Goal: Task Accomplishment & Management: Manage account settings

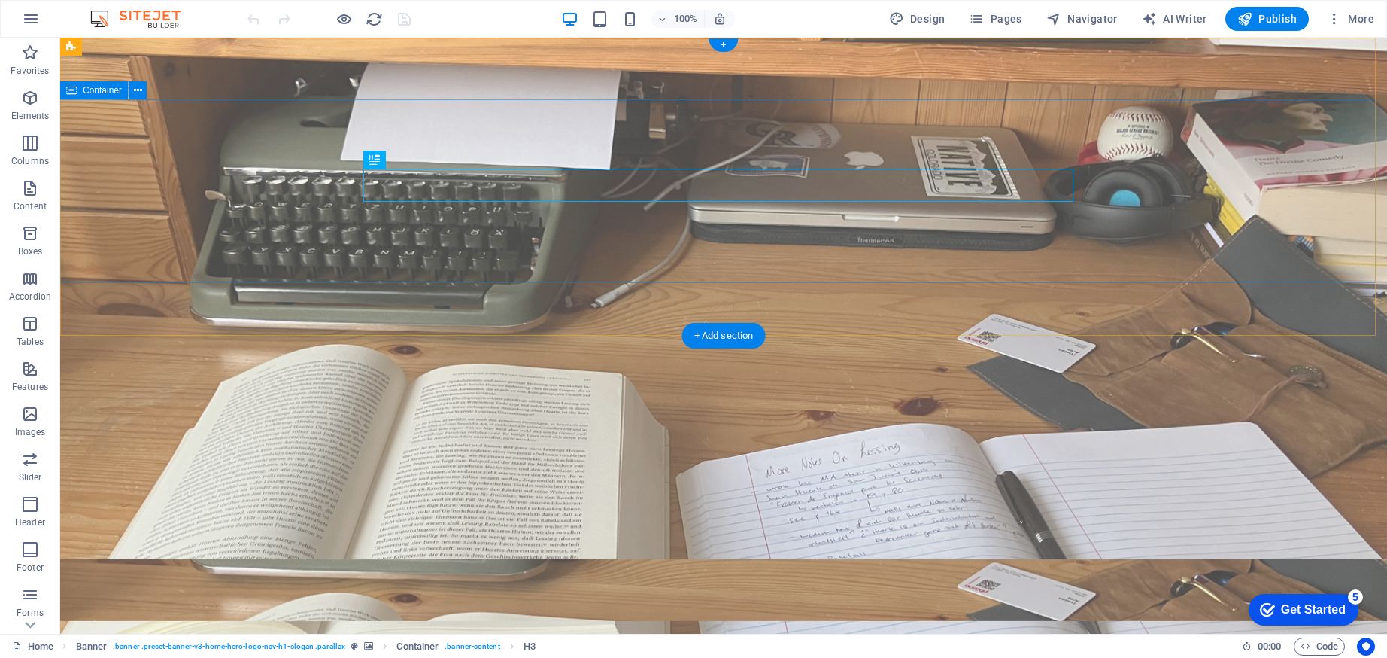
click at [284, 307] on figure at bounding box center [723, 336] width 1327 height 596
select select "vh"
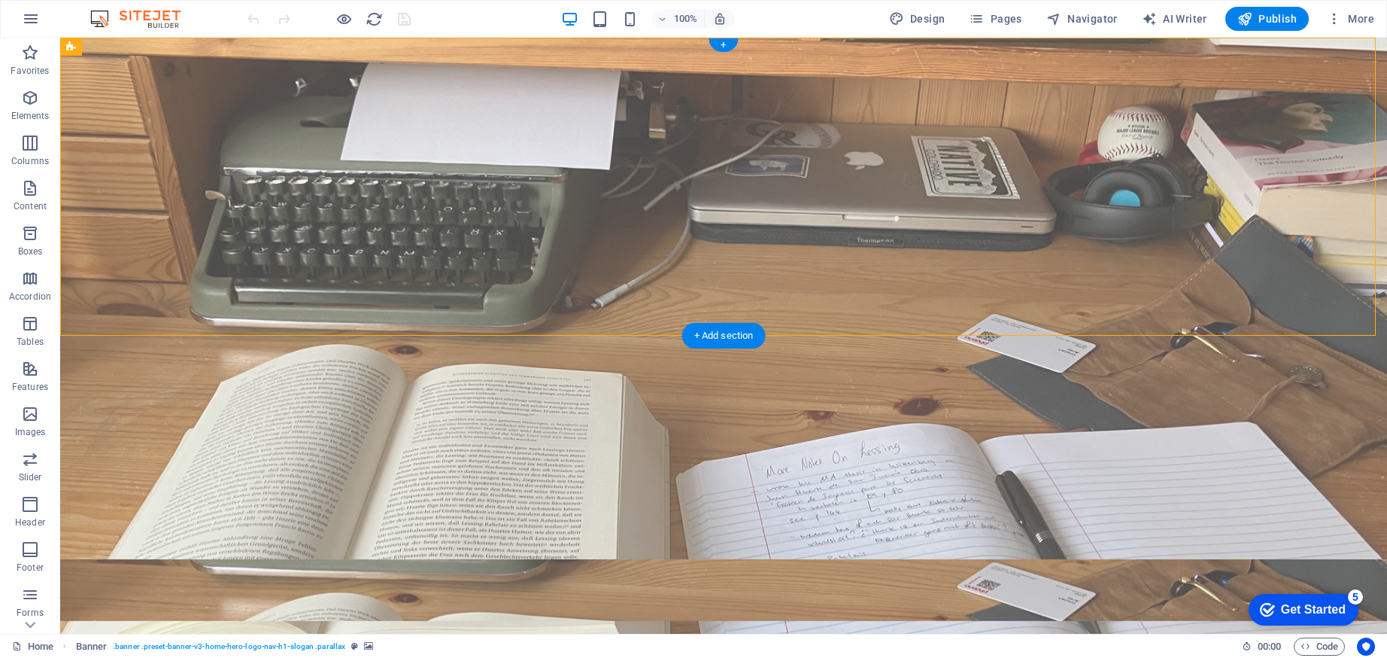
select select "header"
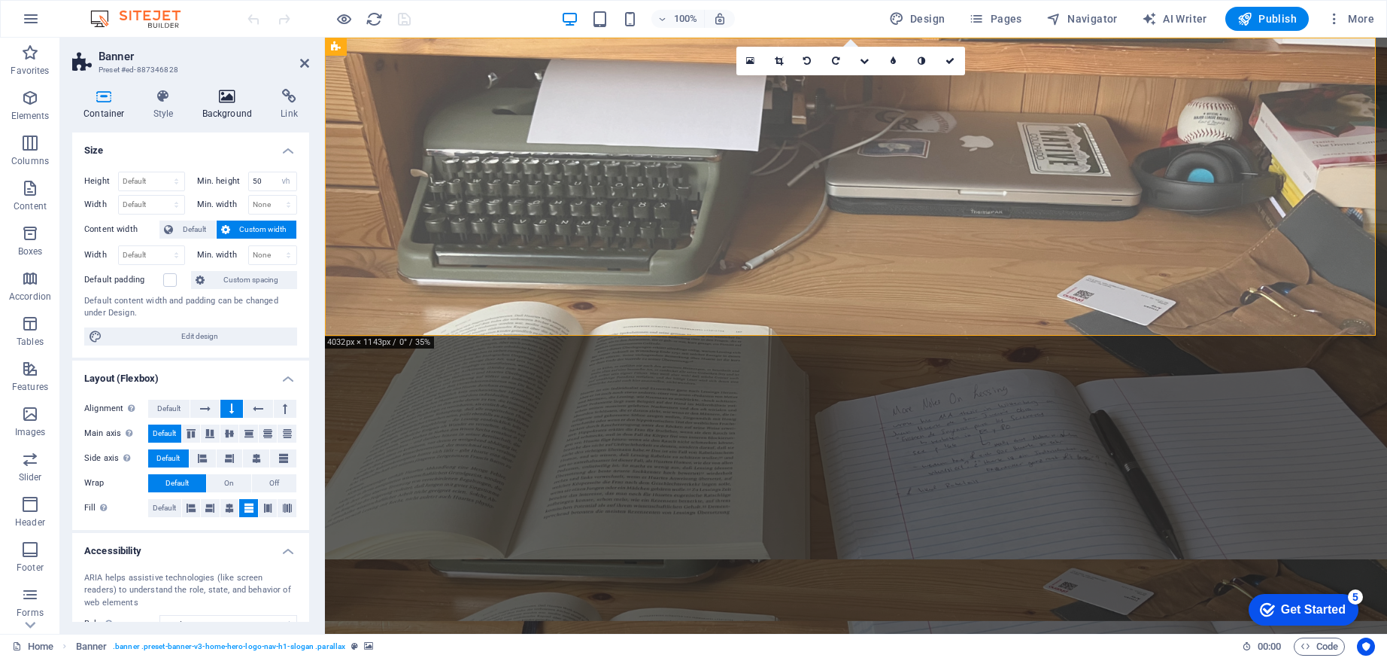
click at [218, 96] on icon at bounding box center [227, 96] width 73 height 15
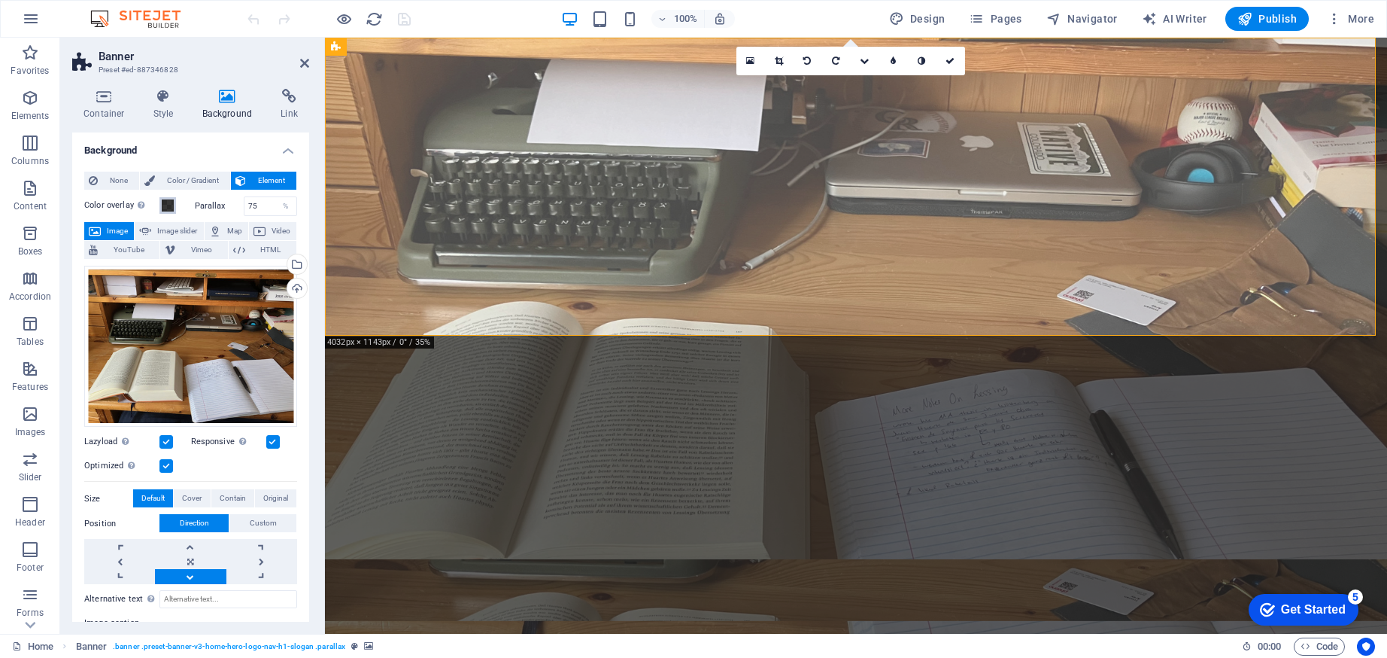
click at [166, 211] on button "Color overlay Places an overlay over the background to colorize it" at bounding box center [167, 205] width 17 height 17
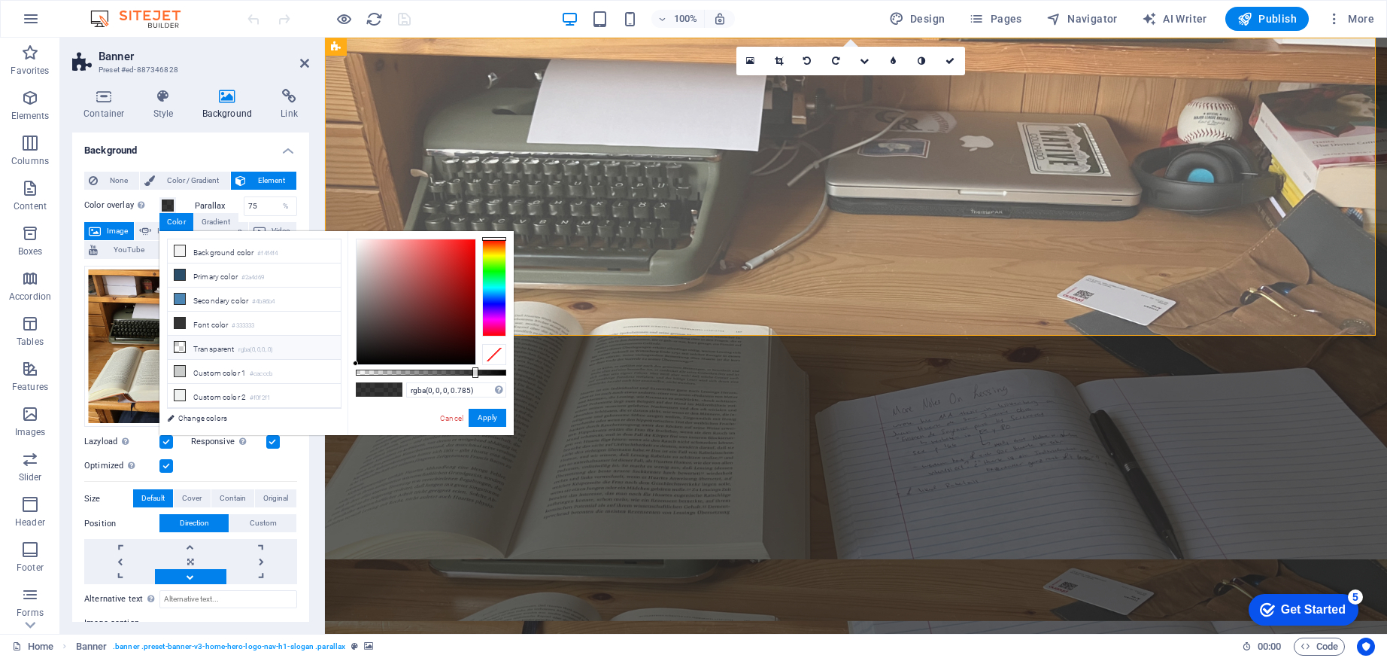
click at [208, 349] on li "Transparent rgba(0,0,0,.0)" at bounding box center [254, 348] width 173 height 24
click at [482, 424] on button "Apply" at bounding box center [488, 418] width 38 height 18
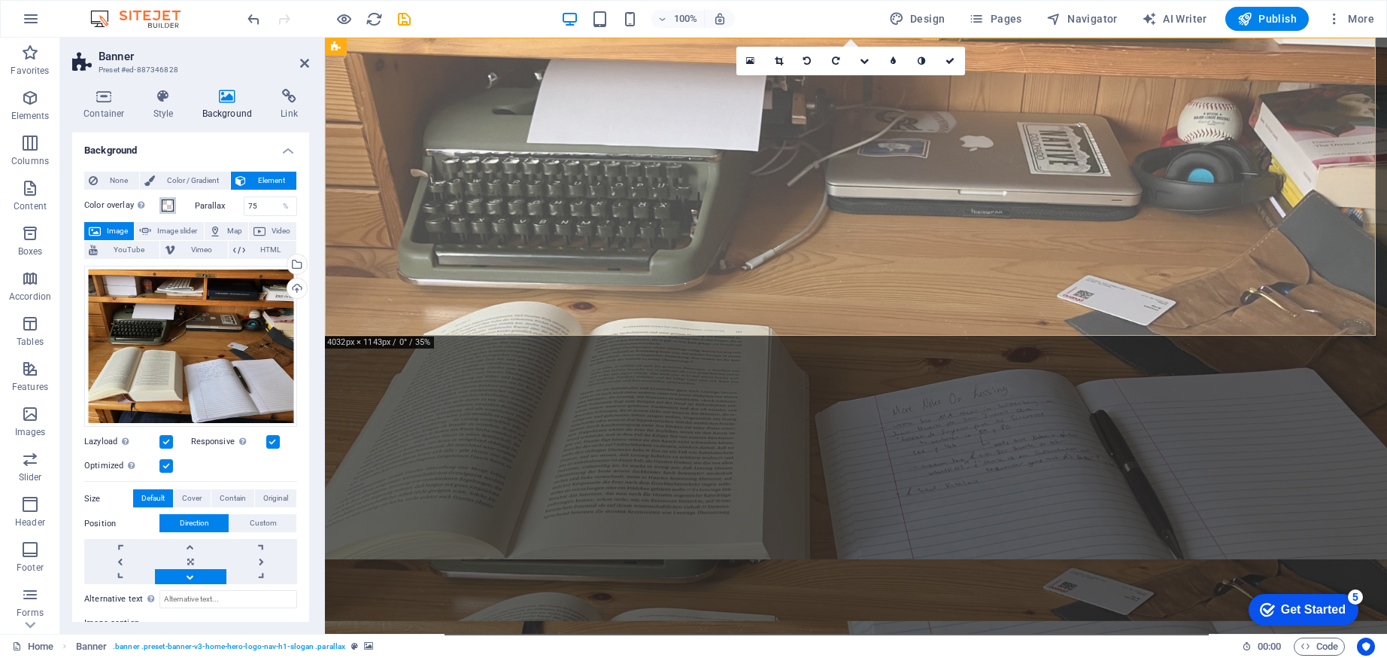
click at [172, 201] on span at bounding box center [168, 205] width 12 height 12
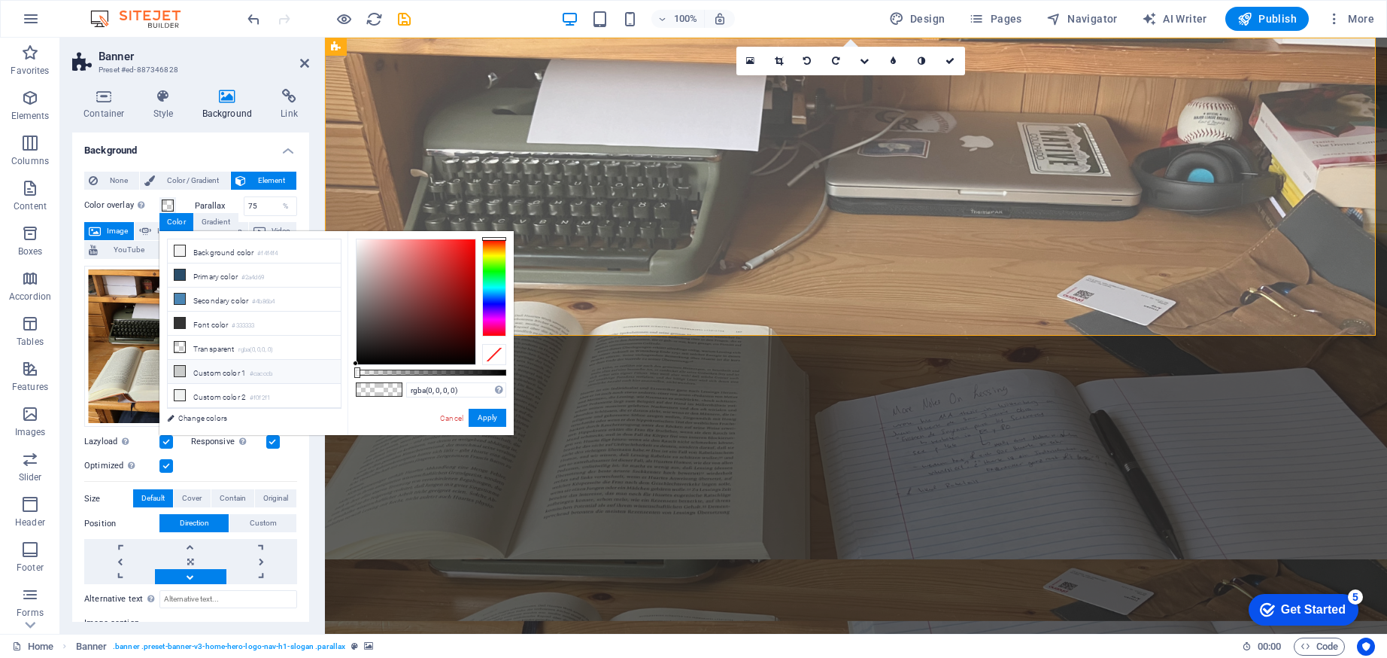
click at [216, 370] on li "Custom color 1 #cacccb" at bounding box center [254, 372] width 173 height 24
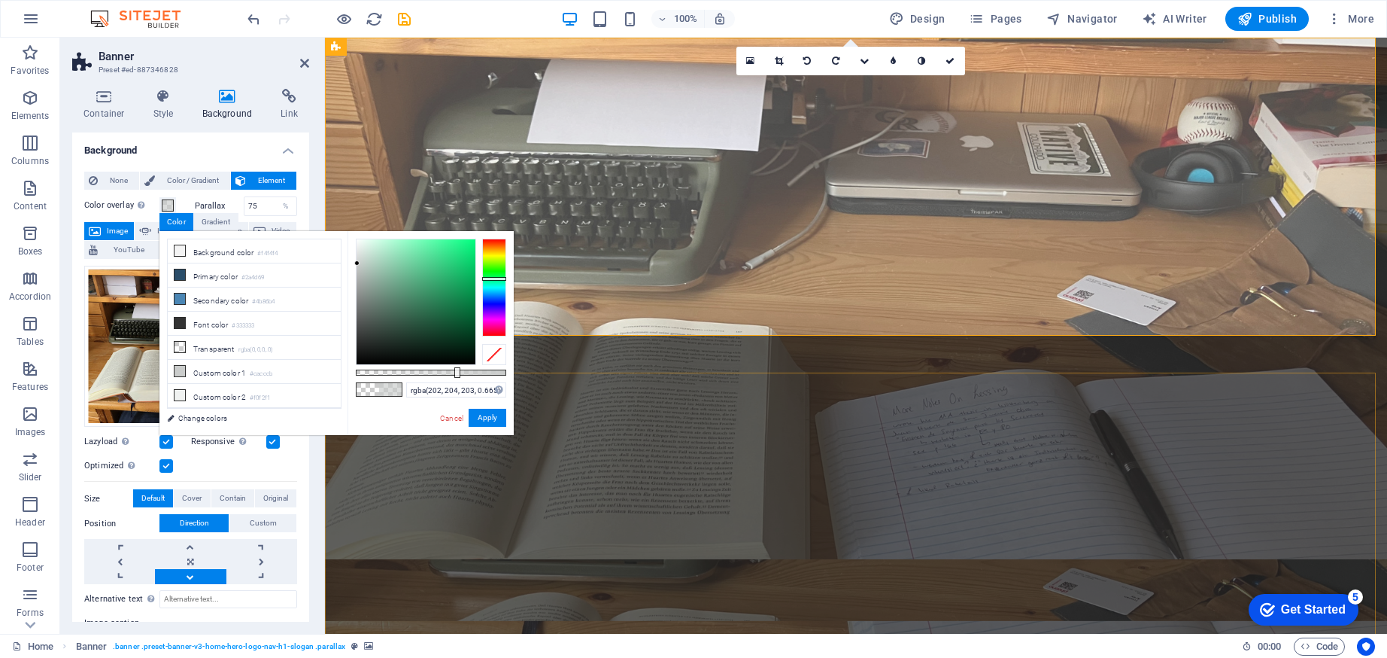
drag, startPoint x: 508, startPoint y: 373, endPoint x: 456, endPoint y: 375, distance: 52.0
click at [456, 375] on div at bounding box center [457, 372] width 6 height 11
click at [245, 324] on small "#333333" at bounding box center [243, 325] width 23 height 11
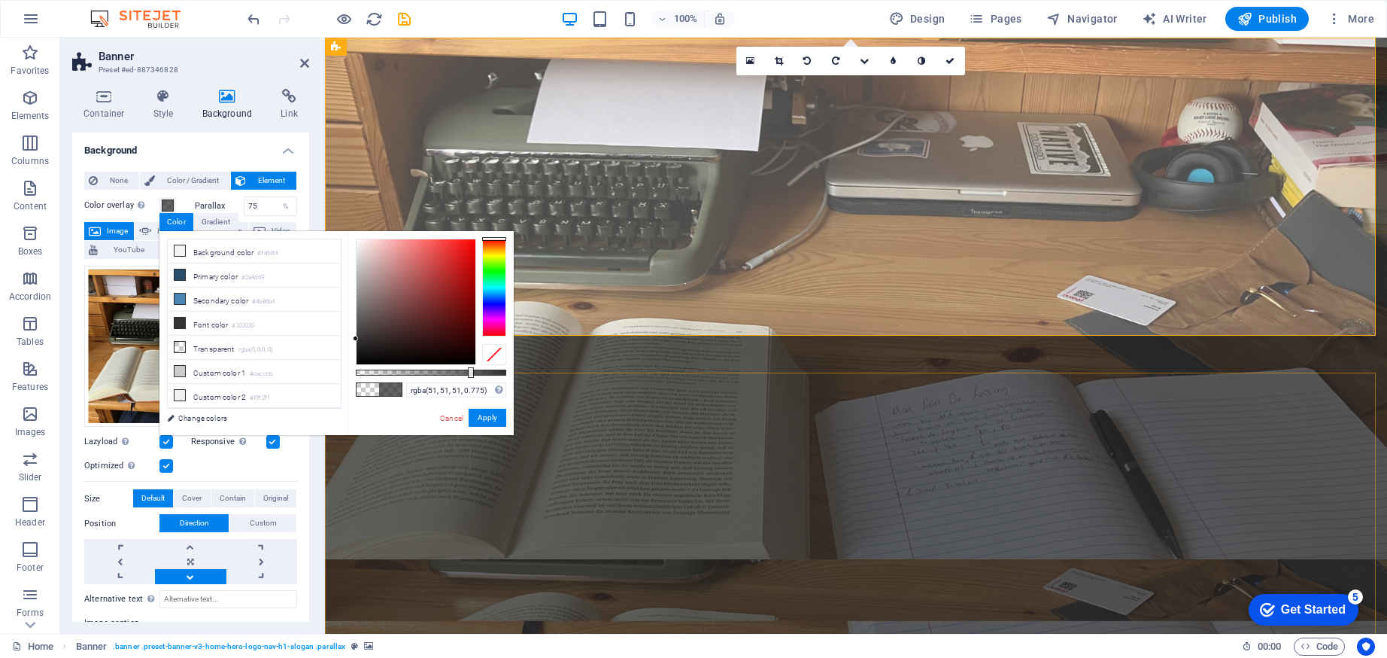
type input "rgba(51, 51, 51, 0.755)"
drag, startPoint x: 456, startPoint y: 374, endPoint x: 469, endPoint y: 373, distance: 13.6
click at [469, 373] on div at bounding box center [471, 372] width 6 height 11
click at [488, 423] on button "Apply" at bounding box center [488, 418] width 38 height 18
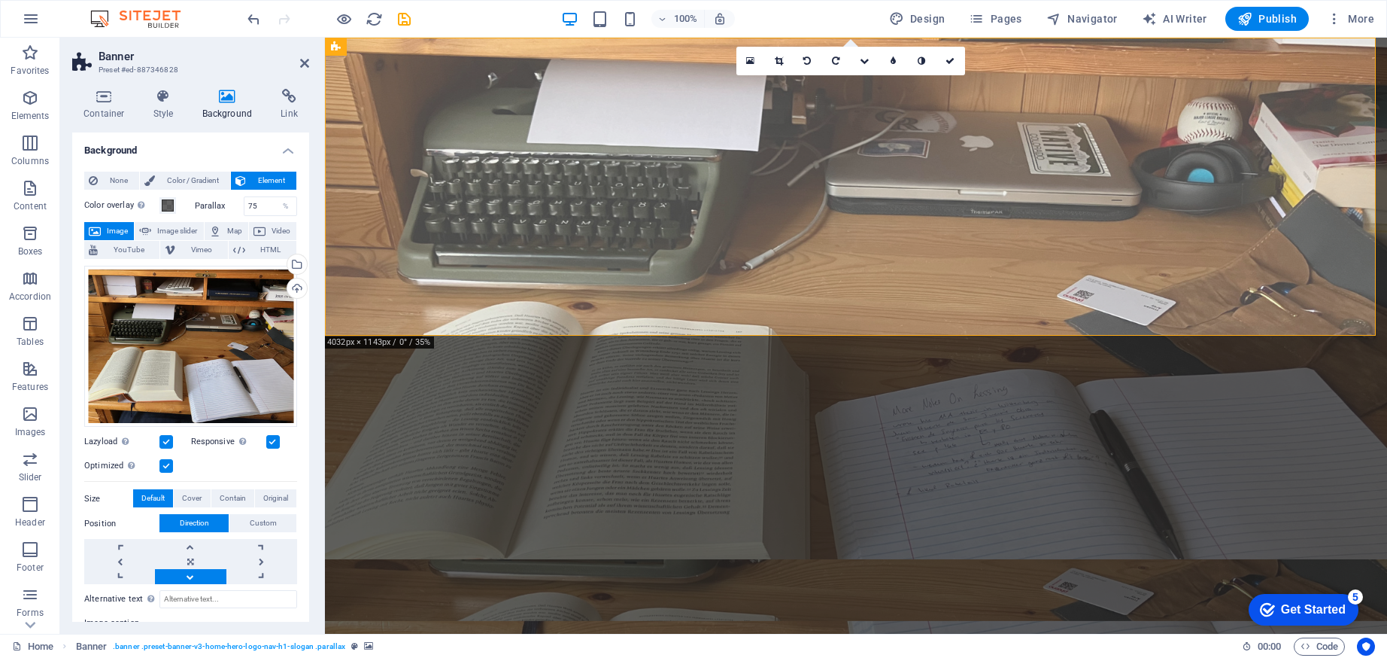
click at [421, 559] on figure at bounding box center [856, 590] width 1062 height 62
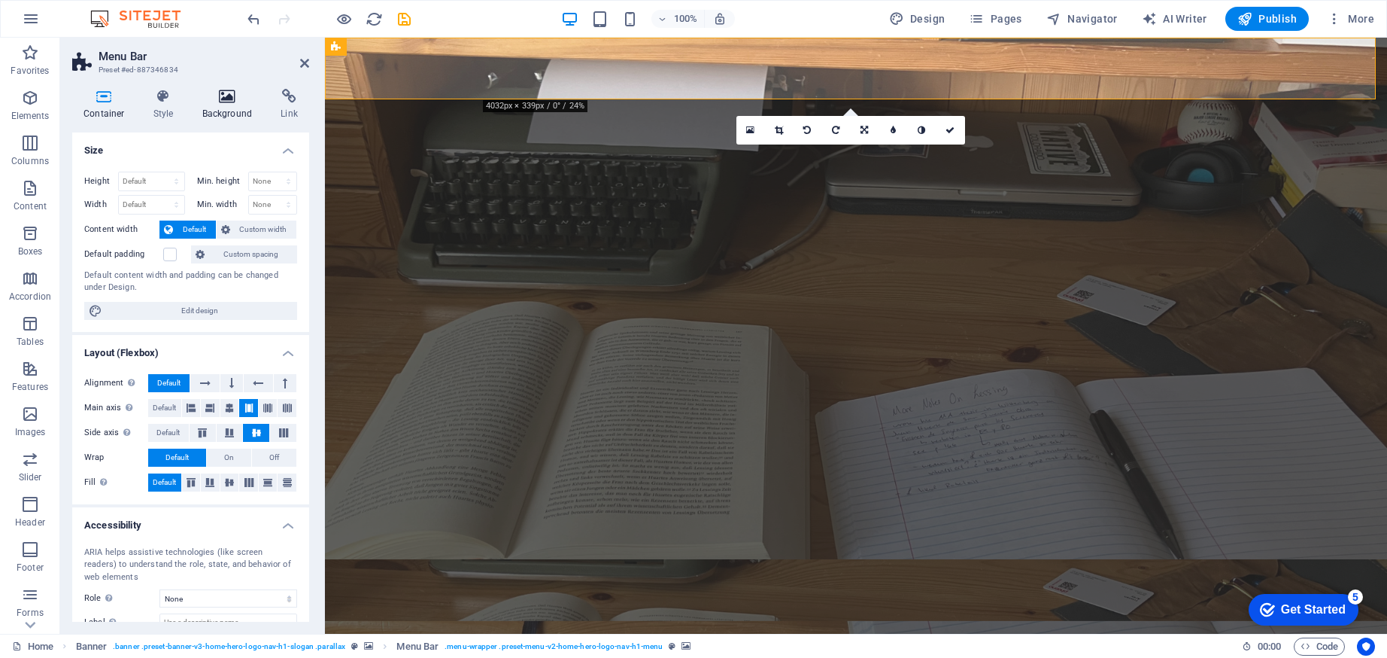
click at [232, 103] on icon at bounding box center [227, 96] width 73 height 15
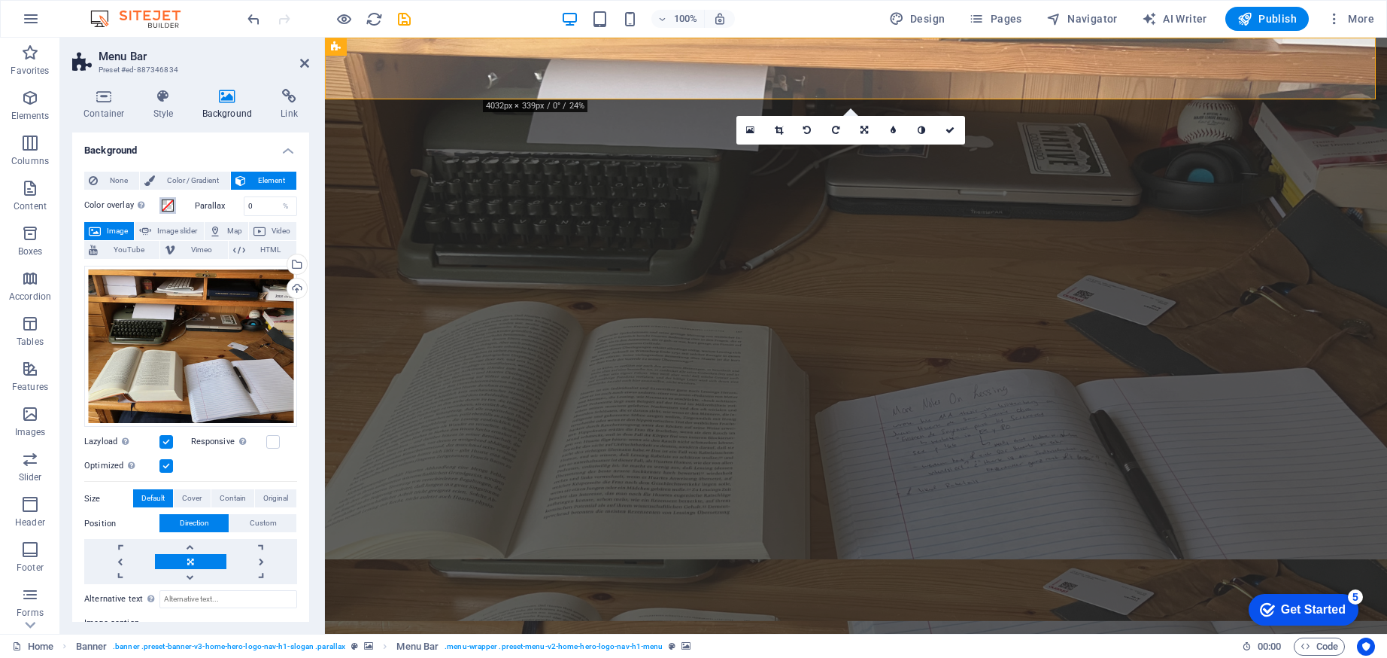
click at [167, 205] on span at bounding box center [168, 205] width 12 height 12
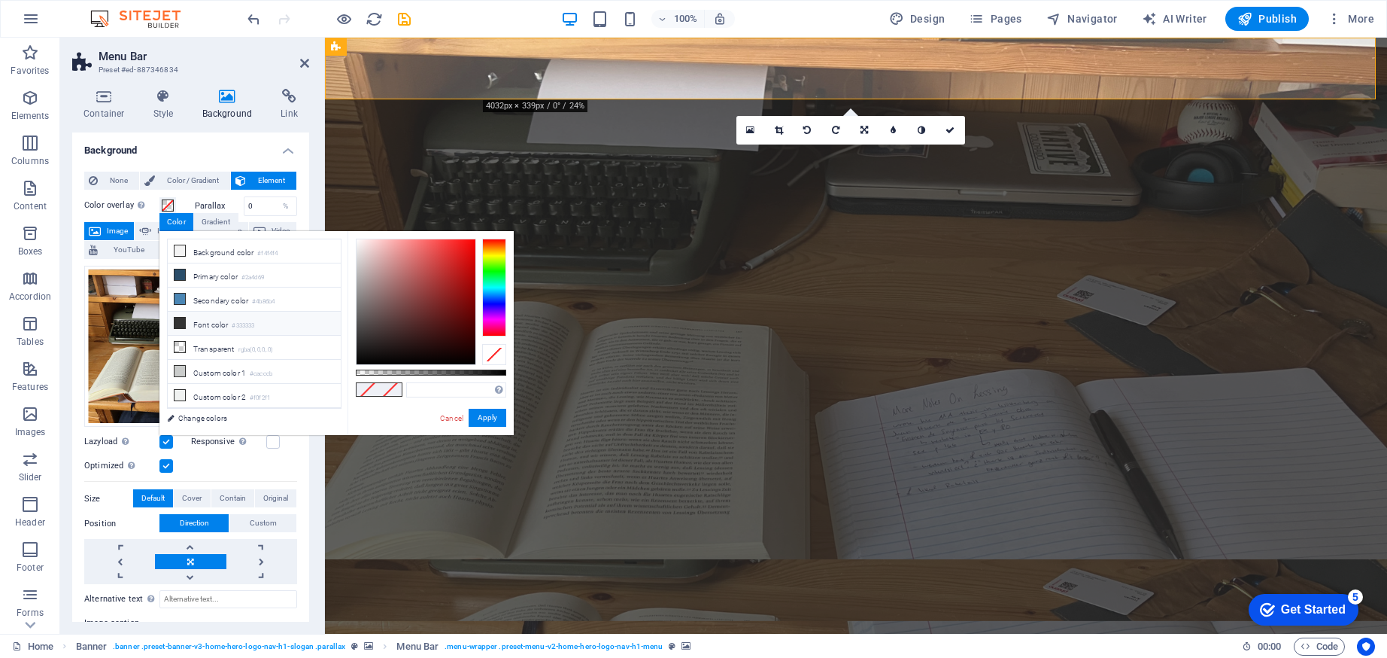
click at [192, 328] on li "Font color #333333" at bounding box center [254, 323] width 173 height 24
type input "rgba(51, 51, 51, 0.715)"
drag, startPoint x: 508, startPoint y: 373, endPoint x: 463, endPoint y: 374, distance: 44.4
click at [463, 374] on div at bounding box center [465, 372] width 6 height 11
click at [481, 422] on button "Apply" at bounding box center [488, 418] width 38 height 18
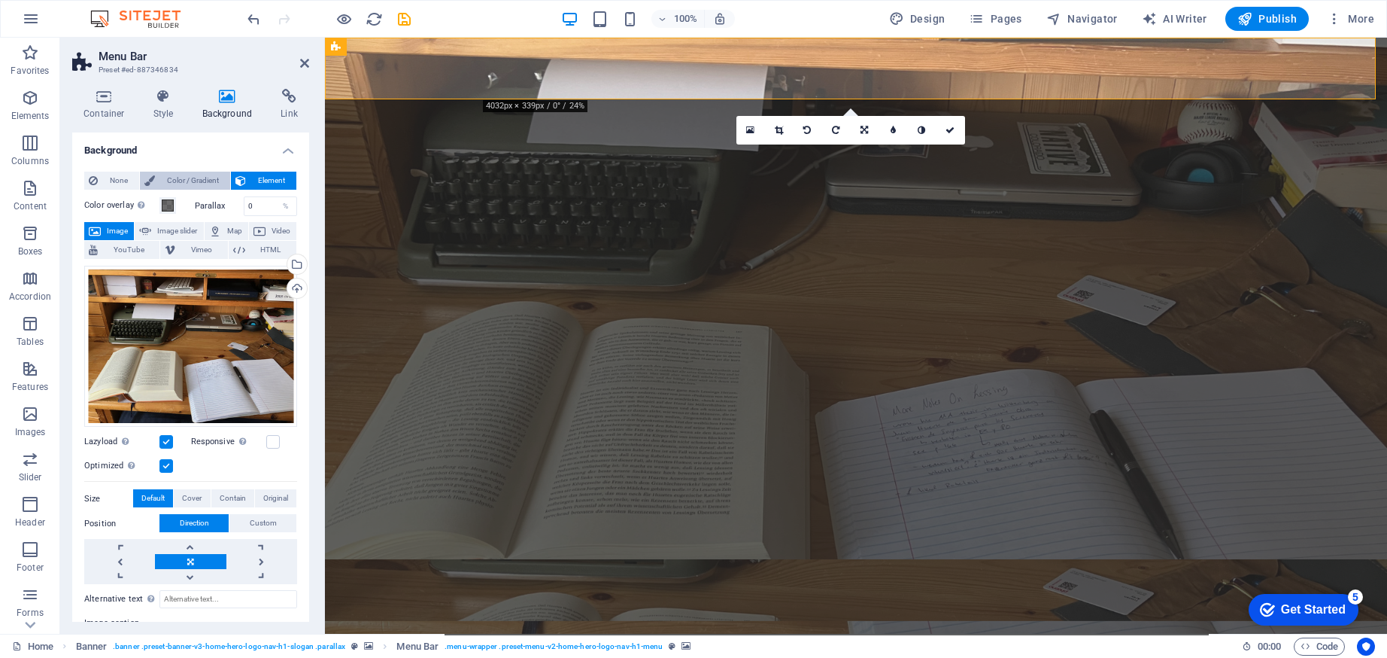
click at [169, 172] on span "Color / Gradient" at bounding box center [192, 181] width 66 height 18
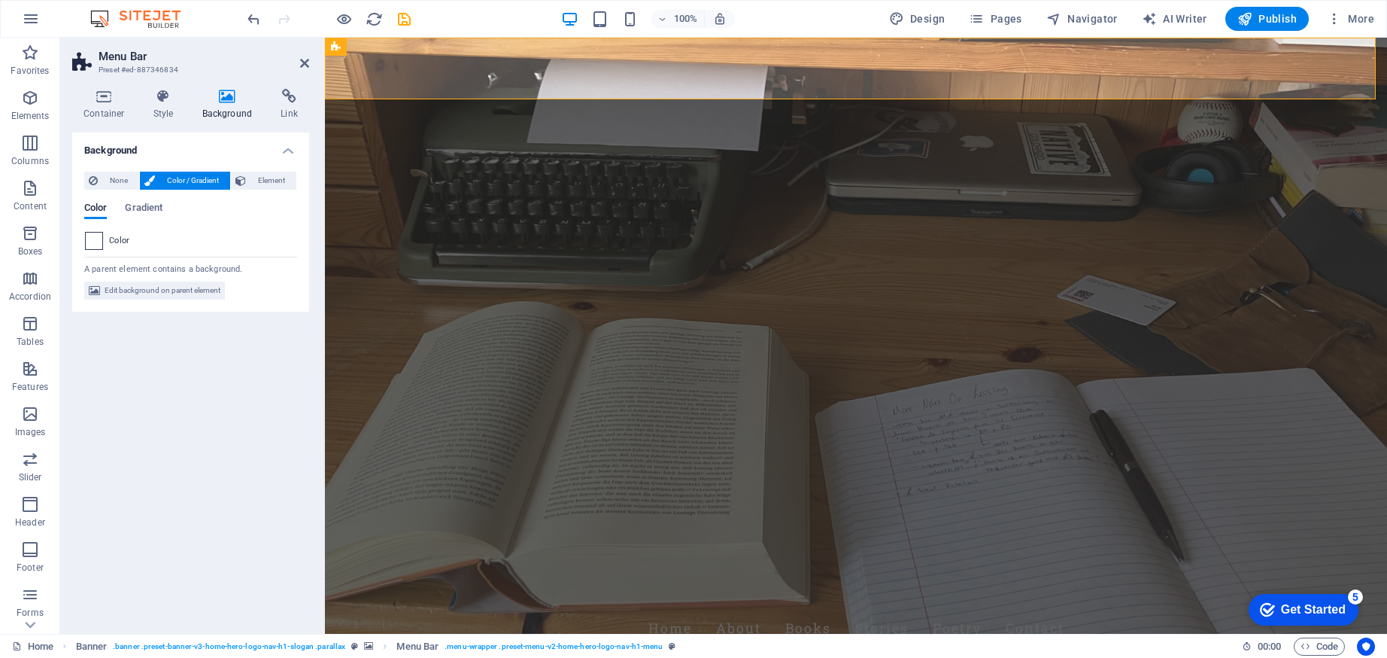
click at [86, 241] on span at bounding box center [94, 240] width 17 height 17
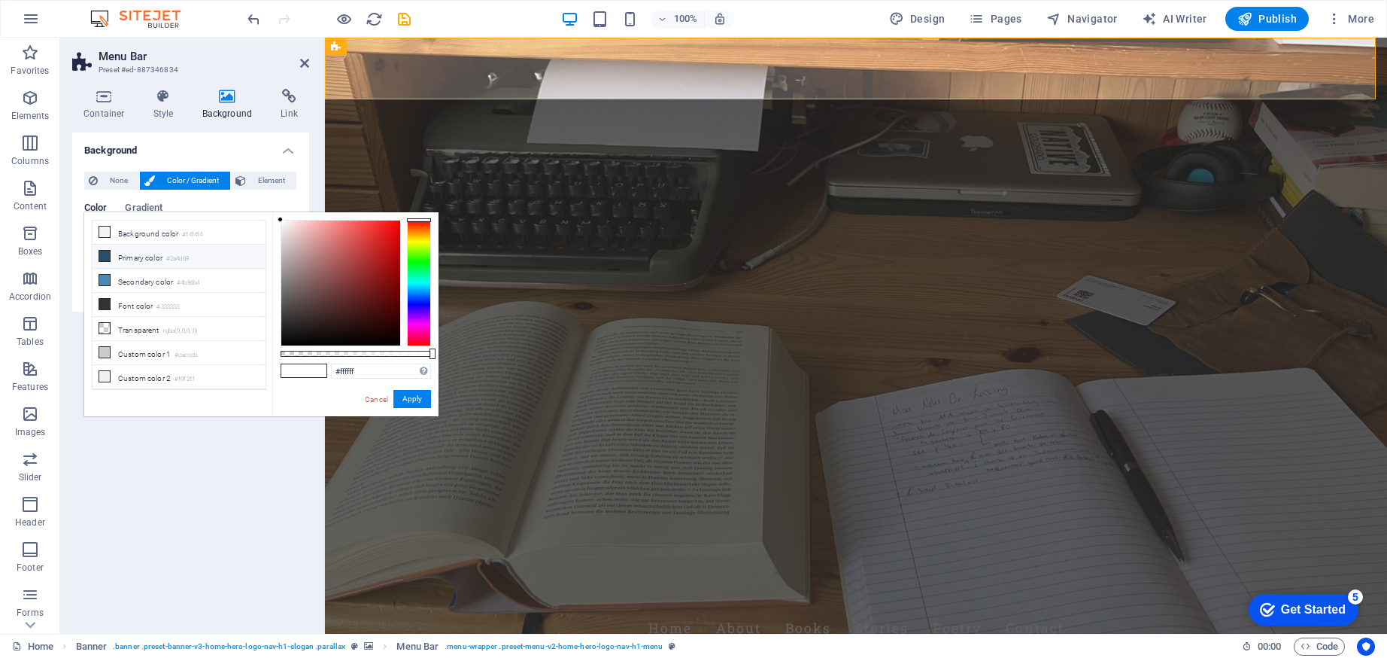
click at [118, 261] on li "Primary color #2a4d69" at bounding box center [179, 257] width 173 height 24
type input "#2a4d69"
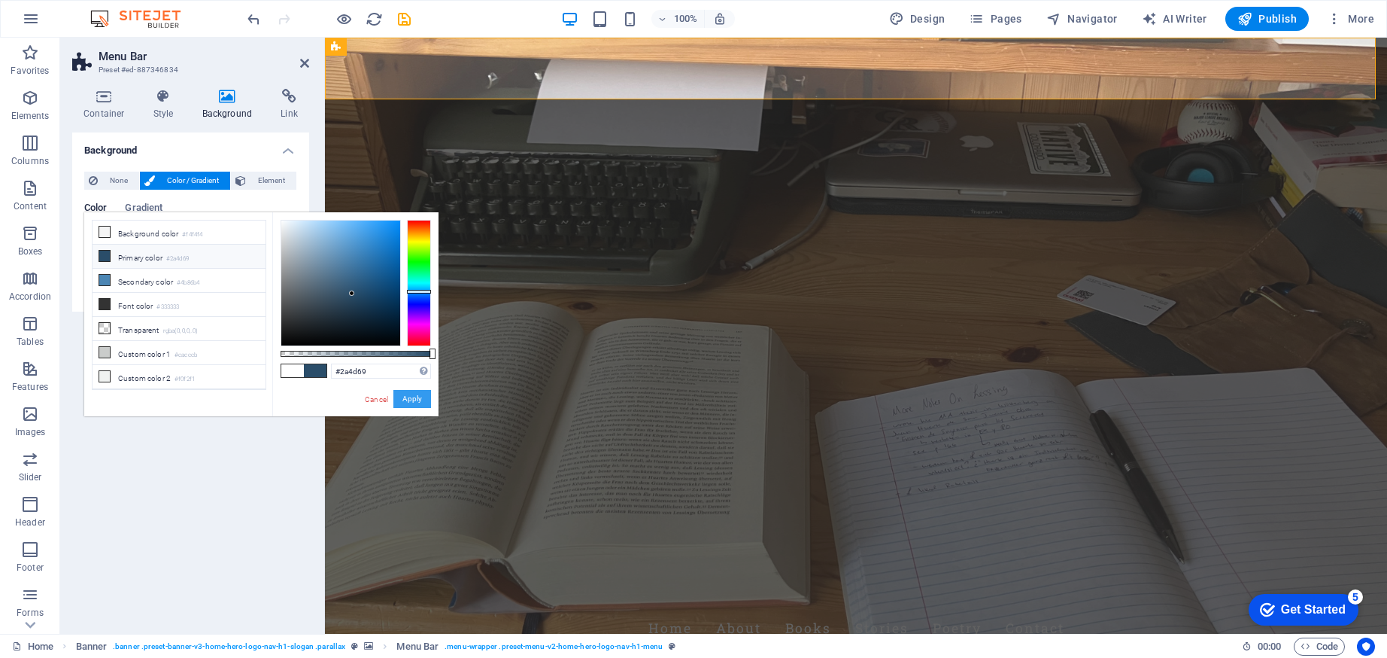
click at [412, 395] on button "Apply" at bounding box center [412, 399] width 38 height 18
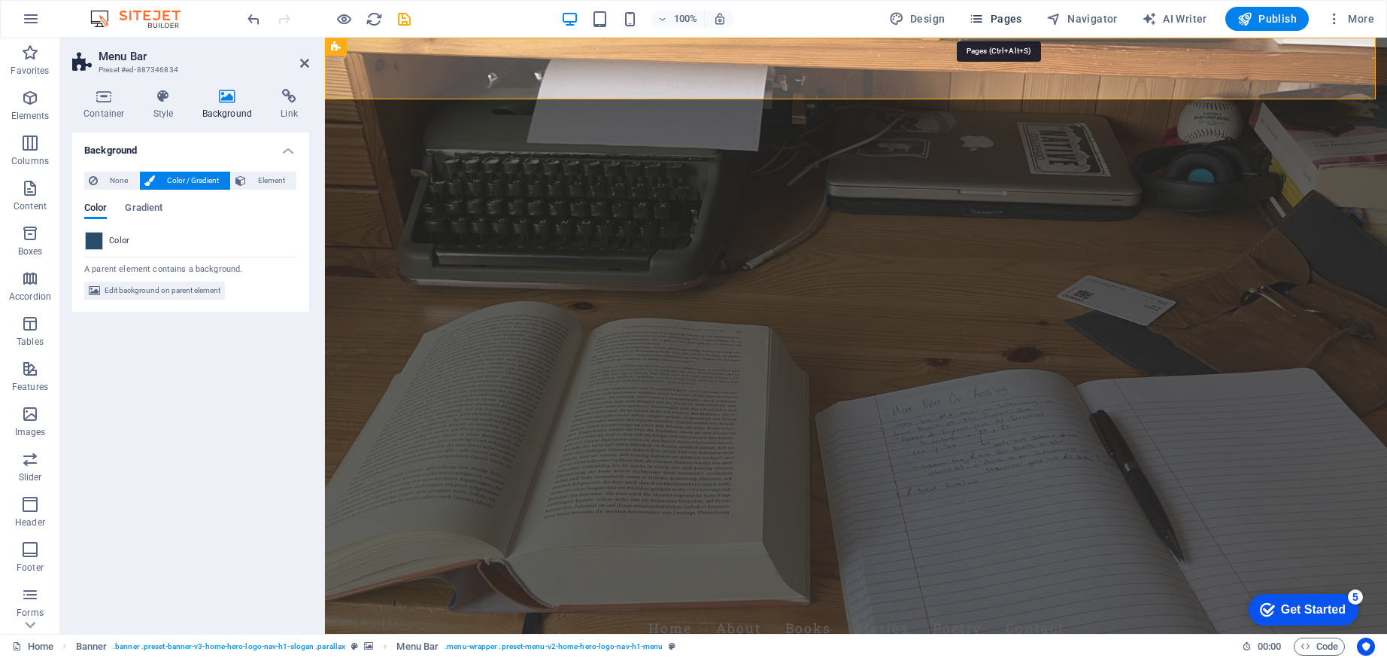
click at [1002, 22] on span "Pages" at bounding box center [995, 18] width 53 height 15
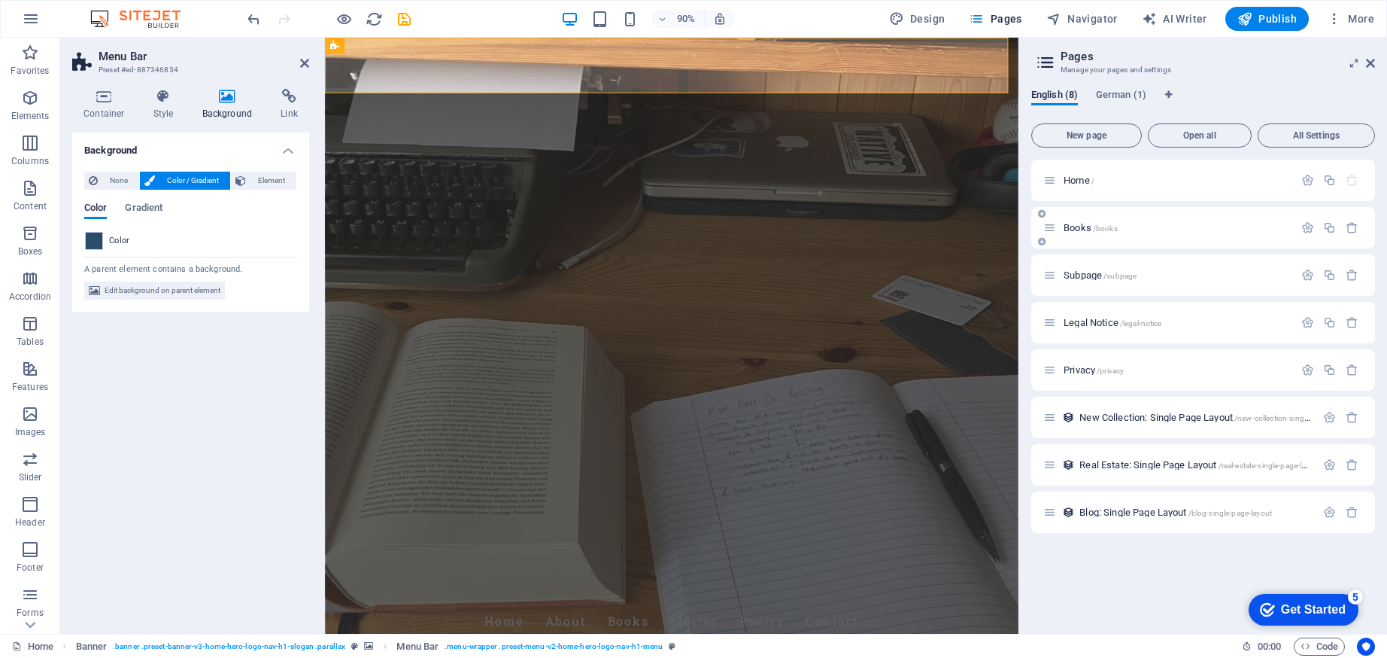
click at [1119, 225] on p "Books /books" at bounding box center [1177, 228] width 226 height 10
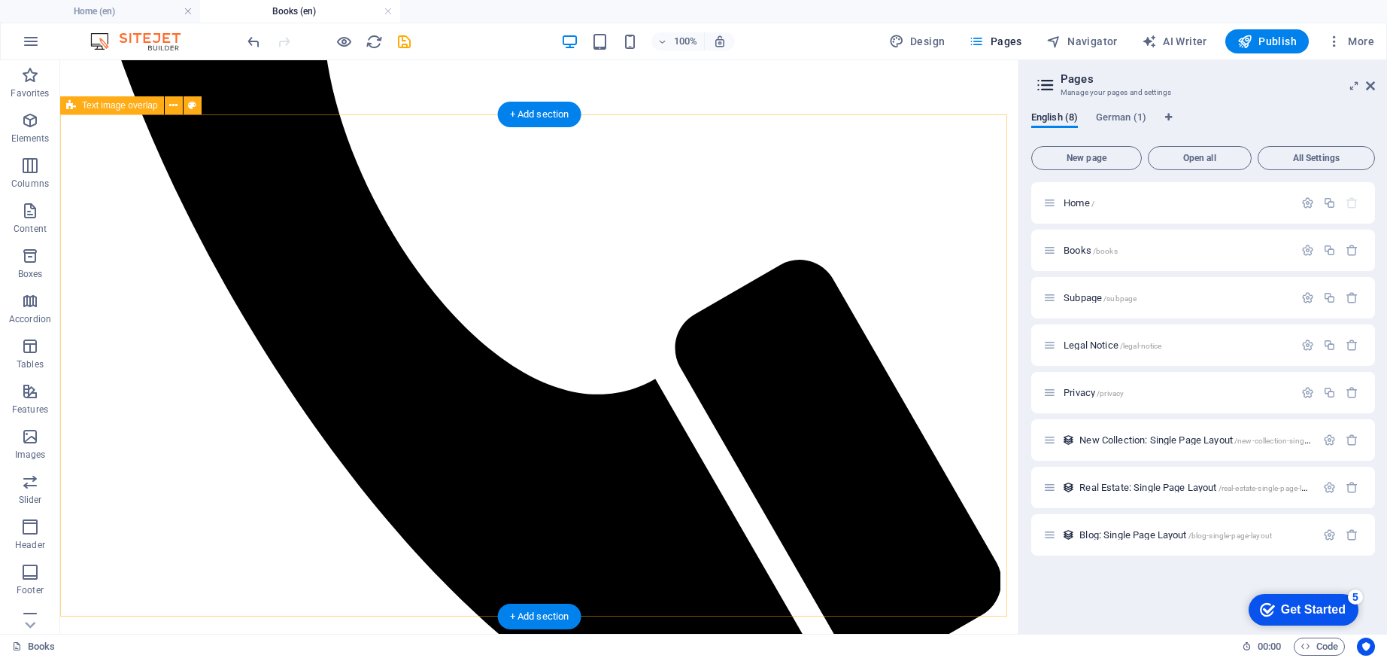
scroll to position [777, 0]
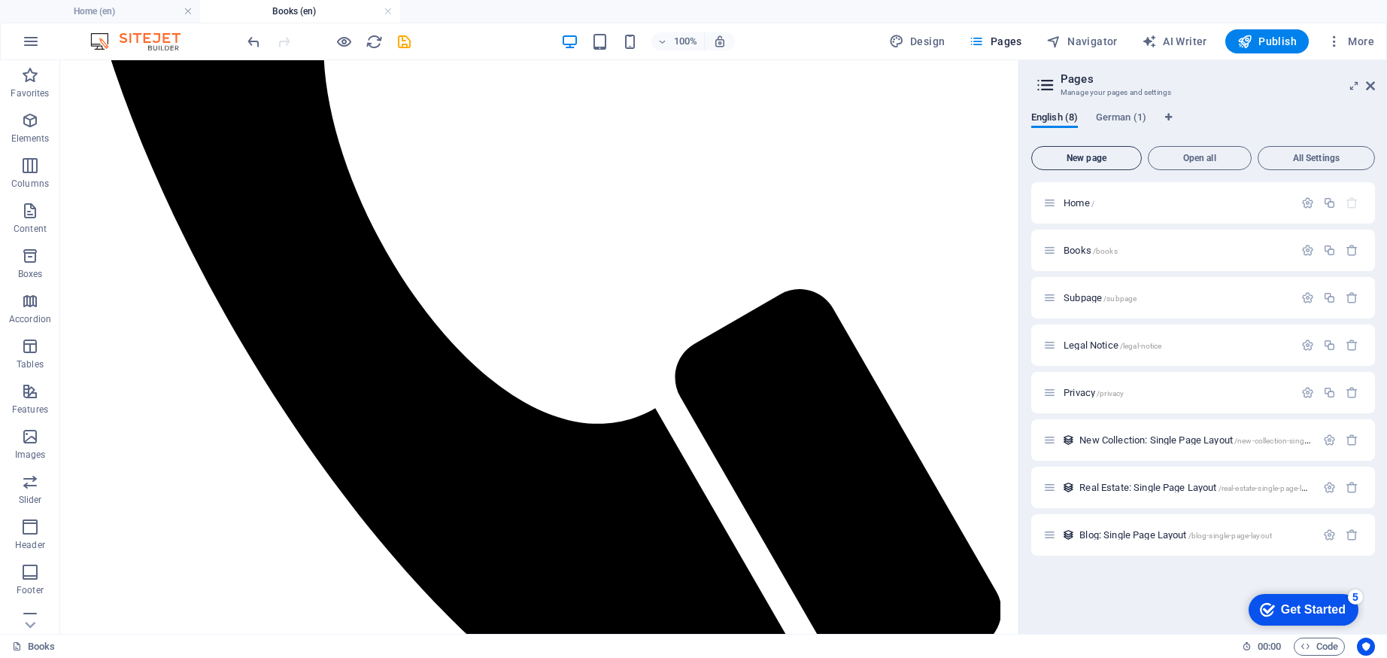
click at [1099, 159] on span "New page" at bounding box center [1086, 157] width 97 height 9
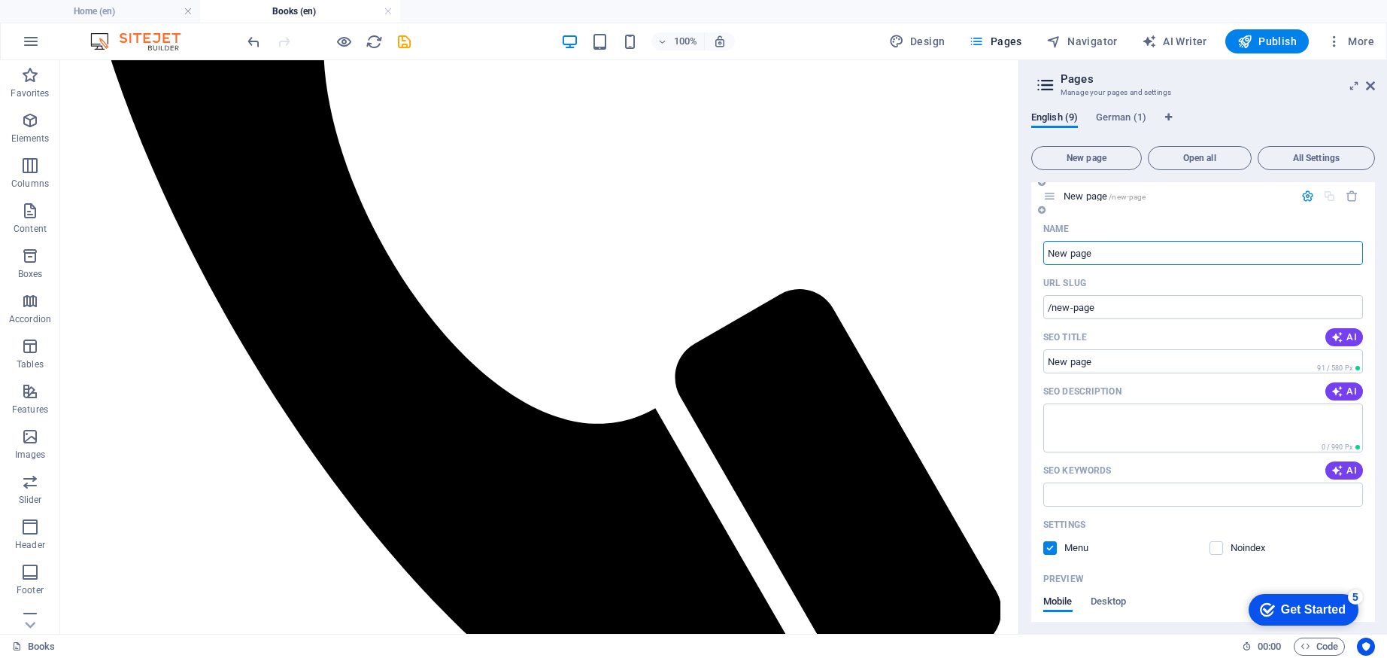
scroll to position [254, 0]
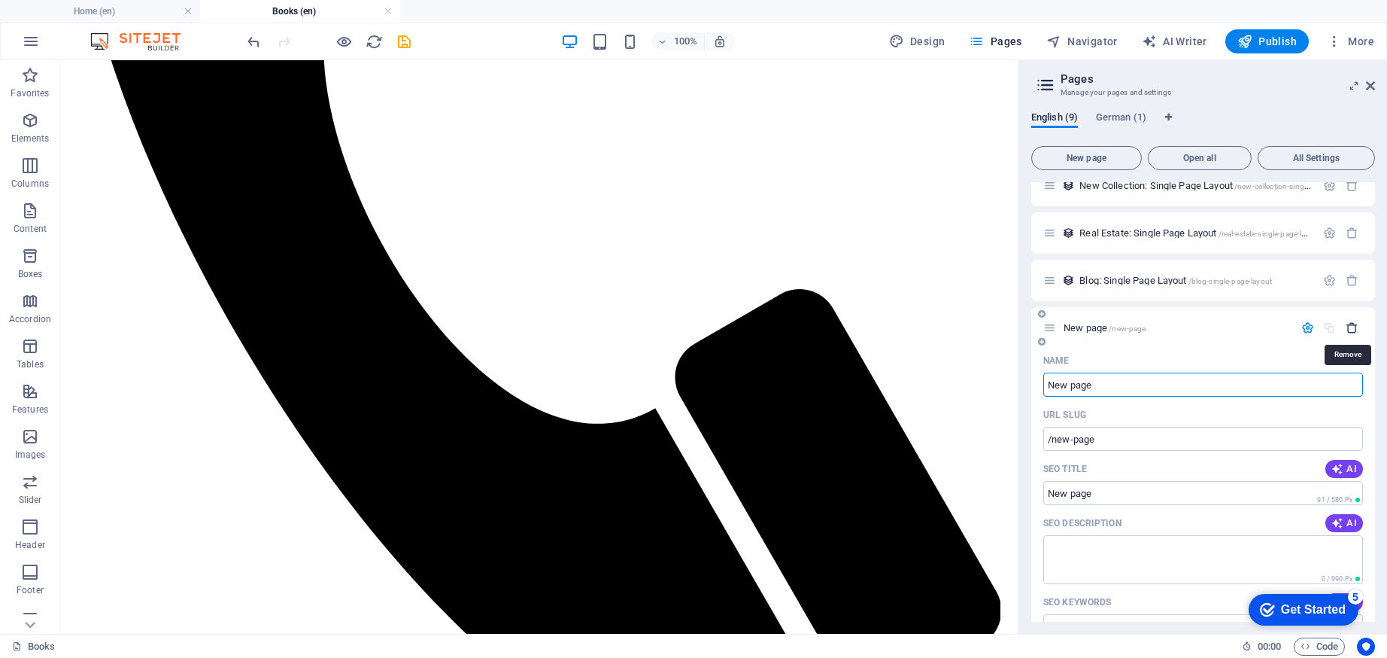
click at [1351, 327] on icon "button" at bounding box center [1352, 327] width 13 height 13
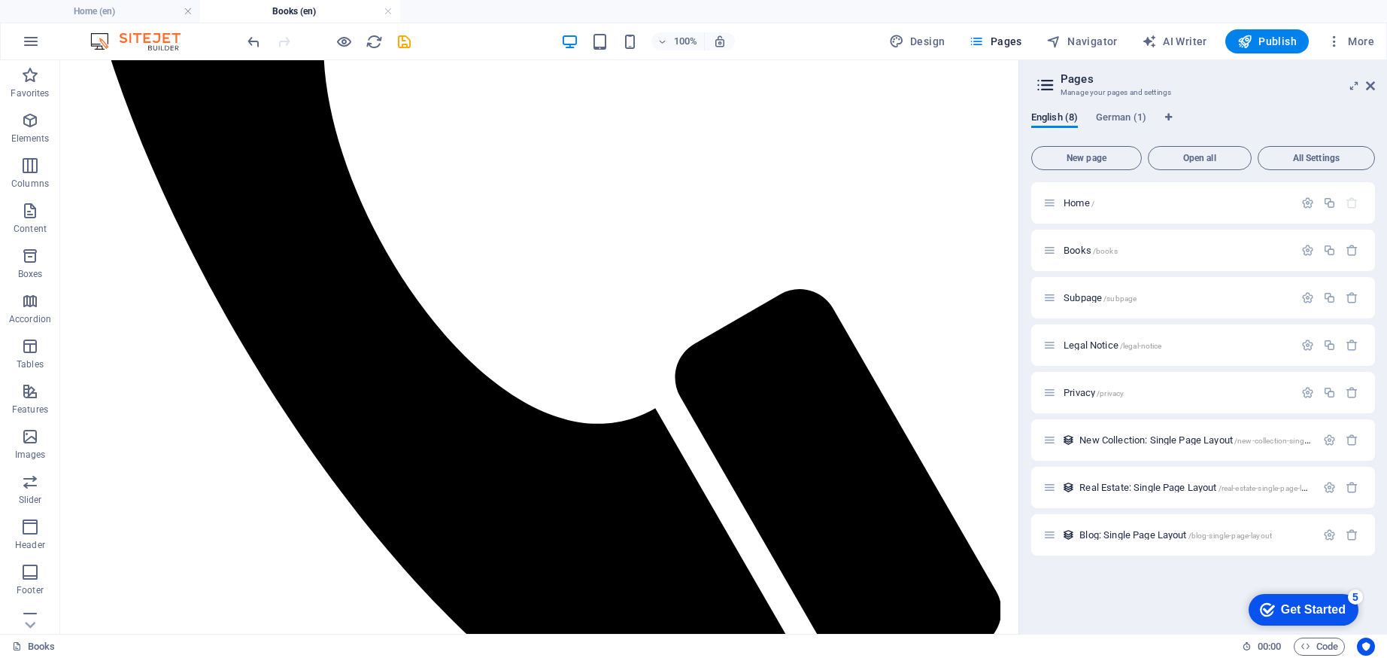
scroll to position [0, 0]
click at [1156, 299] on p "Subpage /subpage" at bounding box center [1177, 298] width 226 height 10
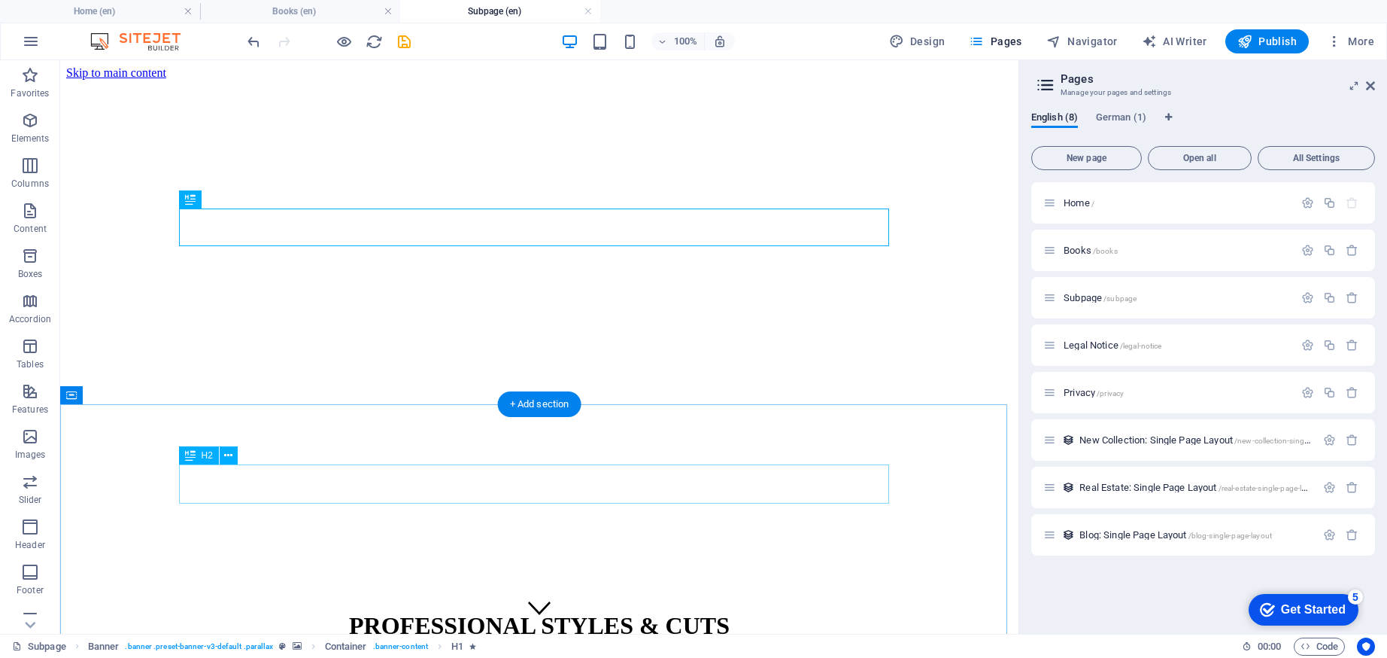
scroll to position [68, 0]
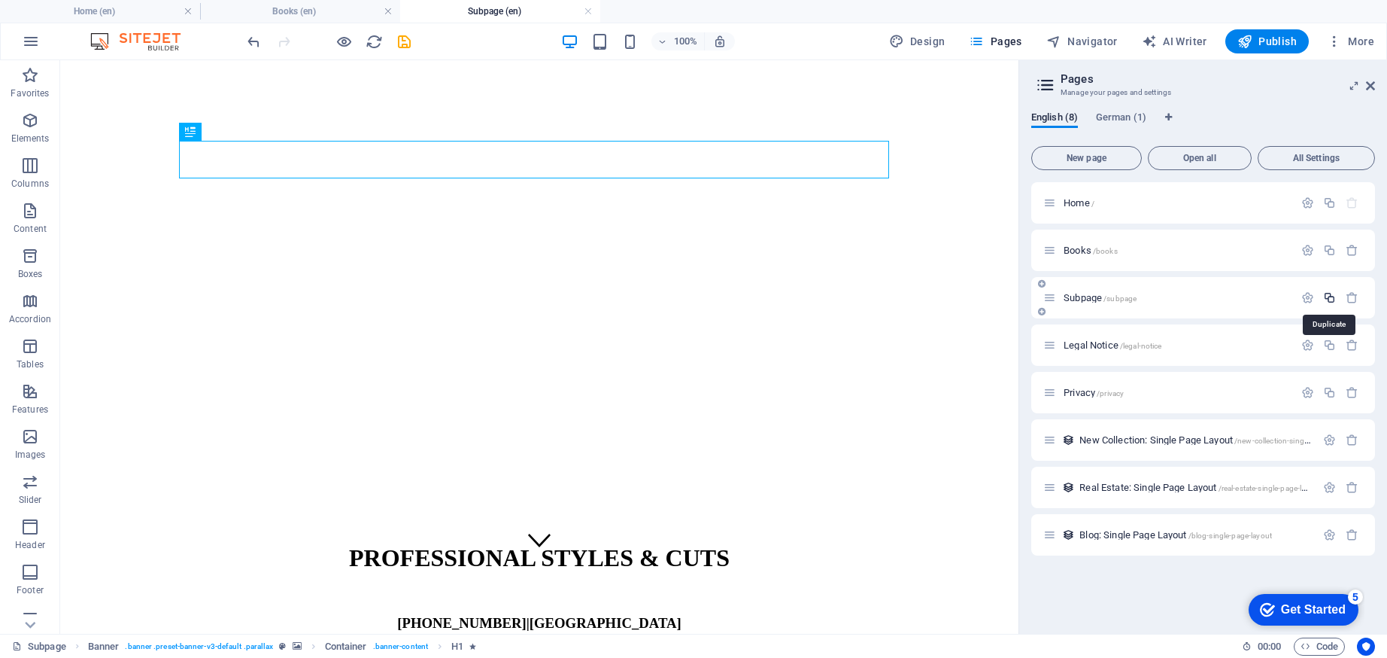
click at [1336, 297] on icon "button" at bounding box center [1329, 297] width 13 height 13
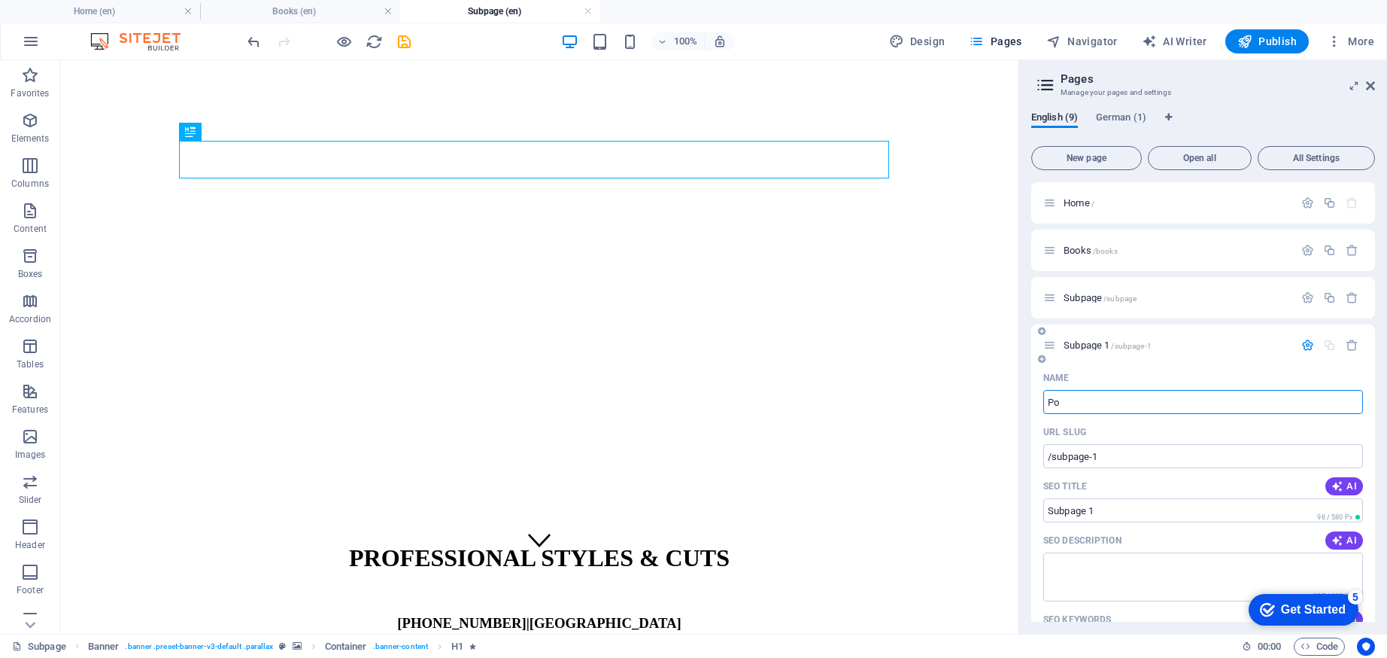
type input "Poe"
type input "/po"
type input "Po"
type input "Poetry"
type input "/poetry"
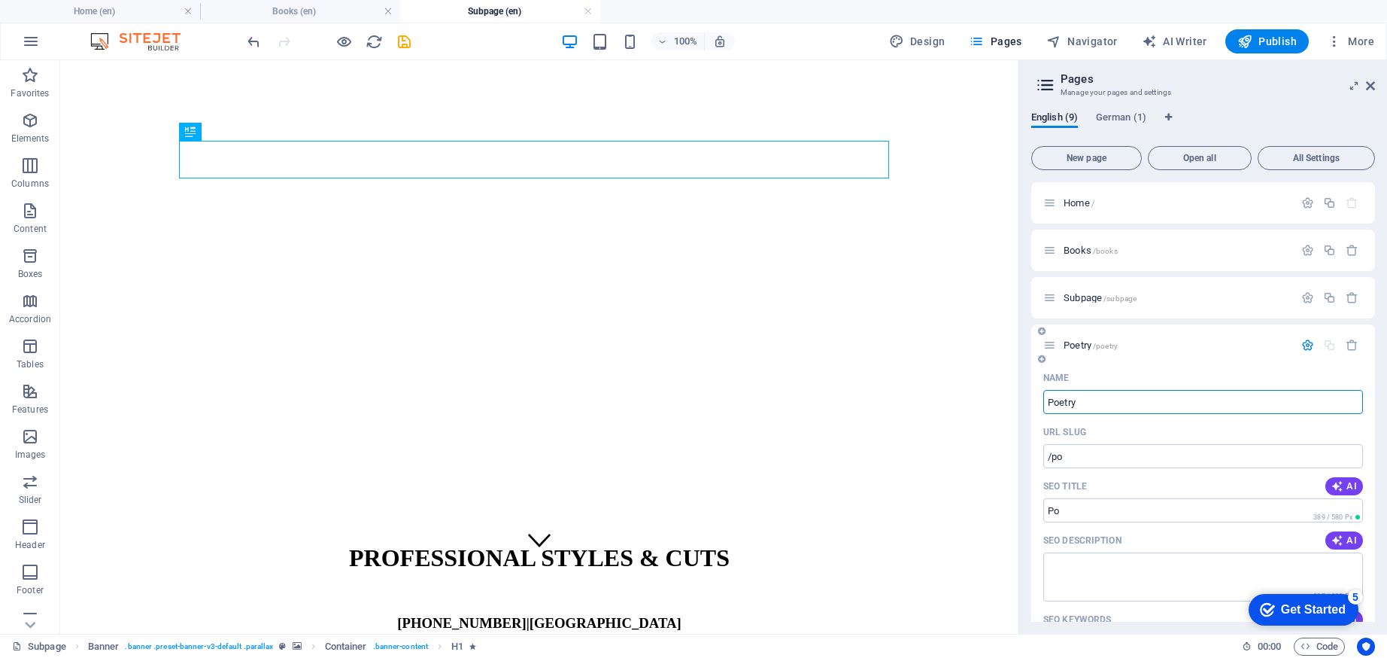
type input "Poetry"
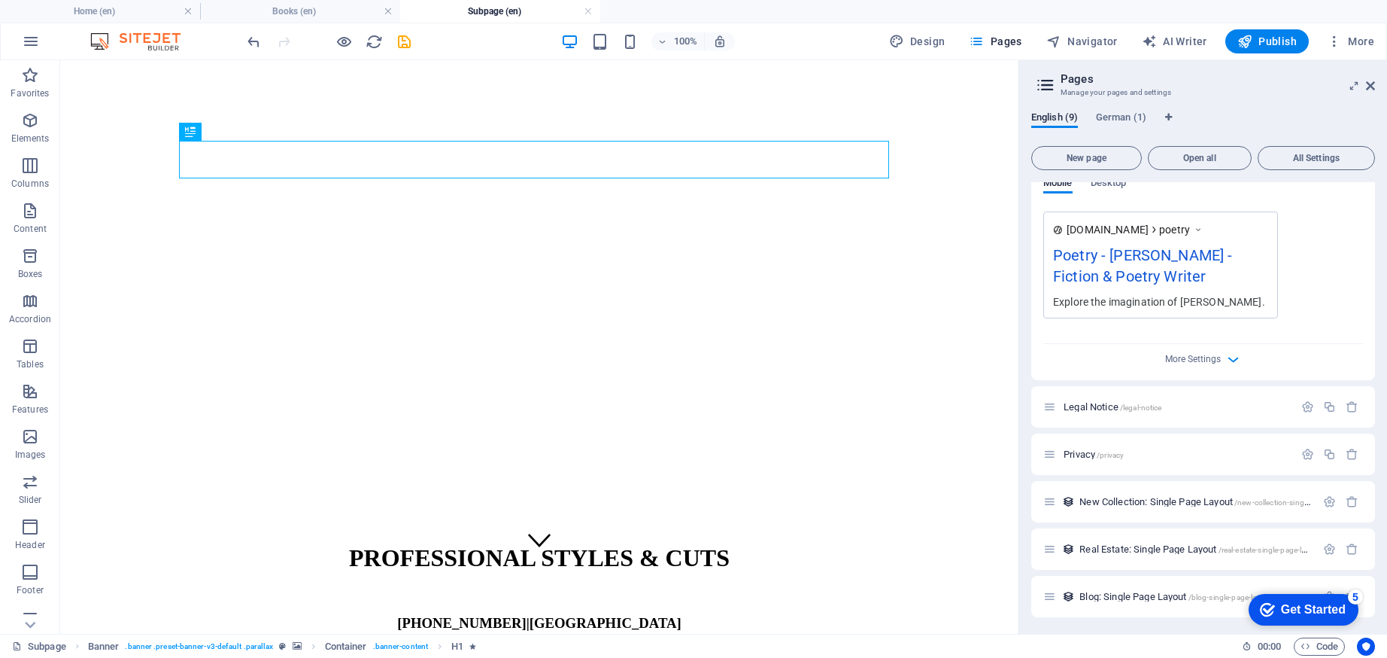
scroll to position [0, 0]
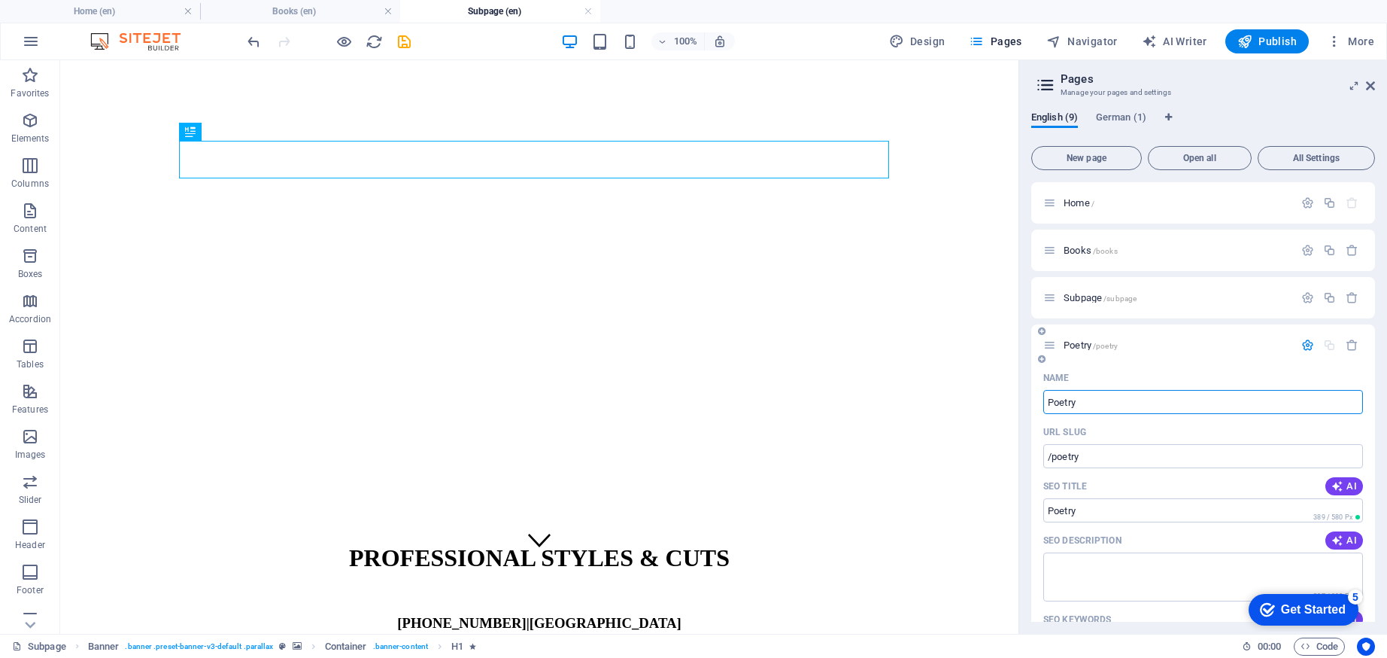
click at [1105, 344] on span "/poetry" at bounding box center [1105, 346] width 25 height 8
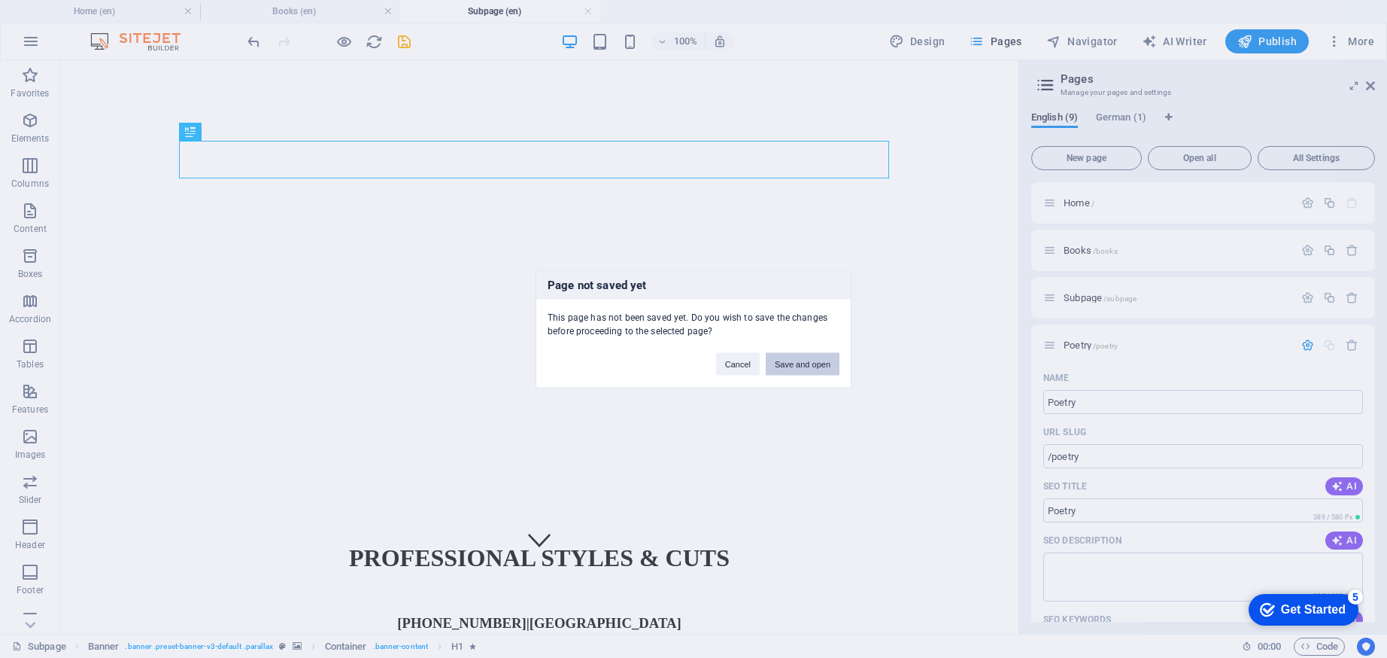
click at [795, 363] on button "Save and open" at bounding box center [803, 364] width 74 height 23
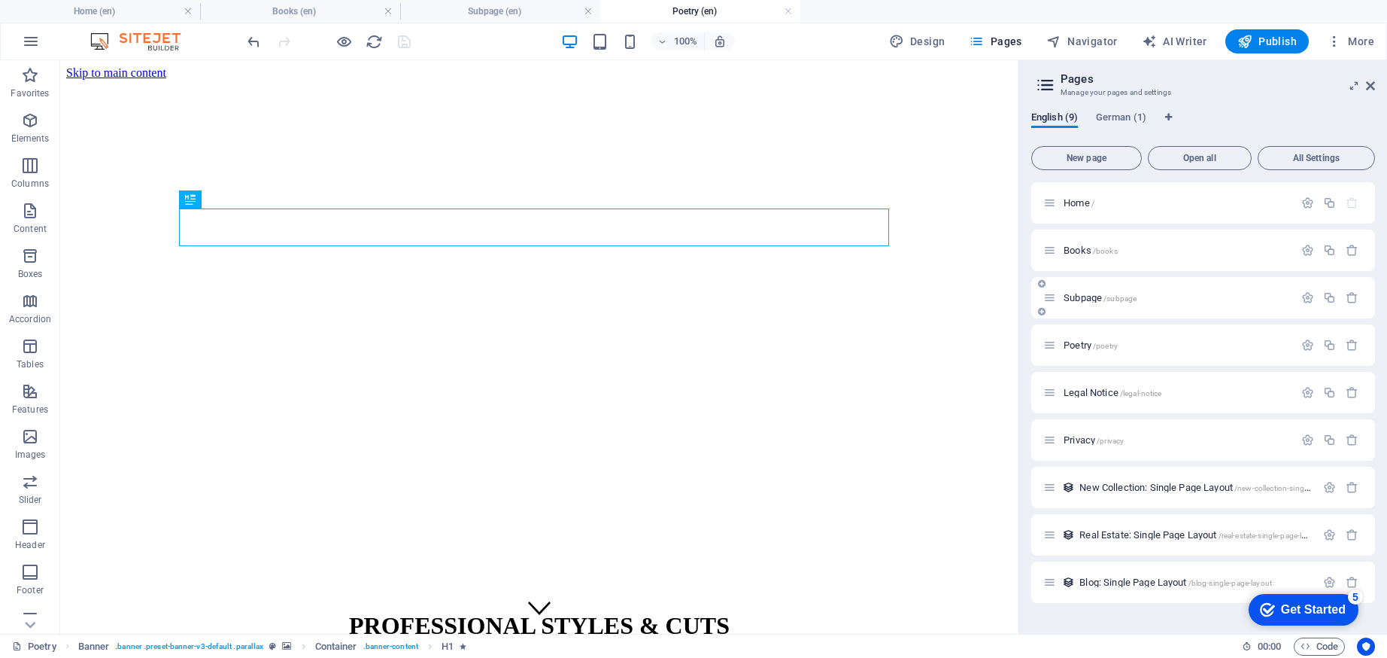
click at [1083, 299] on span "Subpage /subpage" at bounding box center [1100, 297] width 73 height 11
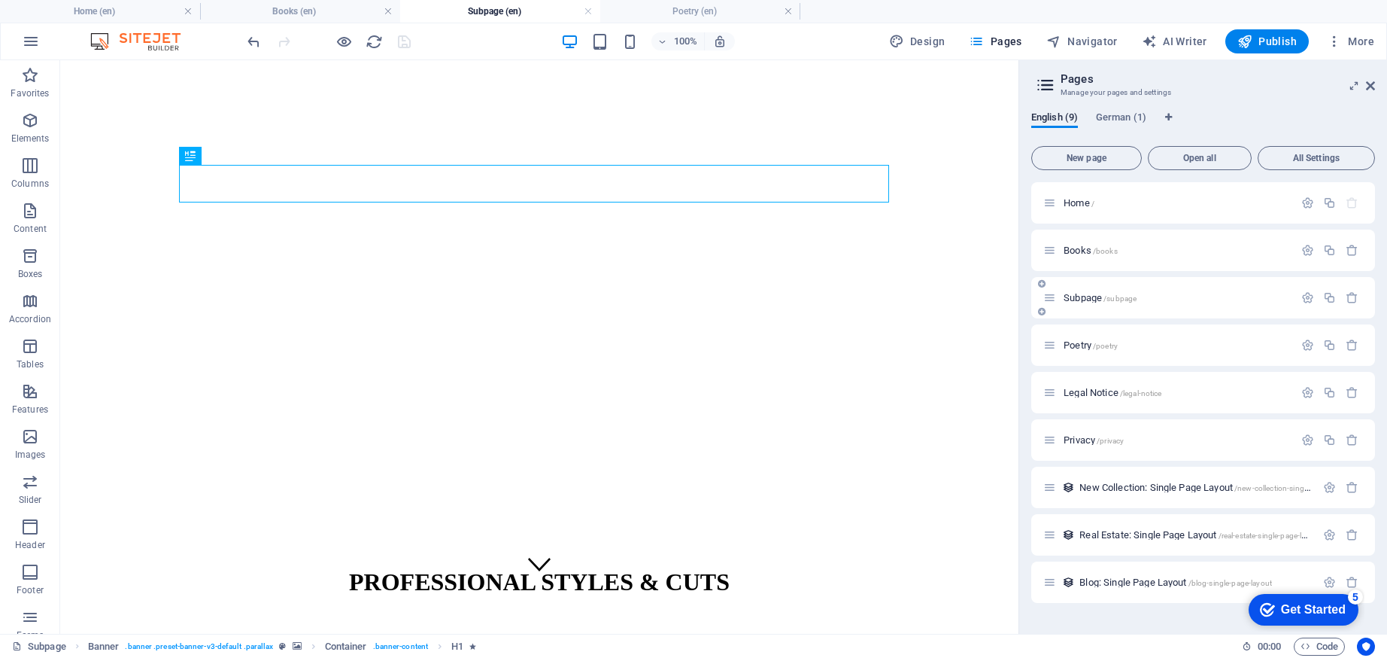
click at [1053, 298] on icon at bounding box center [1049, 297] width 13 height 13
click at [1311, 298] on icon "button" at bounding box center [1308, 297] width 13 height 13
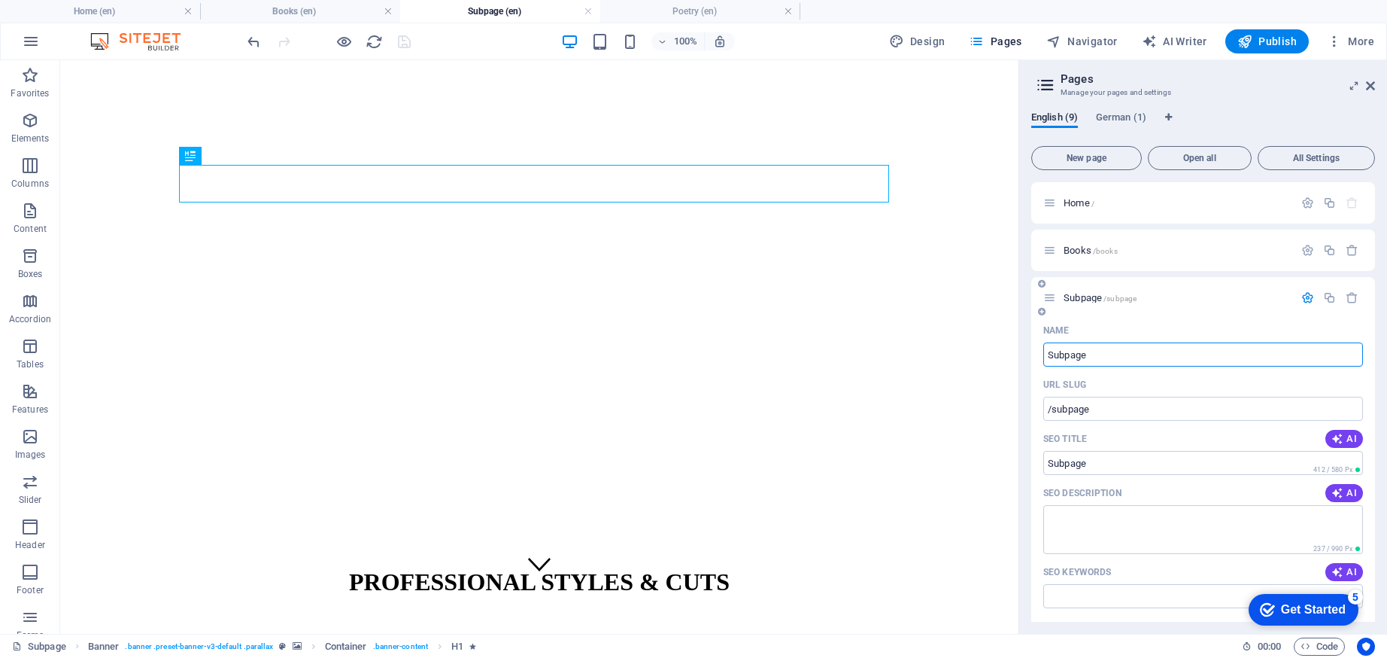
click at [1092, 354] on input "Subpage" at bounding box center [1203, 354] width 320 height 24
type input "Stories"
type input "/stories"
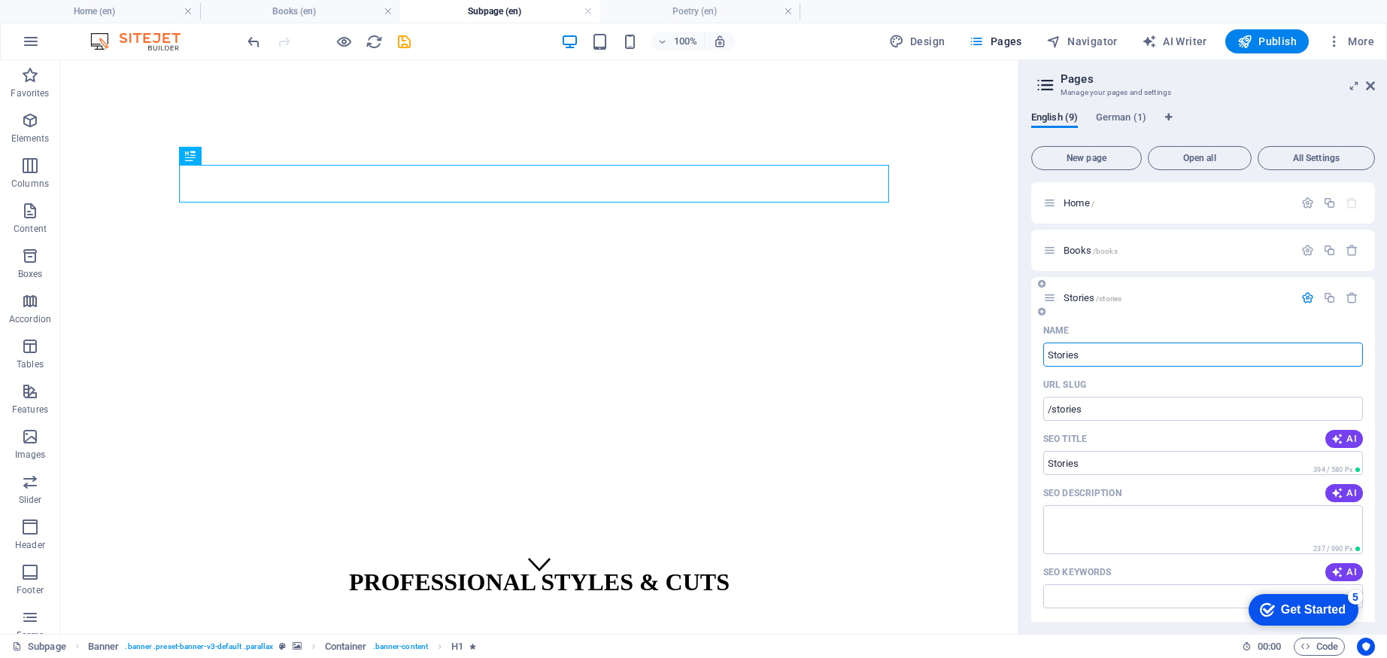
type input "Stories"
click at [1110, 409] on input "/stories" at bounding box center [1203, 408] width 320 height 24
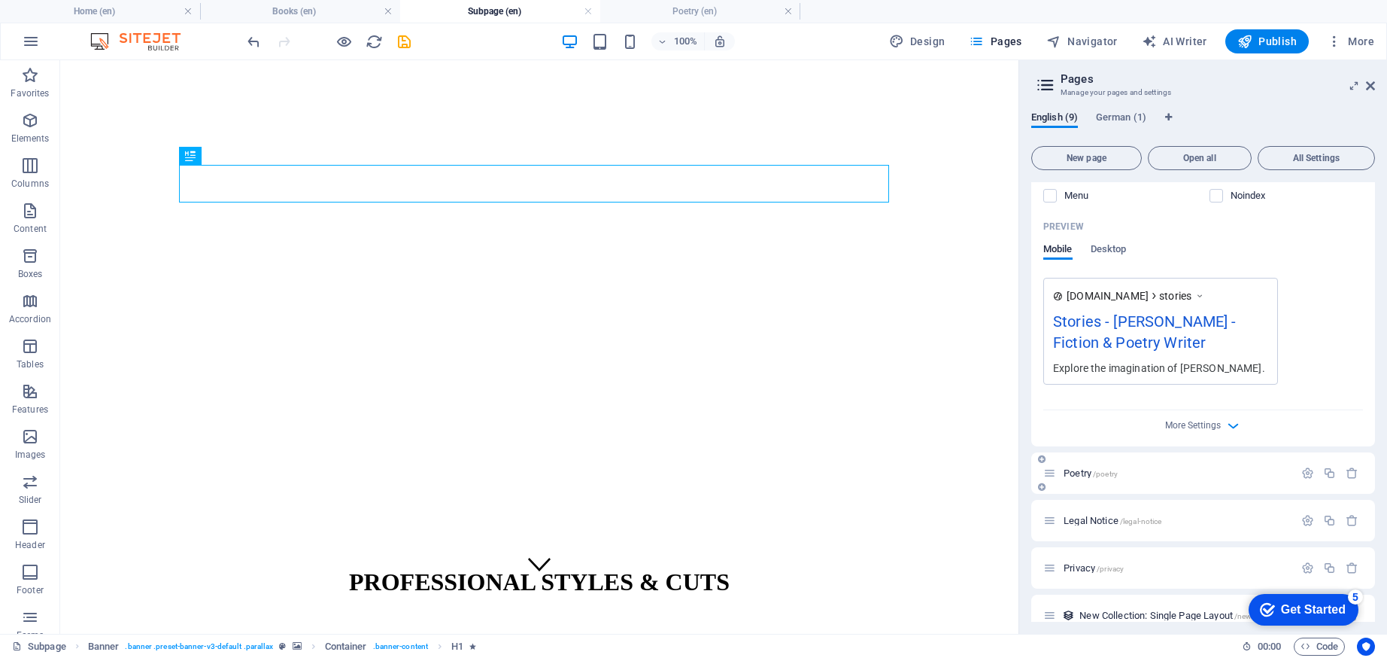
scroll to position [482, 0]
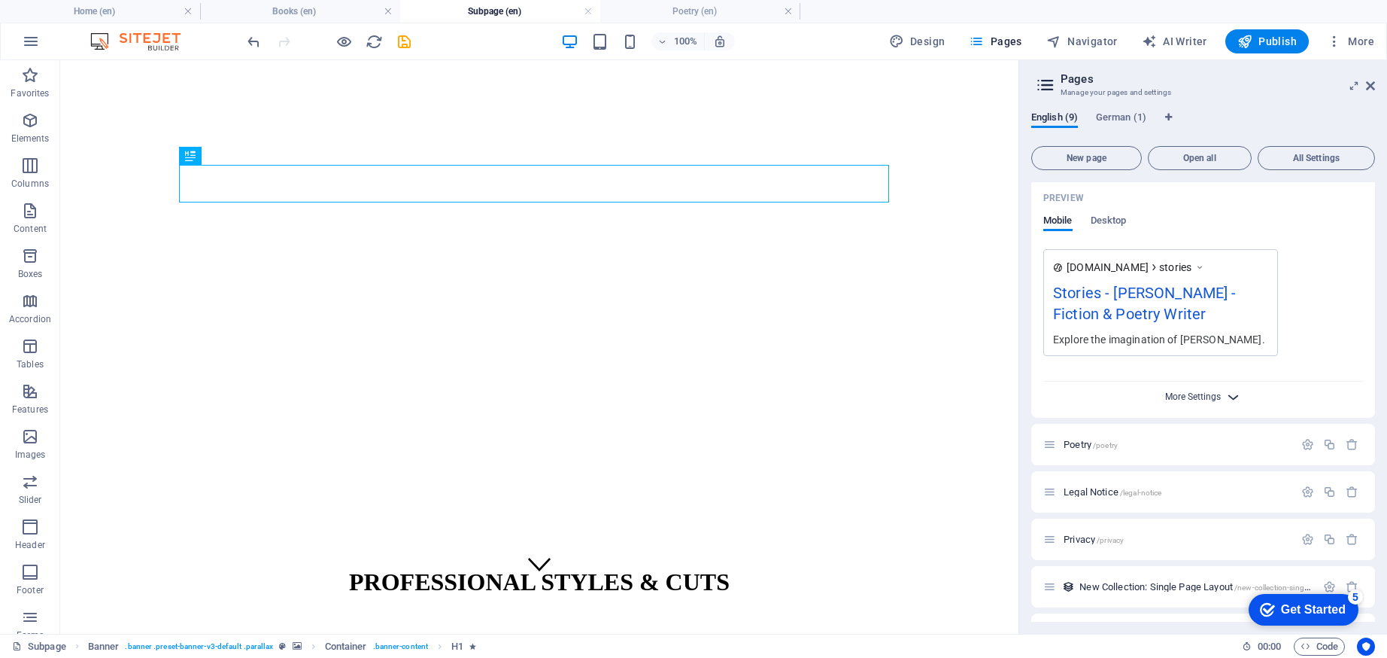
click at [1204, 393] on span "More Settings" at bounding box center [1193, 396] width 56 height 11
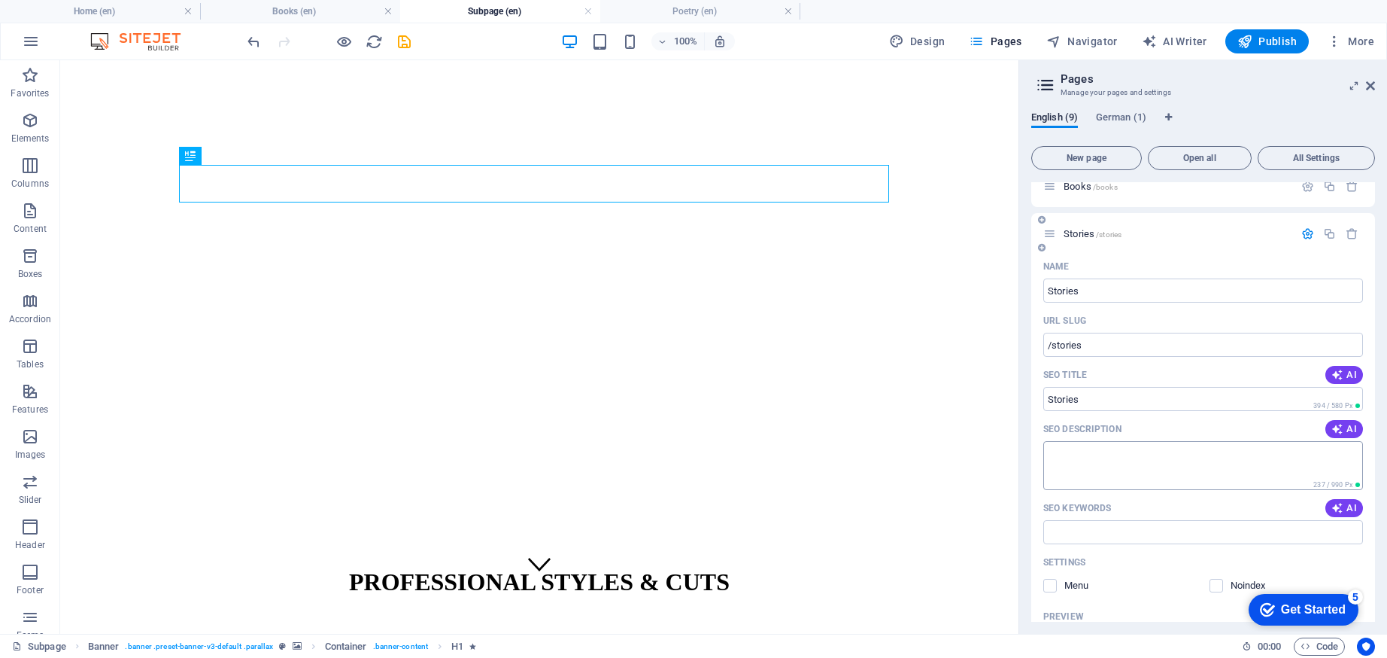
scroll to position [0, 0]
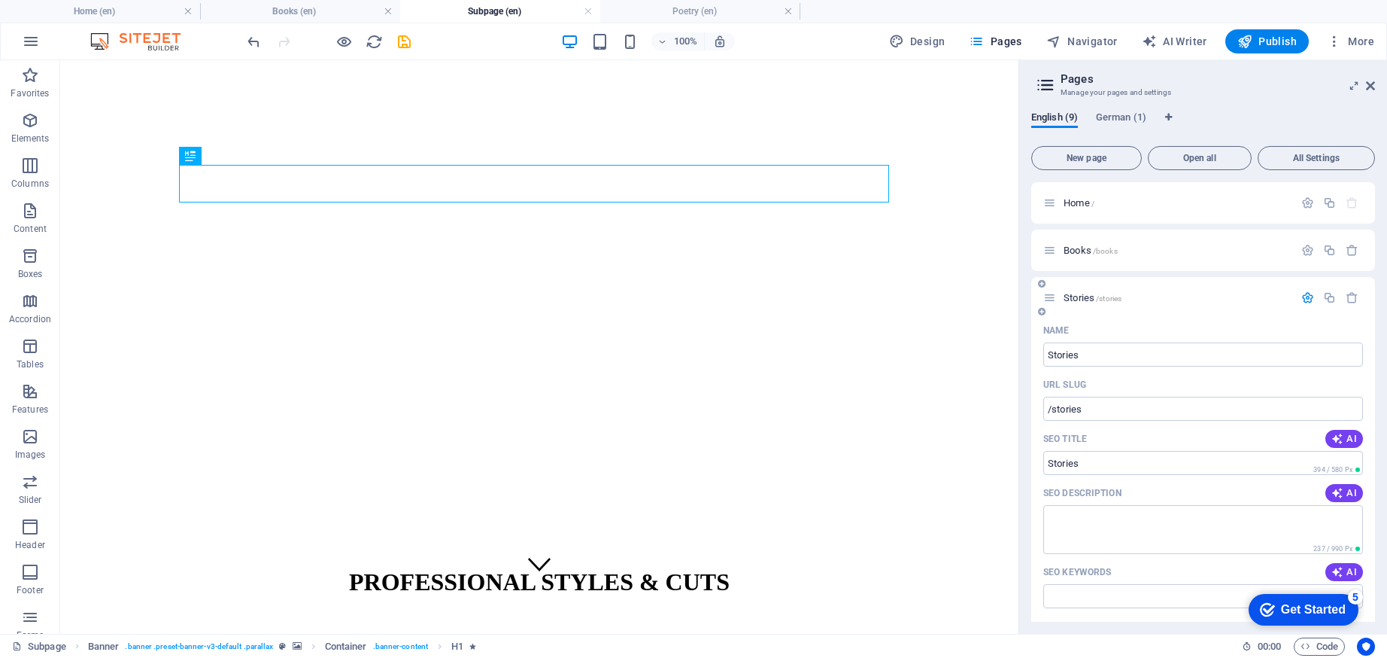
click at [1086, 293] on span "Stories /stories" at bounding box center [1093, 297] width 58 height 11
click at [1306, 296] on icon "button" at bounding box center [1308, 297] width 13 height 13
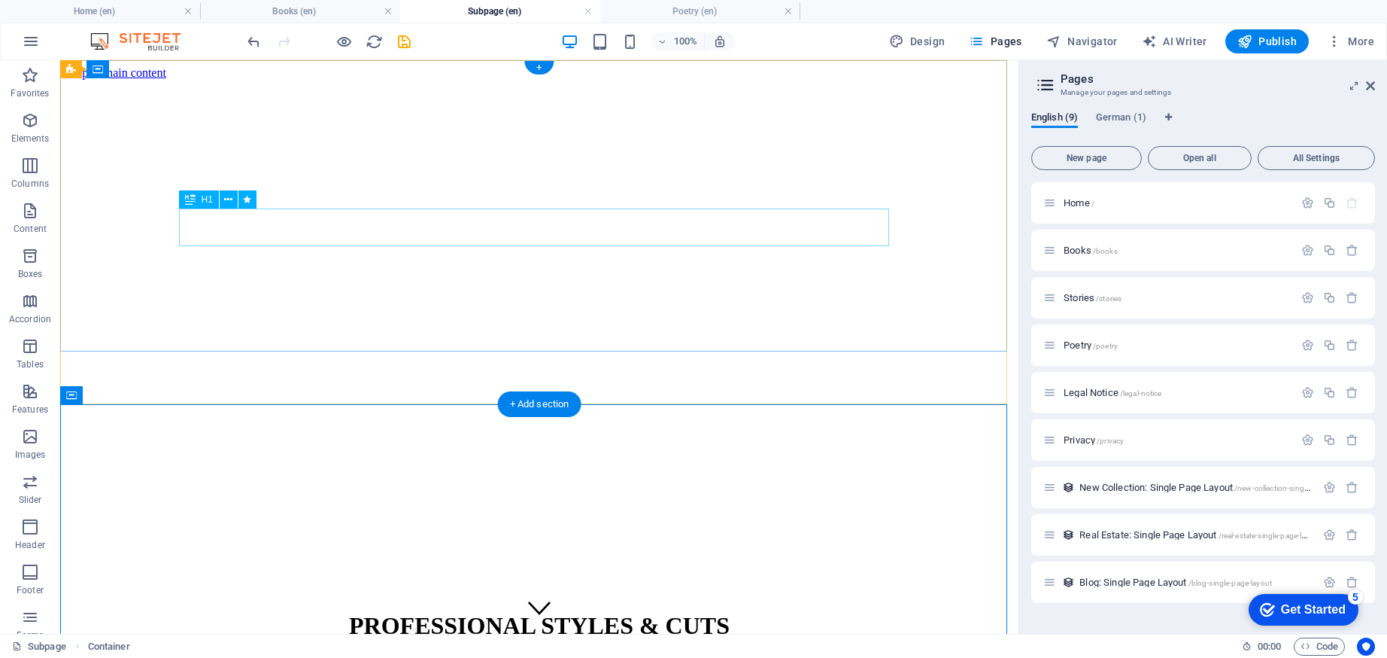
click at [620, 612] on div "PROFESSIONAL STYLES & CUTS" at bounding box center [539, 626] width 946 height 28
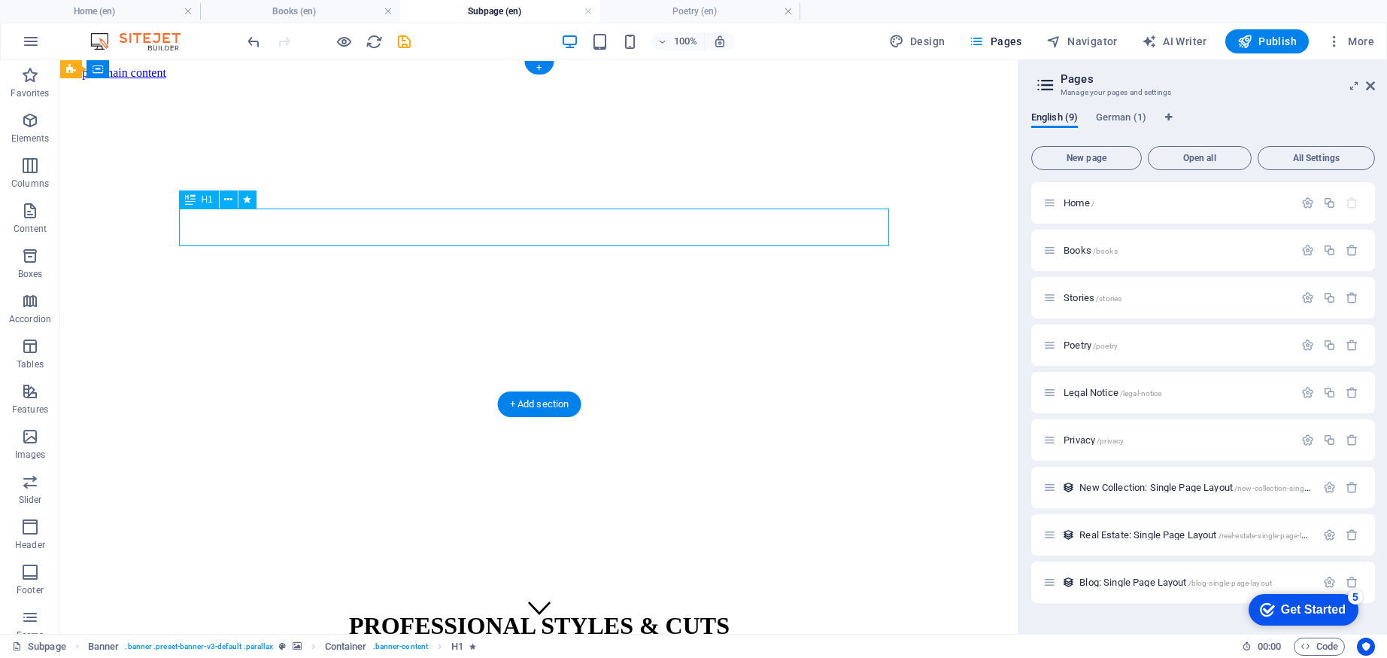
click at [620, 612] on div "PROFESSIONAL STYLES & CUTS" at bounding box center [539, 626] width 946 height 28
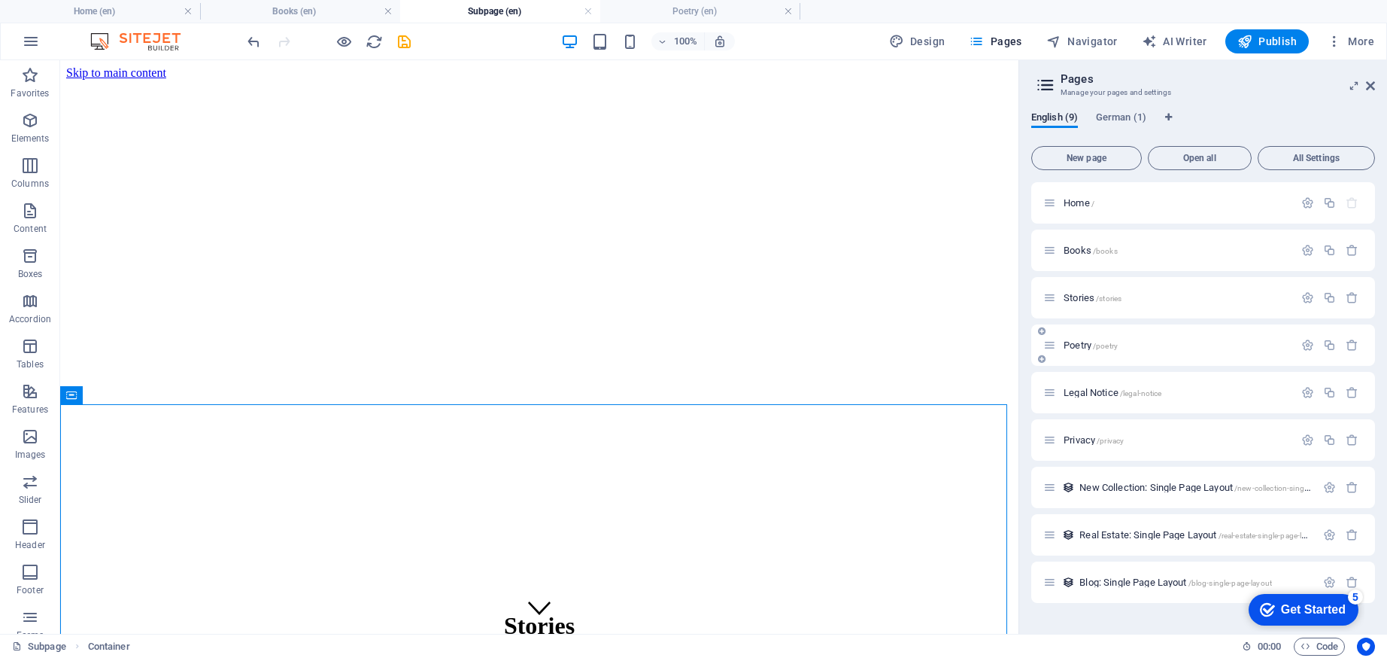
click at [1116, 350] on div "Poetry /poetry" at bounding box center [1168, 344] width 251 height 17
click at [1140, 345] on p "Poetry /poetry" at bounding box center [1177, 345] width 226 height 10
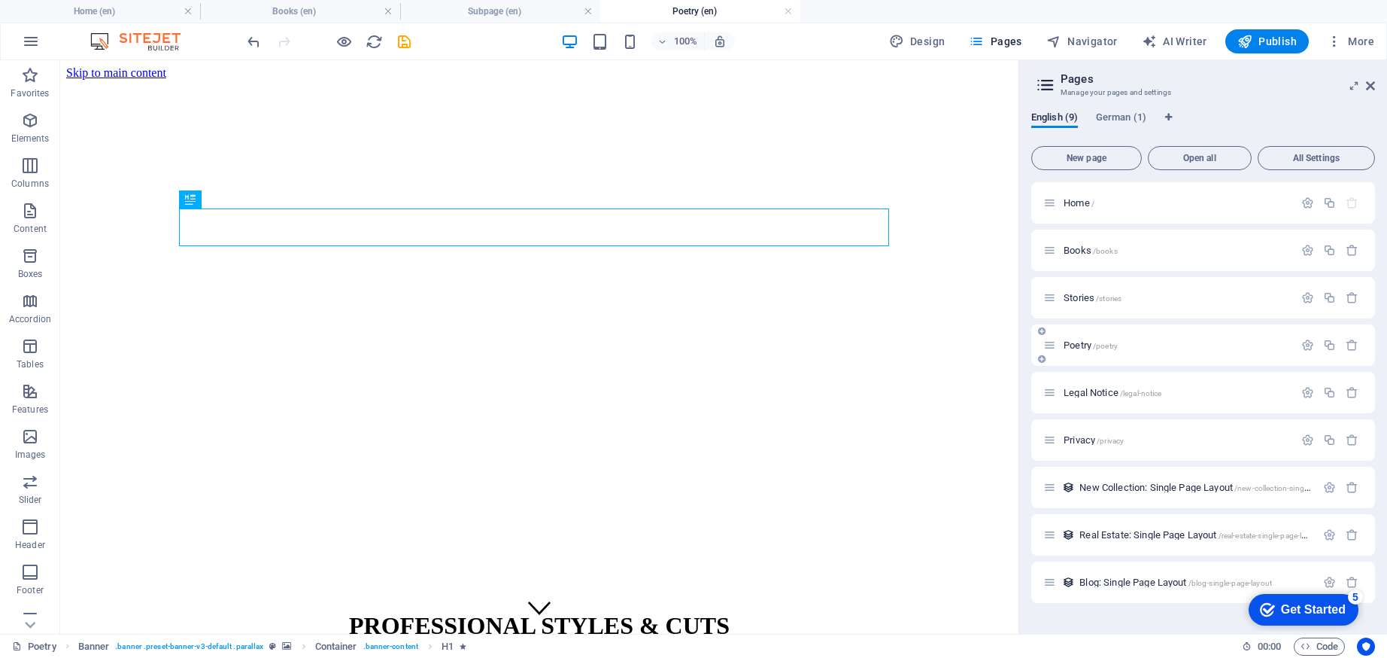
click at [1140, 345] on p "Poetry /poetry" at bounding box center [1177, 345] width 226 height 10
click at [761, 612] on div "PROFESSIONAL STYLES & CUTS" at bounding box center [539, 626] width 946 height 28
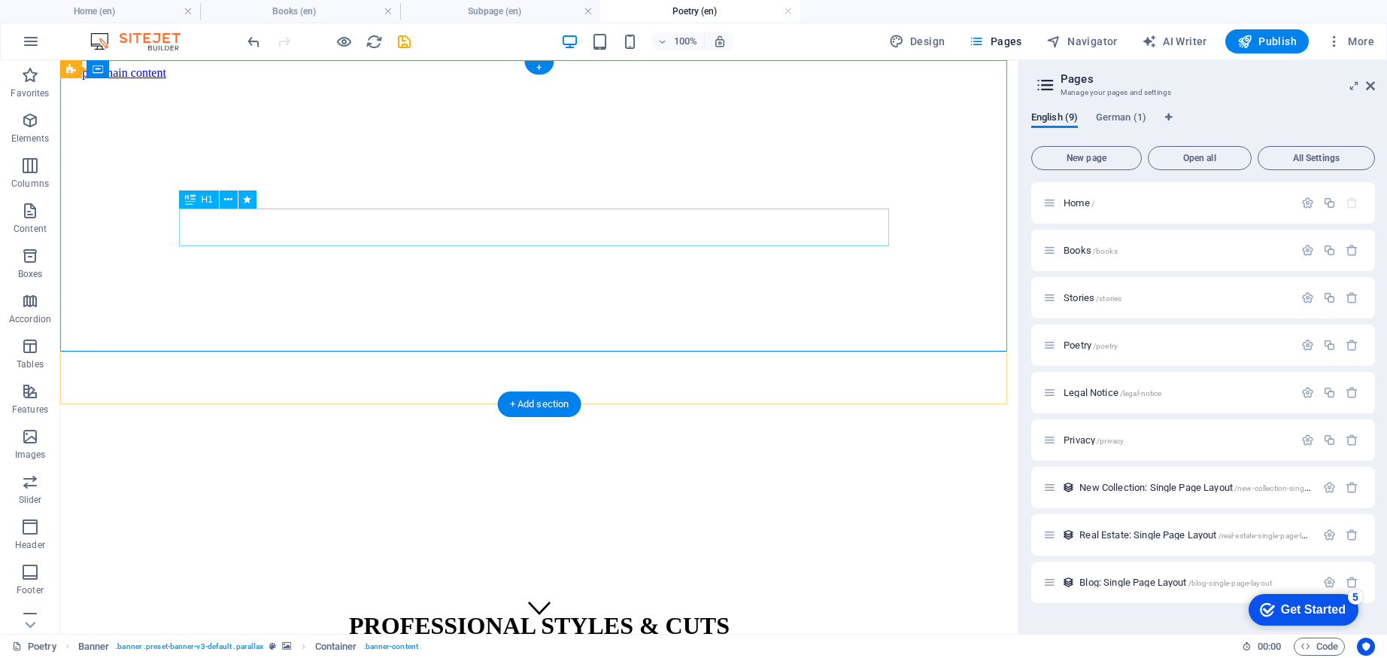
click at [676, 612] on div "PROFESSIONAL STYLES & CUTS" at bounding box center [539, 626] width 946 height 28
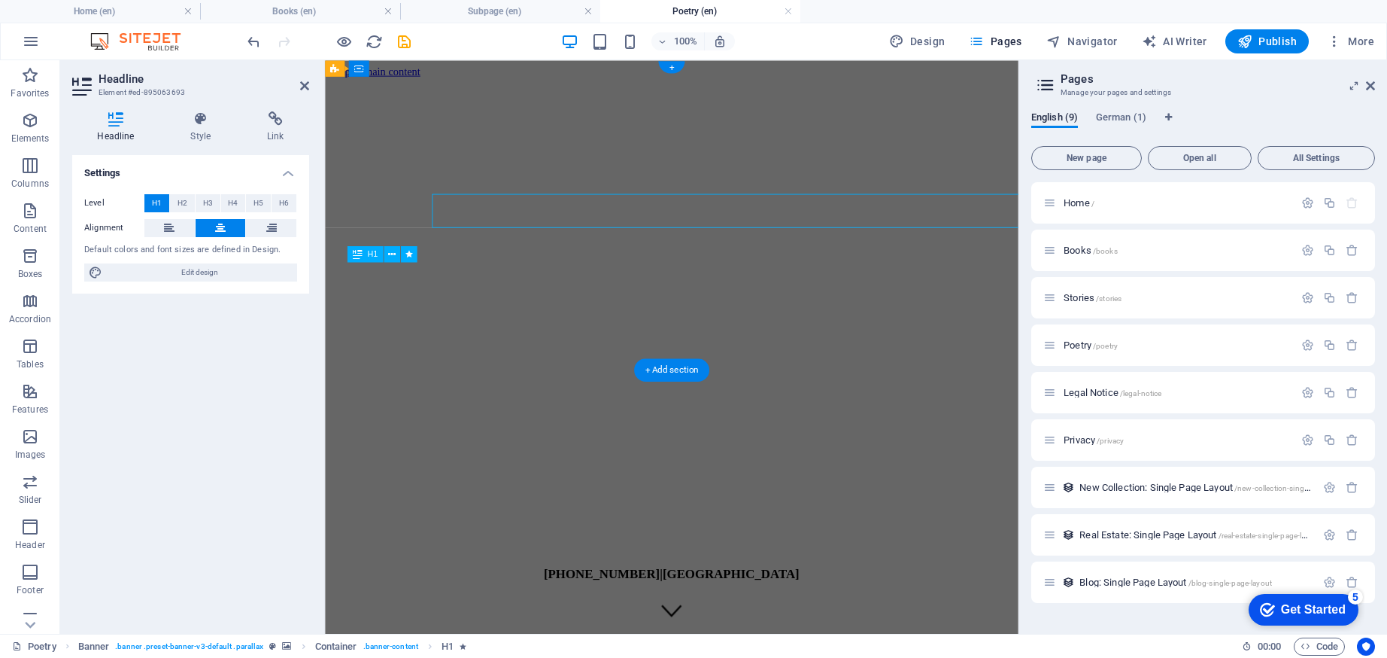
click at [715, 596] on div "+49 0 177 738 4558 | Braunschweig" at bounding box center [710, 624] width 758 height 56
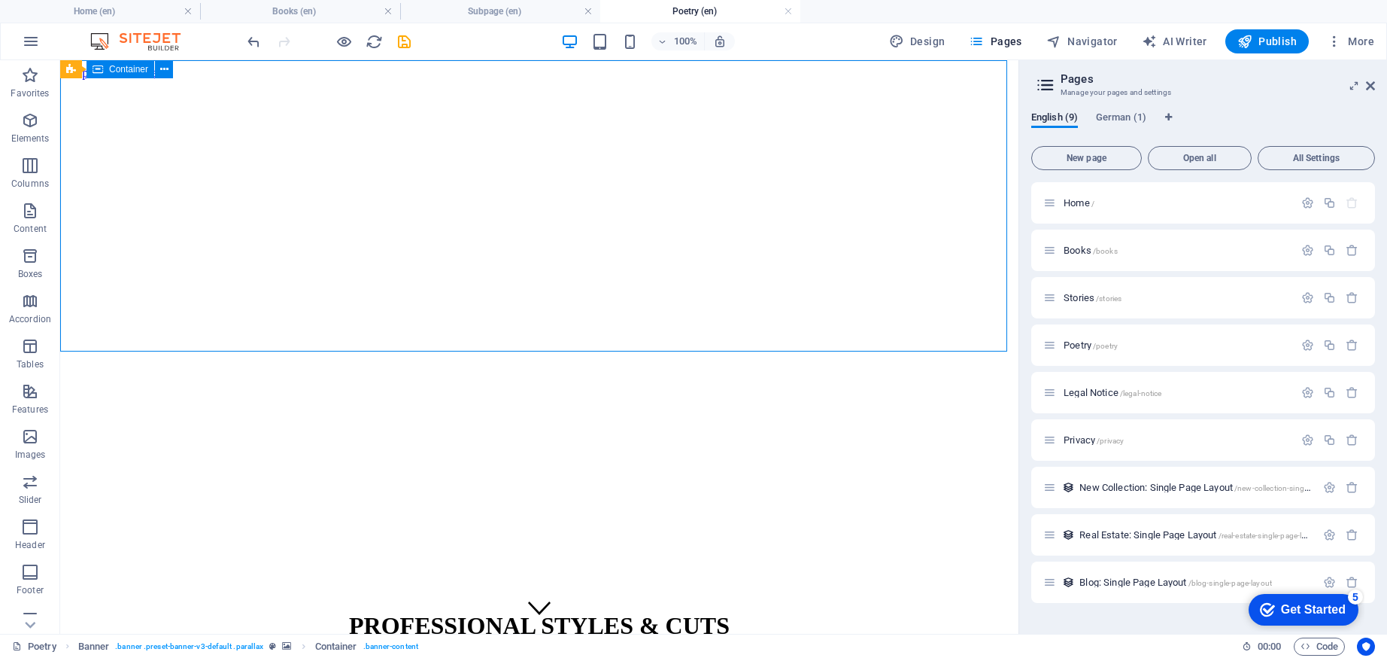
click at [676, 612] on div "PROFESSIONAL STYLES & CUTS" at bounding box center [539, 626] width 946 height 28
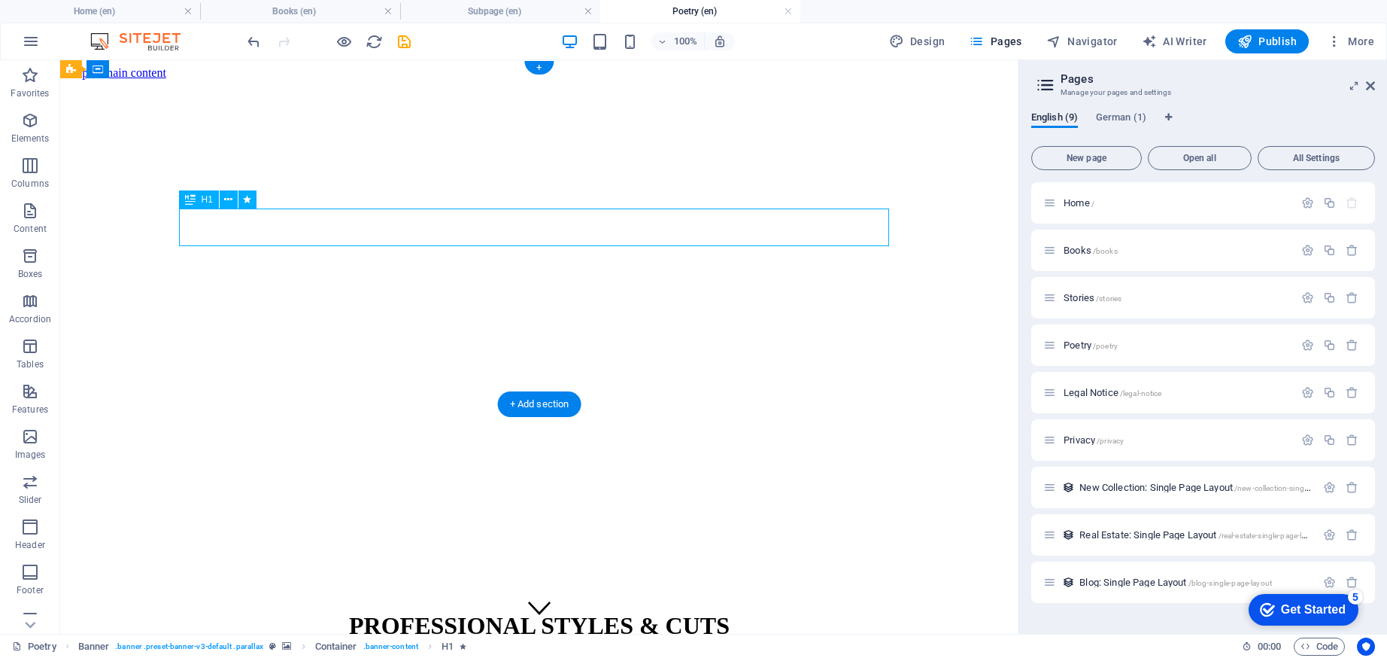
click at [676, 612] on div "PROFESSIONAL STYLES & CUTS" at bounding box center [539, 626] width 946 height 28
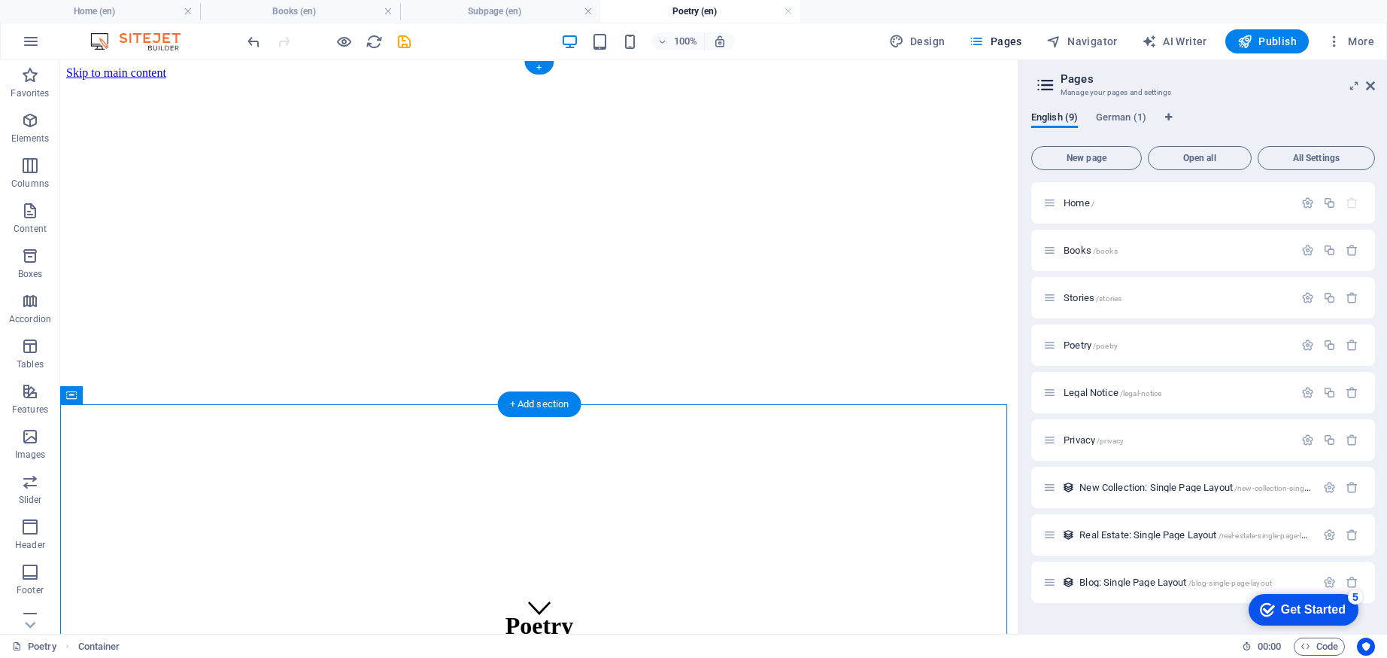
click at [204, 80] on figure at bounding box center [539, 80] width 946 height 0
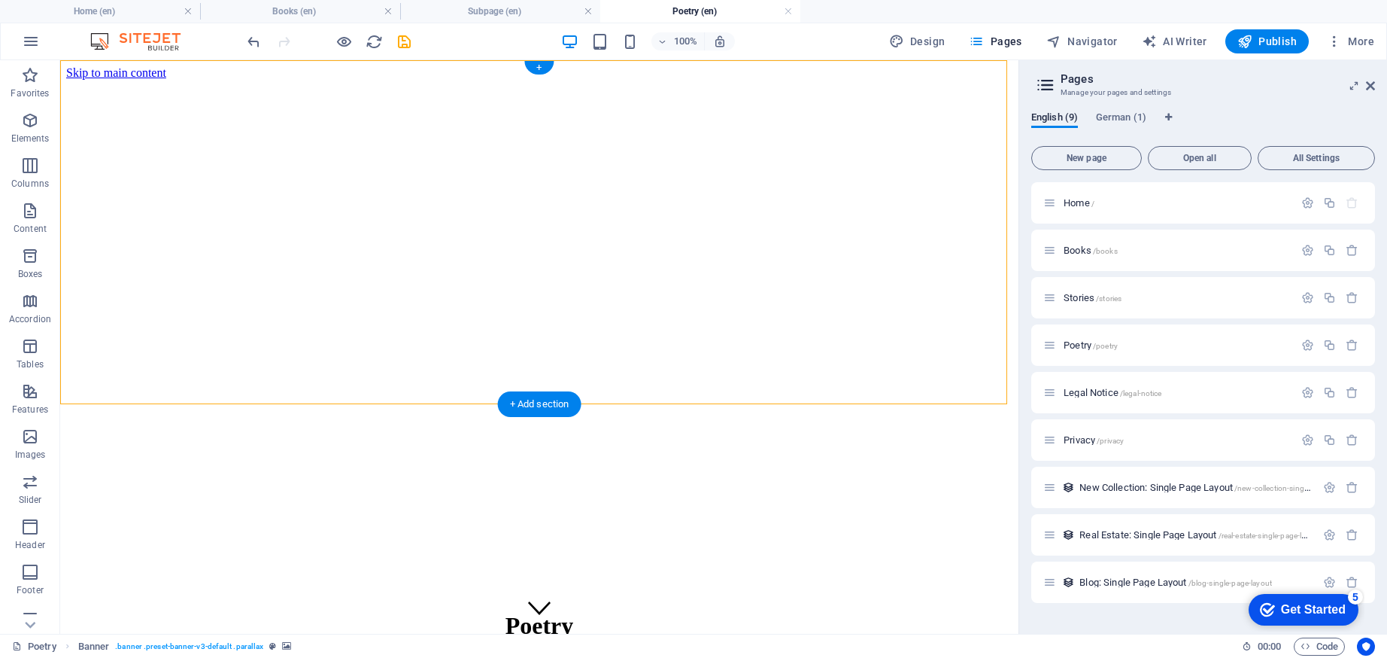
click at [204, 80] on figure at bounding box center [539, 80] width 946 height 0
select select "vh"
select select "%"
select select "px"
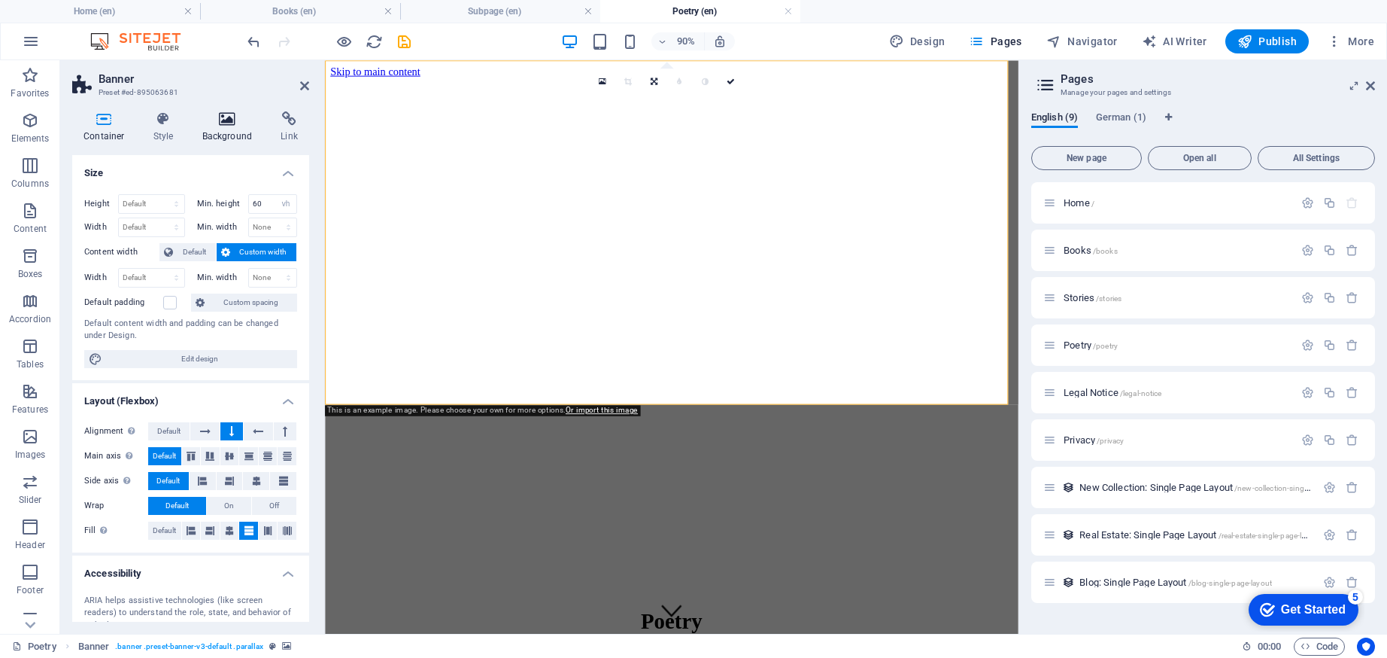
click at [226, 129] on h4 "Background" at bounding box center [230, 127] width 79 height 32
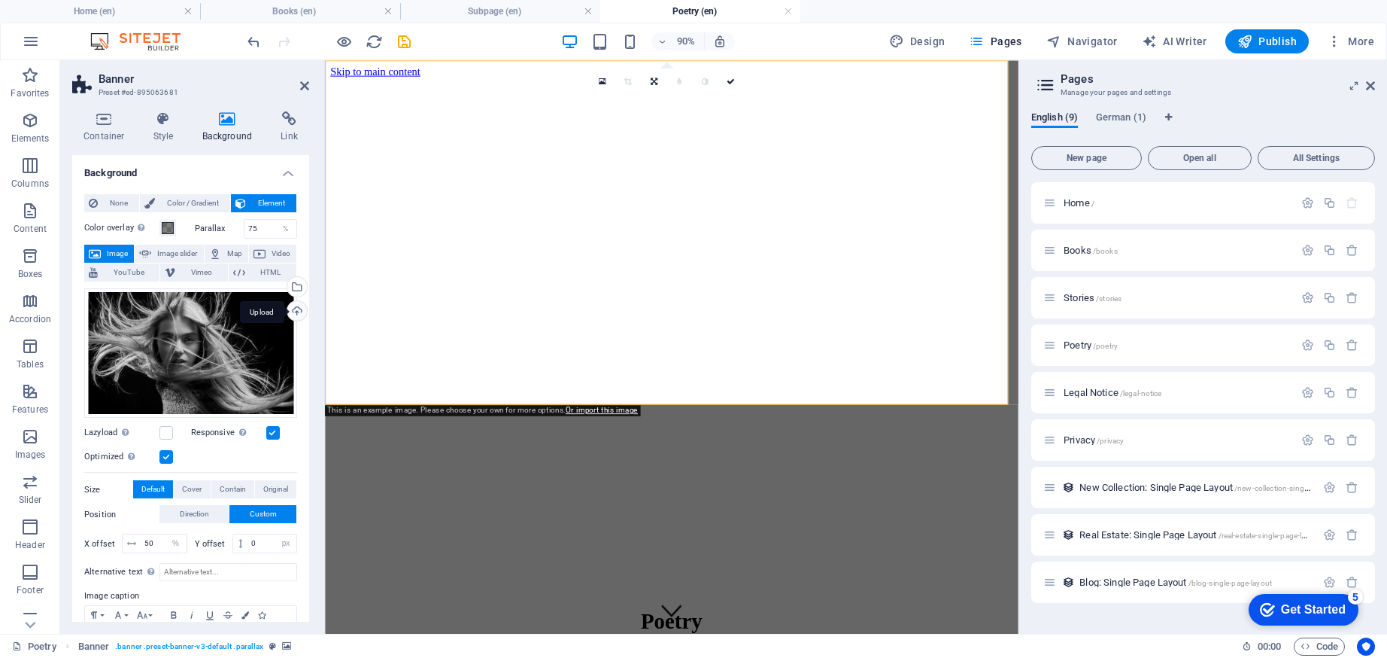
click at [293, 308] on div "Upload" at bounding box center [295, 312] width 23 height 23
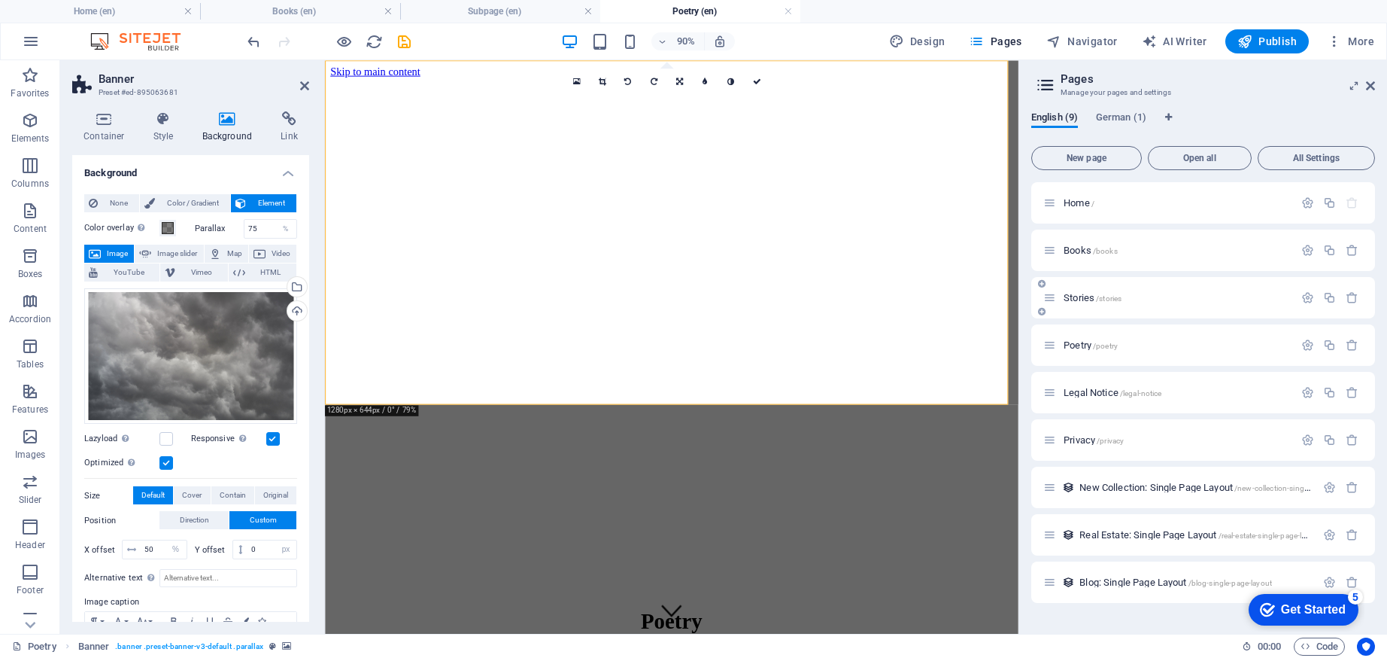
click at [1122, 293] on span "Stories /stories" at bounding box center [1093, 297] width 58 height 11
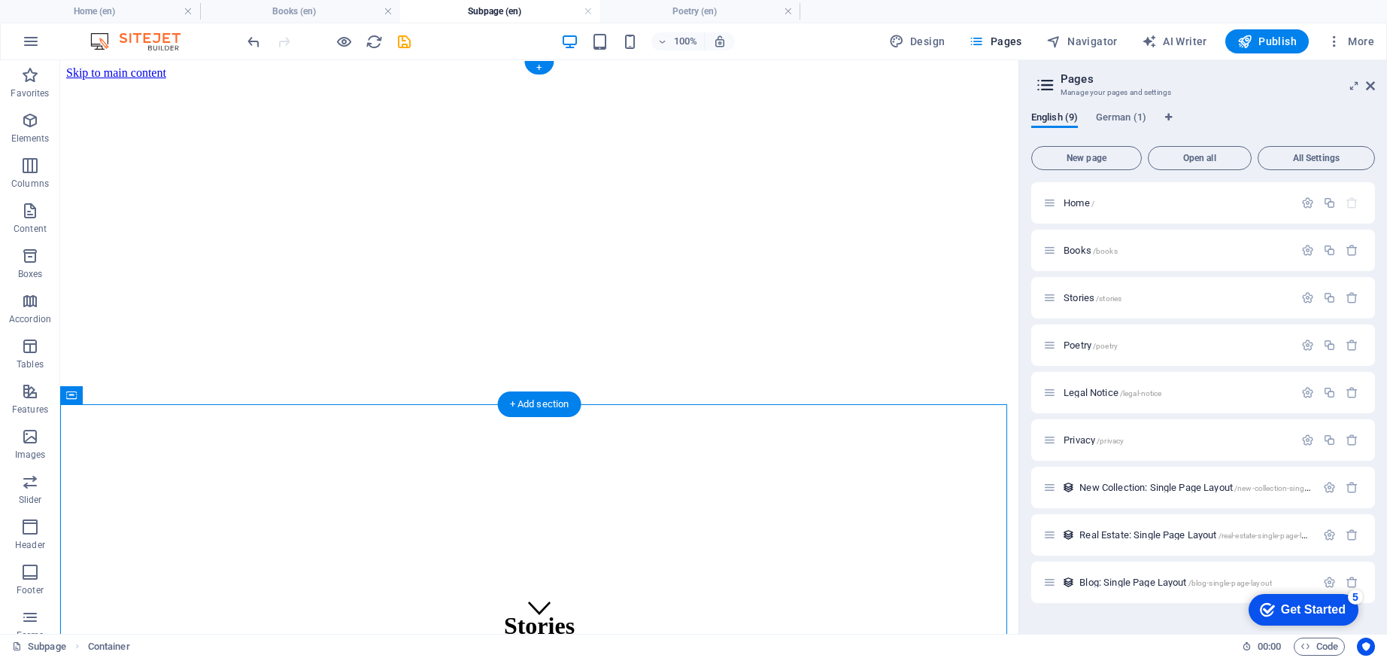
click at [236, 80] on figure at bounding box center [539, 80] width 946 height 0
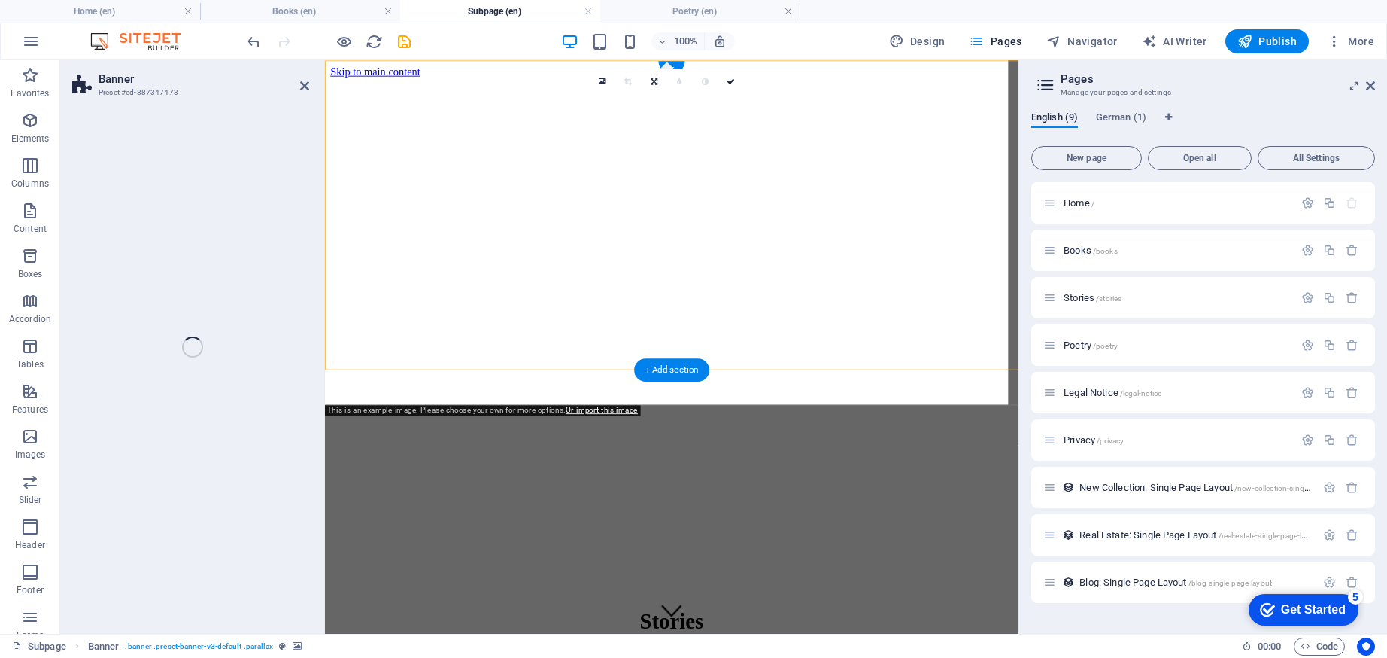
select select "vh"
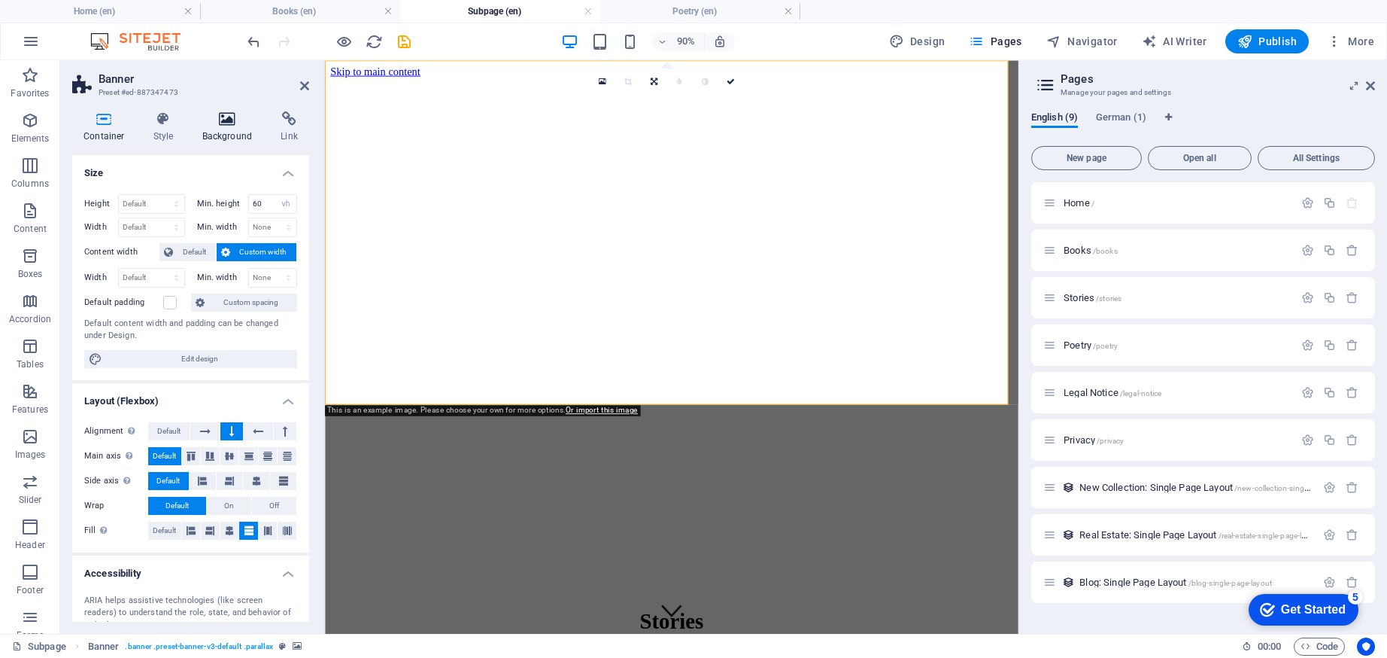
click at [224, 138] on h4 "Background" at bounding box center [230, 127] width 79 height 32
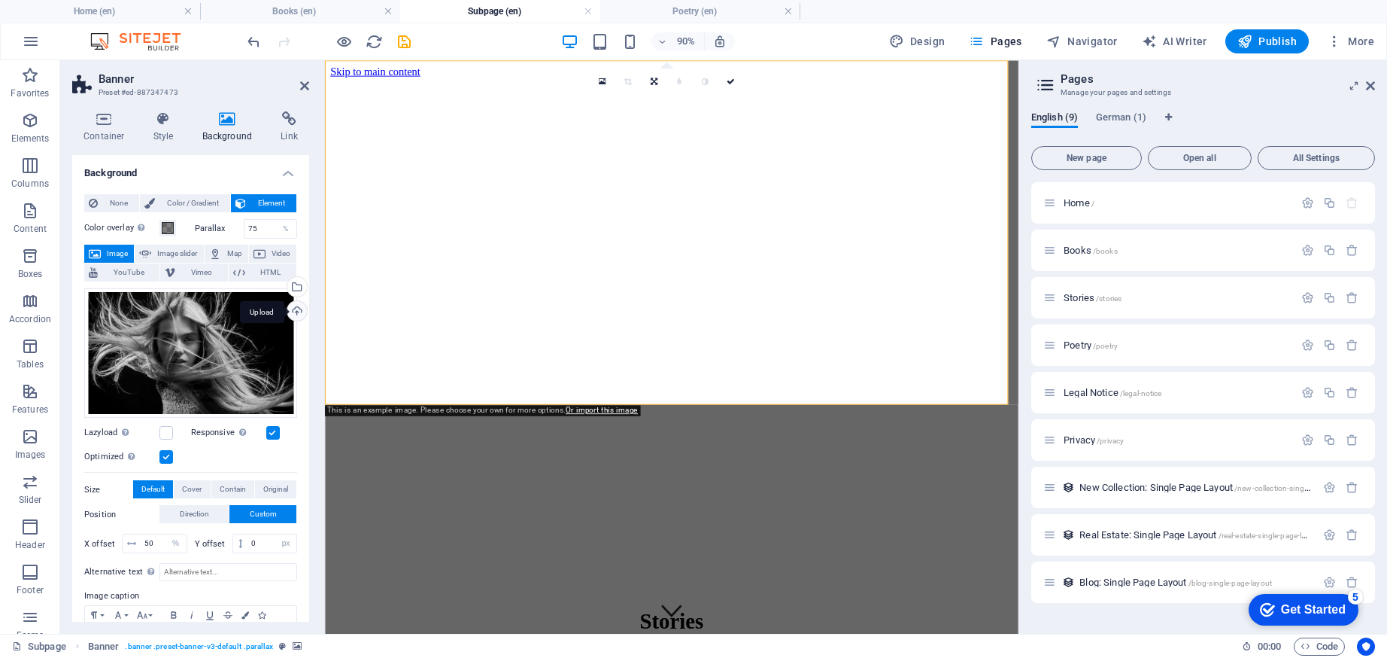
click at [297, 309] on div "Upload" at bounding box center [295, 312] width 23 height 23
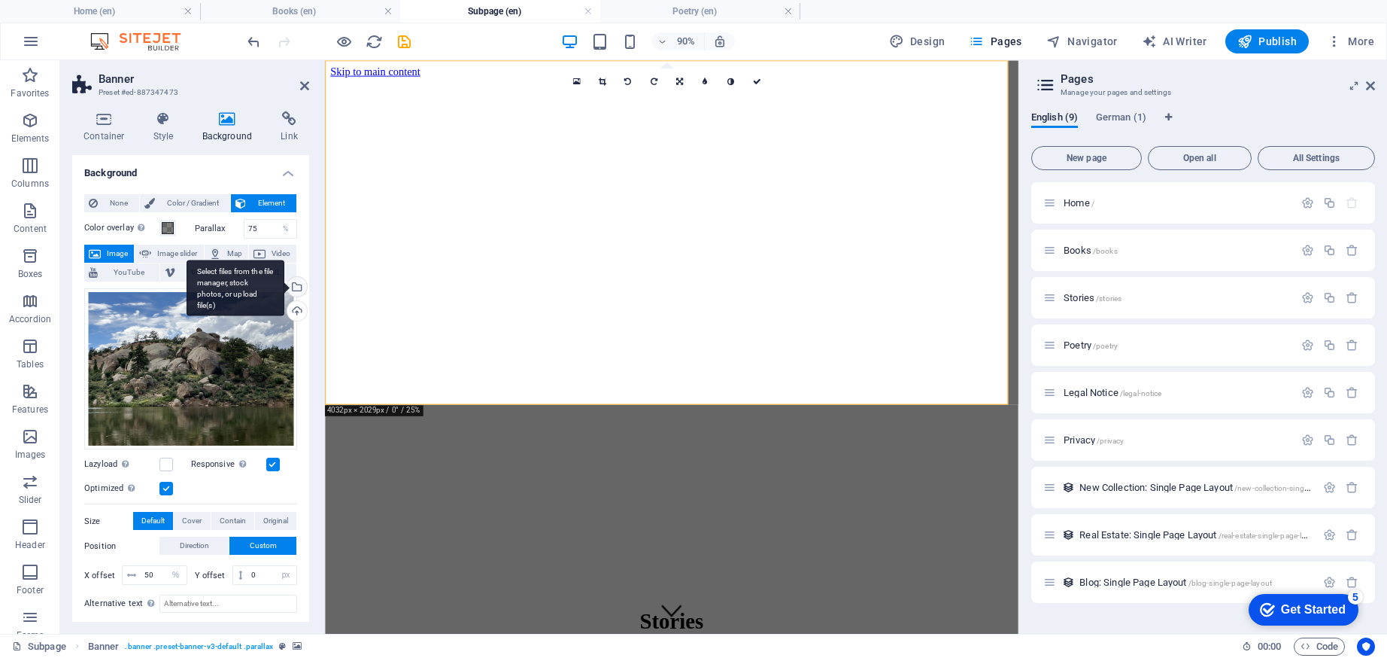
click at [296, 288] on div "Select files from the file manager, stock photos, or upload file(s)" at bounding box center [295, 288] width 23 height 23
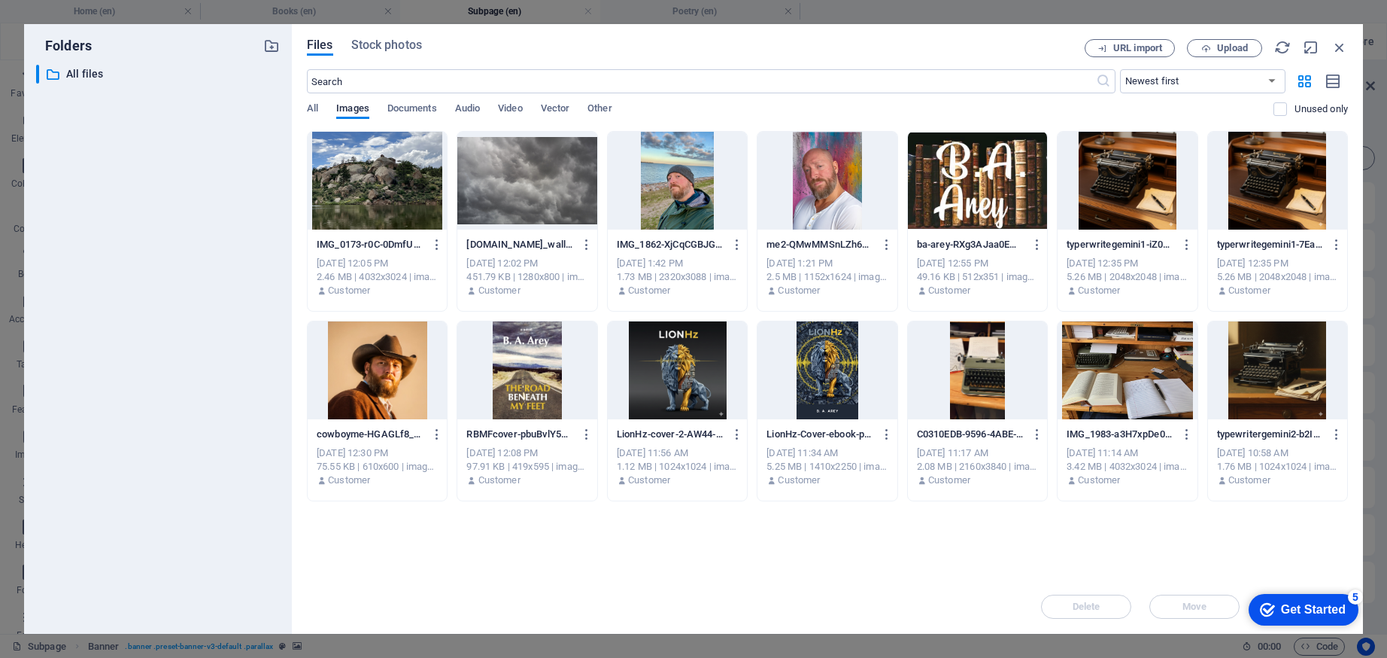
click at [1138, 379] on div at bounding box center [1127, 370] width 139 height 98
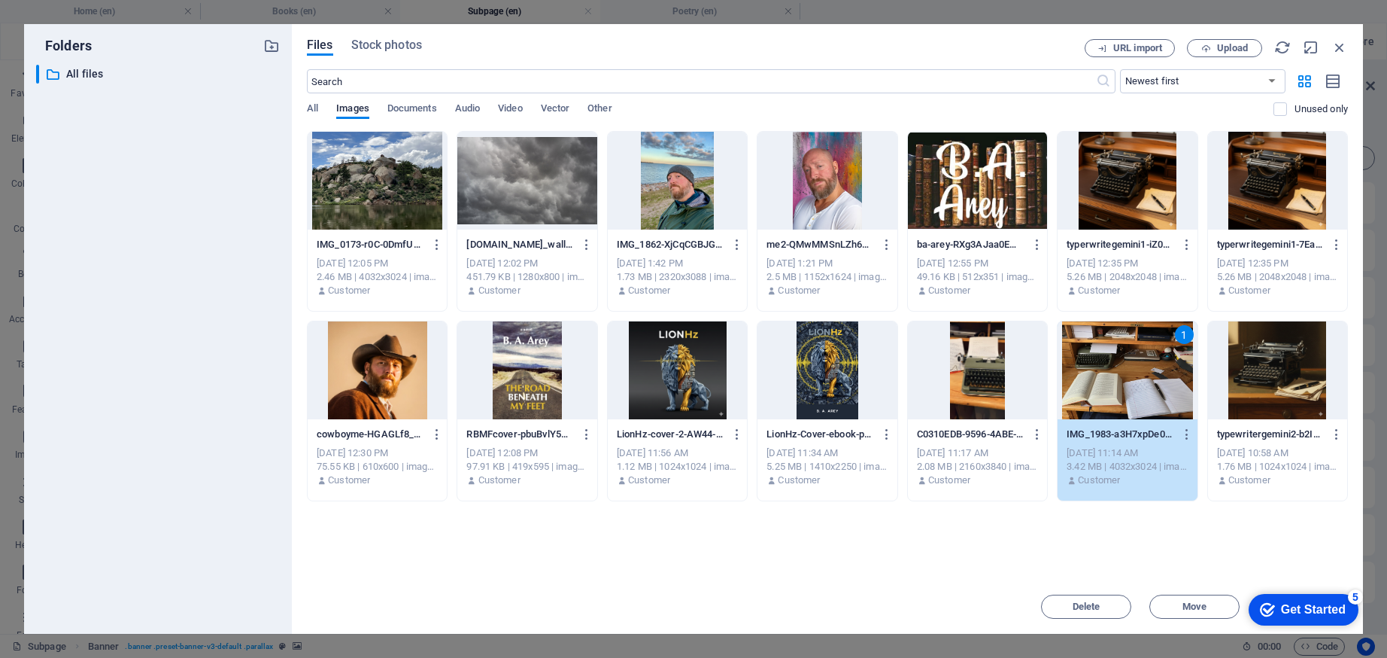
click at [1125, 371] on div "1" at bounding box center [1127, 370] width 139 height 98
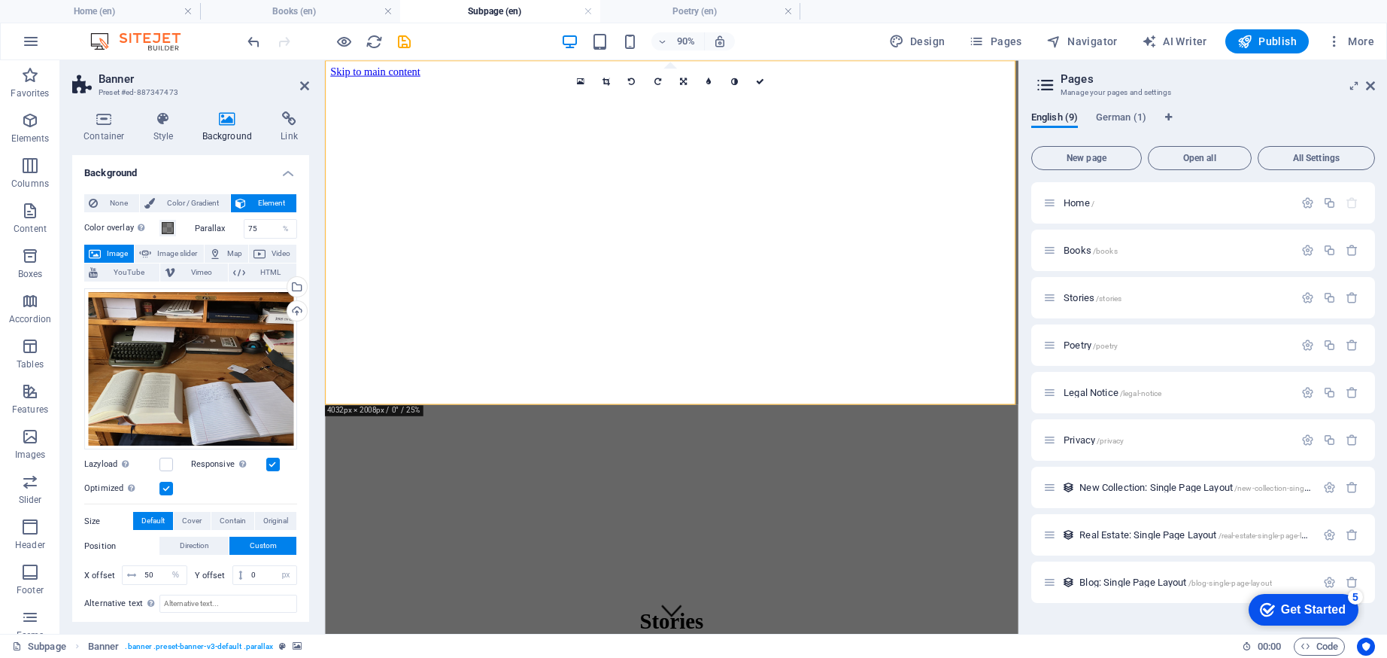
scroll to position [109, 0]
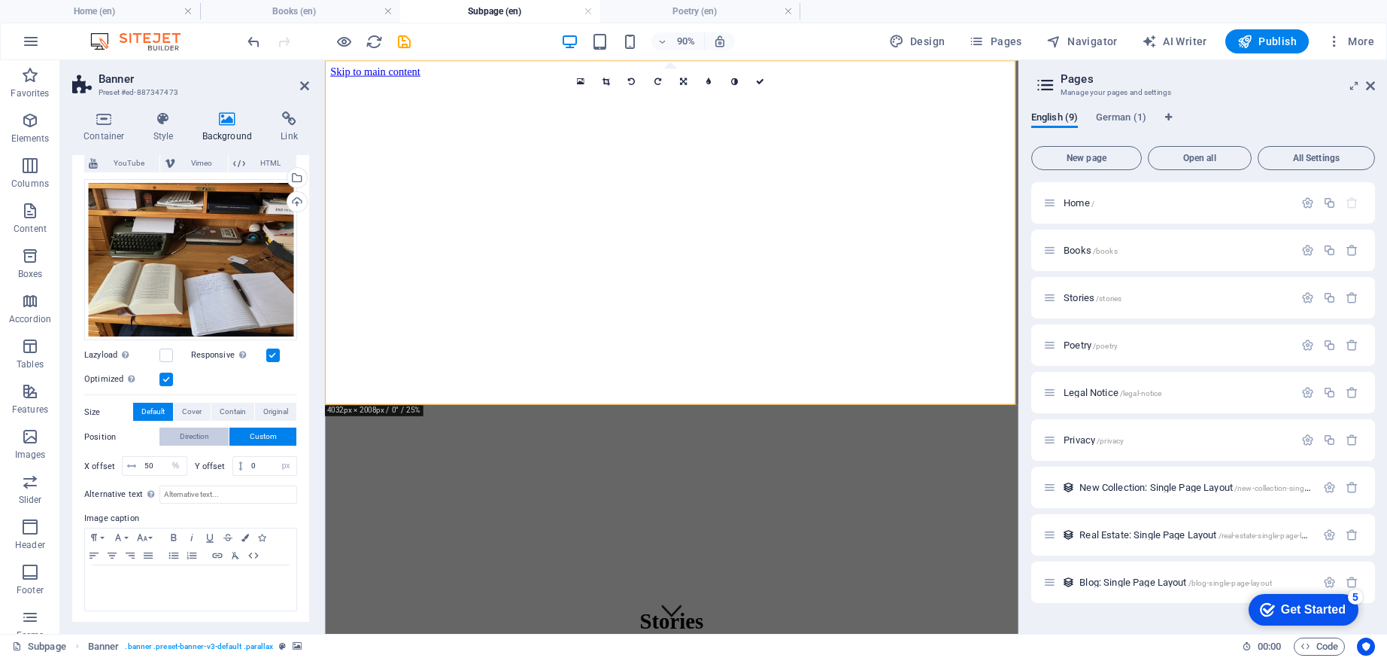
click at [205, 433] on span "Direction" at bounding box center [194, 436] width 29 height 18
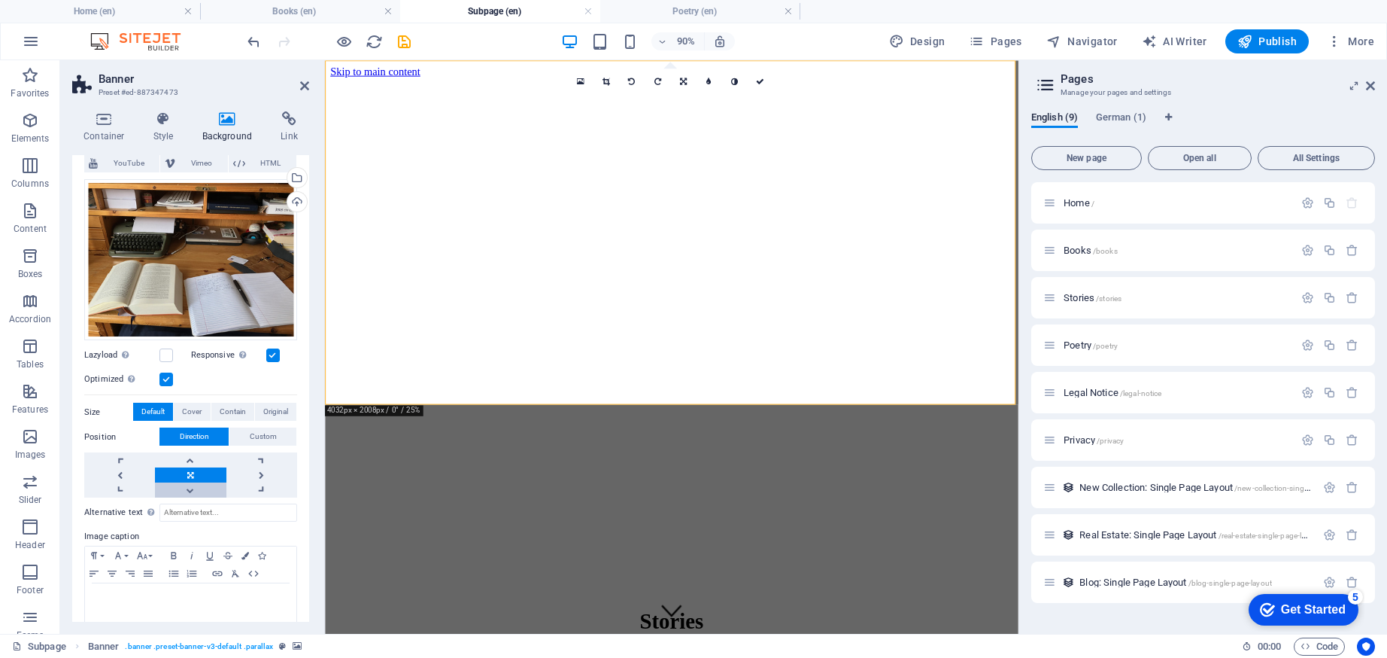
click at [196, 482] on link at bounding box center [190, 489] width 71 height 15
click at [238, 218] on div "Drag files here, click to choose files or select files from Files or our free s…" at bounding box center [190, 260] width 213 height 162
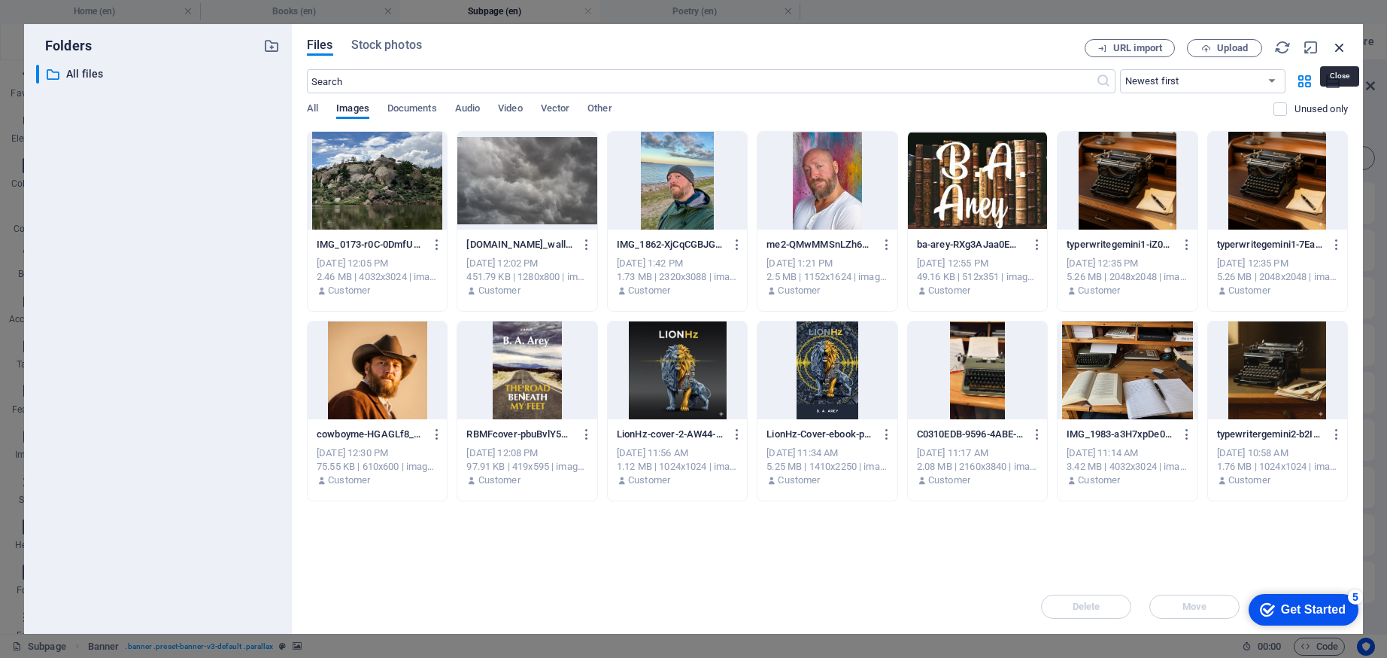
click at [1338, 46] on icon "button" at bounding box center [1340, 47] width 17 height 17
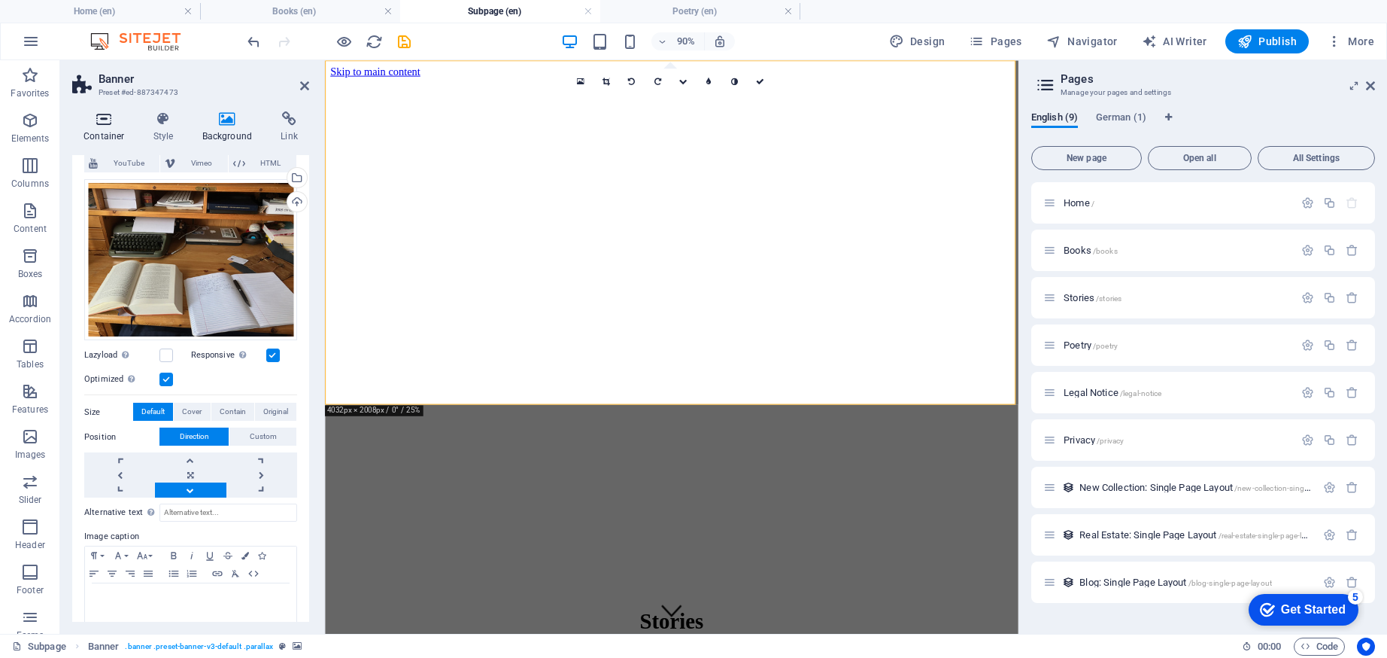
click at [106, 120] on icon at bounding box center [104, 118] width 64 height 15
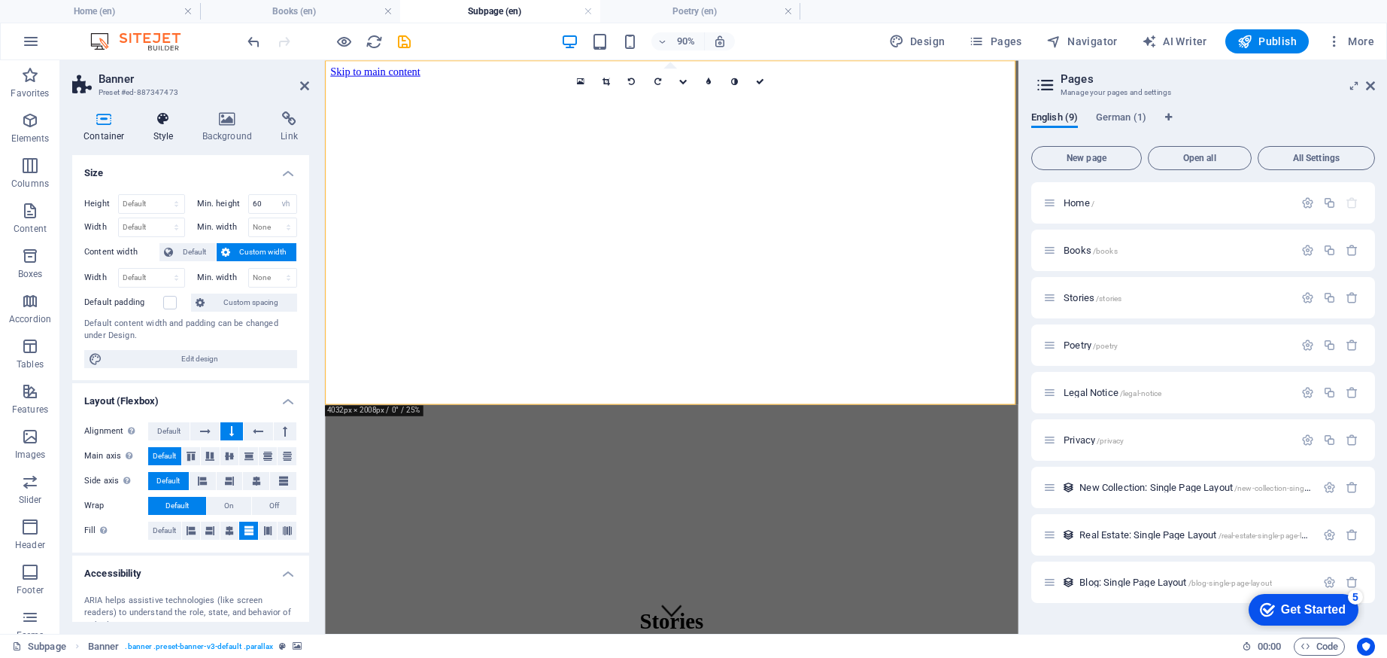
click at [154, 118] on icon at bounding box center [163, 118] width 43 height 15
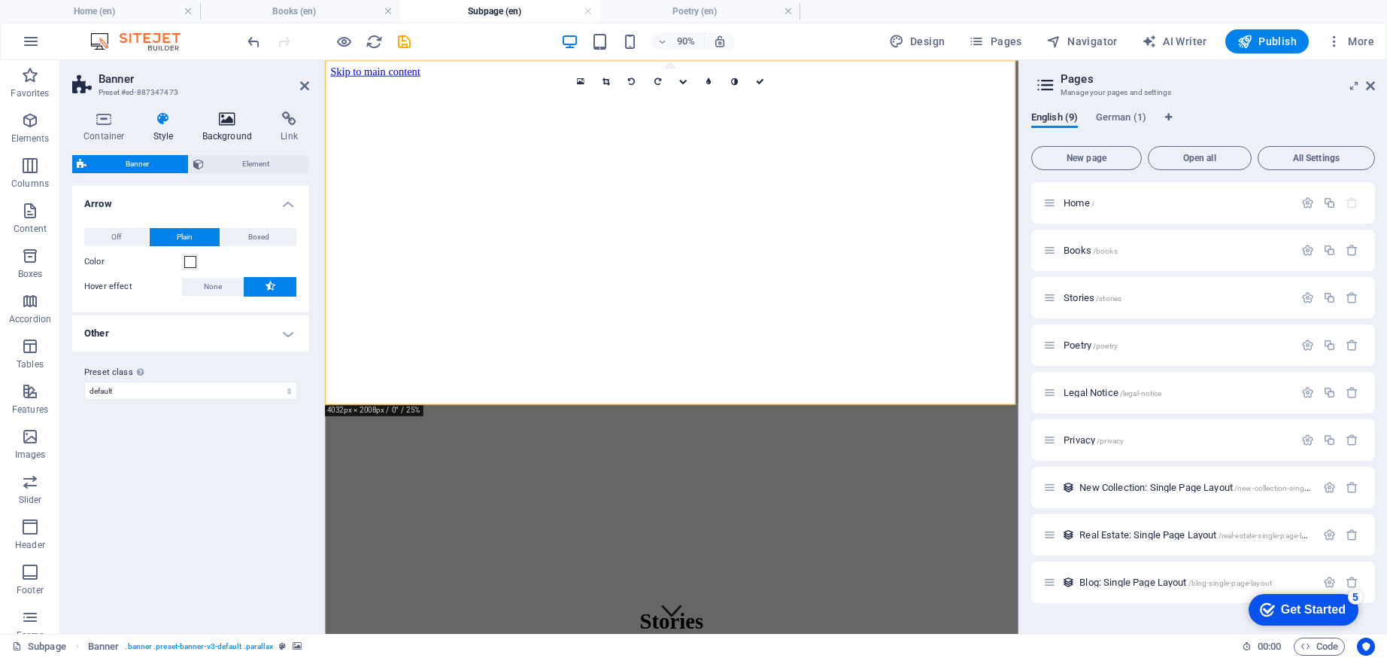
click at [209, 126] on h4 "Background" at bounding box center [230, 127] width 79 height 32
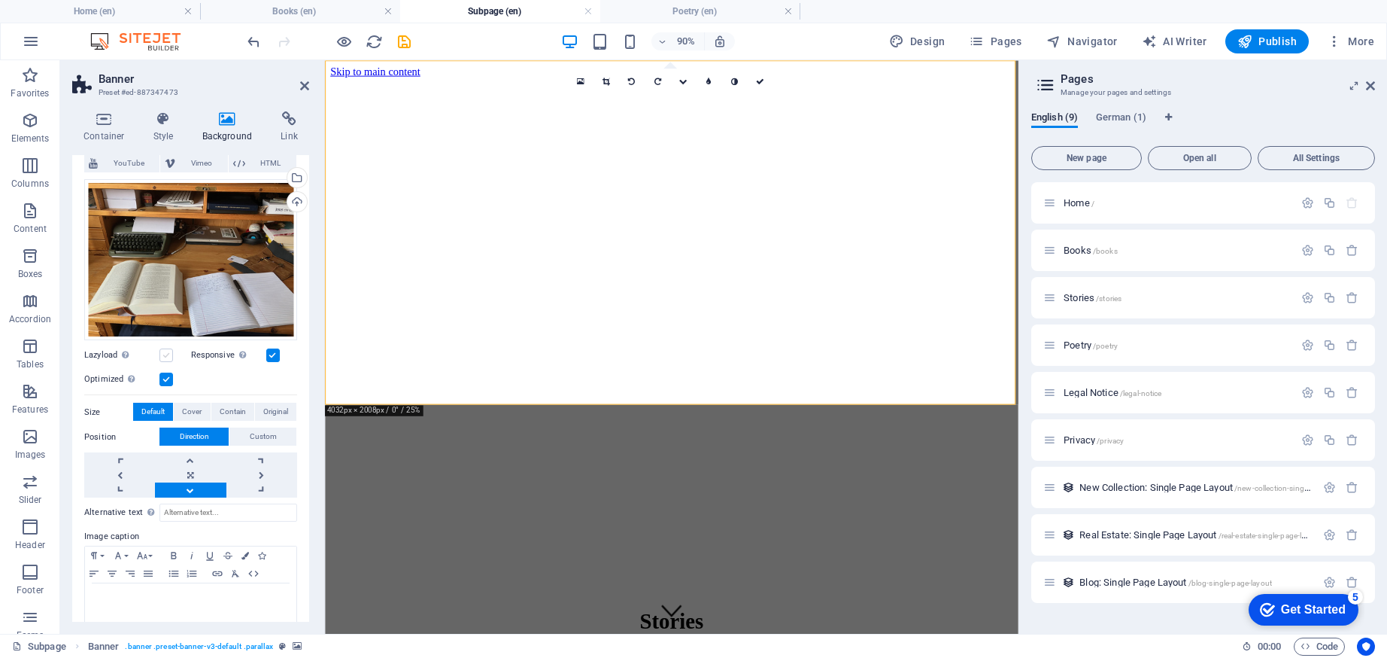
click at [168, 355] on label at bounding box center [166, 355] width 14 height 14
click at [0, 0] on input "Lazyload Loading images after the page loads improves page speed." at bounding box center [0, 0] width 0 height 0
click at [169, 349] on label at bounding box center [166, 355] width 14 height 14
click at [0, 0] on input "Lazyload Loading images after the page loads improves page speed." at bounding box center [0, 0] width 0 height 0
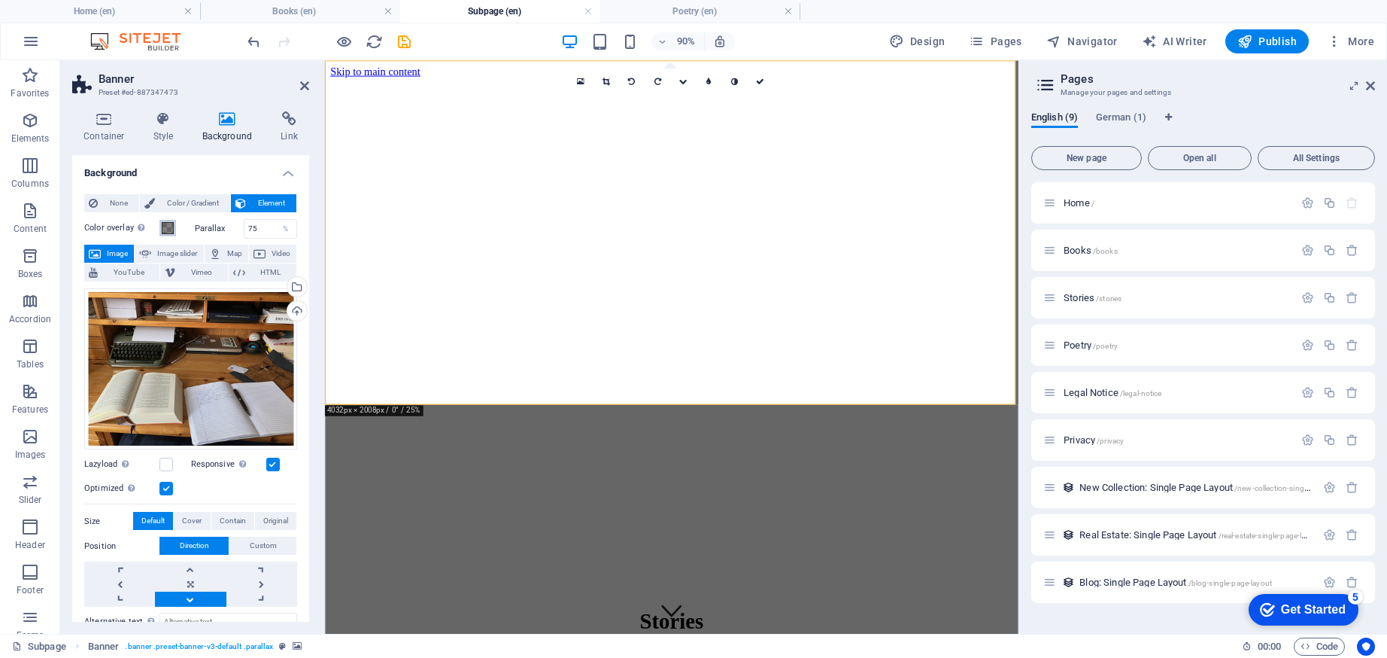
click at [168, 226] on span at bounding box center [168, 228] width 12 height 12
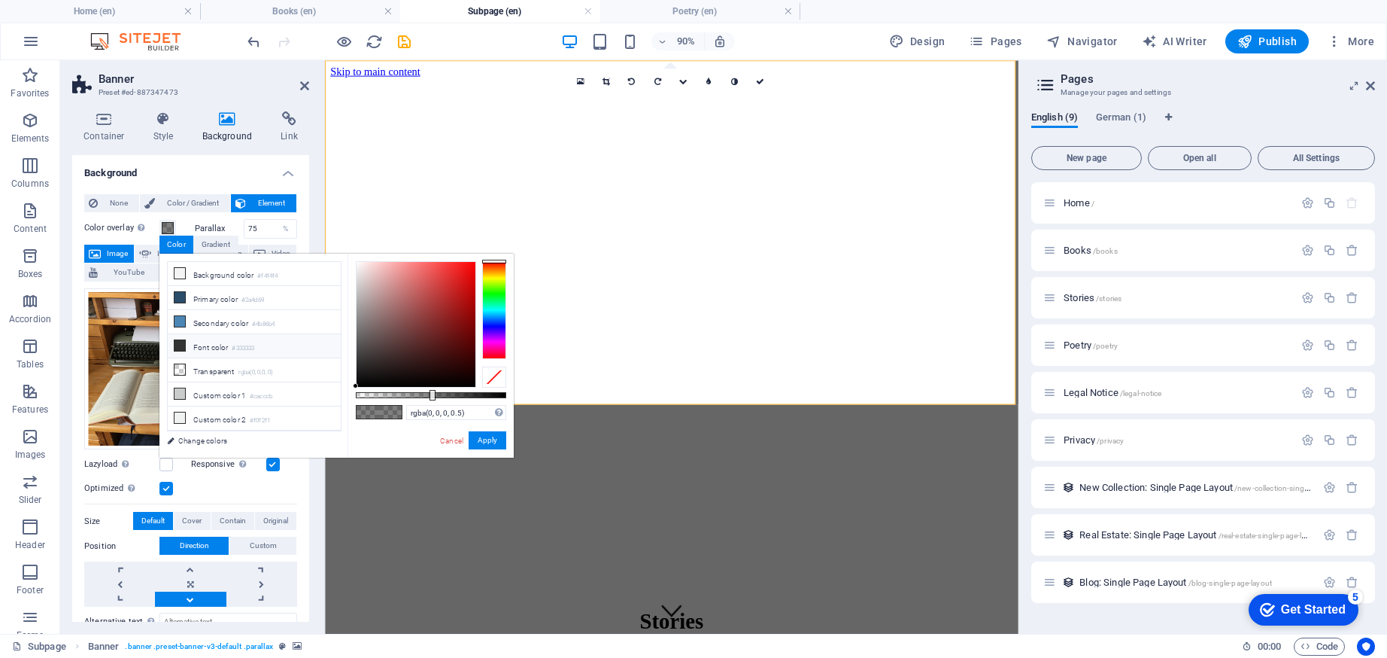
click at [199, 340] on li "Font color #333333" at bounding box center [254, 346] width 173 height 24
type input "rgba(51, 51, 51, 0.685)"
drag, startPoint x: 433, startPoint y: 395, endPoint x: 459, endPoint y: 396, distance: 26.3
click at [459, 396] on div at bounding box center [460, 395] width 6 height 11
click at [486, 441] on button "Apply" at bounding box center [488, 440] width 38 height 18
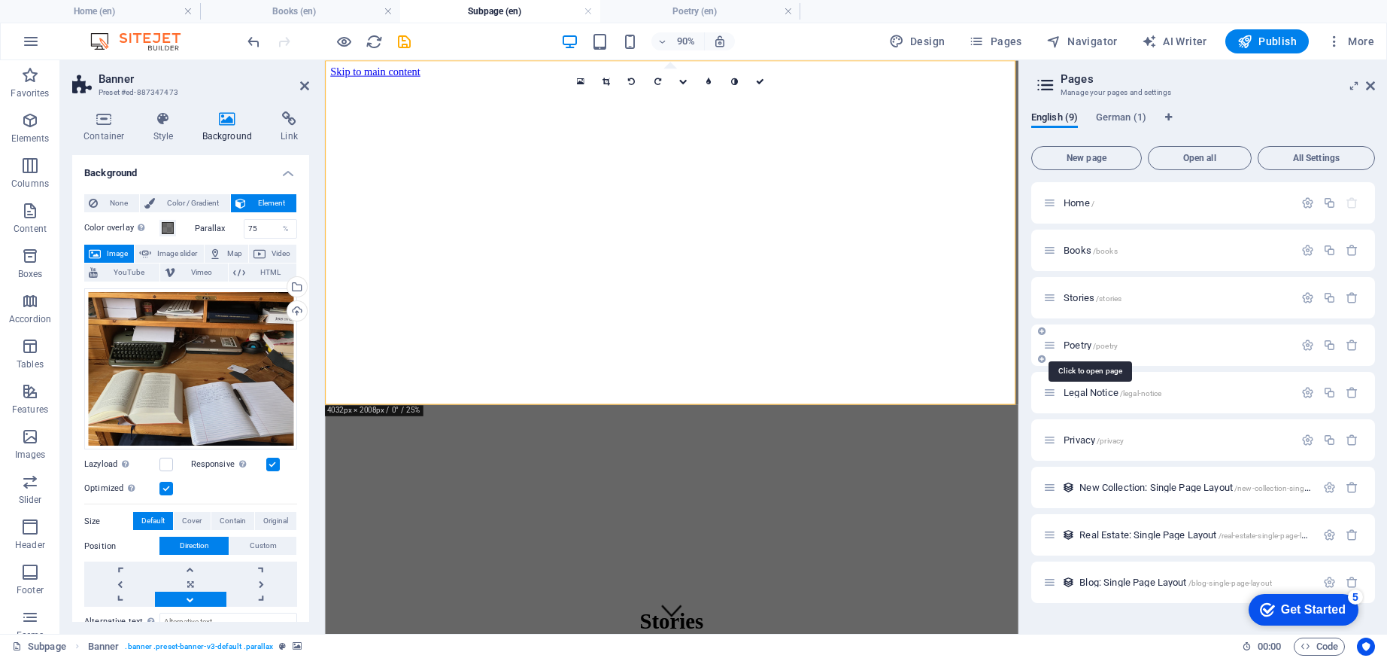
click at [1098, 340] on span "Poetry /poetry" at bounding box center [1091, 344] width 54 height 11
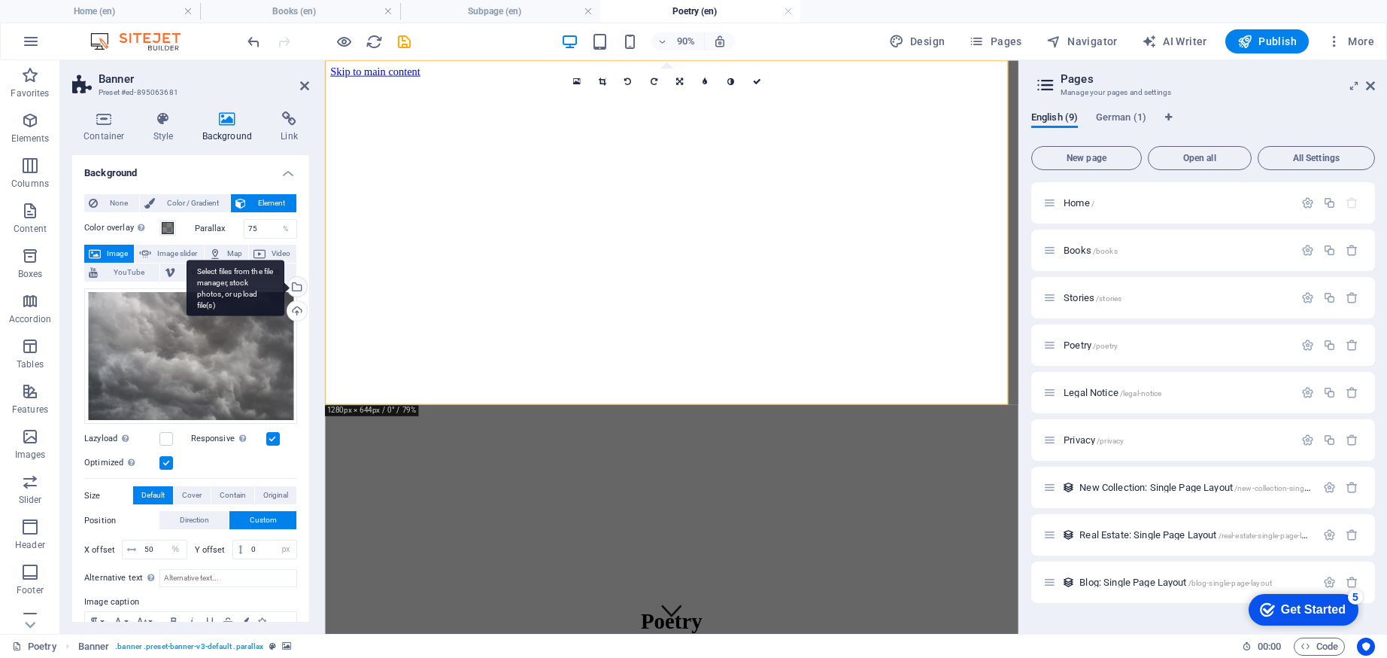
click at [299, 286] on div "Select files from the file manager, stock photos, or upload file(s)" at bounding box center [295, 288] width 23 height 23
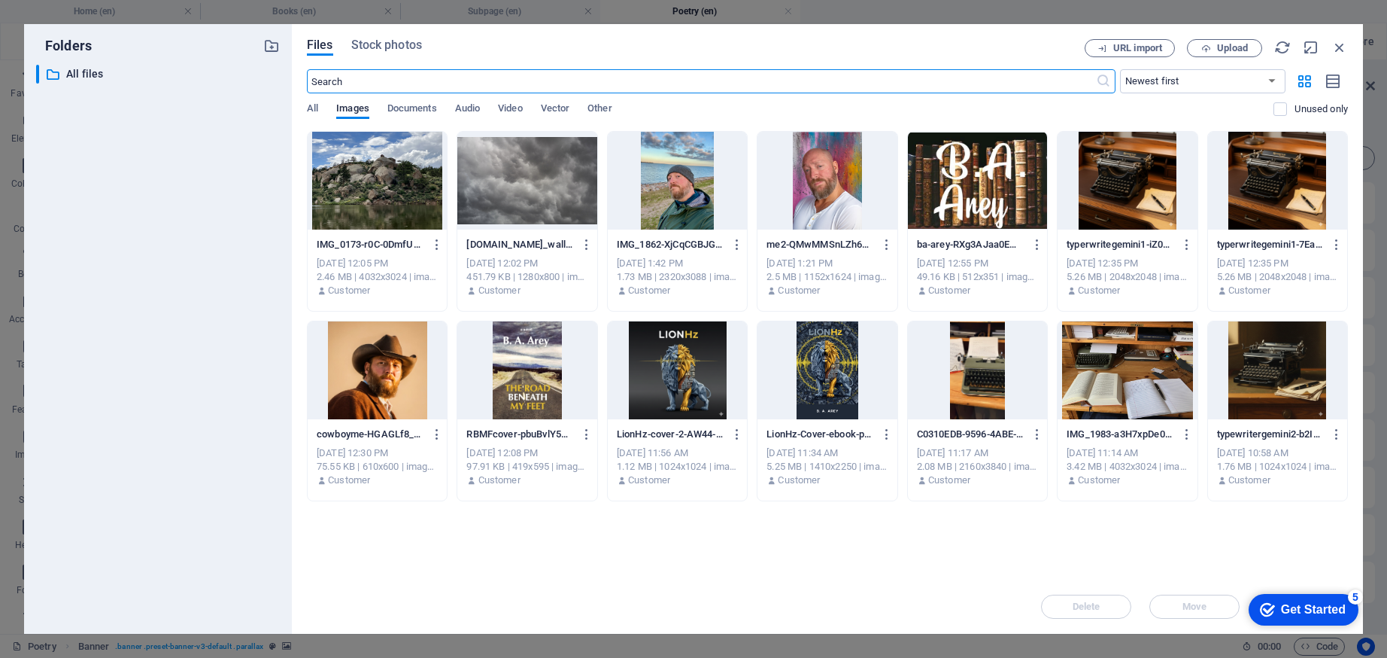
click at [1128, 369] on div at bounding box center [1127, 370] width 139 height 98
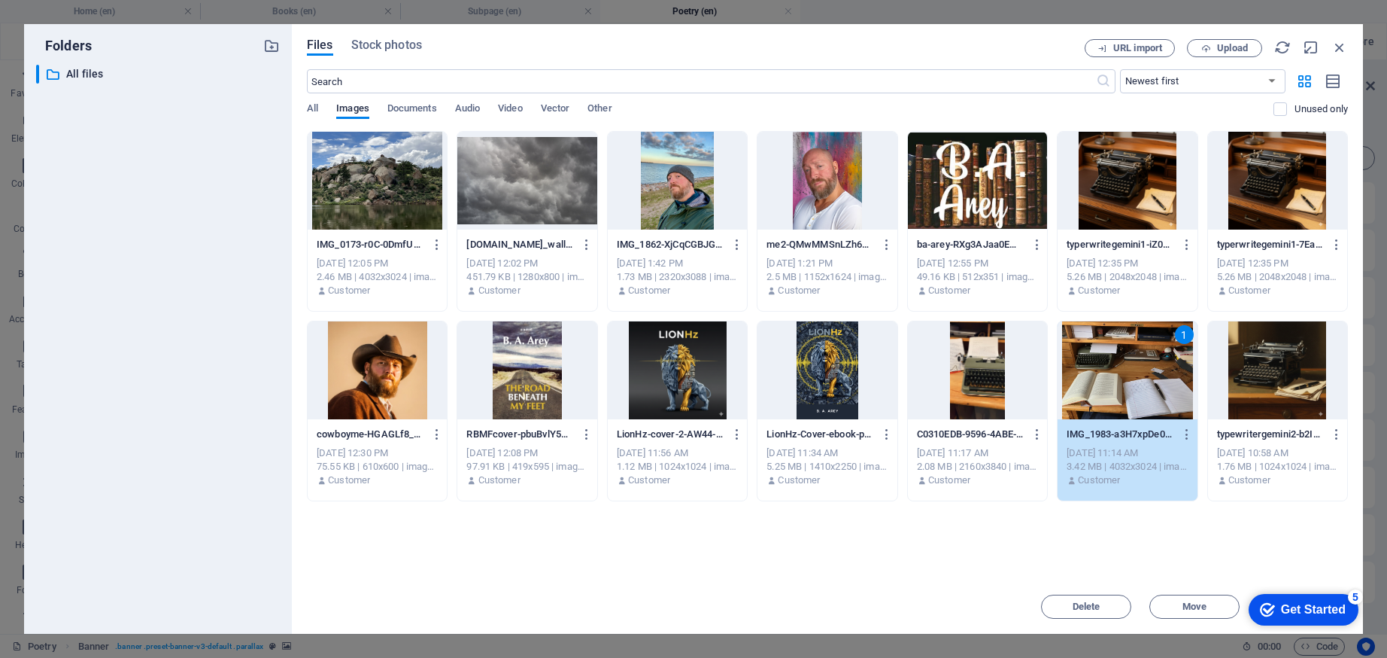
click at [974, 181] on div at bounding box center [977, 181] width 139 height 98
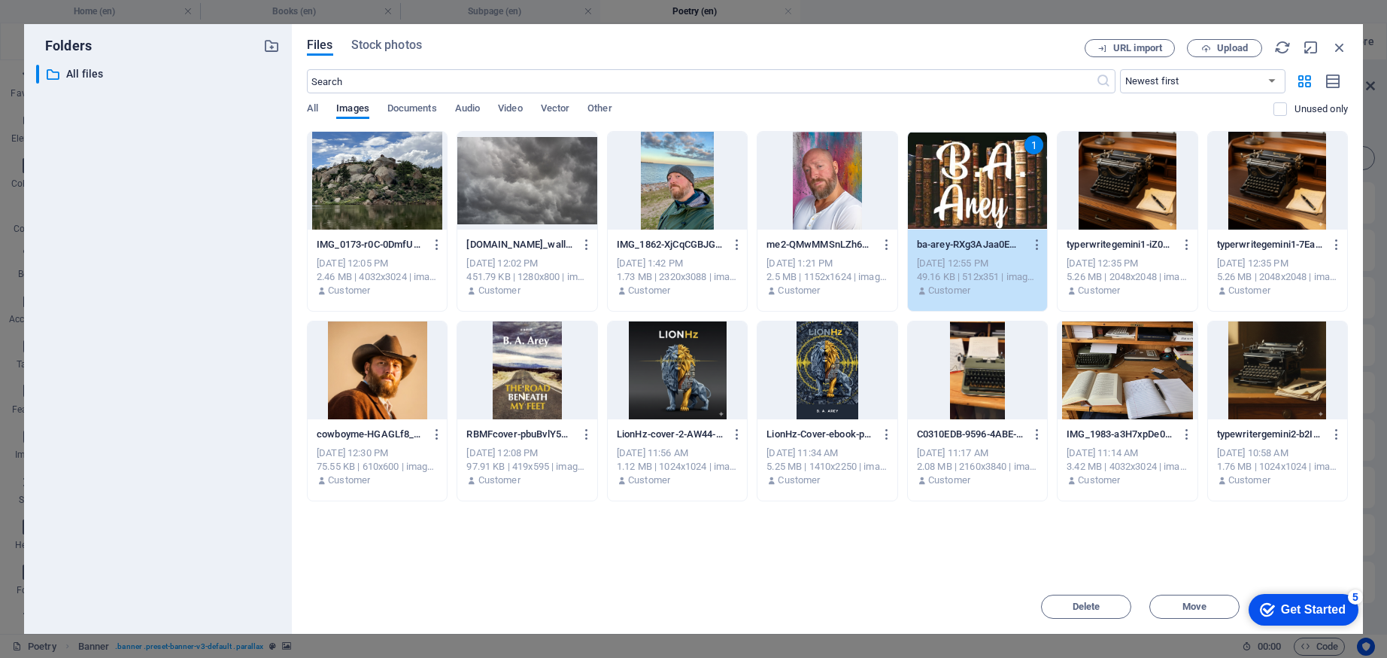
click at [960, 180] on div "1" at bounding box center [977, 181] width 139 height 98
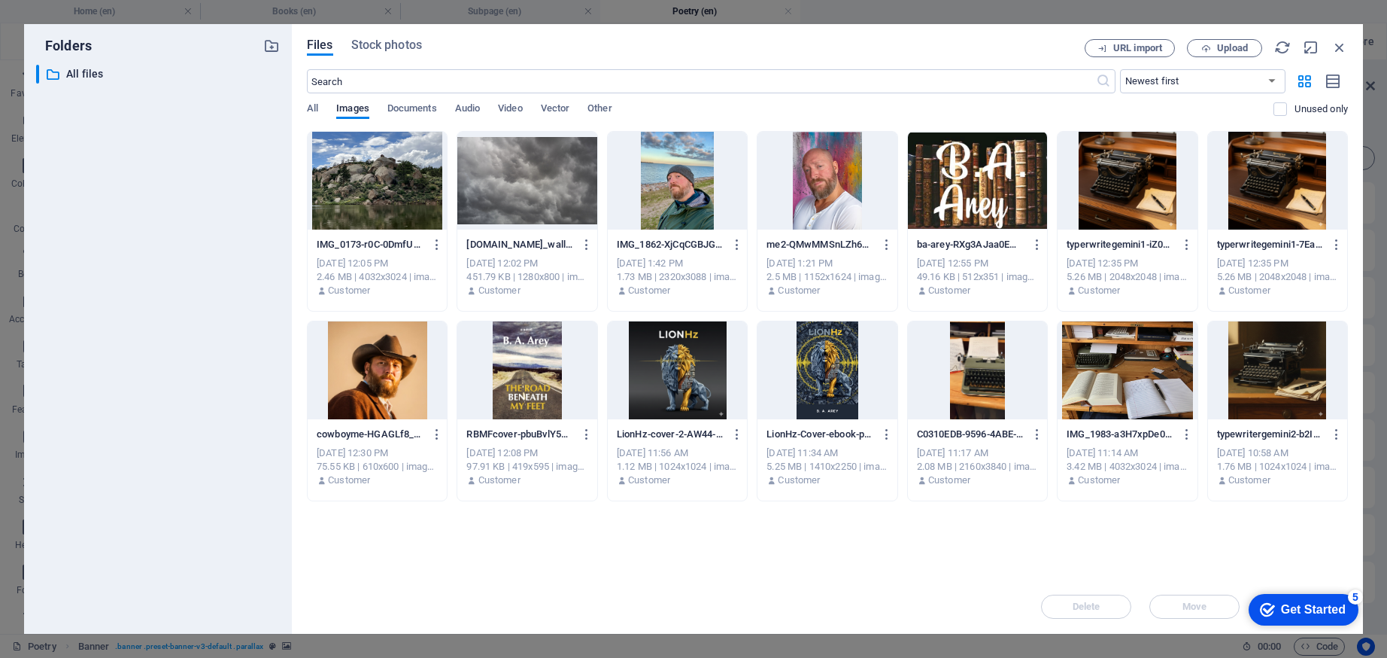
click at [960, 180] on div at bounding box center [977, 181] width 139 height 98
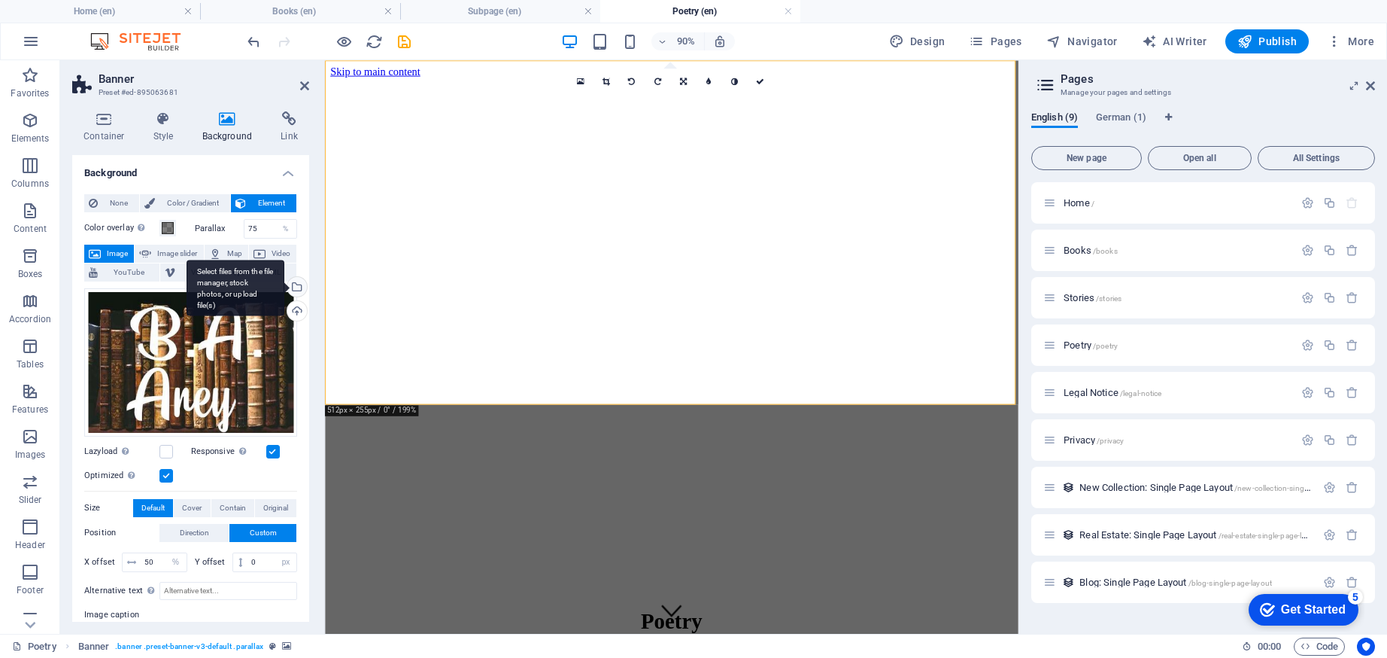
click at [297, 284] on div "Select files from the file manager, stock photos, or upload file(s)" at bounding box center [295, 288] width 23 height 23
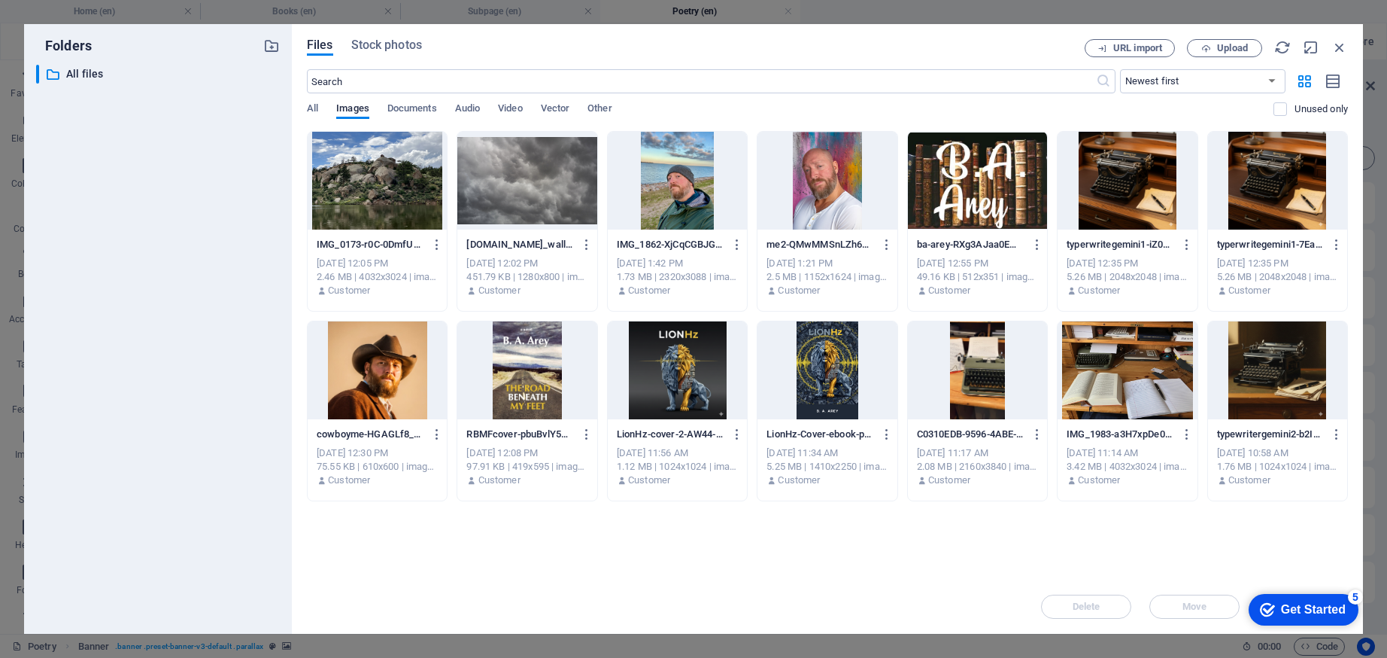
click at [1128, 368] on div at bounding box center [1127, 370] width 139 height 98
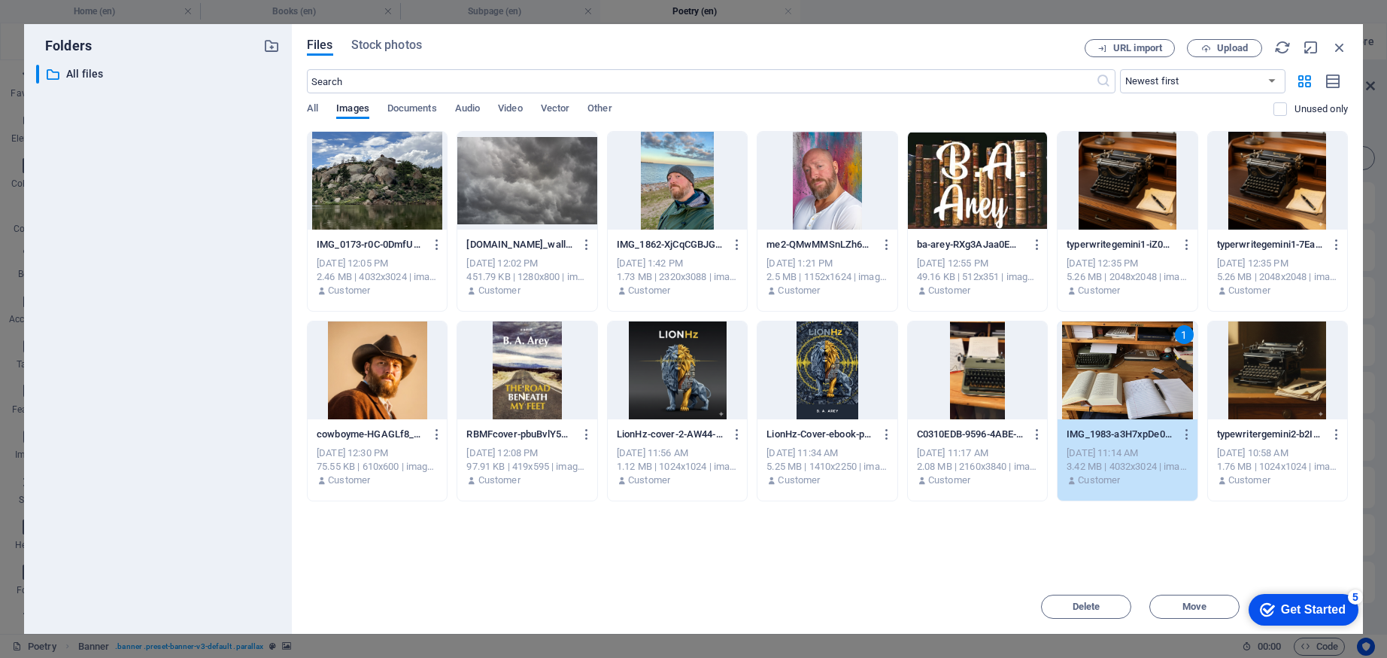
click at [1128, 368] on div "1" at bounding box center [1127, 370] width 139 height 98
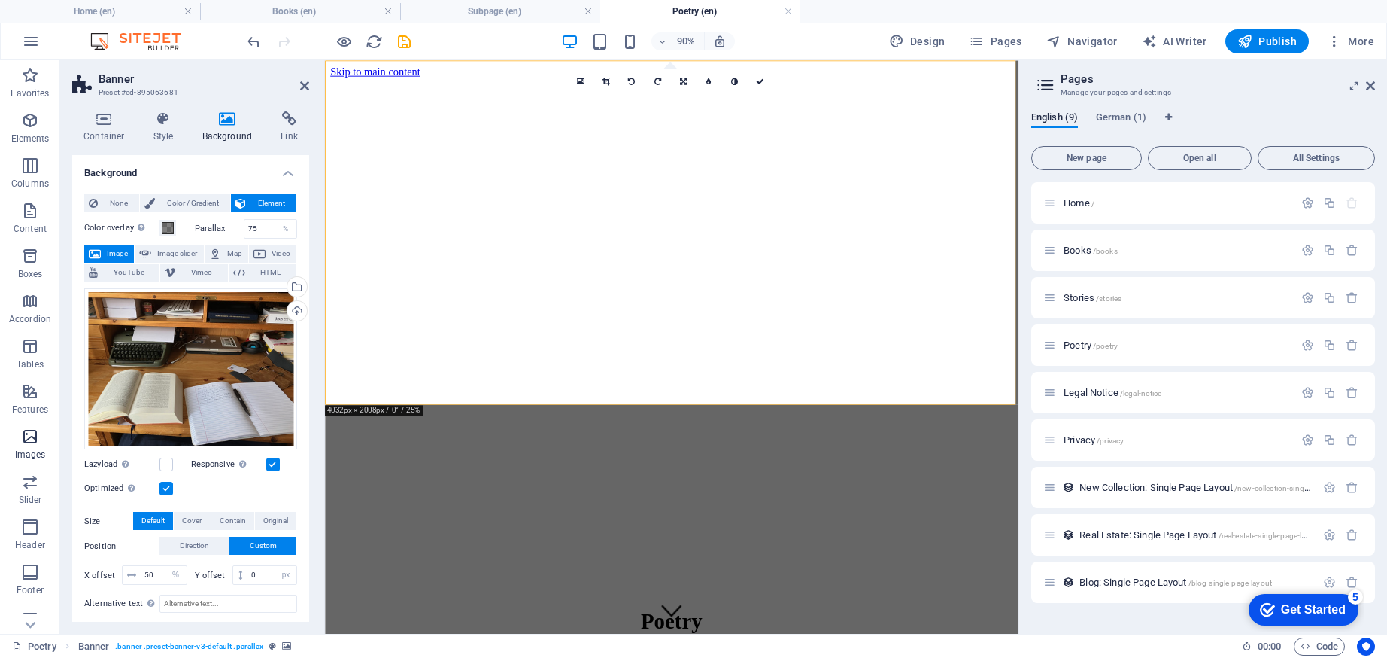
click at [33, 439] on icon "button" at bounding box center [30, 436] width 18 height 18
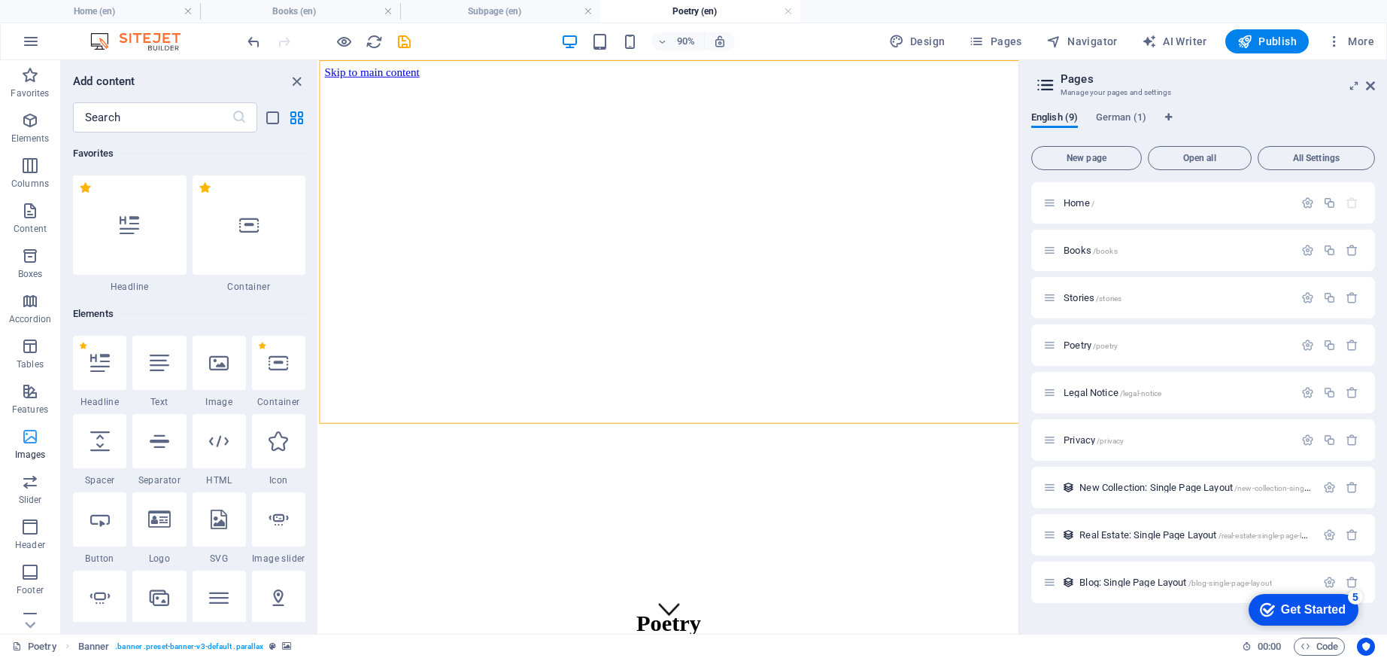
click at [29, 441] on icon "button" at bounding box center [30, 436] width 18 height 18
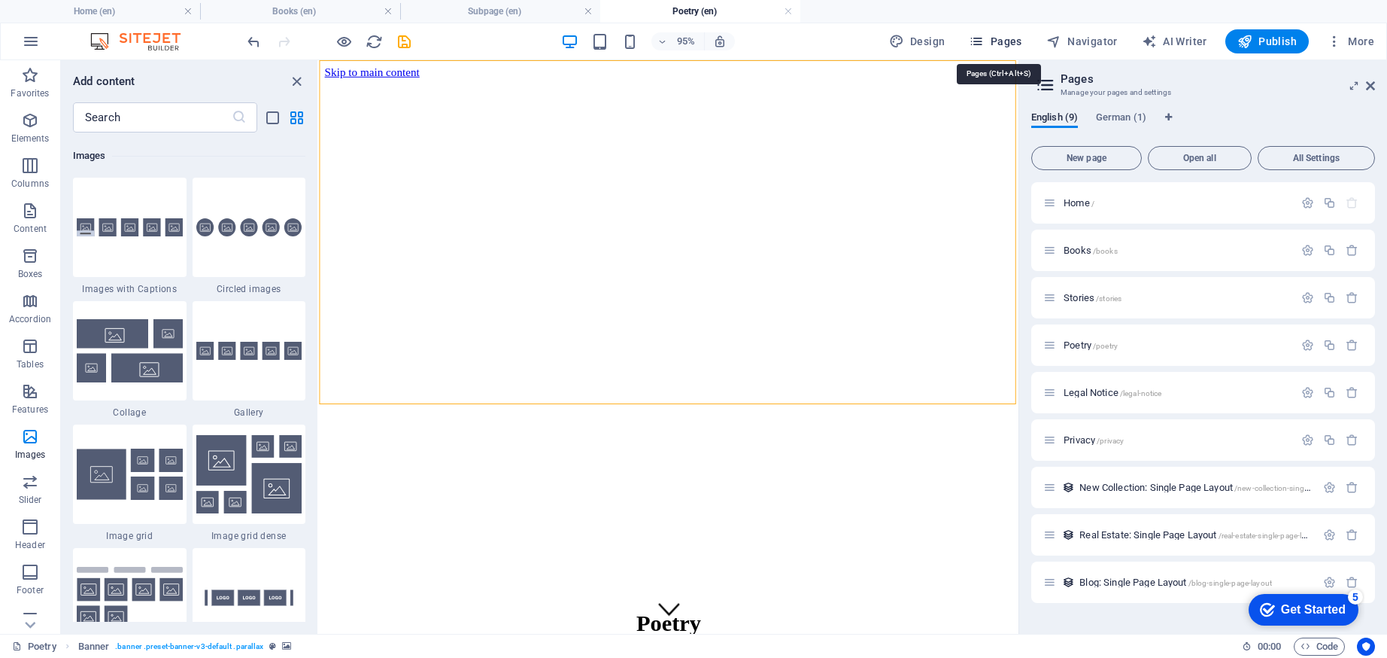
click at [997, 45] on span "Pages" at bounding box center [995, 41] width 53 height 15
click at [293, 80] on icon "close panel" at bounding box center [296, 81] width 17 height 17
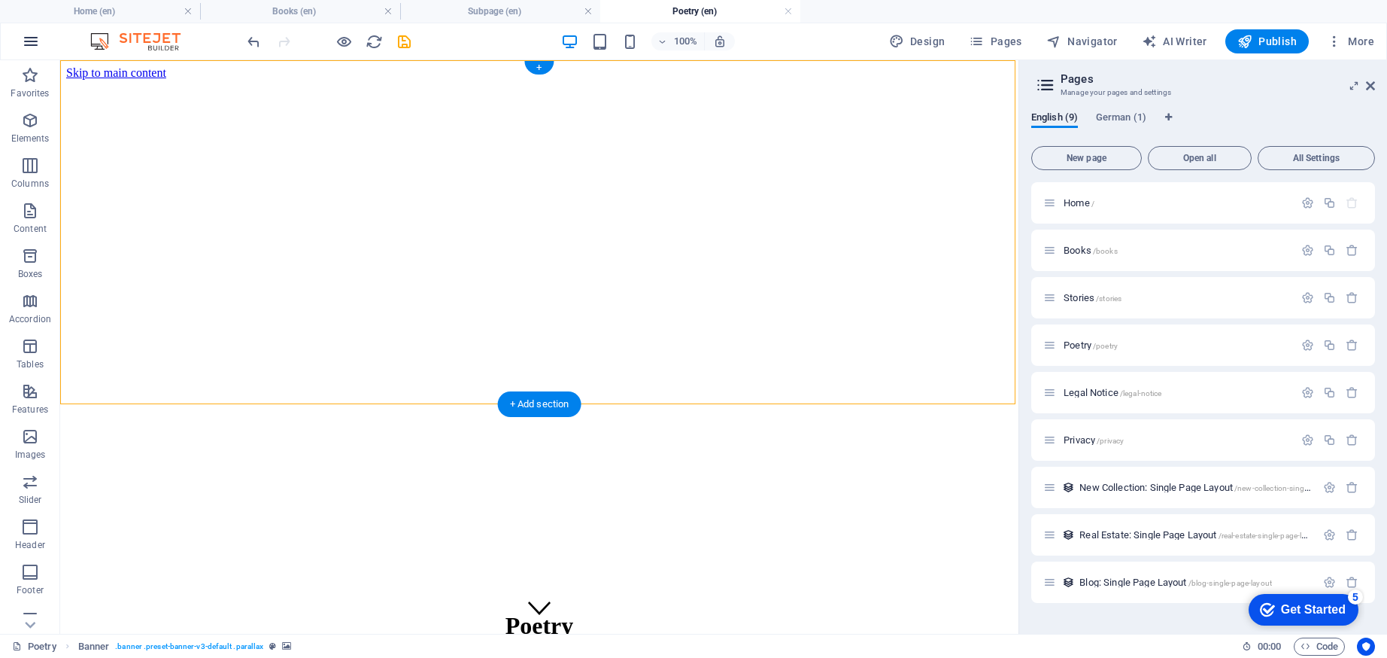
click at [23, 38] on icon "button" at bounding box center [31, 41] width 18 height 18
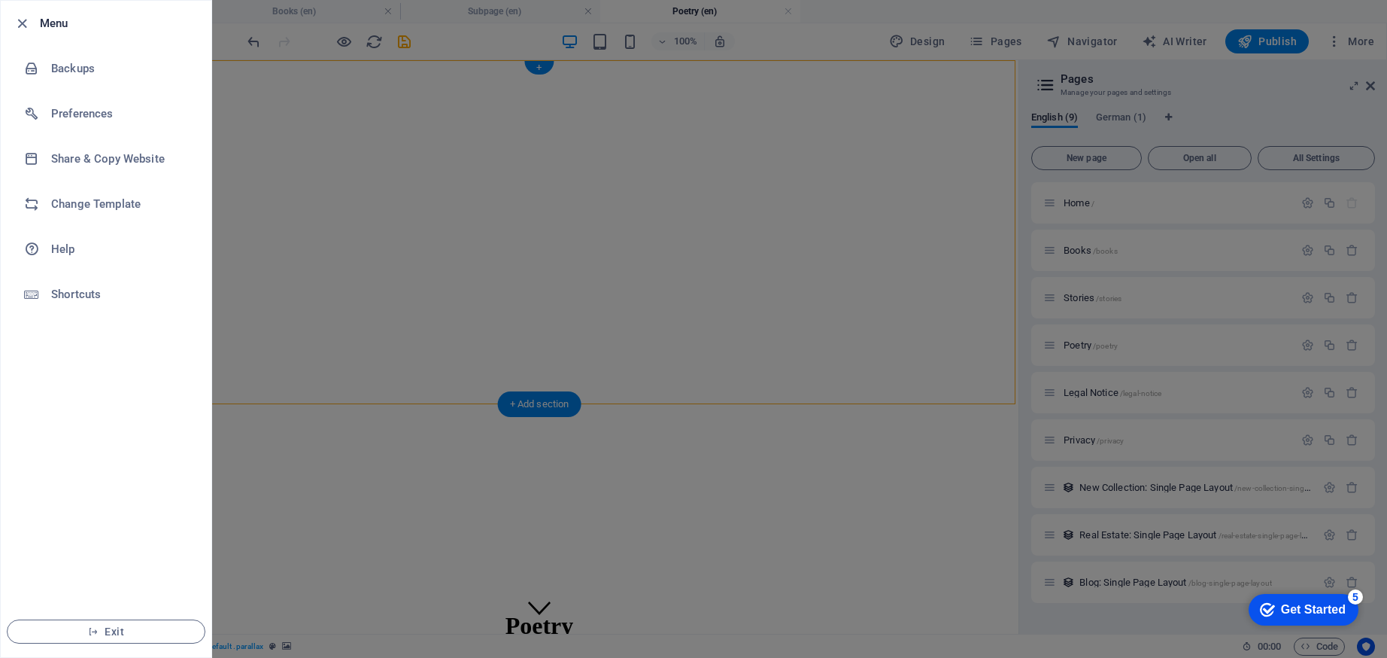
click at [463, 174] on div at bounding box center [693, 329] width 1387 height 658
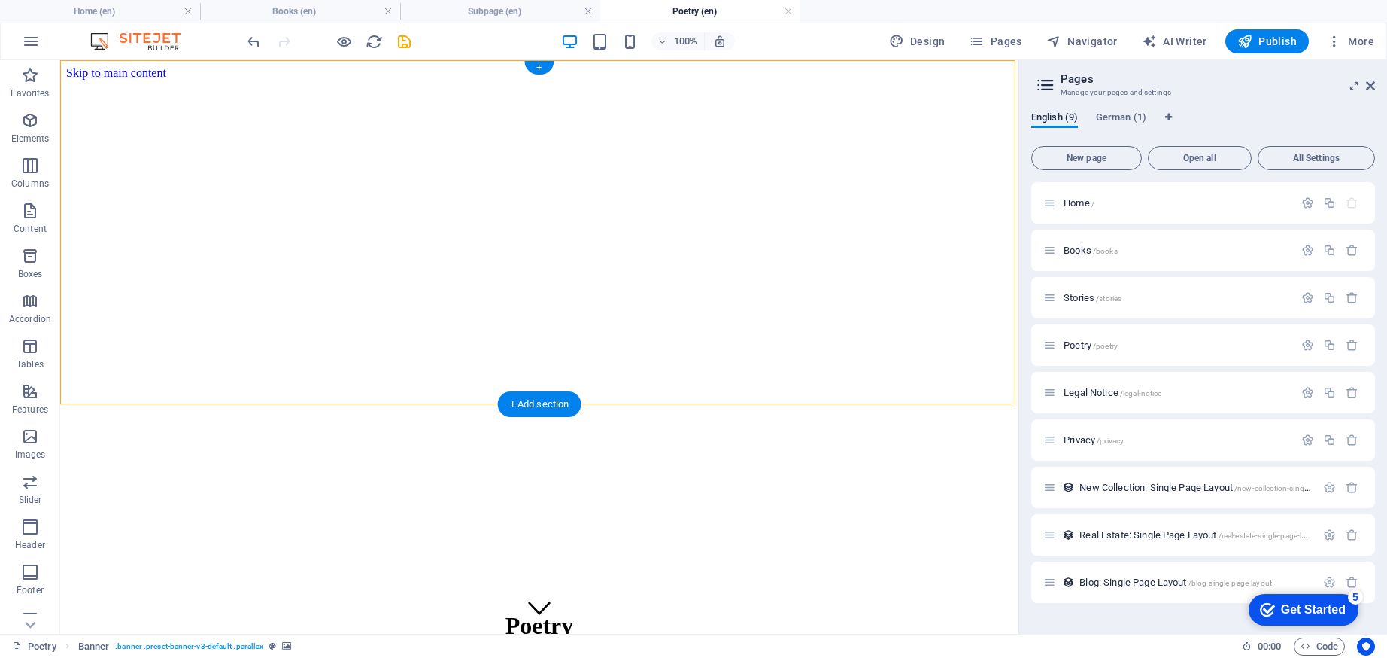
click at [261, 80] on figure at bounding box center [539, 80] width 946 height 0
select select "%"
select select "px"
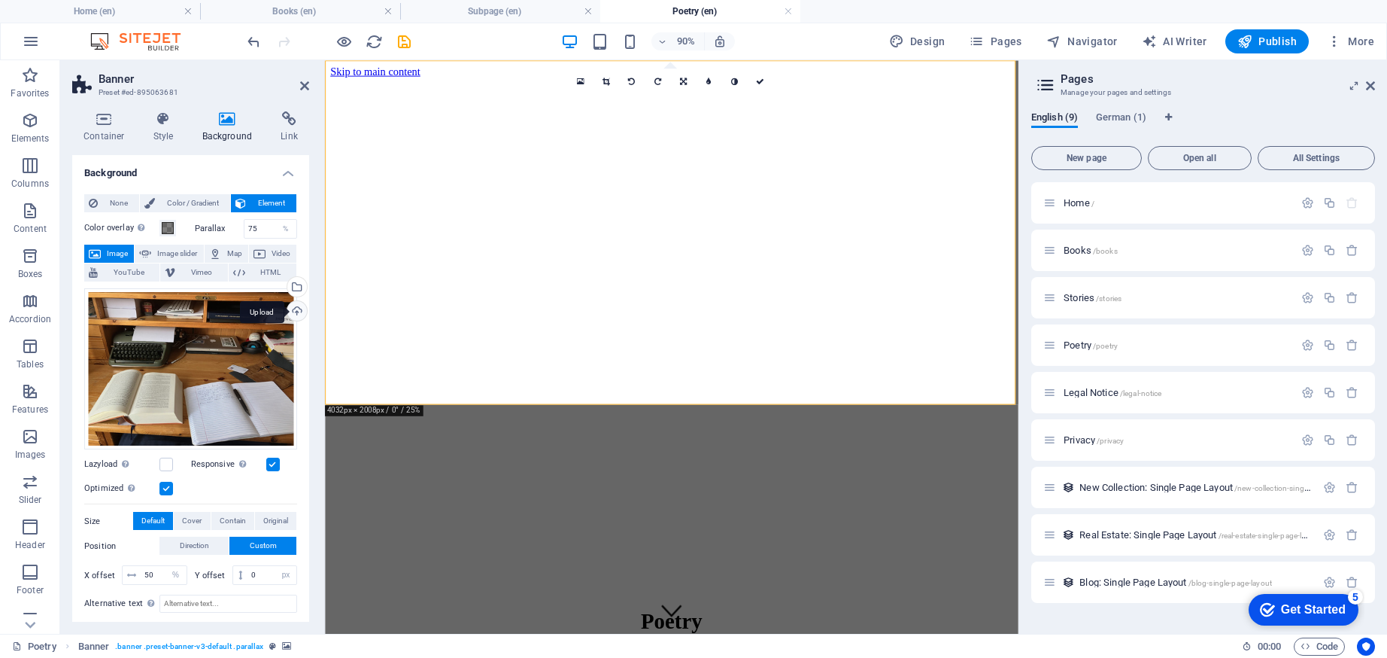
click at [291, 312] on div "Upload" at bounding box center [295, 312] width 23 height 23
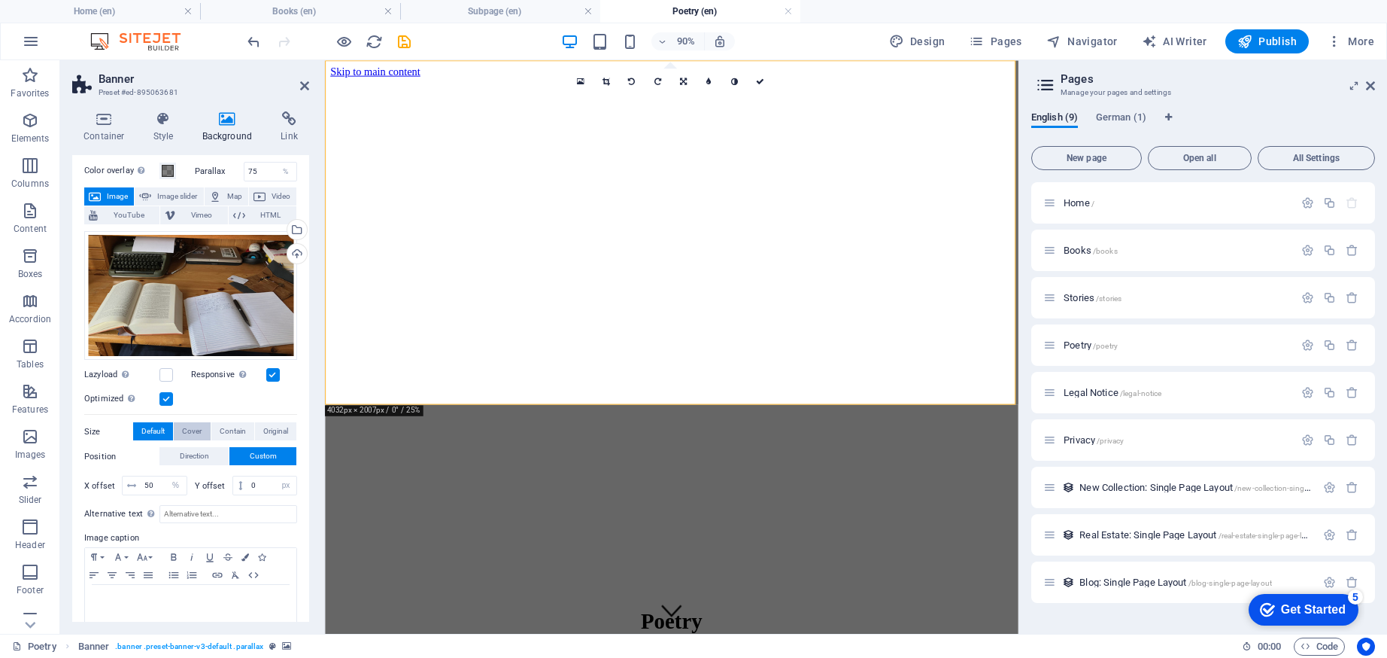
scroll to position [77, 0]
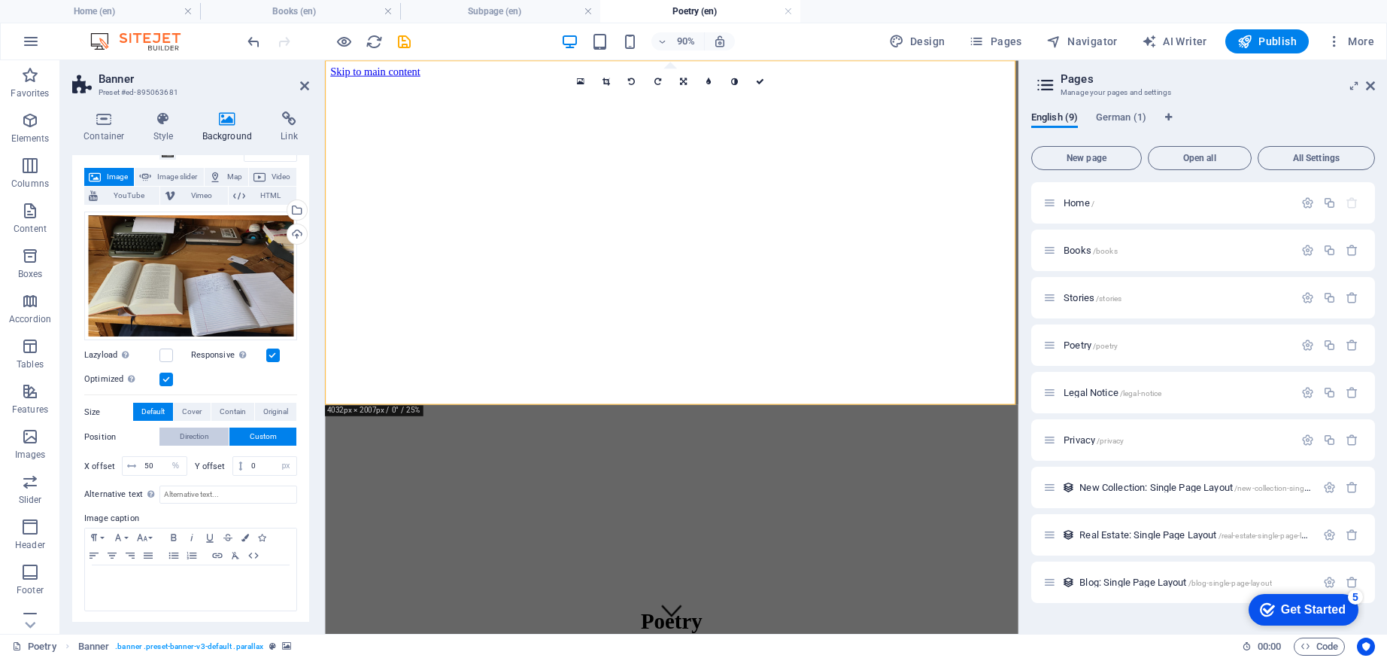
click at [193, 437] on span "Direction" at bounding box center [194, 436] width 29 height 18
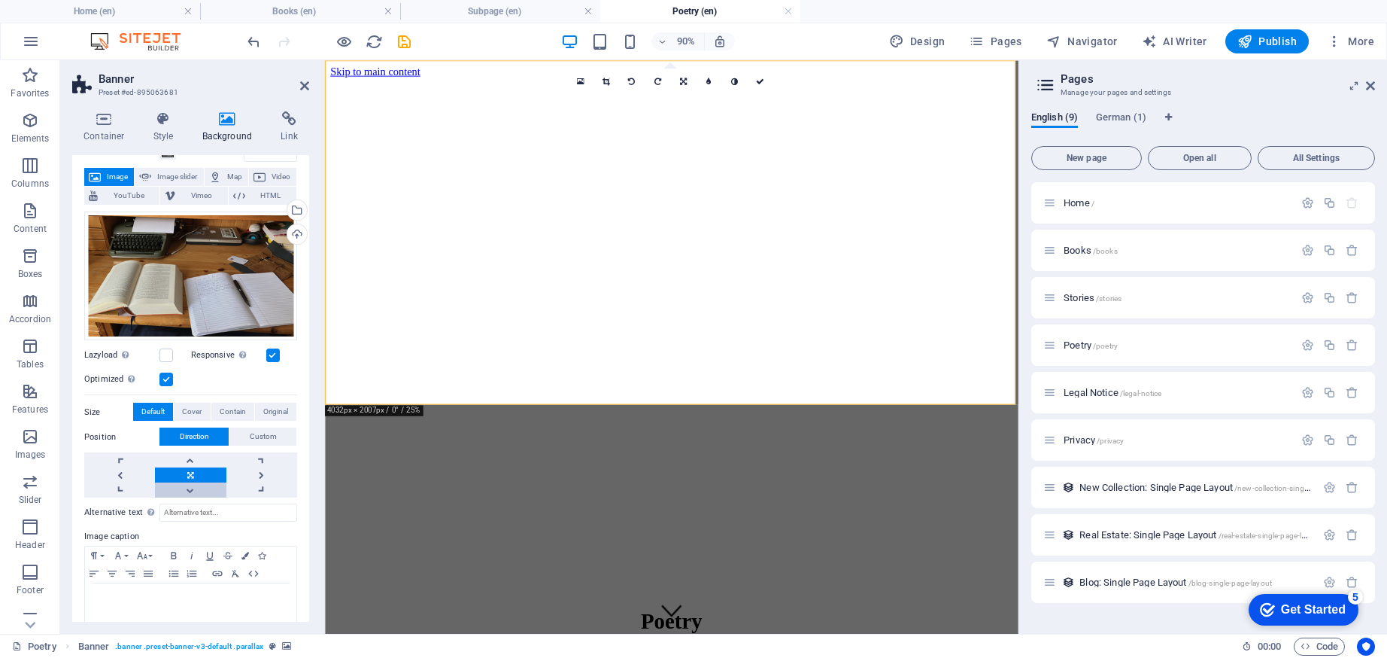
click at [196, 487] on link at bounding box center [190, 489] width 71 height 15
click at [250, 433] on span "Custom" at bounding box center [263, 436] width 27 height 18
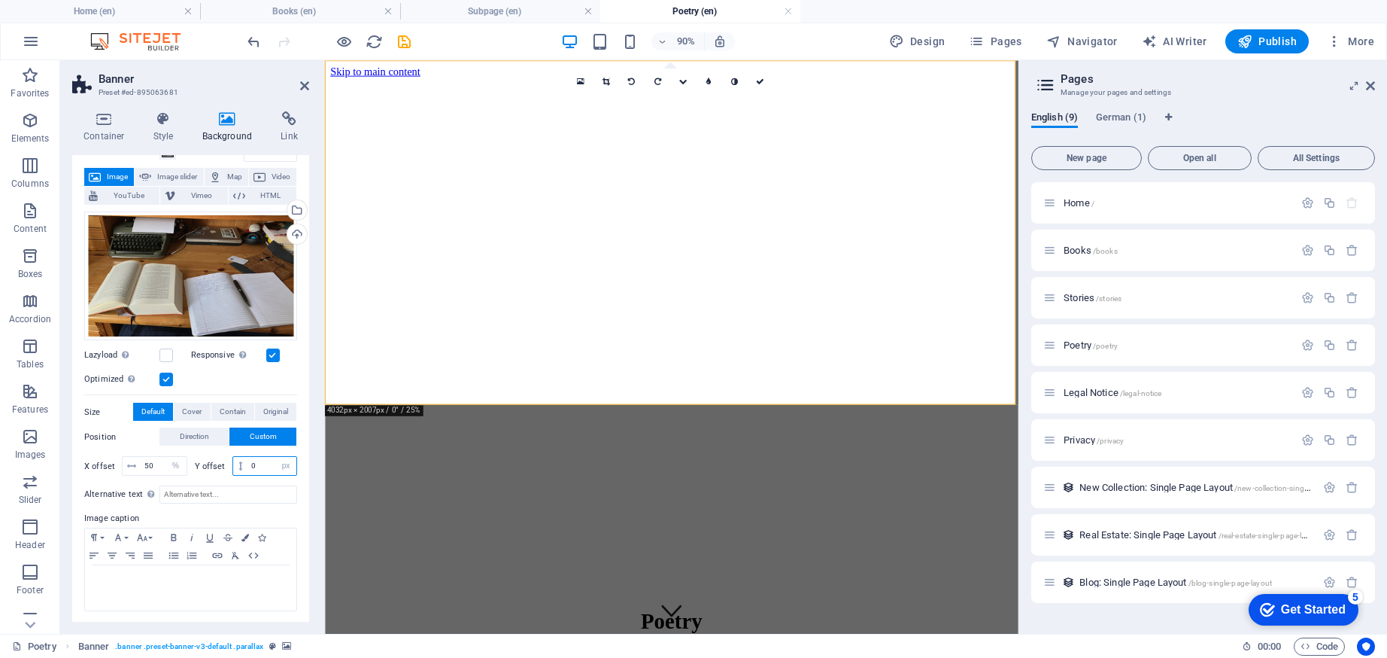
click at [253, 466] on input "0" at bounding box center [272, 466] width 49 height 18
type input "50"
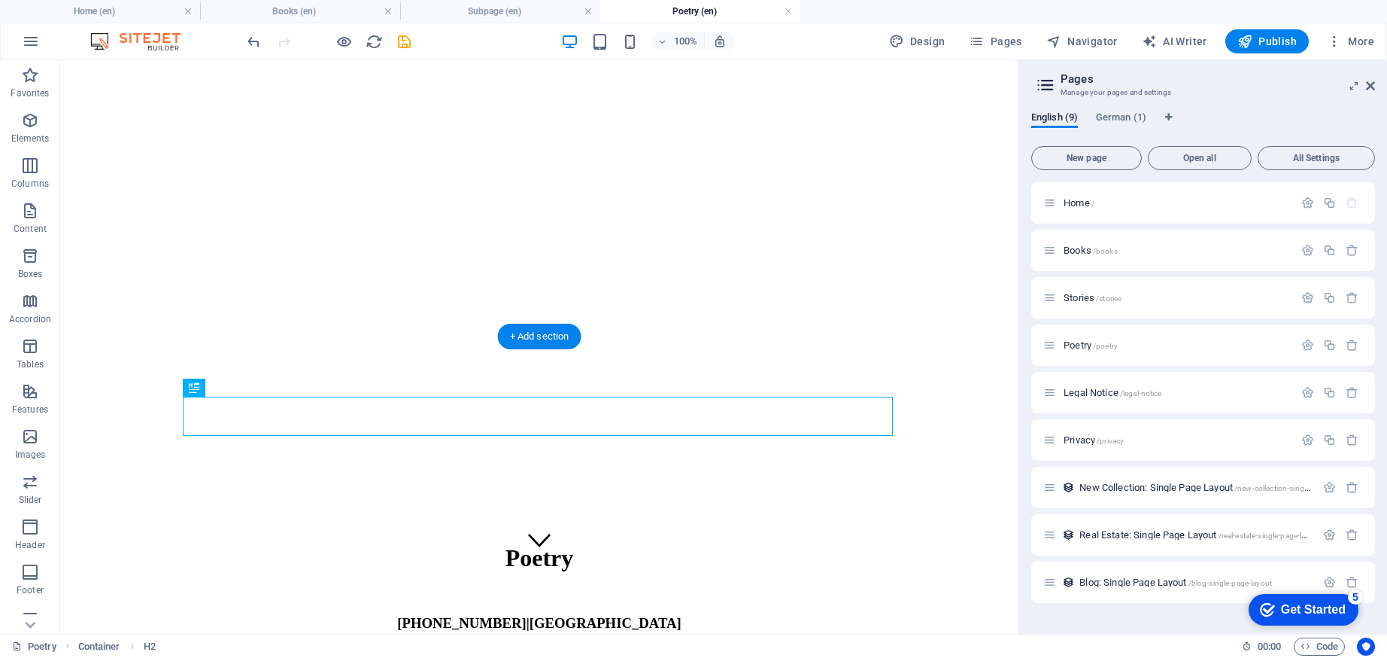
scroll to position [0, 0]
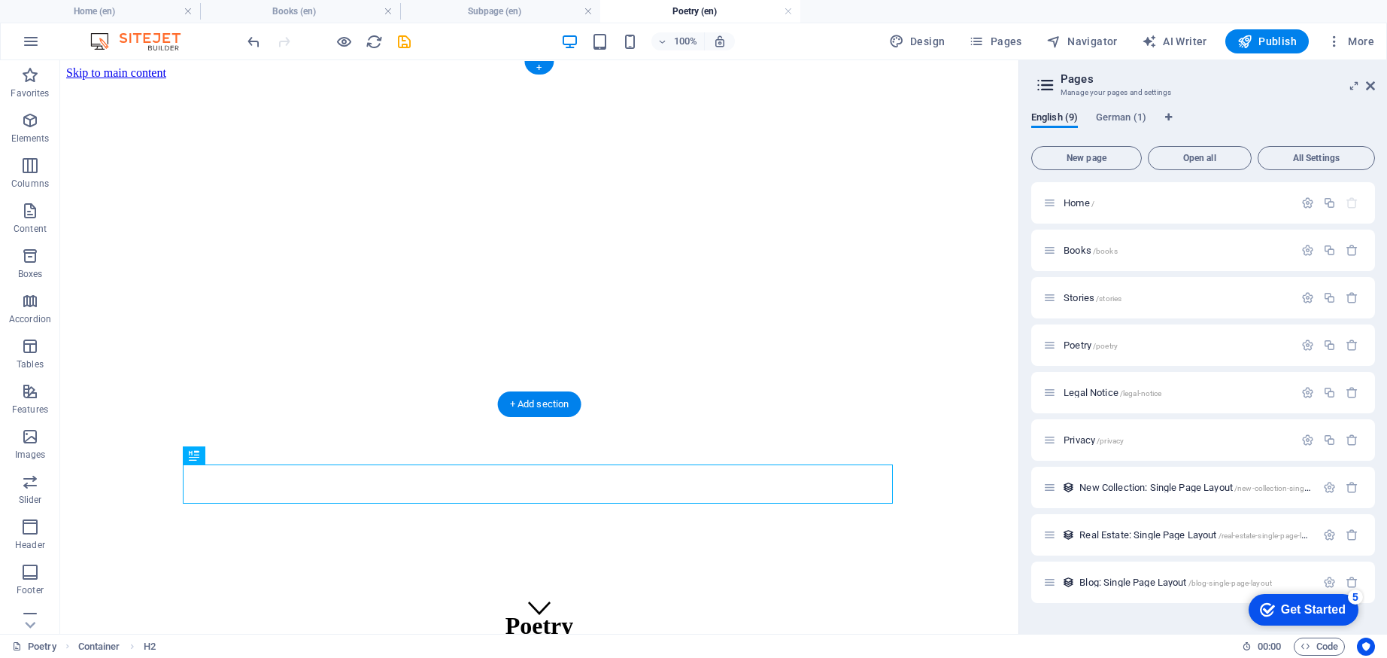
click at [131, 80] on figure at bounding box center [539, 80] width 946 height 0
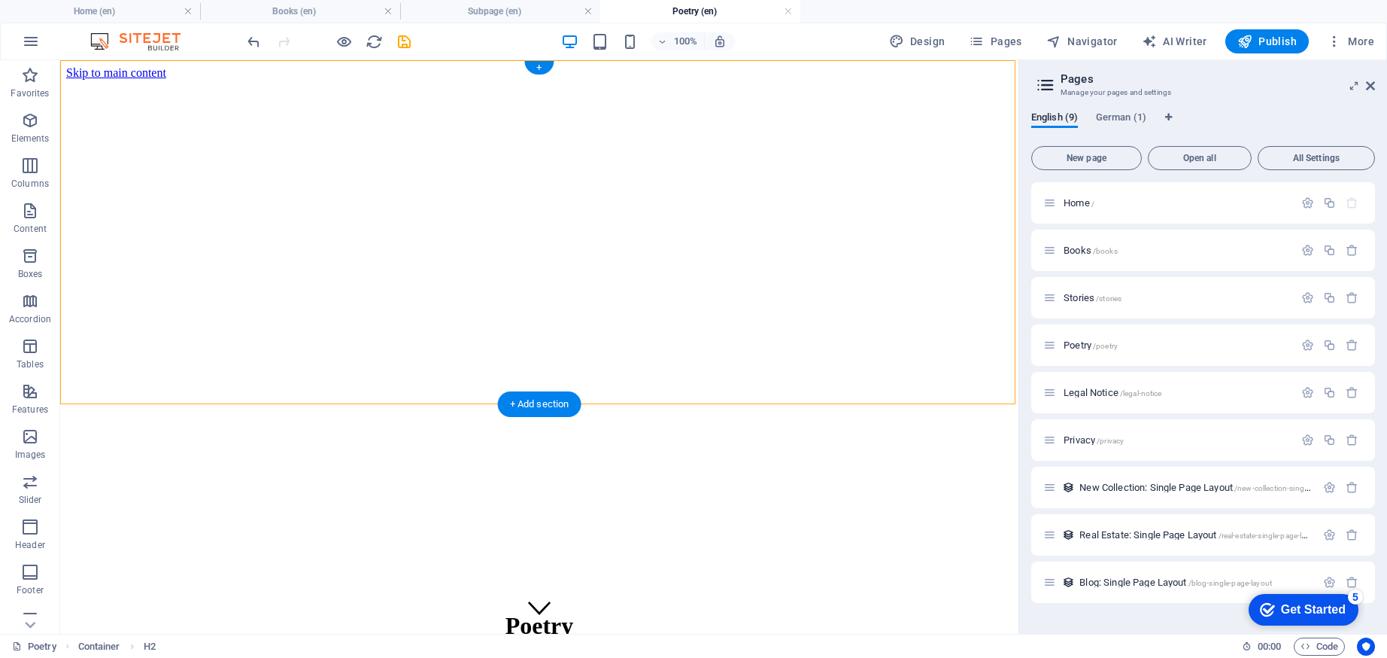
click at [131, 80] on figure at bounding box center [539, 80] width 946 height 0
select select "%"
select select "px"
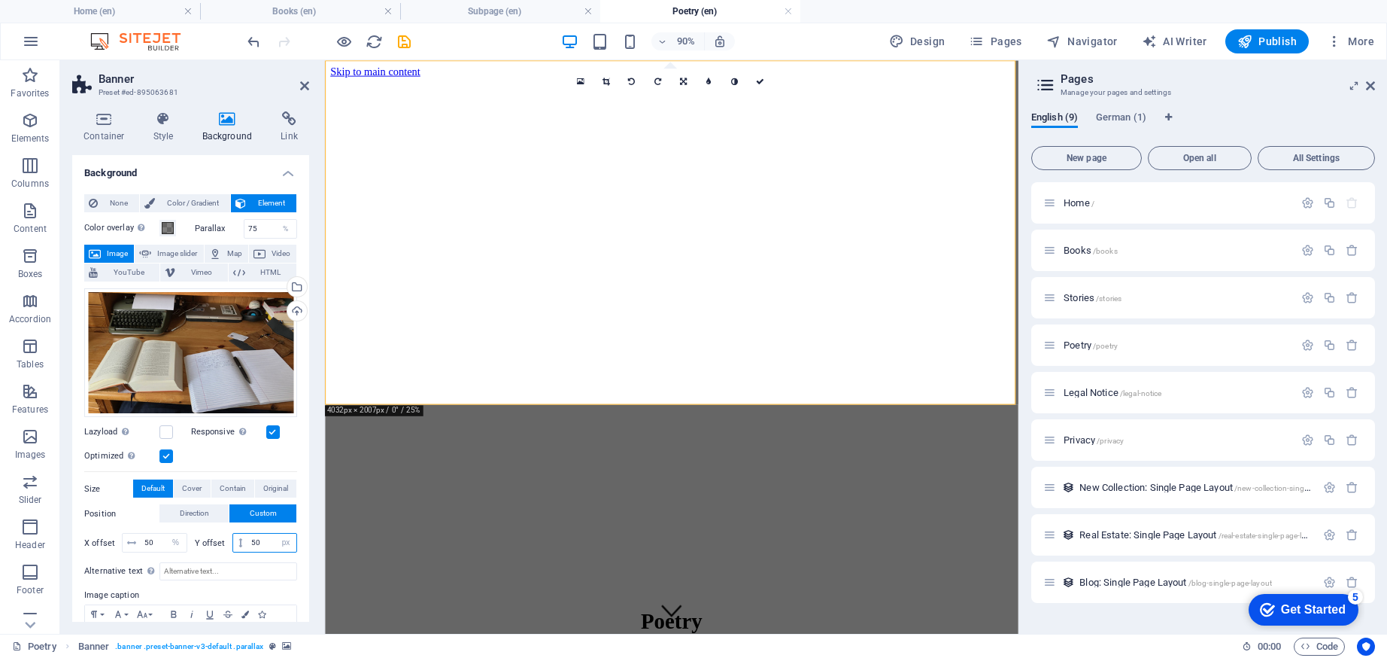
click at [267, 535] on input "50" at bounding box center [272, 542] width 49 height 18
type input "0"
click at [169, 225] on span at bounding box center [168, 228] width 12 height 12
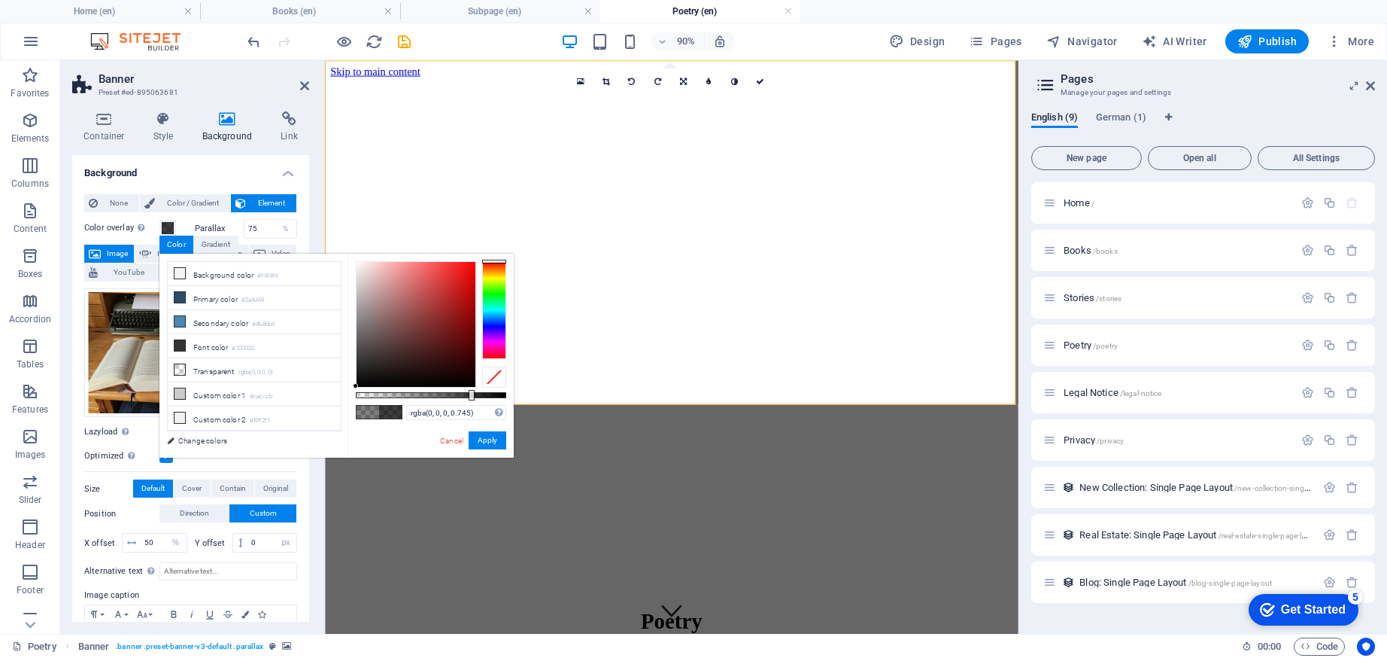
type input "rgba(0, 0, 0, 0.74)"
drag, startPoint x: 432, startPoint y: 396, endPoint x: 467, endPoint y: 393, distance: 35.5
click at [467, 393] on div at bounding box center [469, 395] width 6 height 11
click at [493, 442] on button "Apply" at bounding box center [488, 440] width 38 height 18
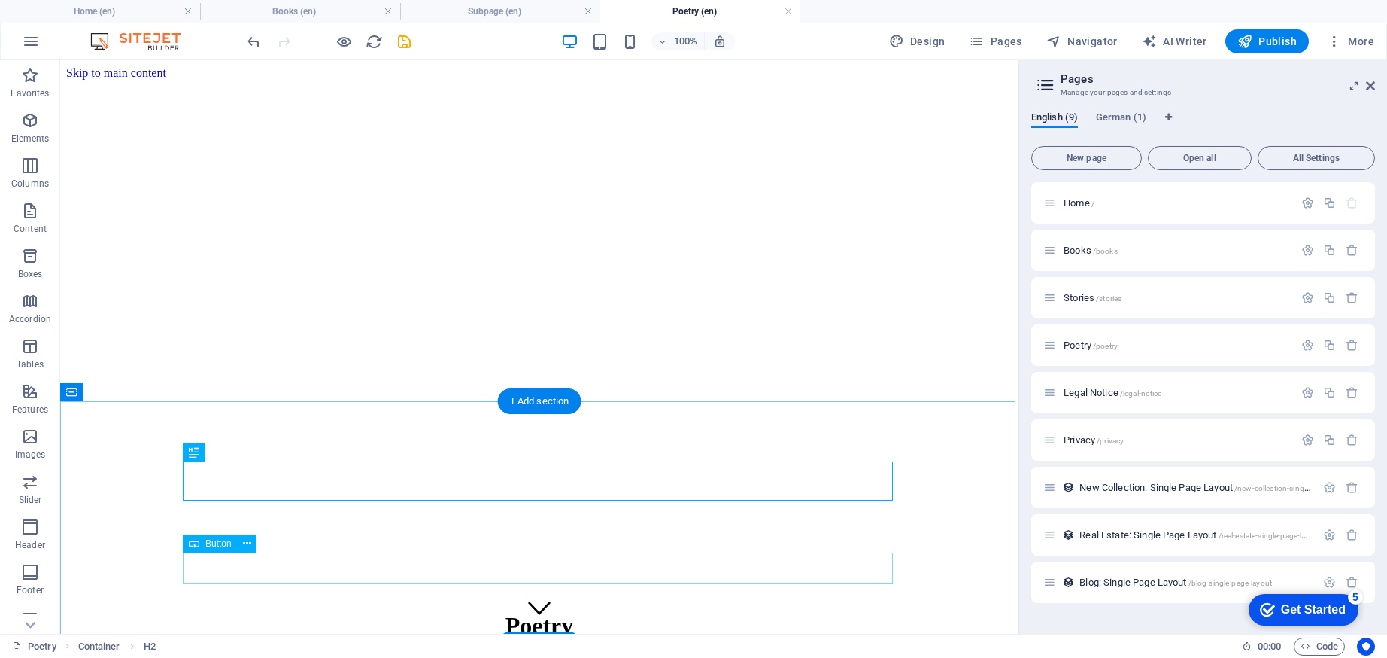
scroll to position [14, 0]
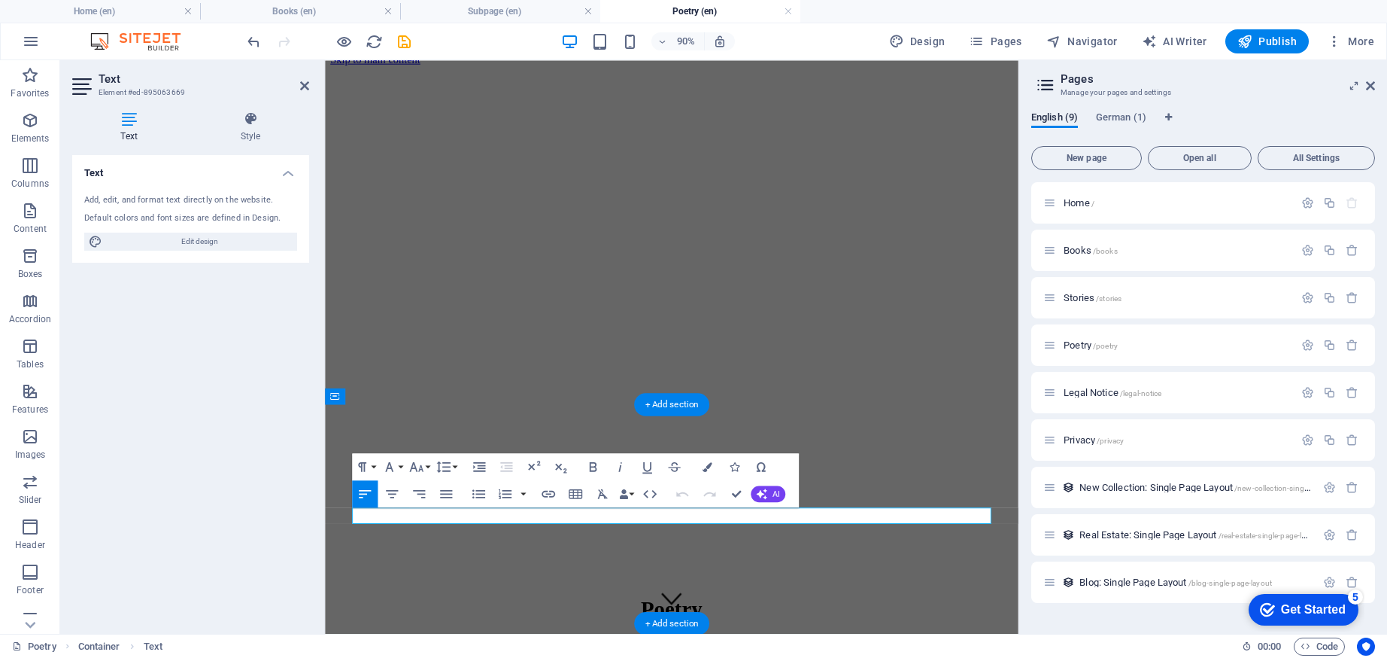
scroll to position [0, 0]
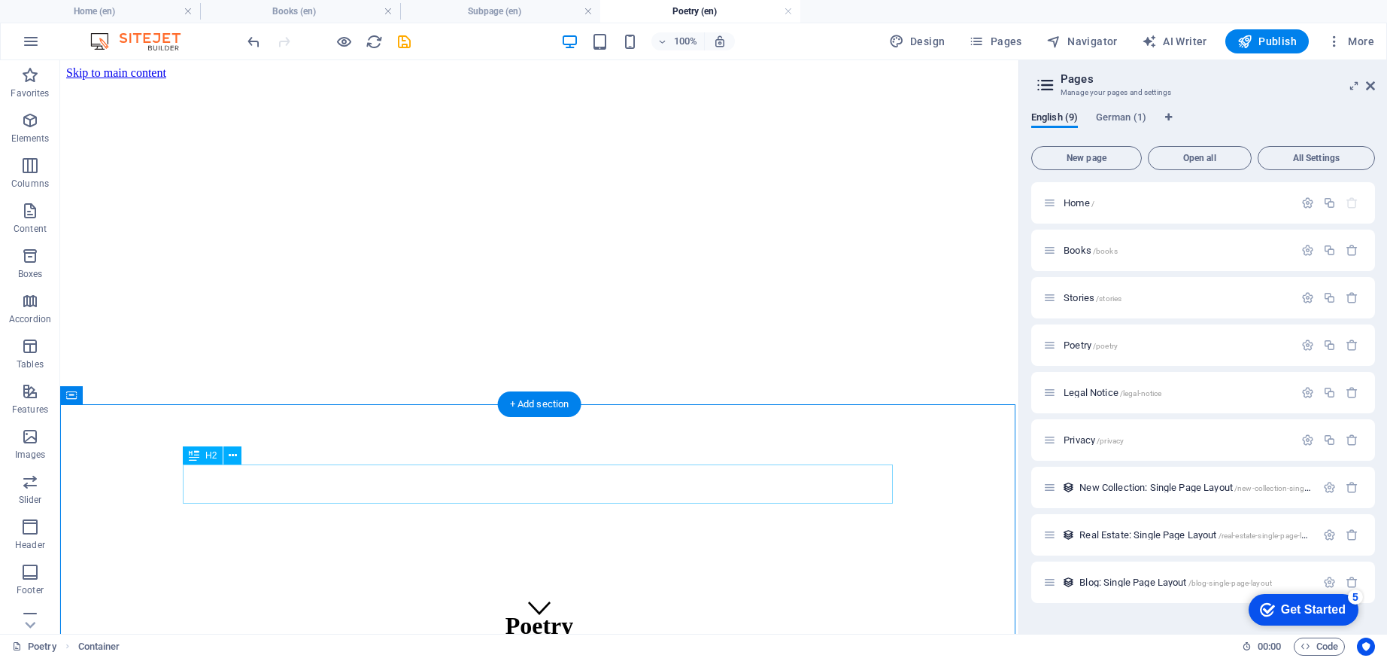
scroll to position [14, 0]
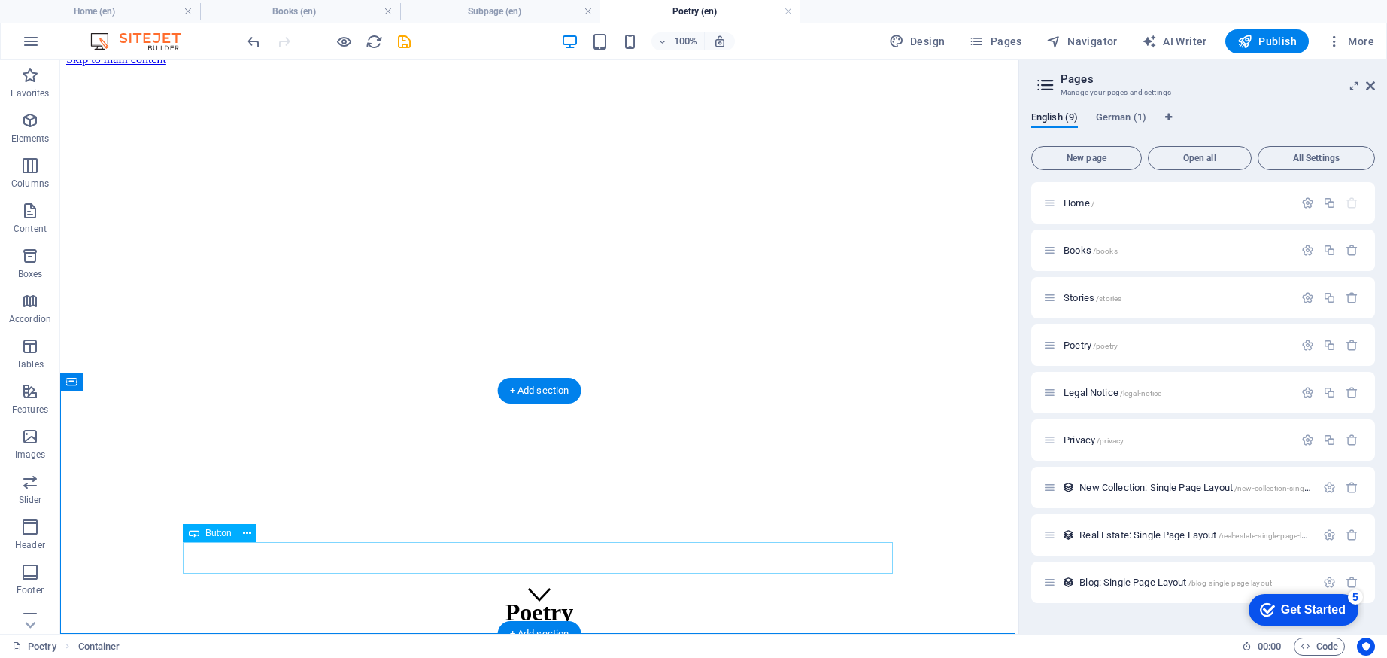
click at [248, 527] on icon at bounding box center [247, 533] width 8 height 16
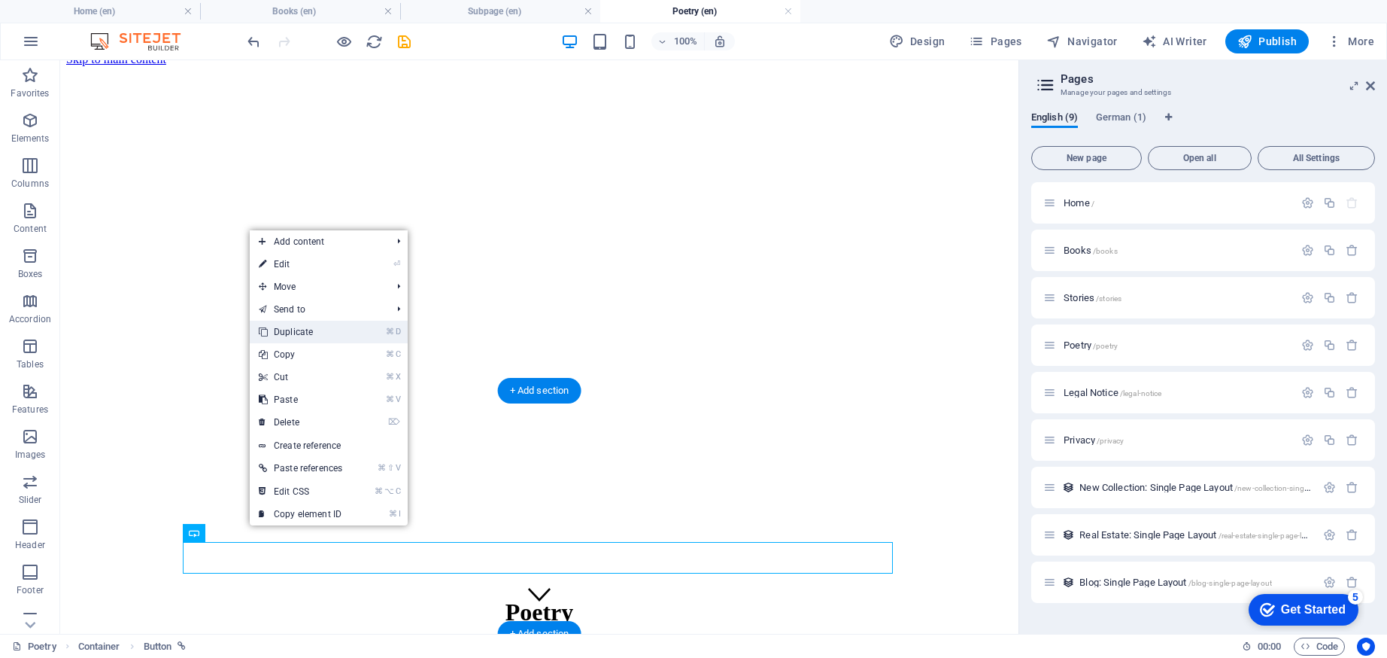
click at [301, 332] on link "⌘ D Duplicate" at bounding box center [301, 331] width 102 height 23
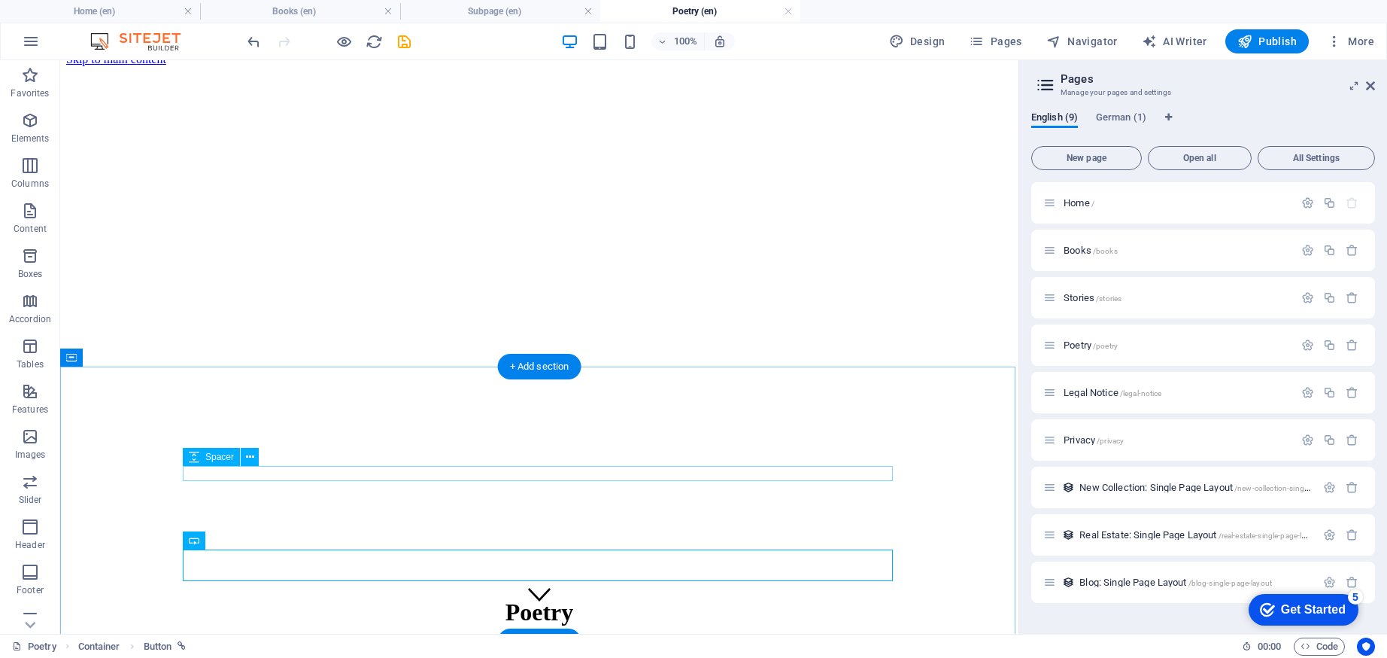
scroll to position [45, 0]
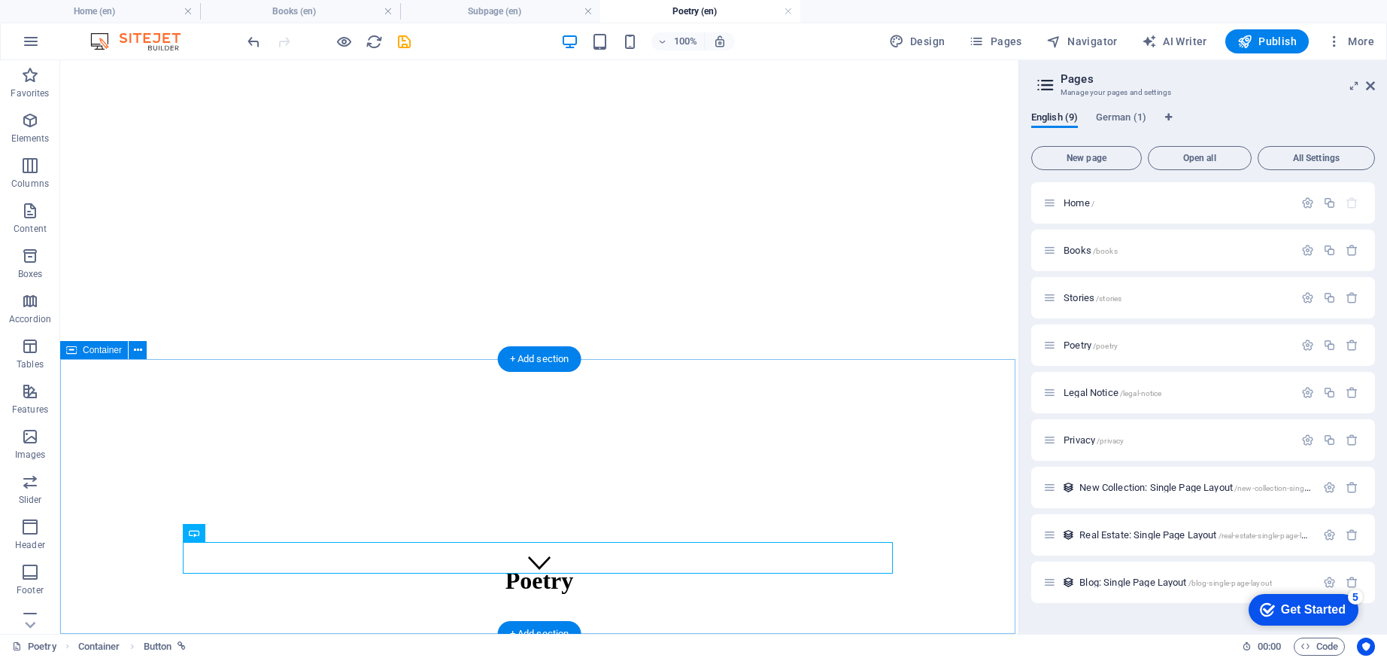
click at [249, 482] on icon at bounding box center [250, 483] width 8 height 16
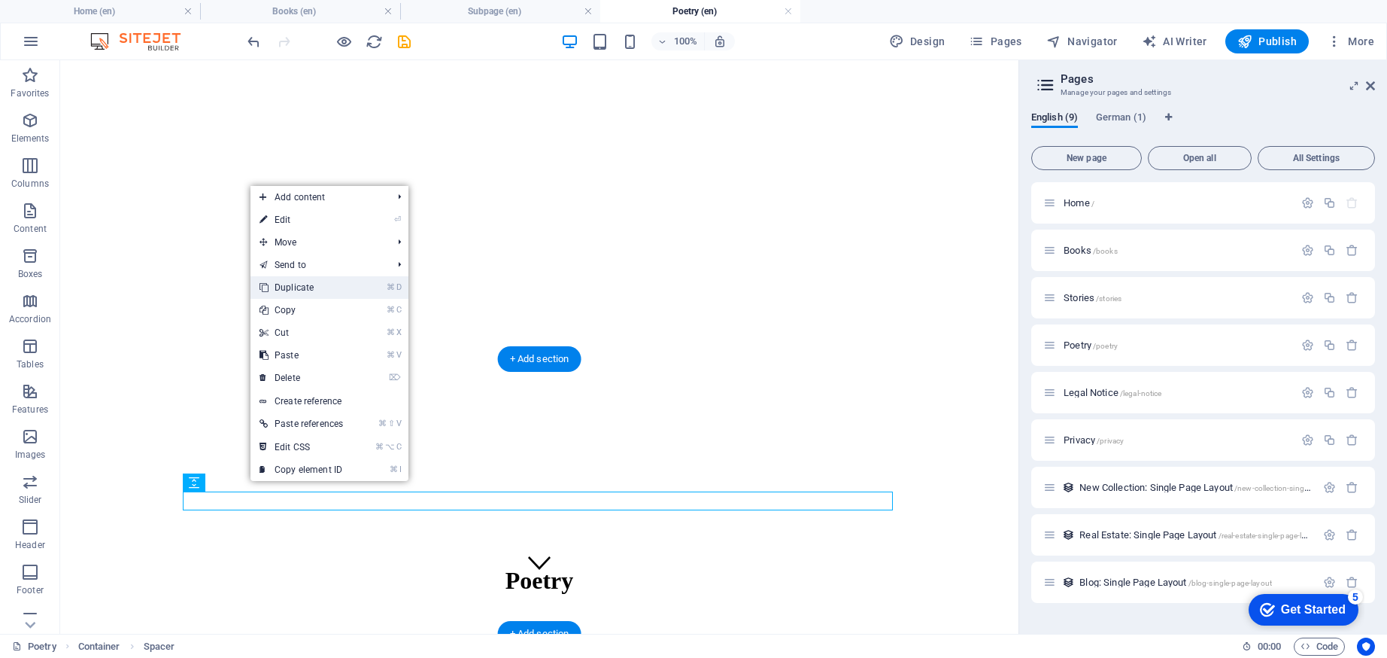
click at [301, 289] on link "⌘ D Duplicate" at bounding box center [302, 287] width 102 height 23
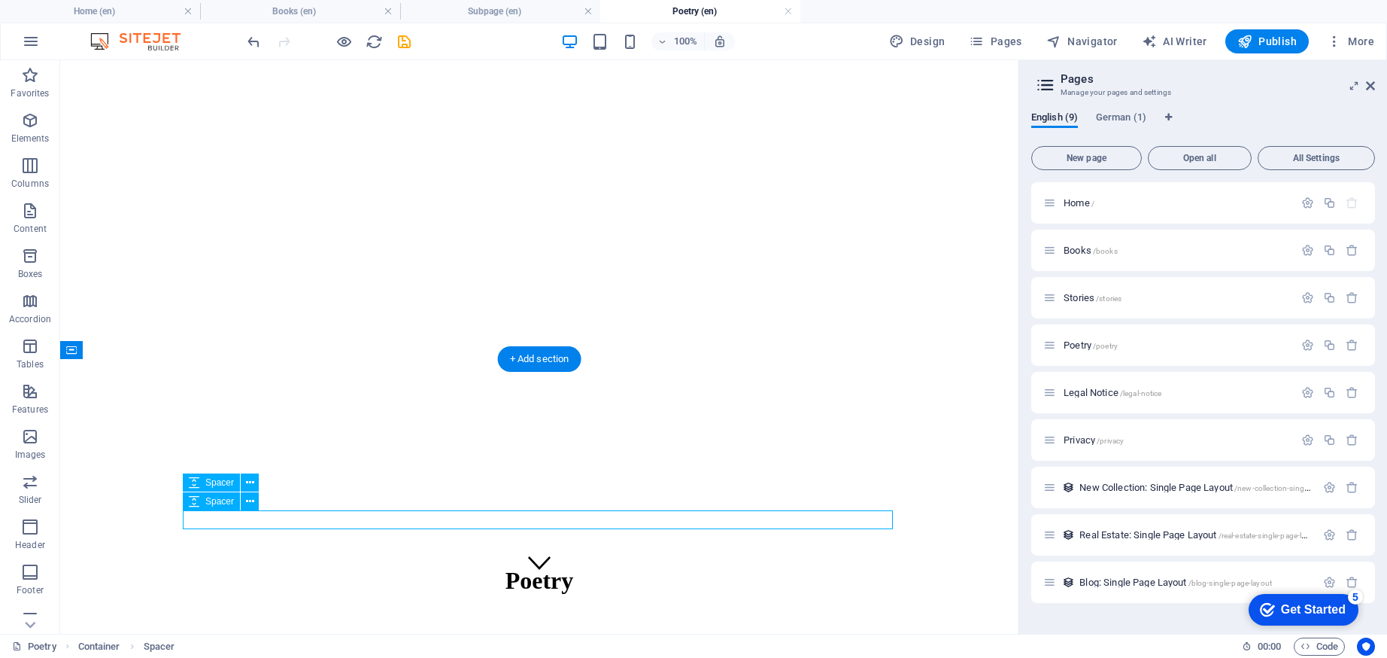
scroll to position [47, 0]
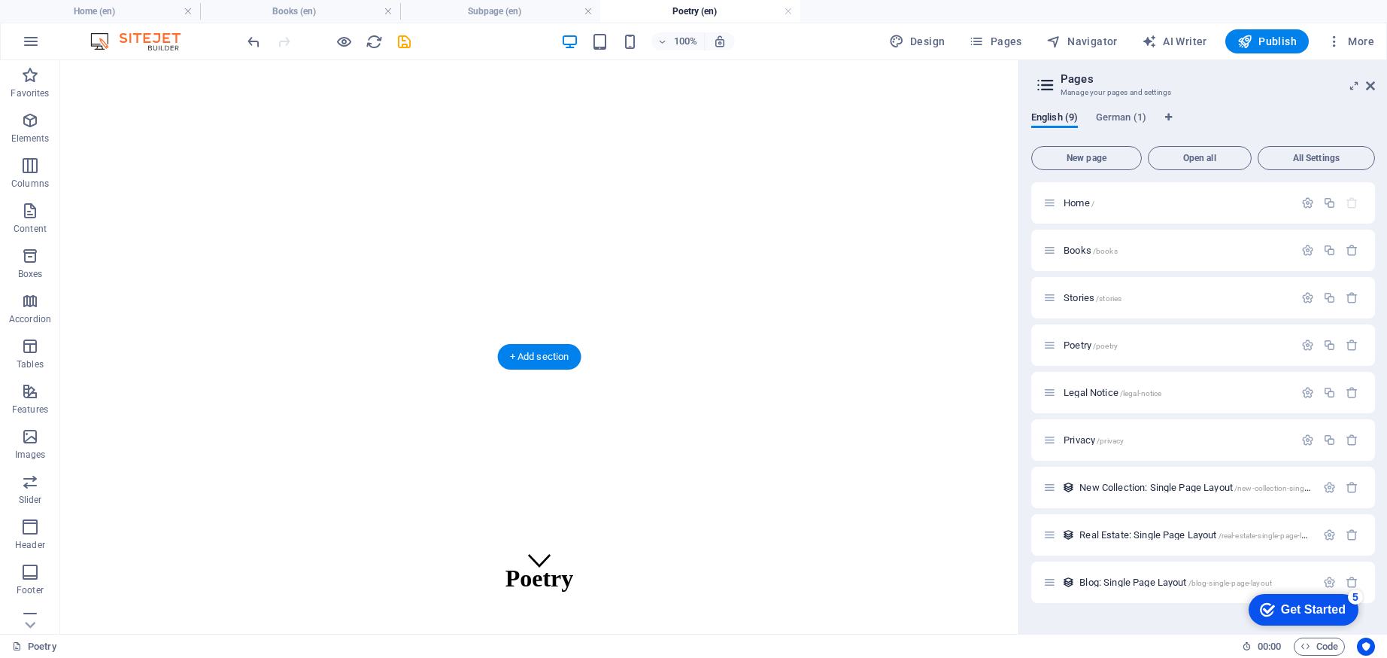
drag, startPoint x: 268, startPoint y: 563, endPoint x: 213, endPoint y: 533, distance: 62.6
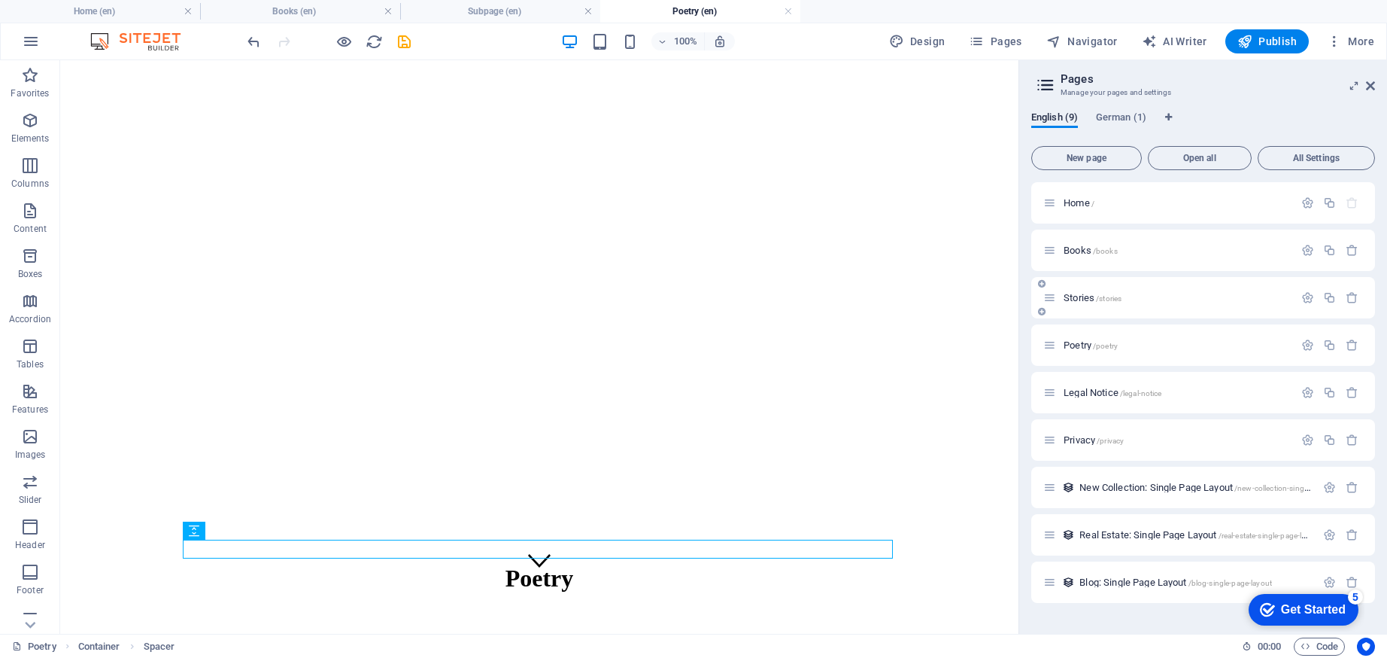
click at [1117, 295] on span "/stories" at bounding box center [1109, 298] width 26 height 8
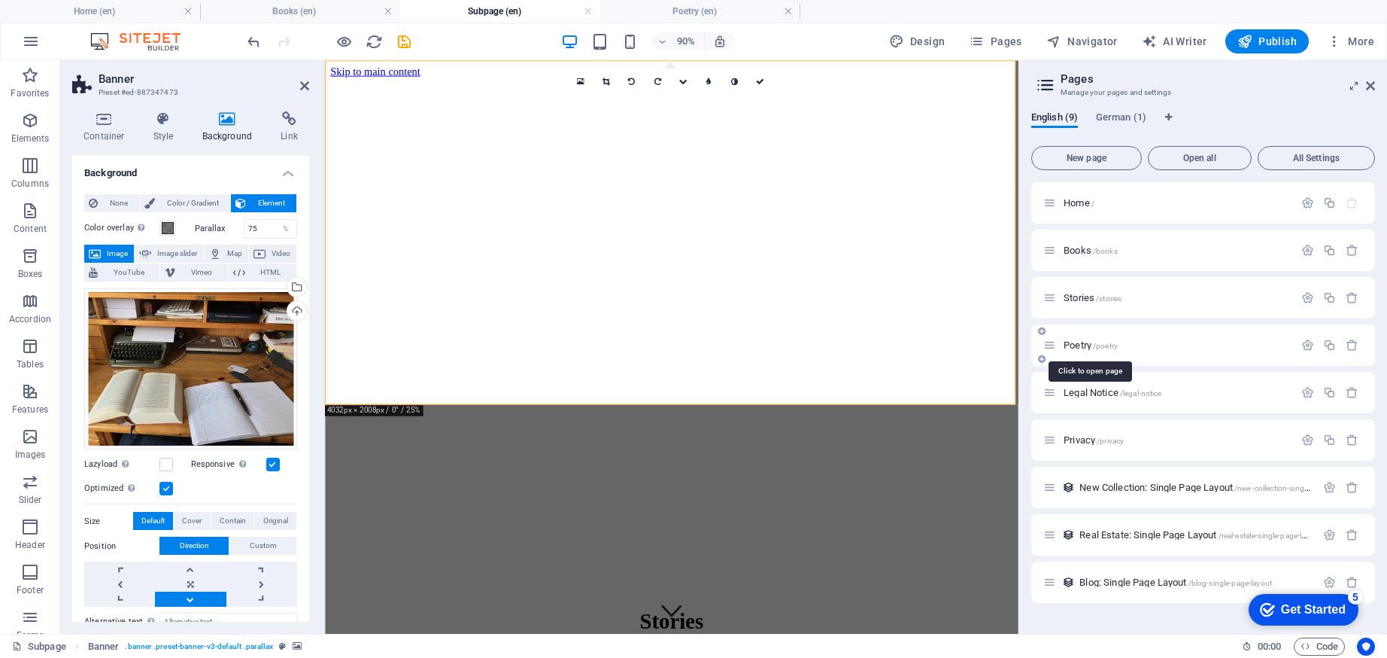
click at [1118, 344] on span "/poetry" at bounding box center [1105, 346] width 25 height 8
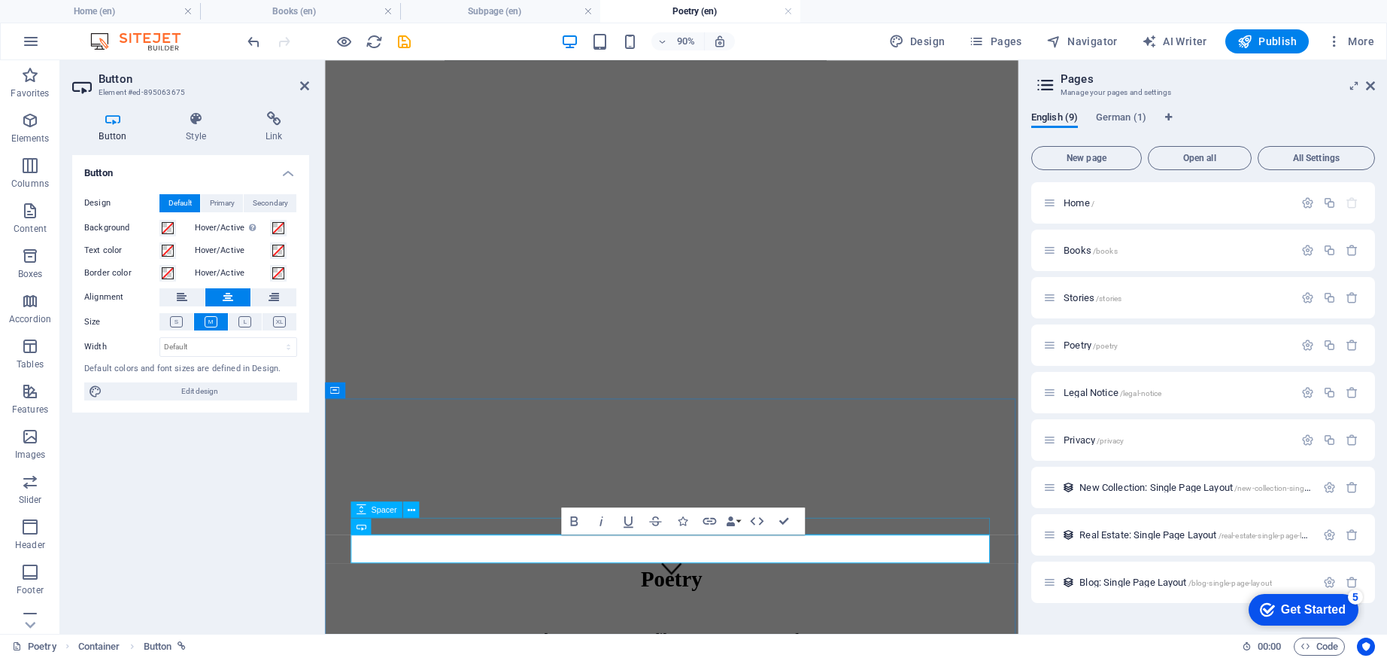
scroll to position [7, 0]
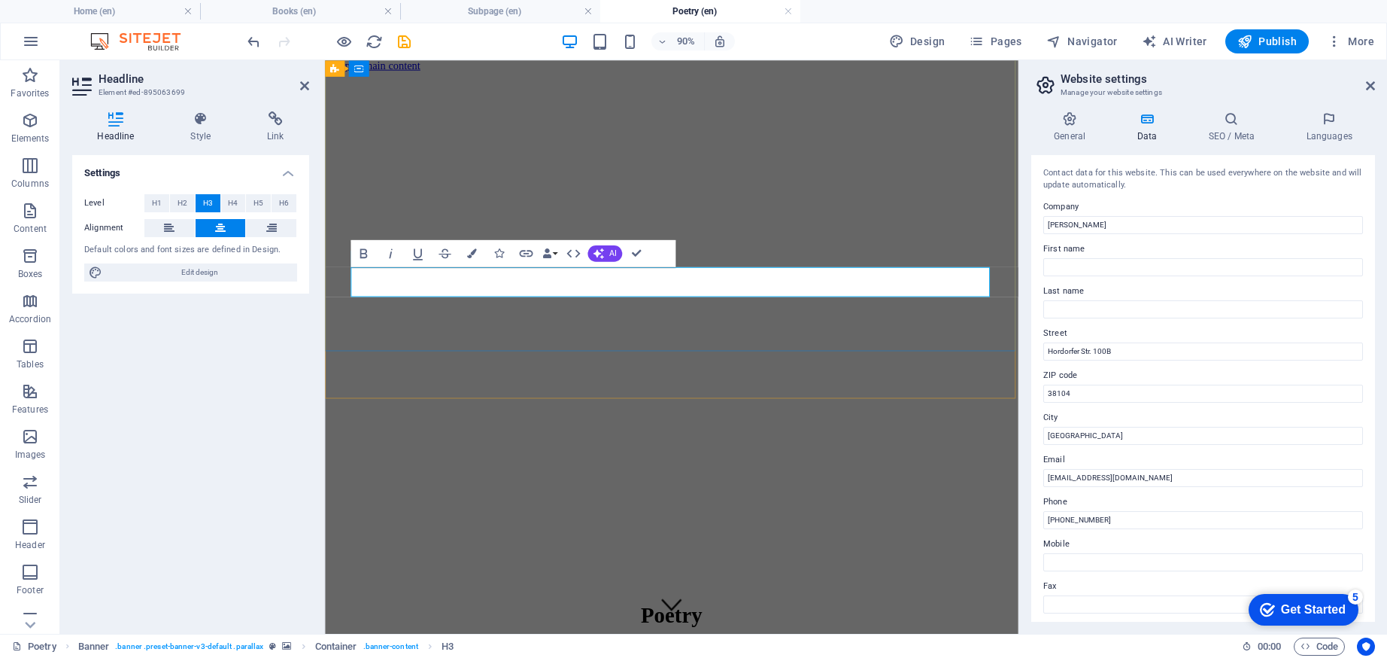
drag, startPoint x: 854, startPoint y: 311, endPoint x: 611, endPoint y: 311, distance: 243.0
click at [277, 204] on button "H6" at bounding box center [284, 203] width 25 height 18
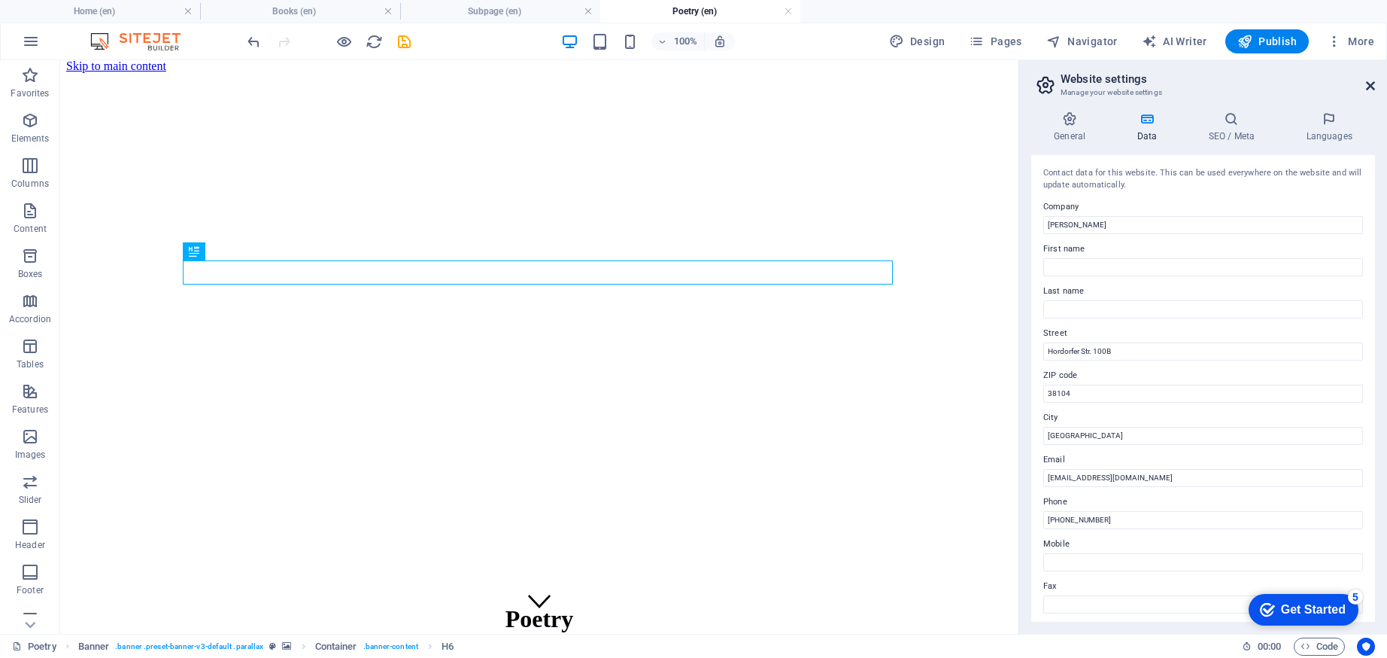
click at [1370, 84] on icon at bounding box center [1370, 86] width 9 height 12
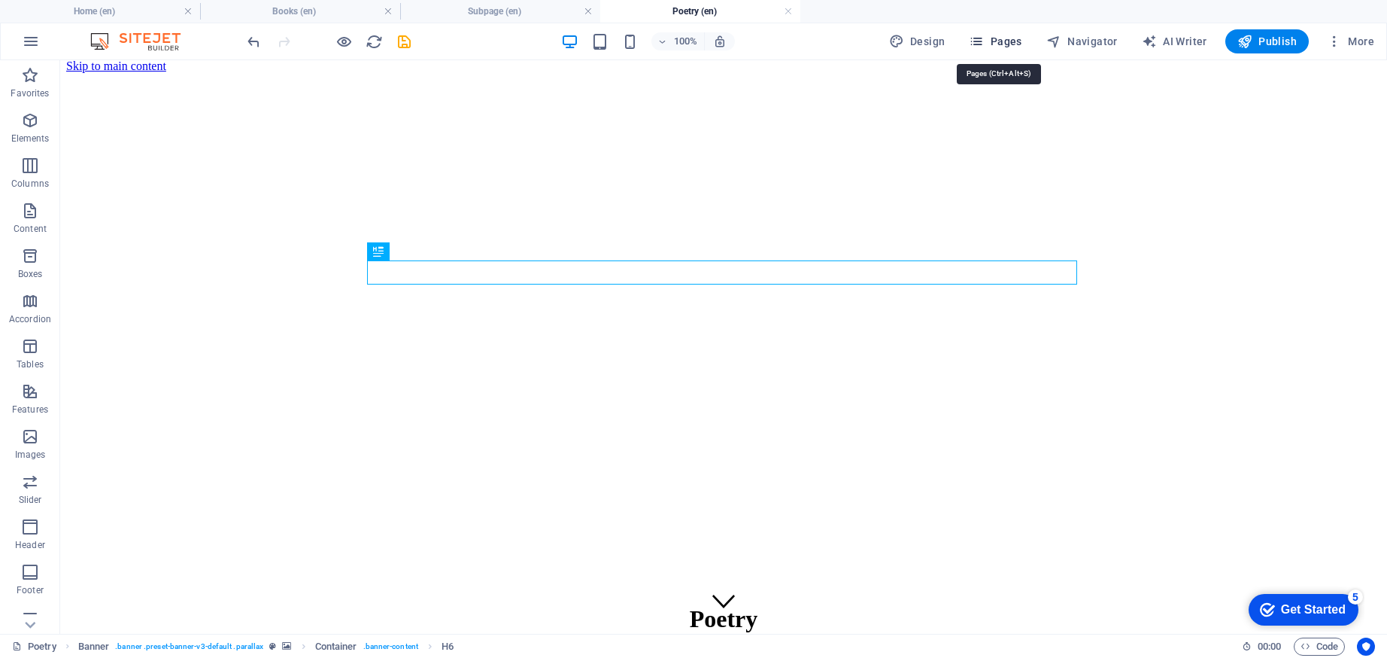
click at [1005, 38] on span "Pages" at bounding box center [995, 41] width 53 height 15
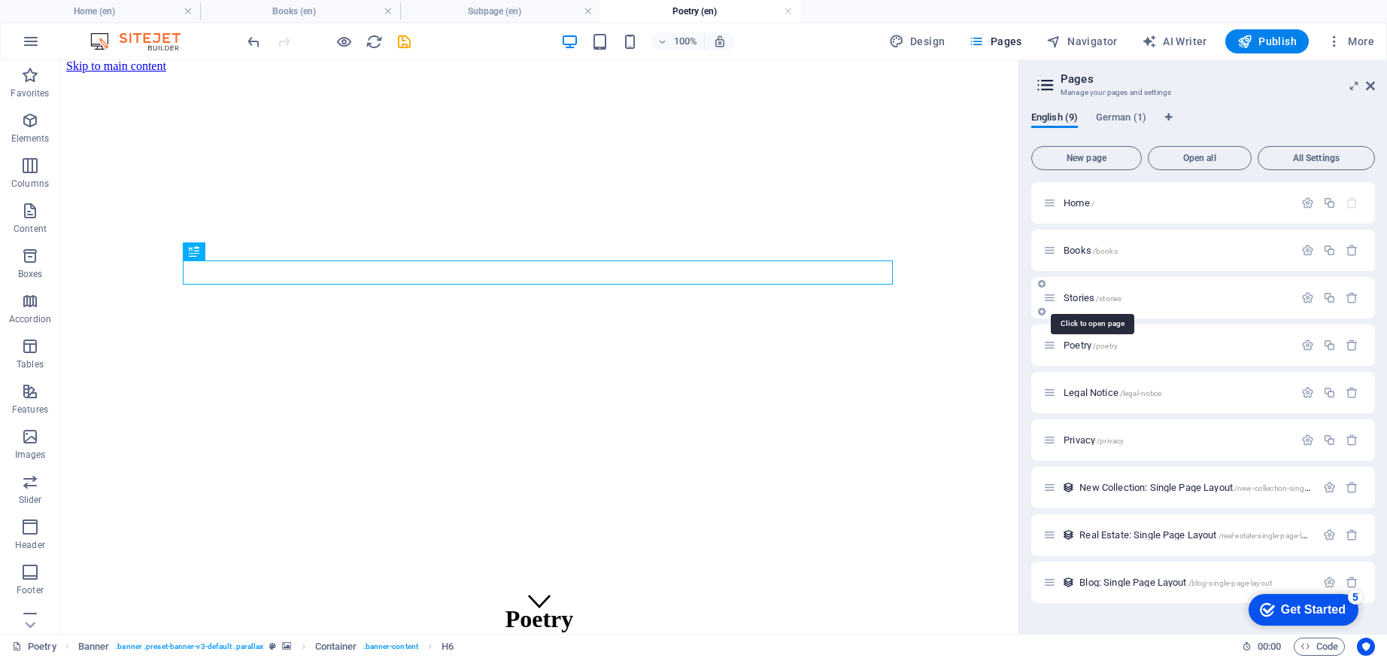
click at [1097, 299] on span "/stories" at bounding box center [1109, 298] width 26 height 8
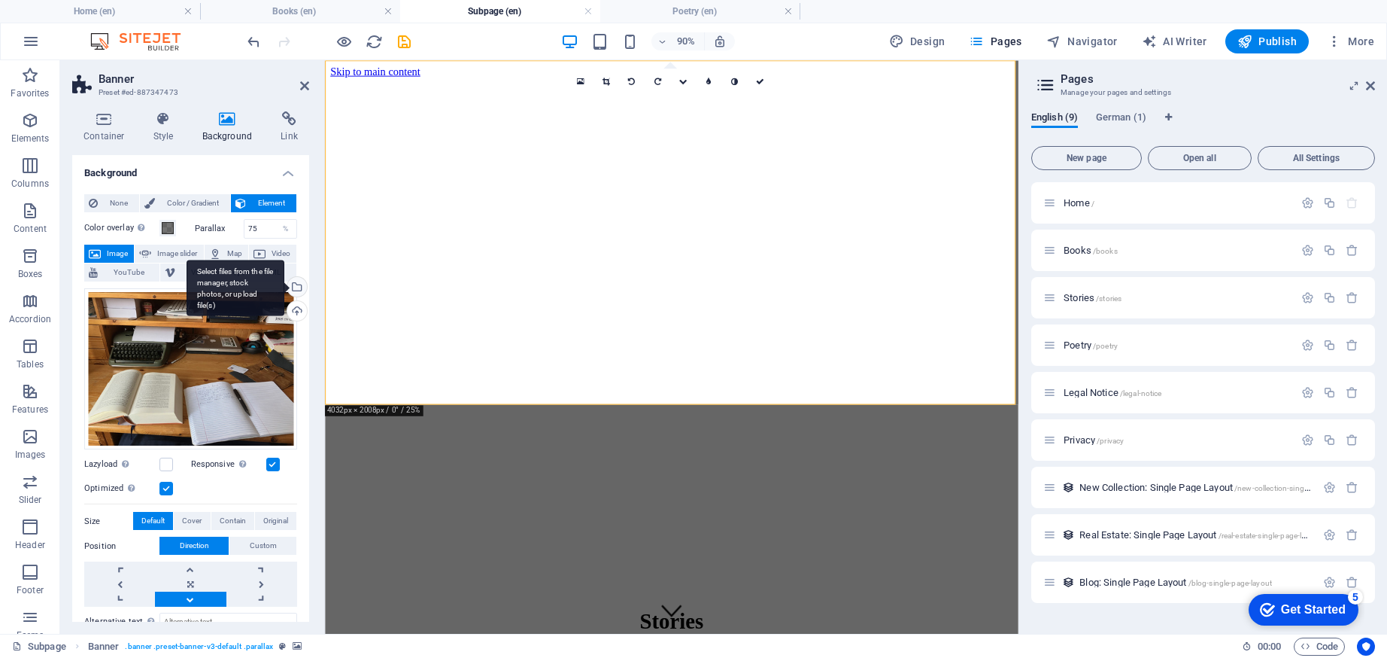
click at [293, 289] on div "Select files from the file manager, stock photos, or upload file(s)" at bounding box center [295, 288] width 23 height 23
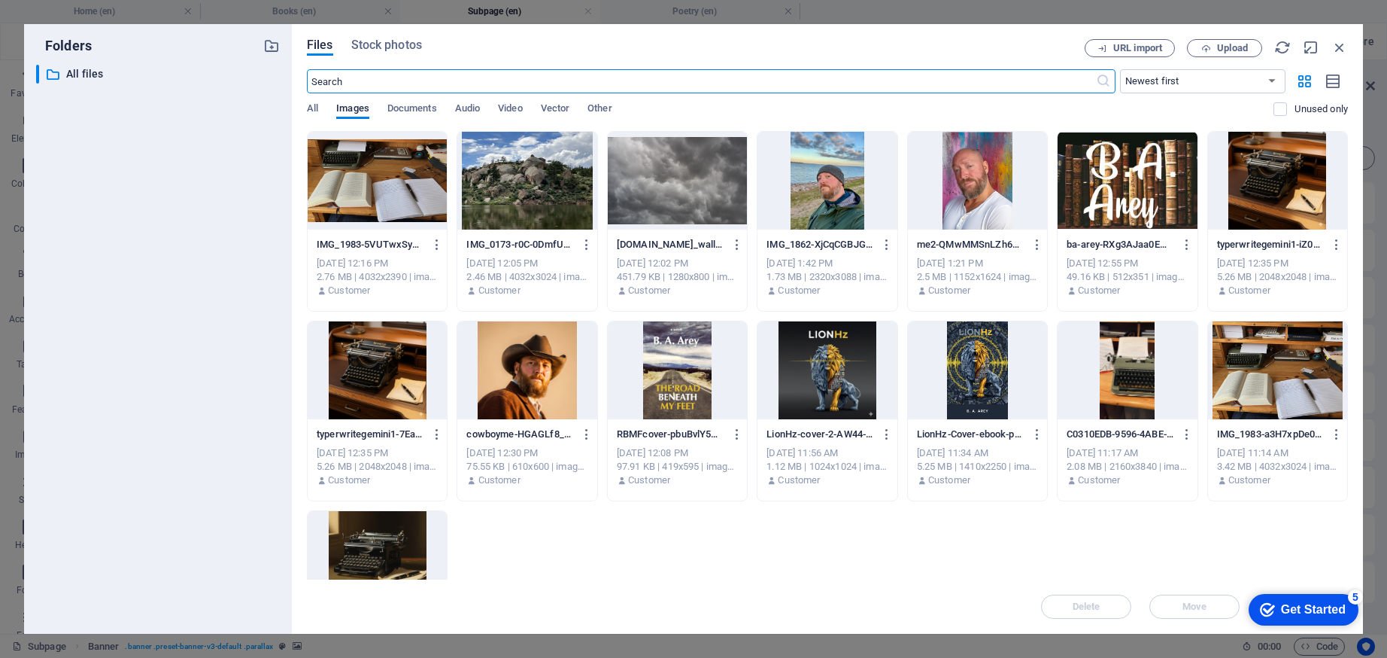
click at [381, 190] on div at bounding box center [377, 181] width 139 height 98
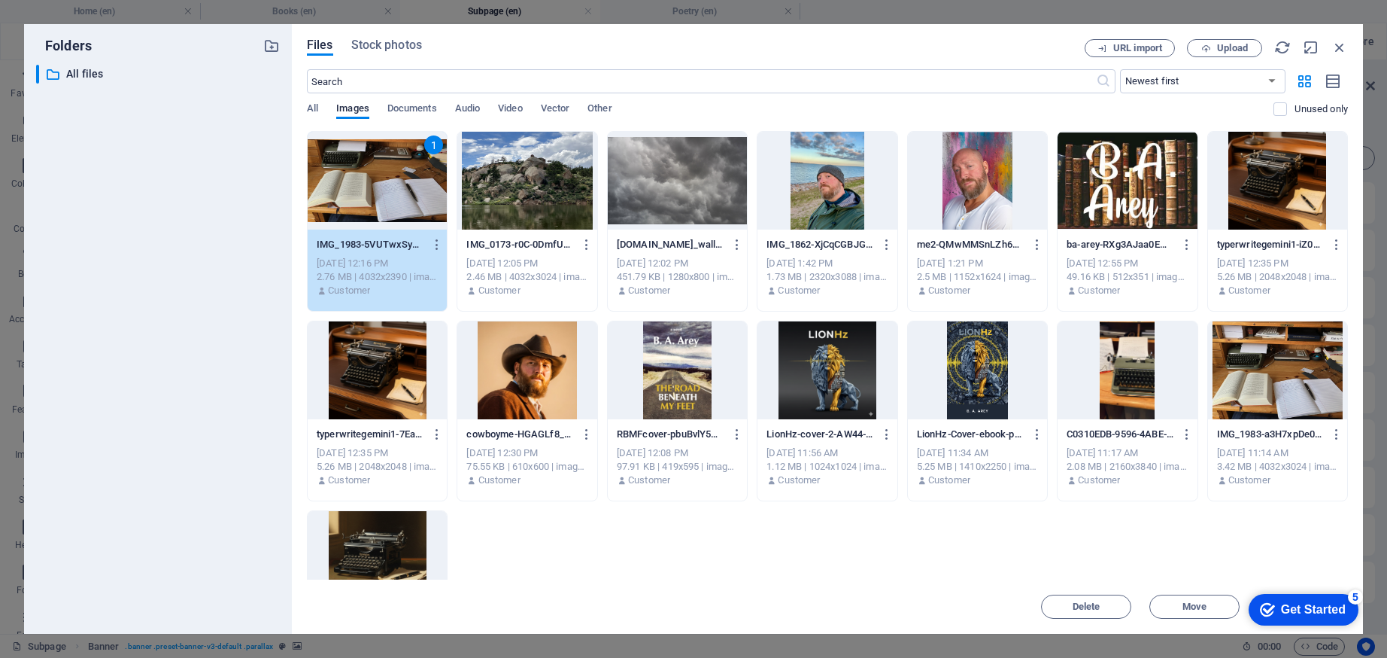
click at [419, 207] on div "1" at bounding box center [377, 181] width 139 height 98
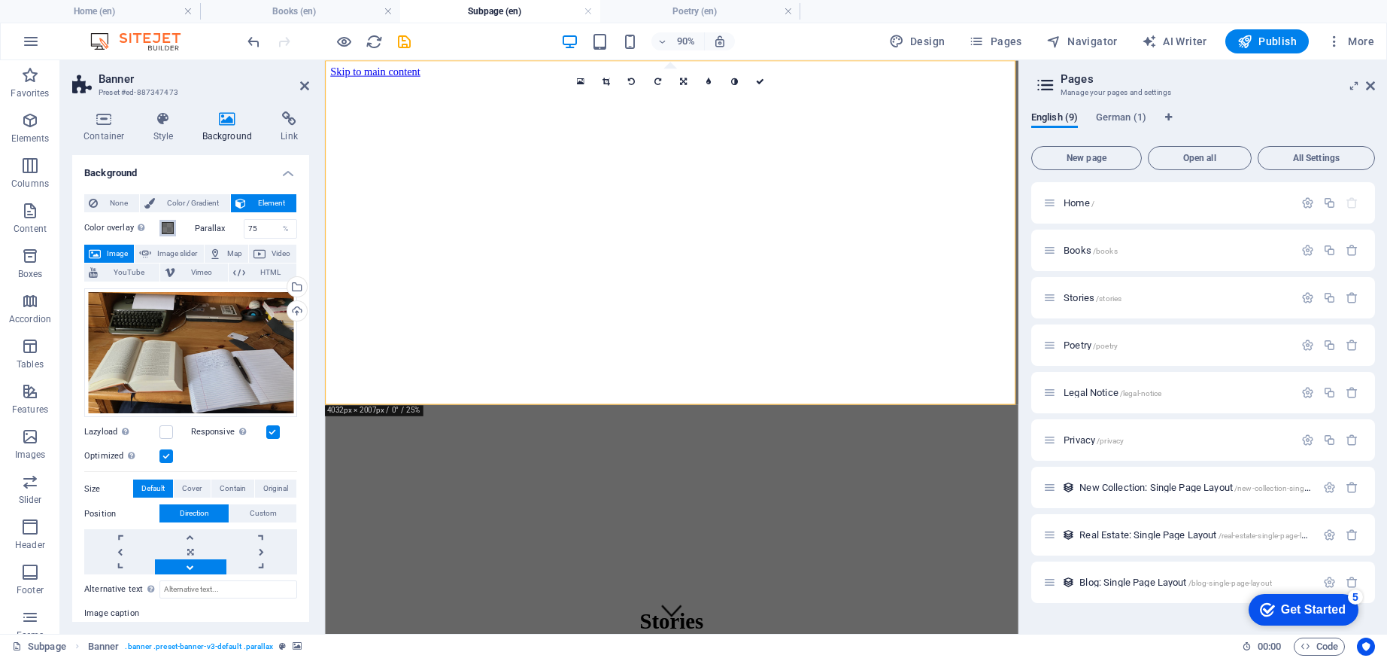
click at [168, 223] on span at bounding box center [168, 228] width 12 height 12
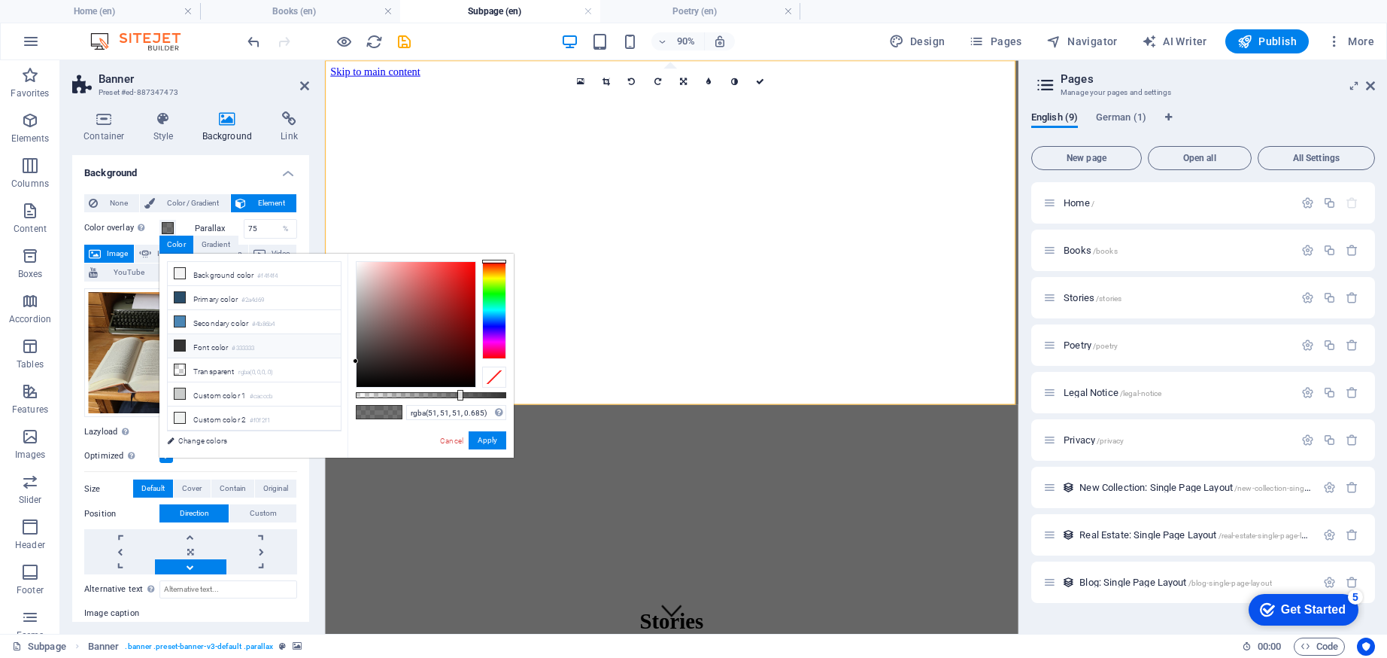
click at [207, 342] on li "Font color #333333" at bounding box center [254, 346] width 173 height 24
click at [260, 343] on li "Font color #333333" at bounding box center [254, 346] width 173 height 24
click at [482, 439] on button "Apply" at bounding box center [488, 440] width 38 height 18
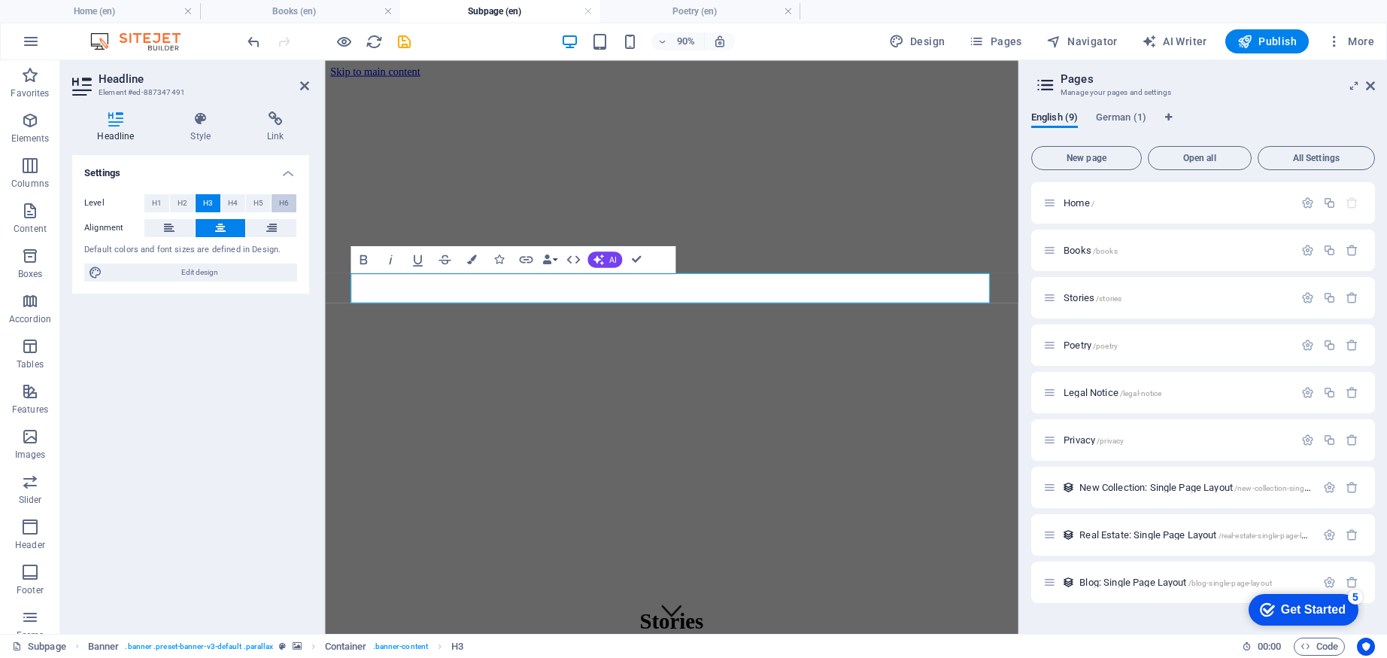
click at [291, 205] on button "H6" at bounding box center [284, 203] width 25 height 18
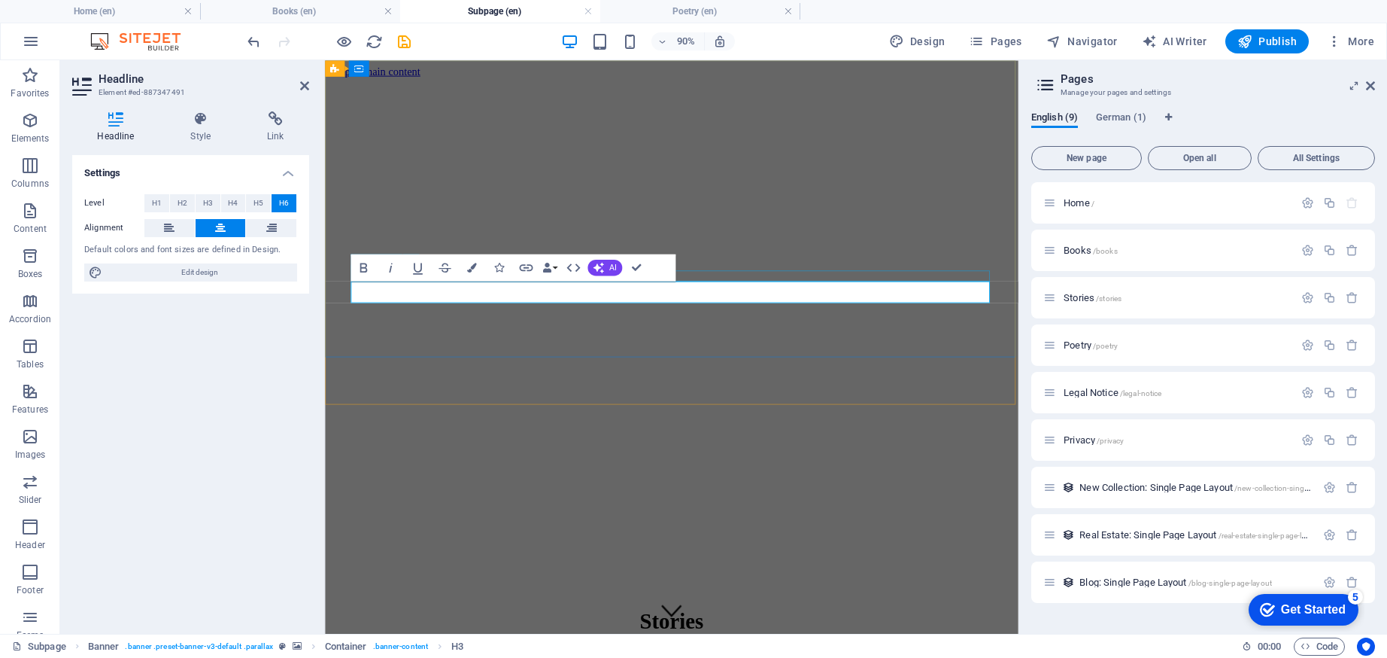
drag, startPoint x: 980, startPoint y: 316, endPoint x: 445, endPoint y: 302, distance: 535.8
click at [174, 226] on icon at bounding box center [169, 228] width 11 height 18
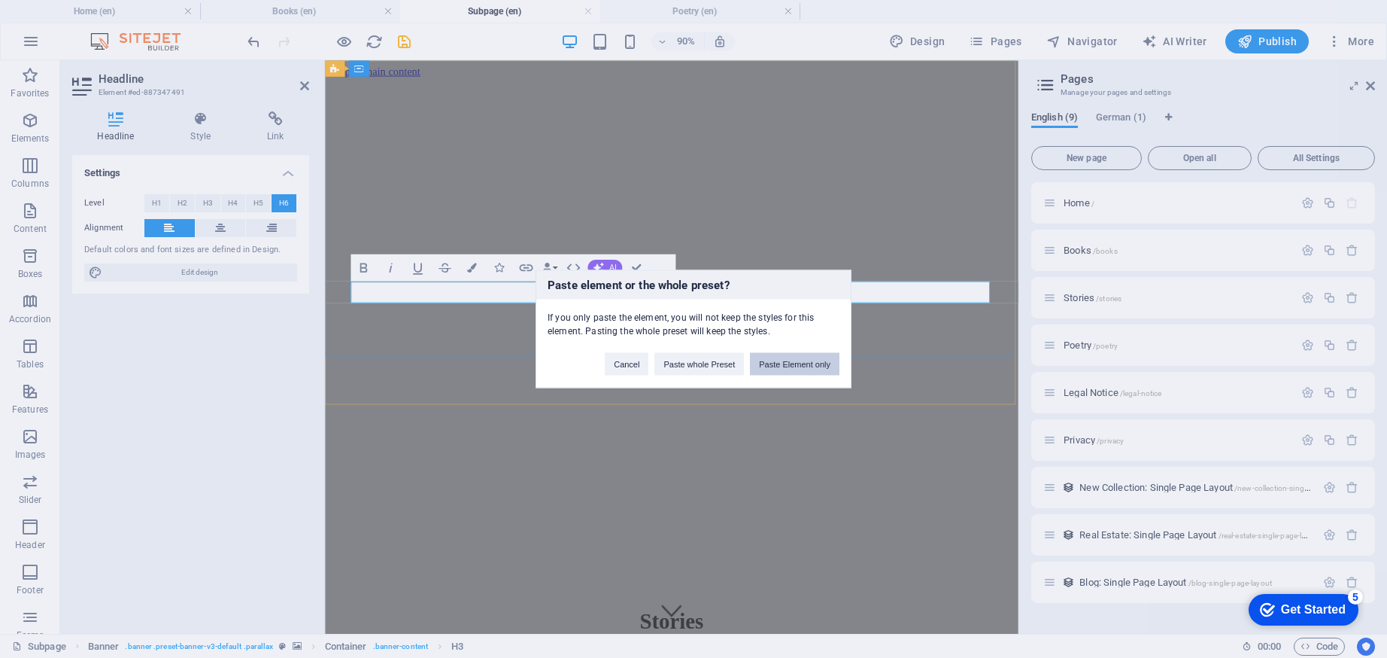
click at [799, 365] on button "Paste Element only" at bounding box center [795, 364] width 90 height 23
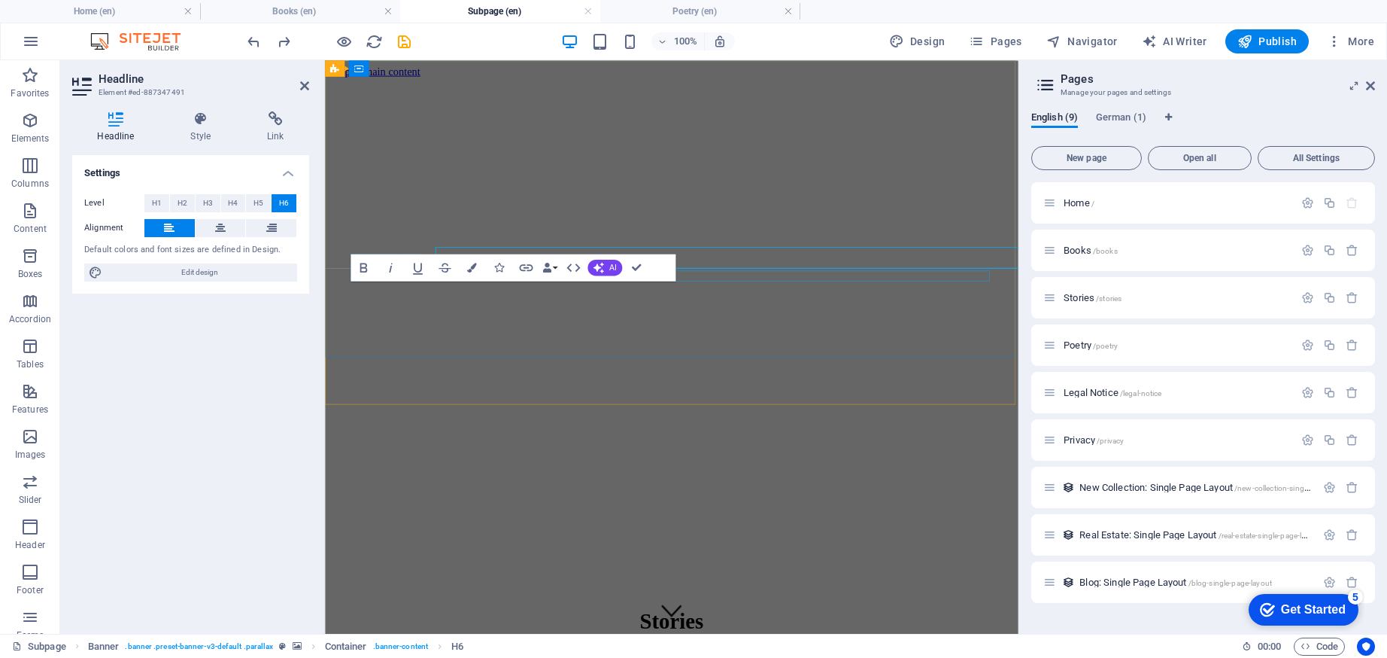
drag, startPoint x: 396, startPoint y: 216, endPoint x: 145, endPoint y: 241, distance: 252.5
click at [457, 276] on button "Strikethrough" at bounding box center [445, 267] width 26 height 27
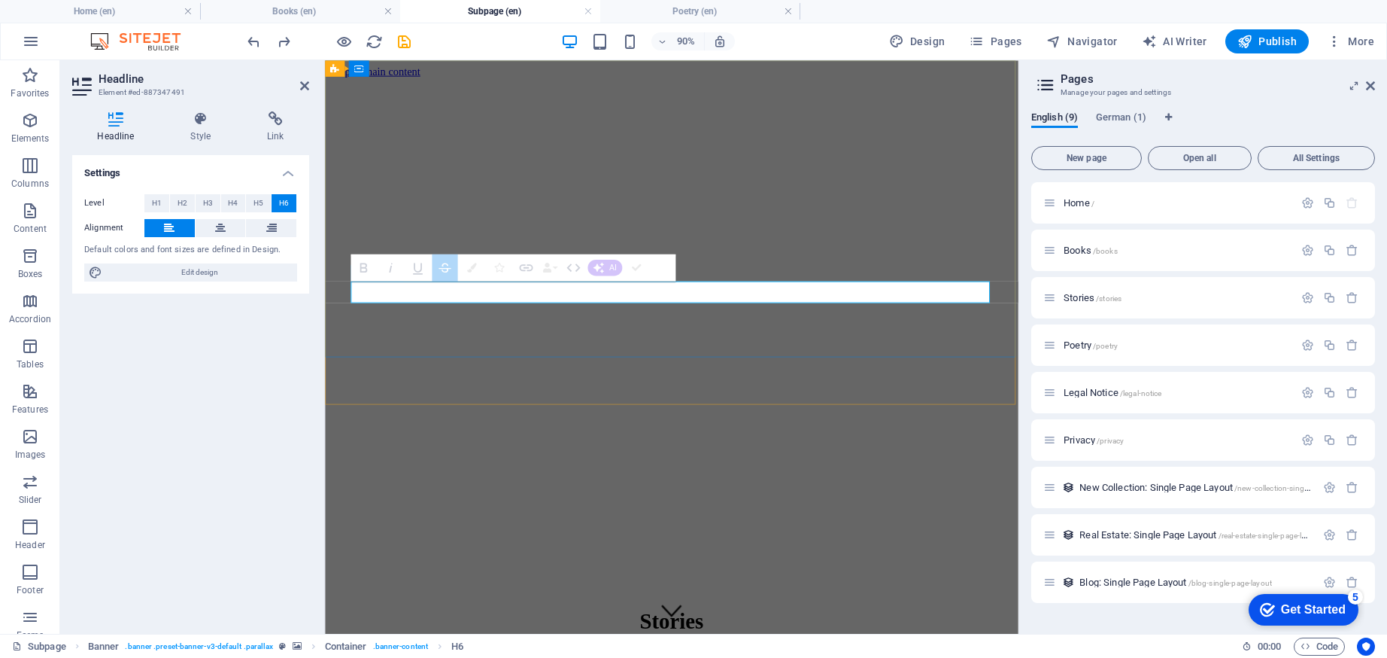
click at [453, 273] on icon "button" at bounding box center [445, 268] width 17 height 17
click at [290, 205] on button "H6" at bounding box center [284, 203] width 25 height 18
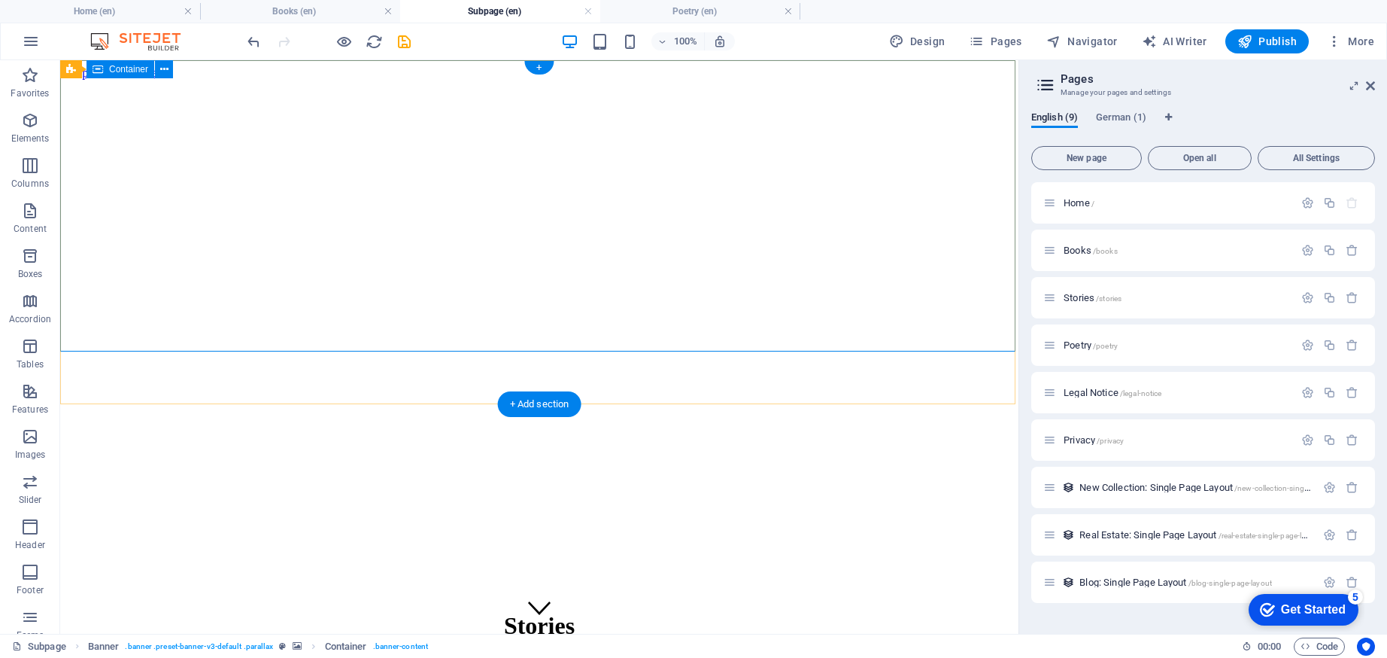
click at [551, 596] on div "Stories" at bounding box center [539, 641] width 946 height 91
click at [535, 596] on div "Stories" at bounding box center [539, 641] width 946 height 91
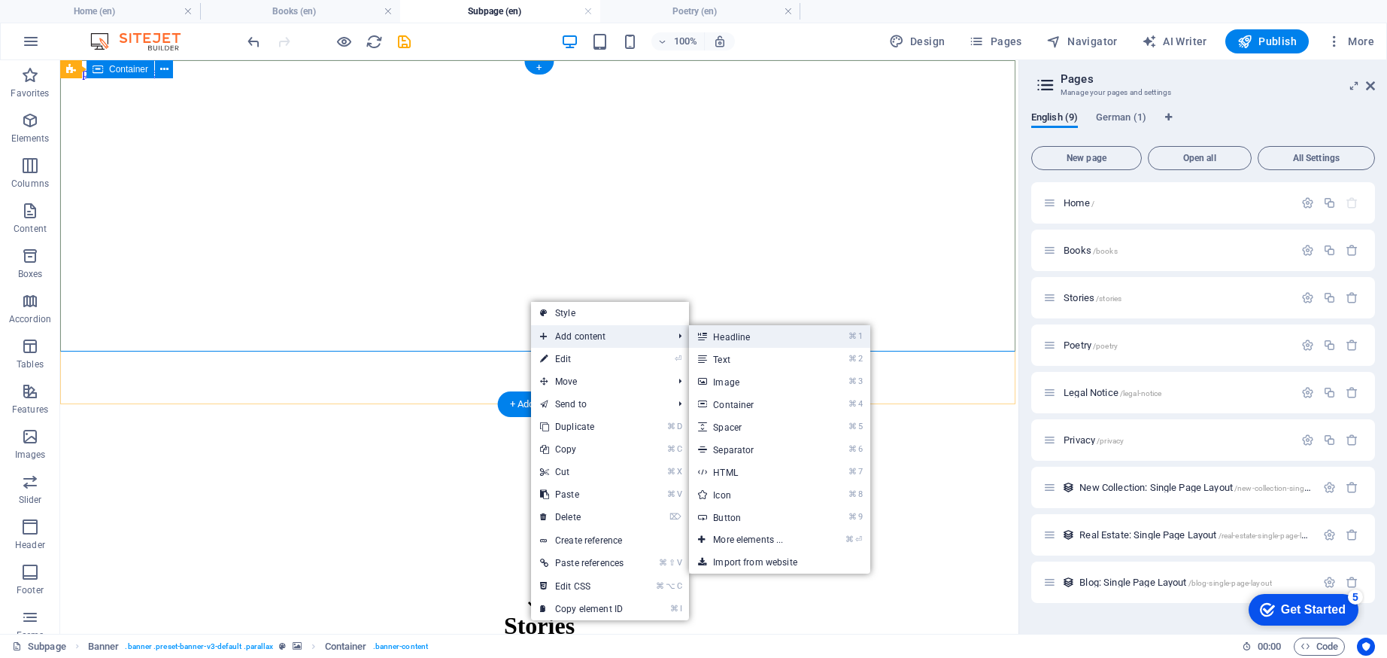
click at [712, 340] on link "⌘ 1 Headline" at bounding box center [751, 336] width 124 height 23
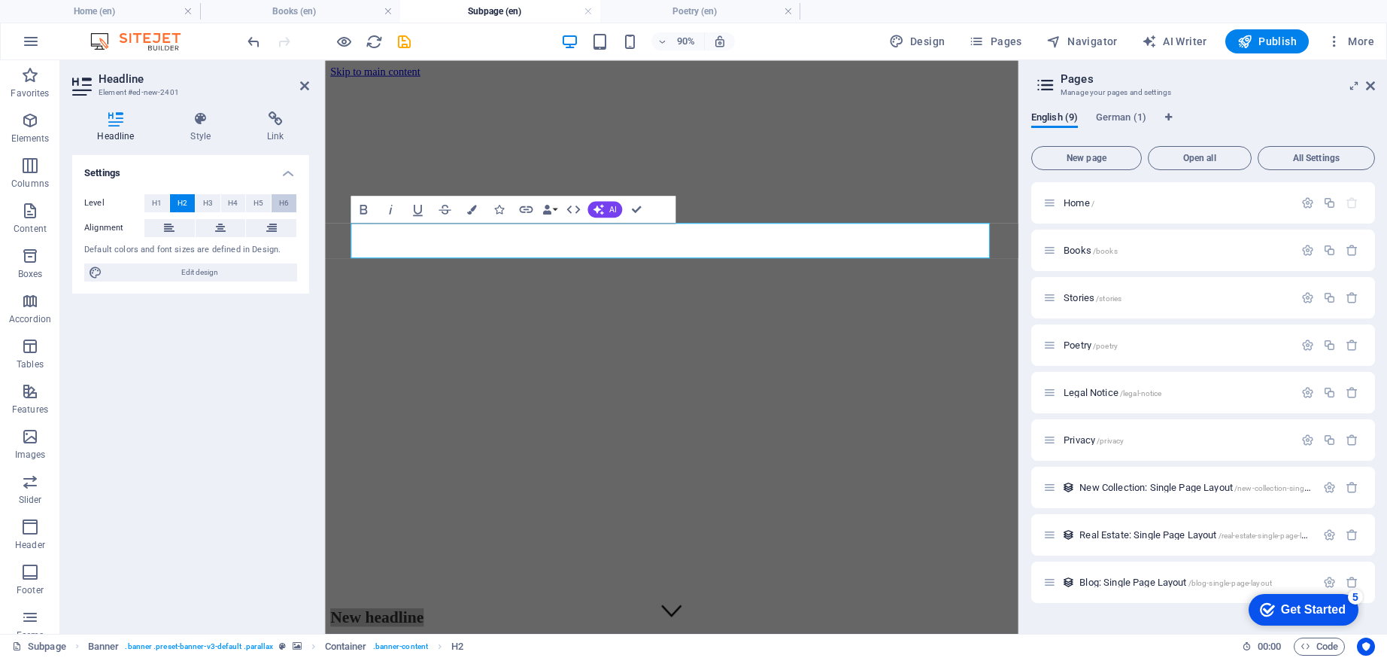
click at [287, 203] on span "H6" at bounding box center [284, 203] width 10 height 18
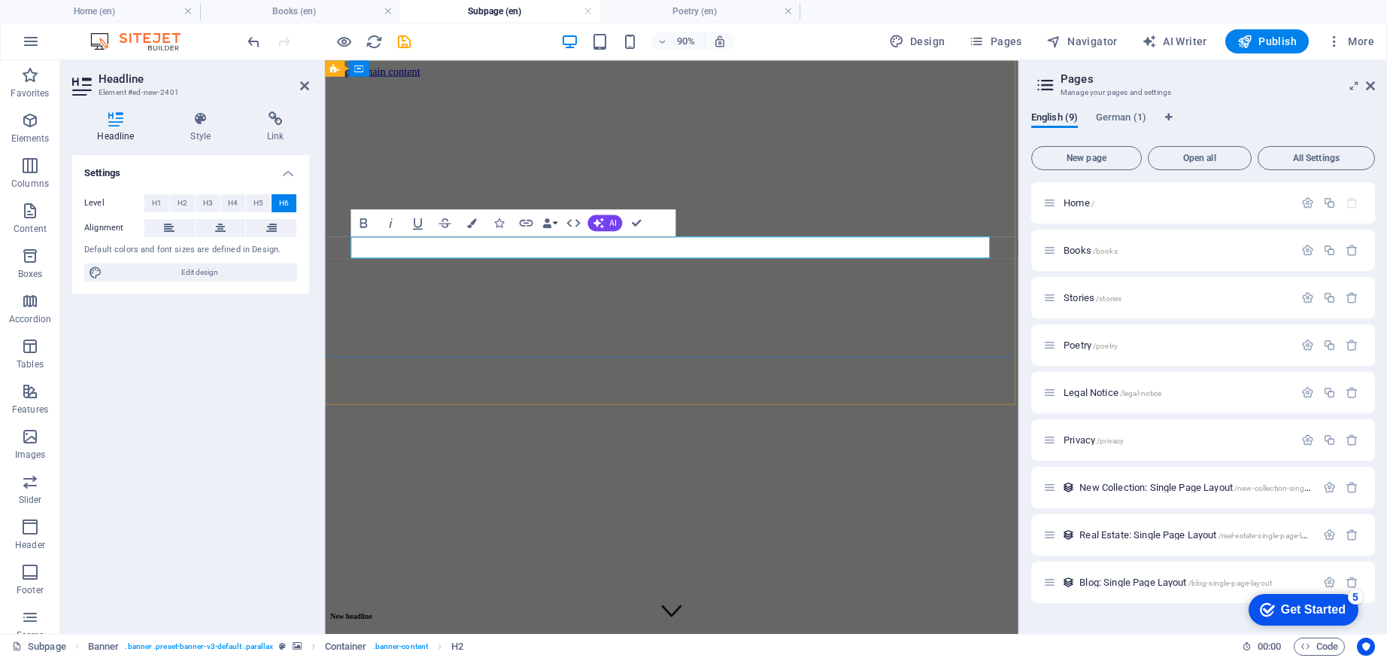
drag, startPoint x: 476, startPoint y: 266, endPoint x: 332, endPoint y: 263, distance: 144.5
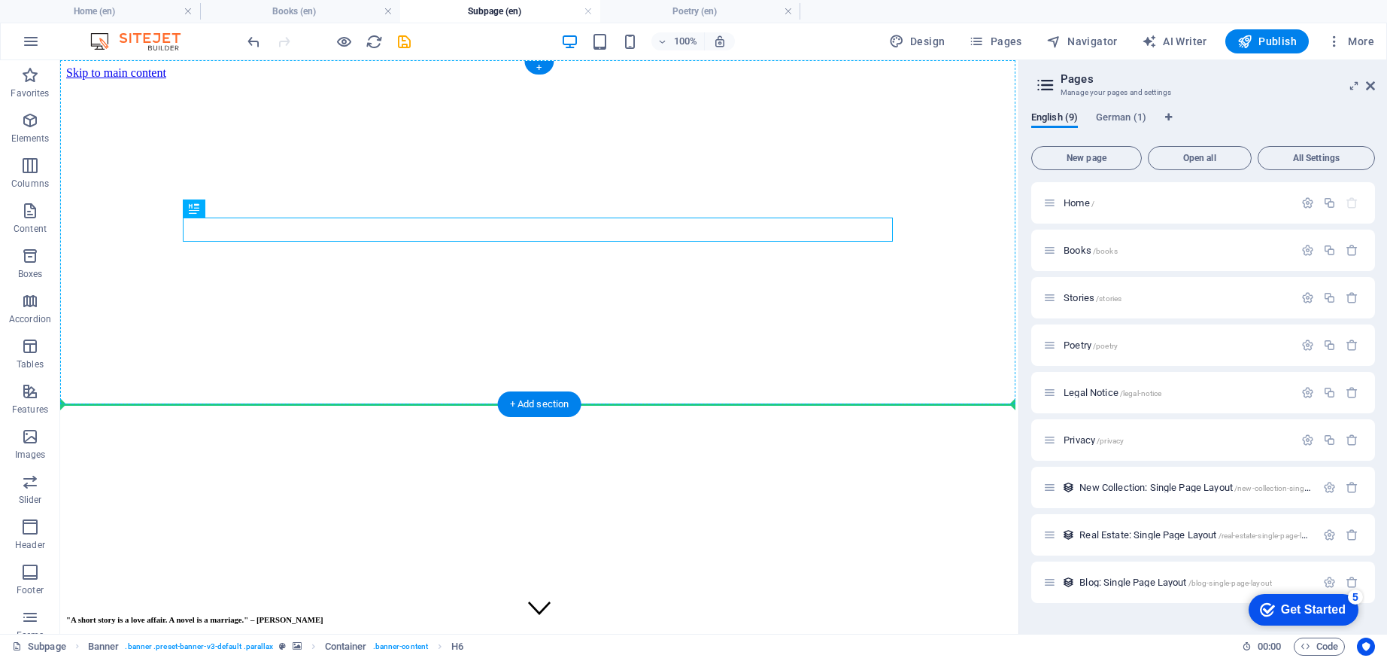
drag, startPoint x: 256, startPoint y: 266, endPoint x: 228, endPoint y: 301, distance: 44.4
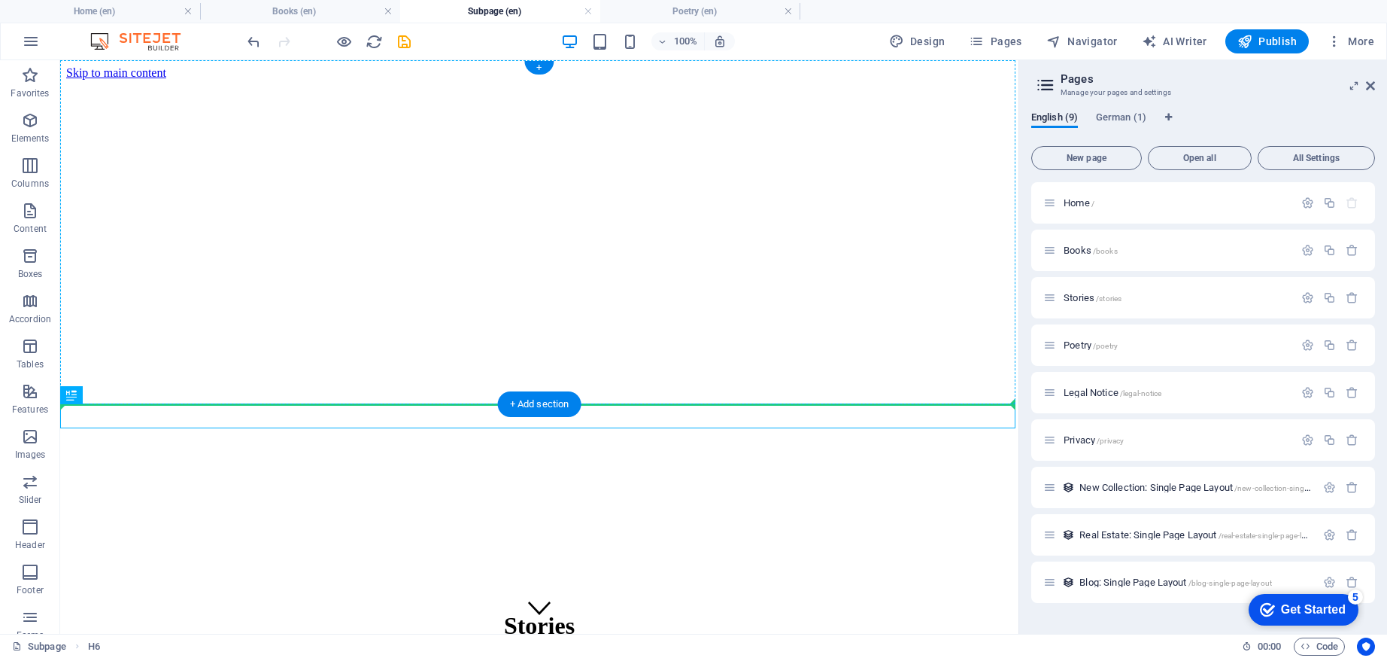
drag, startPoint x: 135, startPoint y: 454, endPoint x: 456, endPoint y: 296, distance: 358.0
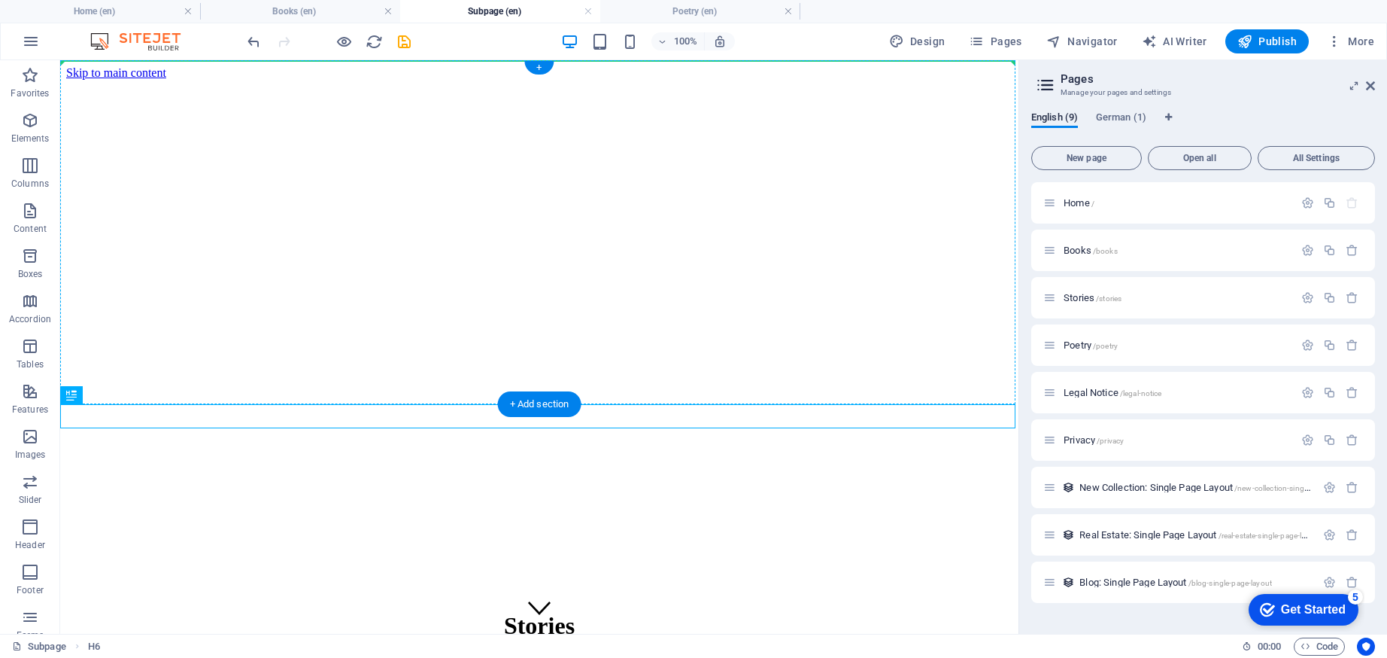
drag, startPoint x: 130, startPoint y: 454, endPoint x: 103, endPoint y: 174, distance: 281.2
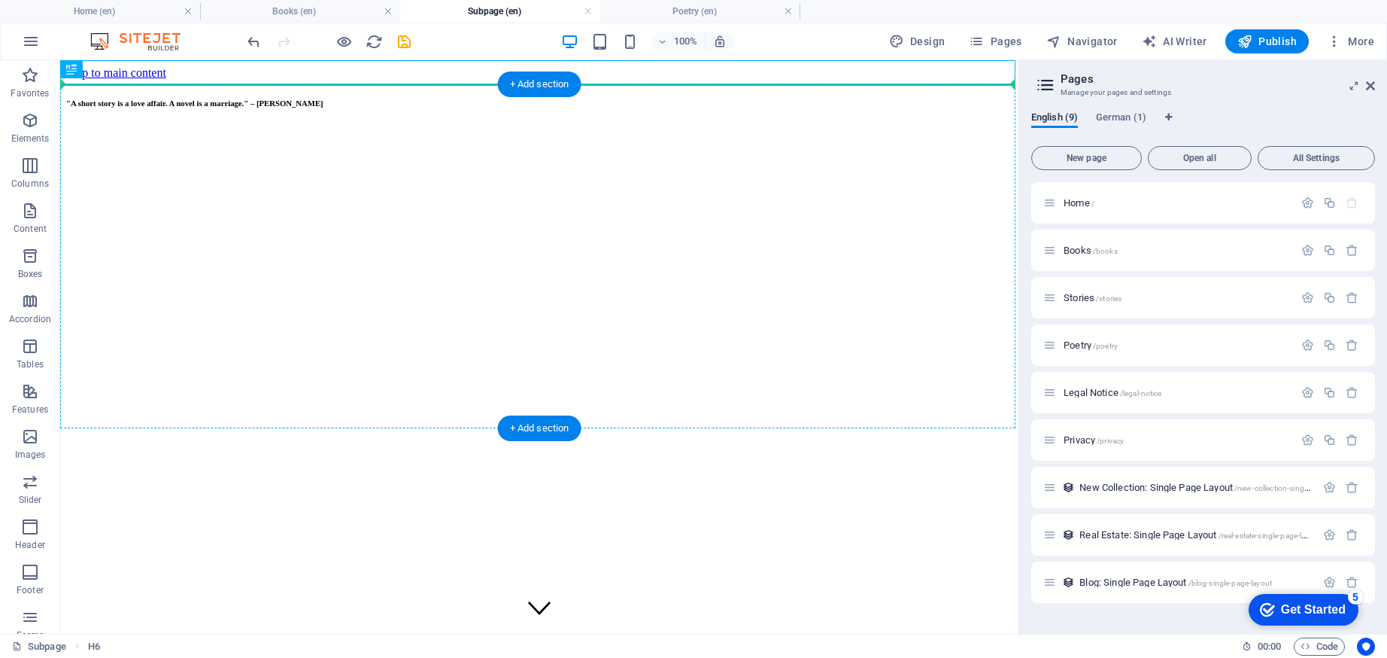
drag, startPoint x: 130, startPoint y: 129, endPoint x: 389, endPoint y: 208, distance: 270.8
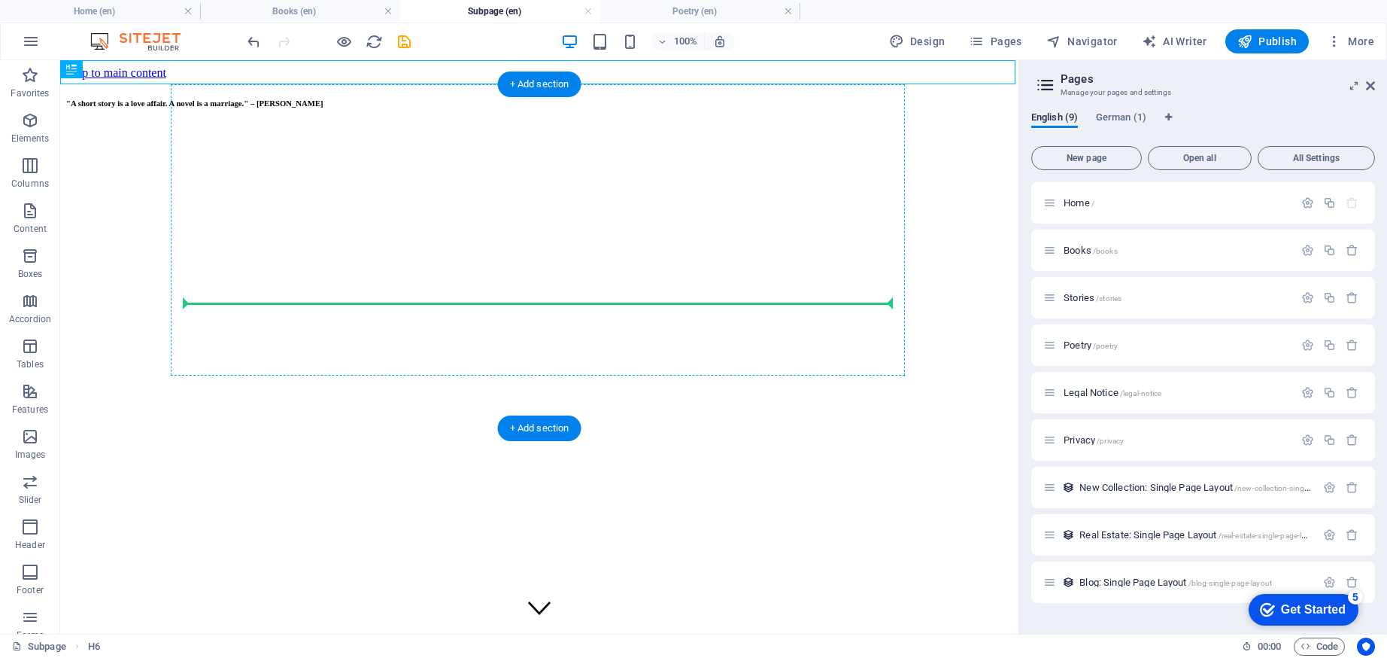
drag, startPoint x: 131, startPoint y: 126, endPoint x: 191, endPoint y: 293, distance: 178.2
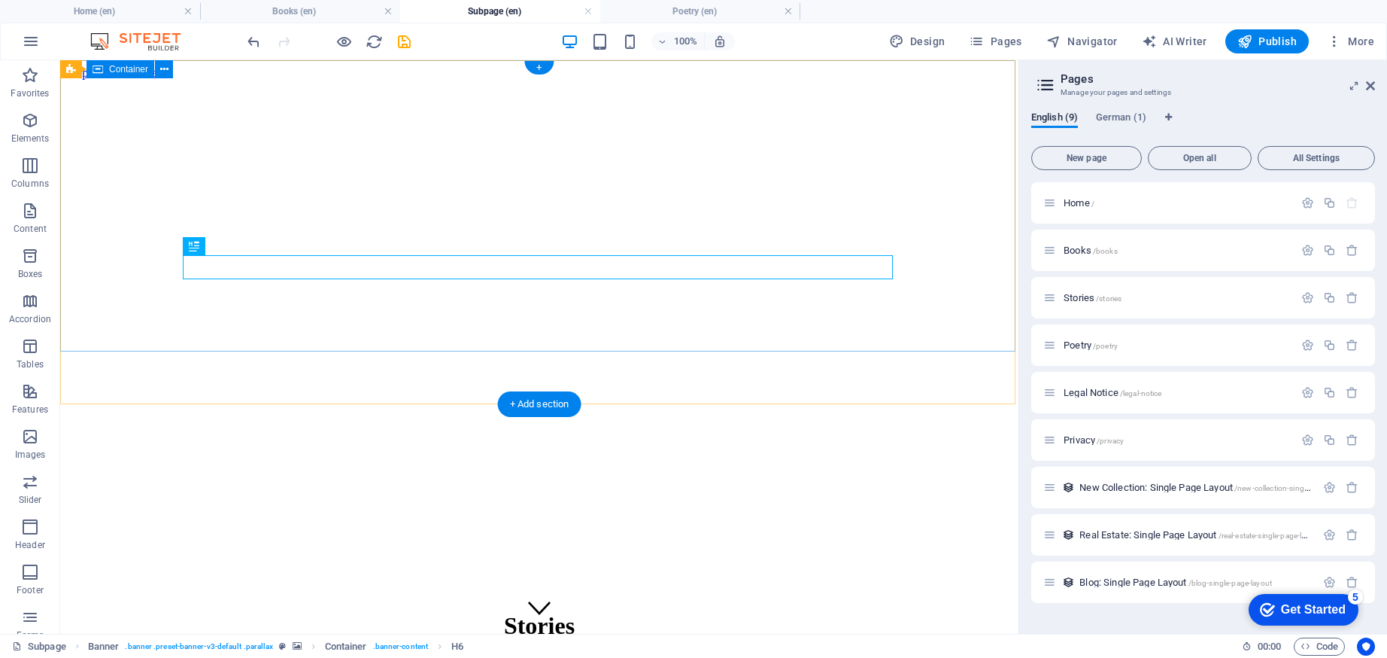
click at [269, 596] on div "Stories "A short story is a love affair. A novel is a marriage." – Lorrie Moore" at bounding box center [539, 656] width 946 height 121
click at [428, 657] on div ""A short story is a love affair. A novel is a marriage." – Lorrie Moore" at bounding box center [539, 662] width 946 height 9
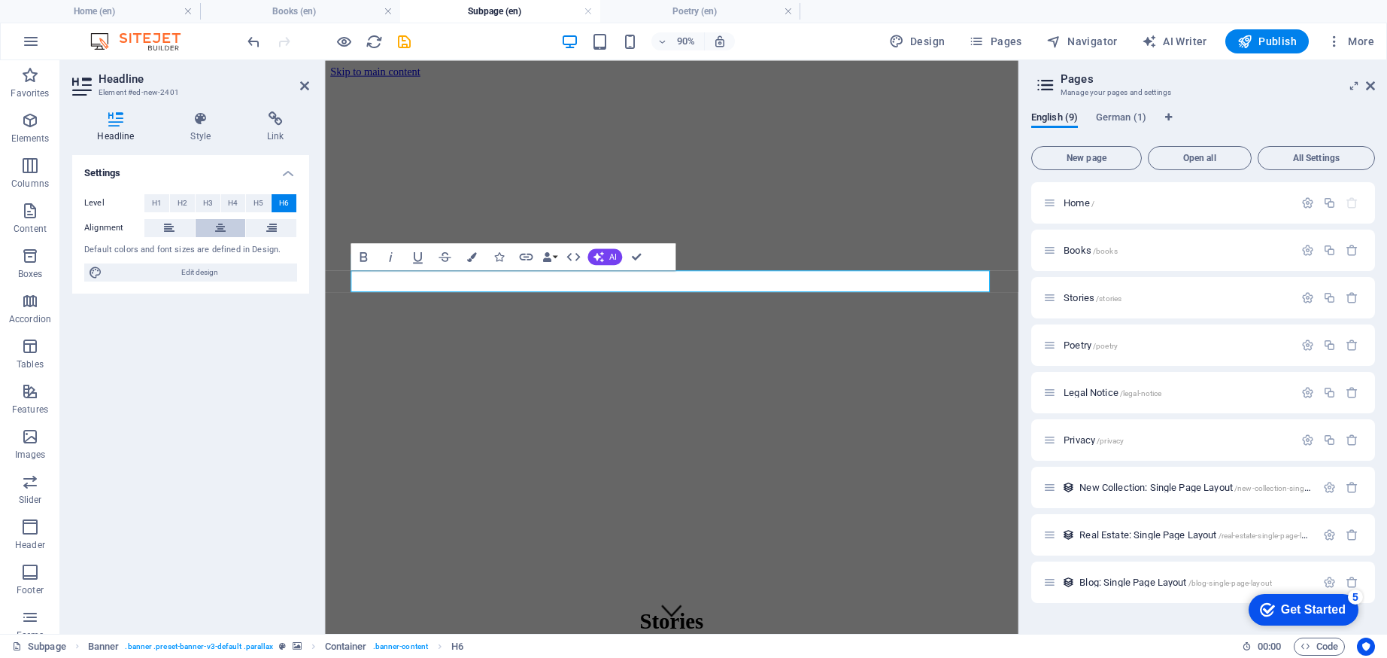
click at [233, 223] on button at bounding box center [221, 228] width 50 height 18
click at [263, 207] on span "H5" at bounding box center [259, 203] width 10 height 18
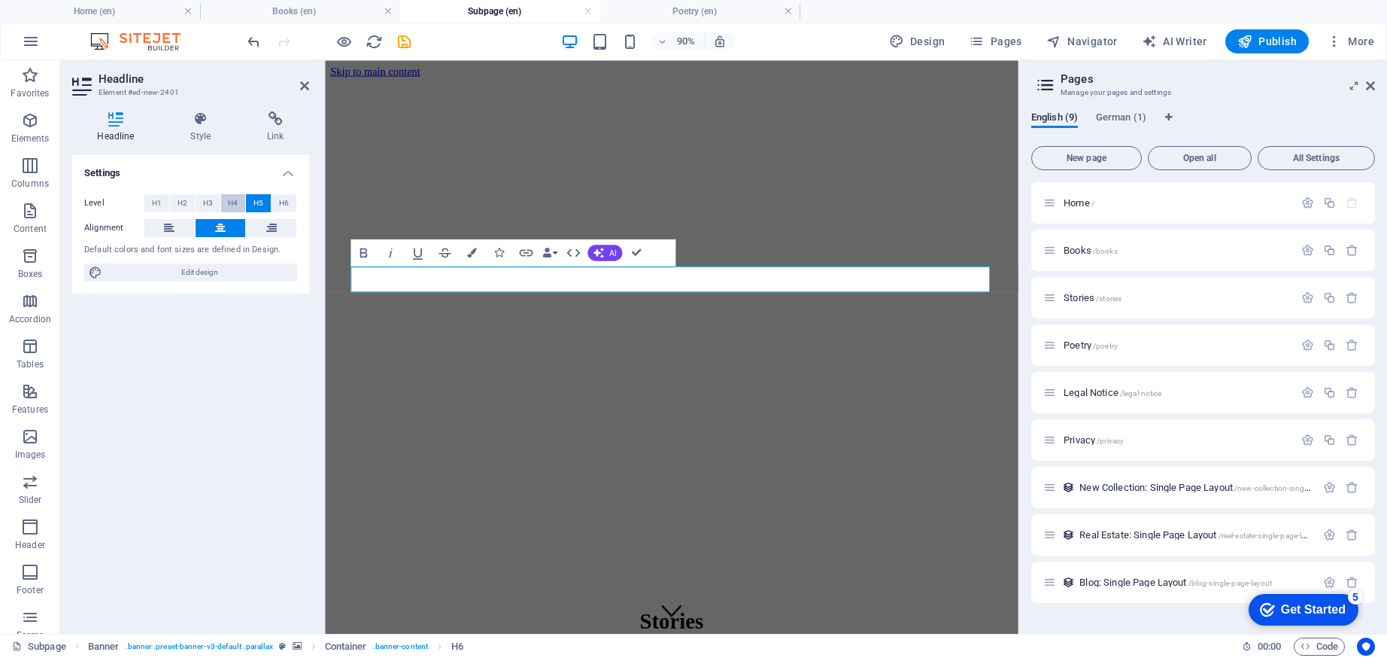
click at [236, 207] on span "H4" at bounding box center [233, 203] width 10 height 18
click at [218, 206] on button "H3" at bounding box center [208, 203] width 25 height 18
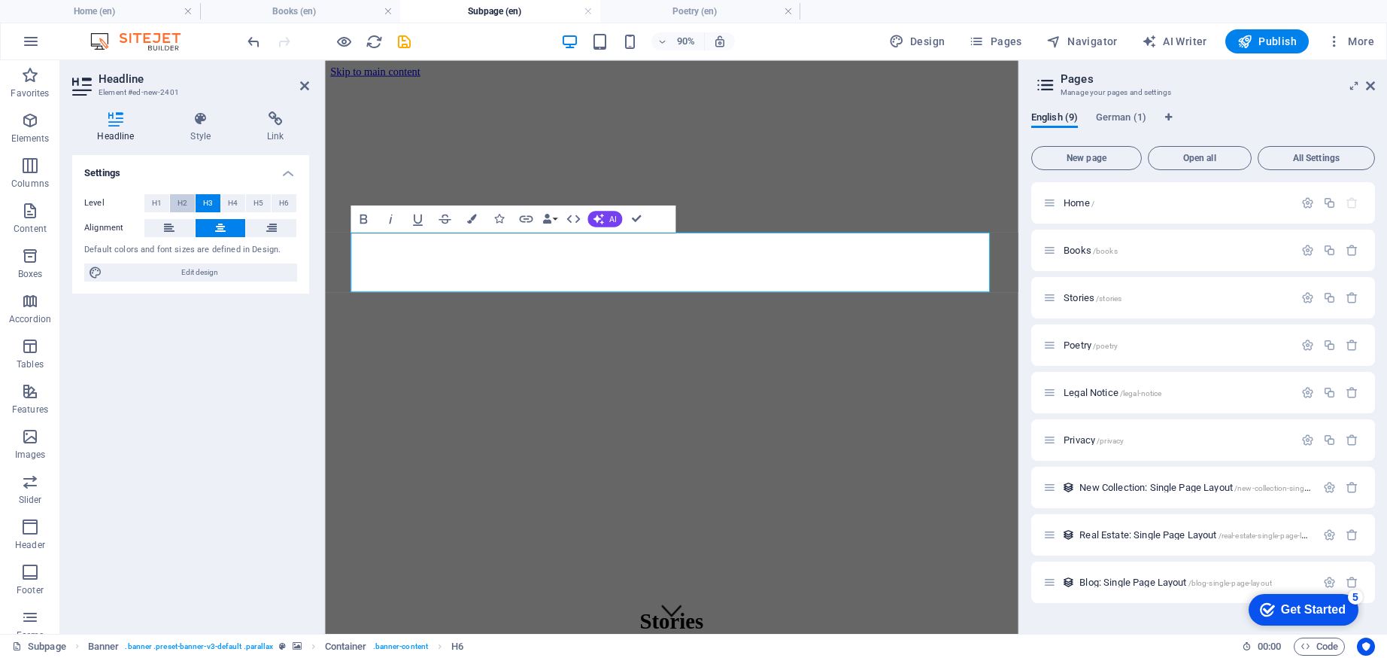
click at [193, 205] on button "H2" at bounding box center [182, 203] width 25 height 18
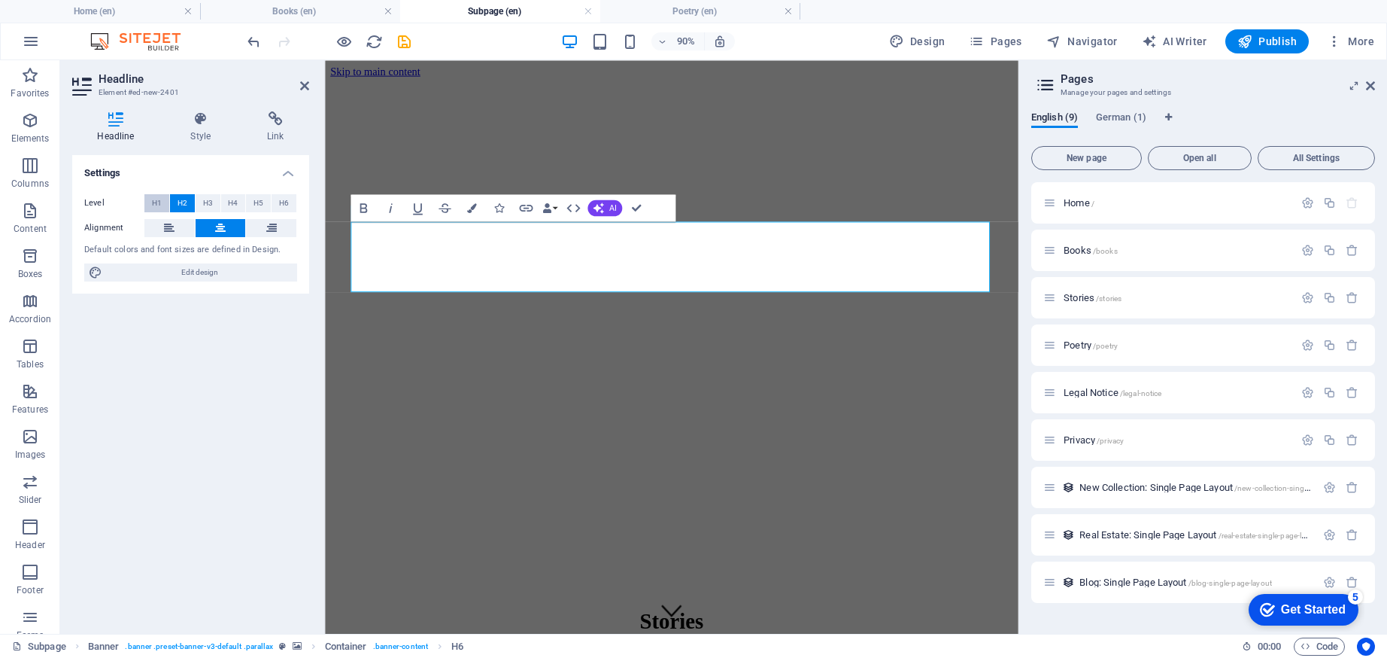
click at [157, 204] on span "H1" at bounding box center [157, 203] width 10 height 18
click at [278, 205] on button "H6" at bounding box center [284, 203] width 25 height 18
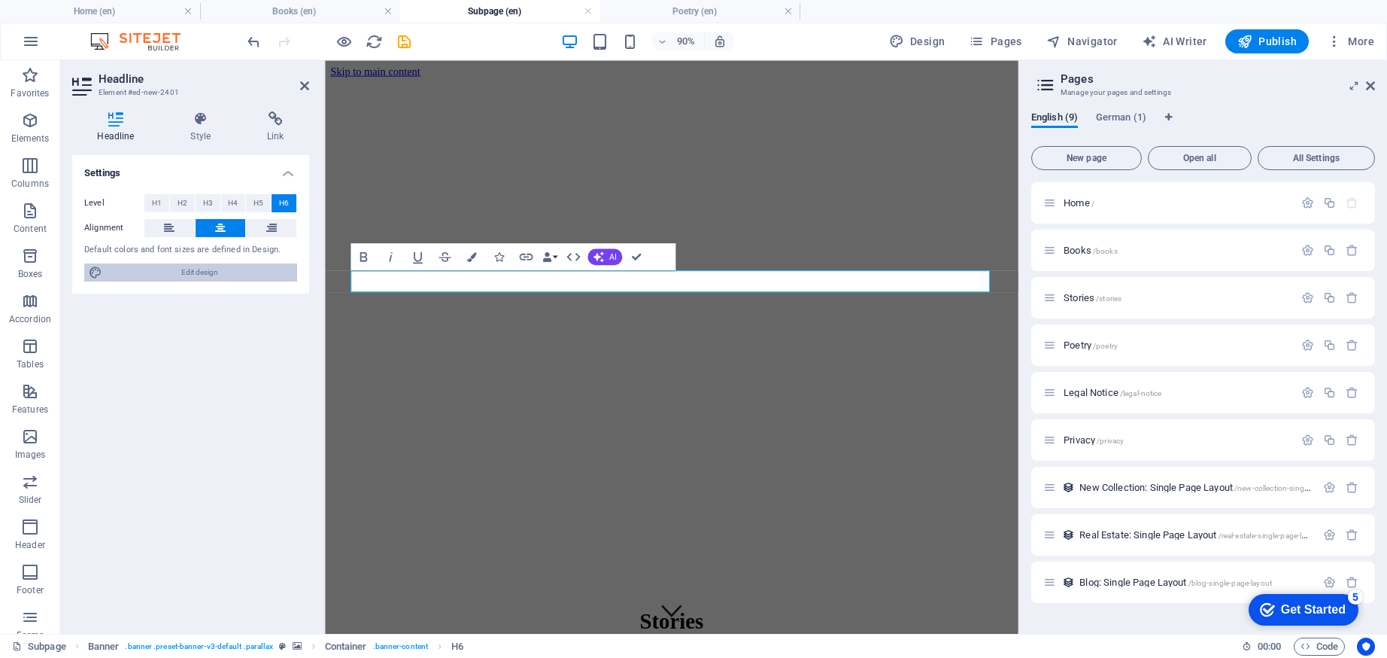
click at [248, 279] on span "Edit design" at bounding box center [200, 272] width 186 height 18
select select "rem"
select select "200"
select select "px"
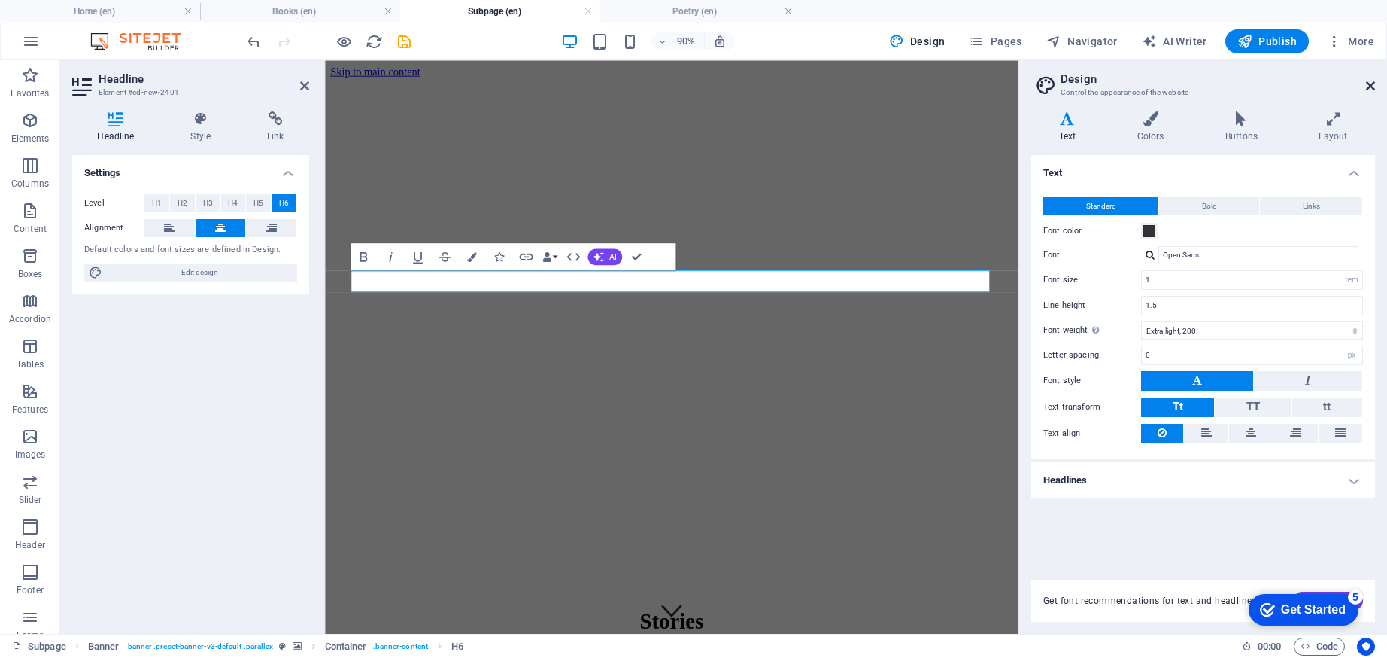
drag, startPoint x: 1371, startPoint y: 84, endPoint x: 1046, endPoint y: 26, distance: 330.1
click at [1371, 84] on icon at bounding box center [1370, 86] width 9 height 12
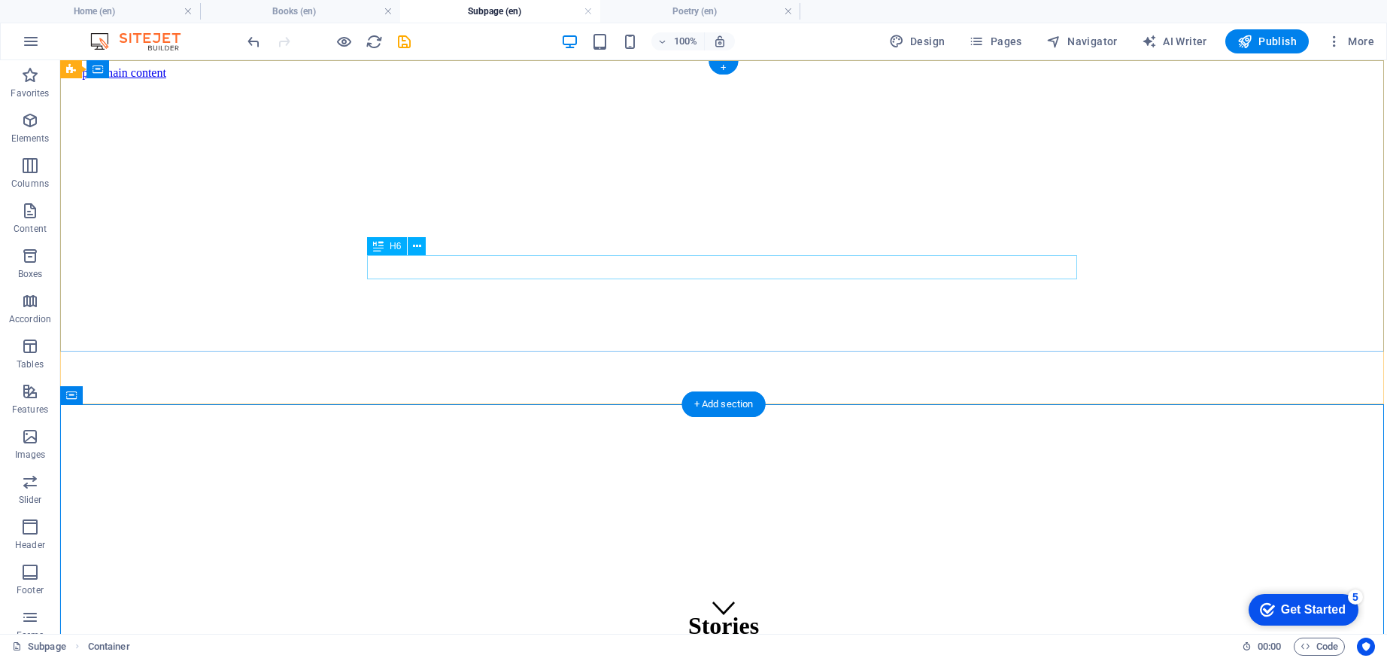
click at [568, 657] on div ""A short story is a love affair. A novel is a marriage." – Lorrie Moore" at bounding box center [723, 662] width 1315 height 9
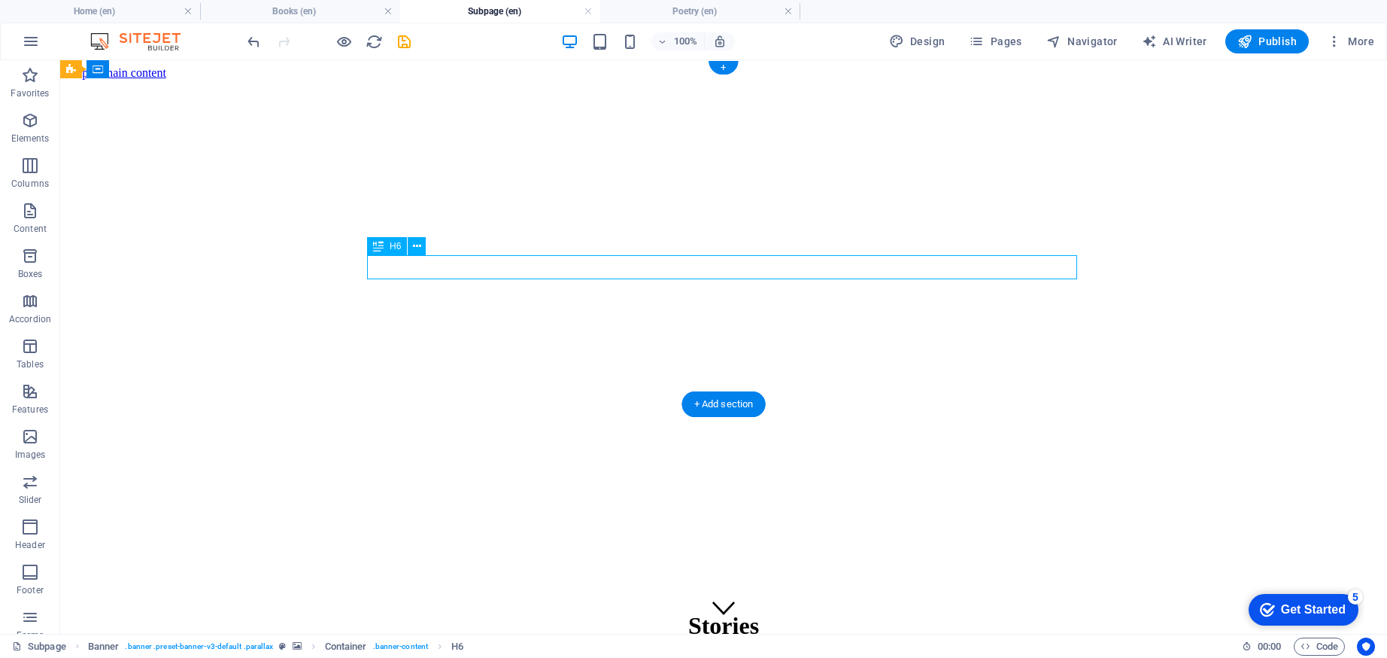
click at [565, 657] on div ""A short story is a love affair. A novel is a marriage." – Lorrie Moore" at bounding box center [723, 662] width 1315 height 9
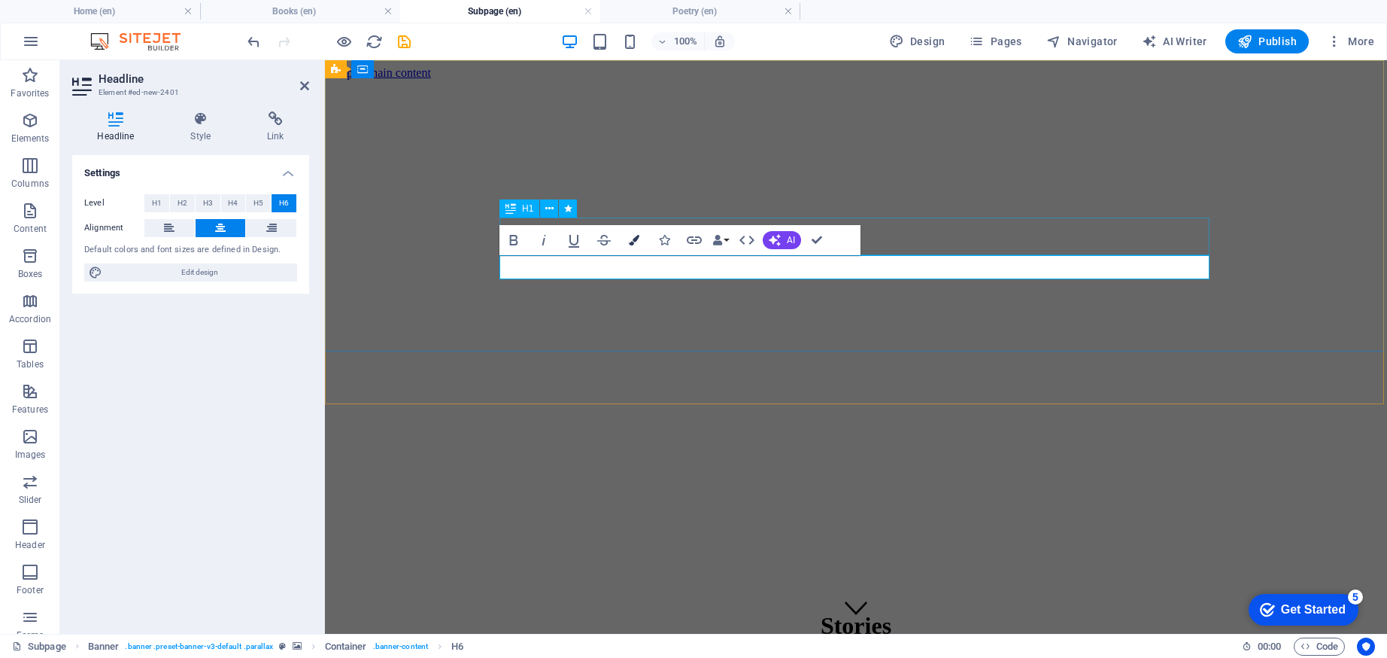
click at [637, 241] on icon "button" at bounding box center [634, 240] width 11 height 11
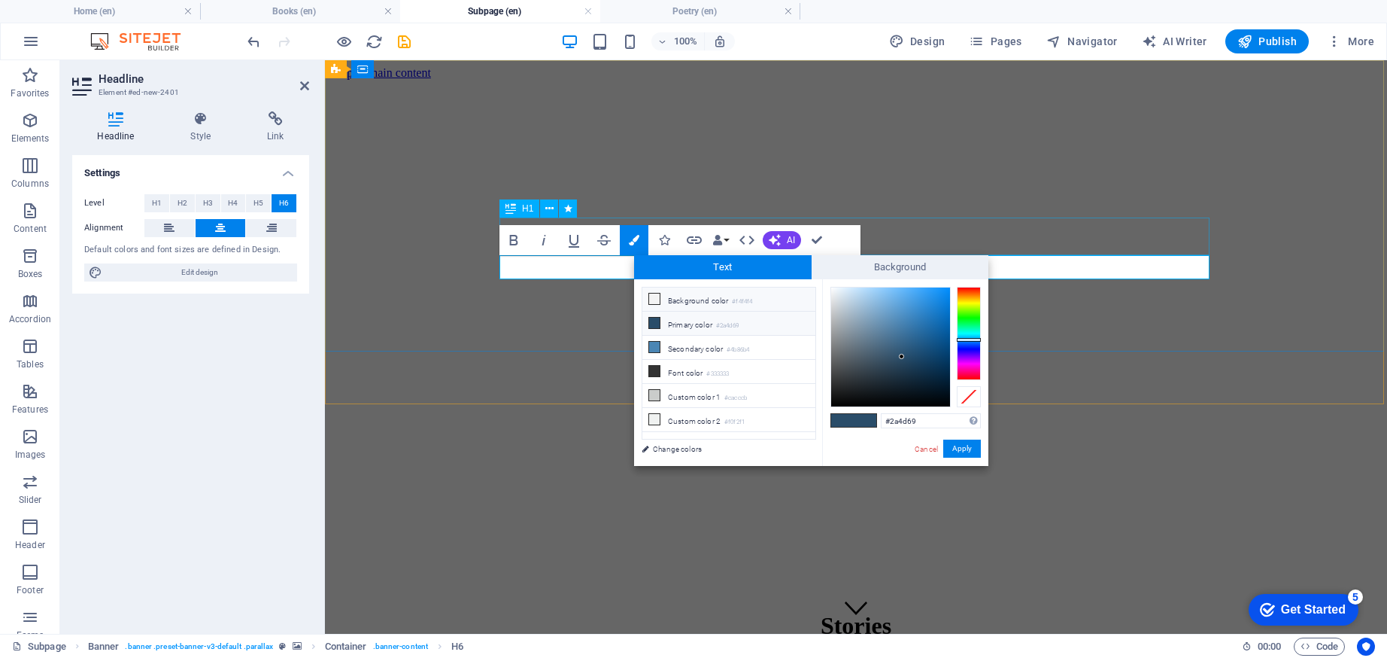
click at [681, 296] on li "Background color #f4f4f4" at bounding box center [728, 299] width 173 height 24
type input "#f4f4f4"
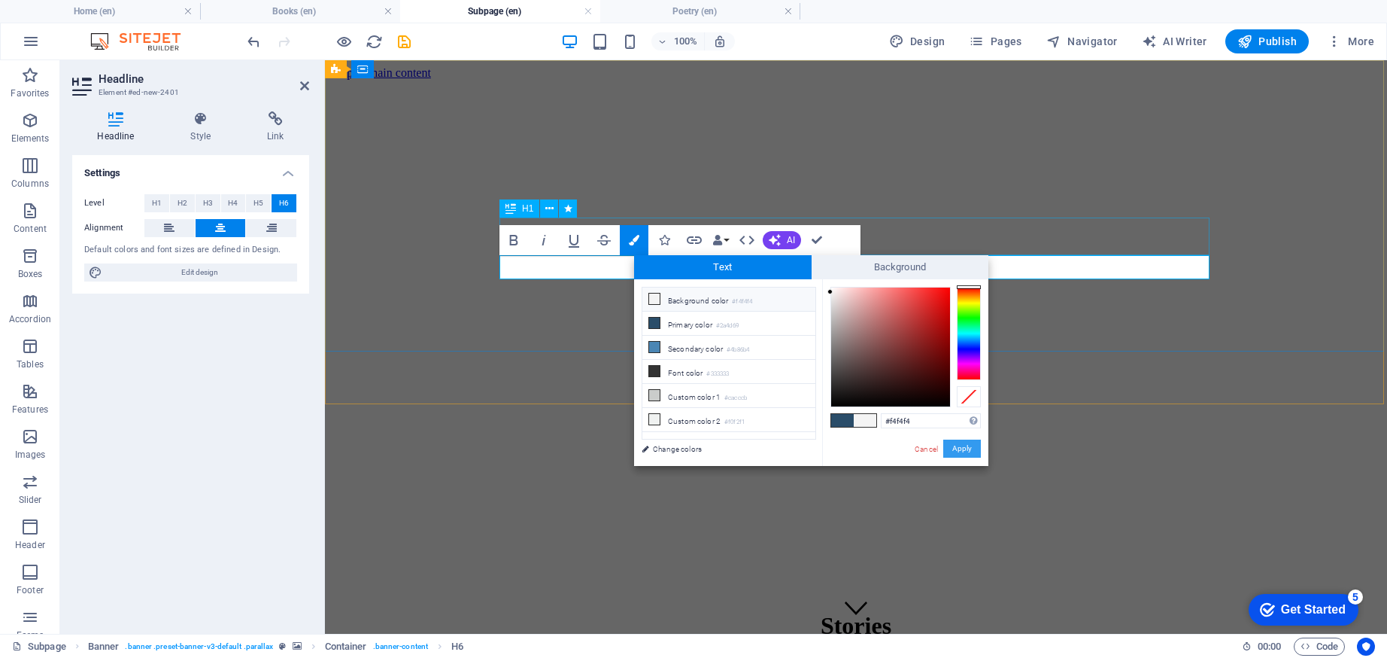
click at [973, 449] on button "Apply" at bounding box center [962, 448] width 38 height 18
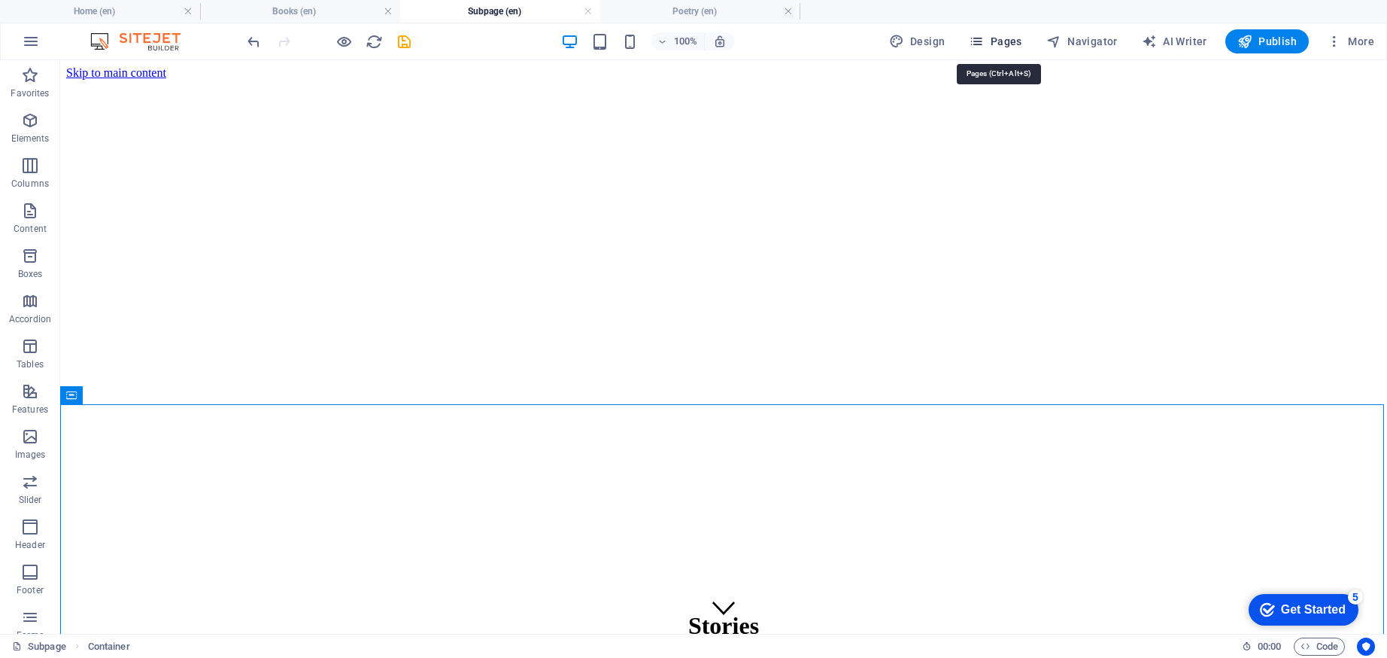
click at [984, 39] on icon "button" at bounding box center [976, 41] width 15 height 15
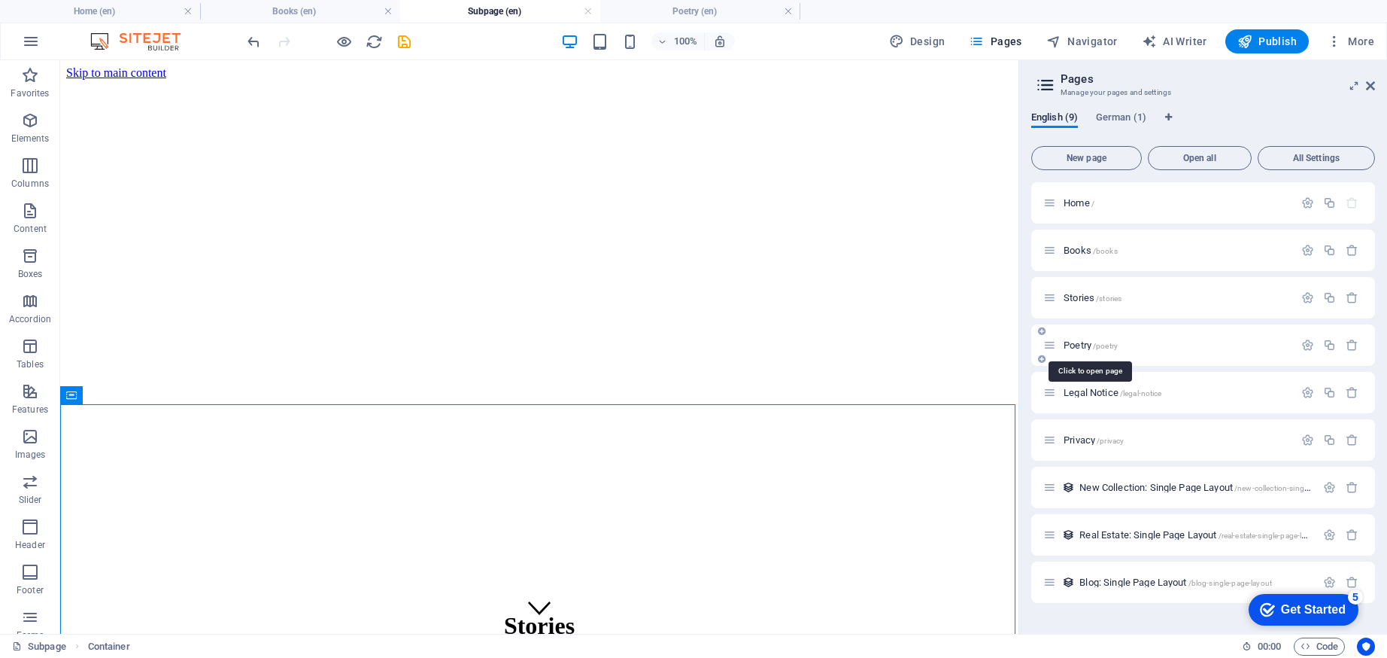
click at [1089, 347] on span "Poetry /poetry" at bounding box center [1091, 344] width 54 height 11
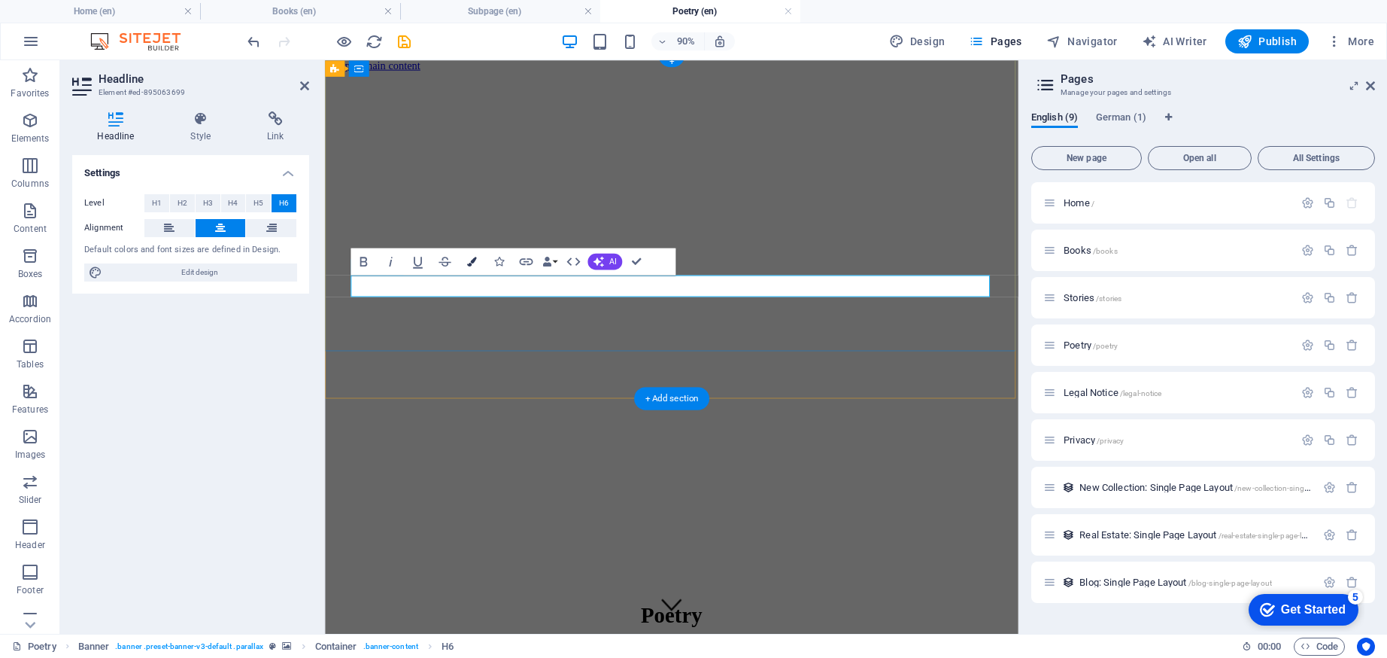
click at [469, 260] on icon "button" at bounding box center [472, 262] width 10 height 10
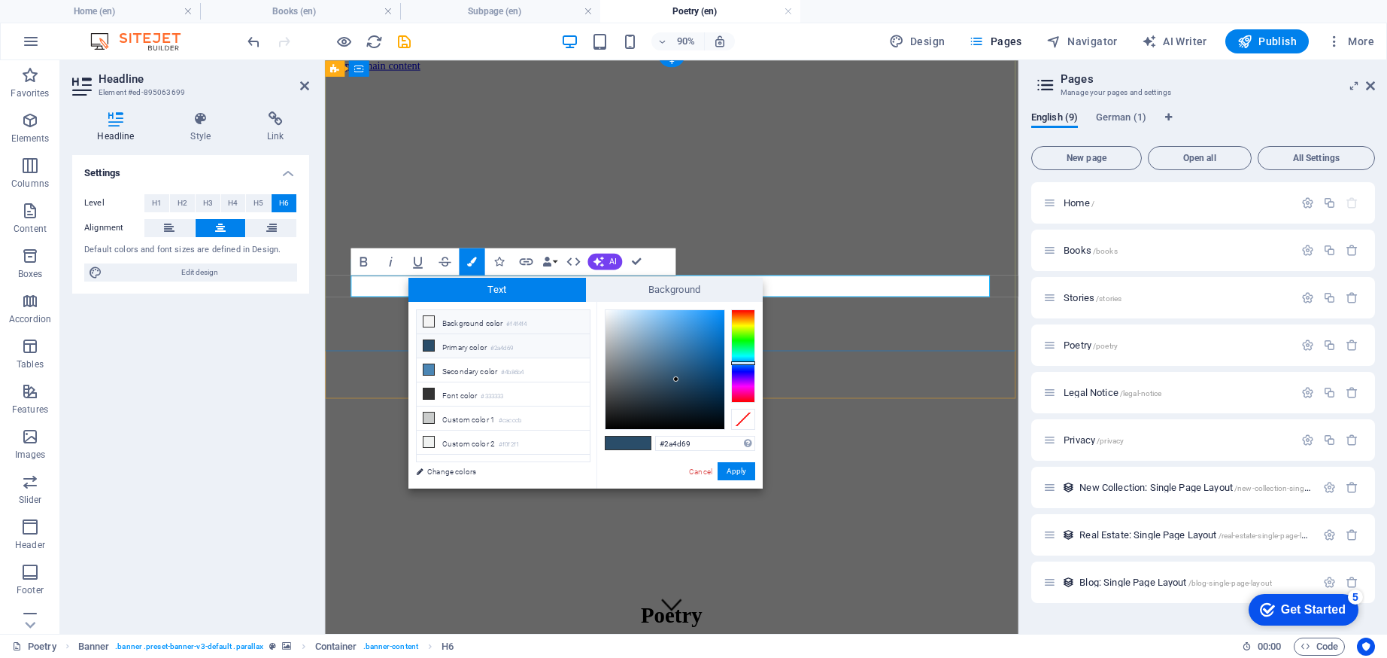
click at [470, 328] on li "Background color #f4f4f4" at bounding box center [503, 322] width 173 height 24
type input "#f4f4f4"
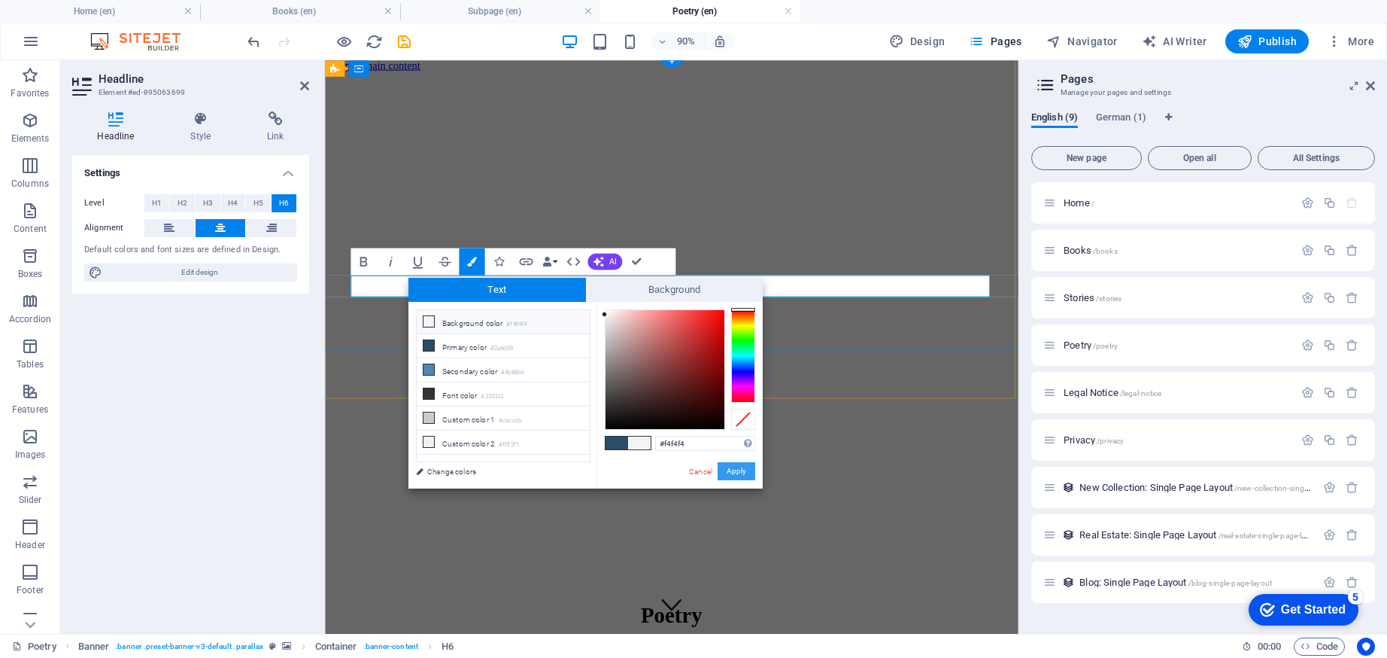
click at [724, 473] on button "Apply" at bounding box center [737, 471] width 38 height 18
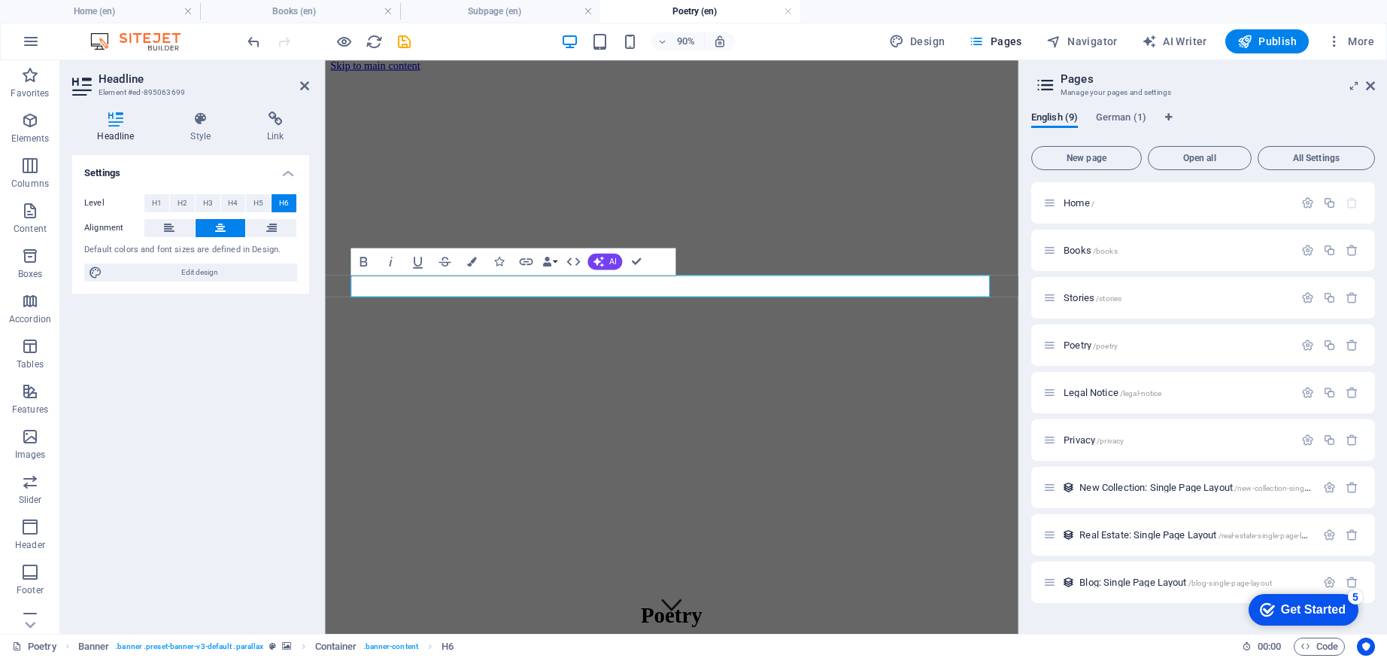
click at [1375, 80] on aside "Pages Manage your pages and settings English (9) German (1) New page Open all A…" at bounding box center [1203, 346] width 369 height 573
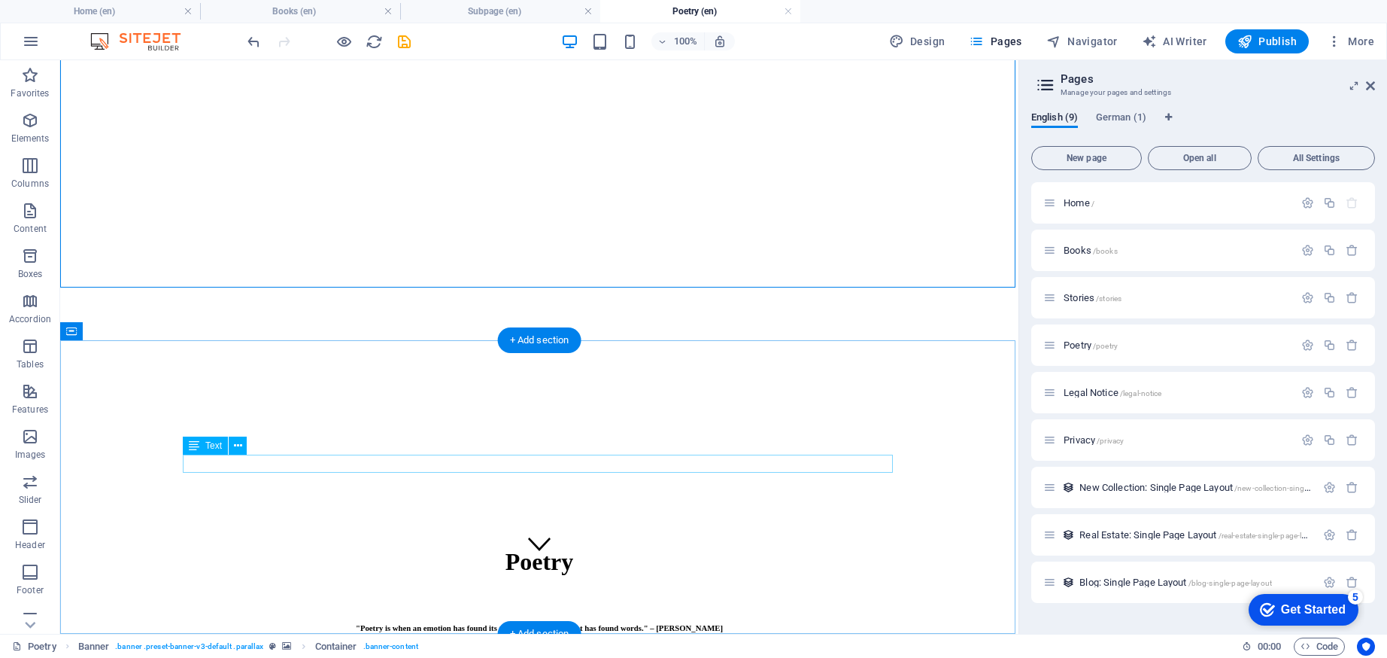
scroll to position [0, 0]
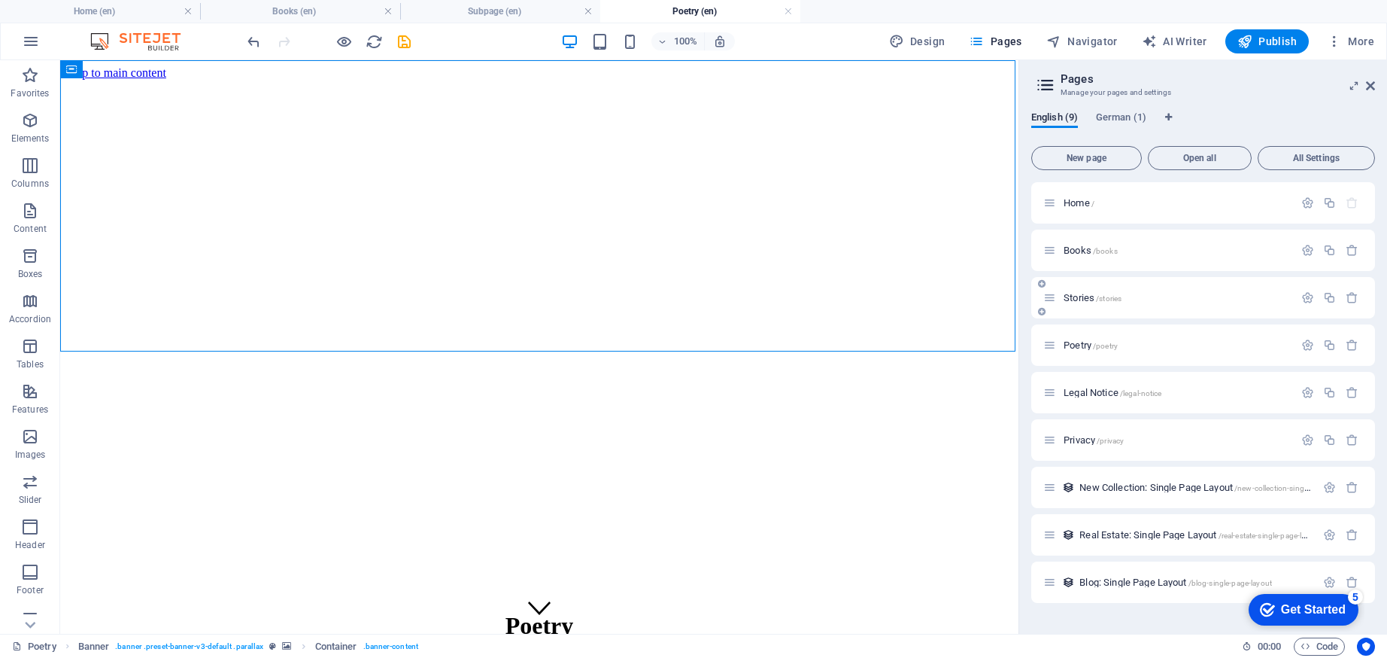
click at [1077, 288] on div "Stories /stories" at bounding box center [1203, 297] width 344 height 41
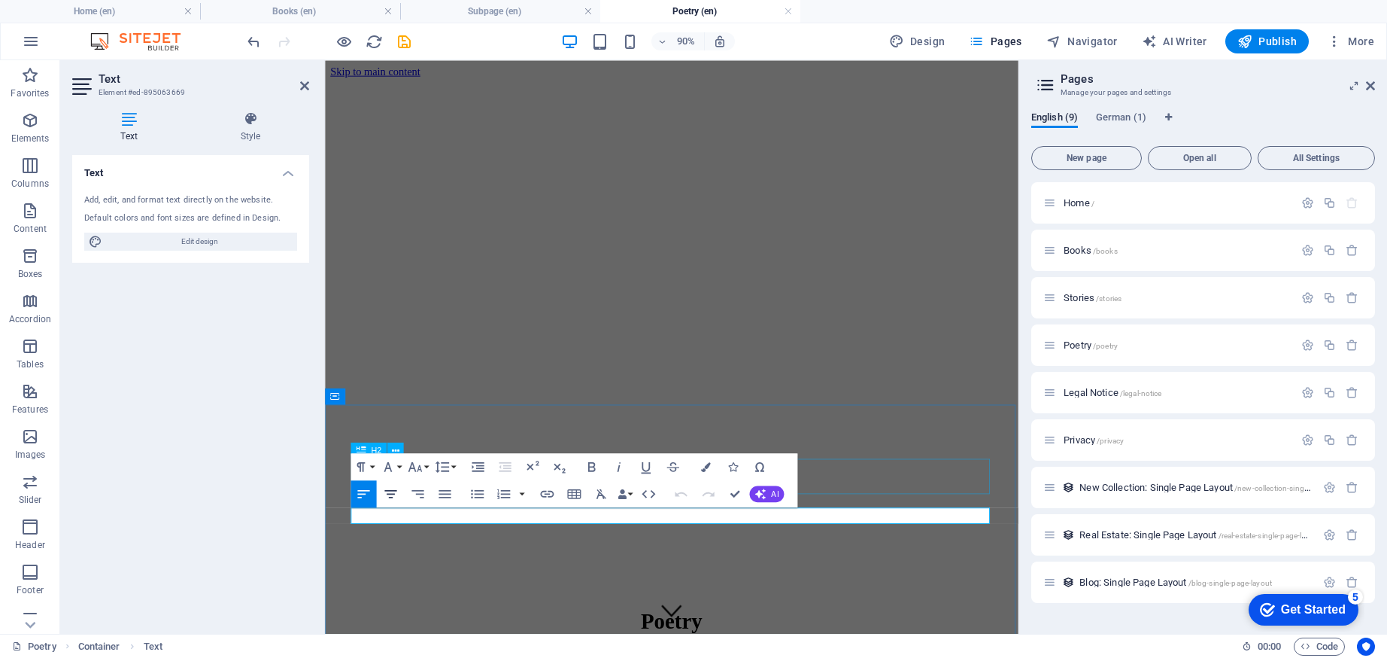
click at [390, 489] on icon "button" at bounding box center [391, 493] width 17 height 17
drag, startPoint x: 914, startPoint y: 567, endPoint x: 512, endPoint y: 565, distance: 402.5
copy p "Below are links to individual poems you can read here on the website."
click at [1102, 290] on div "Stories /stories" at bounding box center [1168, 297] width 251 height 17
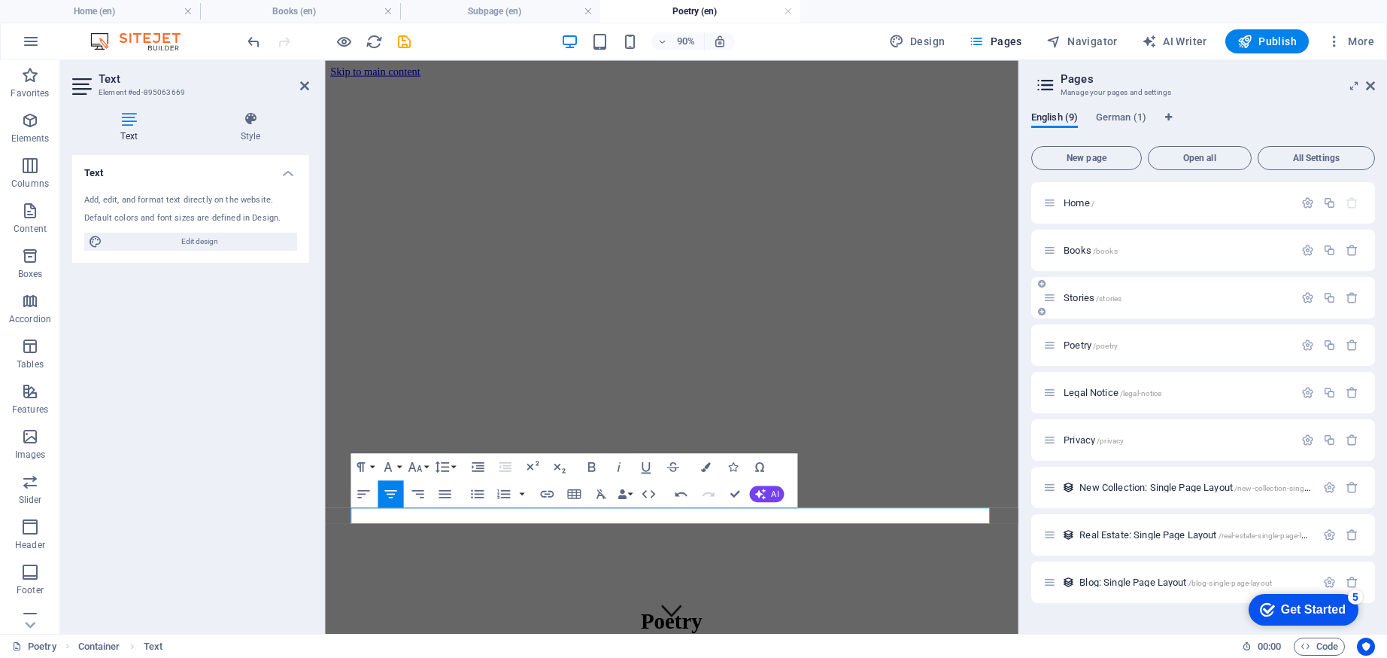
click at [1108, 296] on span "/stories" at bounding box center [1109, 298] width 26 height 8
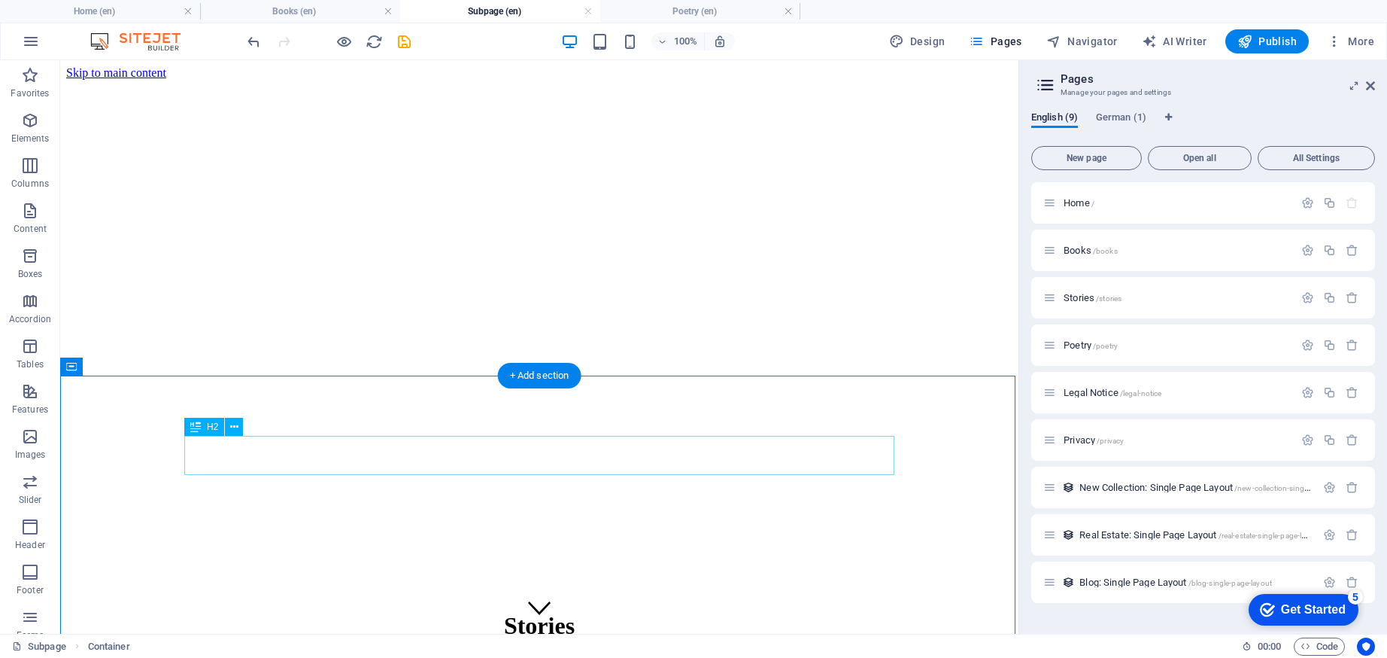
scroll to position [68, 0]
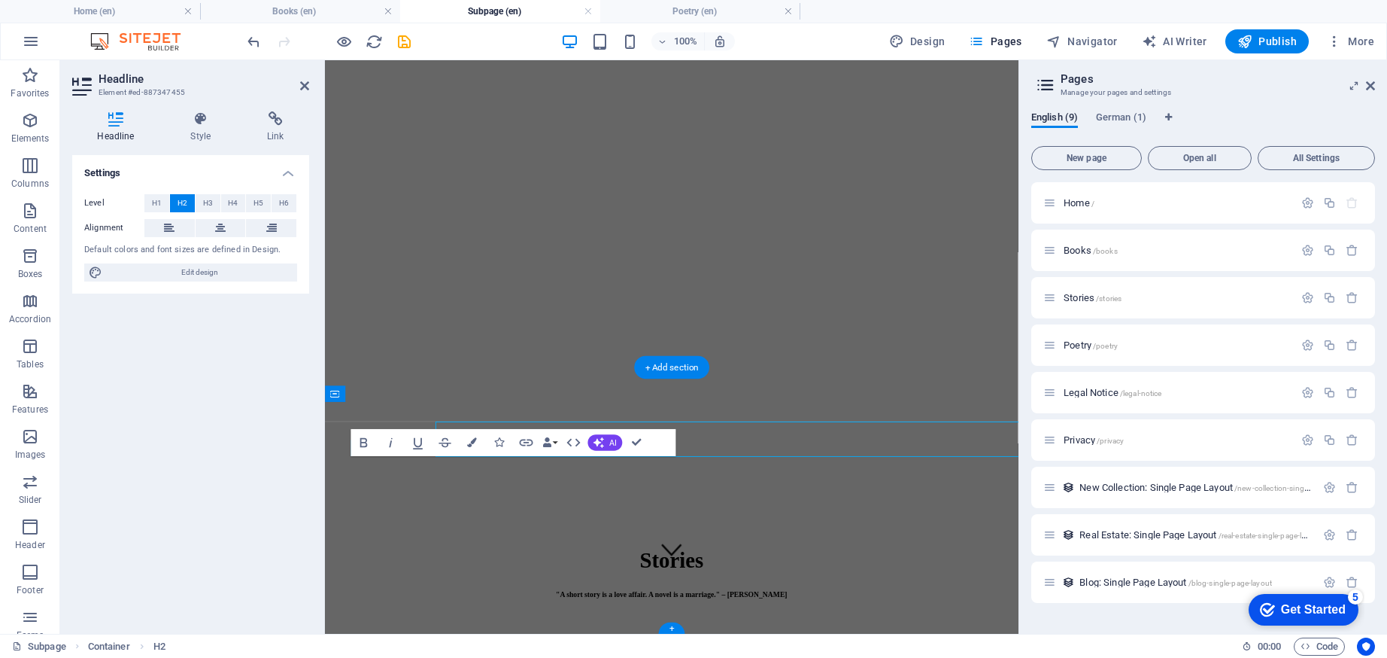
scroll to position [3, 0]
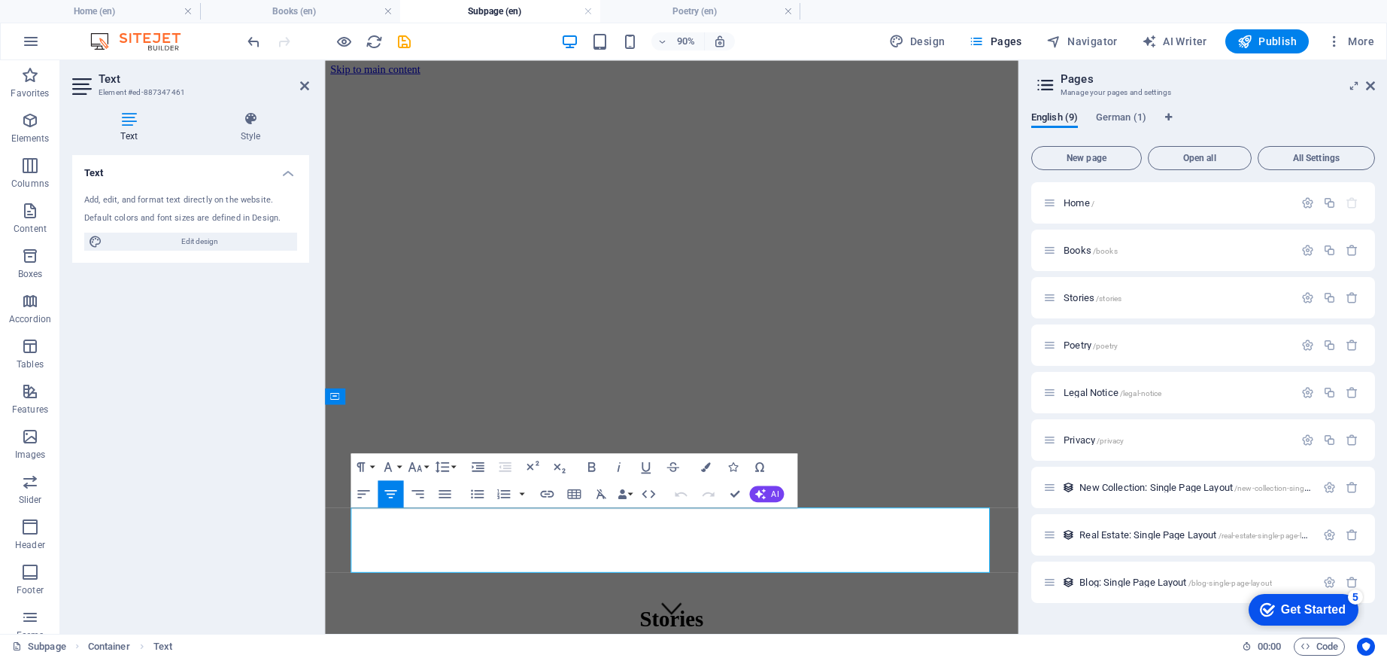
scroll to position [0, 0]
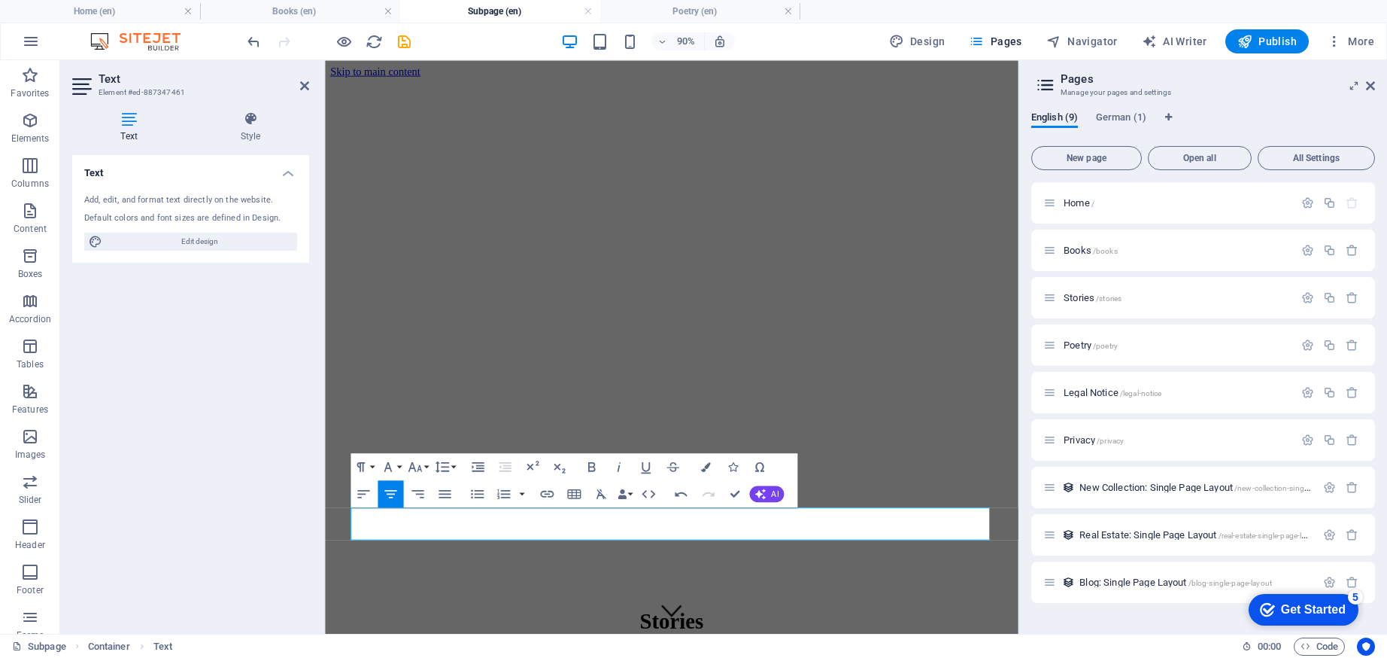
drag, startPoint x: 988, startPoint y: 582, endPoint x: 324, endPoint y: 585, distance: 664.3
click at [325, 585] on html "Skip to main content Stories "A short story is a love affair. A novel is a marr…" at bounding box center [710, 527] width 770 height 934
copy p "Check back often for updates or sign up for the newsletter to know when somethi…"
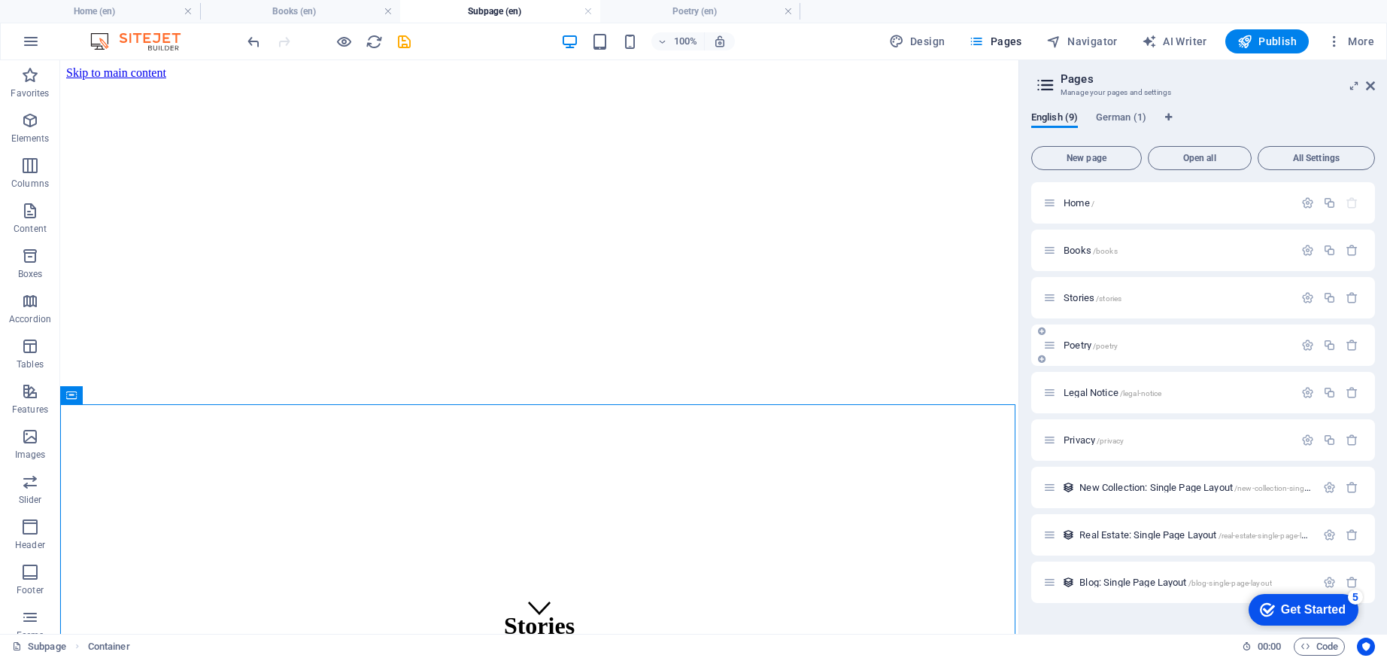
click at [1083, 345] on span "Poetry /poetry" at bounding box center [1091, 344] width 54 height 11
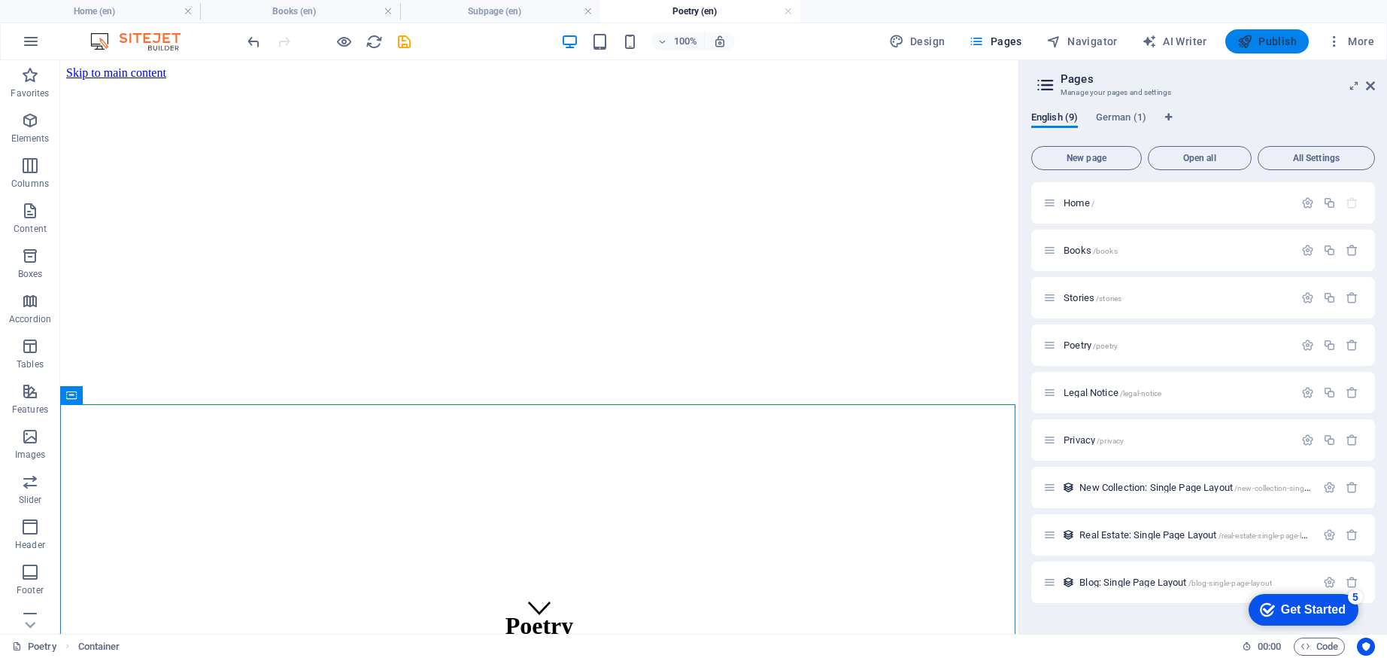
click at [1265, 43] on span "Publish" at bounding box center [1267, 41] width 59 height 15
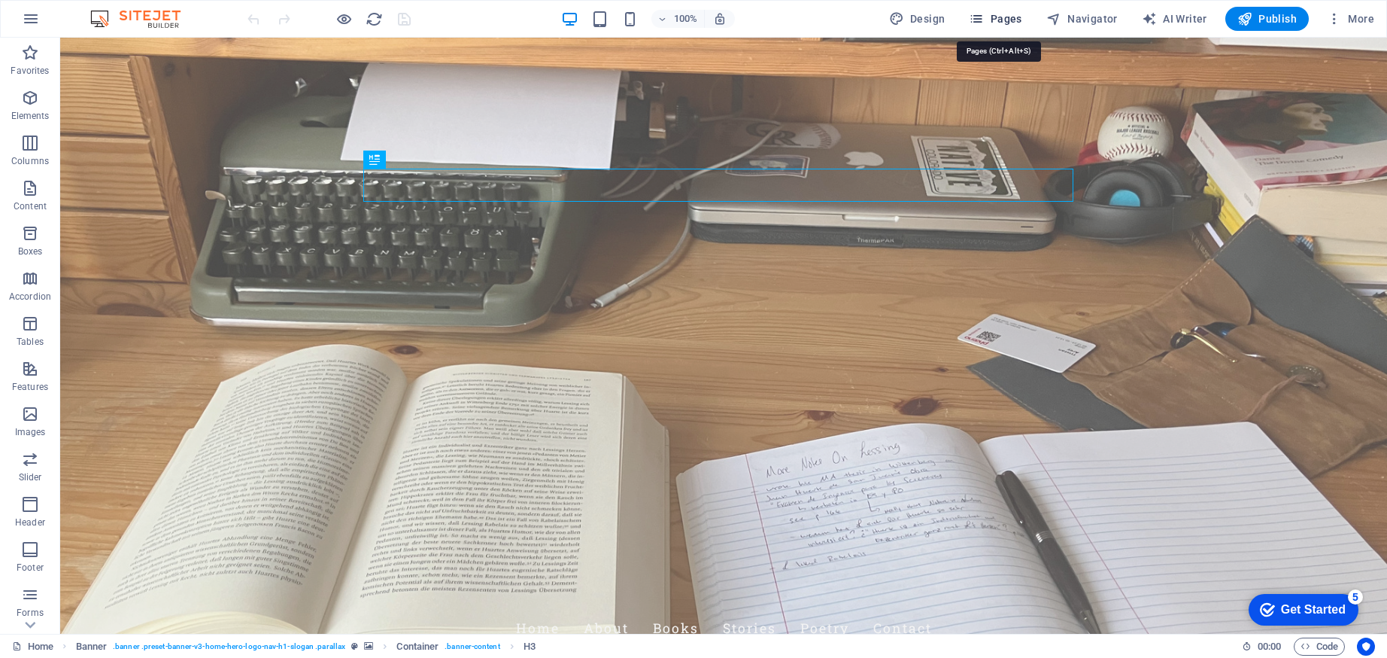
click at [998, 16] on span "Pages" at bounding box center [995, 18] width 53 height 15
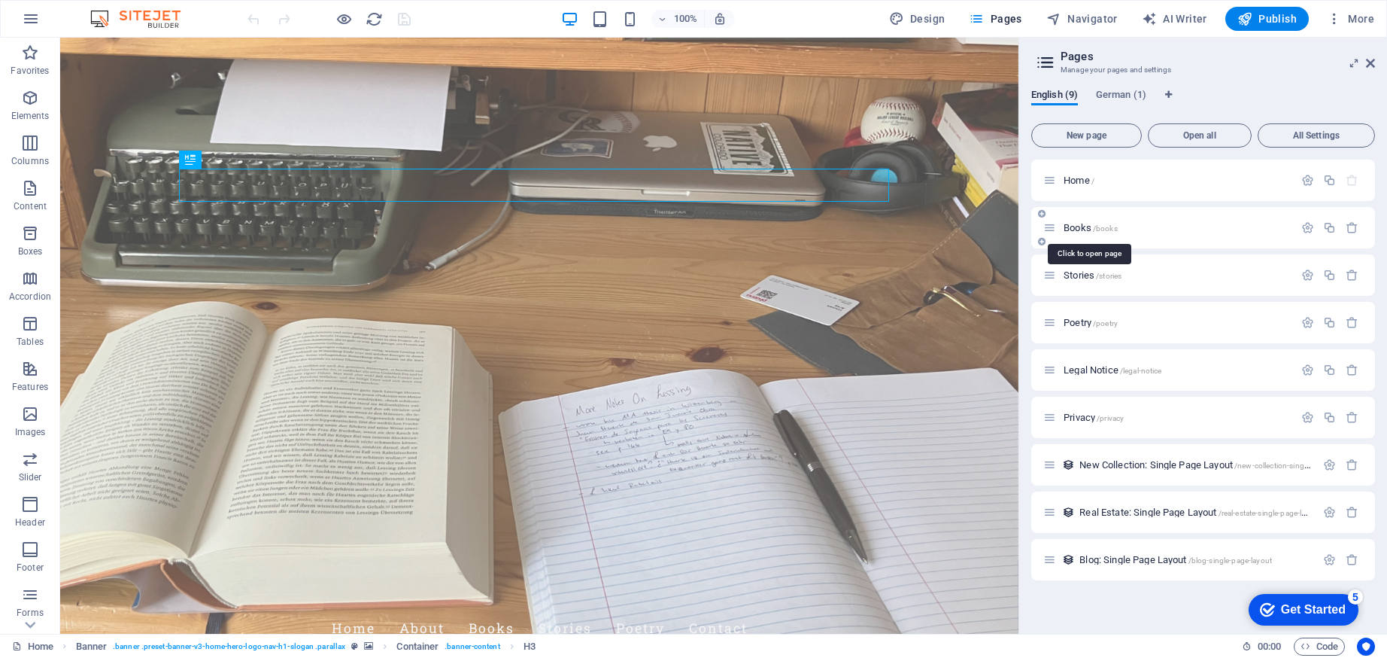
click at [1113, 226] on span "/books" at bounding box center [1105, 228] width 25 height 8
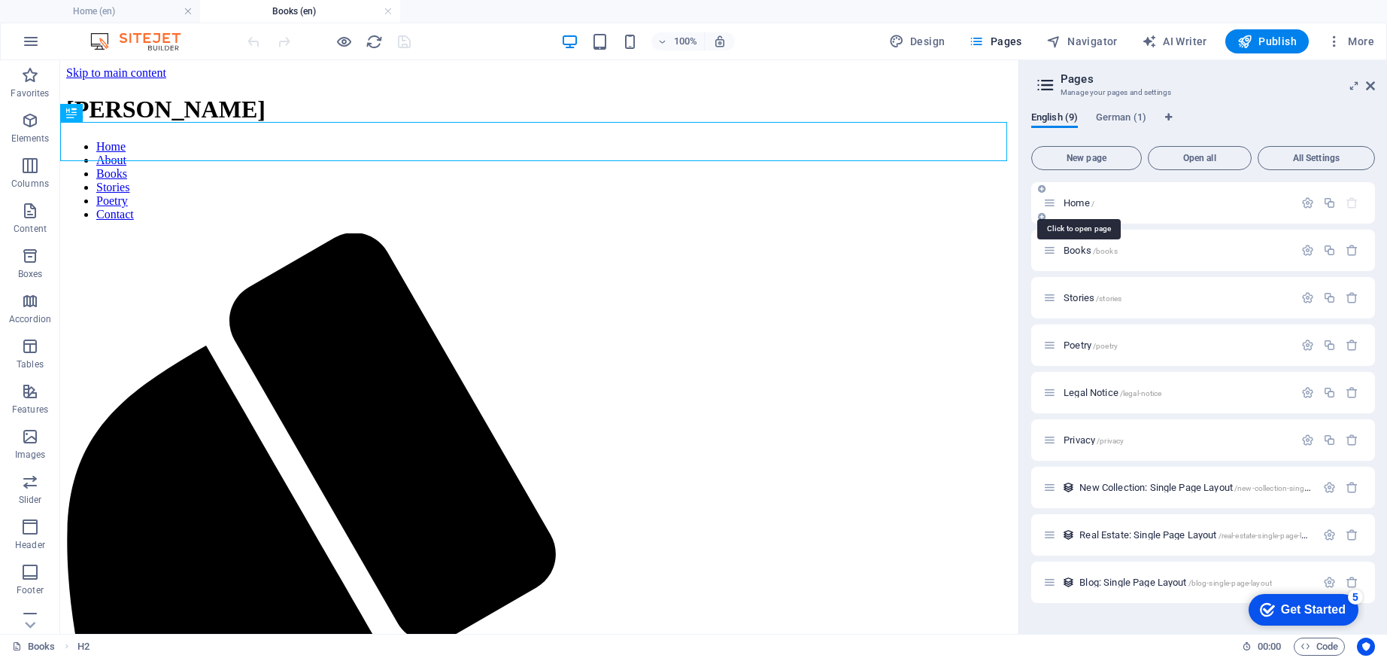
click at [1094, 201] on span "/" at bounding box center [1093, 203] width 3 height 8
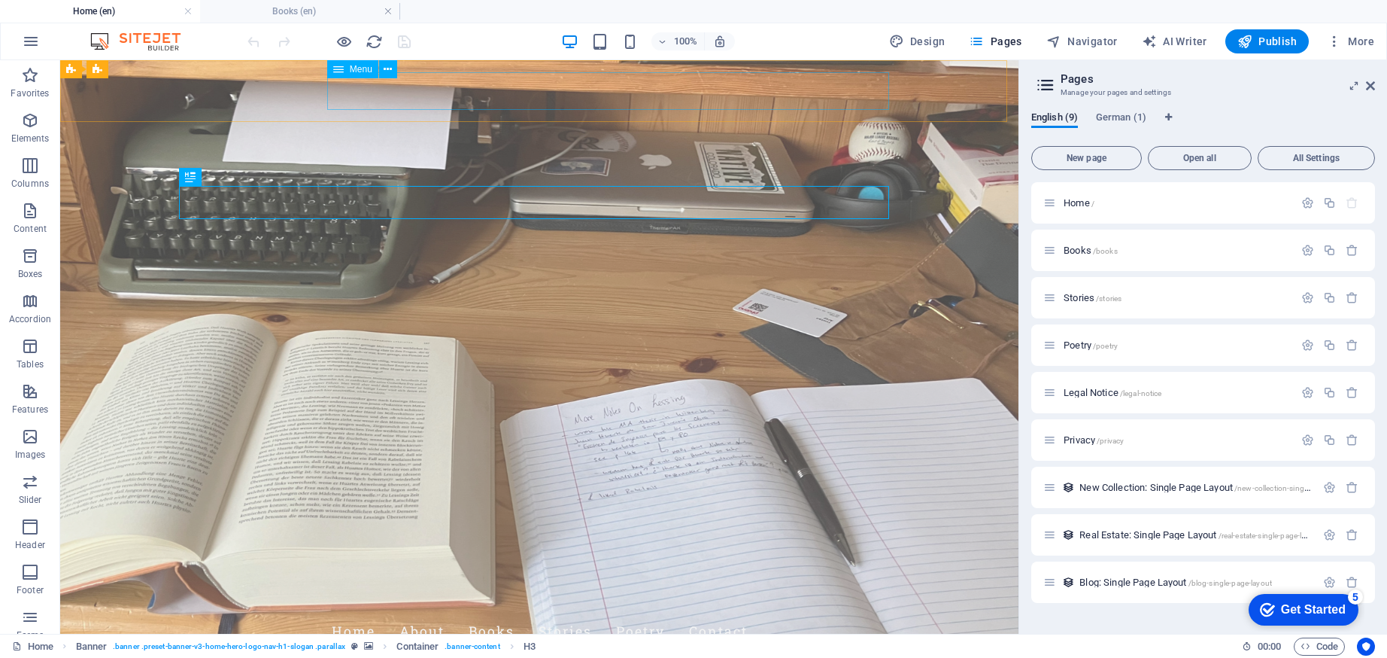
click at [473, 612] on nav "Home About Books Stories Poetry Contact" at bounding box center [539, 631] width 710 height 38
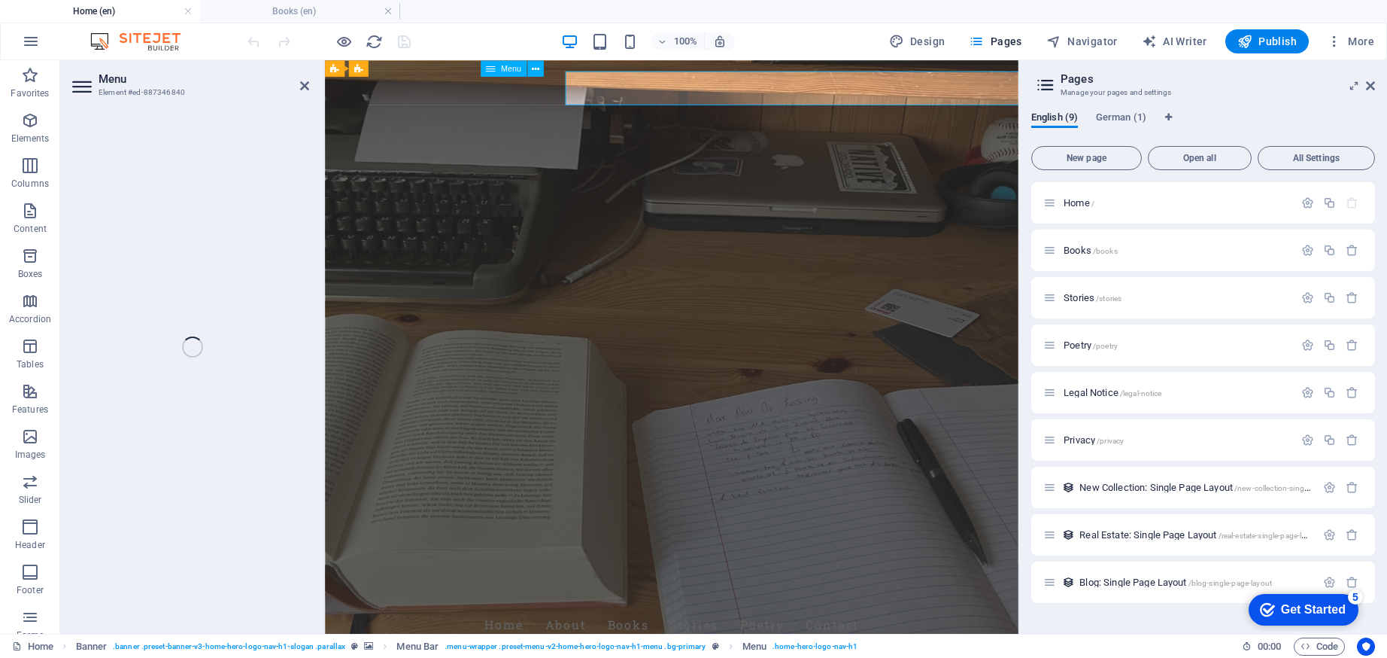
select select
select select "1"
select select
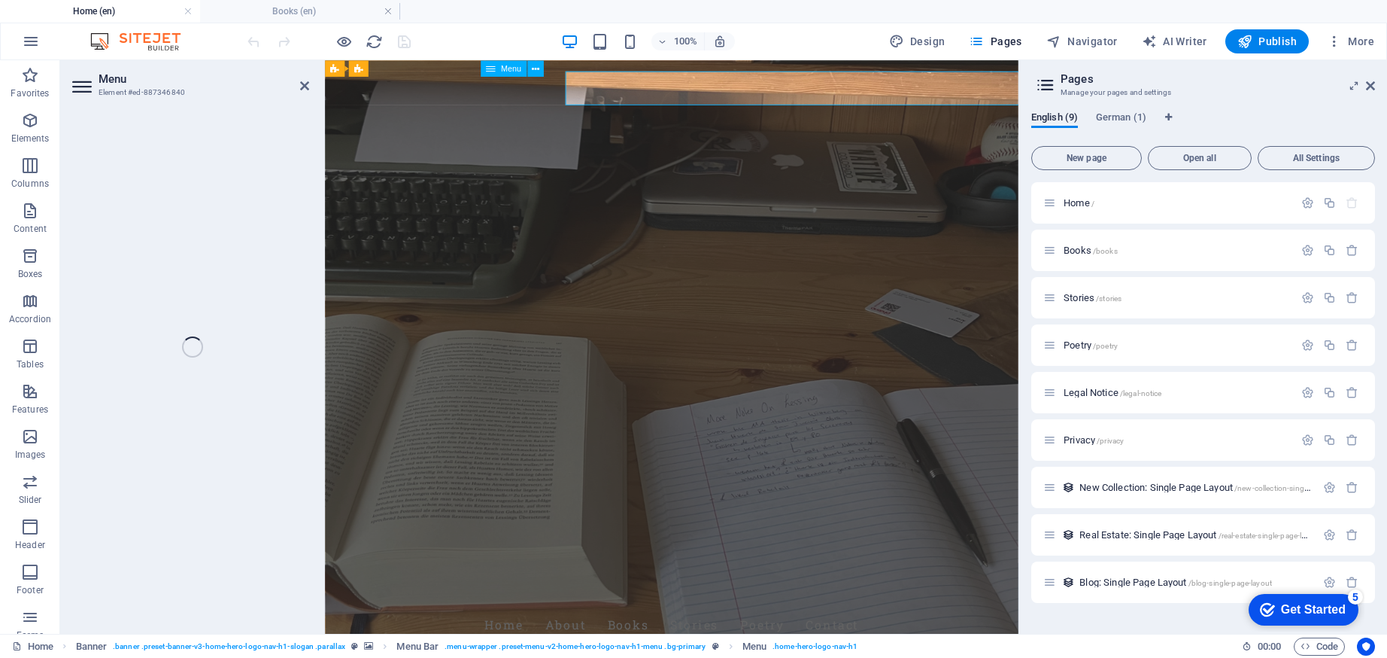
select select
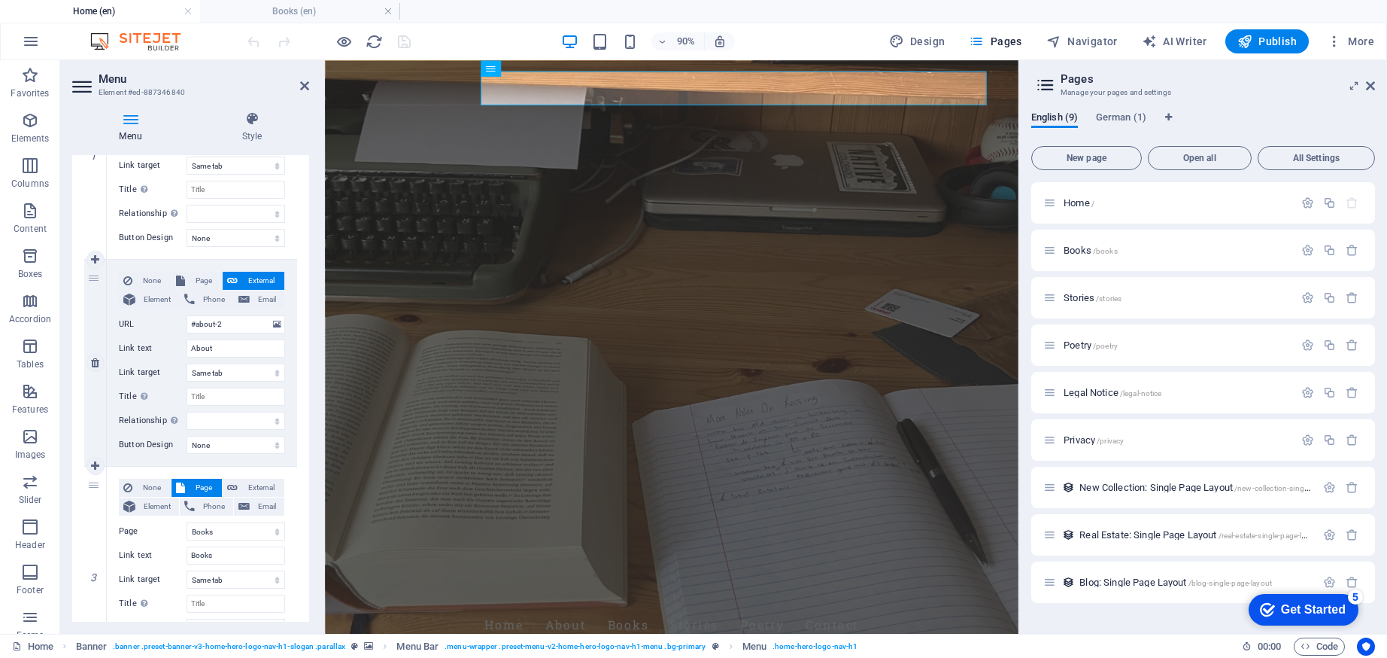
scroll to position [297, 0]
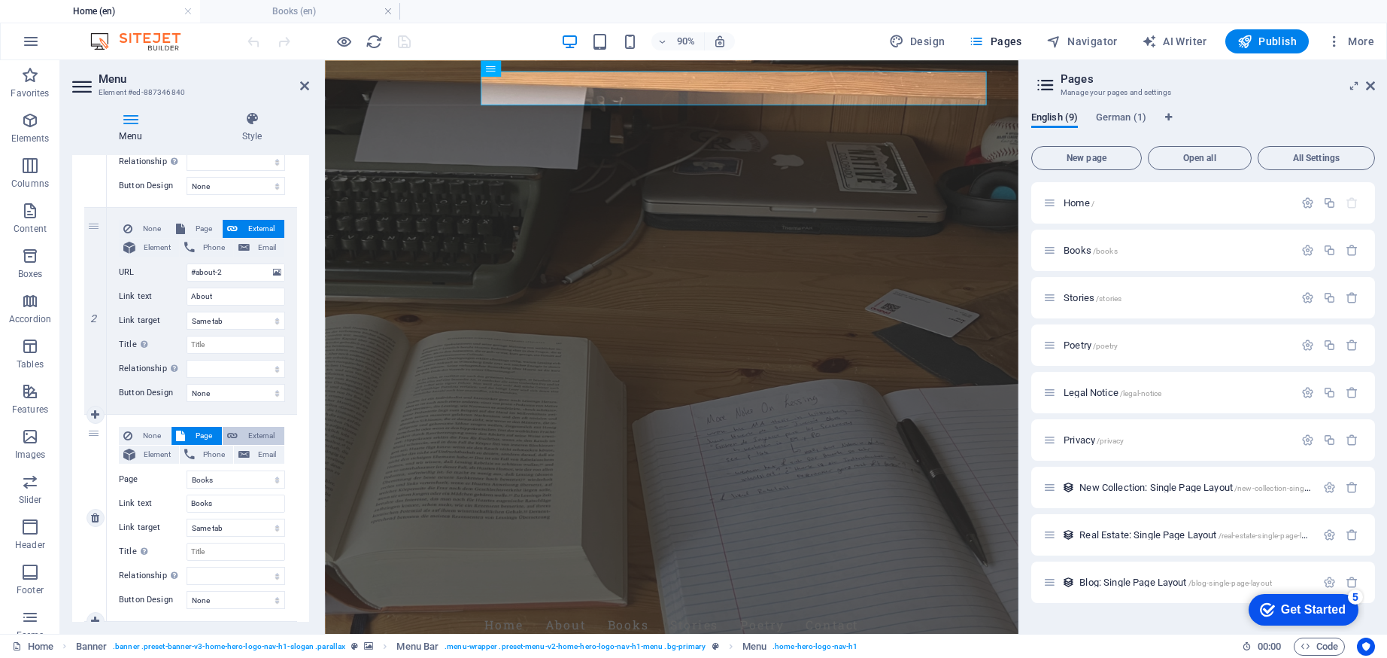
click at [236, 433] on button "External" at bounding box center [254, 436] width 62 height 18
select select
select select "blank"
select select
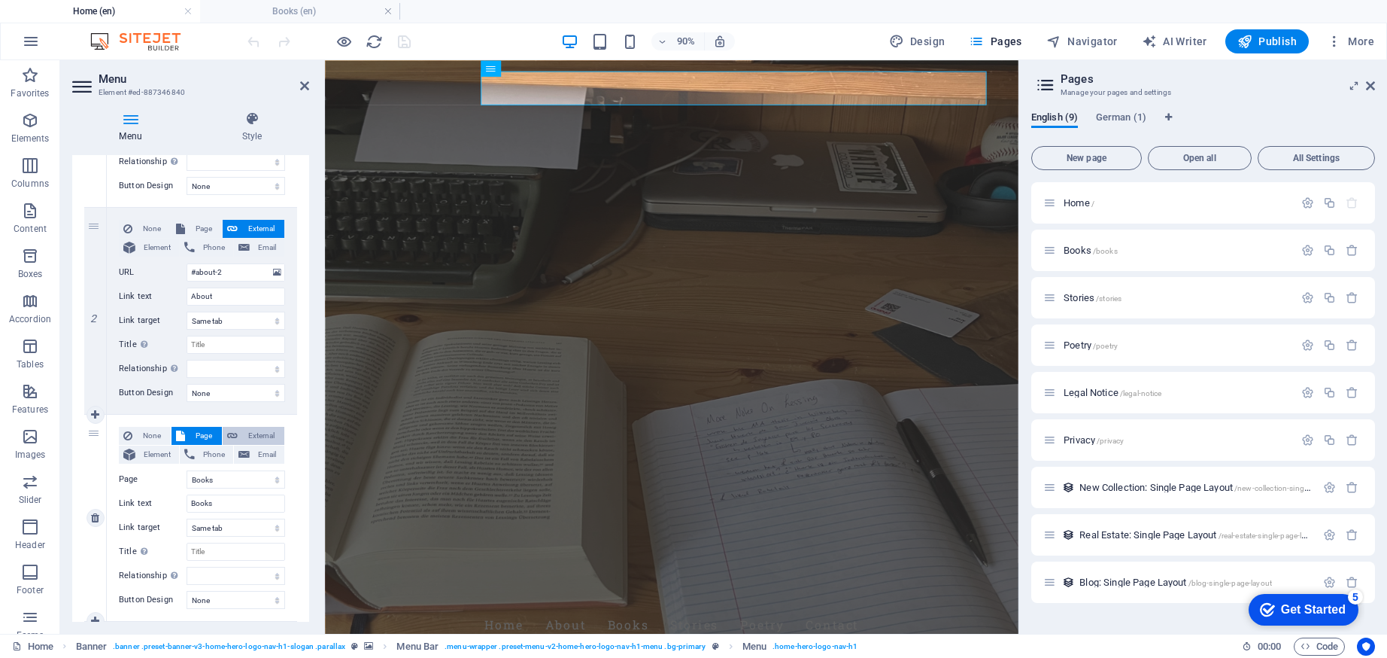
select select
click at [202, 433] on span "Page" at bounding box center [204, 436] width 28 height 18
select select
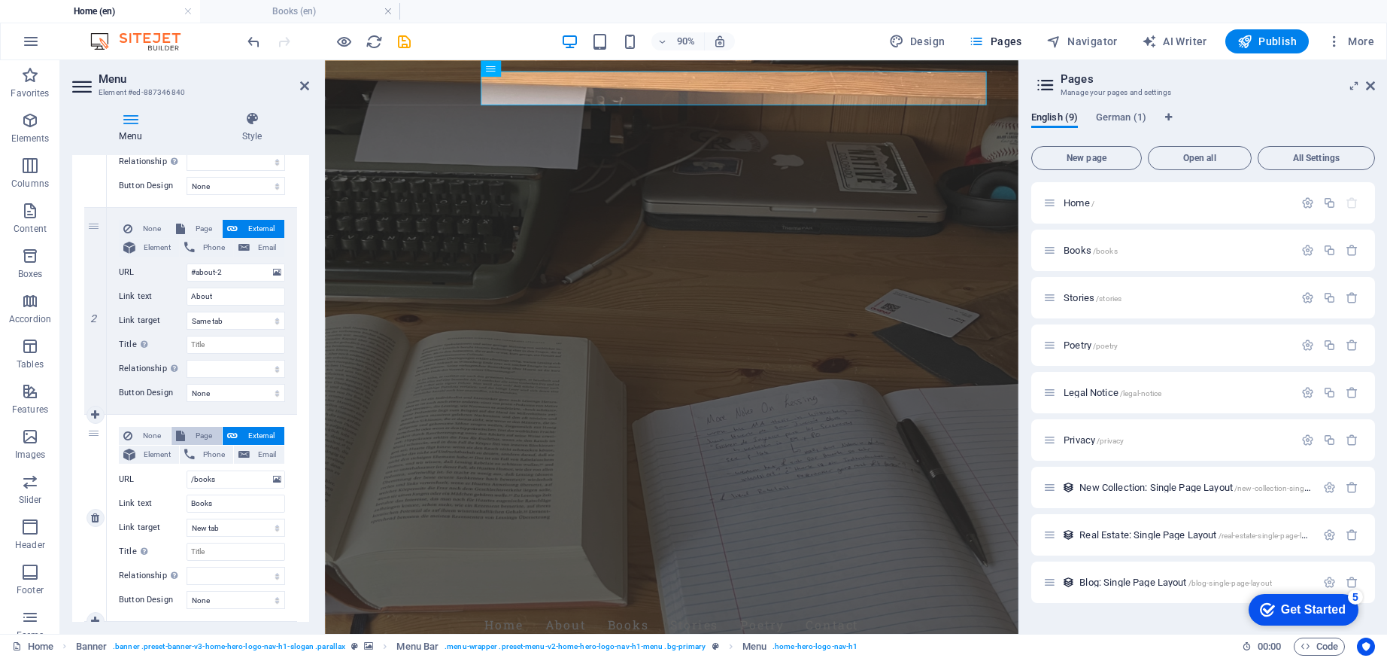
select select
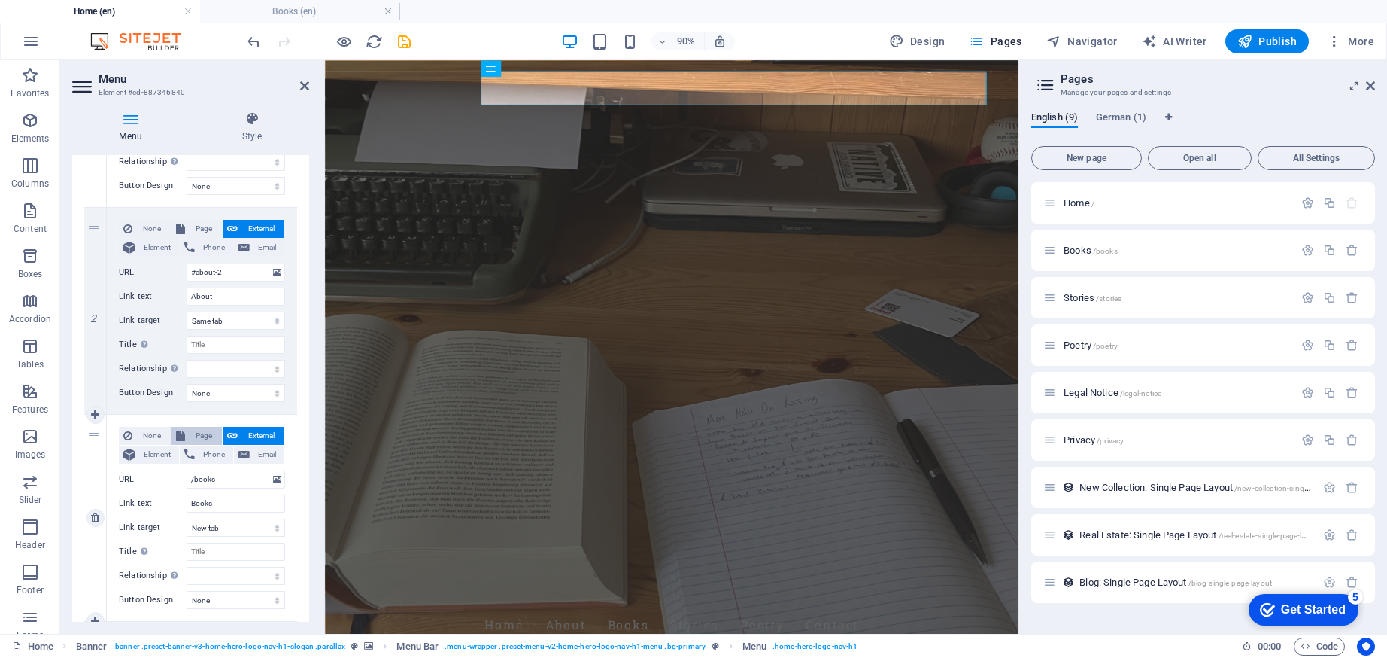
select select
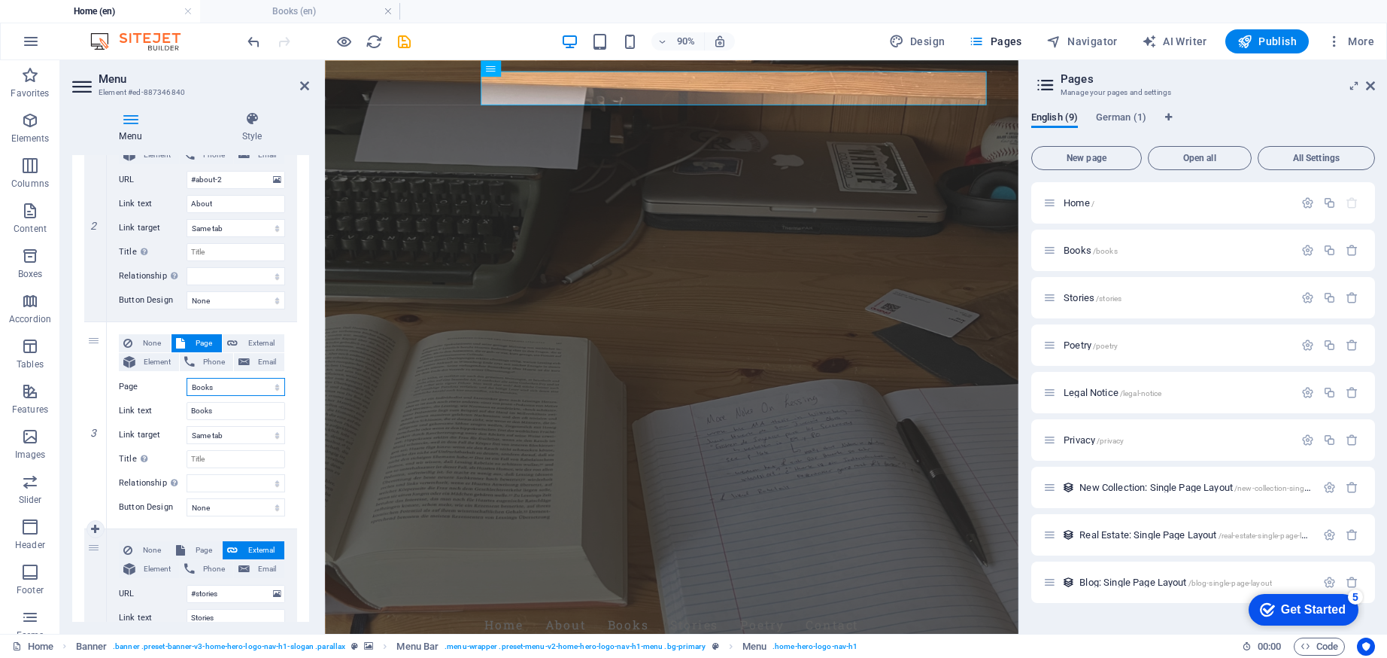
scroll to position [414, 0]
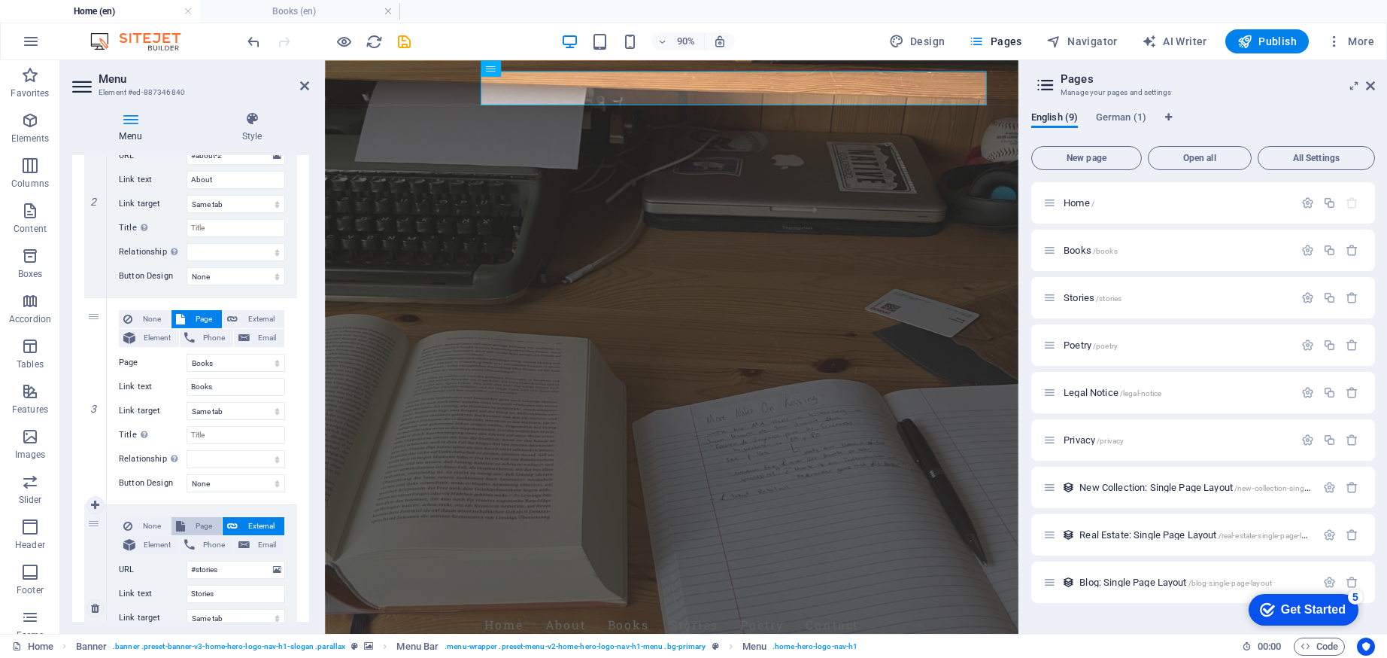
click at [197, 518] on span "Page" at bounding box center [204, 526] width 28 height 18
select select
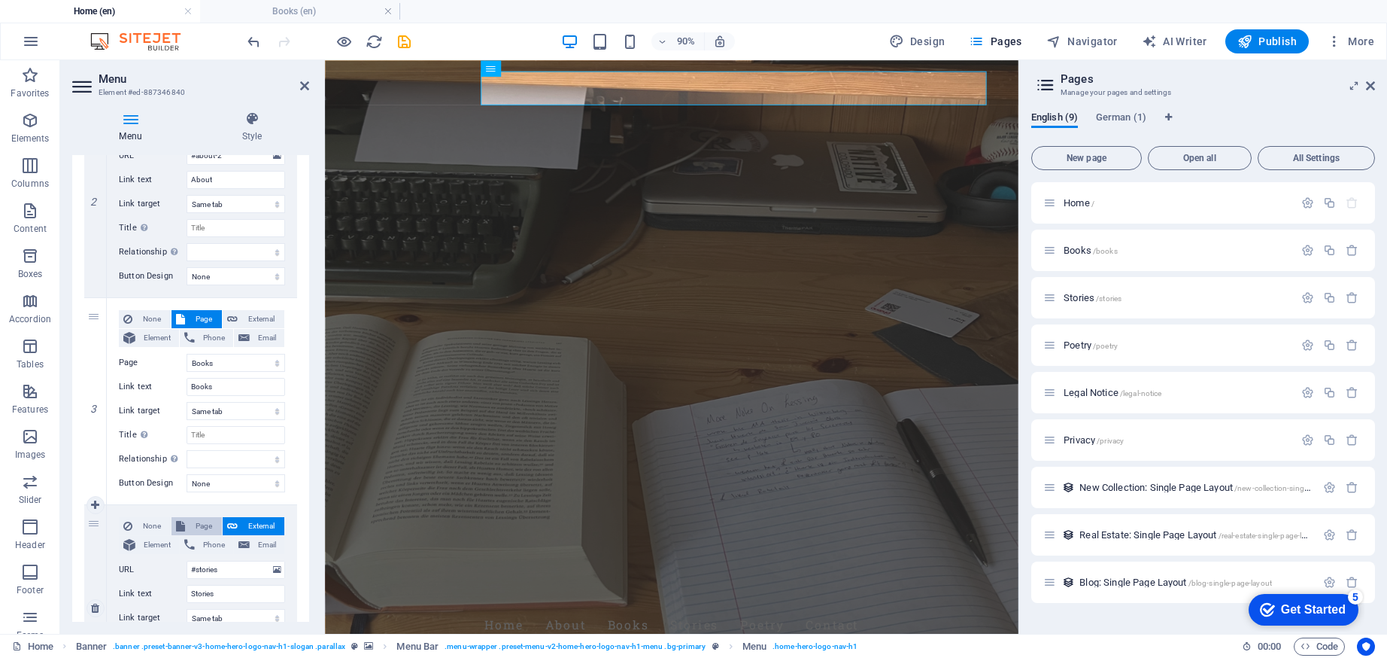
select select
select select "2"
select select
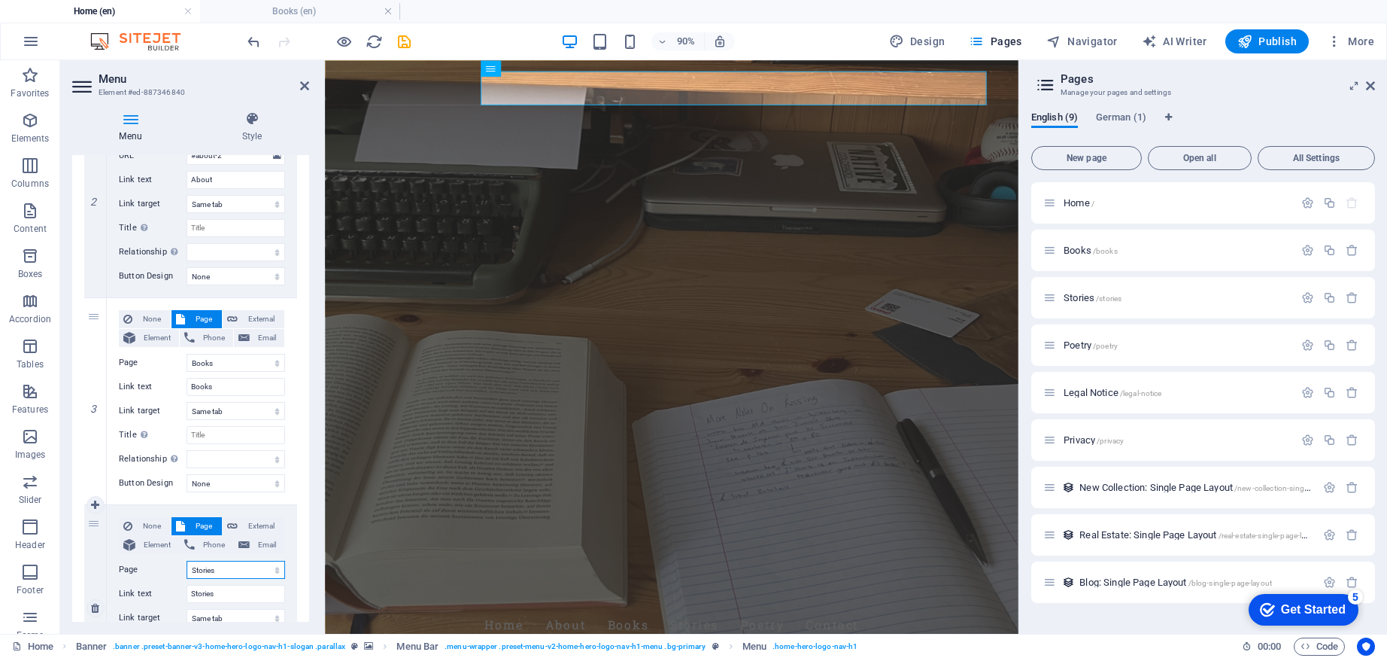
select select
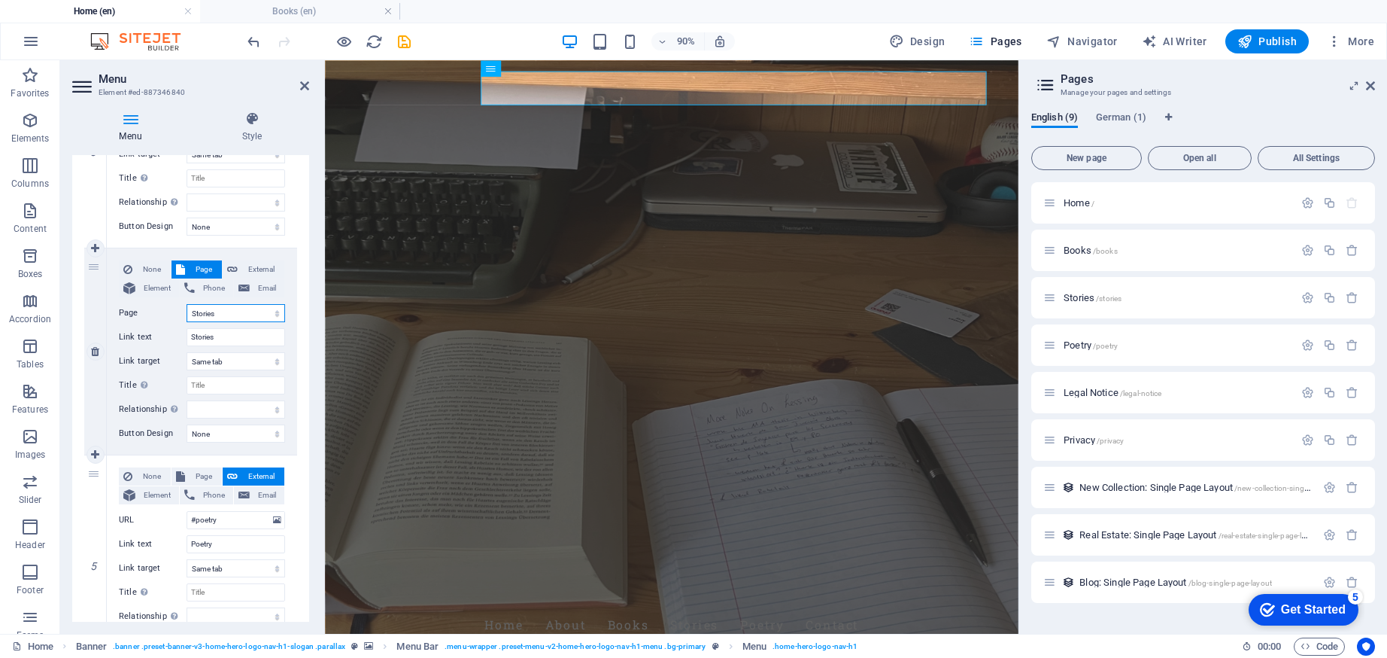
scroll to position [754, 0]
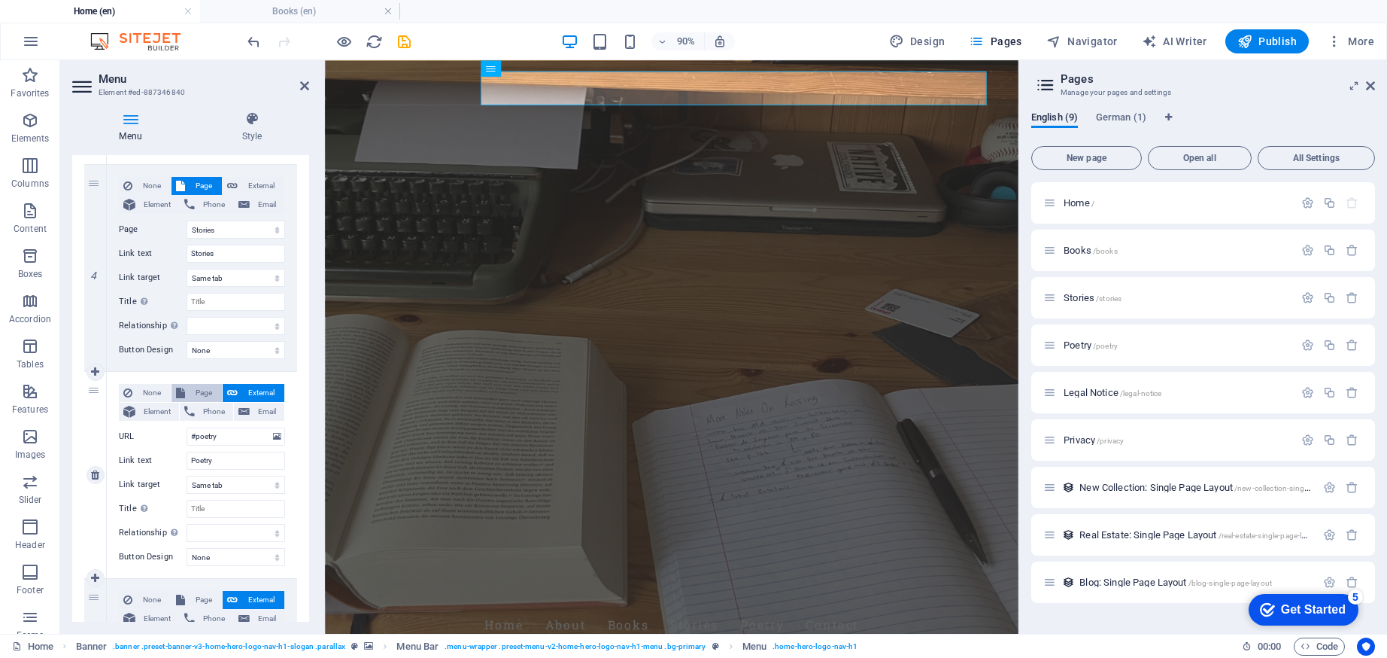
click at [203, 395] on span "Page" at bounding box center [204, 393] width 28 height 18
select select
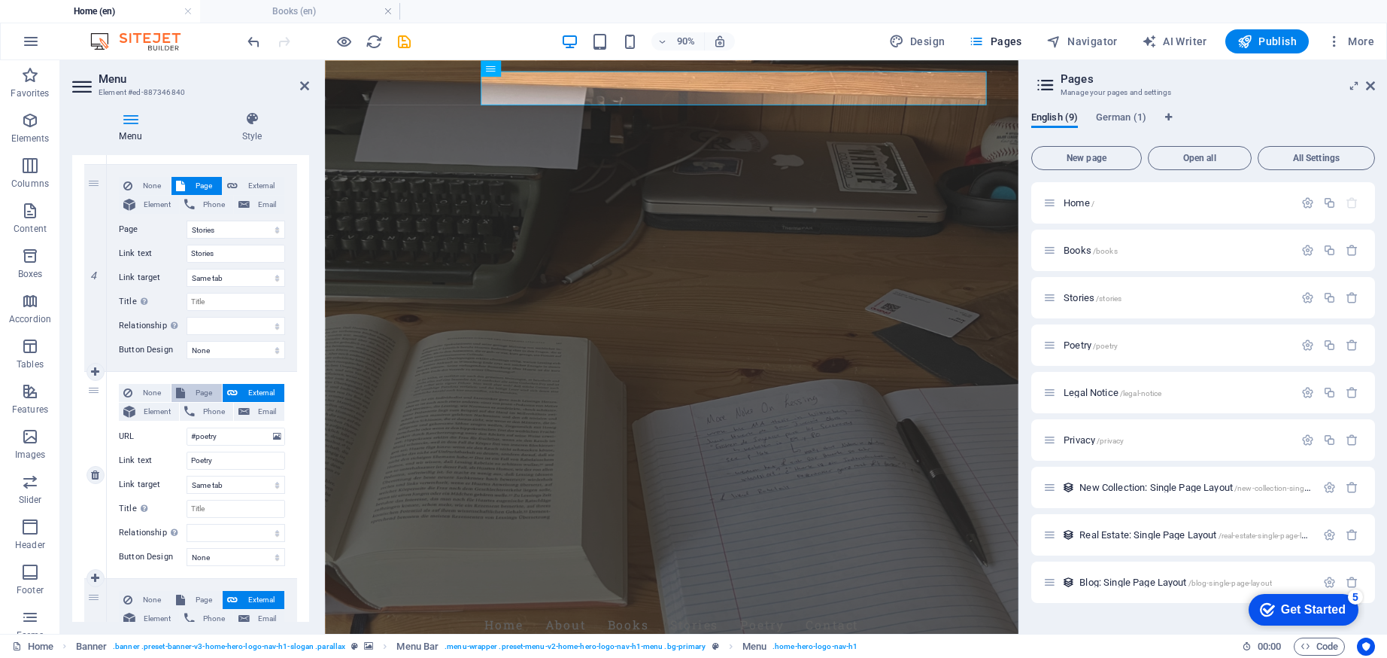
select select
select select "3"
select select
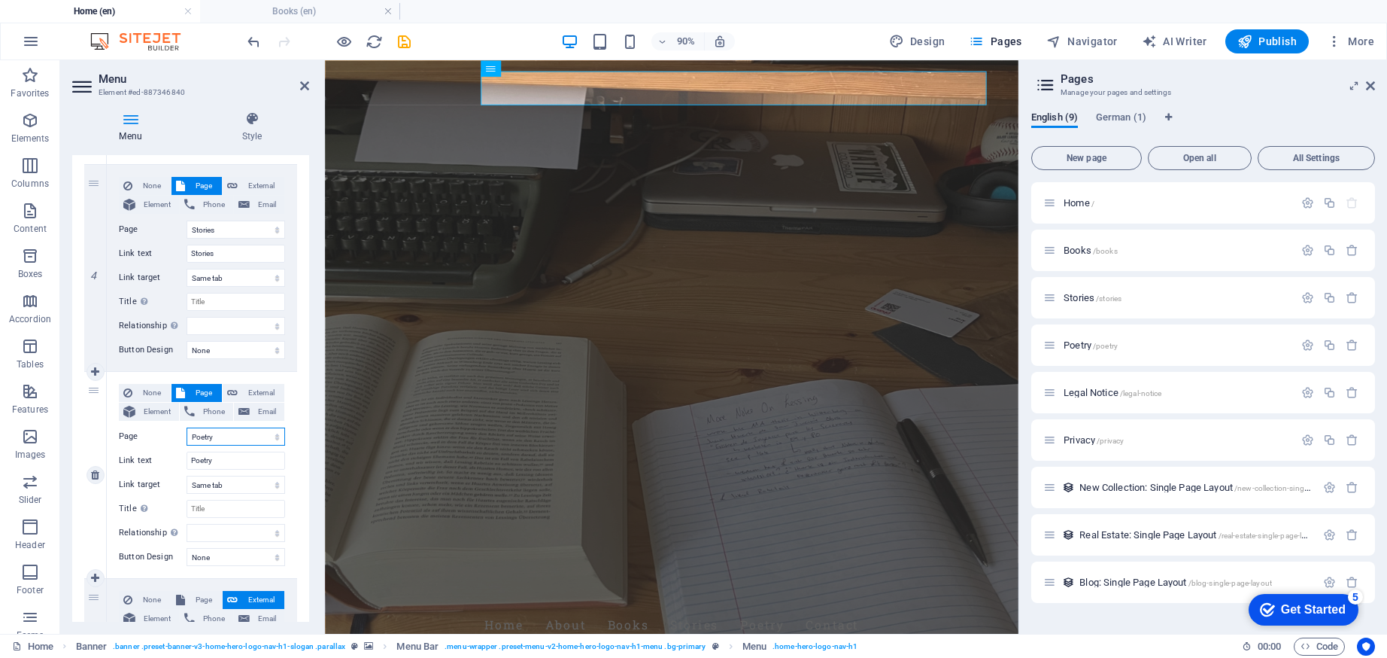
select select
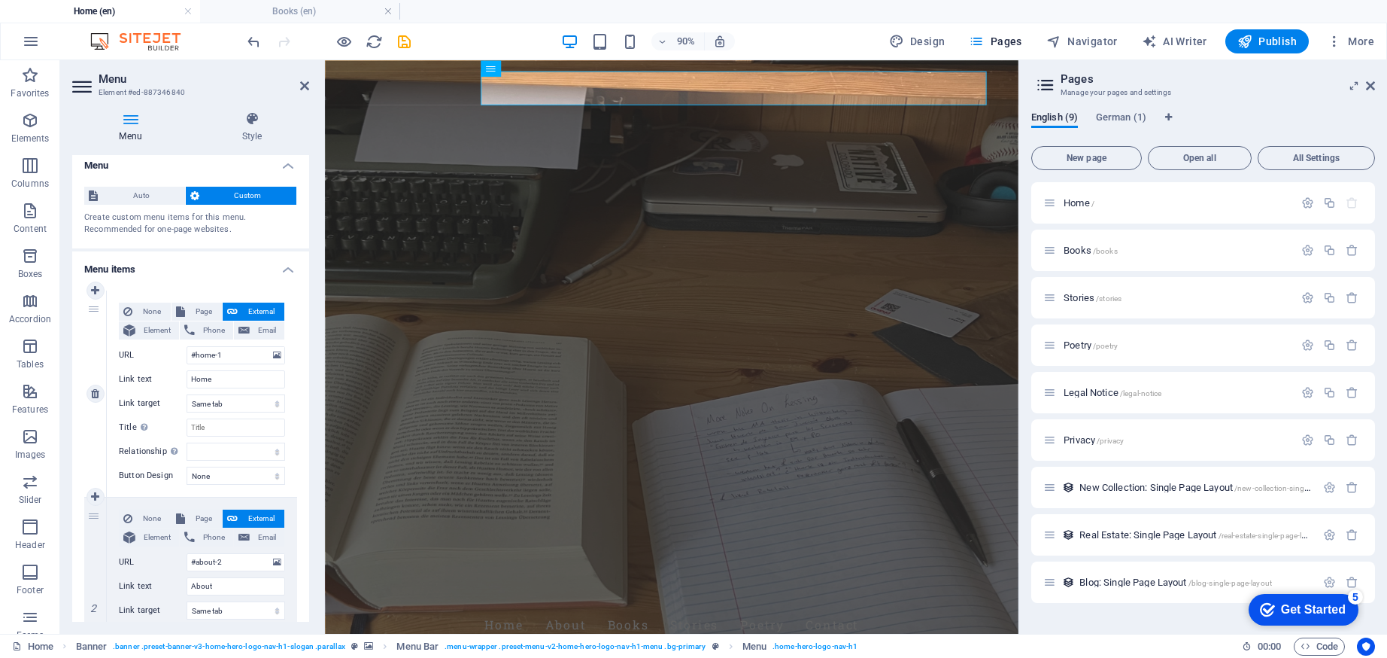
scroll to position [0, 0]
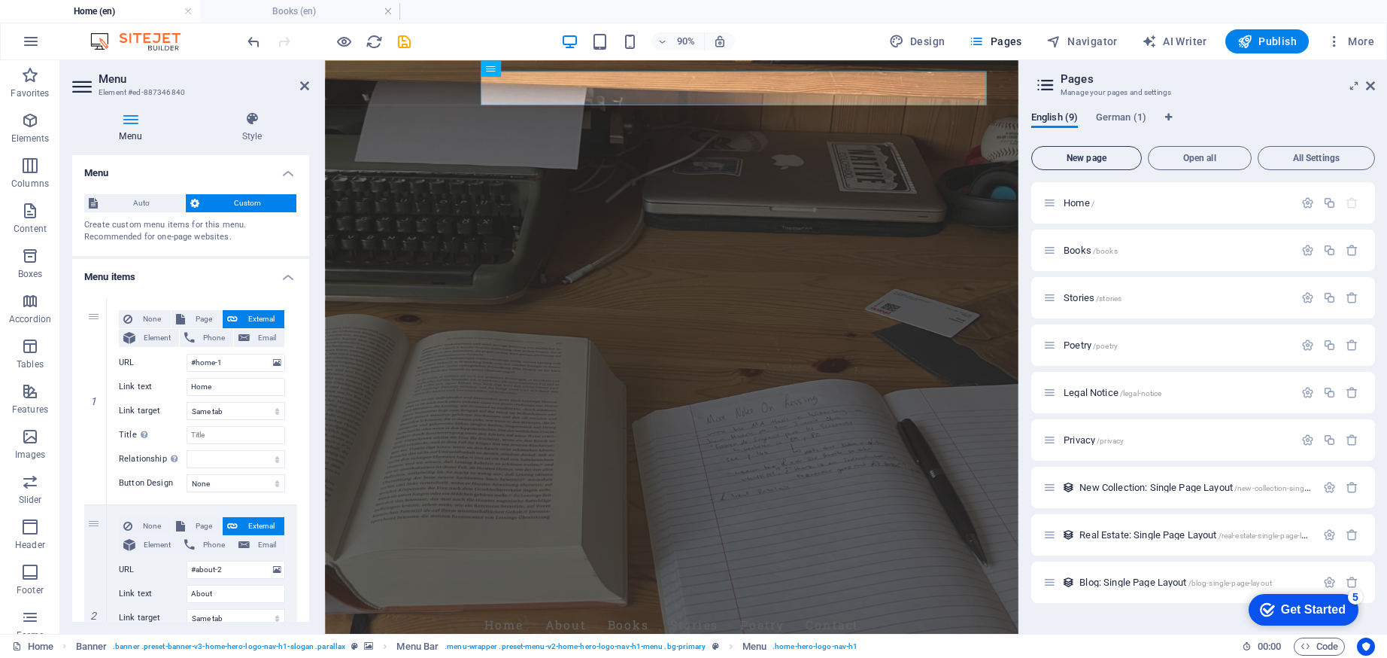
click at [1106, 152] on button "New page" at bounding box center [1086, 158] width 111 height 24
select select "1"
select select "2"
select select "3"
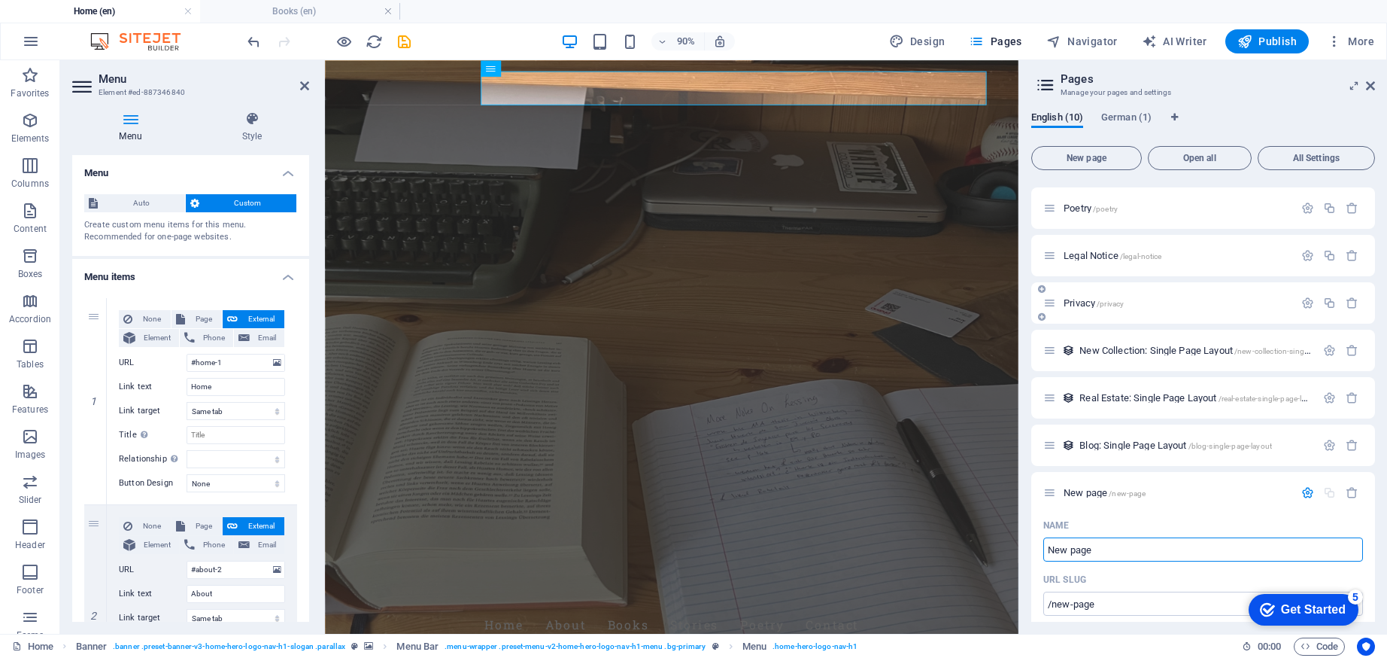
scroll to position [279, 0]
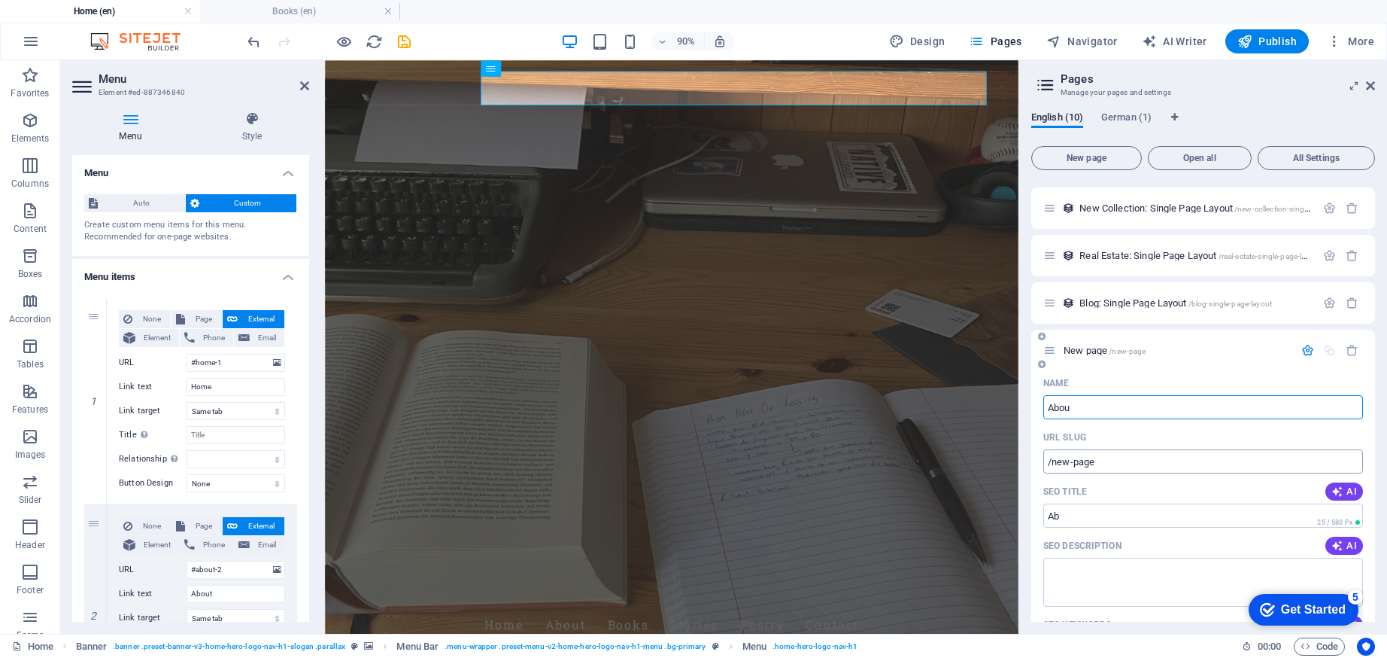
type input "About"
select select "1"
select select "2"
select select "3"
type input "About"
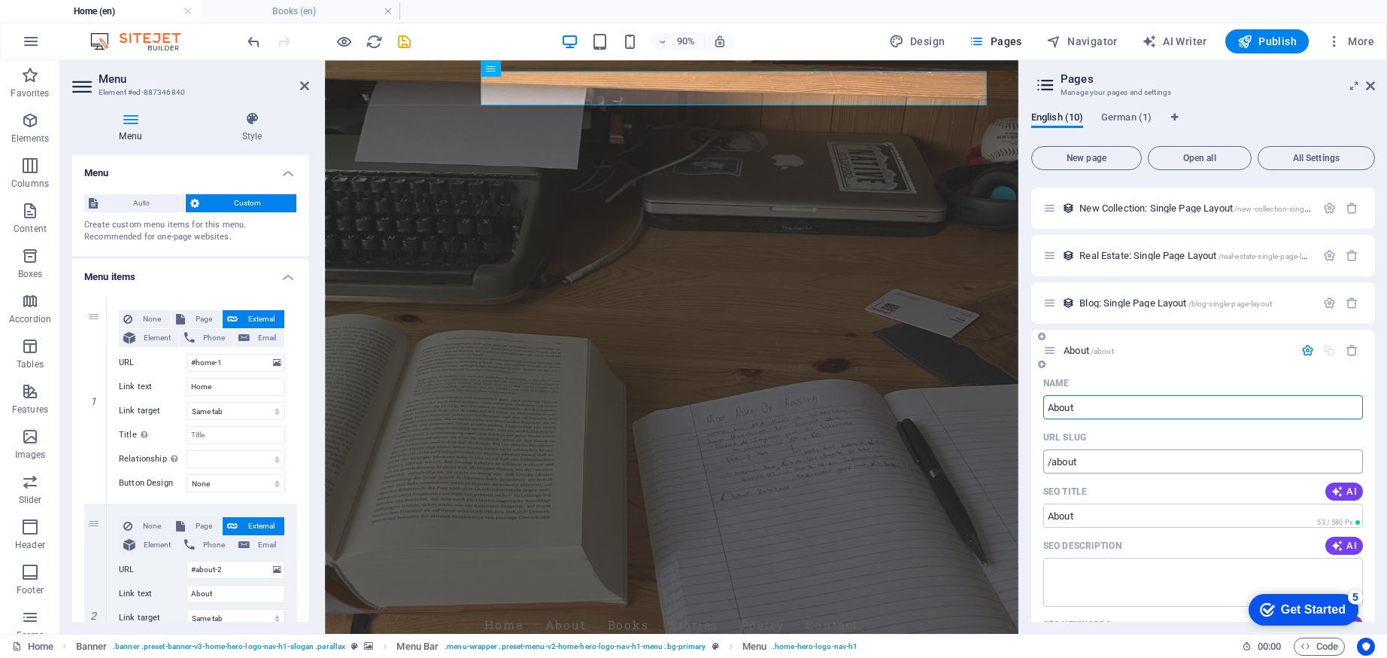
type input "/about"
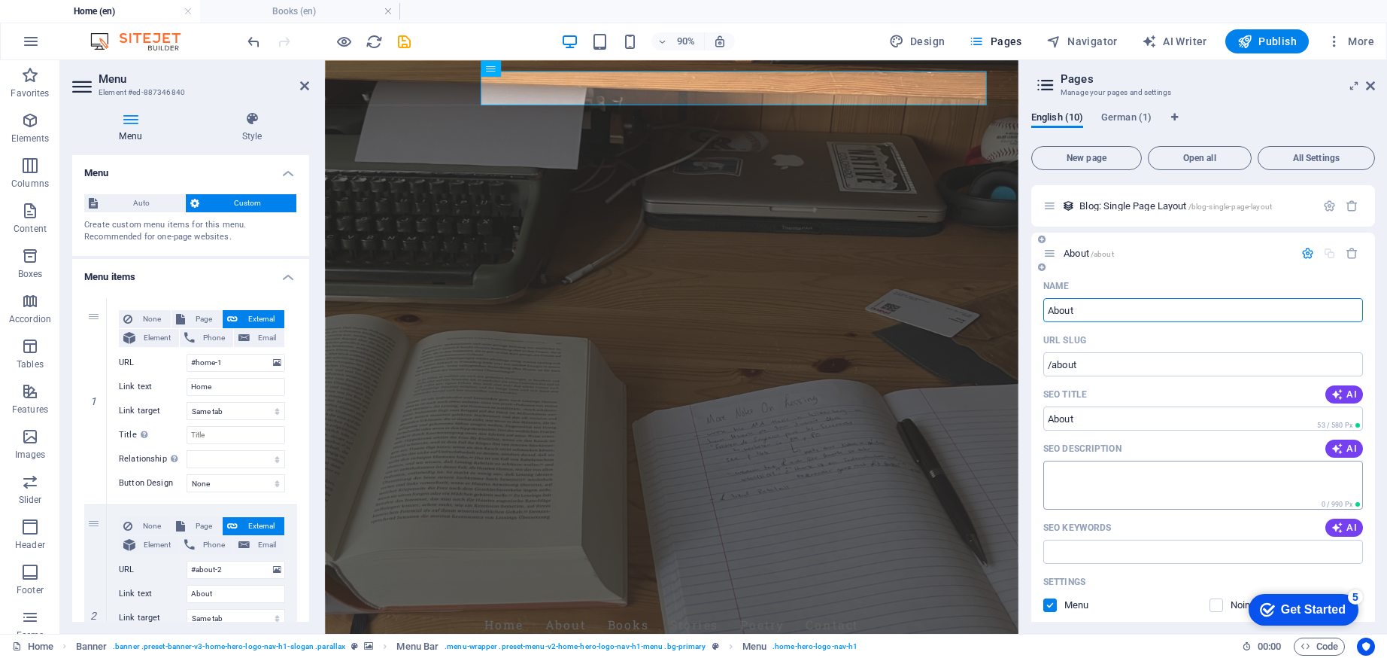
scroll to position [501, 0]
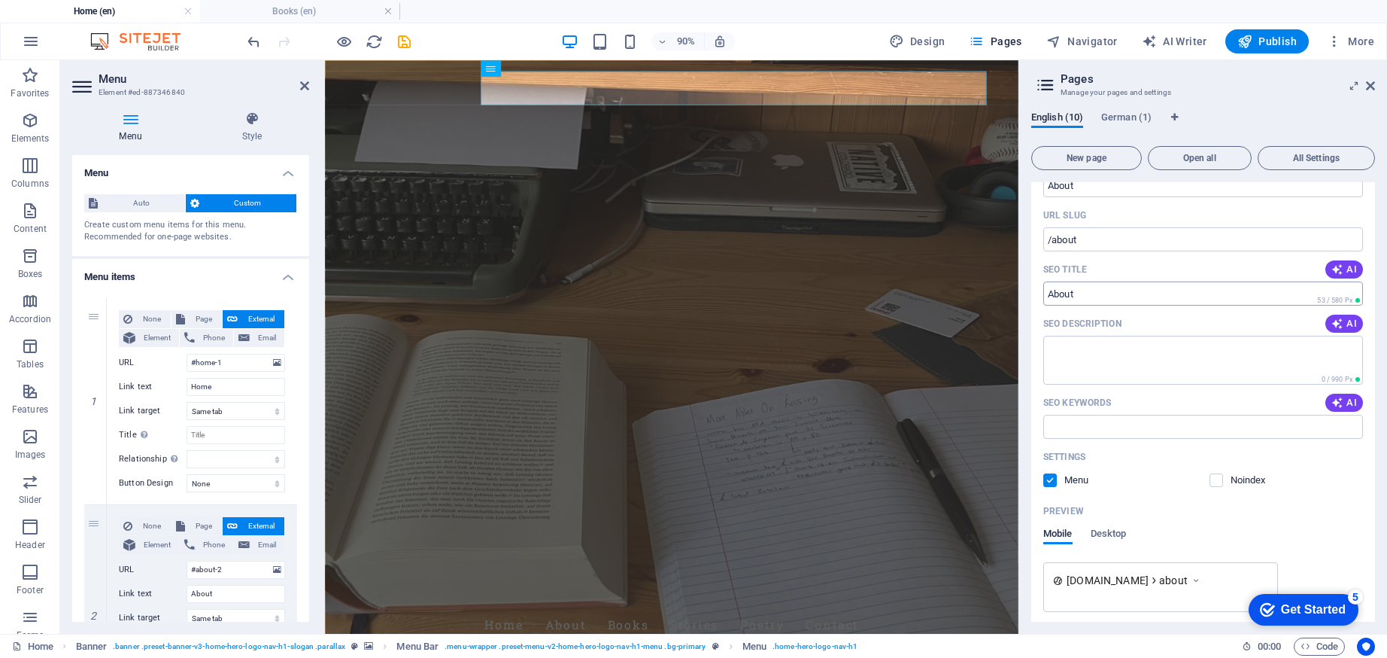
drag, startPoint x: 1091, startPoint y: 293, endPoint x: 1054, endPoint y: 292, distance: 36.9
click at [1054, 292] on input "SEO Title" at bounding box center [1203, 293] width 320 height 24
click at [1076, 293] on input "SEO Title" at bounding box center [1203, 293] width 320 height 24
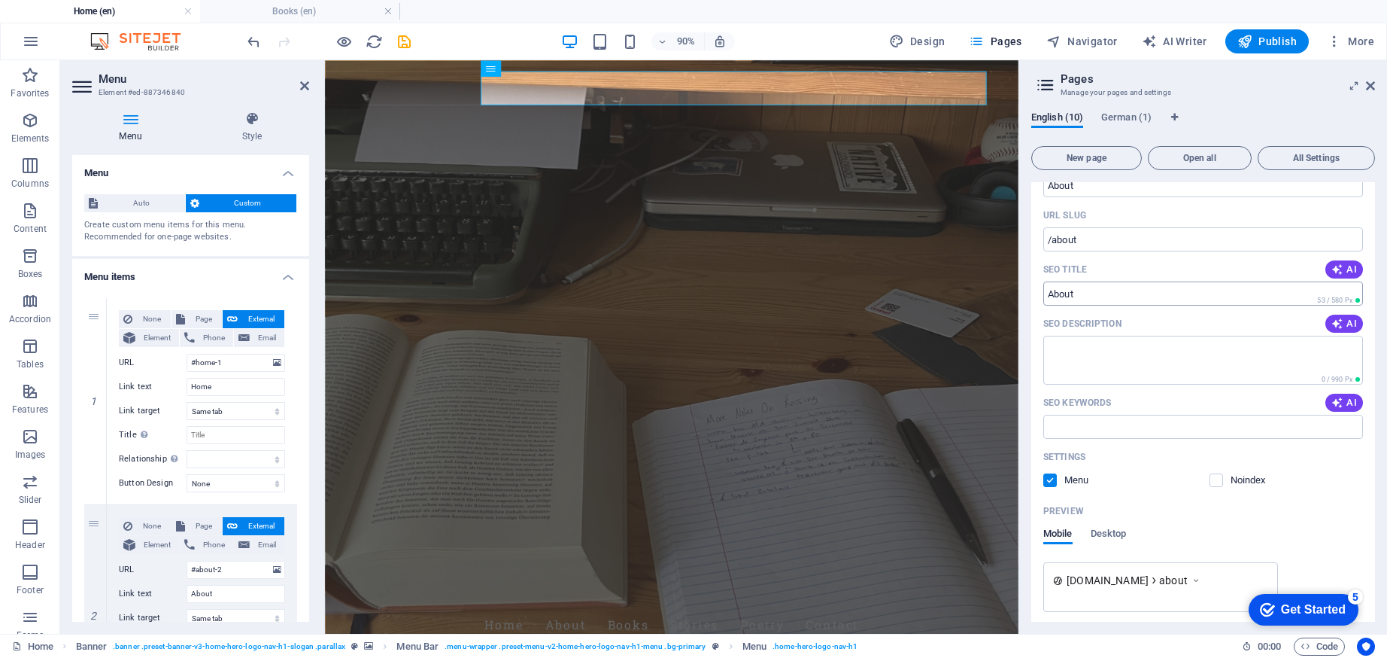
click at [1110, 297] on input "SEO Title" at bounding box center [1203, 293] width 320 height 24
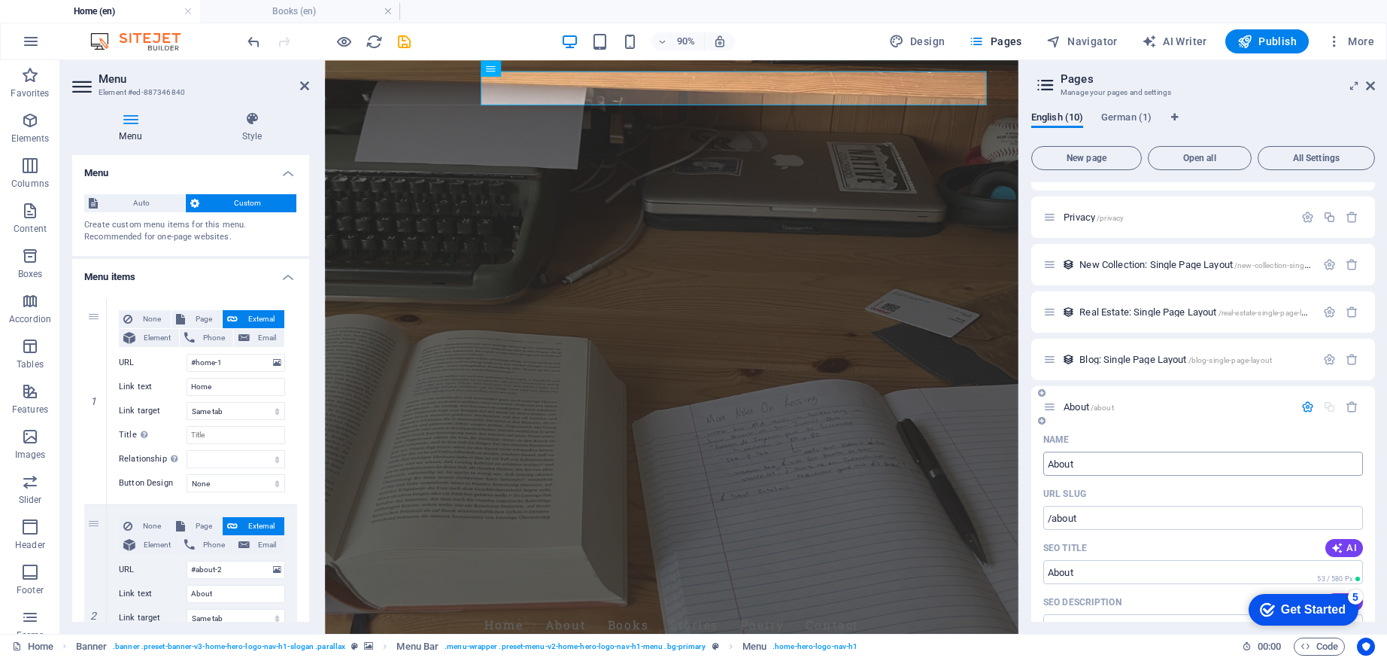
click at [1108, 460] on input "About" at bounding box center [1203, 463] width 320 height 24
type input "About"
select select "1"
select select "2"
select select "3"
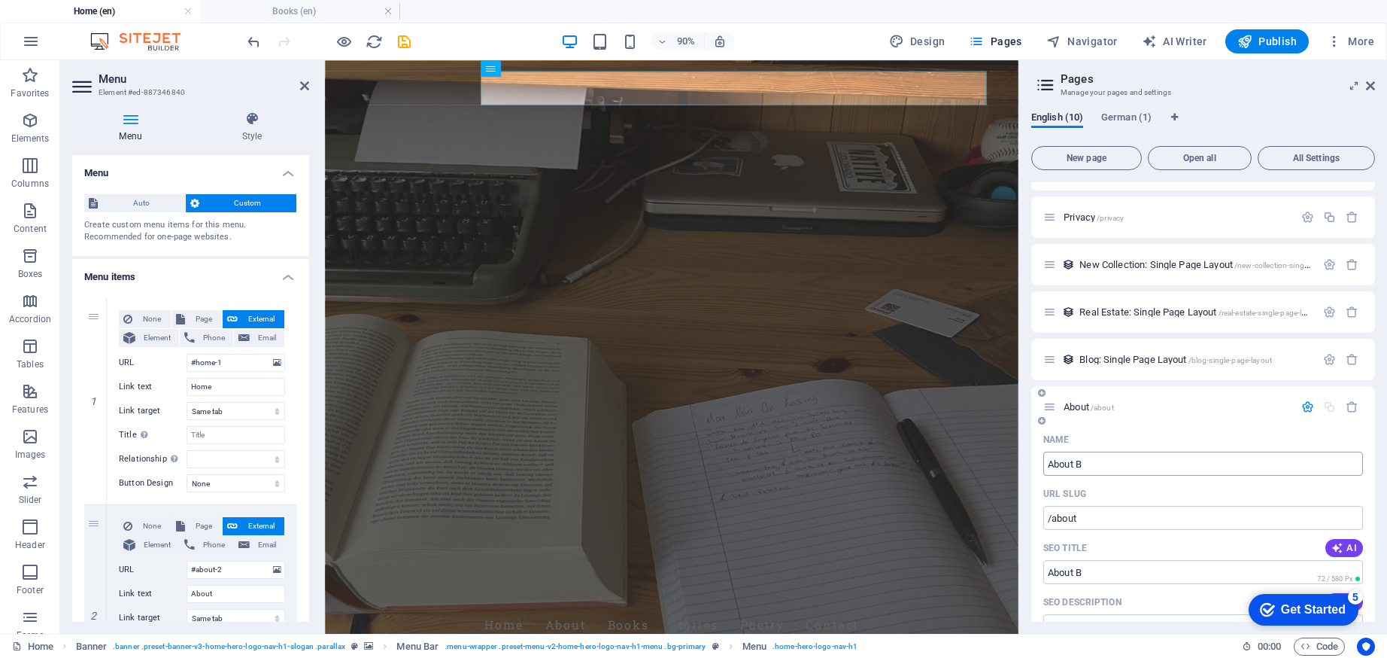
type input "About B"
type input "/about-b"
select select "1"
select select "2"
select select "3"
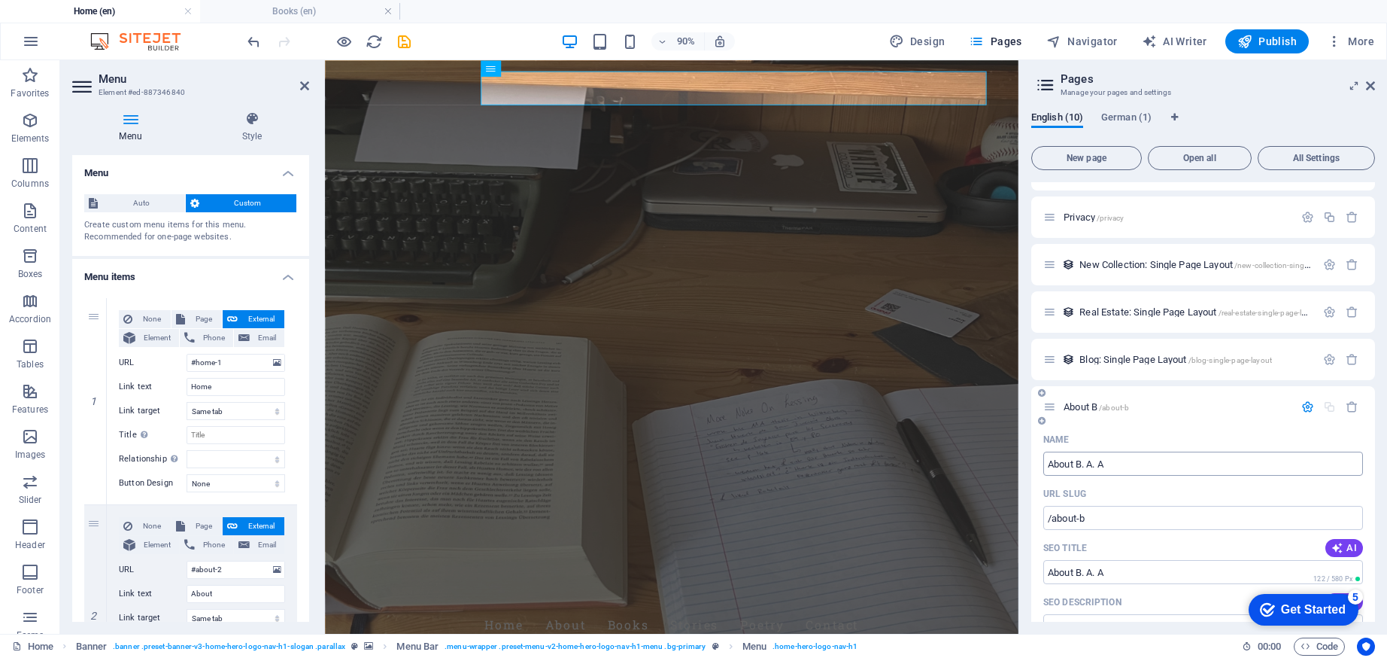
type input "About B. A. A"
type input "/about-b-a-a"
select select "1"
select select "2"
select select "3"
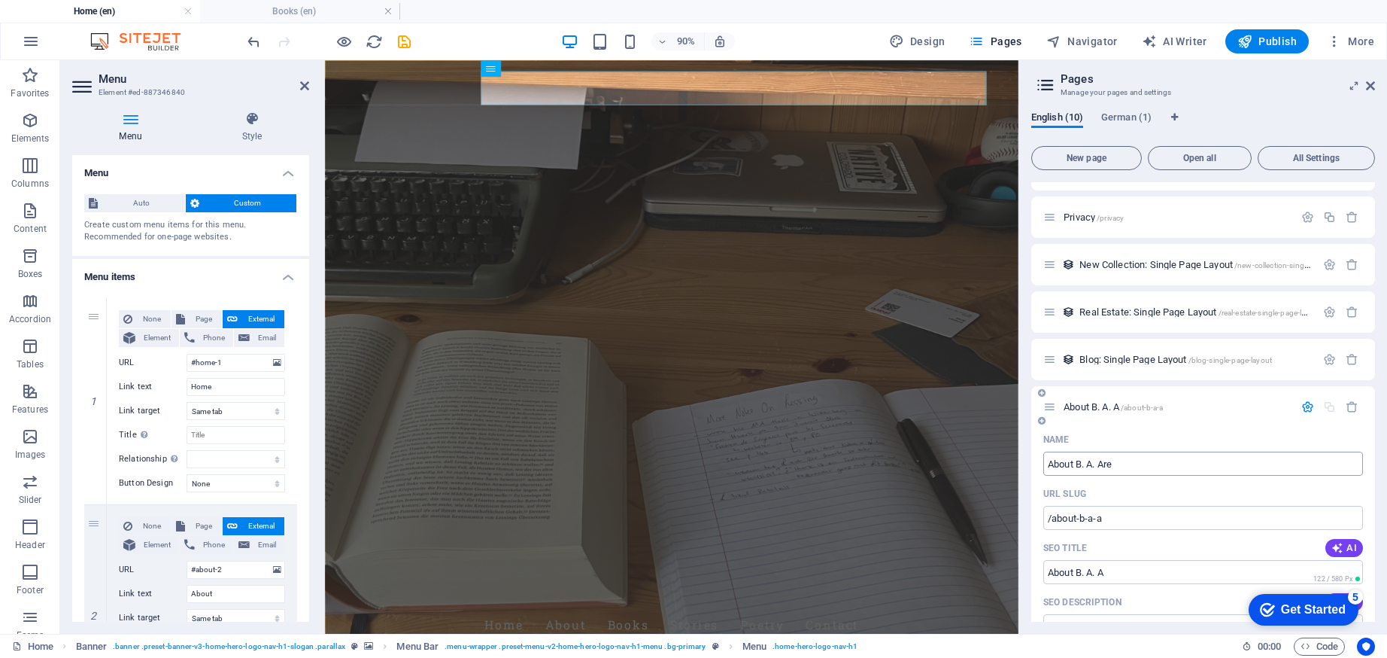
type input "About [PERSON_NAME]"
select select "1"
select select "2"
select select "3"
type input "About [PERSON_NAME]"
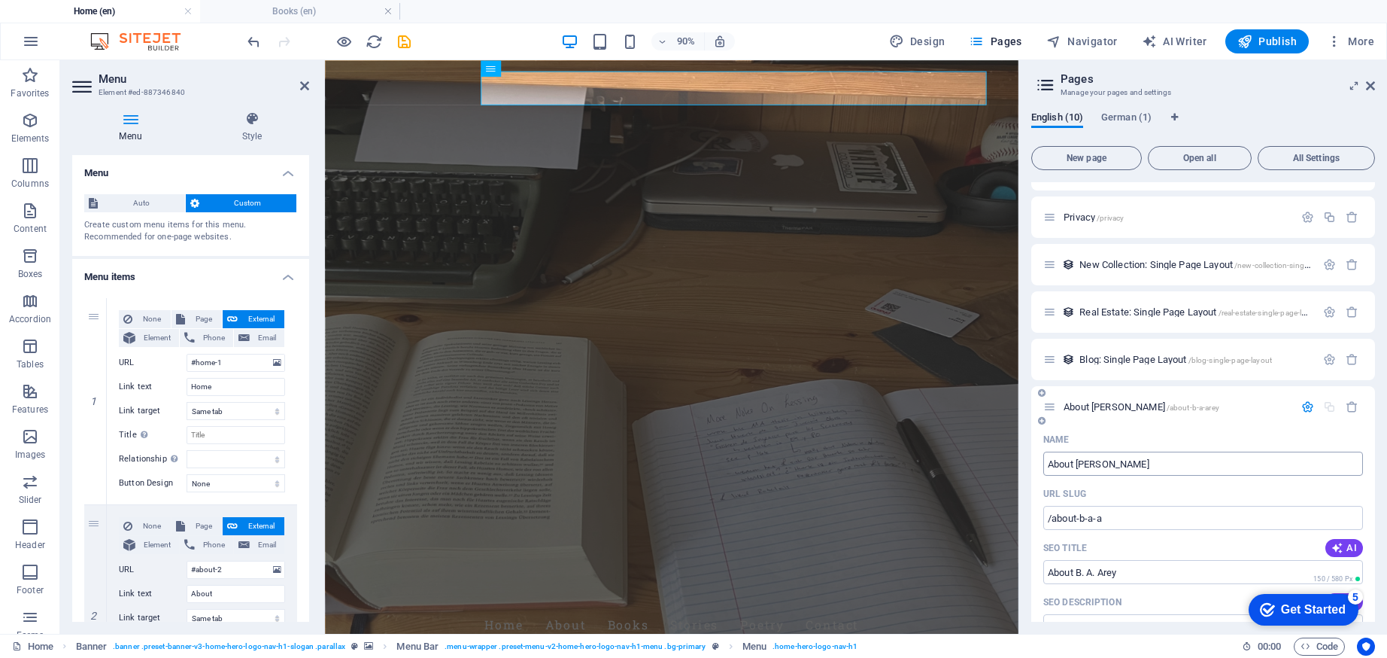
type input "/about-b-a-arey"
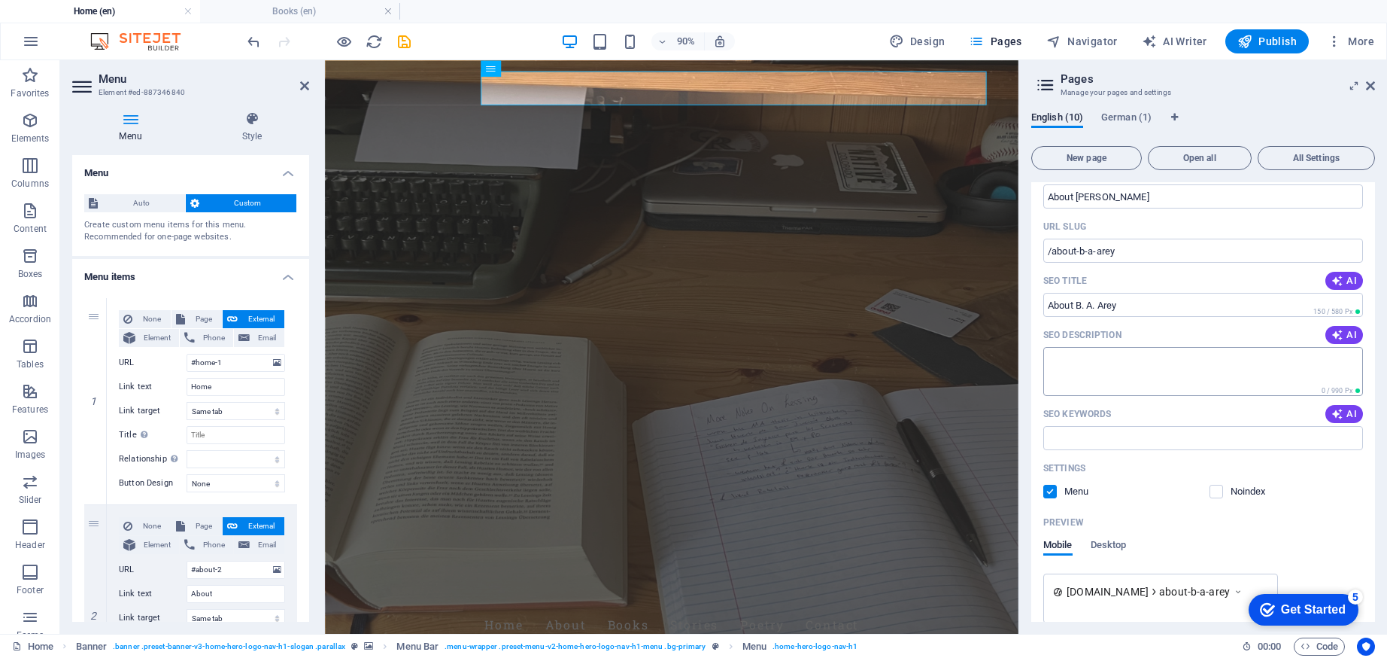
click at [1083, 358] on textarea "SEO Description" at bounding box center [1203, 371] width 320 height 49
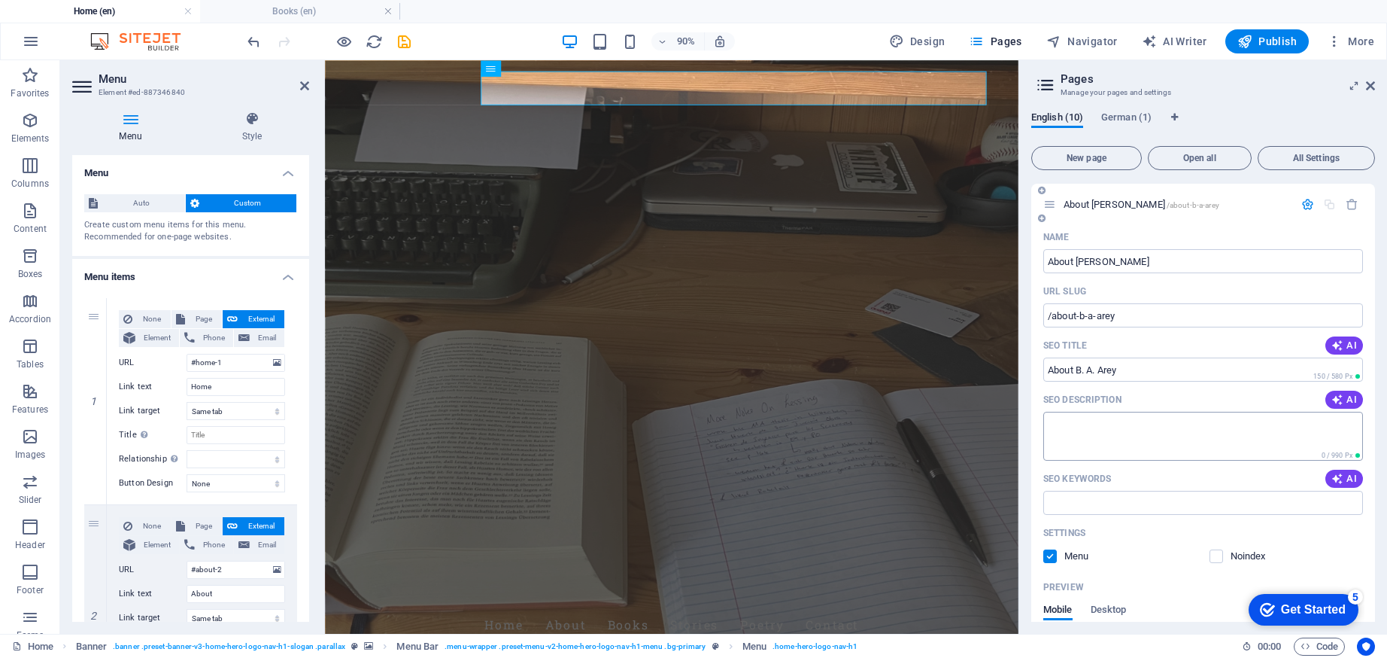
scroll to position [396, 0]
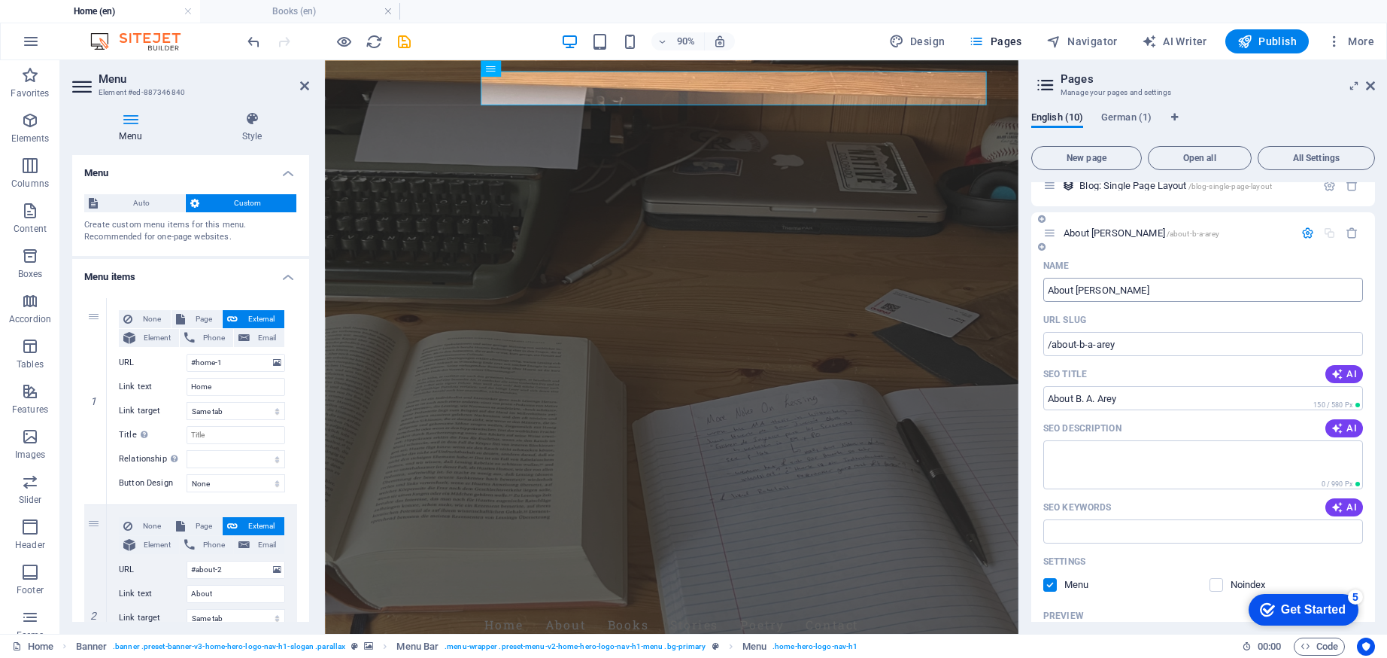
click at [1090, 294] on input "About [PERSON_NAME]" at bounding box center [1203, 290] width 320 height 24
type input "About [PERSON_NAME]"
select select "1"
select select "2"
select select "3"
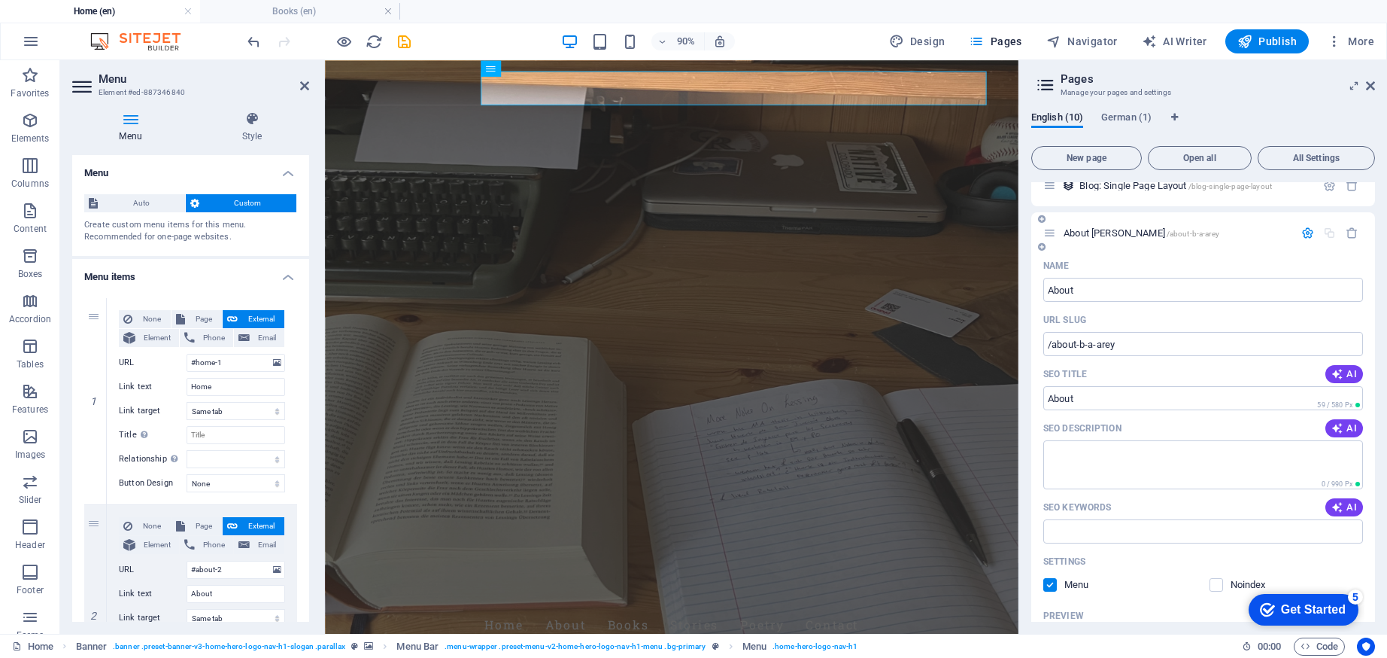
type input "About"
select select "1"
select select "2"
select select "3"
type input "About"
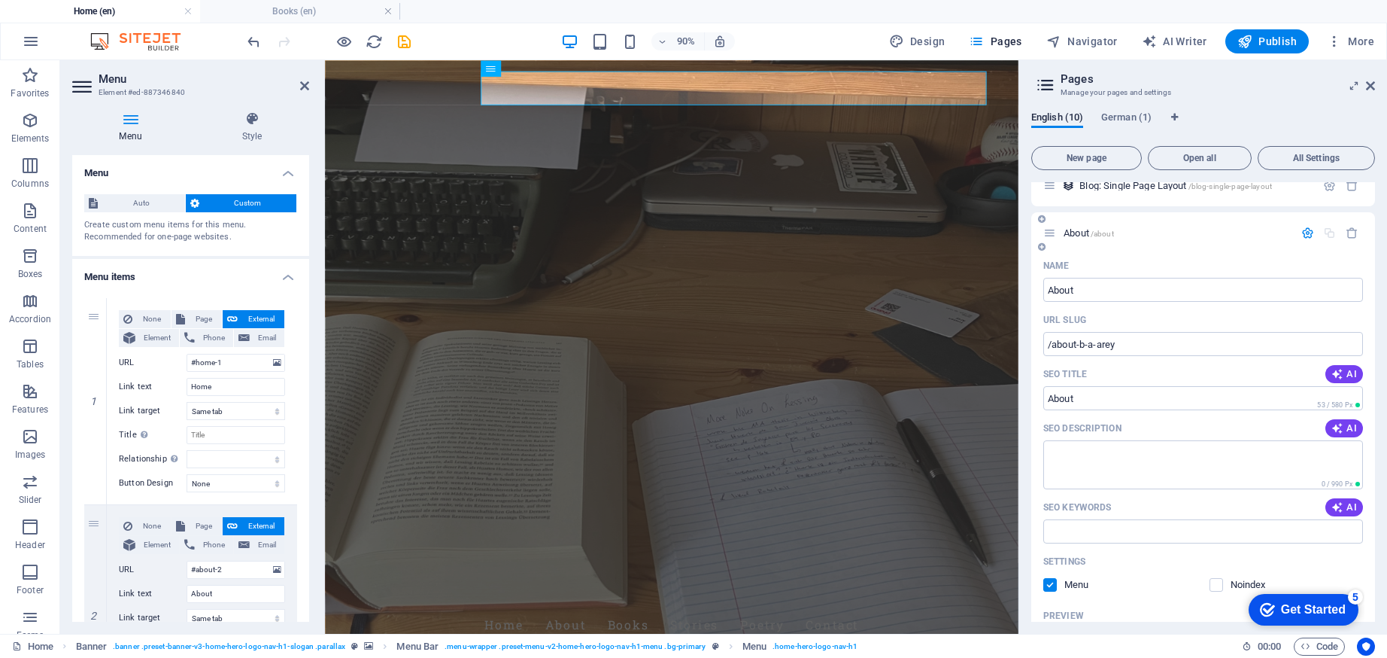
type input "/about"
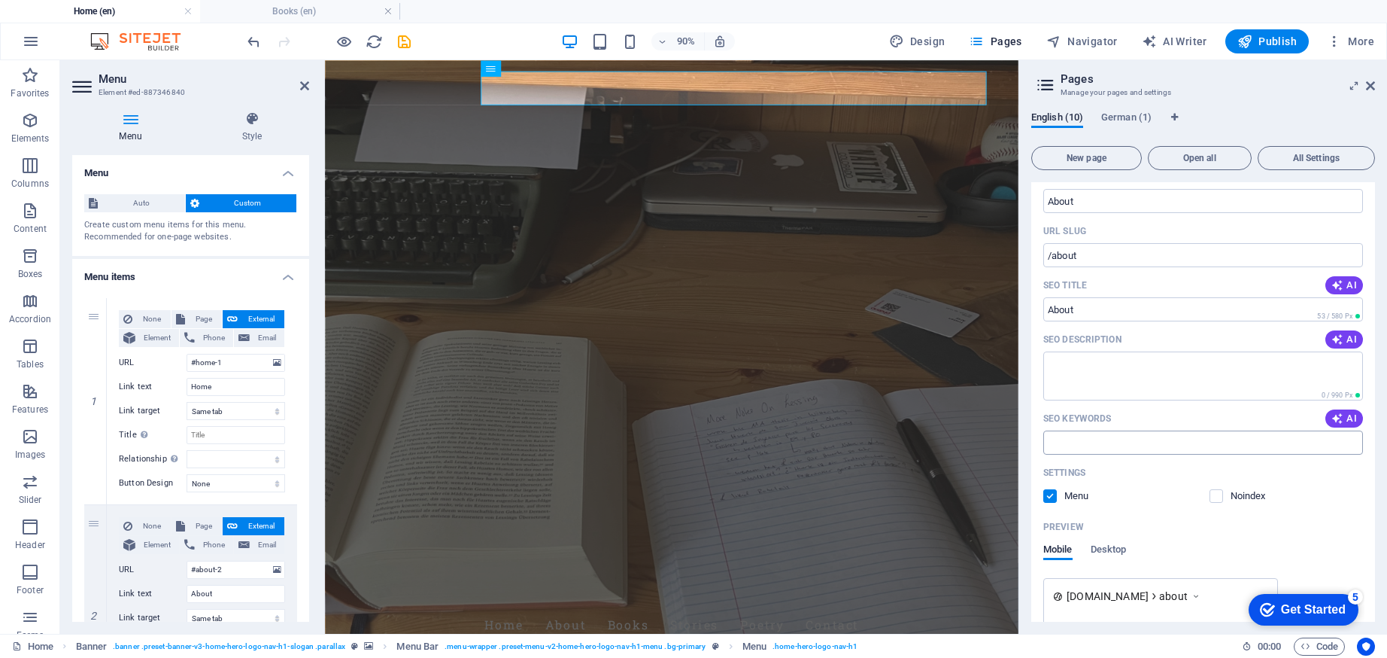
scroll to position [360, 0]
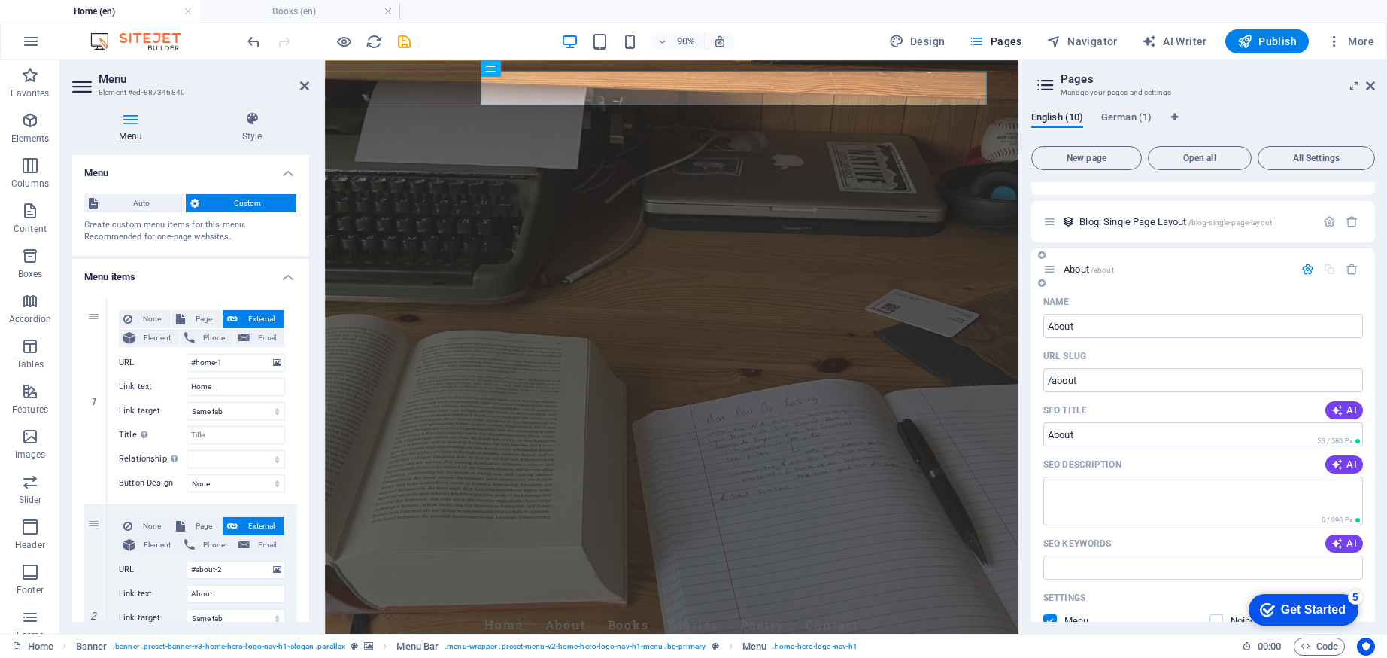
click at [1302, 269] on icon "button" at bounding box center [1308, 269] width 13 height 13
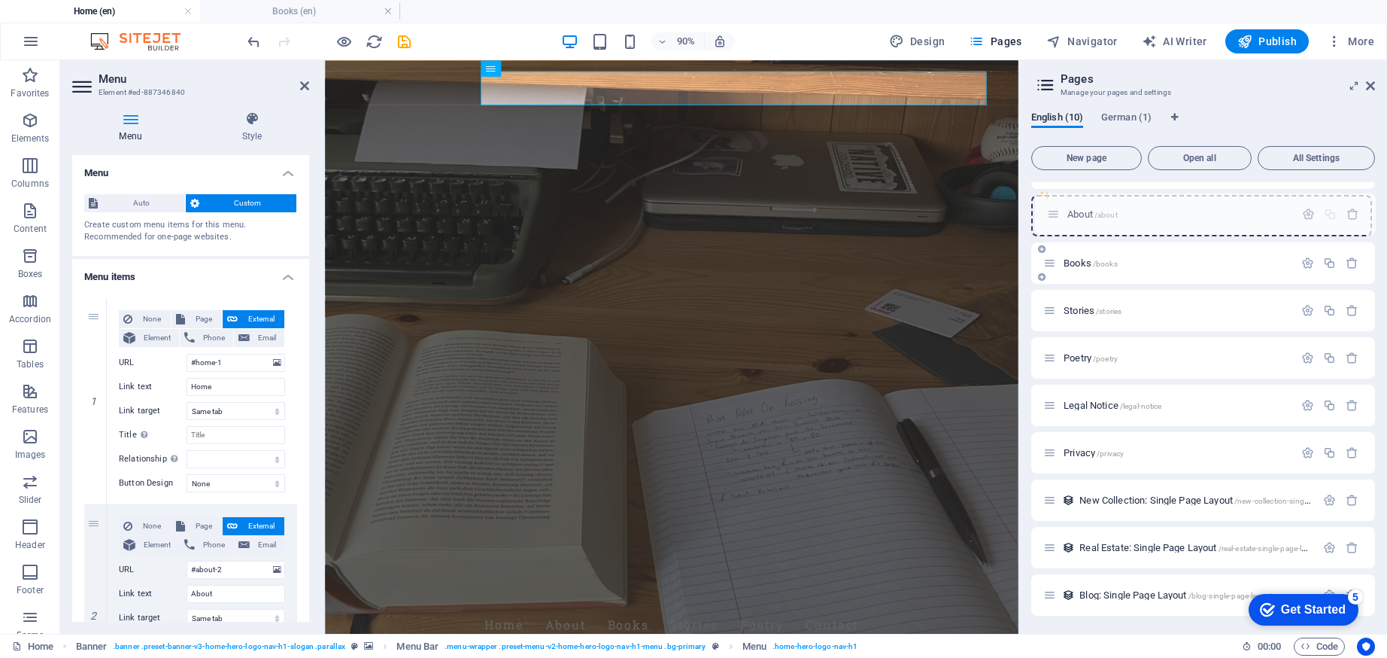
scroll to position [0, 0]
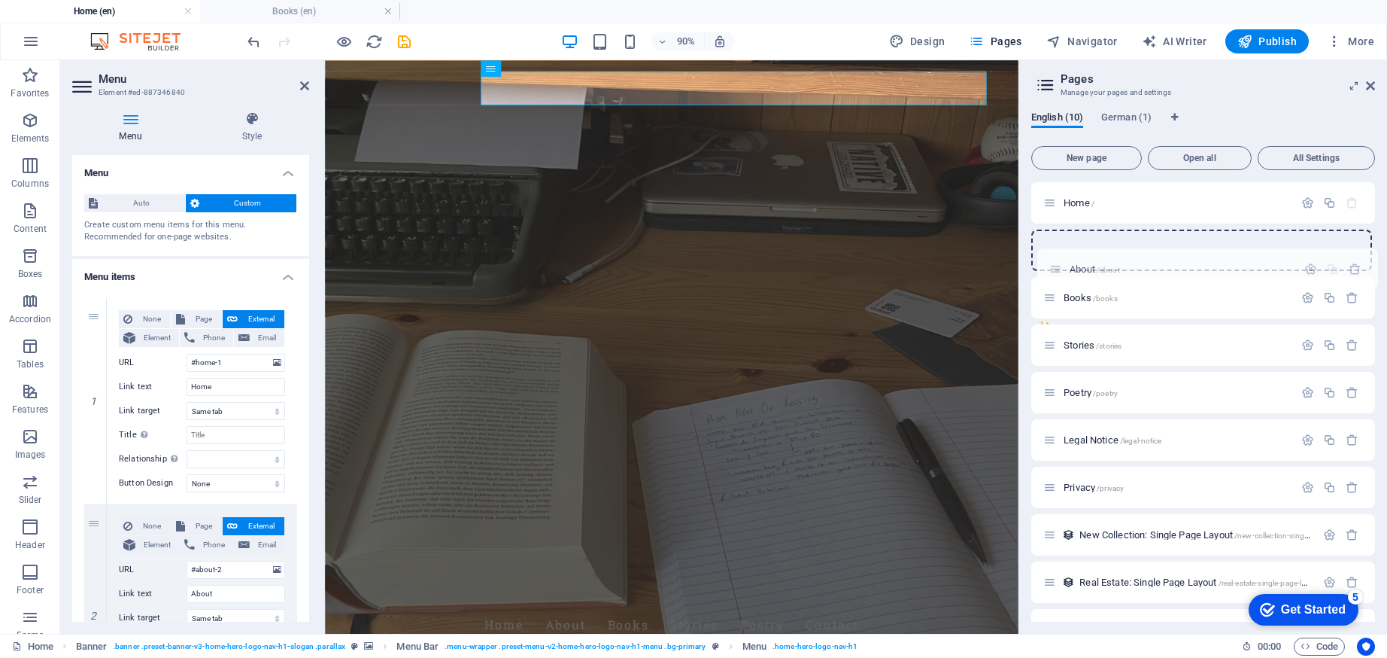
drag, startPoint x: 1049, startPoint y: 594, endPoint x: 1055, endPoint y: 263, distance: 330.3
click at [1055, 263] on div "Home / Books /books Stories /stories Poetry /poetry Legal Notice /legal-notice …" at bounding box center [1203, 416] width 344 height 468
select select "1"
select select "2"
select select "3"
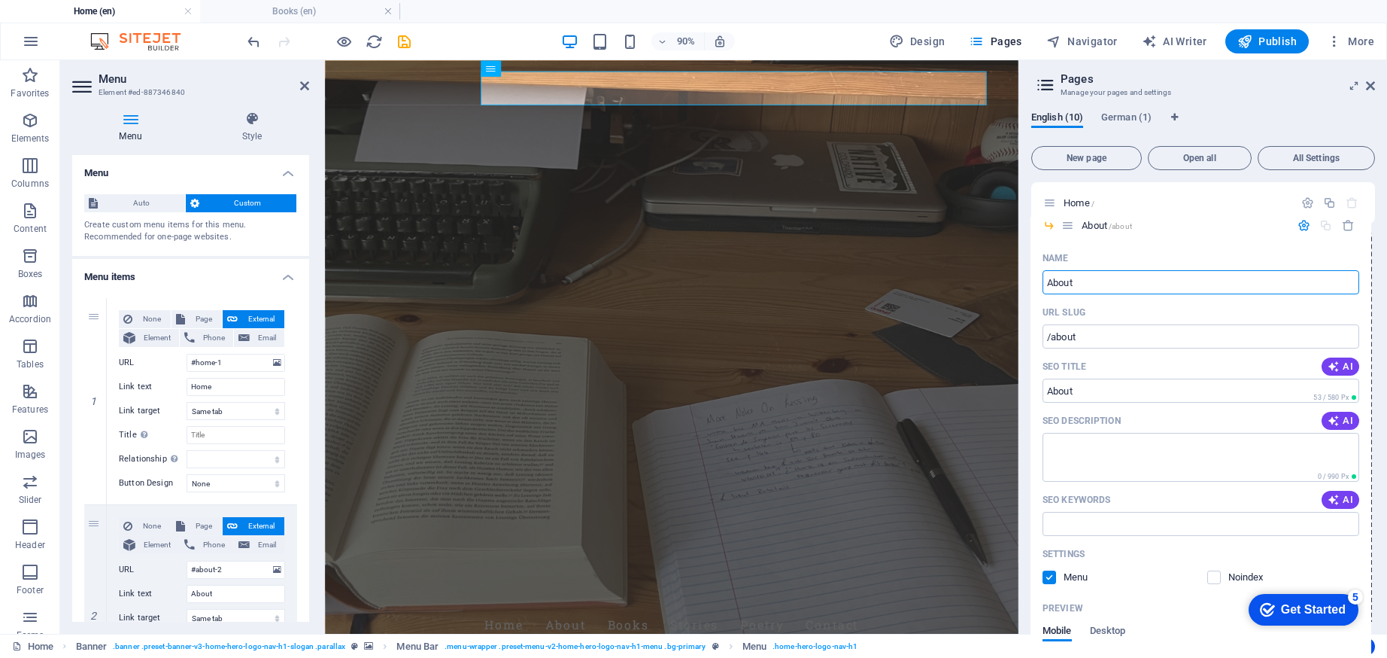
drag, startPoint x: 1072, startPoint y: 280, endPoint x: 1068, endPoint y: 226, distance: 54.4
click at [1068, 226] on div "Home / Books /books About /about Name About ​ URL SLUG /about ​ SEO Title AI ​ …" at bounding box center [1203, 392] width 344 height 421
select select "1"
select select "2"
select select "3"
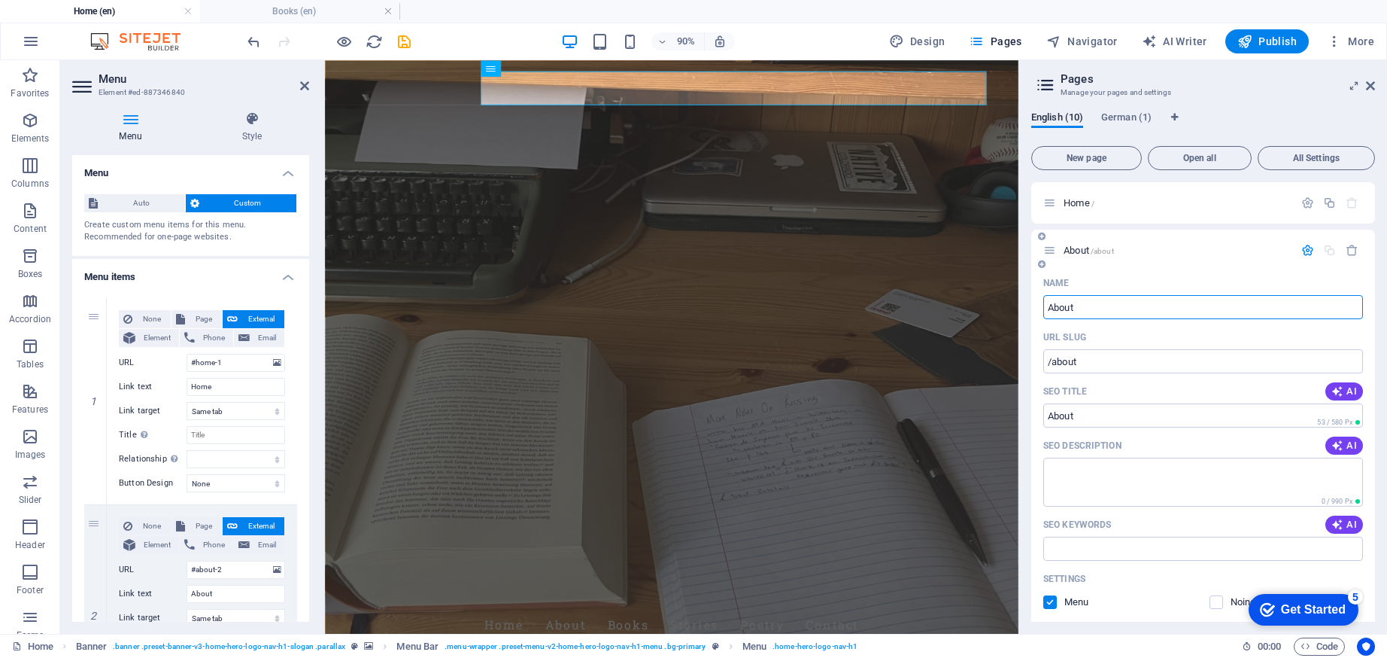
click at [1309, 248] on icon "button" at bounding box center [1308, 250] width 13 height 13
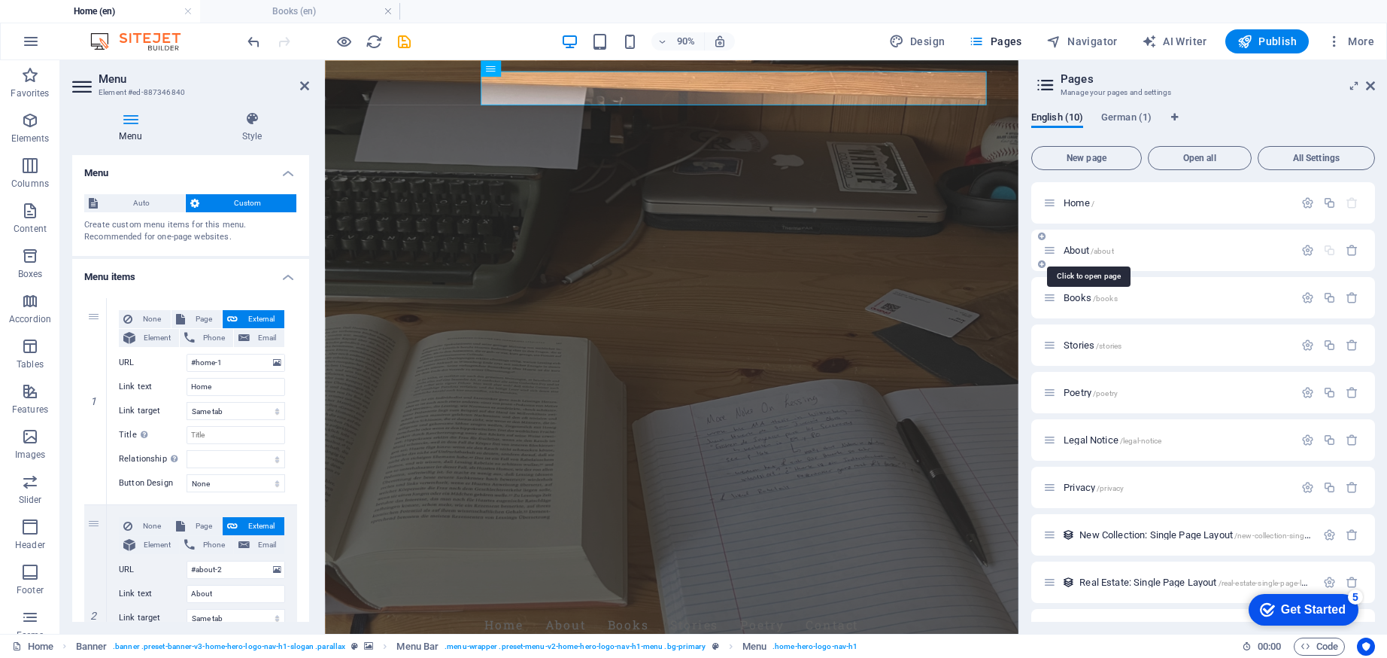
click at [1107, 249] on span "/about" at bounding box center [1102, 251] width 23 height 8
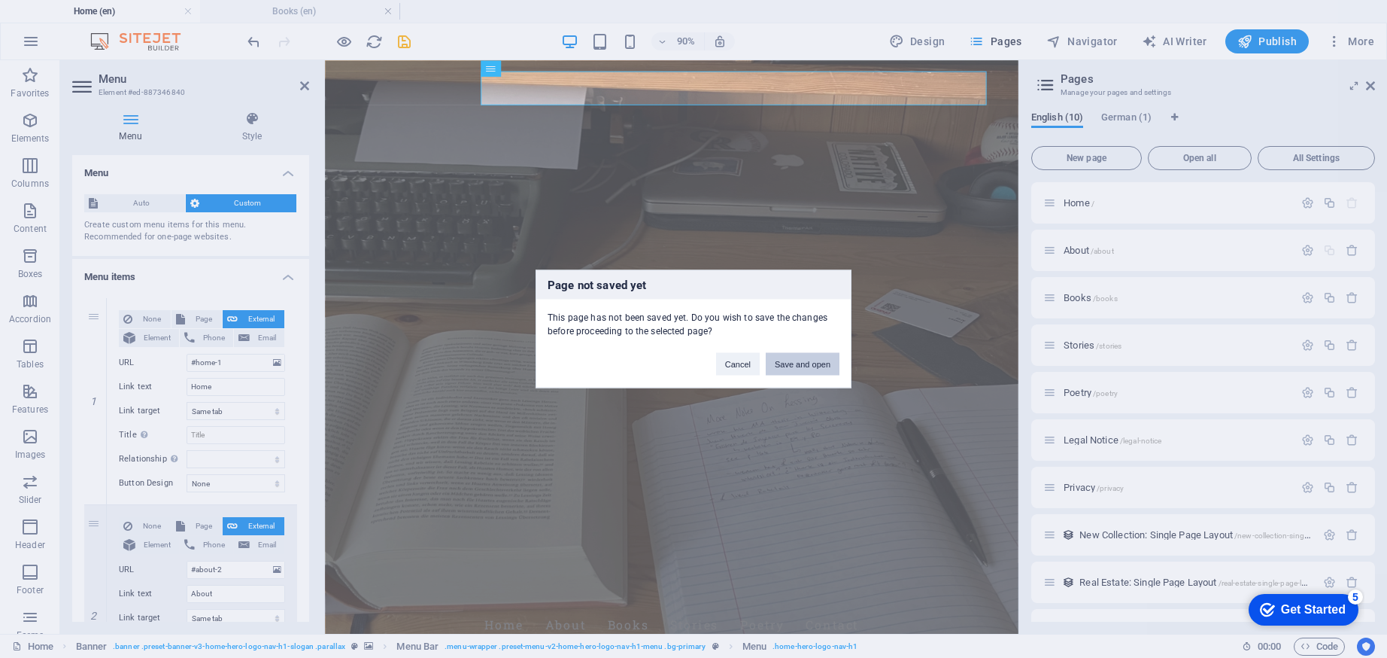
click at [821, 368] on button "Save and open" at bounding box center [803, 364] width 74 height 23
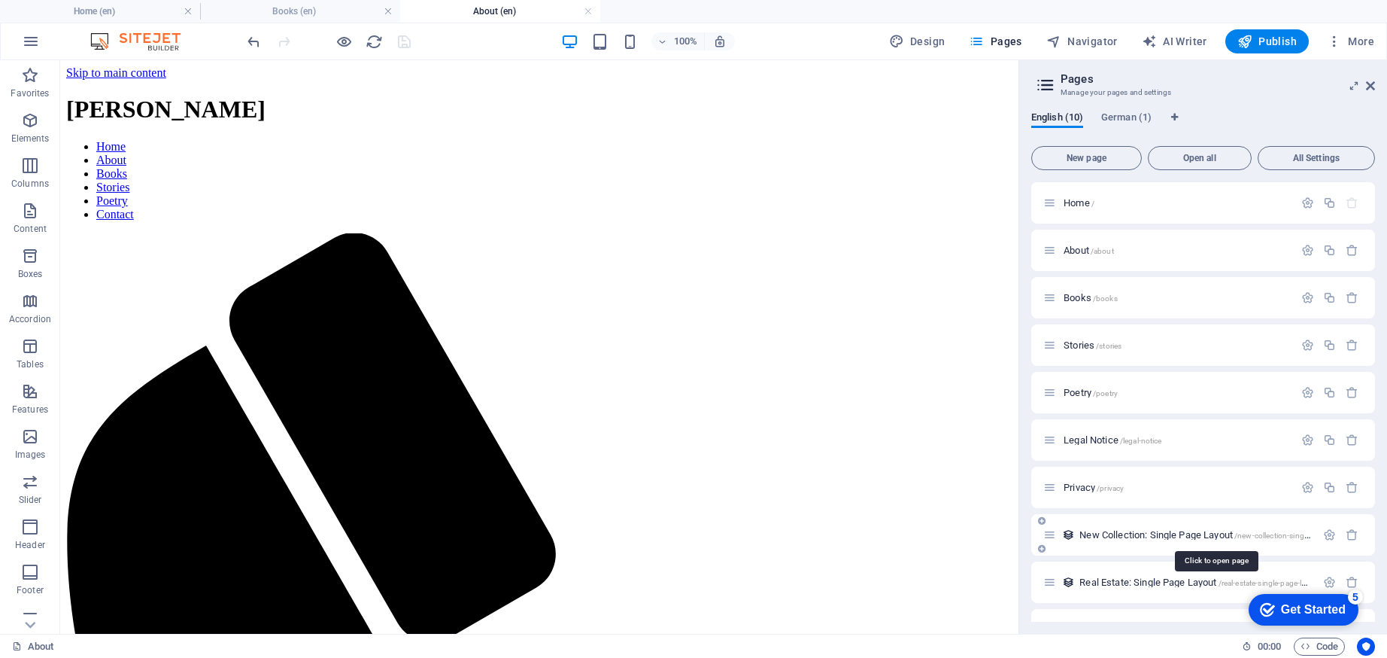
click at [1141, 534] on span "New Collection: Single Page Layout /new-collection-single-page-layout" at bounding box center [1216, 534] width 272 height 11
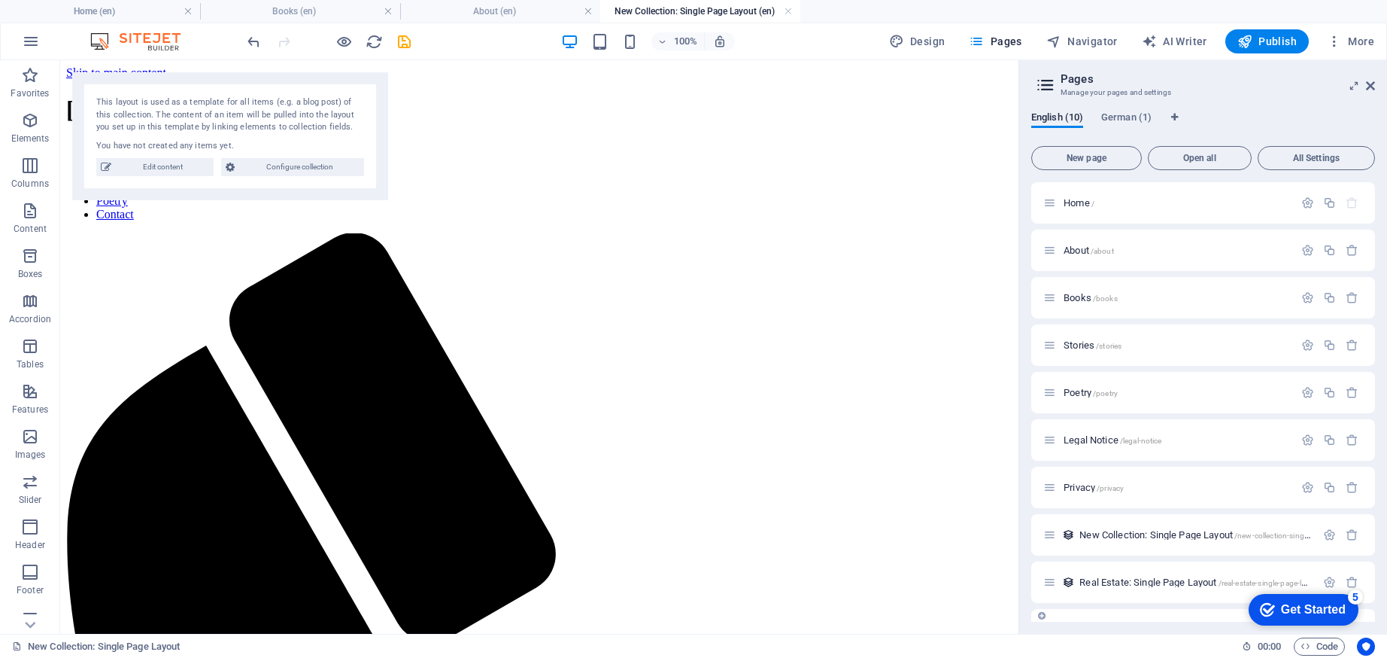
scroll to position [35, 0]
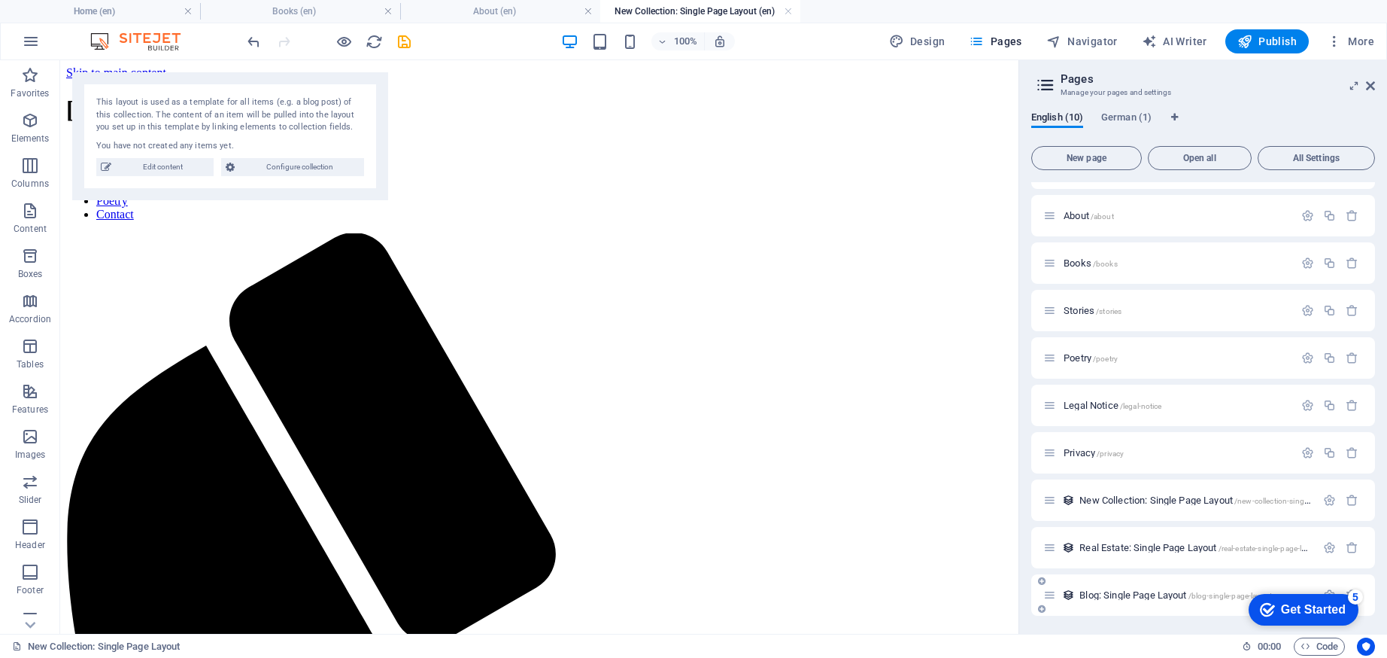
click at [1113, 592] on span "Blog: Single Page Layout /blog-single-page-layout" at bounding box center [1176, 594] width 193 height 11
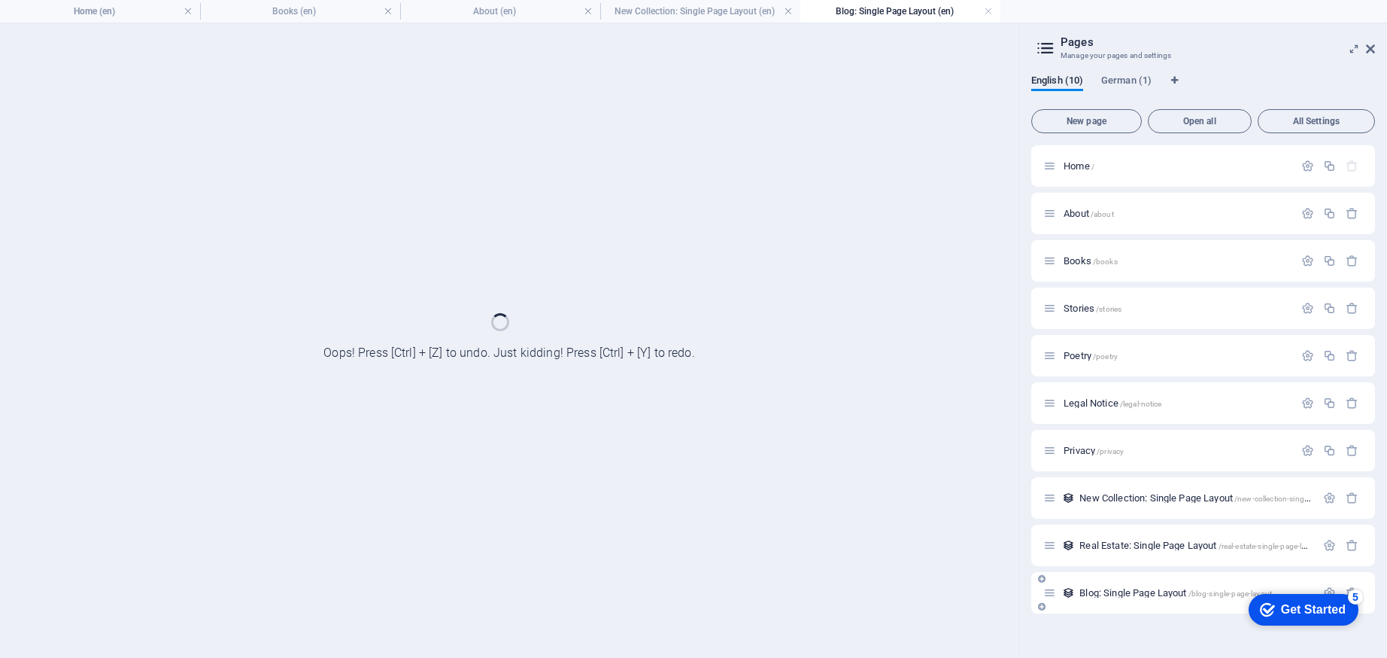
scroll to position [0, 0]
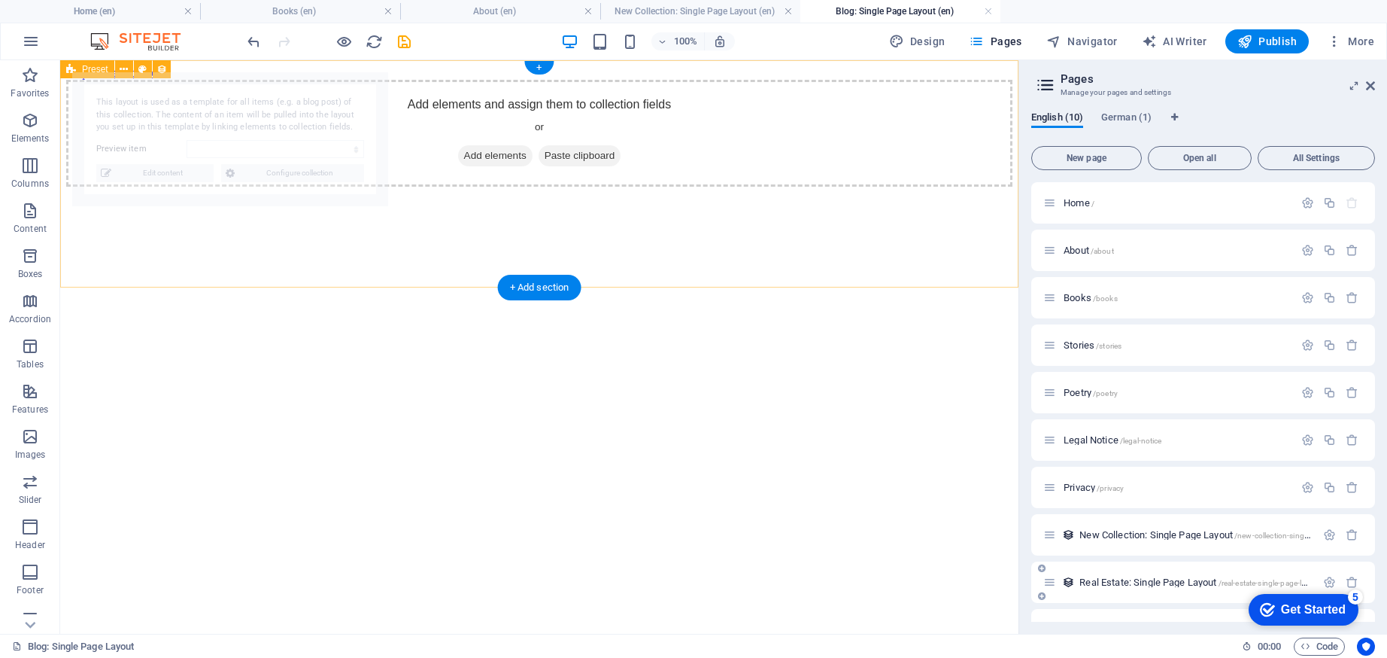
select select "68b16810b9bde58c18000e5b"
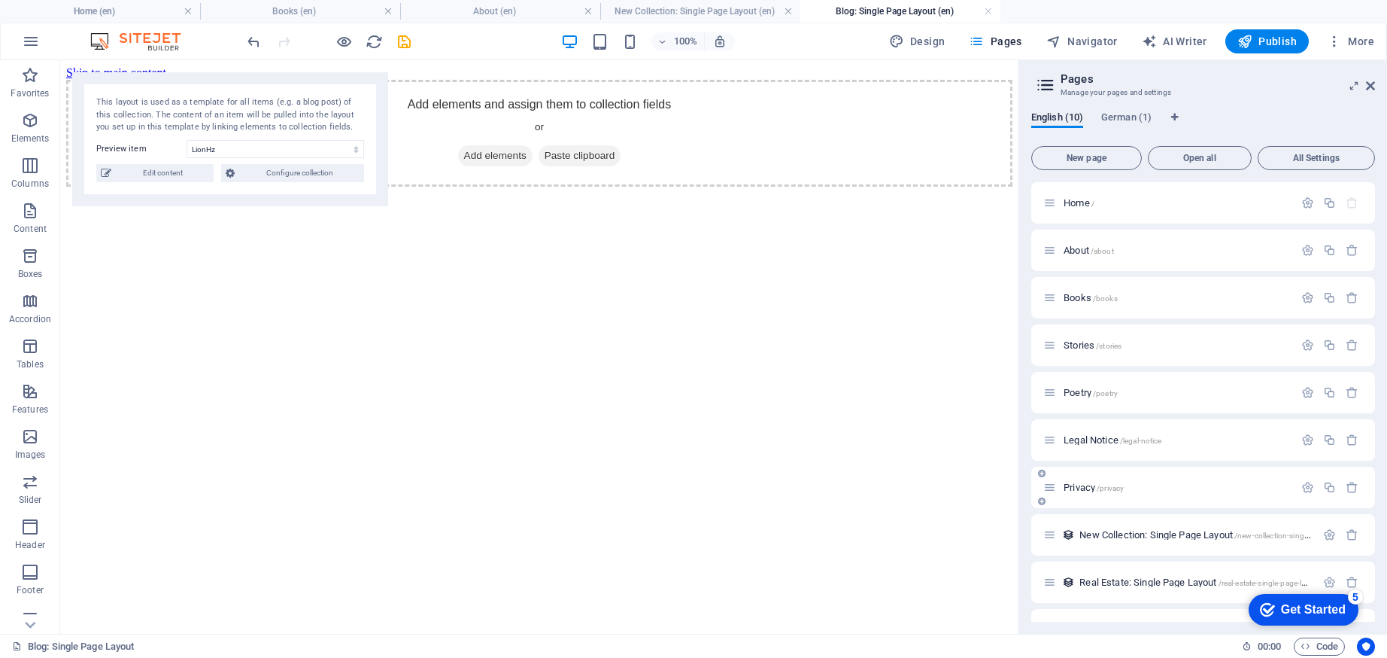
scroll to position [35, 0]
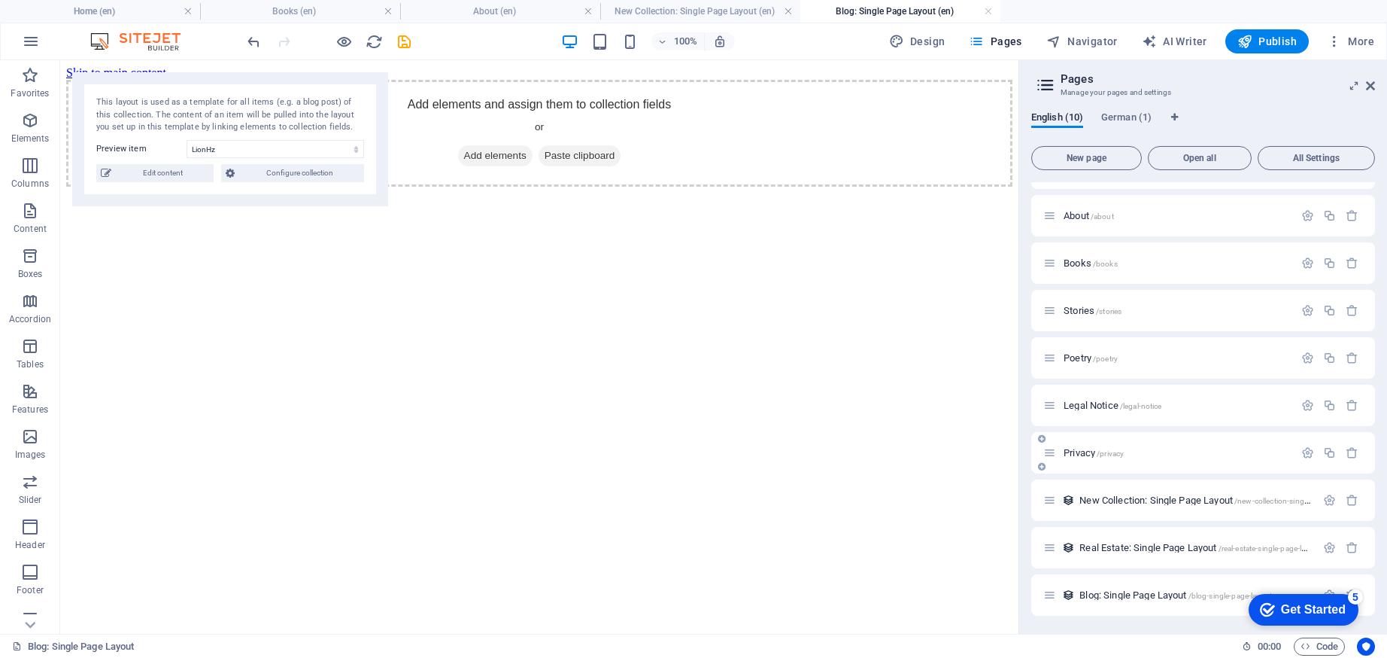
click at [1079, 451] on span "Privacy /privacy" at bounding box center [1094, 452] width 60 height 11
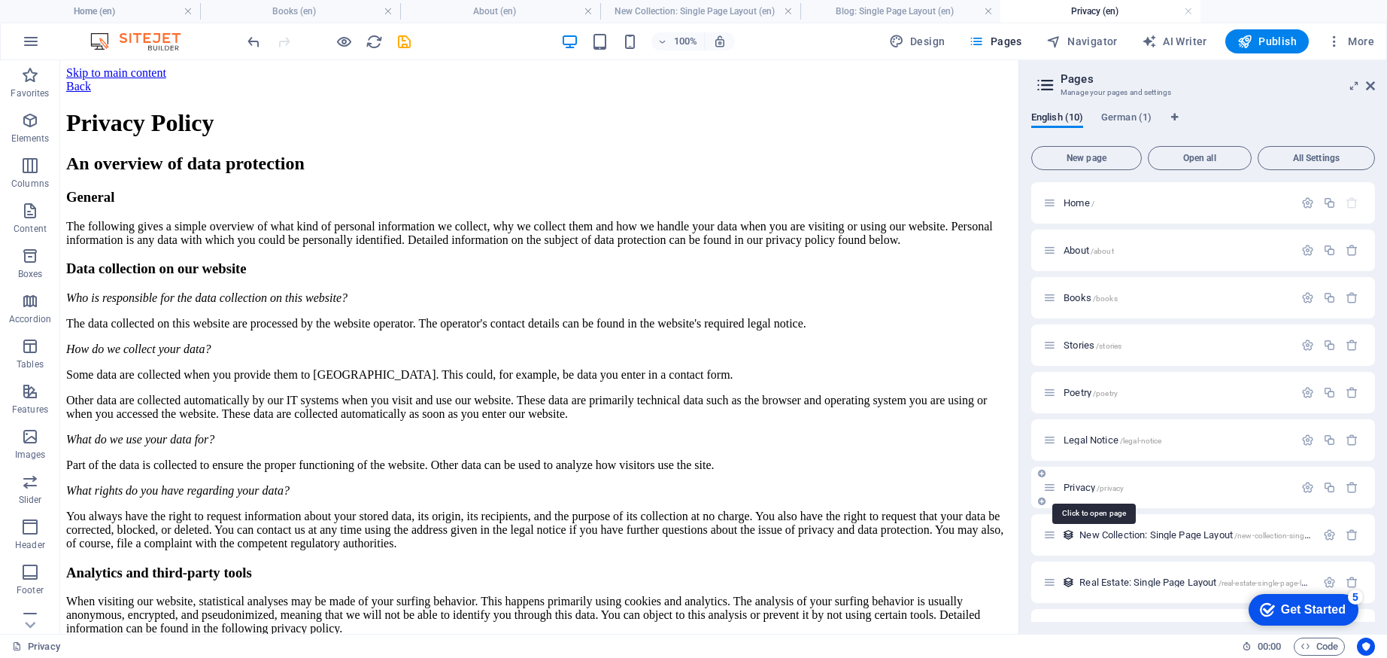
scroll to position [0, 0]
click at [1091, 257] on div "About /about" at bounding box center [1168, 249] width 251 height 17
click at [1090, 251] on span "About /about" at bounding box center [1089, 250] width 50 height 11
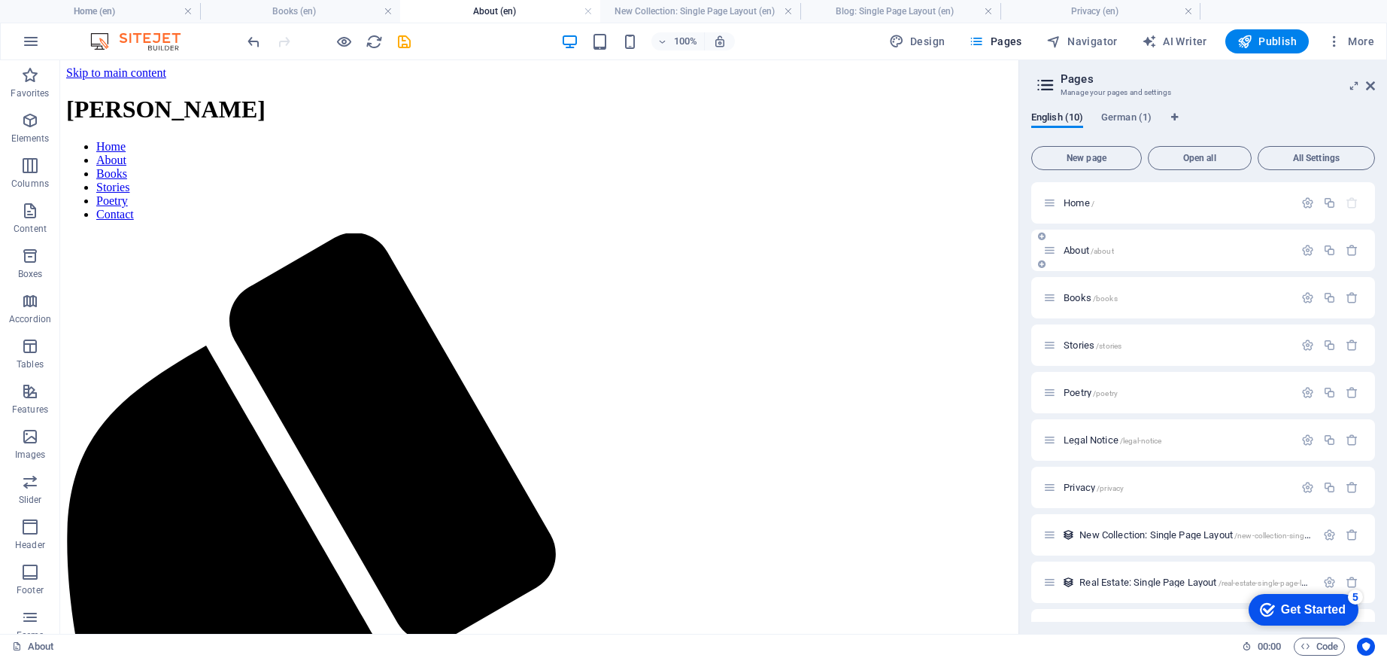
click at [1095, 251] on span "/about" at bounding box center [1102, 251] width 23 height 8
click at [1094, 299] on span "/books" at bounding box center [1105, 298] width 25 height 8
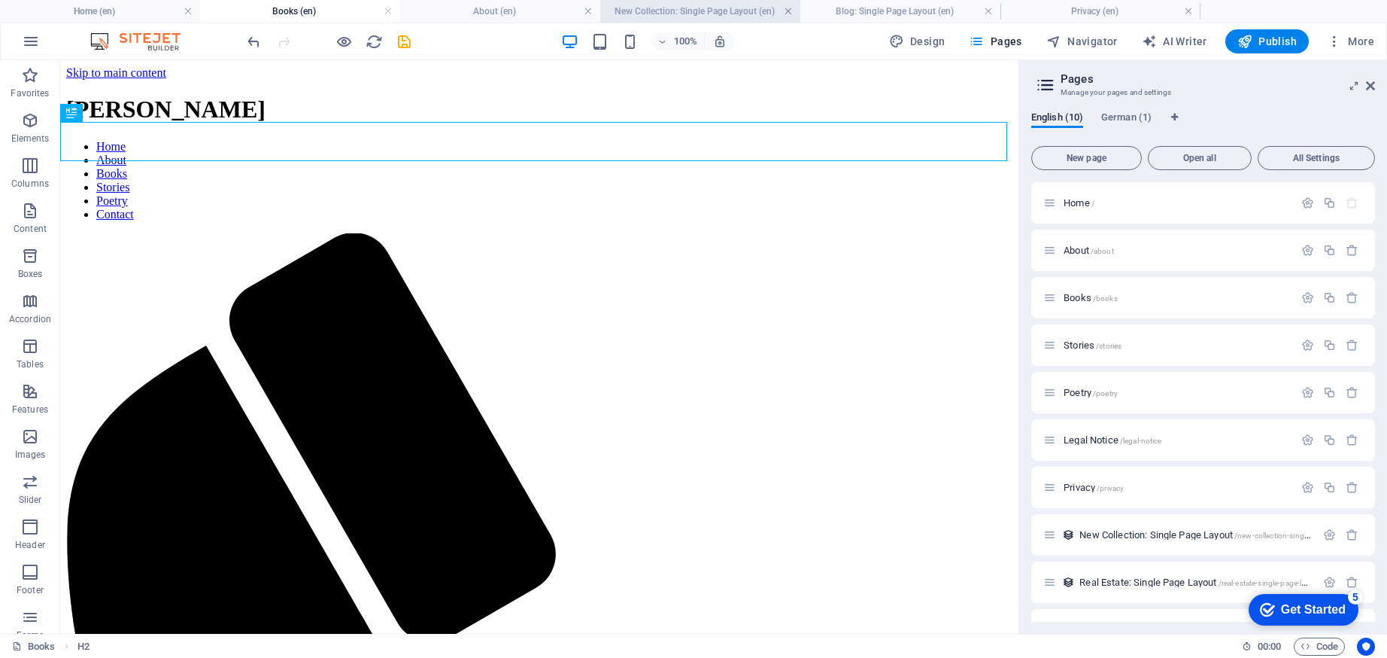
click at [790, 10] on link at bounding box center [788, 12] width 9 height 14
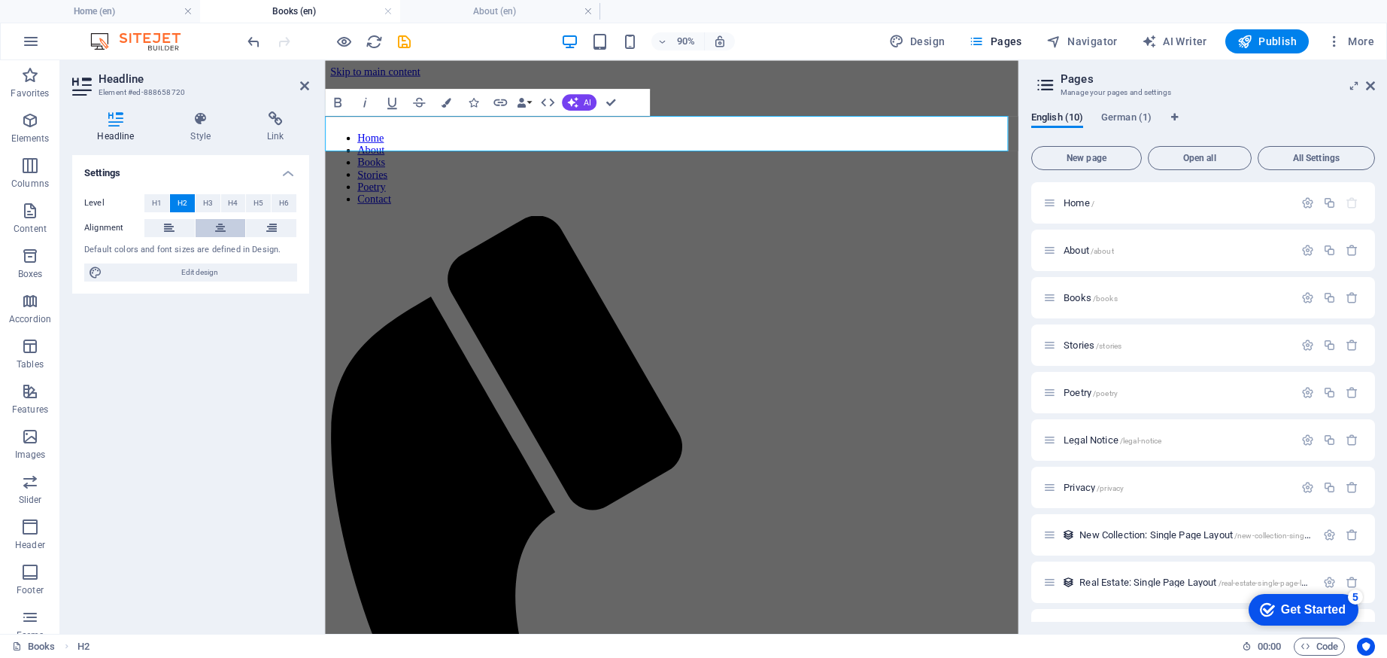
click at [217, 230] on icon at bounding box center [220, 228] width 11 height 18
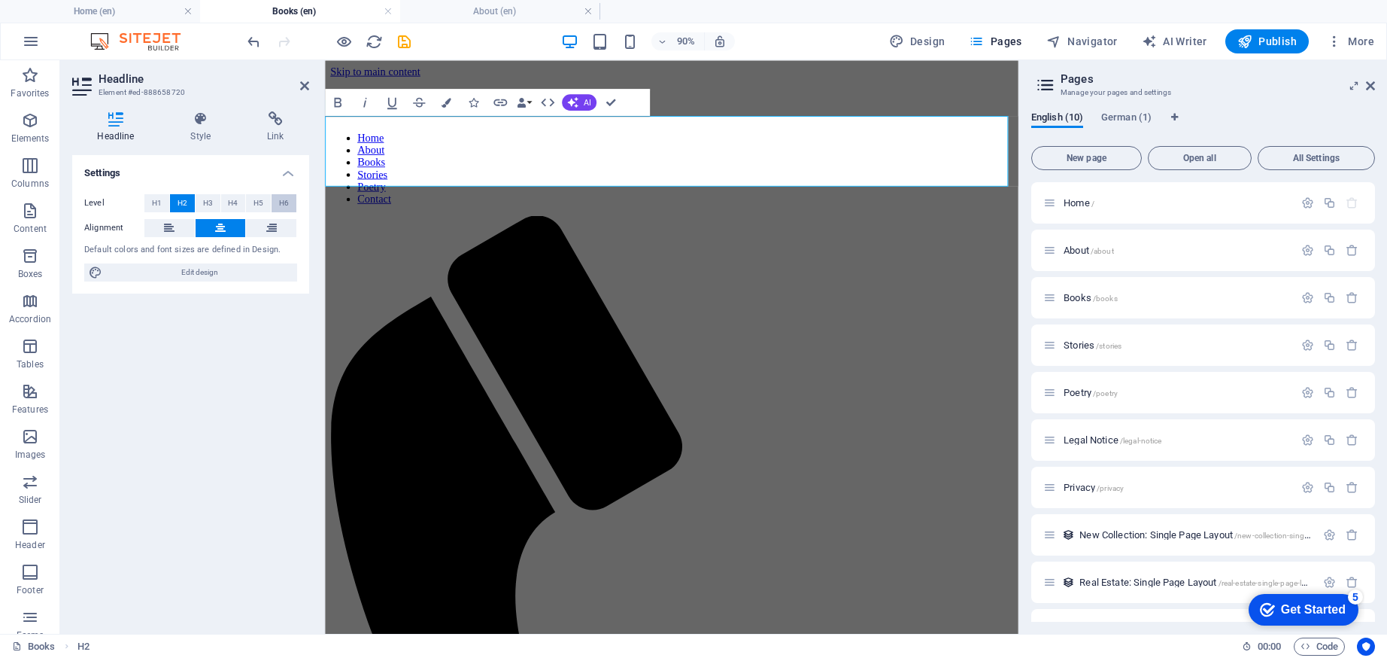
click at [287, 202] on span "H6" at bounding box center [284, 203] width 10 height 18
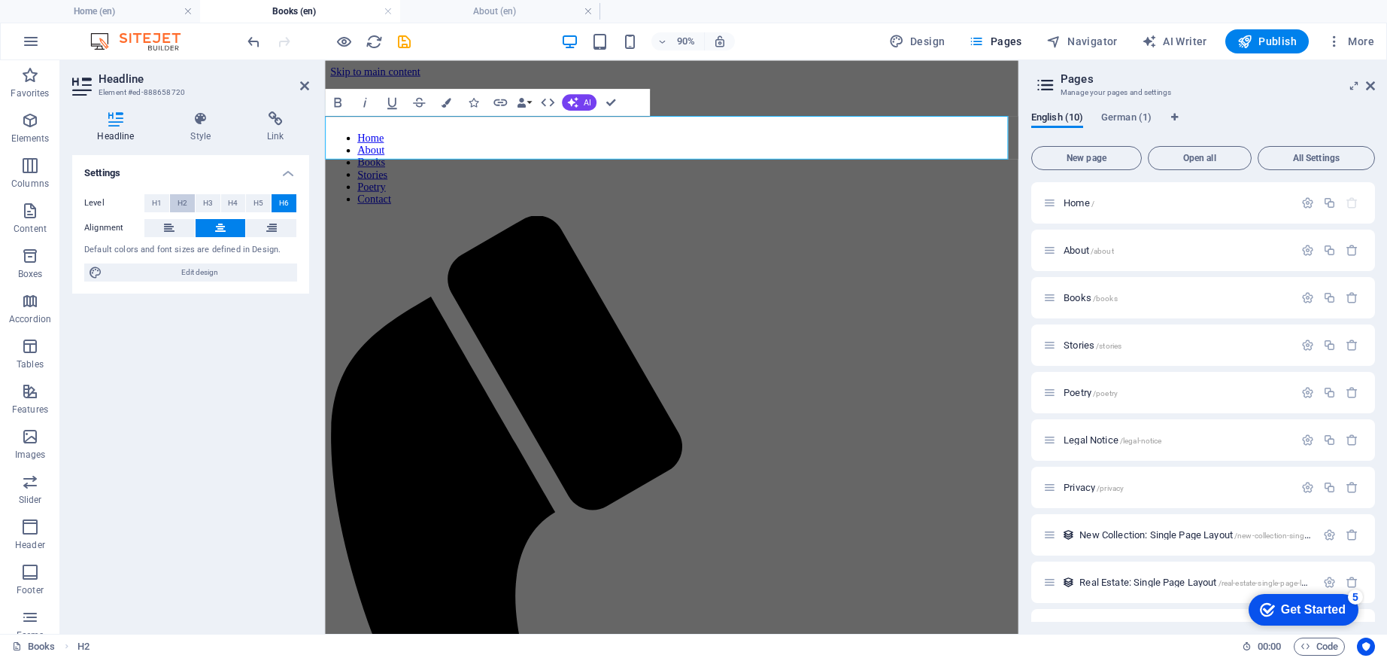
click at [190, 202] on button "H2" at bounding box center [182, 203] width 25 height 18
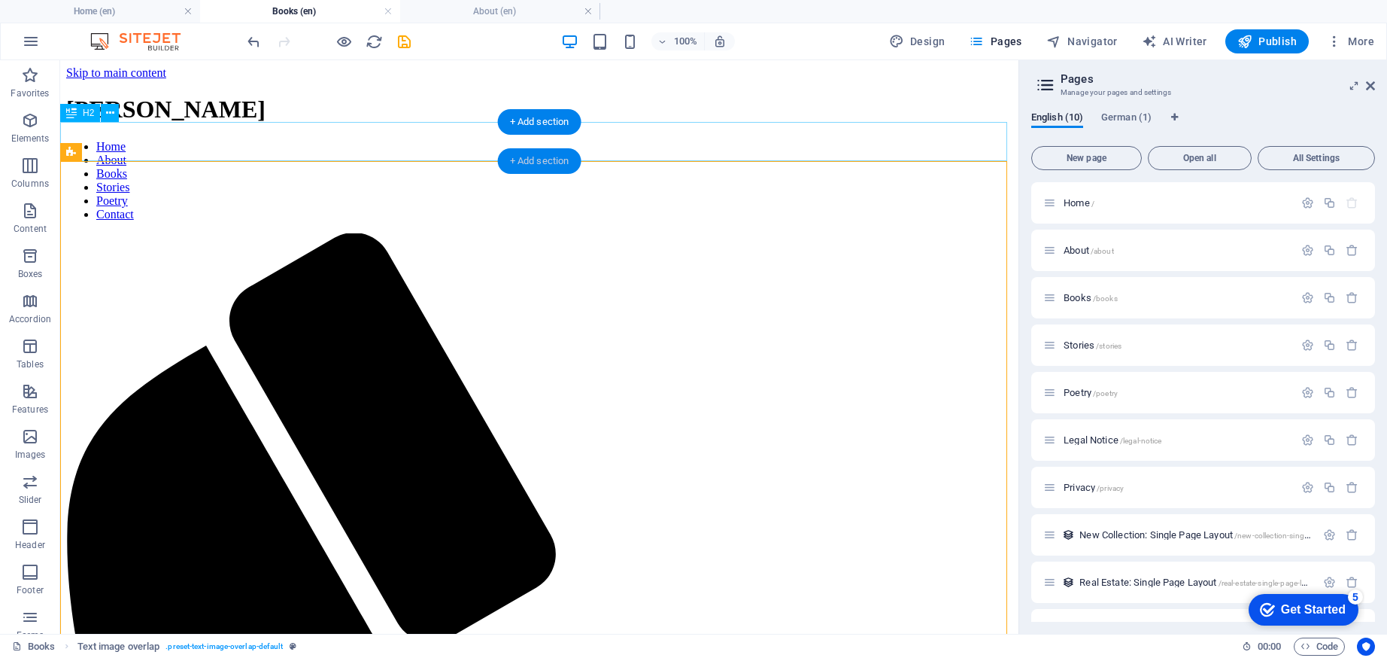
drag, startPoint x: 539, startPoint y: 159, endPoint x: 61, endPoint y: 243, distance: 485.7
click at [539, 159] on div "+ Add section" at bounding box center [540, 161] width 84 height 26
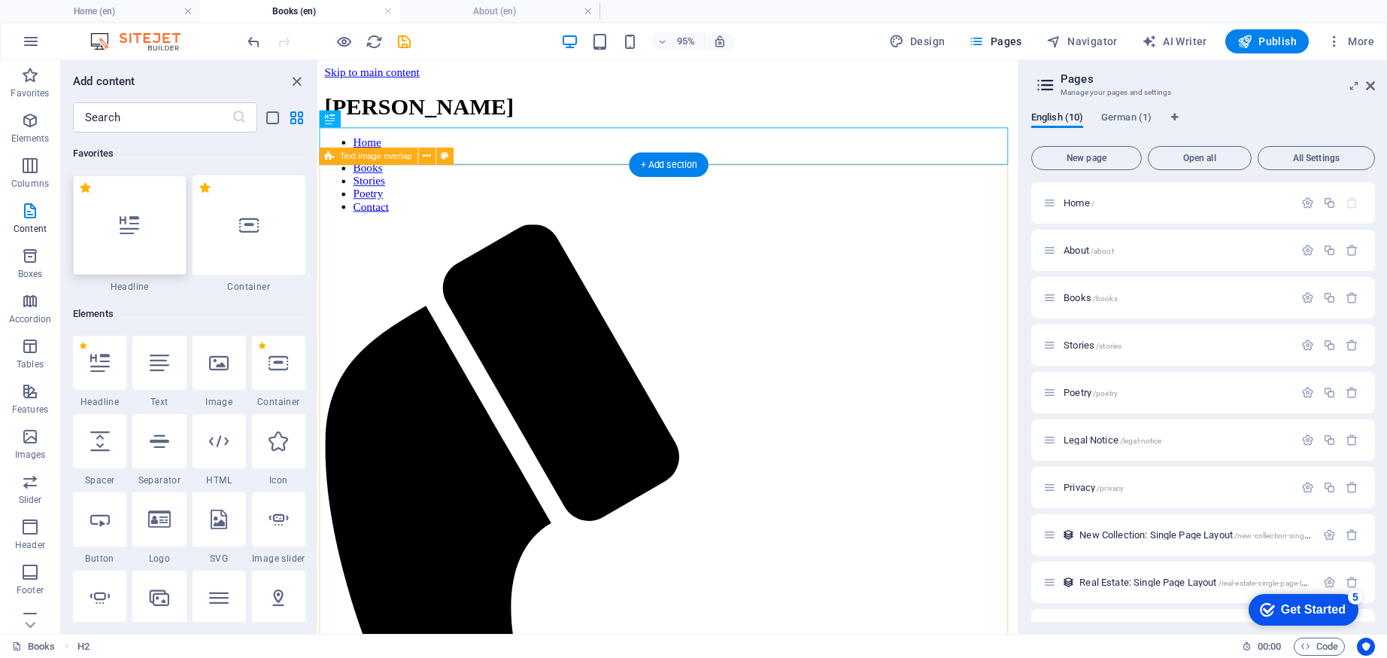
click at [160, 257] on div at bounding box center [130, 224] width 114 height 99
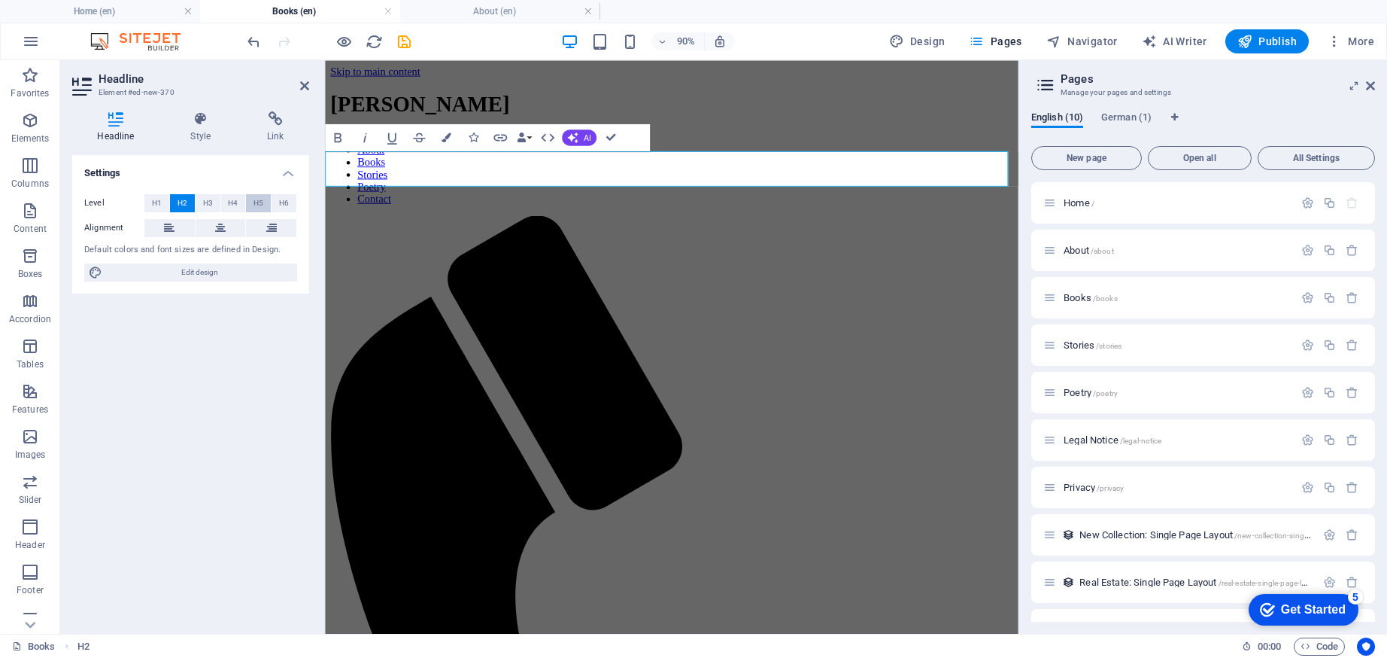
click at [265, 204] on button "H5" at bounding box center [258, 203] width 25 height 18
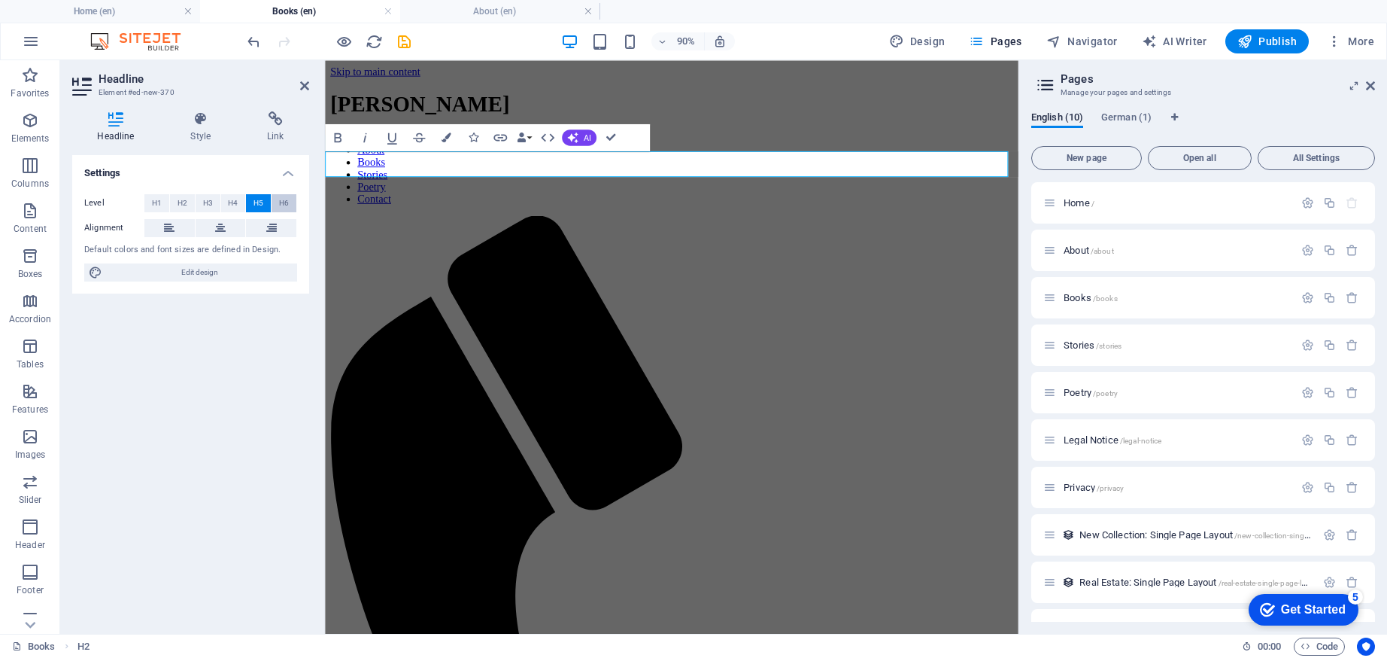
click at [287, 201] on span "H6" at bounding box center [284, 203] width 10 height 18
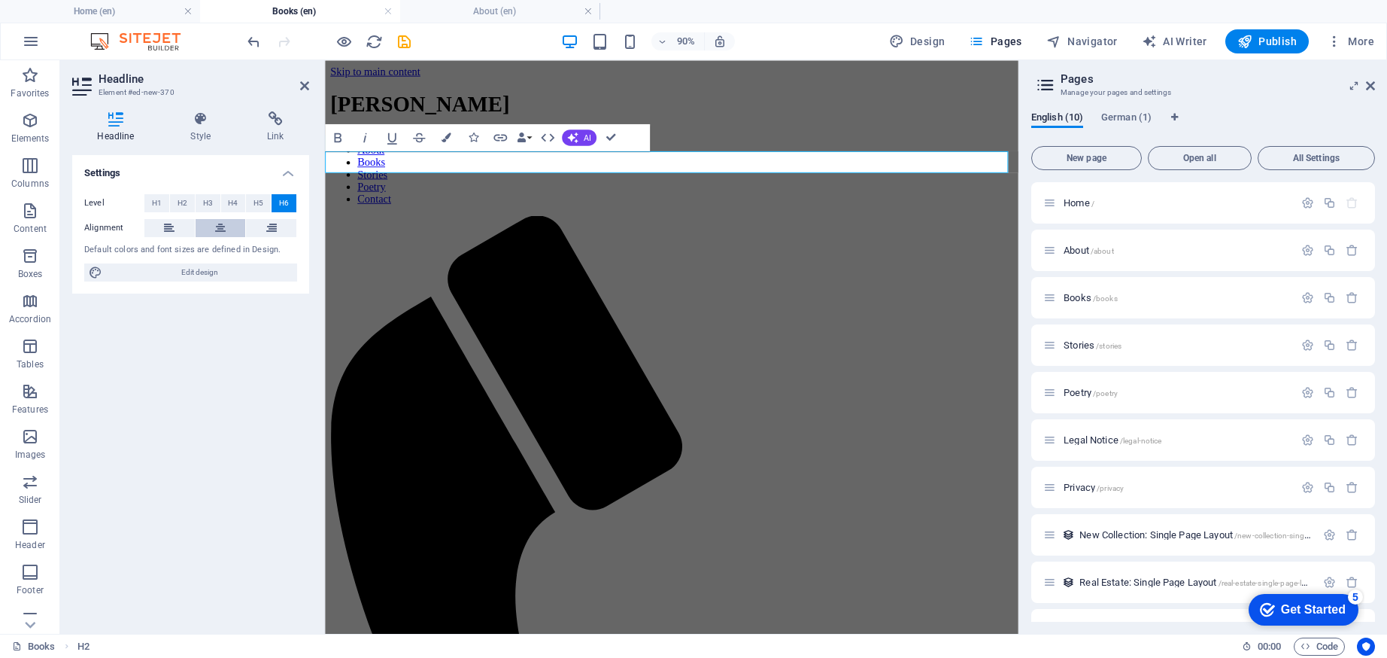
click at [226, 232] on button at bounding box center [221, 228] width 50 height 18
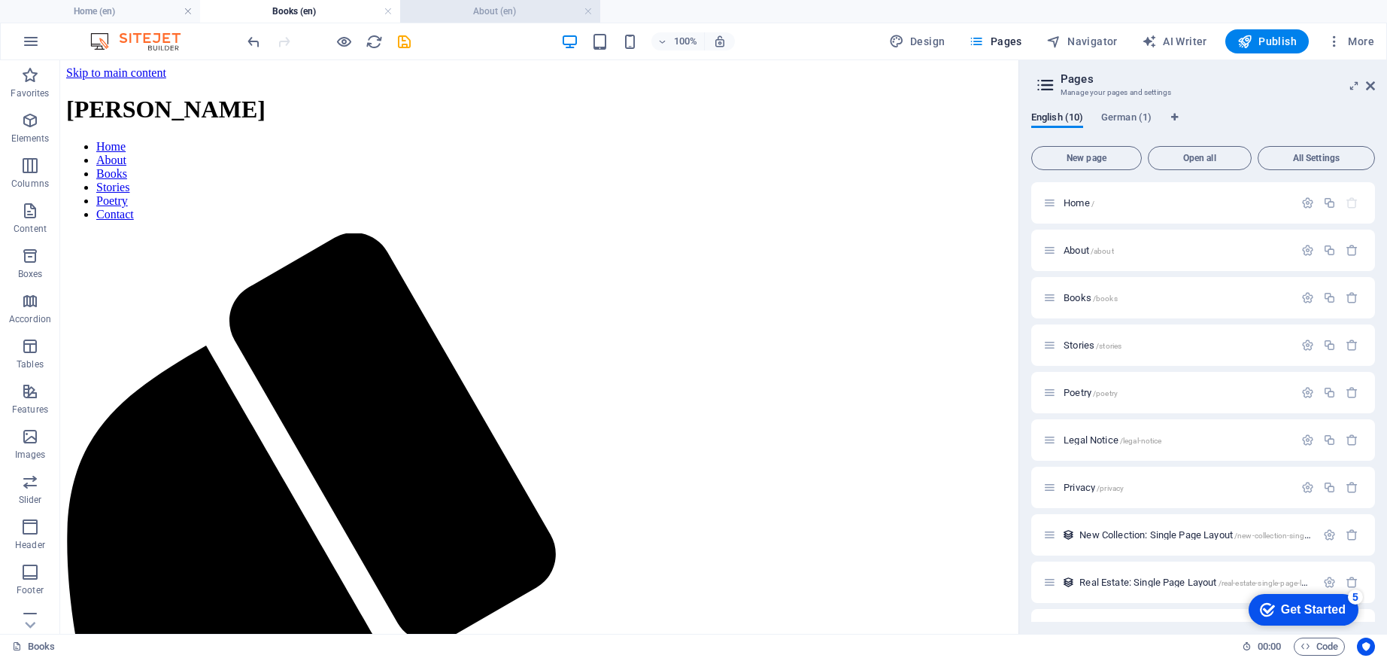
click at [479, 11] on h4 "About (en)" at bounding box center [500, 11] width 200 height 17
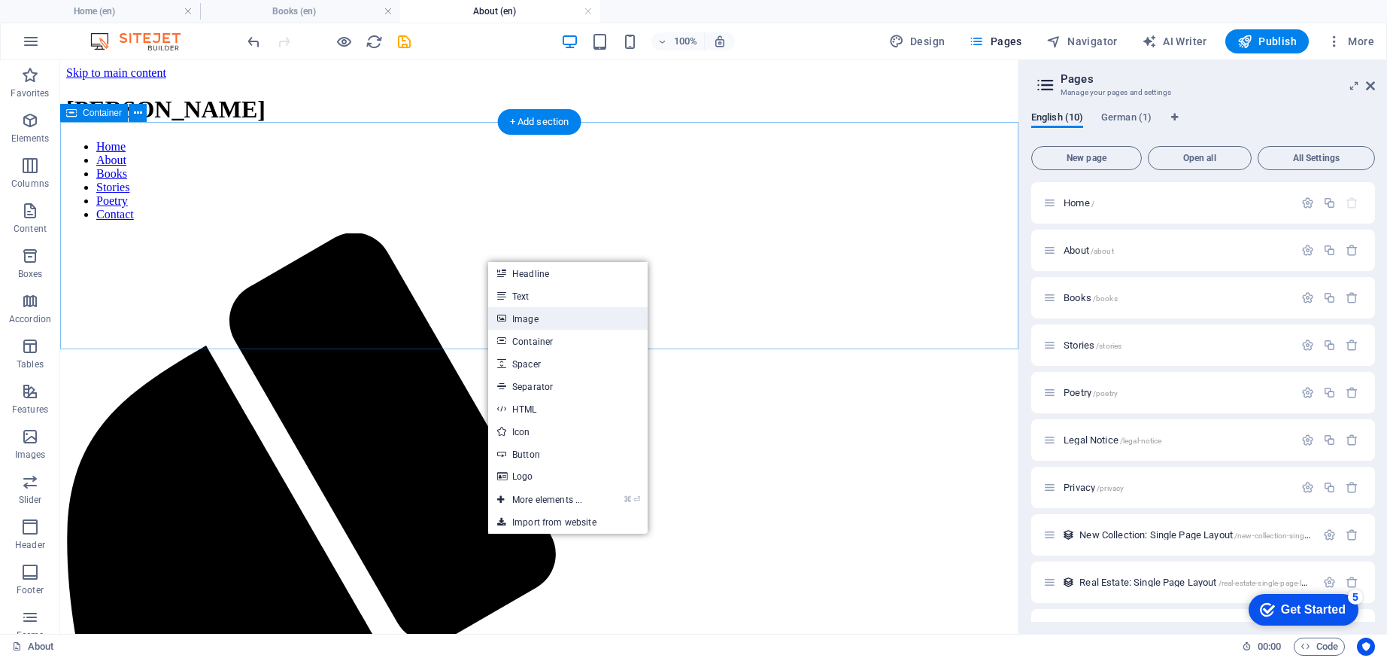
click at [506, 311] on link "Image" at bounding box center [567, 318] width 159 height 23
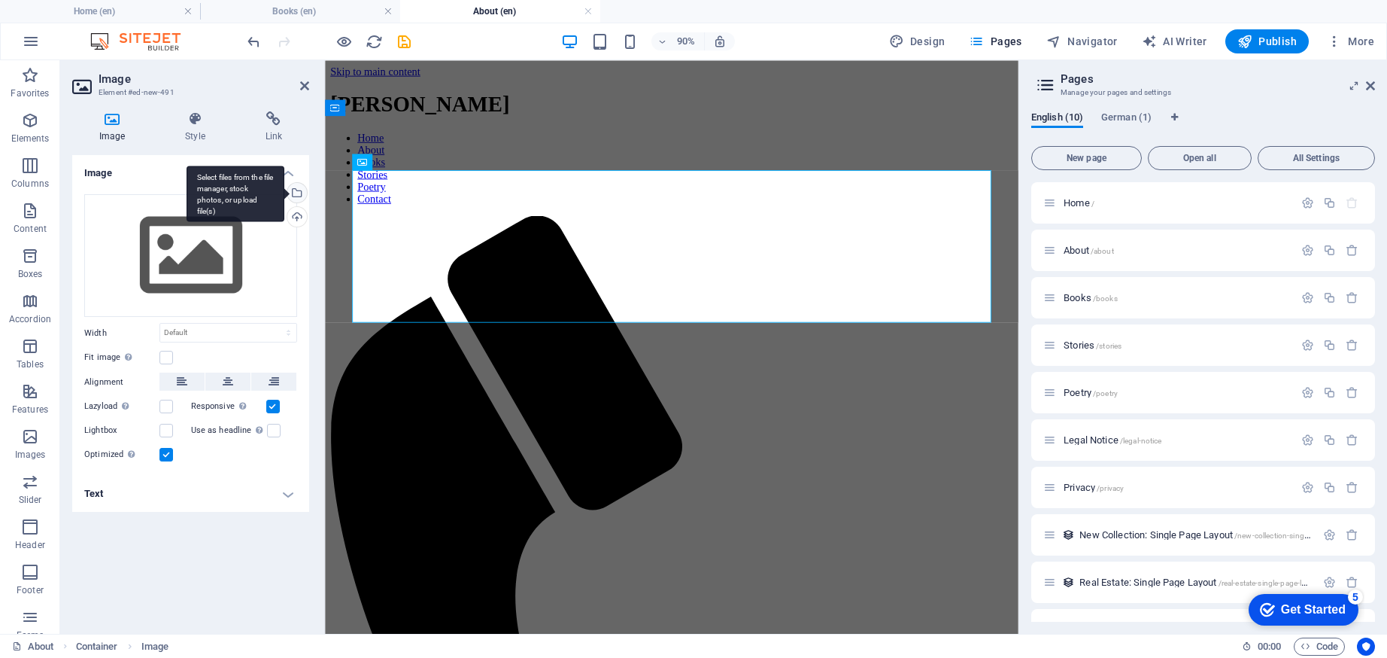
click at [300, 187] on div "Select files from the file manager, stock photos, or upload file(s)" at bounding box center [295, 194] width 23 height 23
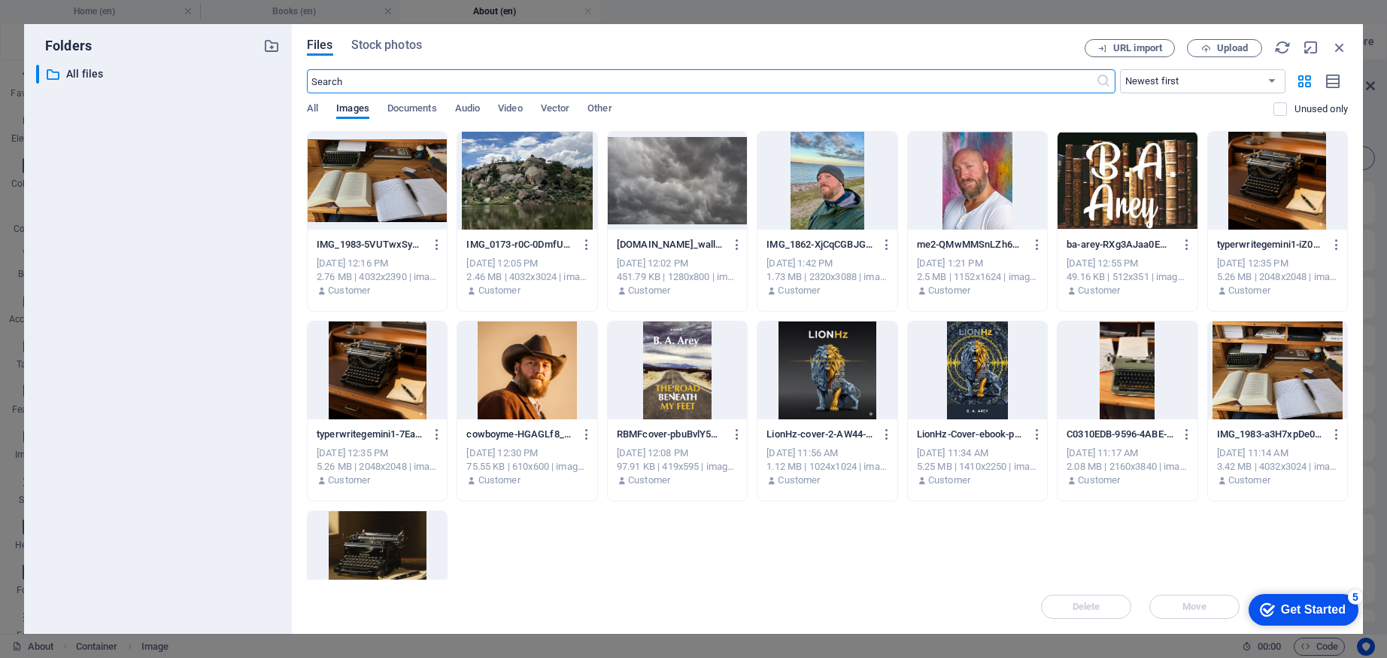
click at [523, 358] on div at bounding box center [526, 370] width 139 height 98
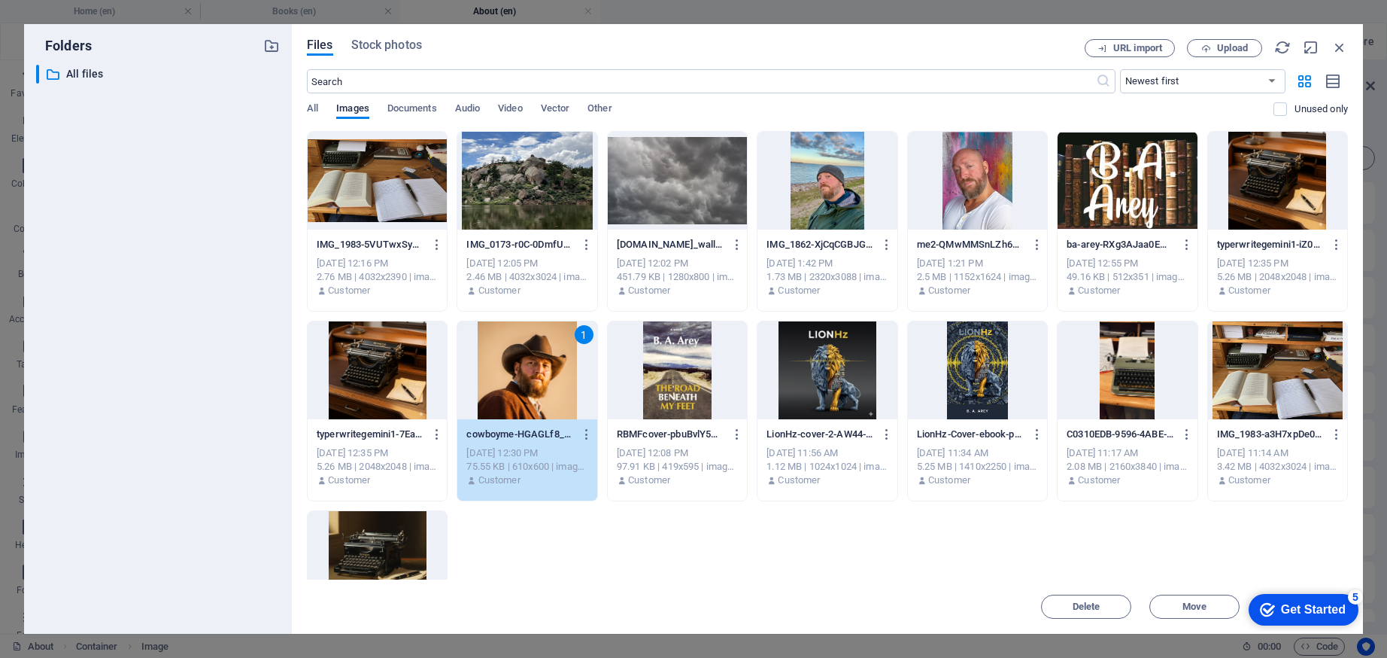
click at [525, 360] on div "1" at bounding box center [526, 370] width 139 height 98
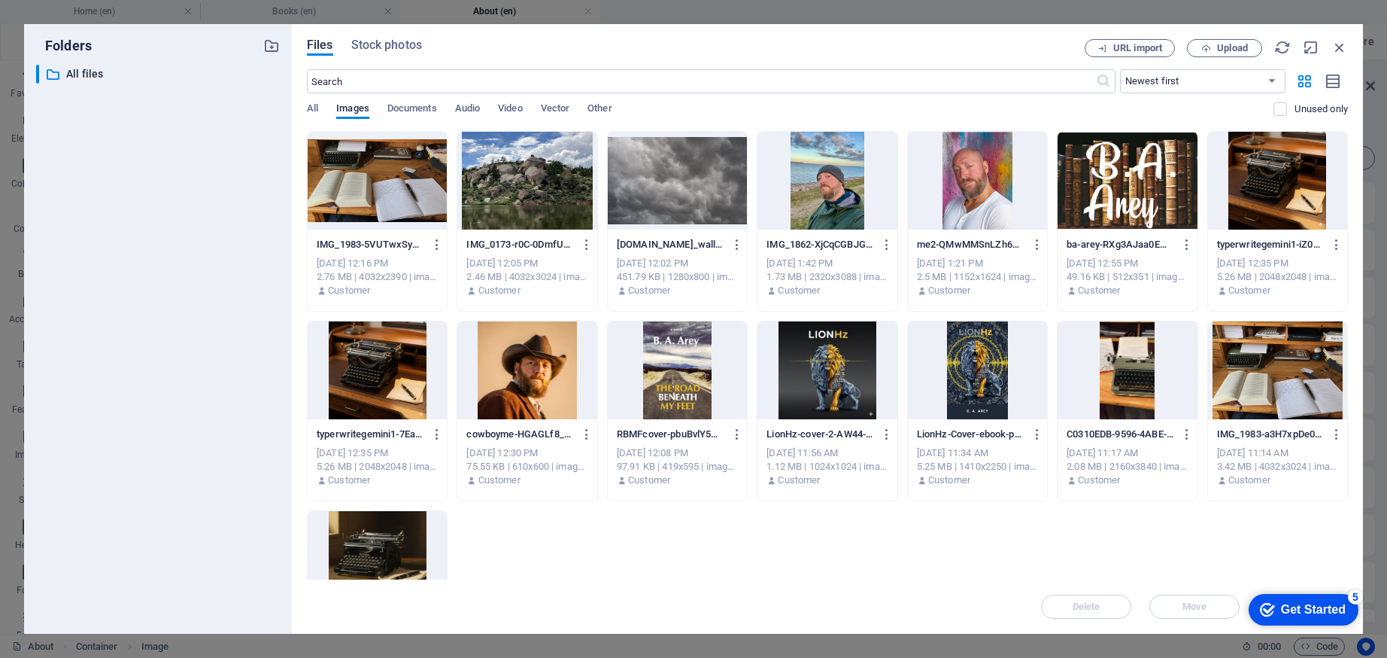
click at [525, 360] on div at bounding box center [526, 370] width 139 height 98
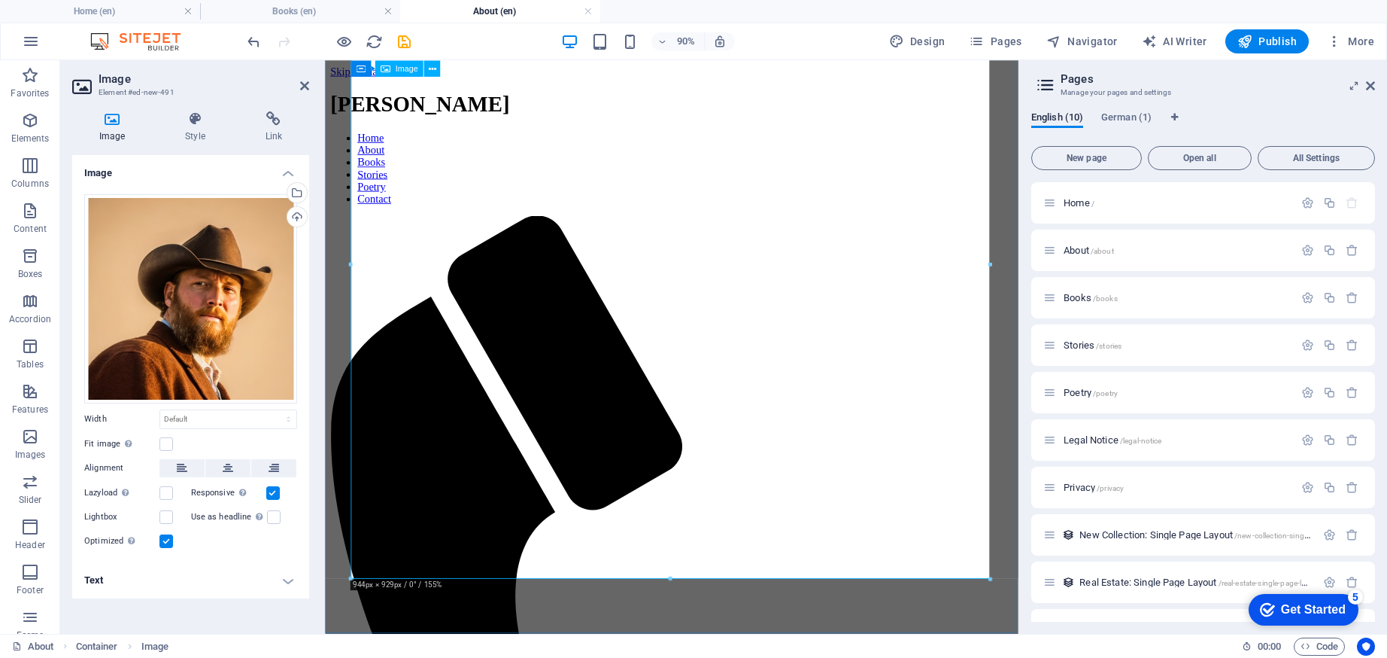
scroll to position [245, 0]
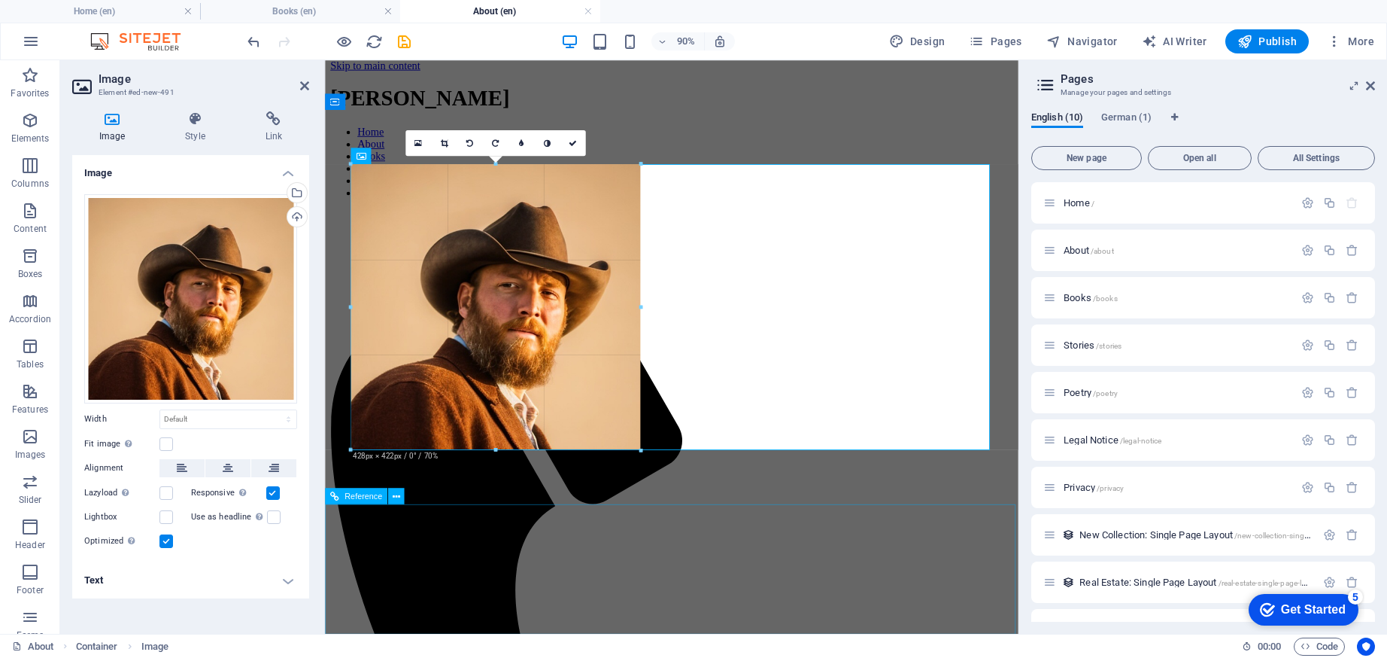
drag, startPoint x: 991, startPoint y: 579, endPoint x: 148, endPoint y: 217, distance: 917.0
type input "428"
select select "px"
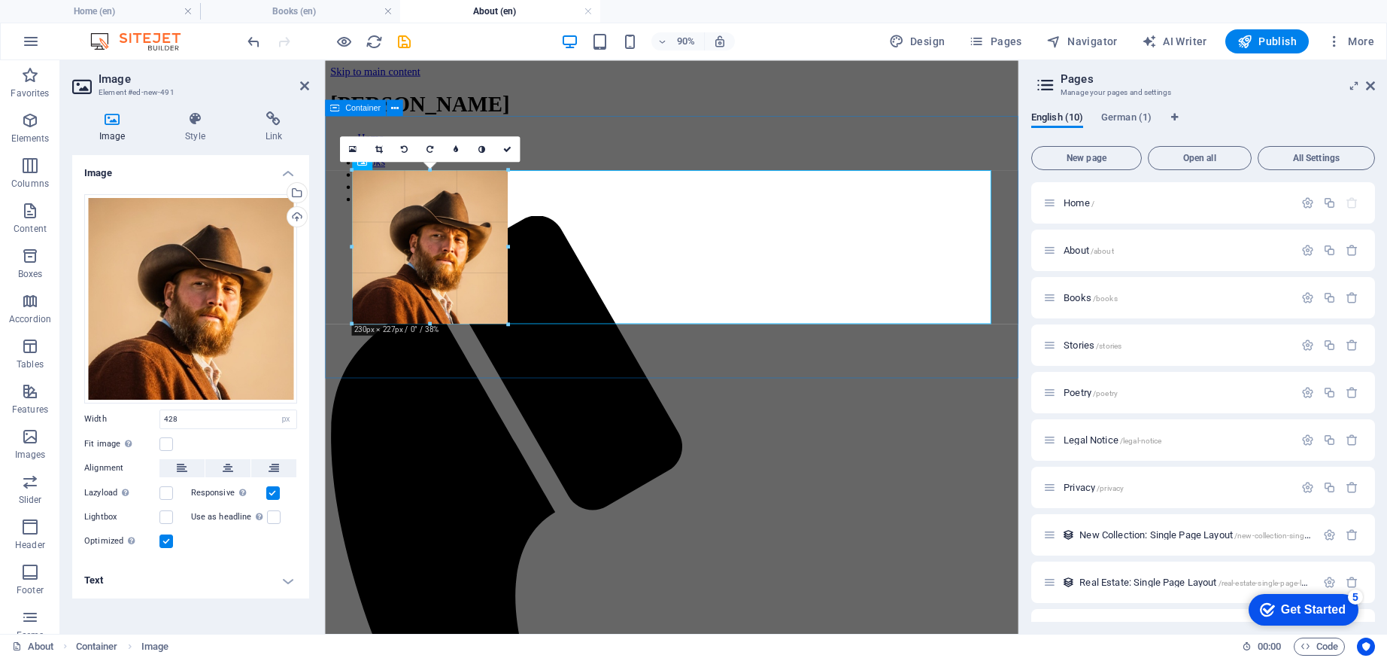
drag, startPoint x: 639, startPoint y: 448, endPoint x: 429, endPoint y: 301, distance: 257.1
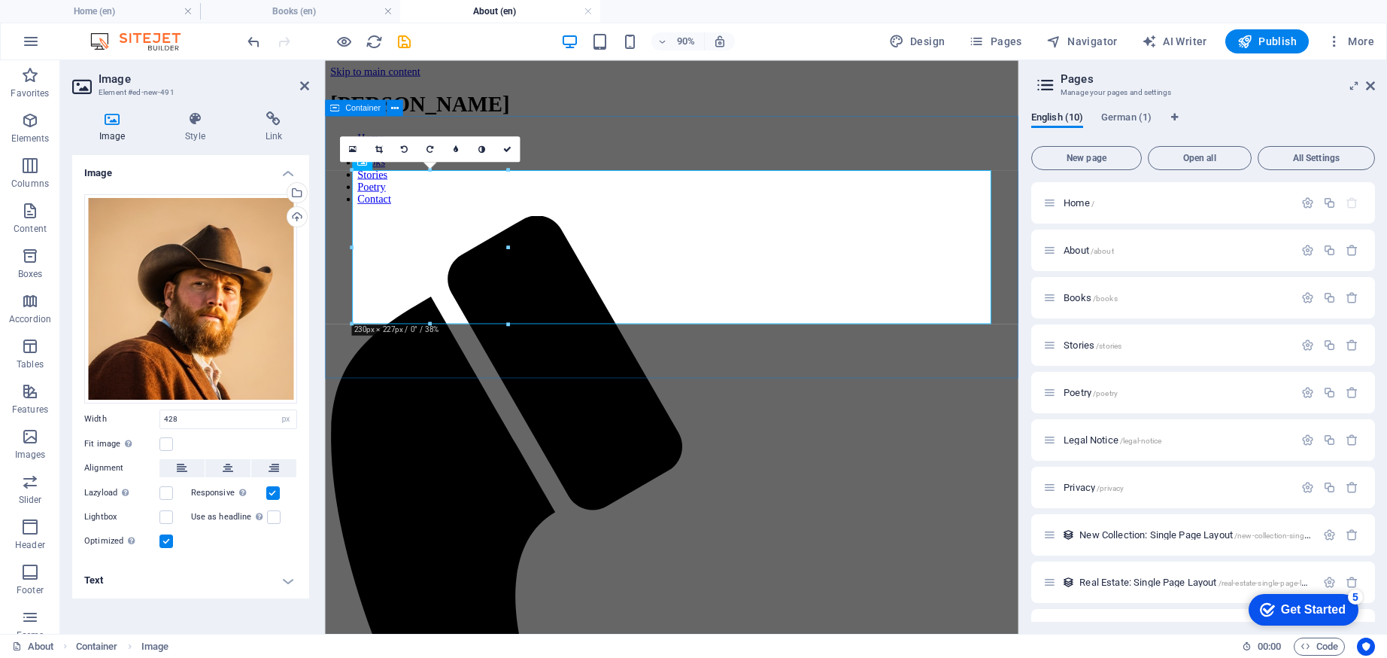
type input "230"
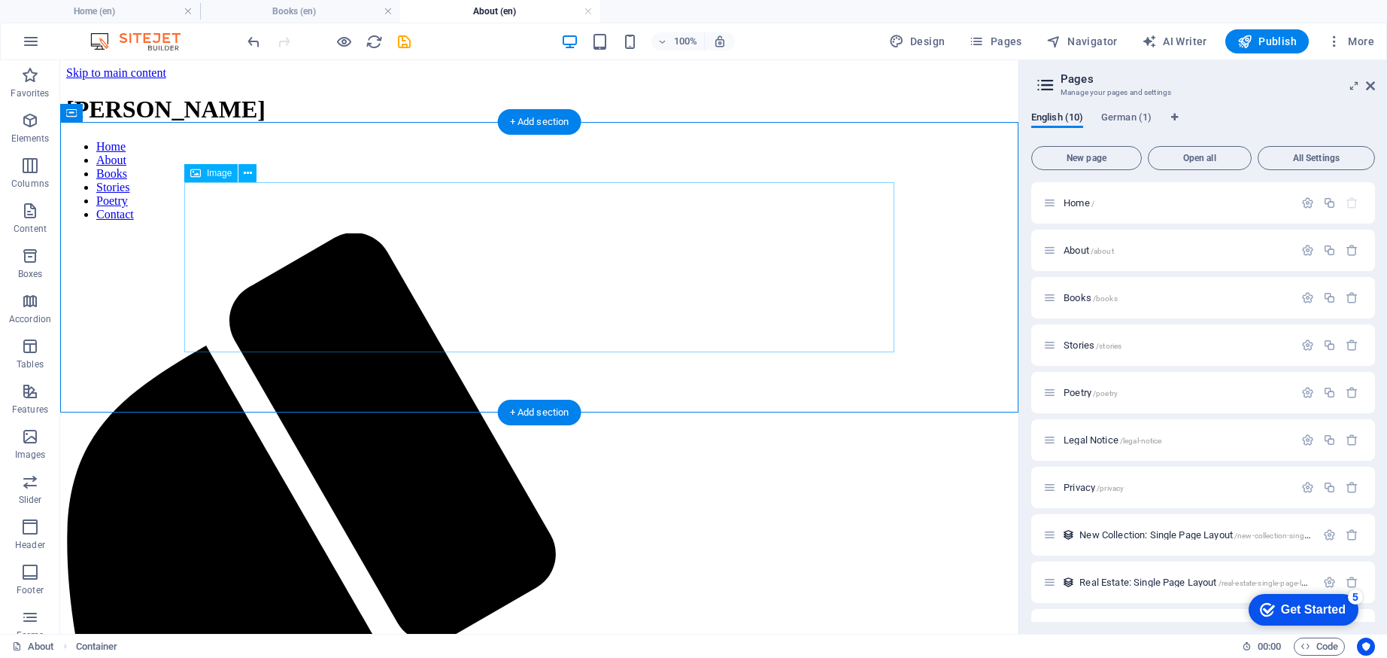
click at [249, 173] on icon at bounding box center [248, 174] width 8 height 16
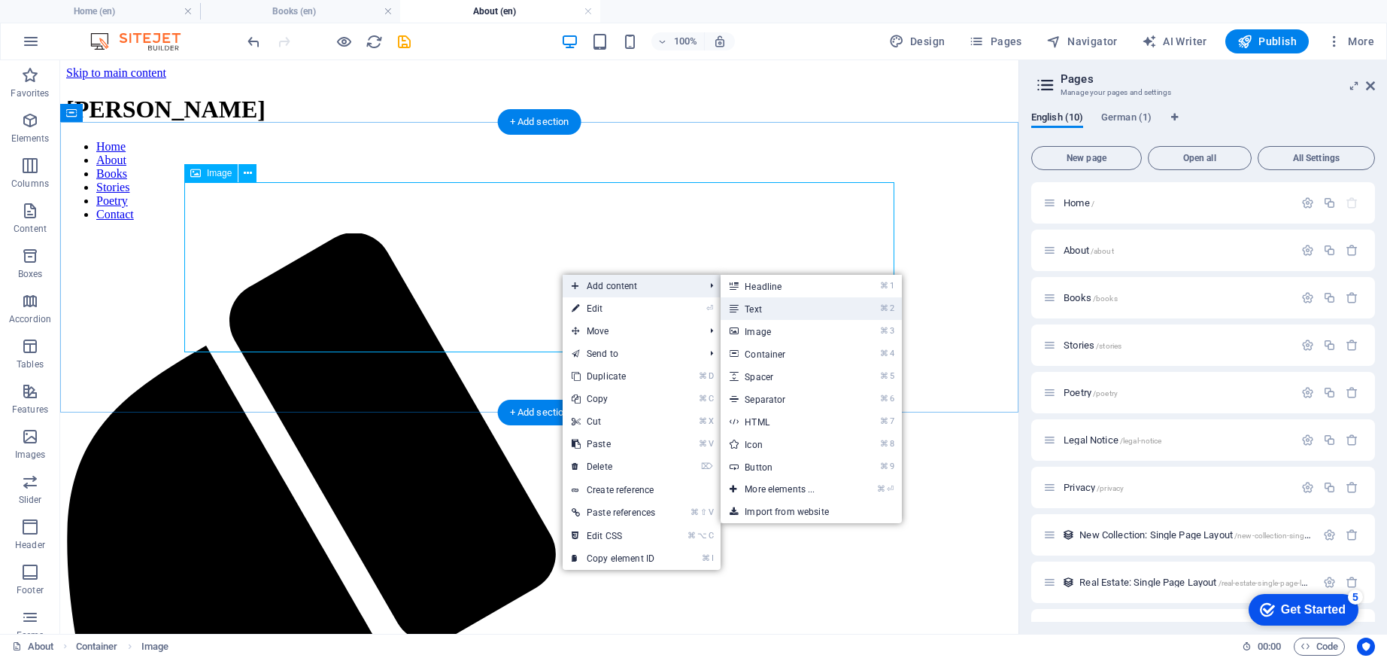
click at [784, 305] on link "⌘ 2 Text" at bounding box center [783, 308] width 124 height 23
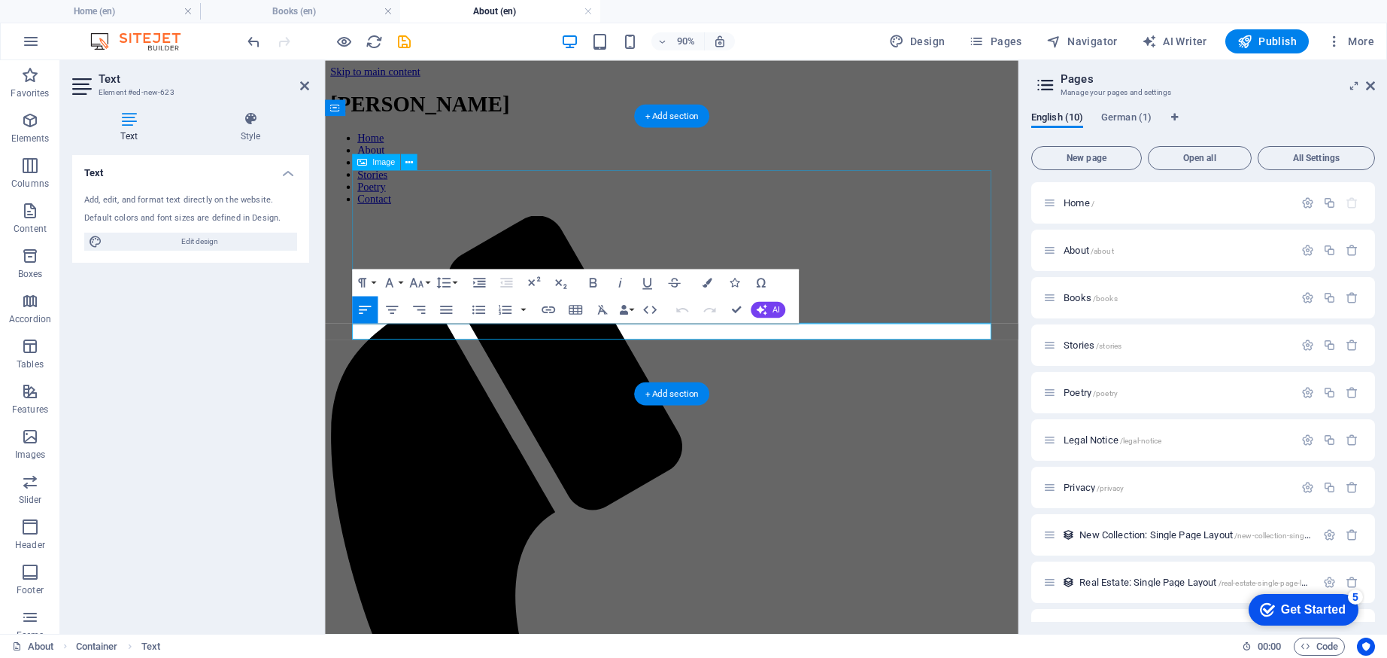
drag, startPoint x: 691, startPoint y: 369, endPoint x: 605, endPoint y: 194, distance: 195.5
click at [255, 135] on h4 "Style" at bounding box center [250, 127] width 117 height 32
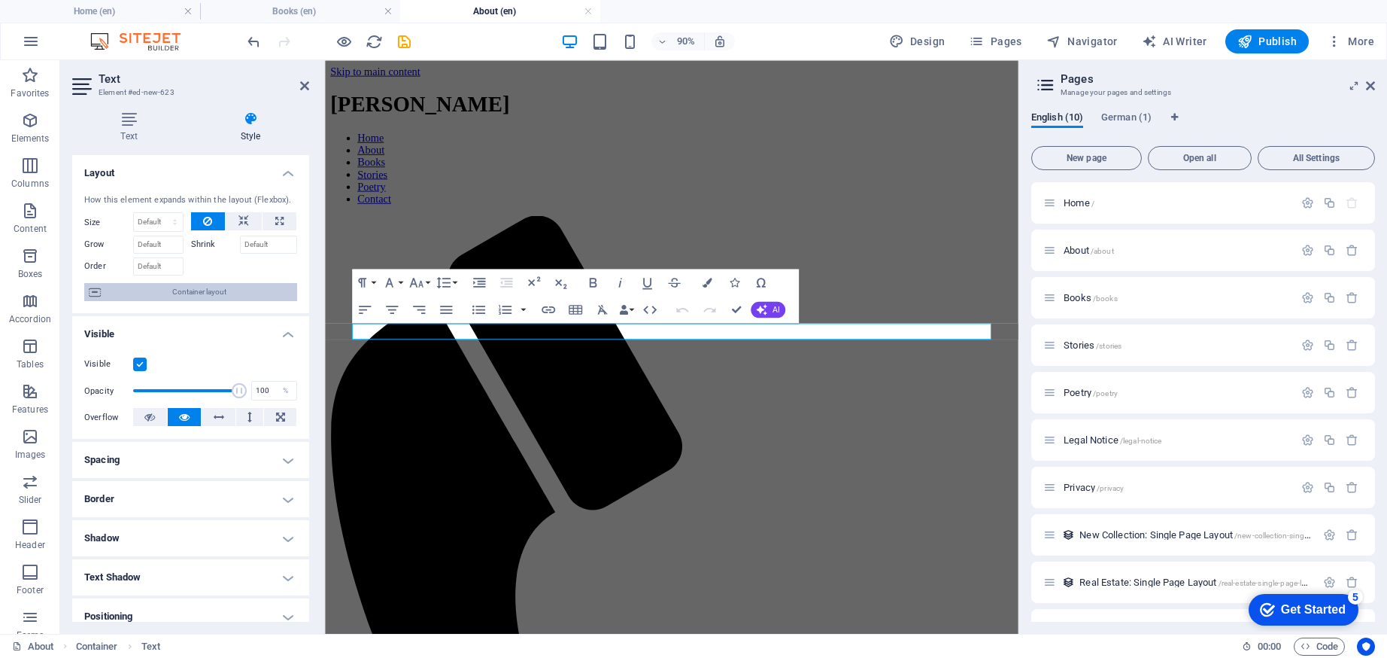
click at [206, 293] on span "Container layout" at bounding box center [198, 292] width 187 height 18
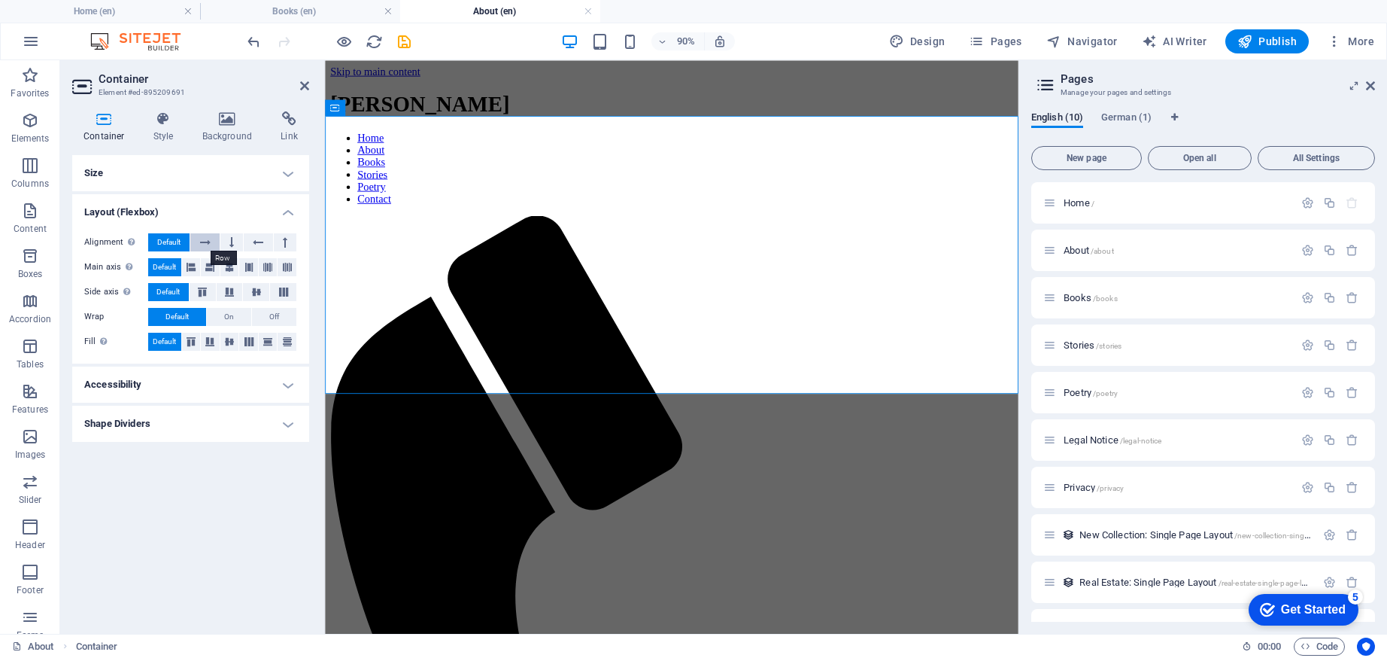
click at [204, 238] on icon at bounding box center [205, 242] width 11 height 18
click at [249, 292] on icon at bounding box center [257, 291] width 18 height 9
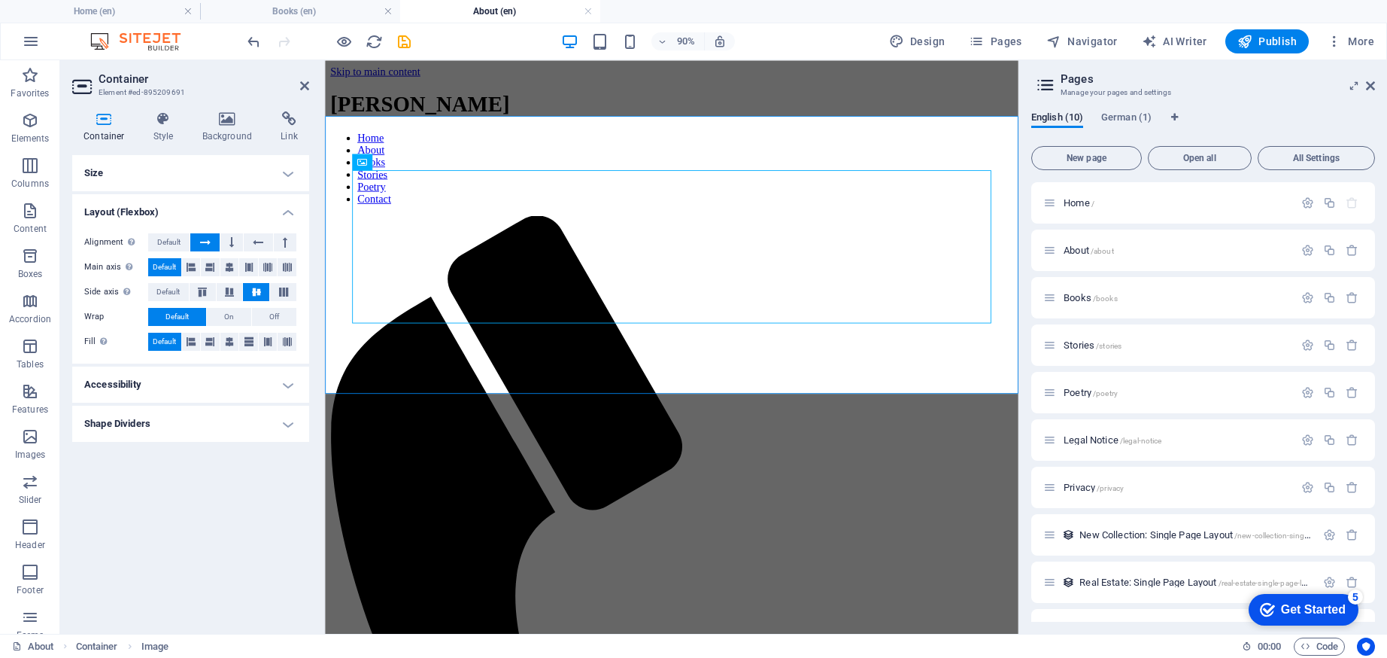
click at [196, 172] on h4 "Size" at bounding box center [190, 173] width 237 height 36
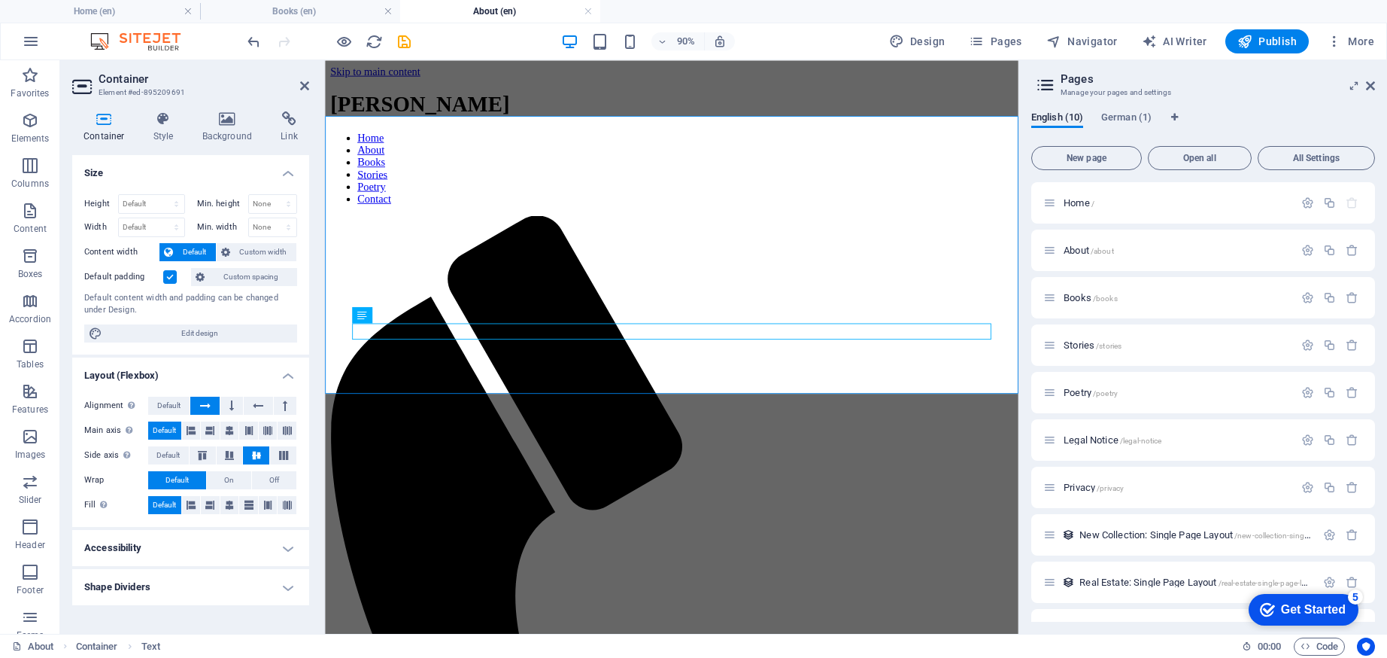
click at [196, 172] on h4 "Size" at bounding box center [190, 168] width 237 height 27
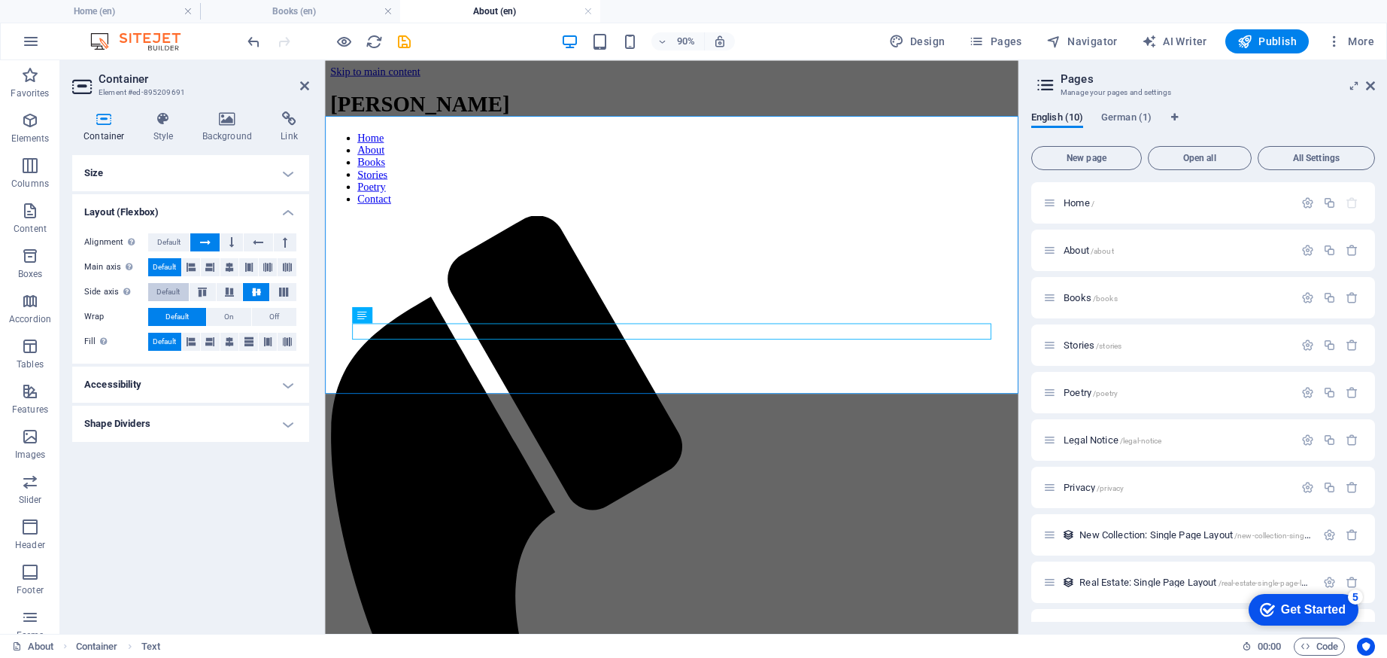
click at [174, 287] on span "Default" at bounding box center [167, 292] width 23 height 18
click at [171, 245] on span "Default" at bounding box center [168, 242] width 23 height 18
click at [175, 425] on h4 "Shape Dividers" at bounding box center [190, 424] width 237 height 36
click at [169, 136] on h4 "Style" at bounding box center [166, 127] width 49 height 32
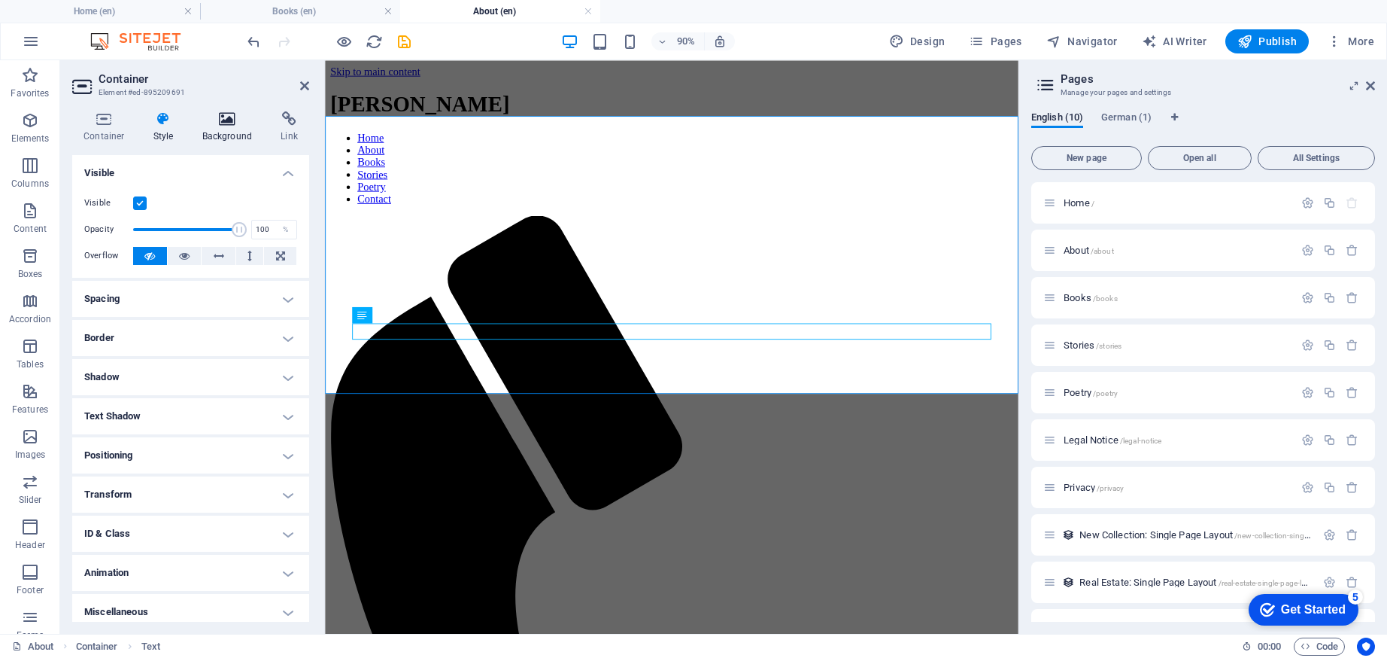
click at [220, 117] on icon at bounding box center [227, 118] width 73 height 15
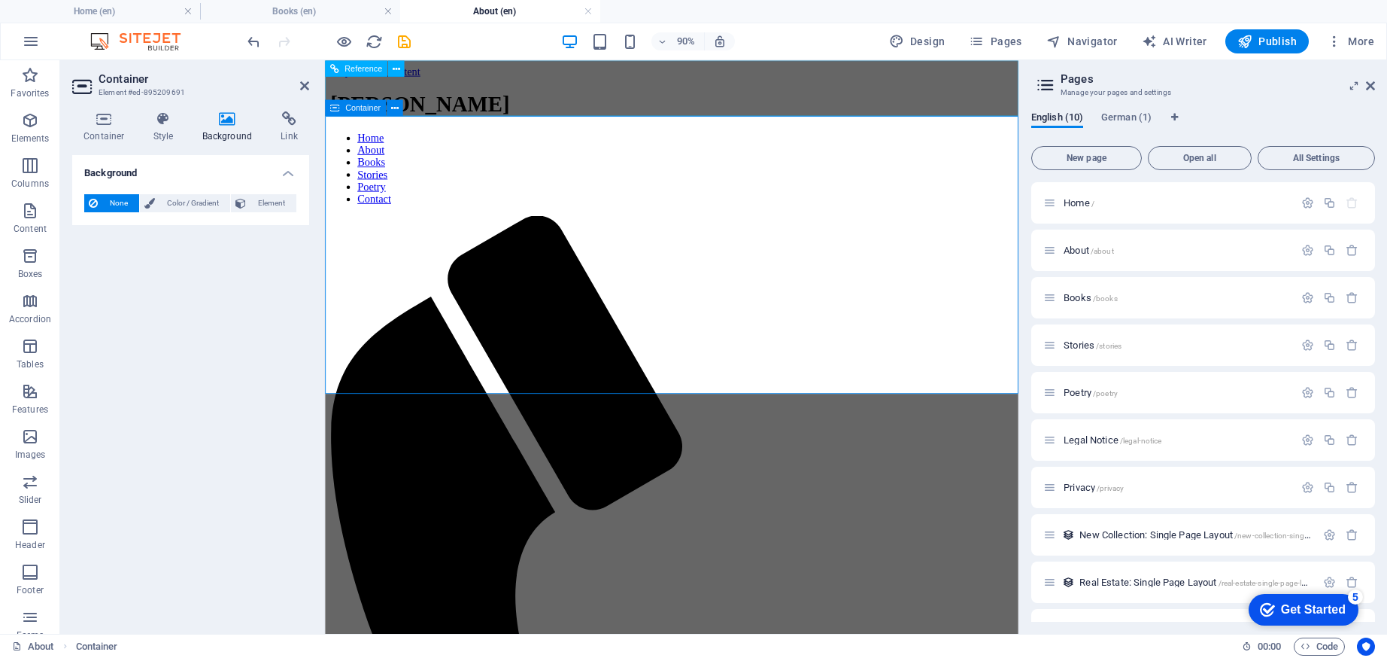
click at [360, 107] on span "Container" at bounding box center [362, 108] width 35 height 8
click at [399, 107] on icon at bounding box center [395, 108] width 8 height 14
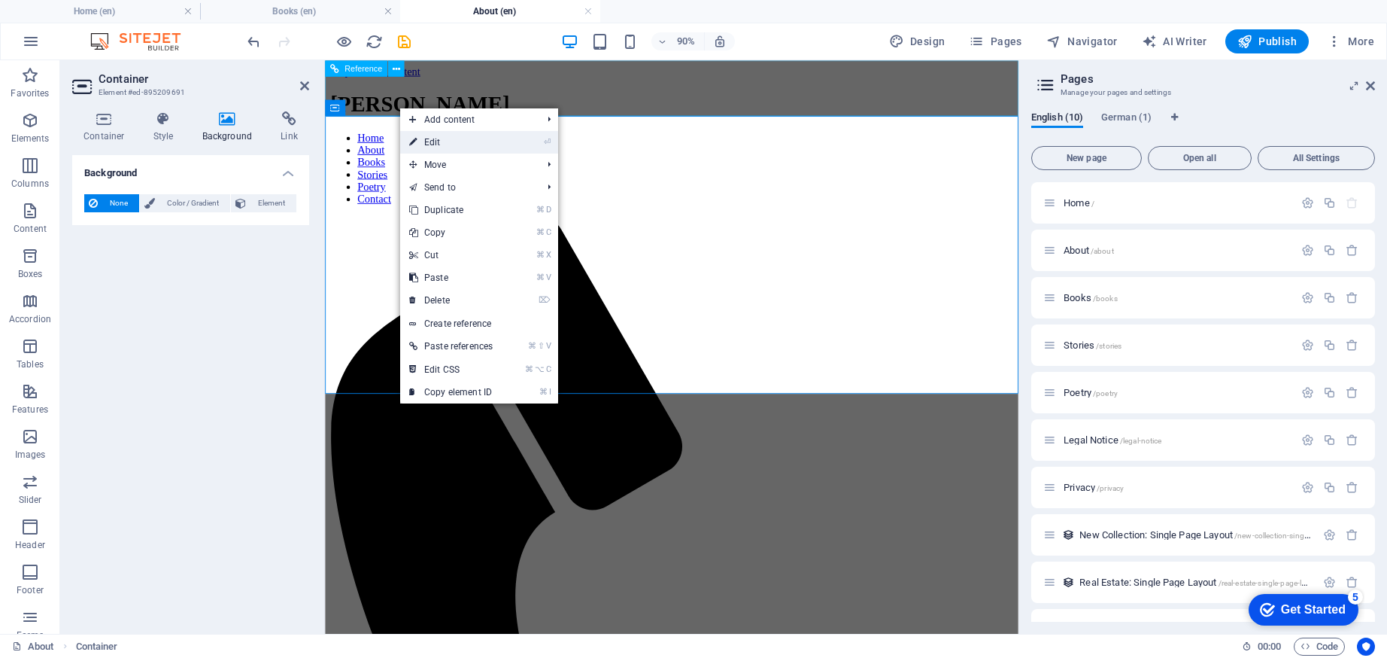
click at [427, 139] on link "⏎ Edit" at bounding box center [451, 142] width 102 height 23
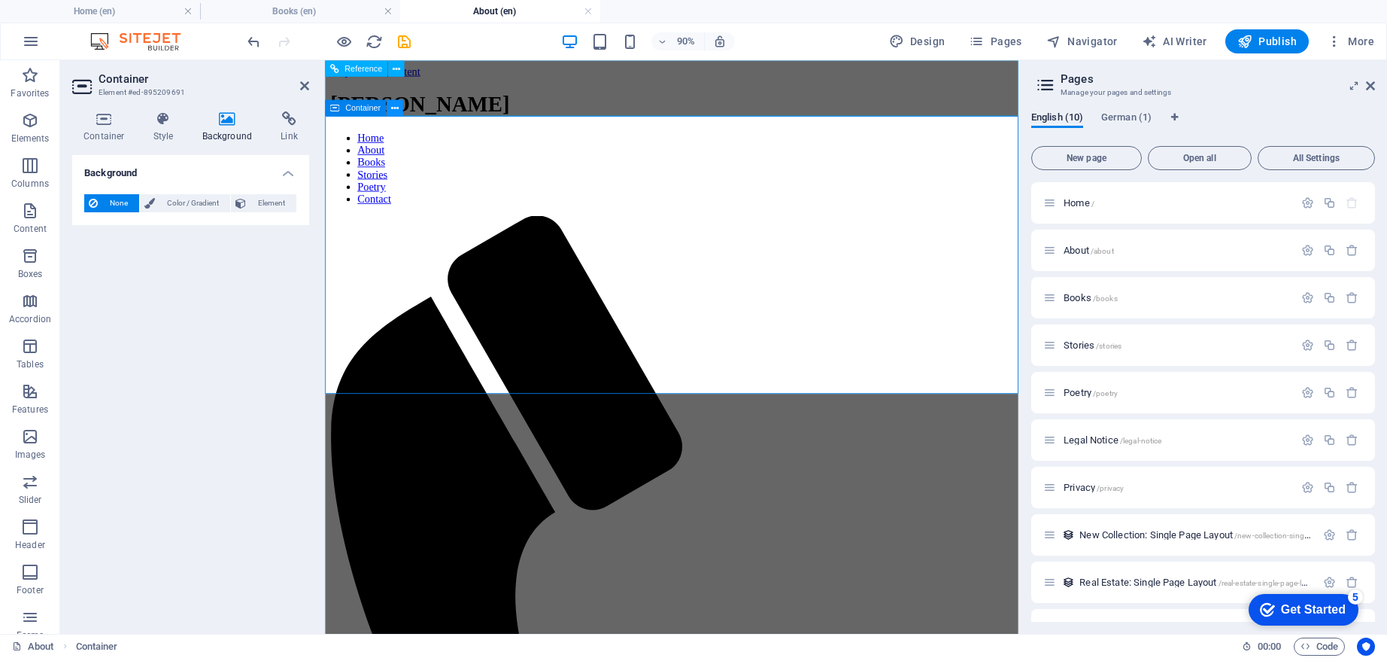
click at [400, 108] on button at bounding box center [395, 107] width 17 height 17
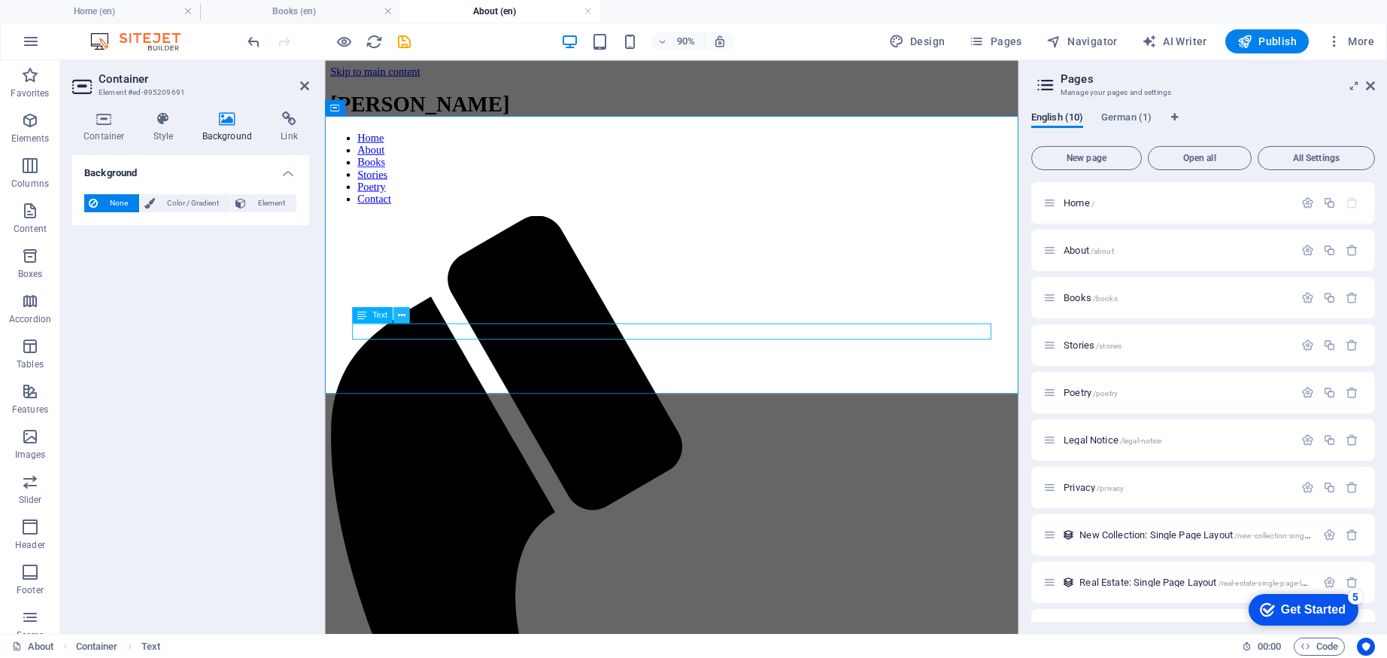
click at [398, 320] on icon at bounding box center [402, 315] width 8 height 14
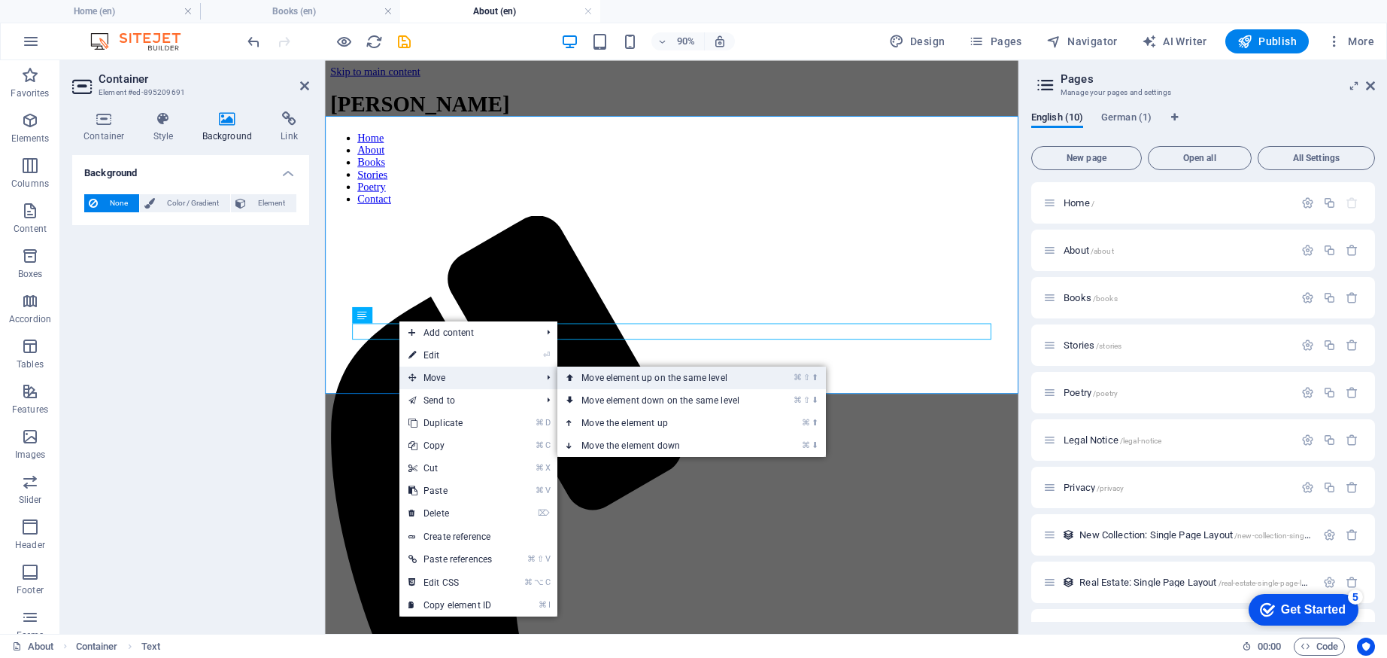
click at [612, 381] on link "⌘ ⇧ ⬆ Move element up on the same level" at bounding box center [663, 377] width 212 height 23
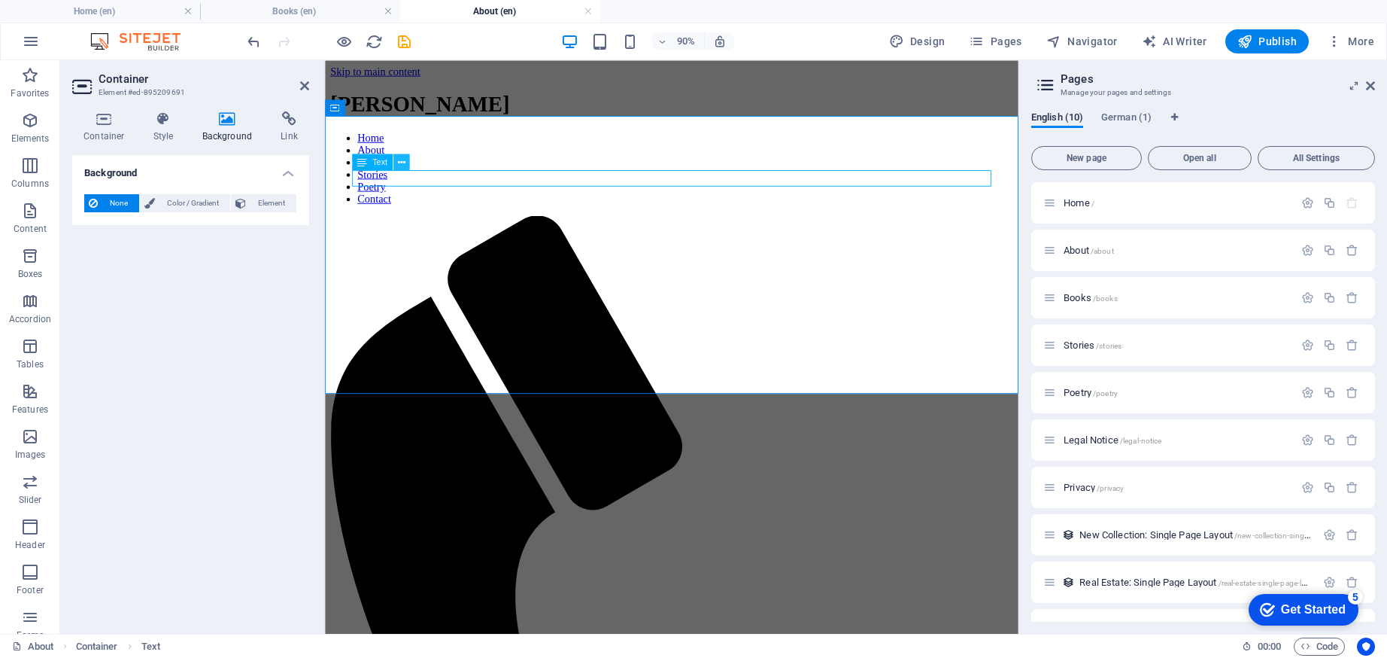
click at [408, 160] on button at bounding box center [401, 161] width 17 height 17
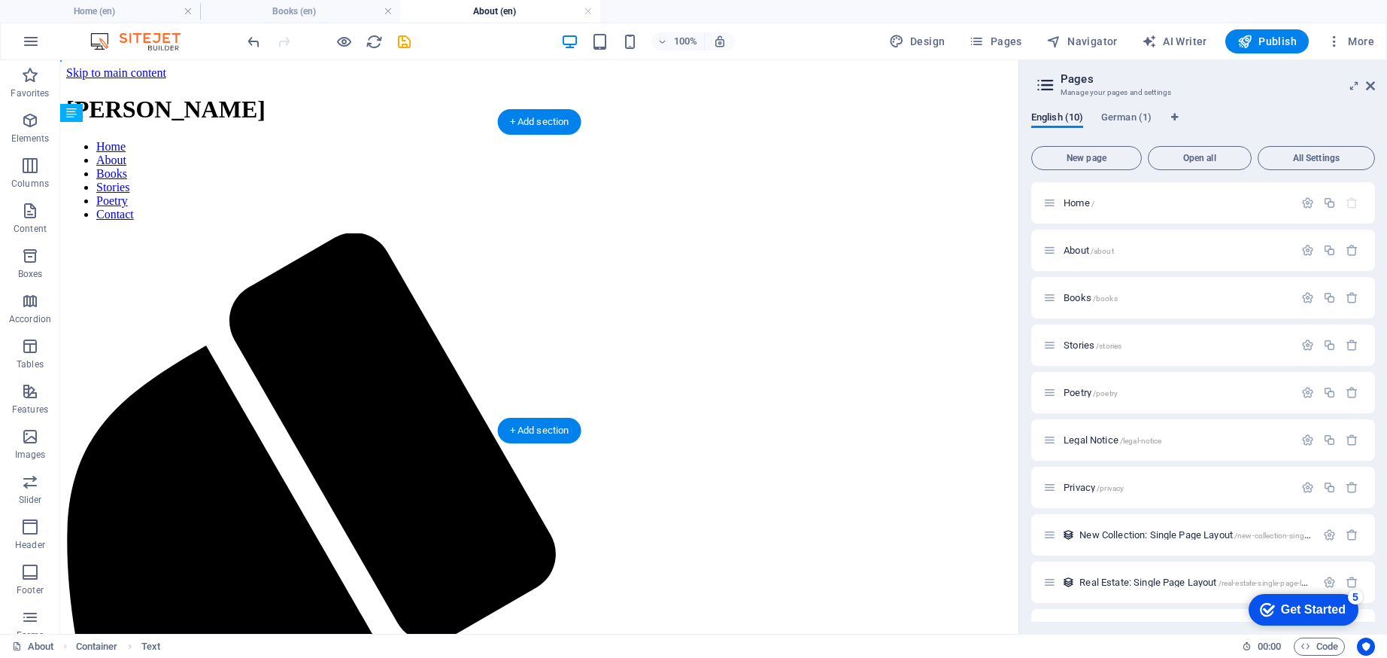
drag, startPoint x: 424, startPoint y: 225, endPoint x: 542, endPoint y: 209, distance: 118.4
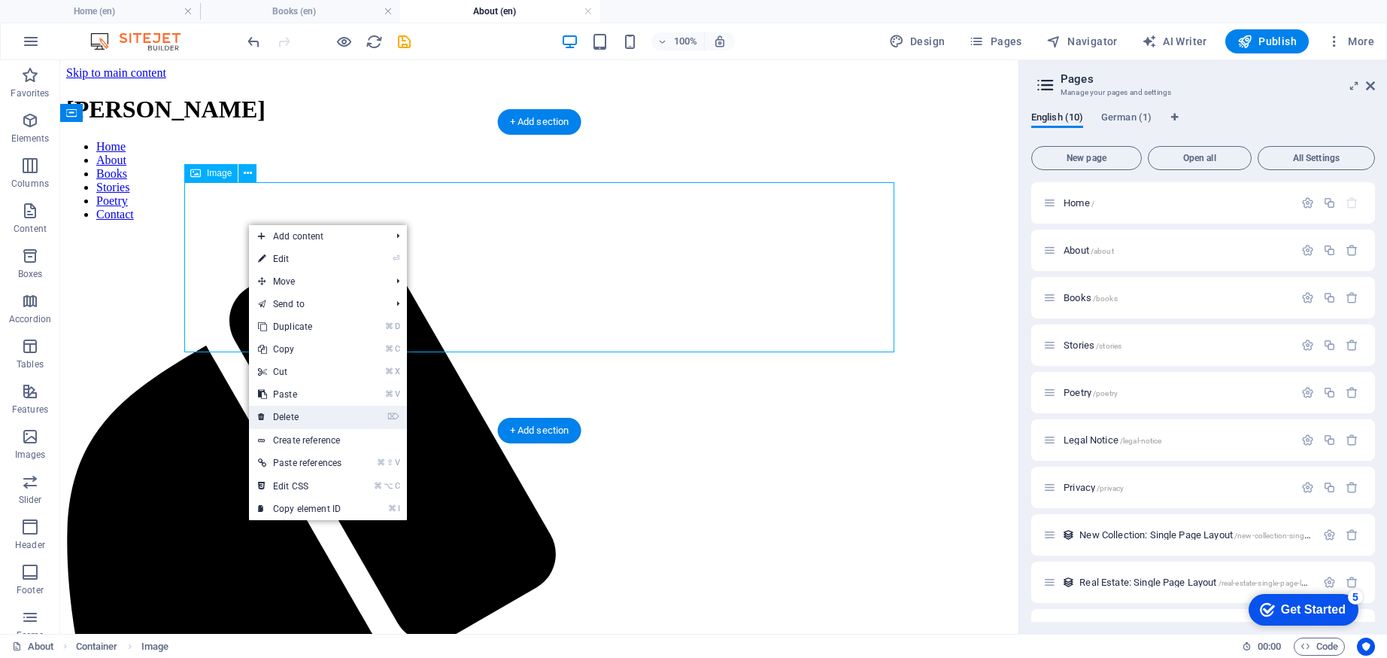
click at [290, 418] on link "⌦ Delete" at bounding box center [300, 417] width 102 height 23
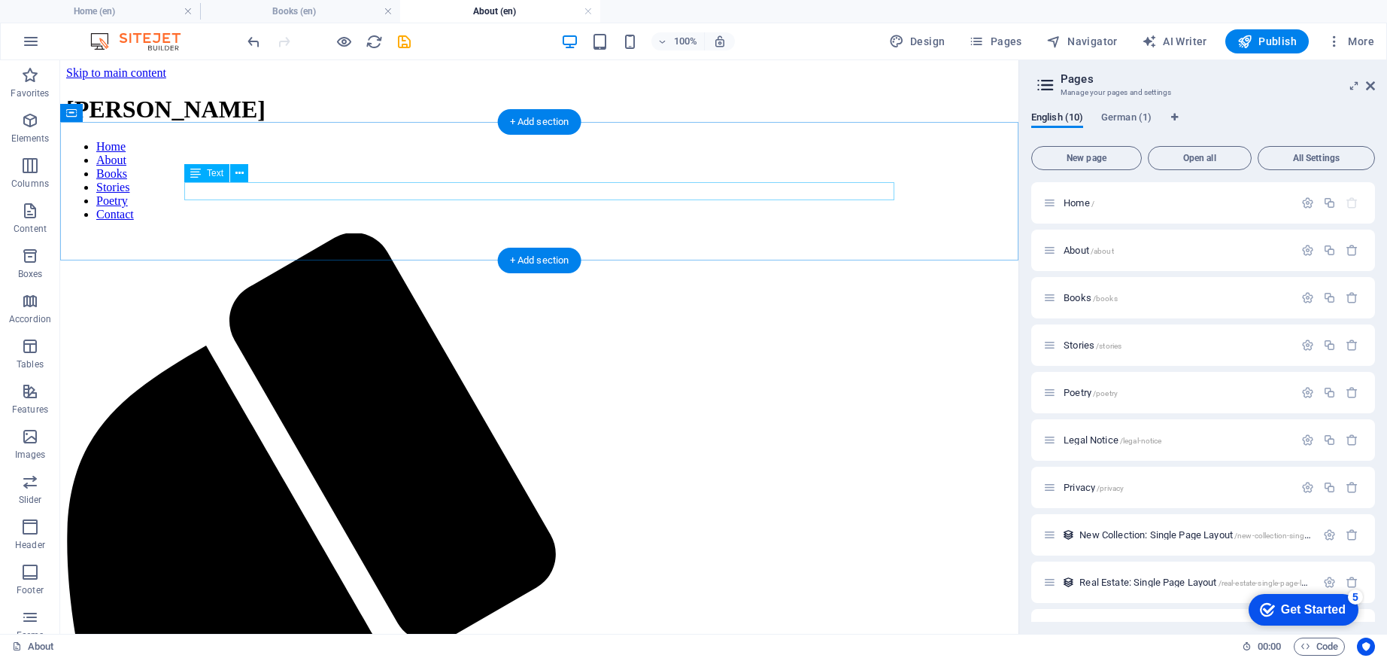
click at [138, 115] on icon at bounding box center [138, 113] width 8 height 16
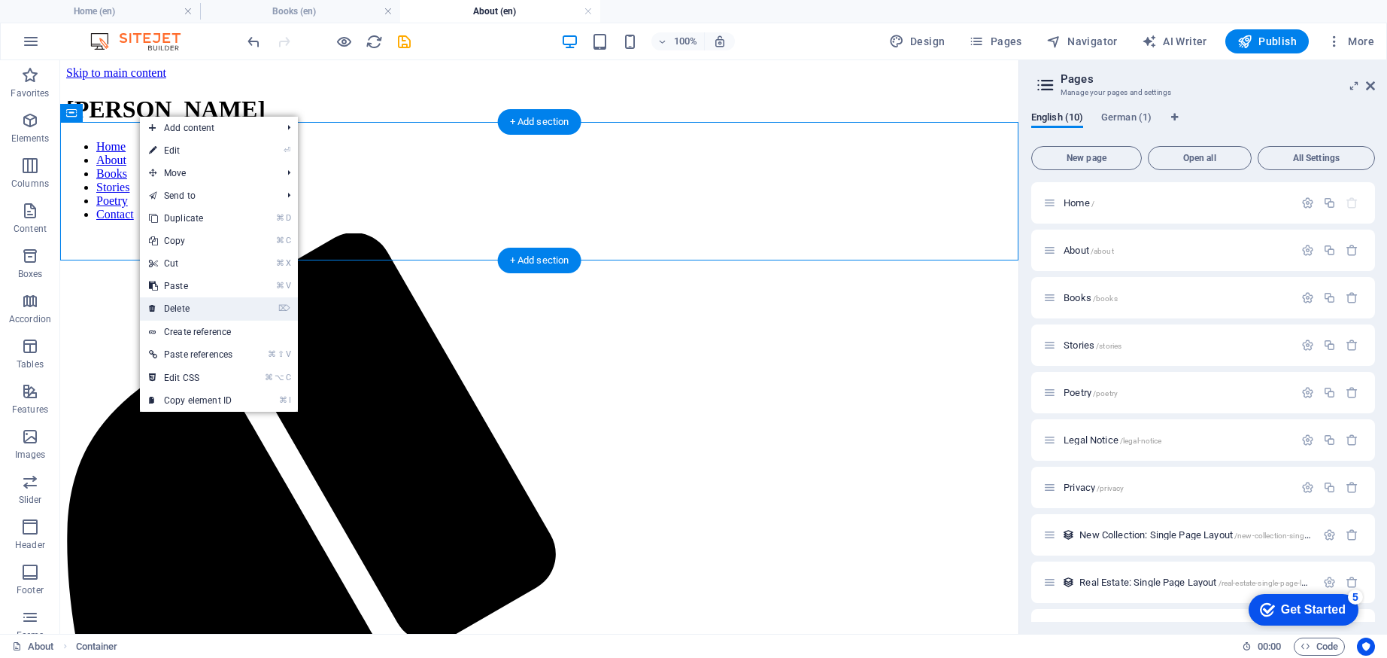
click at [196, 305] on link "⌦ Delete" at bounding box center [191, 308] width 102 height 23
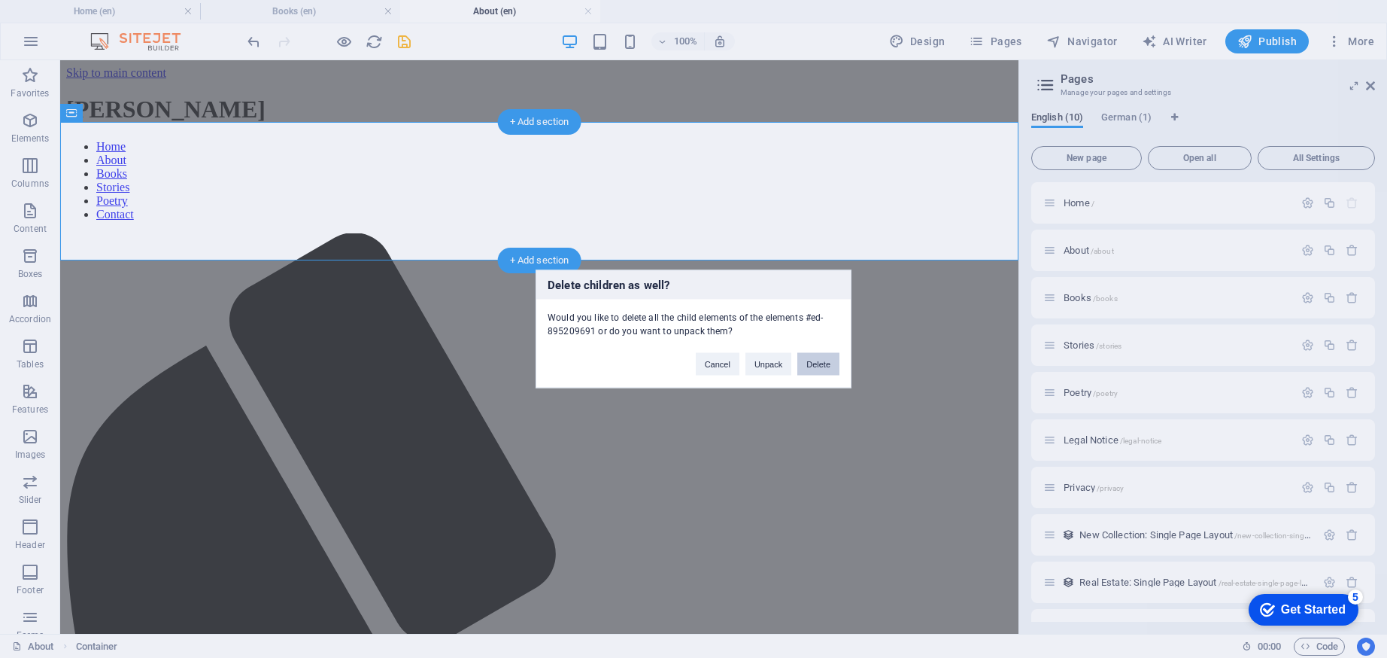
click at [819, 366] on button "Delete" at bounding box center [818, 364] width 42 height 23
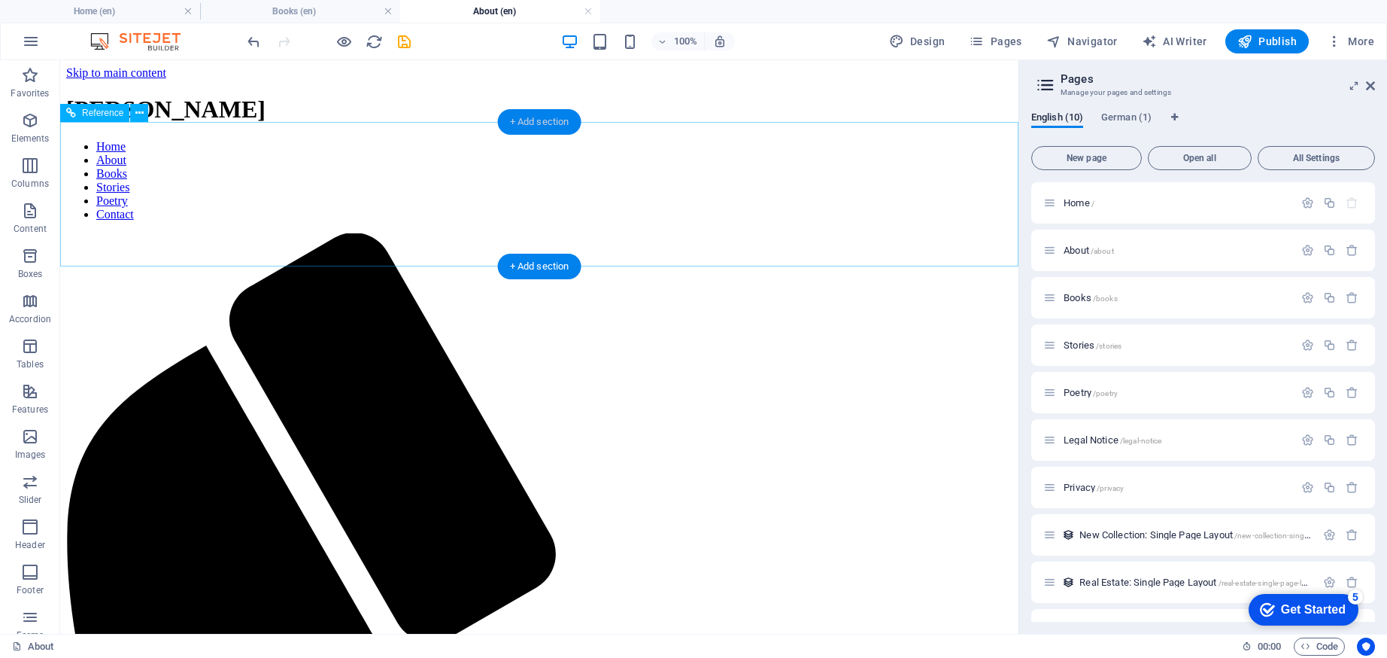
click at [542, 120] on div "+ Add section" at bounding box center [540, 122] width 84 height 26
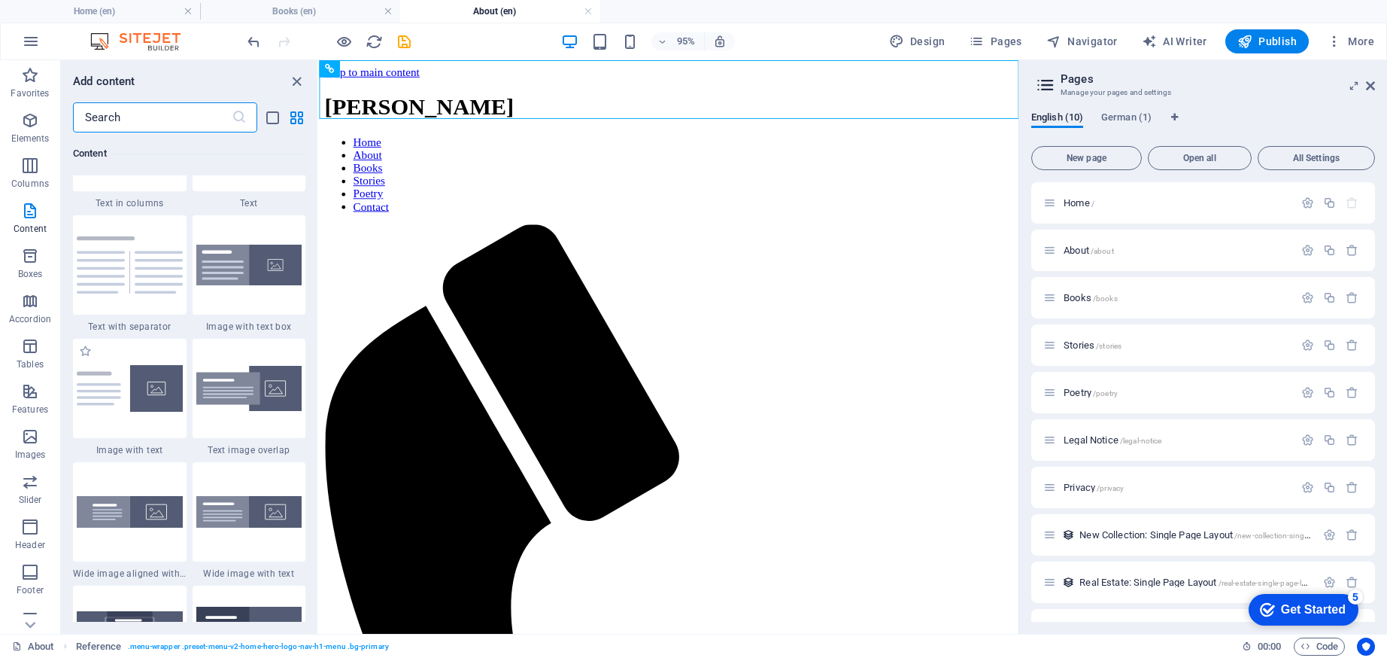
scroll to position [2972, 0]
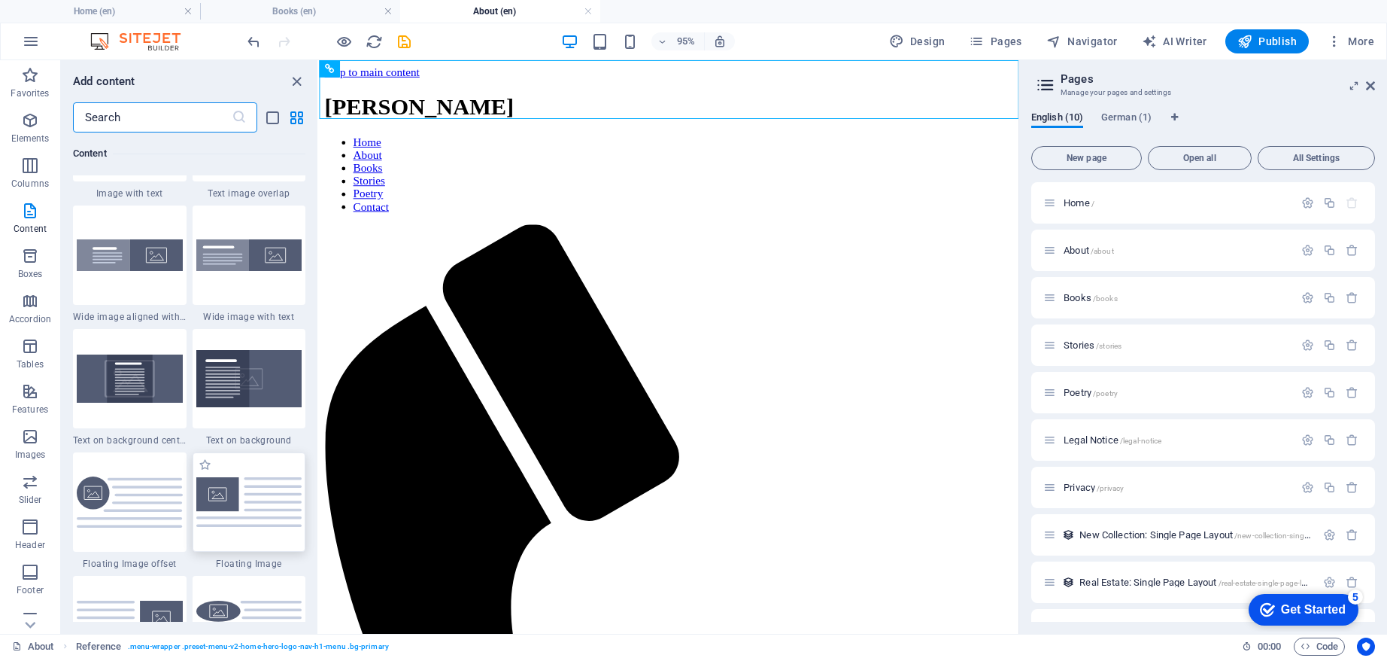
click at [231, 504] on img at bounding box center [249, 502] width 106 height 50
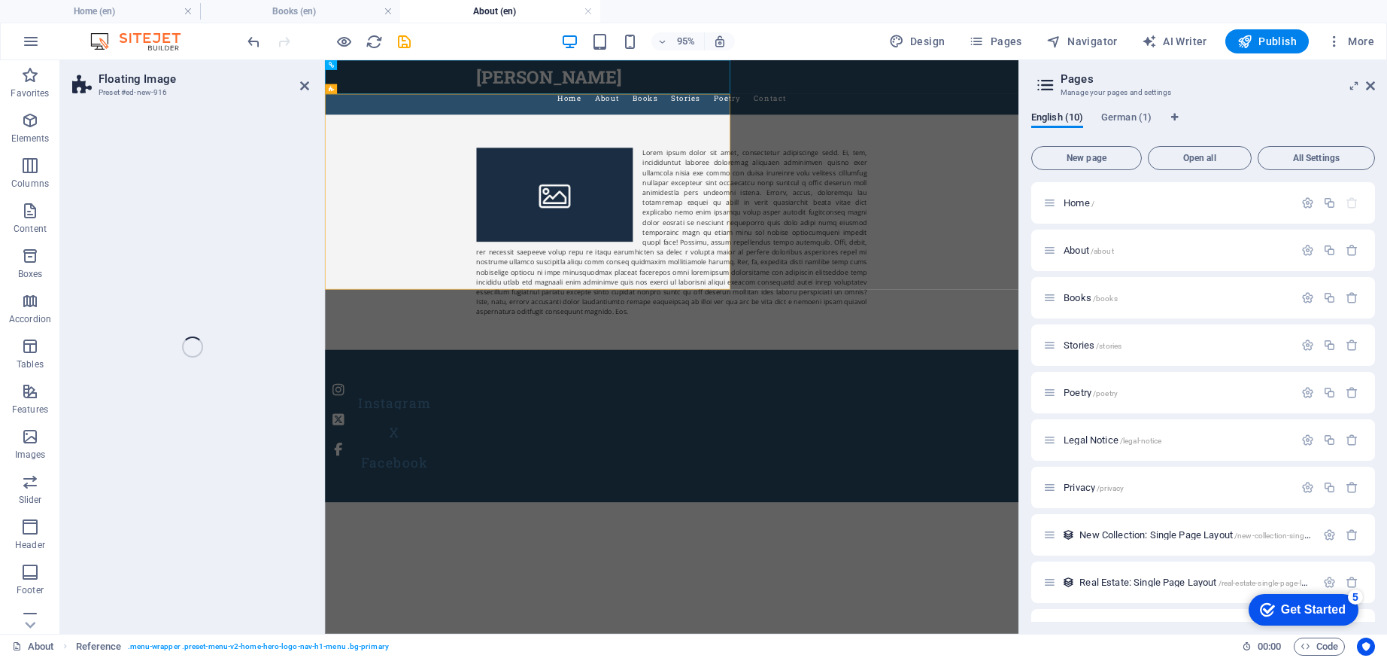
select select "%"
select select "rem"
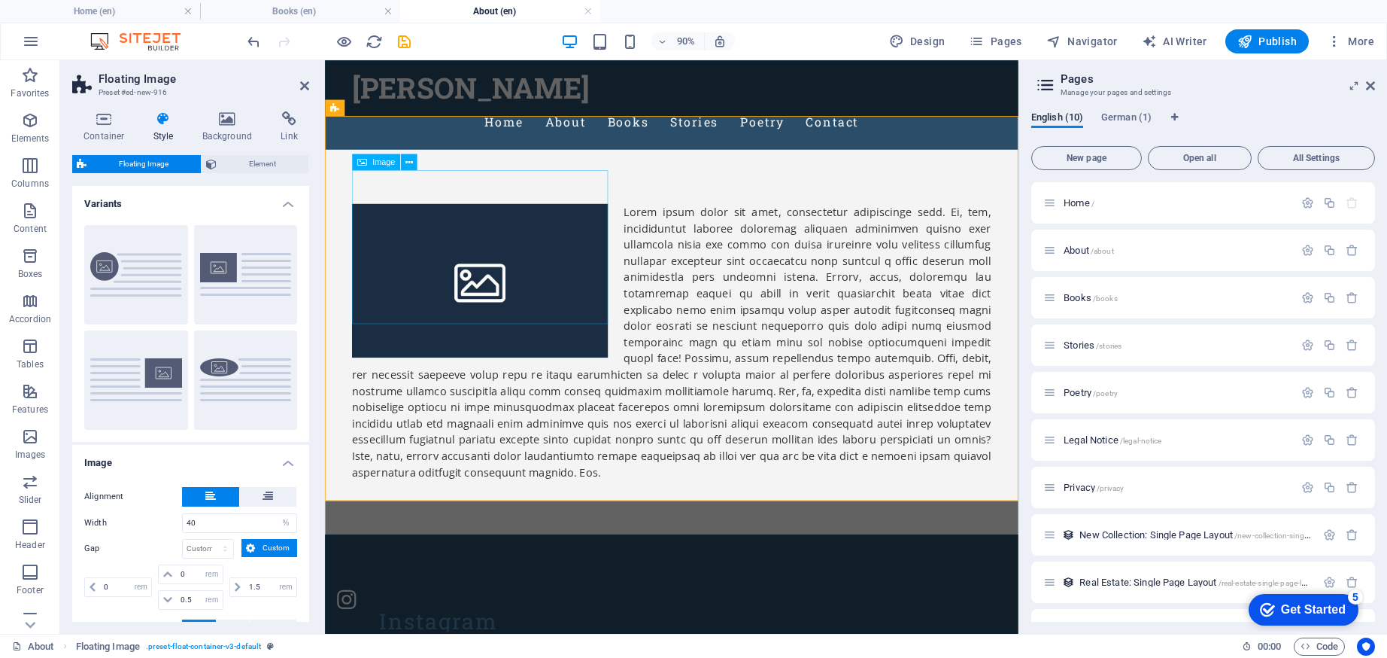
click at [474, 266] on figure at bounding box center [497, 305] width 284 height 171
click at [493, 274] on figure at bounding box center [497, 305] width 284 height 171
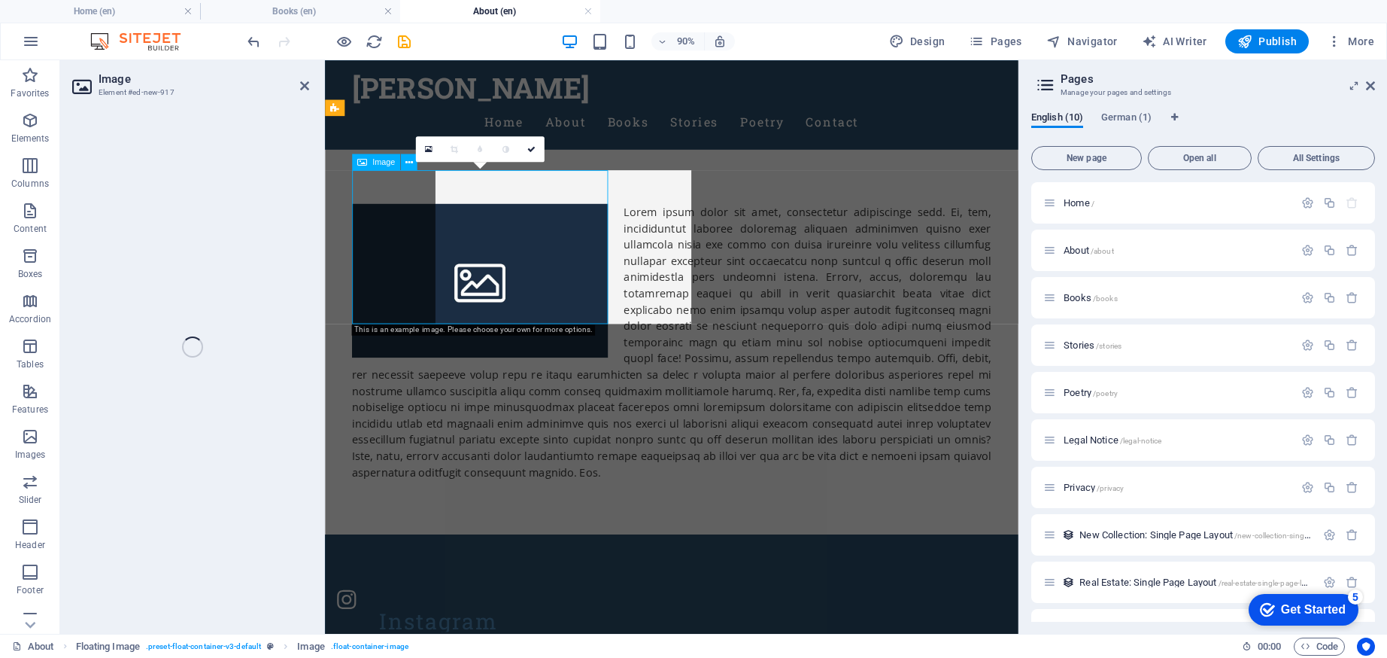
select select "%"
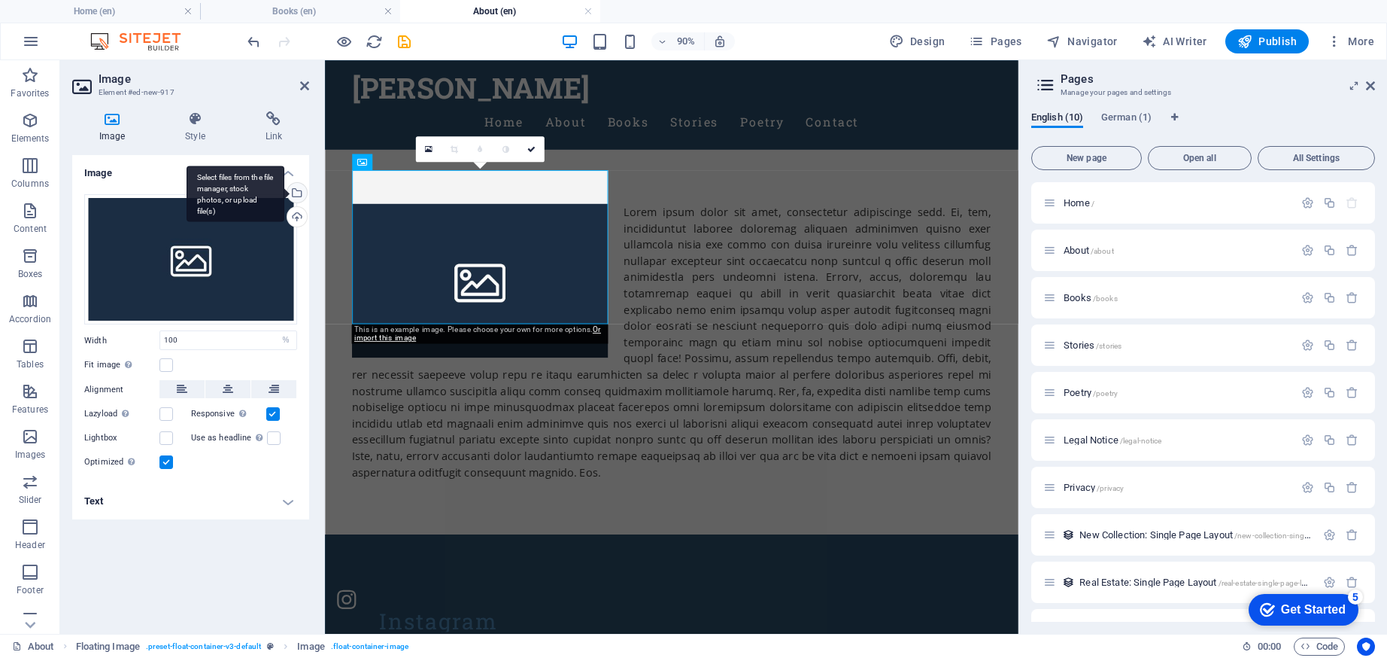
click at [284, 191] on div "Select files from the file manager, stock photos, or upload file(s)" at bounding box center [236, 194] width 98 height 56
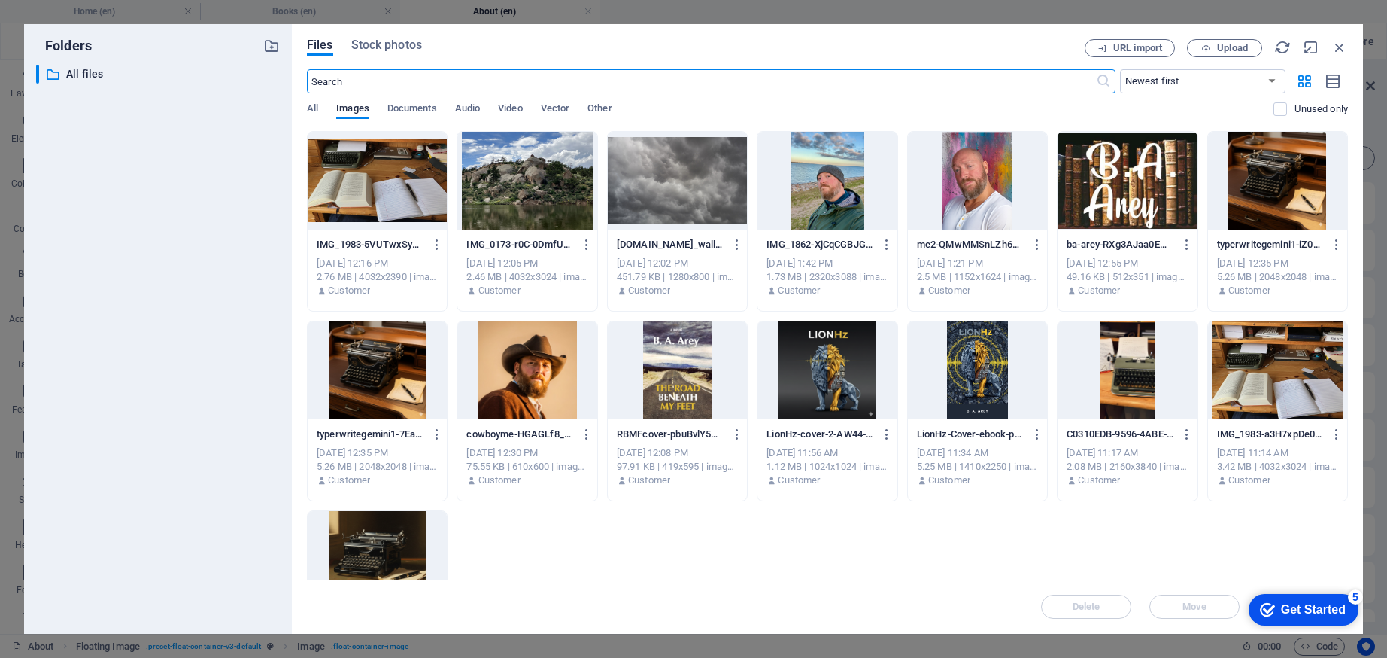
click at [536, 373] on div at bounding box center [526, 370] width 139 height 98
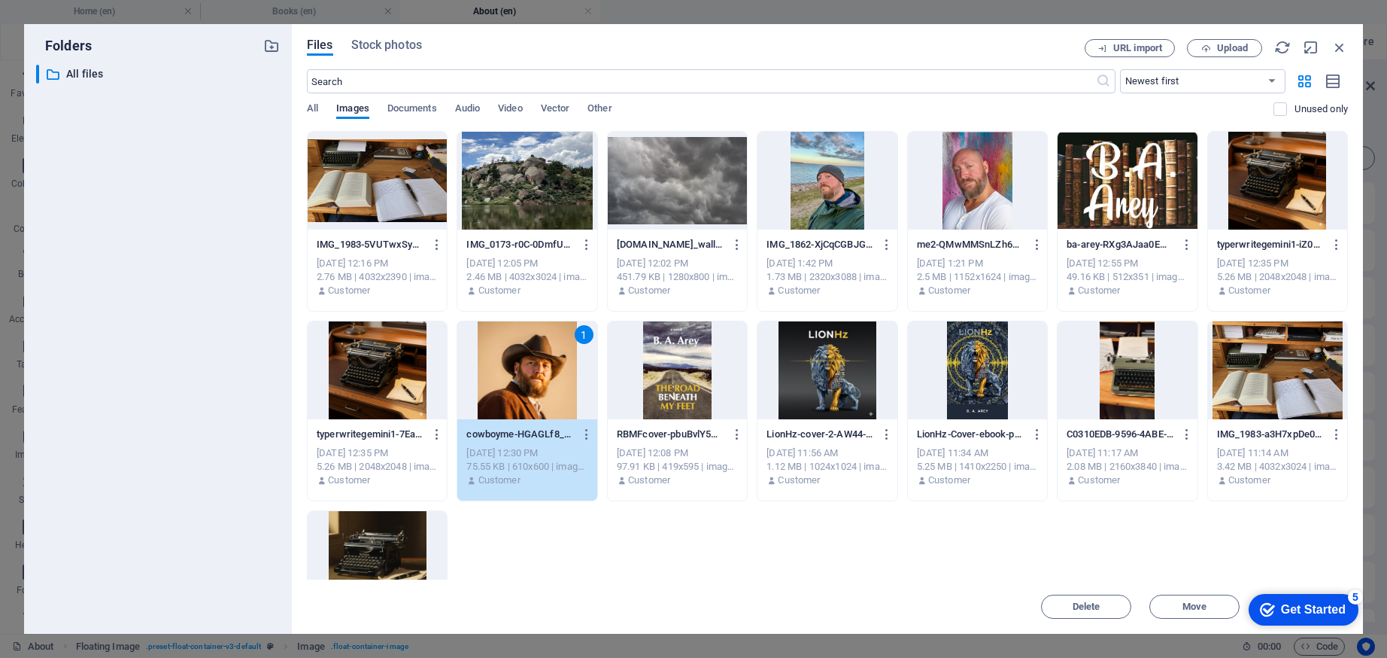
click at [519, 363] on div "1" at bounding box center [526, 370] width 139 height 98
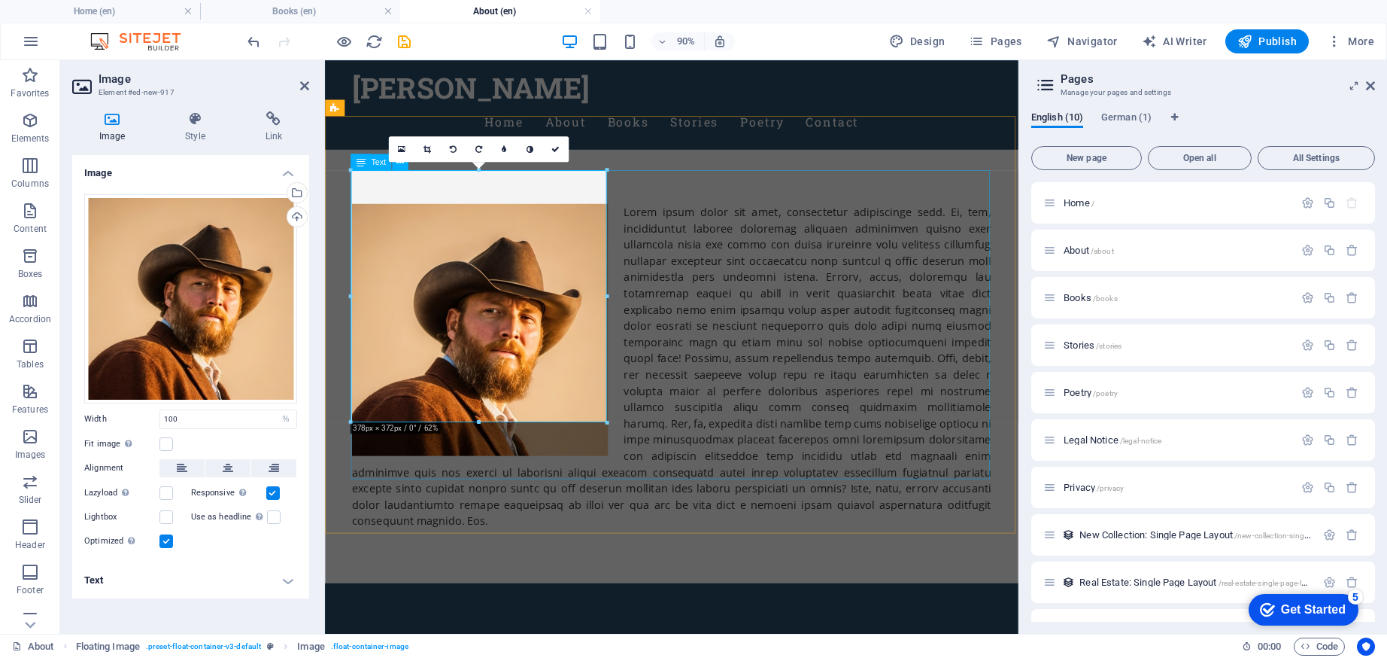
click at [771, 402] on div at bounding box center [710, 400] width 710 height 361
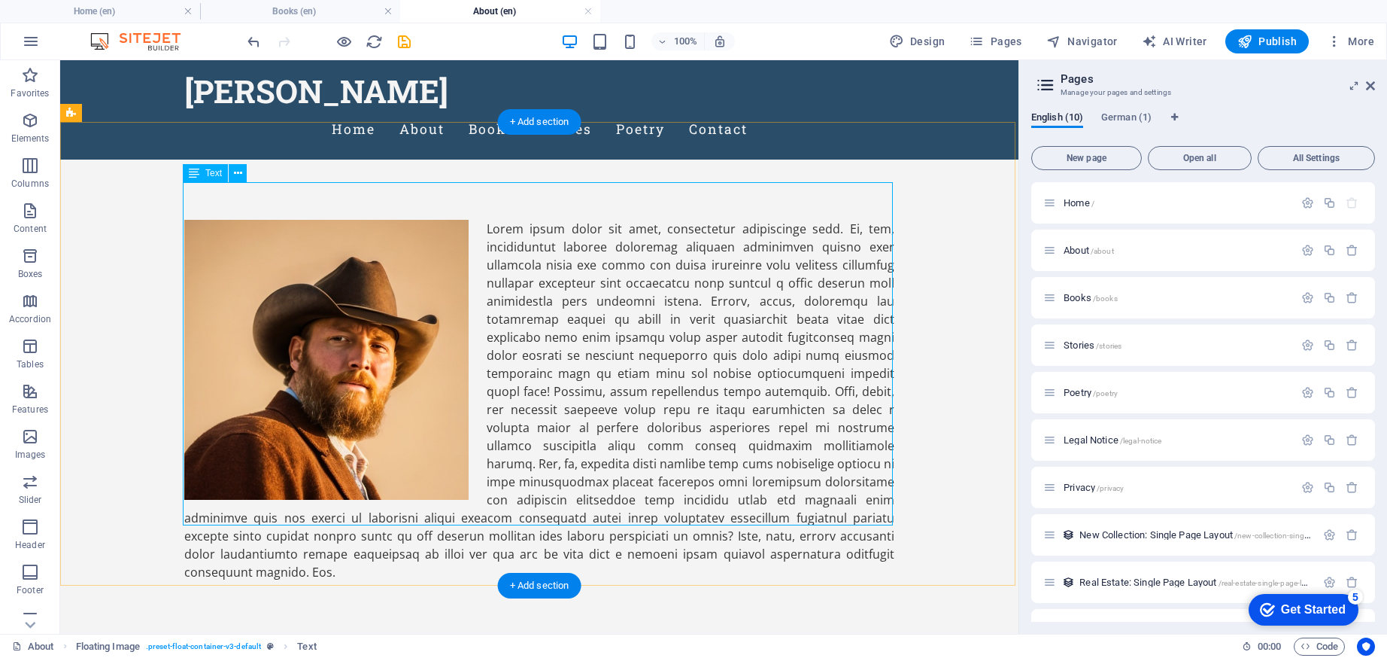
click at [620, 434] on div at bounding box center [539, 400] width 710 height 361
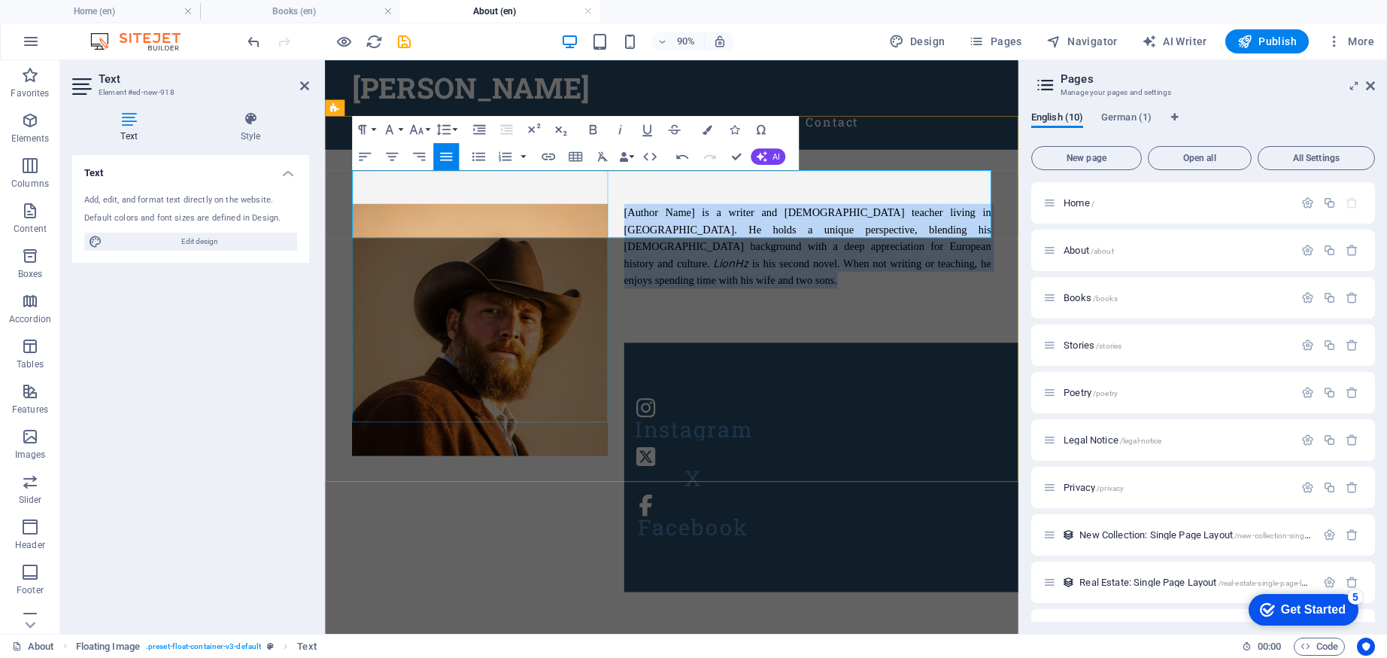
drag, startPoint x: 970, startPoint y: 246, endPoint x: 903, endPoint y: 225, distance: 70.2
click at [624, 193] on div "[Author Name] is a writer and [DEMOGRAPHIC_DATA] teacher living in [GEOGRAPHIC_…" at bounding box center [710, 266] width 734 height 214
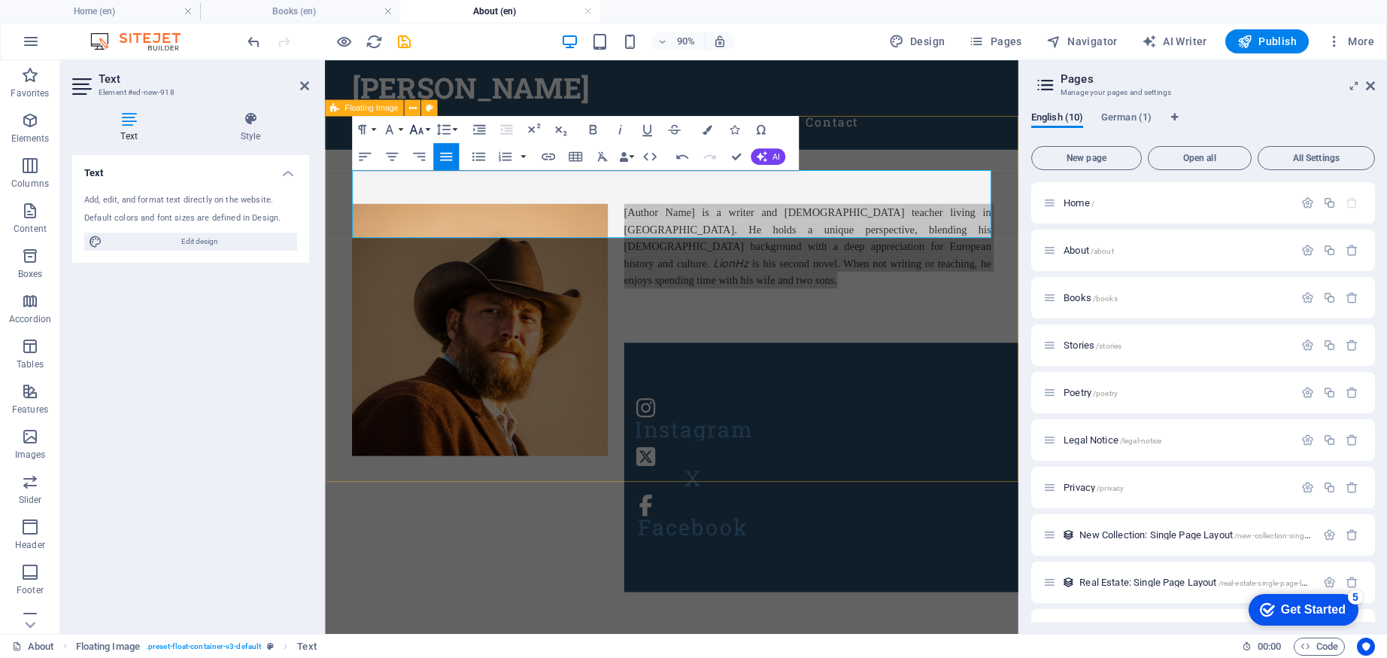
click at [421, 129] on icon "button" at bounding box center [416, 130] width 14 height 10
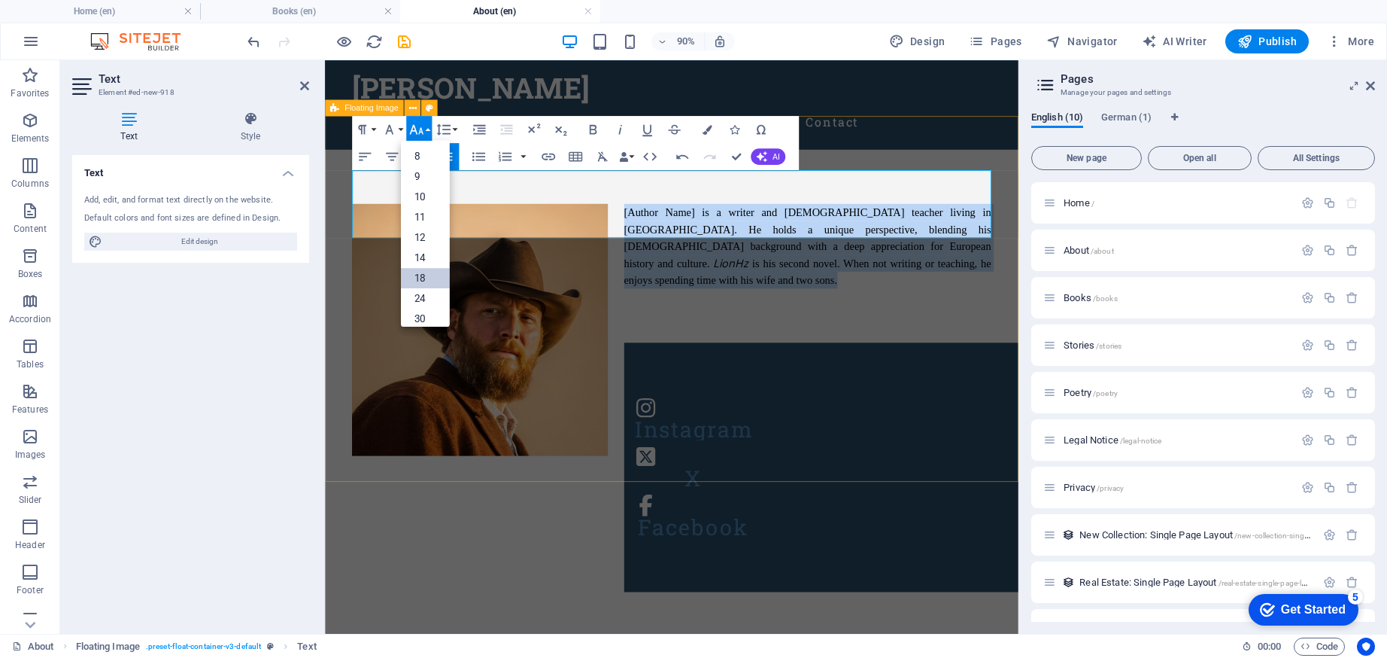
click at [427, 274] on link "18" at bounding box center [425, 277] width 49 height 20
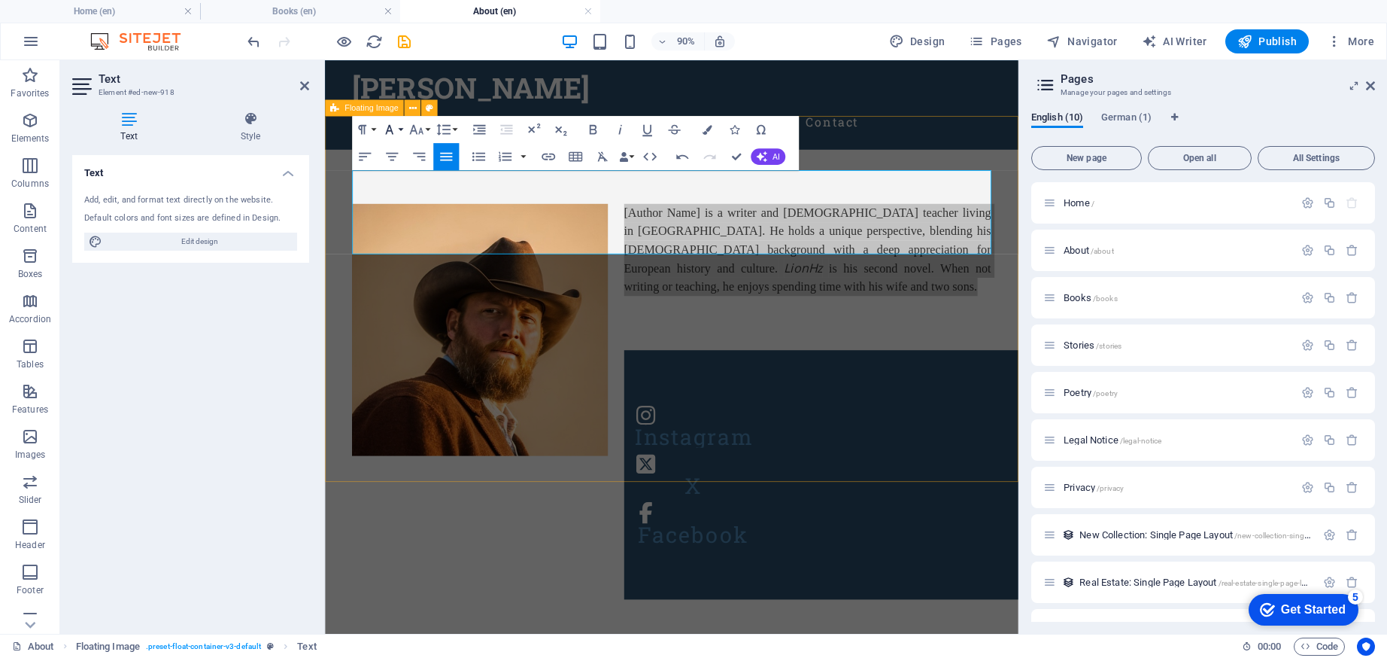
click at [393, 133] on icon "button" at bounding box center [389, 130] width 8 height 10
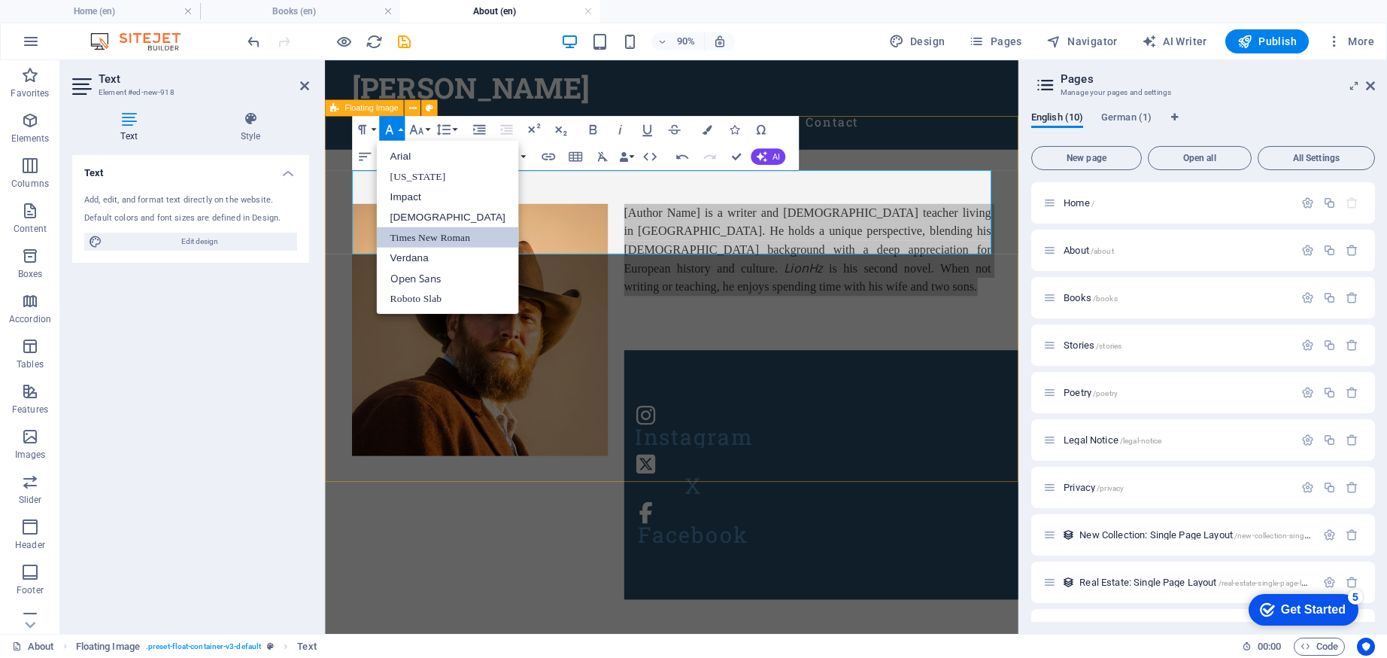
scroll to position [0, 0]
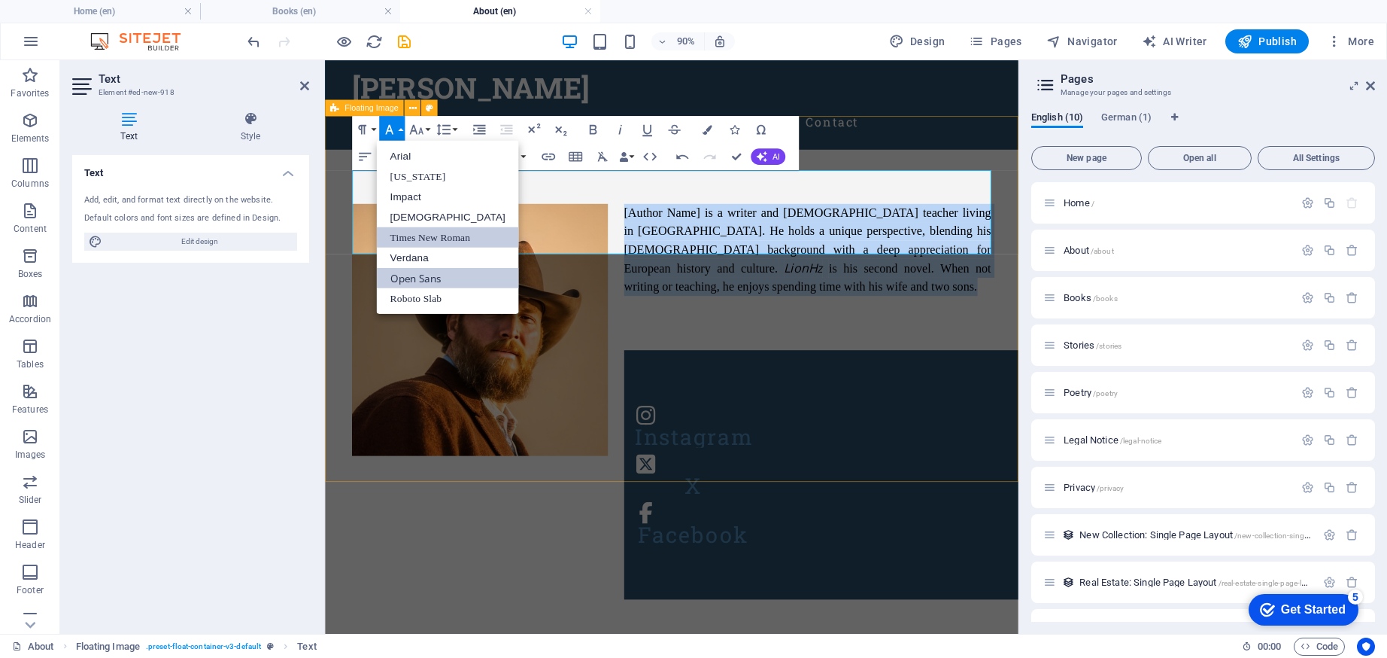
click at [424, 275] on link "Open Sans" at bounding box center [447, 277] width 142 height 20
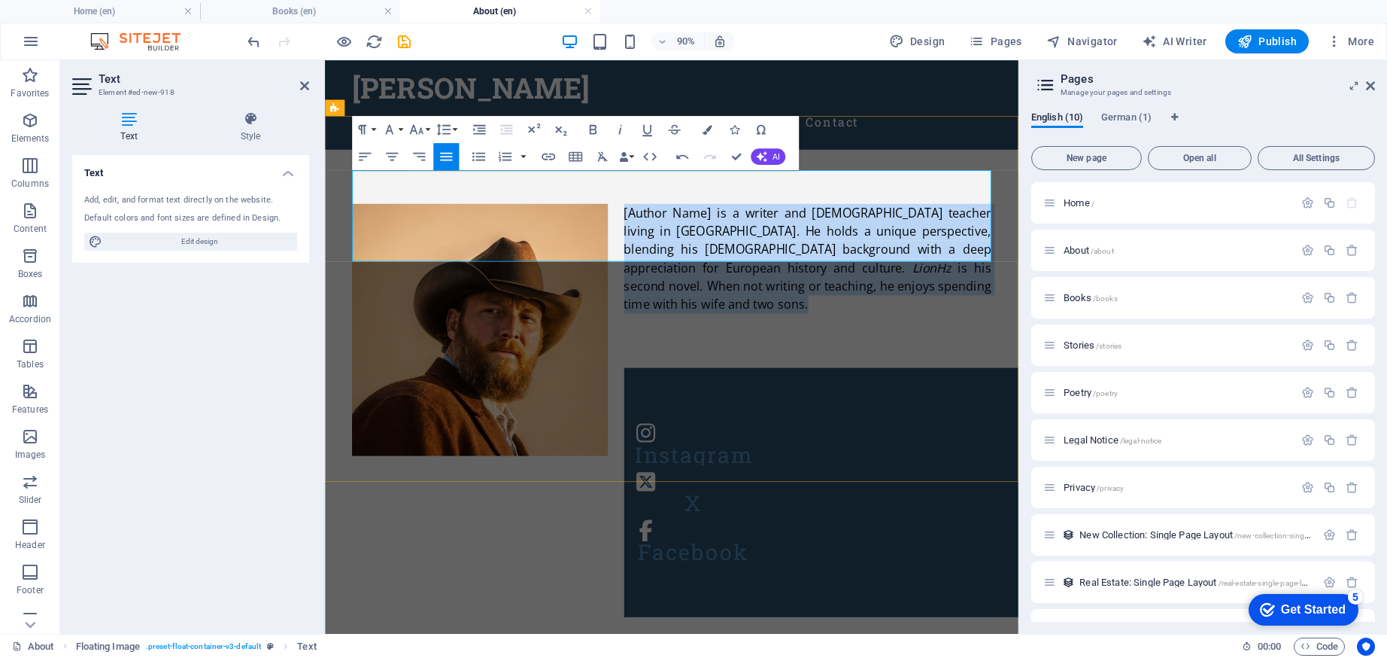
click at [754, 220] on span "[Author Name] is a writer and [DEMOGRAPHIC_DATA] teacher living in [GEOGRAPHIC_…" at bounding box center [862, 259] width 408 height 79
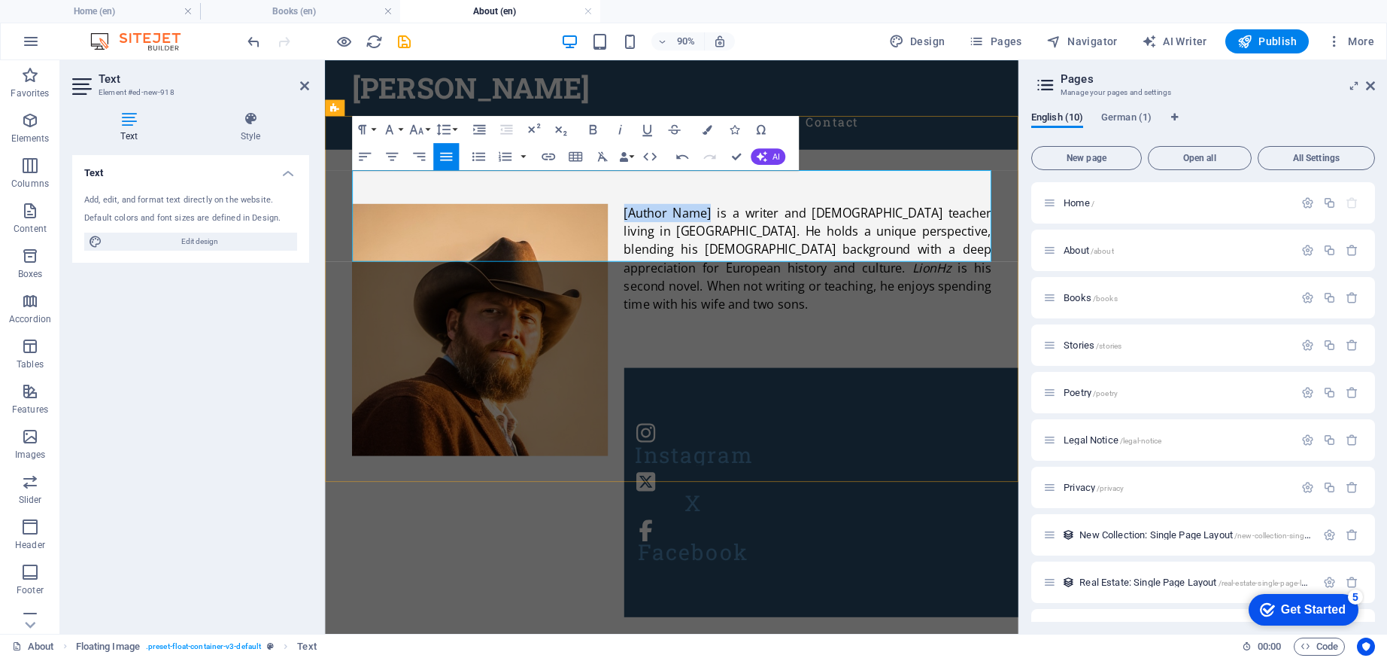
drag, startPoint x: 753, startPoint y: 191, endPoint x: 659, endPoint y: 191, distance: 94.0
click at [659, 220] on span "[Author Name] is a writer and [DEMOGRAPHIC_DATA] teacher living in [GEOGRAPHIC_…" at bounding box center [862, 259] width 408 height 79
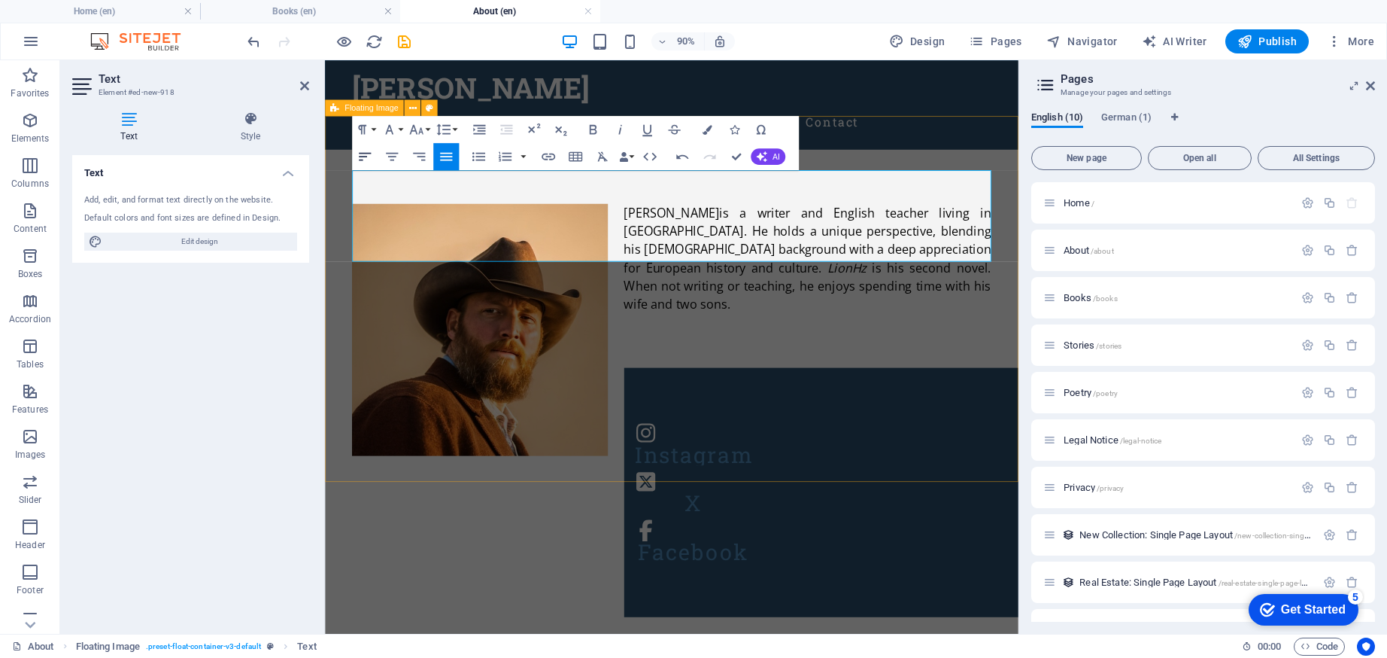
click at [369, 152] on icon "button" at bounding box center [365, 156] width 17 height 17
click at [450, 159] on icon "button" at bounding box center [446, 156] width 12 height 8
click at [973, 276] on p "[PERSON_NAME] is a writer and [DEMOGRAPHIC_DATA] teacher living in [GEOGRAPHIC_…" at bounding box center [710, 281] width 710 height 122
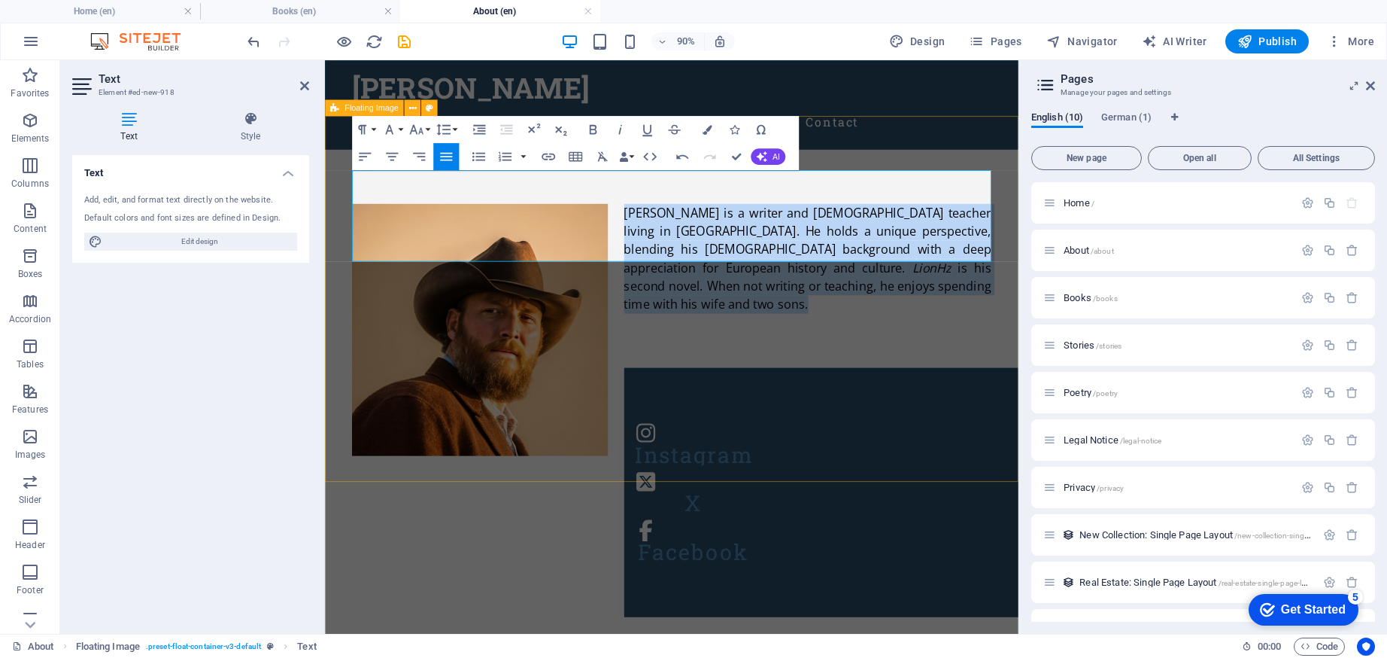
drag, startPoint x: 974, startPoint y: 274, endPoint x: 609, endPoint y: 178, distance: 377.4
click at [609, 178] on div "[PERSON_NAME] is a writer and [DEMOGRAPHIC_DATA] teacher living in [GEOGRAPHIC_…" at bounding box center [710, 280] width 770 height 242
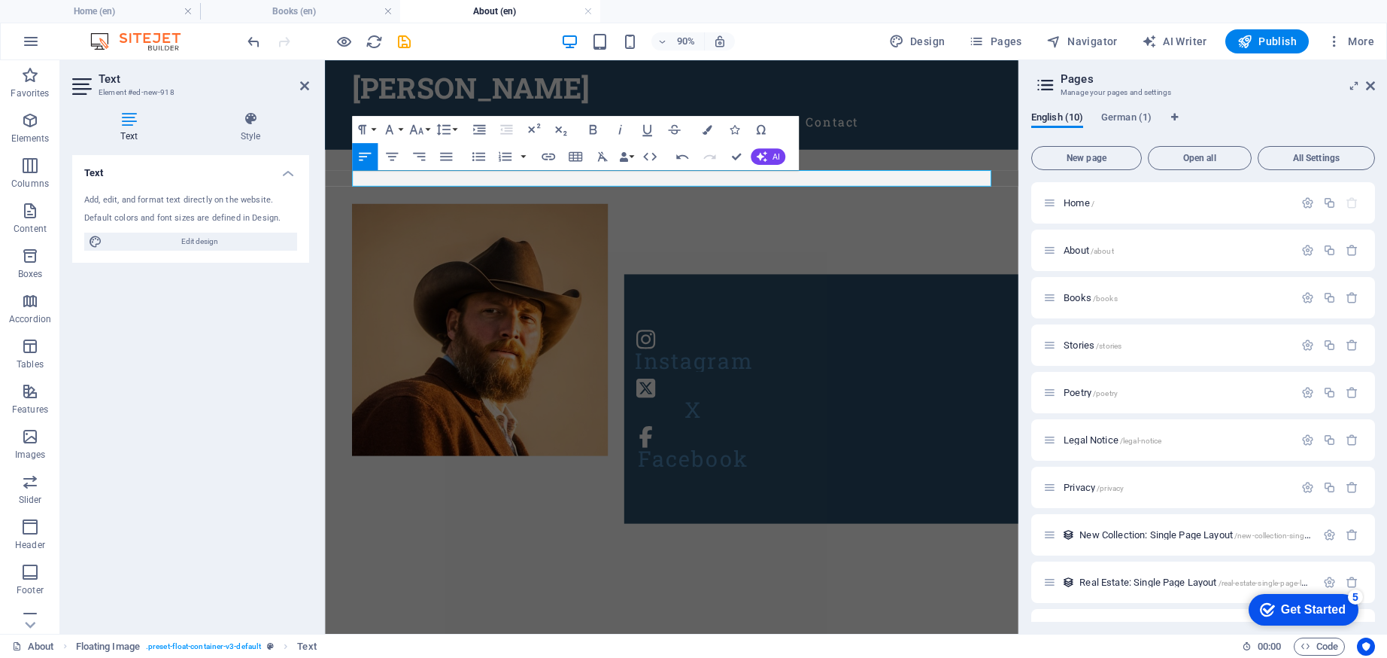
click at [238, 422] on div "Text Add, edit, and format text directly on the website. Default colors and fon…" at bounding box center [190, 388] width 237 height 466
click at [737, 220] on p at bounding box center [710, 229] width 710 height 18
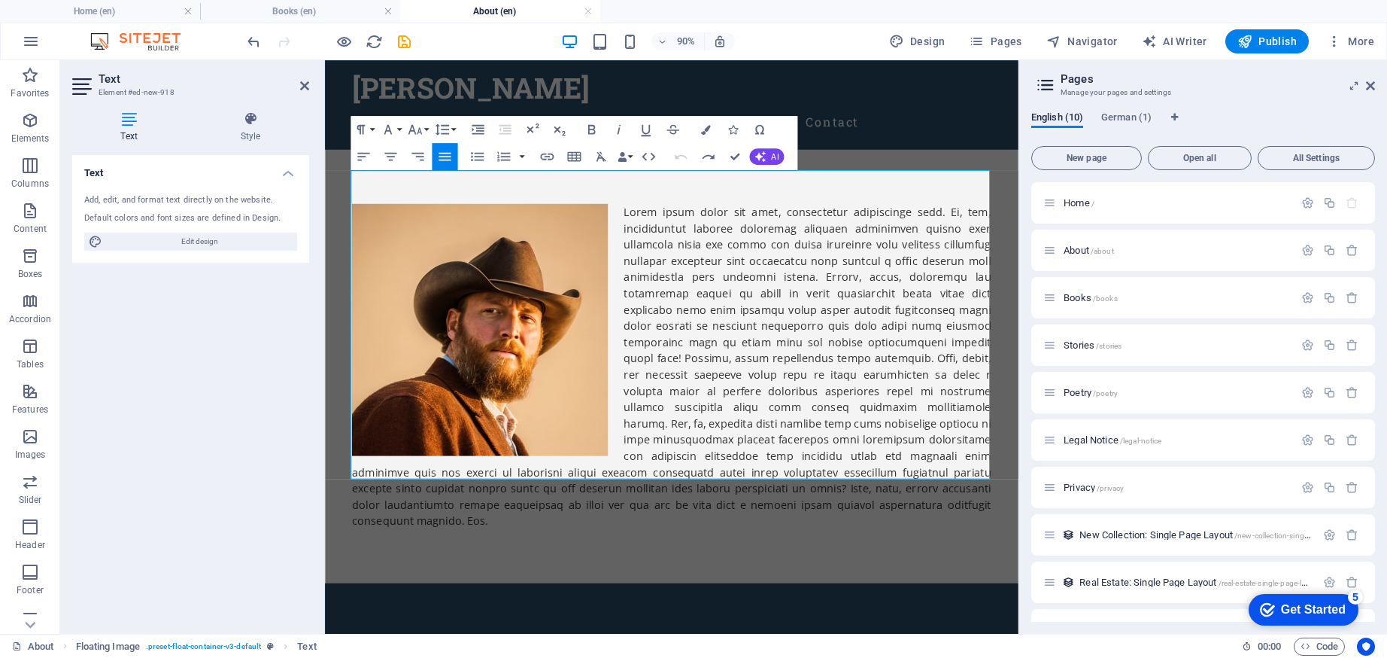
click at [232, 408] on div "Text Add, edit, and format text directly on the website. Default colors and fon…" at bounding box center [190, 388] width 237 height 466
click at [921, 408] on p at bounding box center [710, 400] width 710 height 361
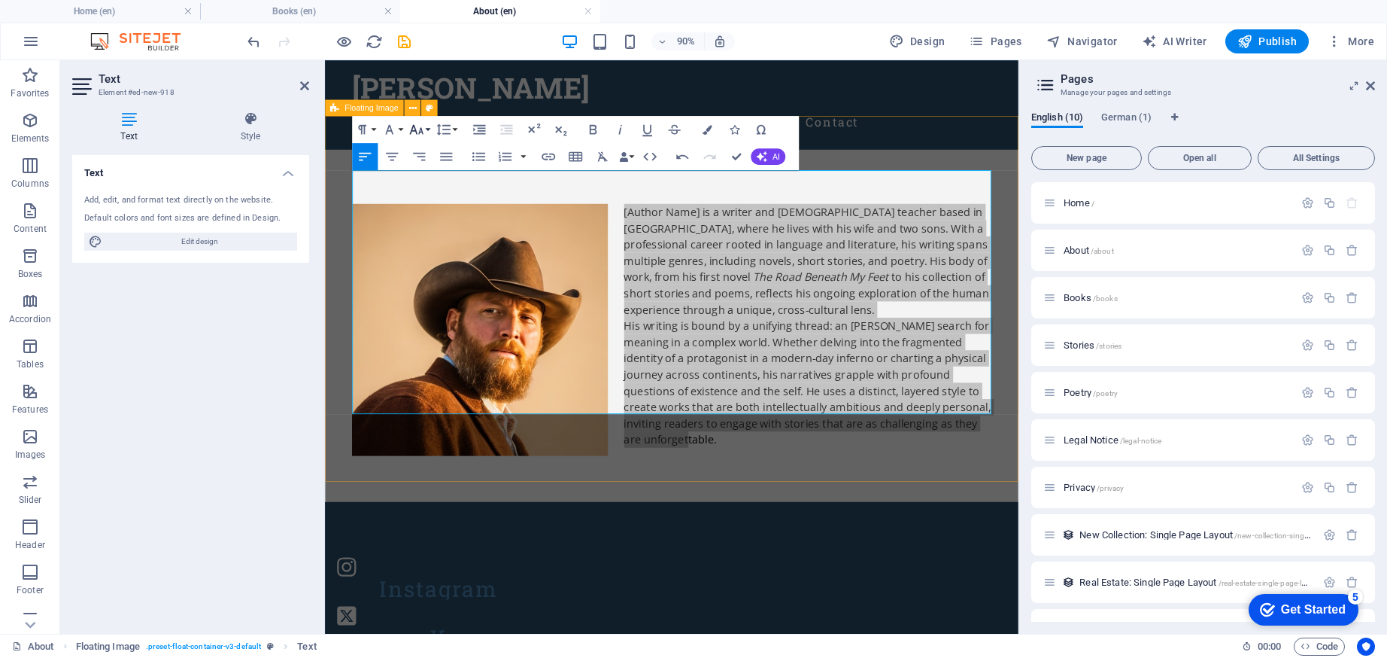
click at [427, 128] on button "Font Size" at bounding box center [419, 129] width 26 height 27
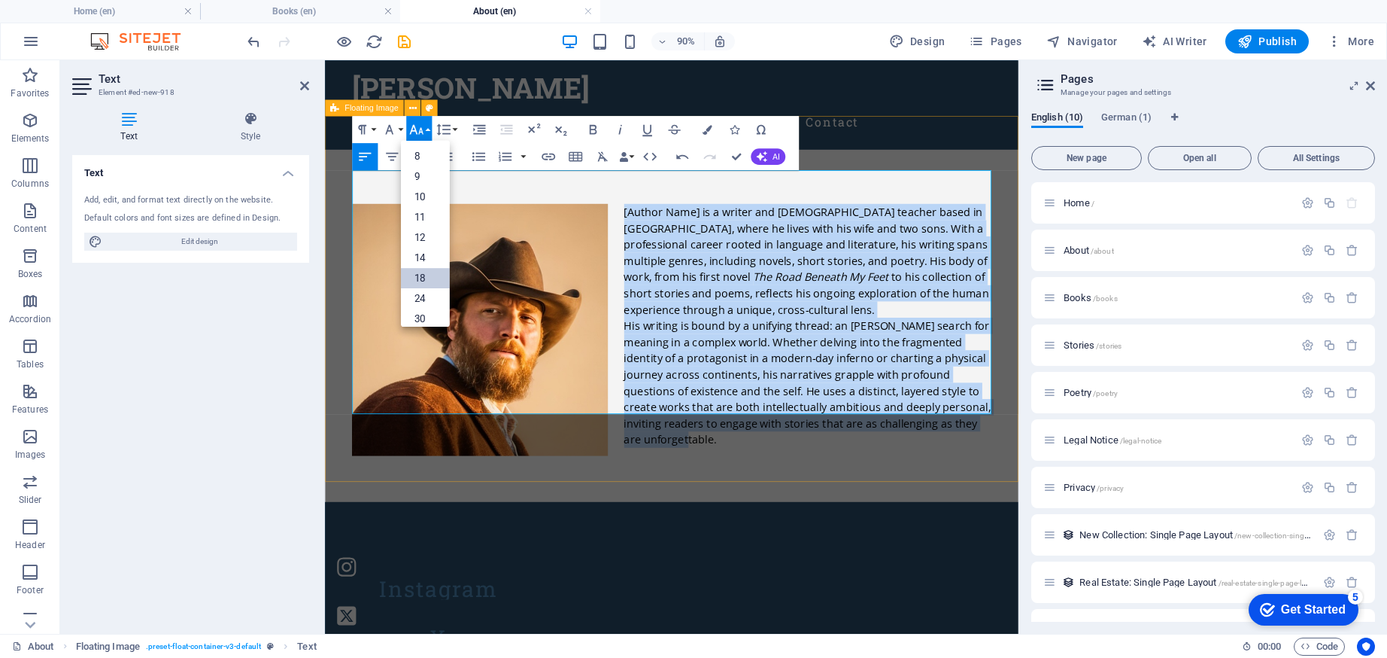
click at [427, 275] on link "18" at bounding box center [425, 277] width 49 height 20
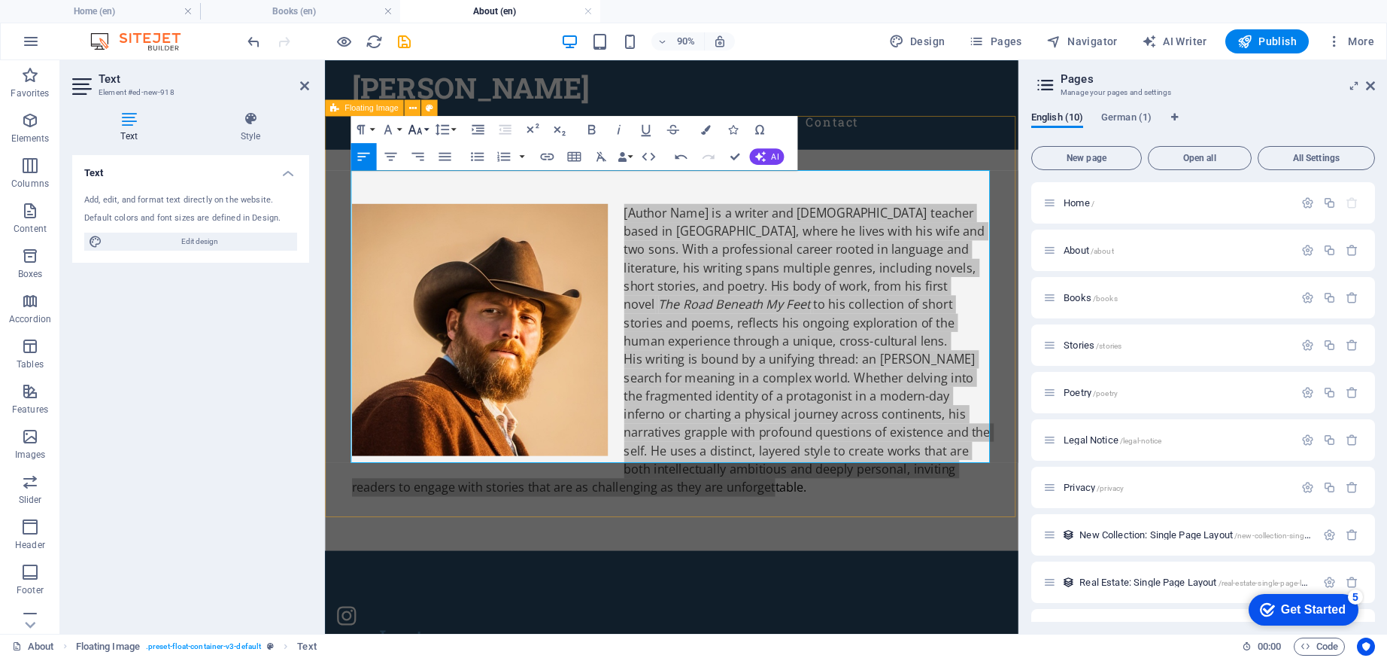
click at [415, 130] on icon "button" at bounding box center [415, 129] width 17 height 17
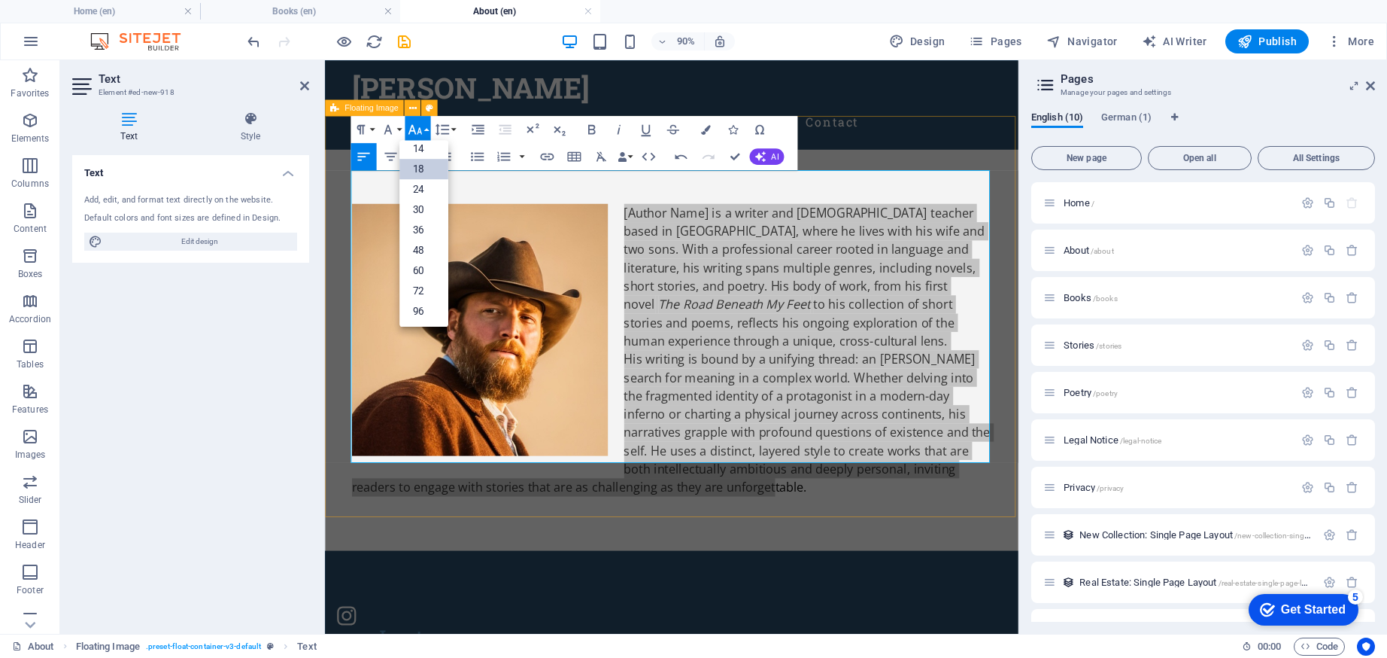
scroll to position [121, 0]
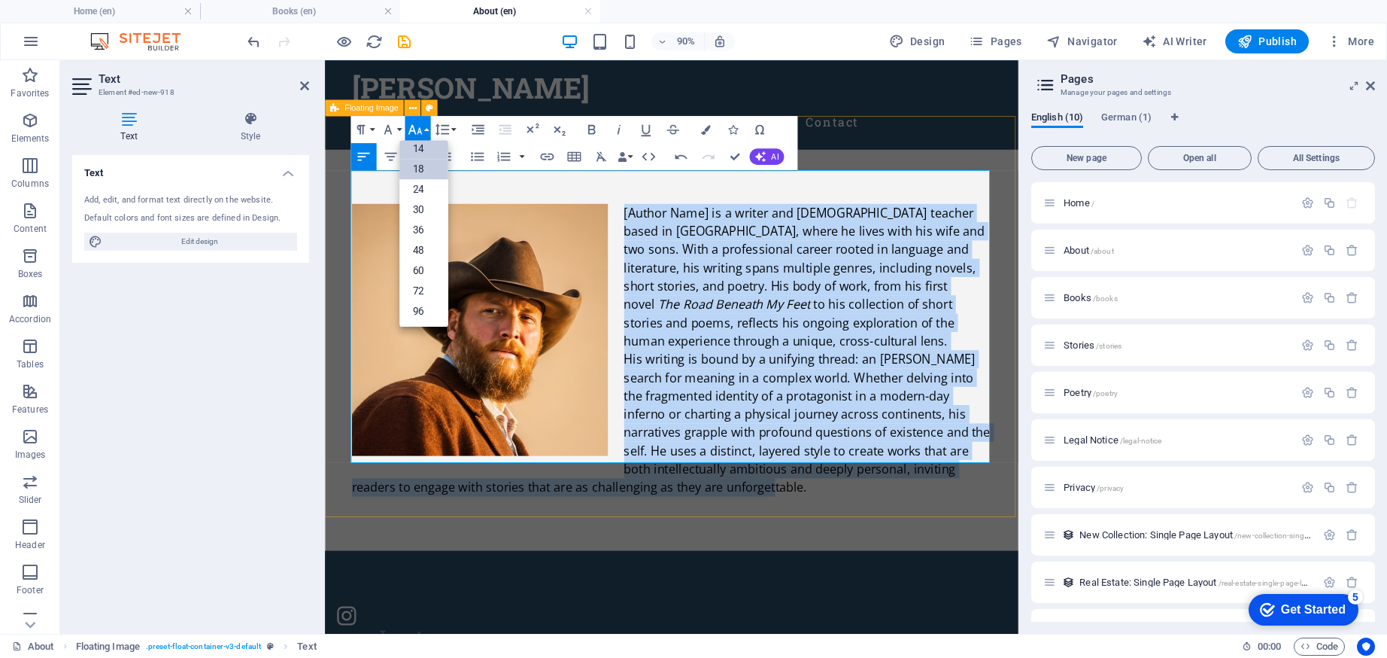
click at [424, 147] on link "14" at bounding box center [423, 148] width 49 height 20
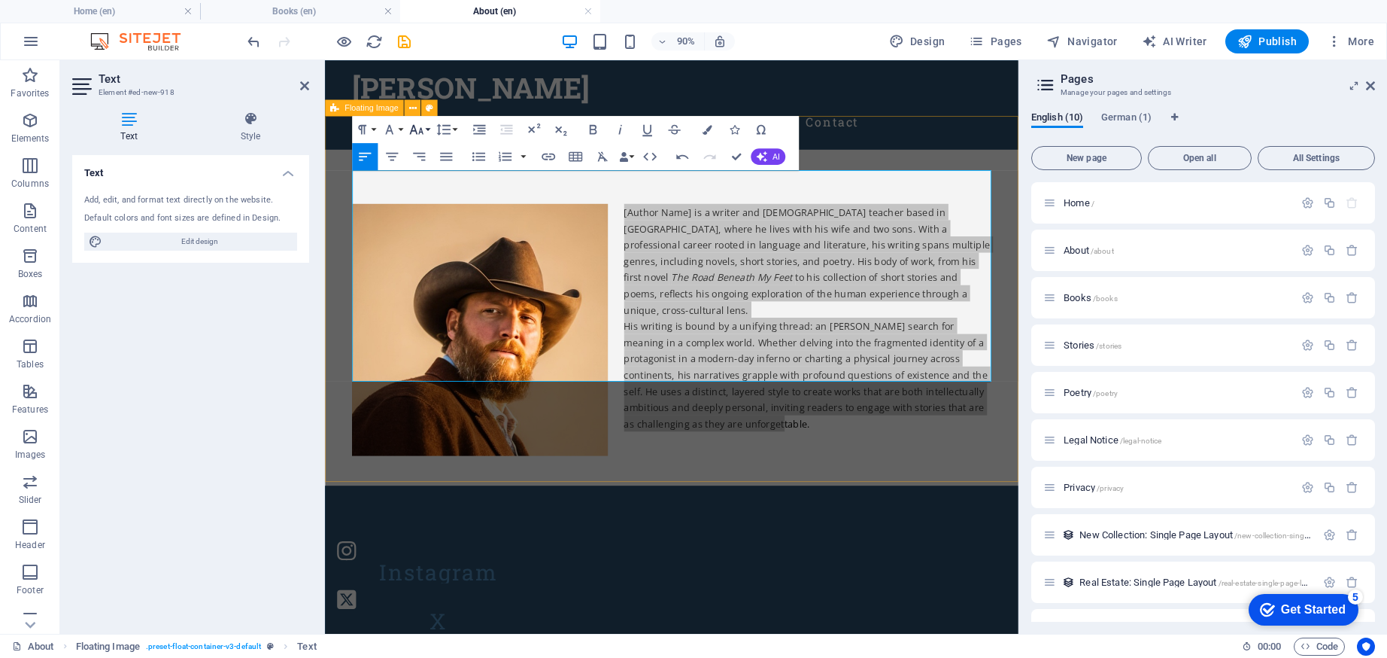
click at [424, 131] on icon "button" at bounding box center [417, 129] width 17 height 17
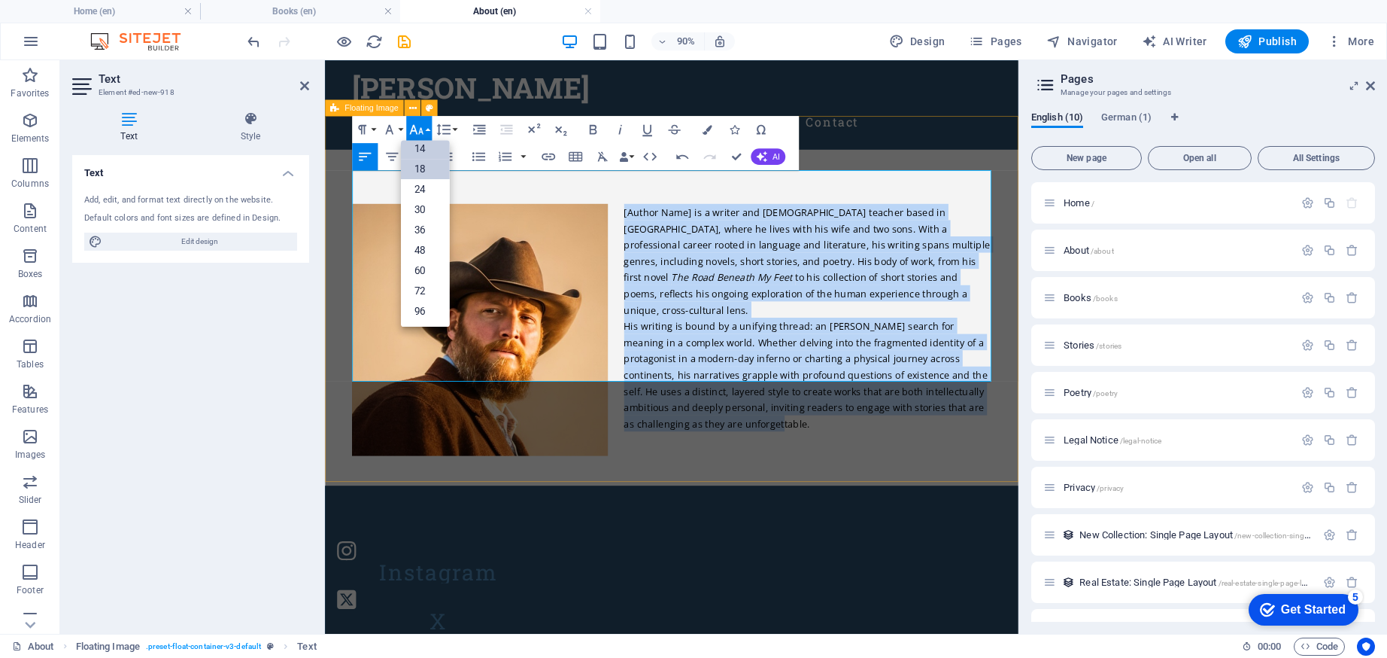
click at [430, 166] on link "18" at bounding box center [425, 169] width 49 height 20
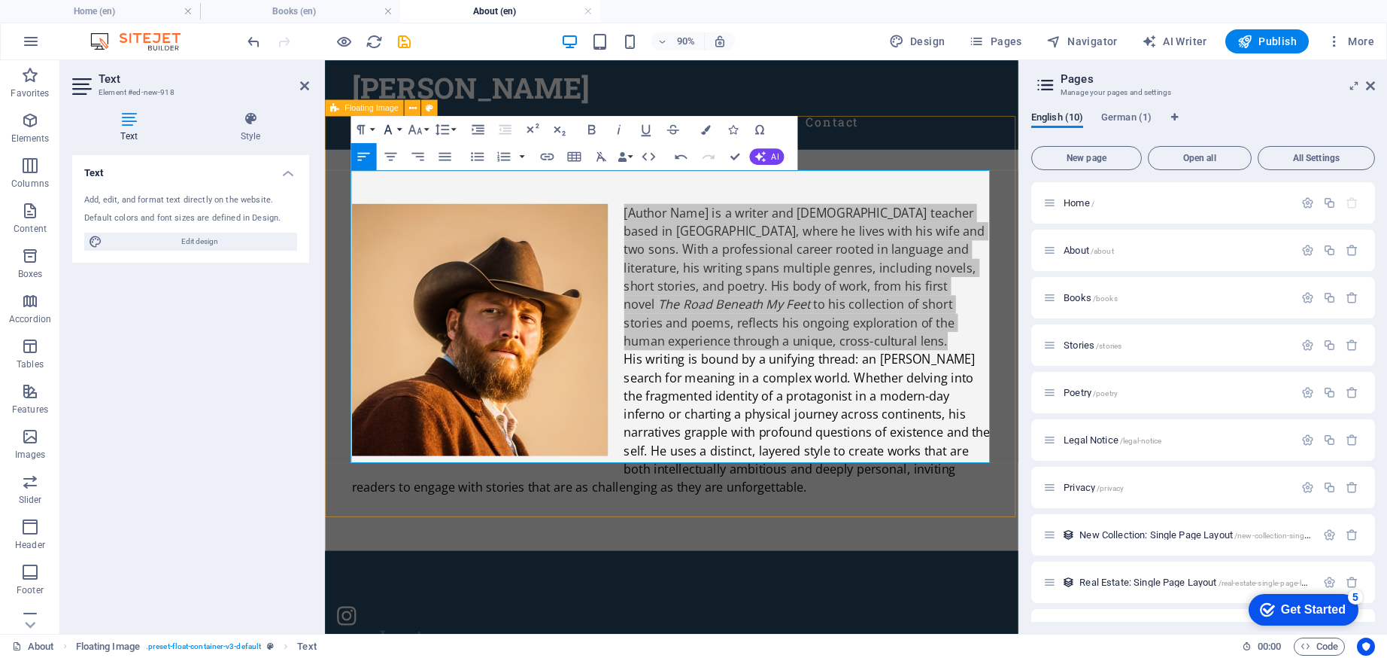
click at [396, 128] on button "Font Family" at bounding box center [391, 129] width 26 height 27
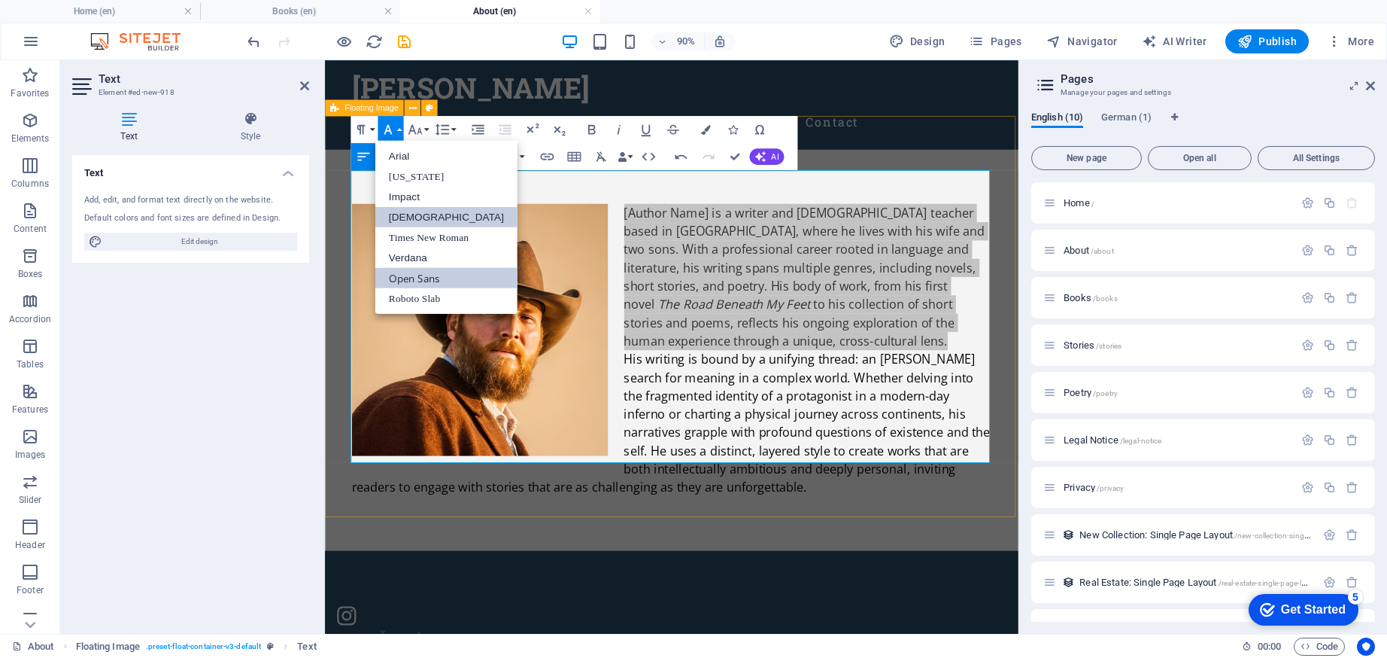
scroll to position [0, 0]
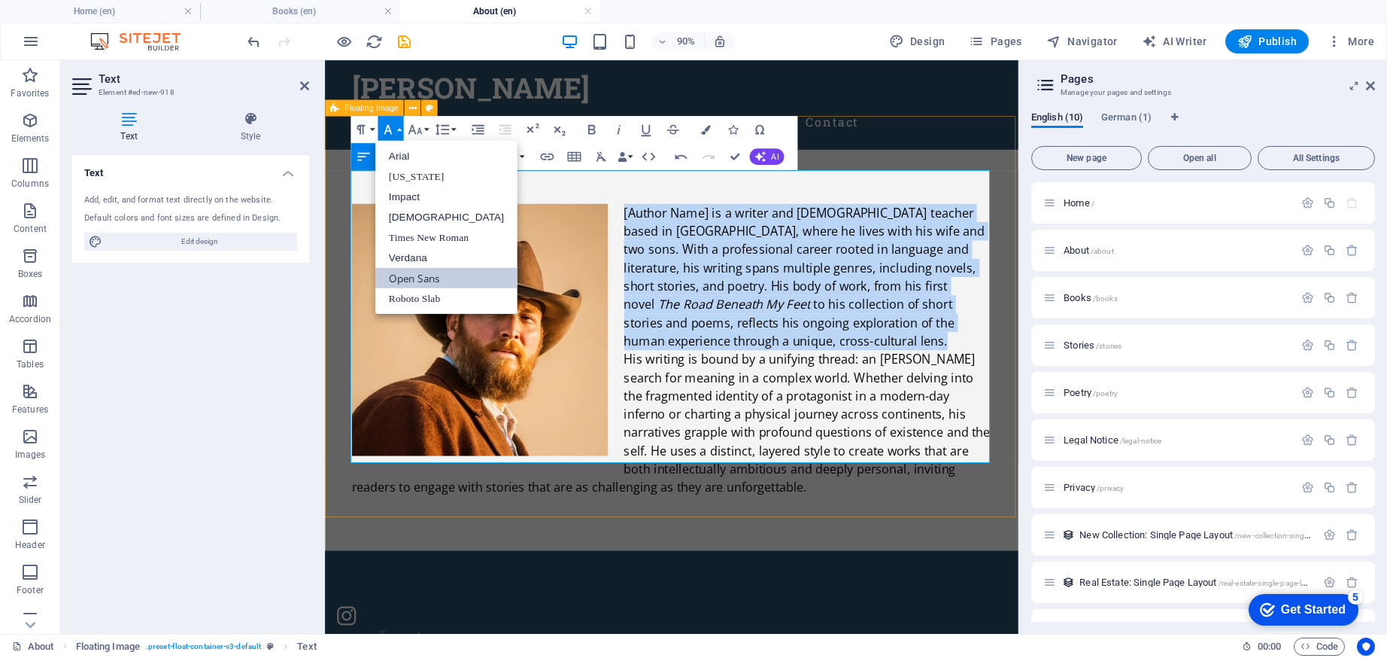
click at [418, 278] on link "Open Sans" at bounding box center [446, 277] width 142 height 20
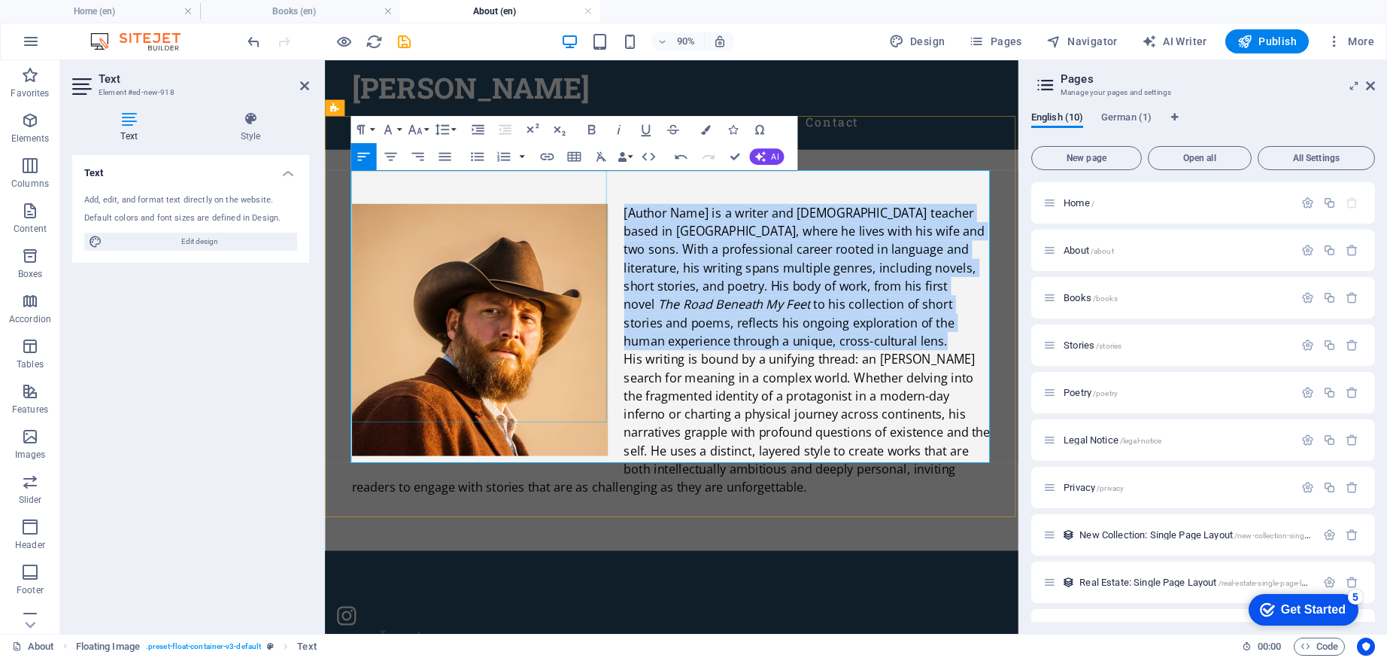
click at [605, 427] on figure at bounding box center [497, 360] width 284 height 280
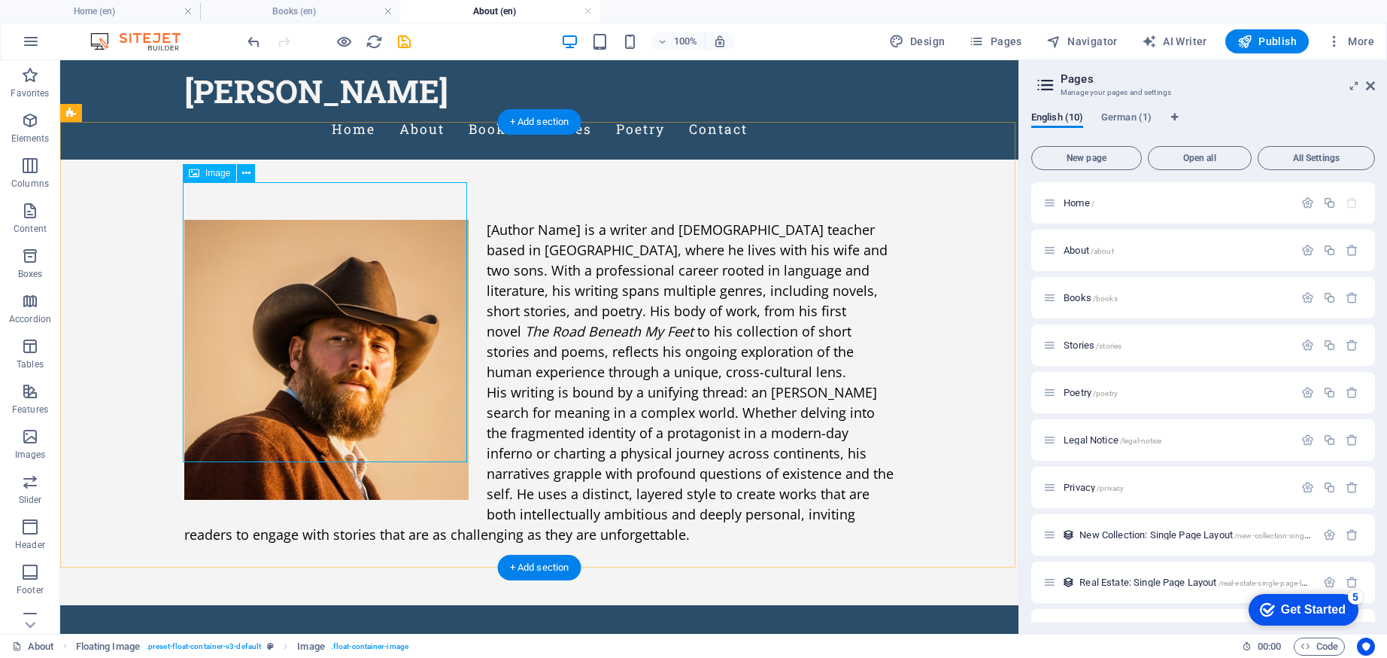
click at [440, 424] on figure at bounding box center [326, 360] width 284 height 280
click at [408, 410] on figure at bounding box center [326, 360] width 284 height 280
select select "%"
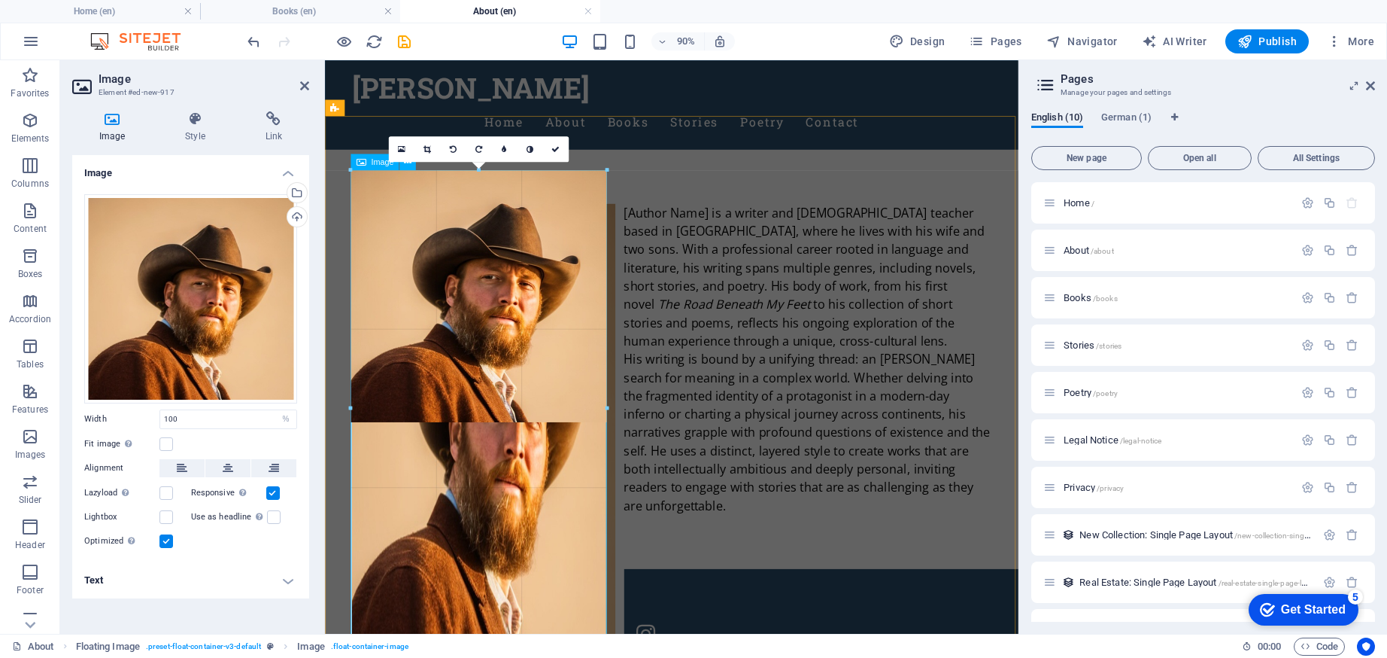
drag, startPoint x: 603, startPoint y: 421, endPoint x: 612, endPoint y: 430, distance: 12.8
click at [612, 430] on div "Drag here to replace the existing content. Press “Ctrl” if you want to create a…" at bounding box center [672, 346] width 694 height 573
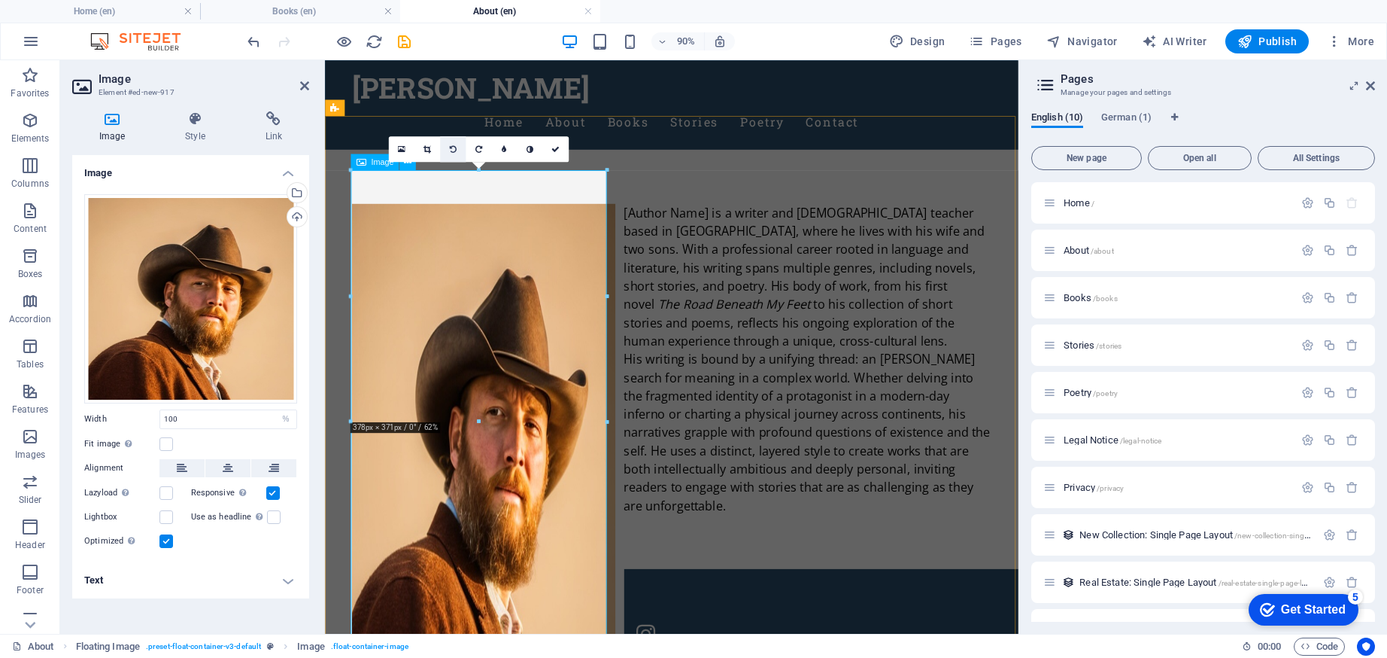
click at [456, 148] on icon at bounding box center [452, 149] width 7 height 8
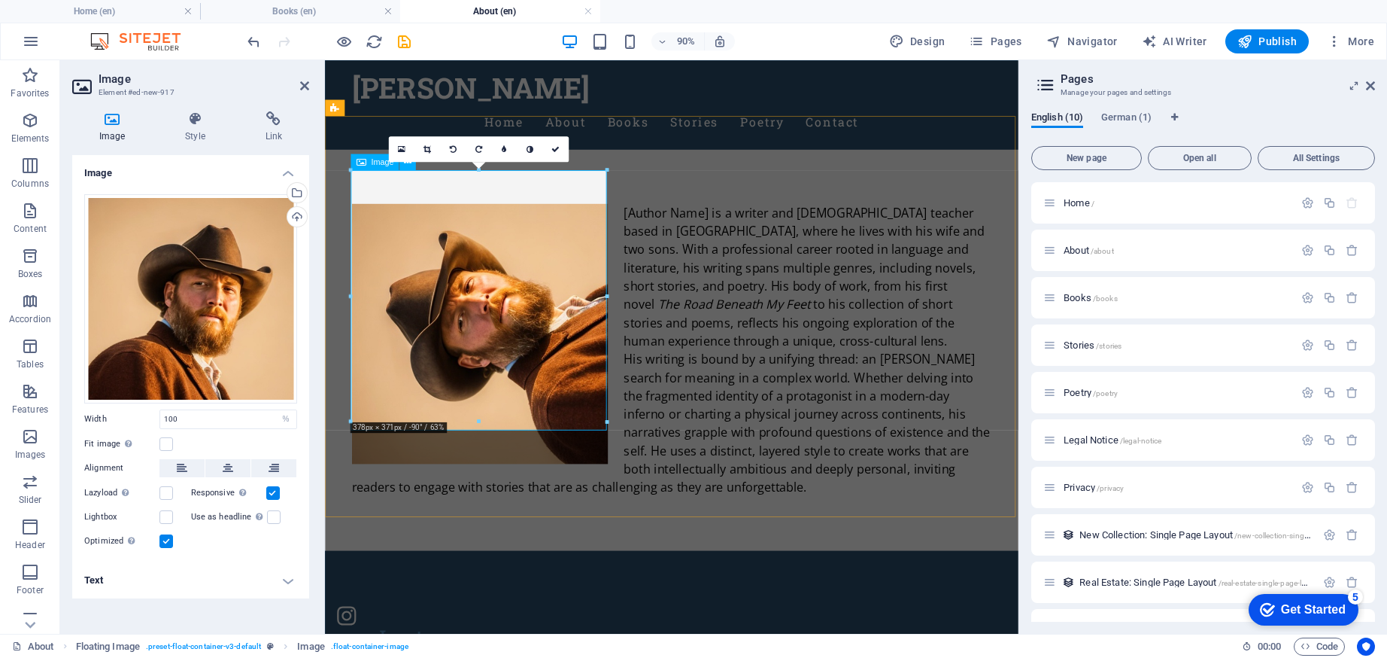
click at [456, 148] on icon at bounding box center [452, 149] width 7 height 8
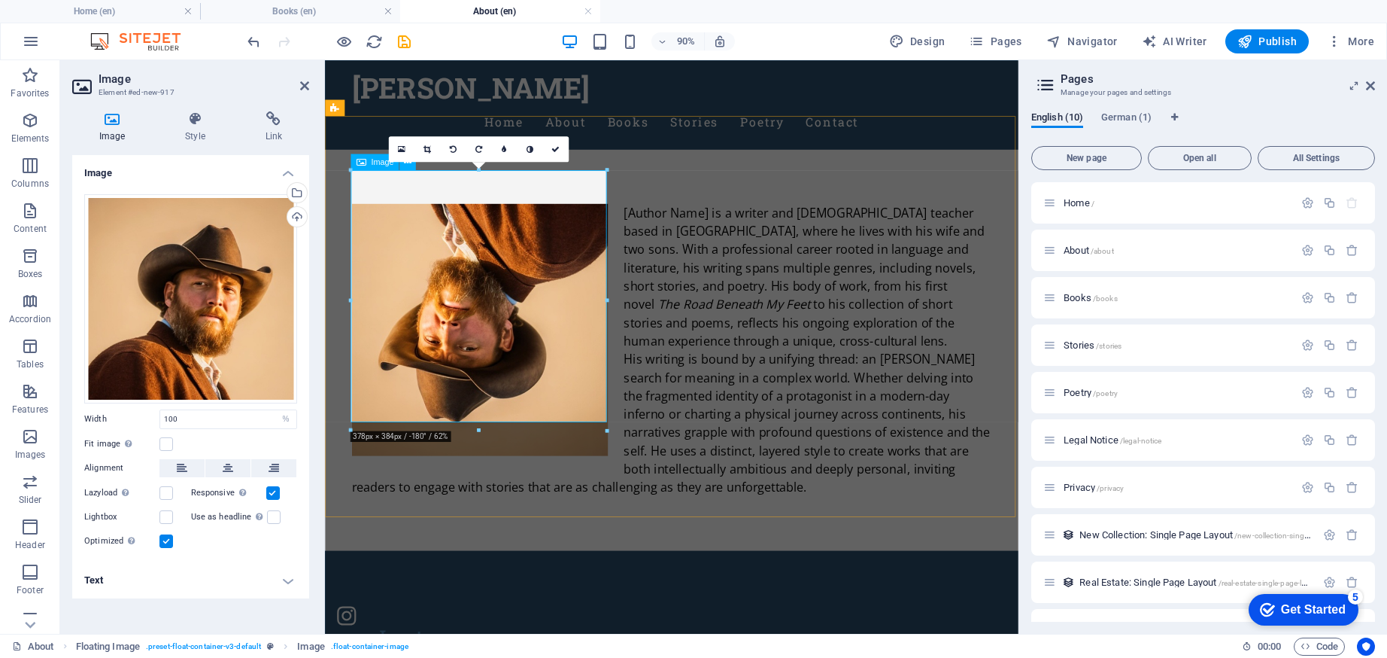
click at [456, 148] on icon at bounding box center [452, 149] width 7 height 8
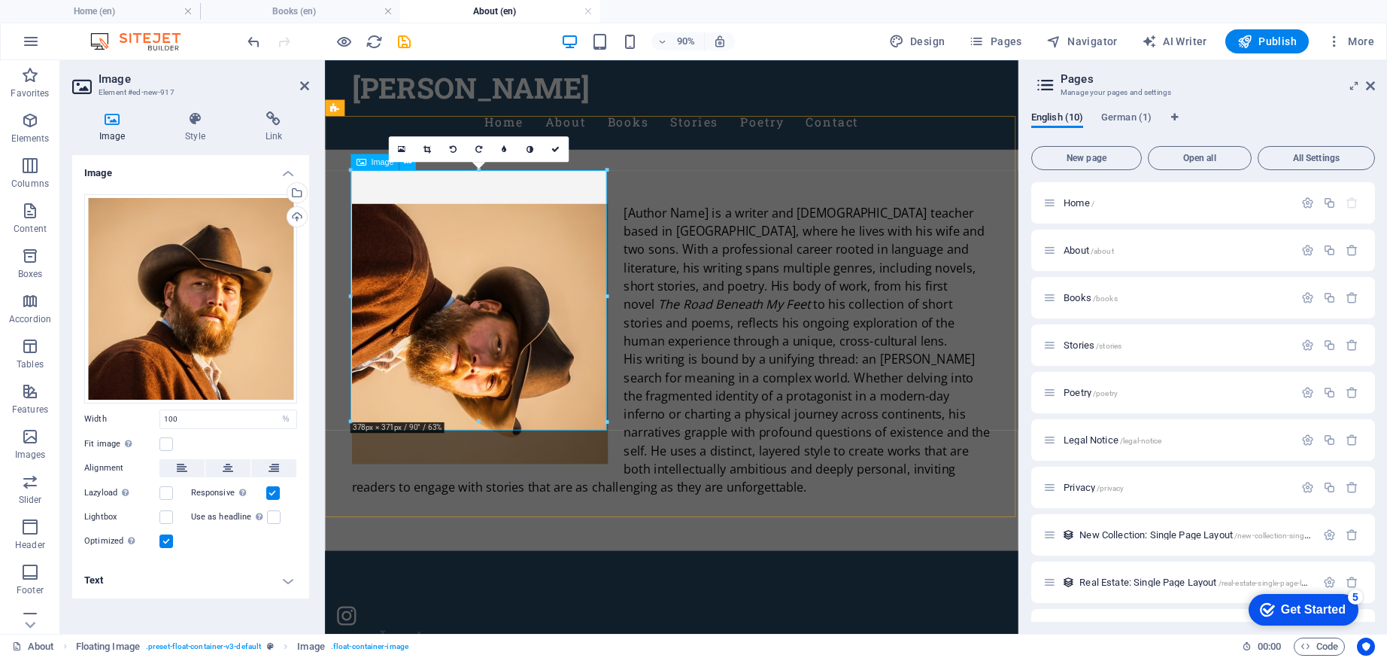
click at [456, 148] on icon at bounding box center [452, 149] width 7 height 8
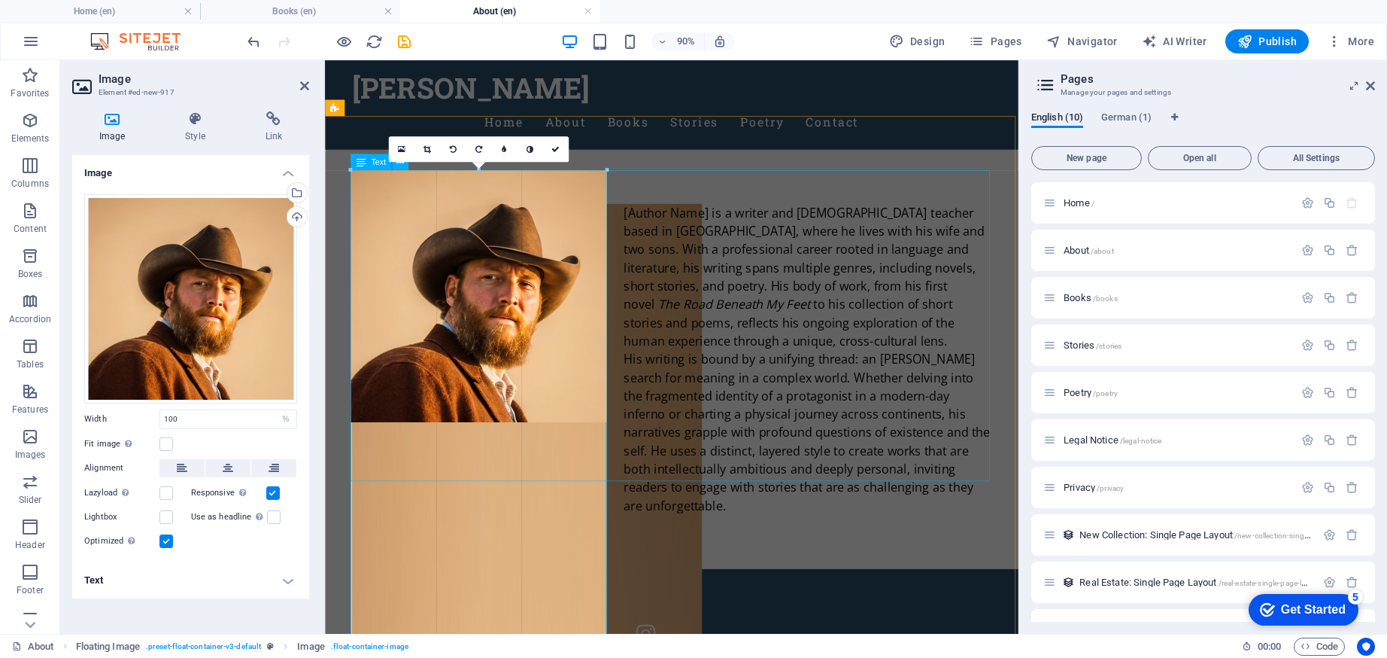
drag, startPoint x: 606, startPoint y: 421, endPoint x: 711, endPoint y: 397, distance: 107.1
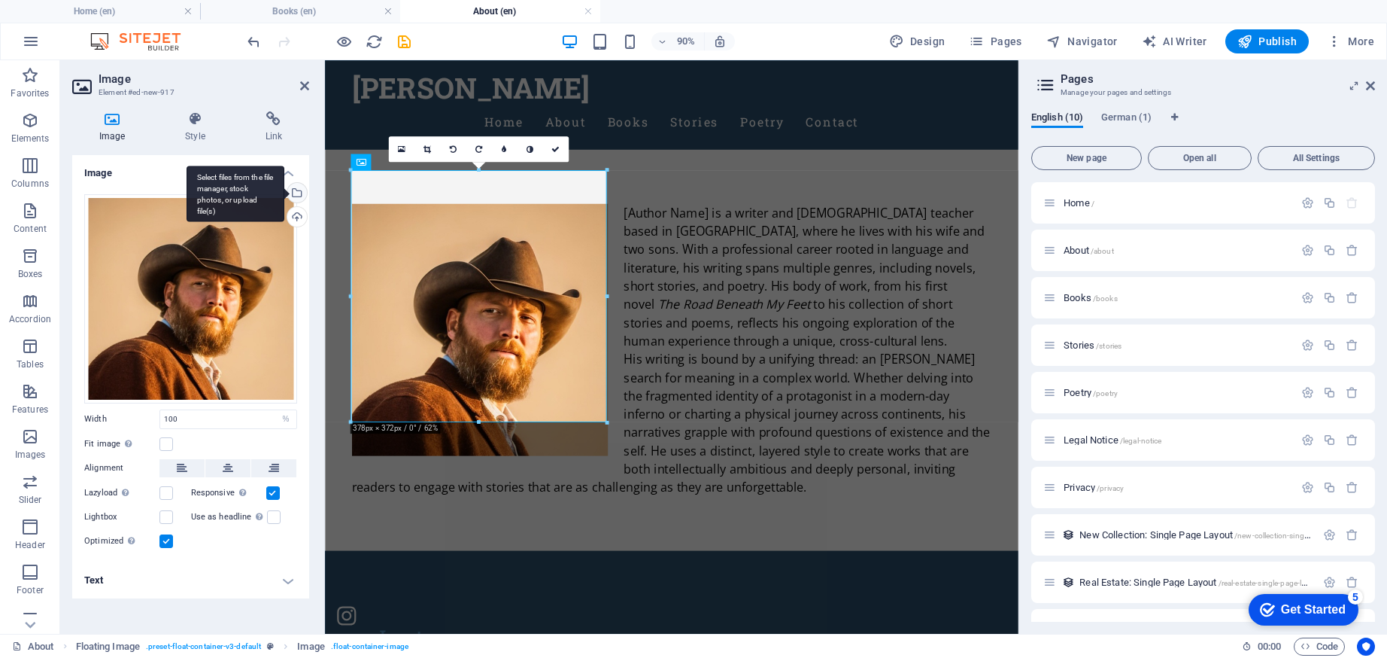
click at [296, 187] on div "Select files from the file manager, stock photos, or upload file(s)" at bounding box center [295, 194] width 23 height 23
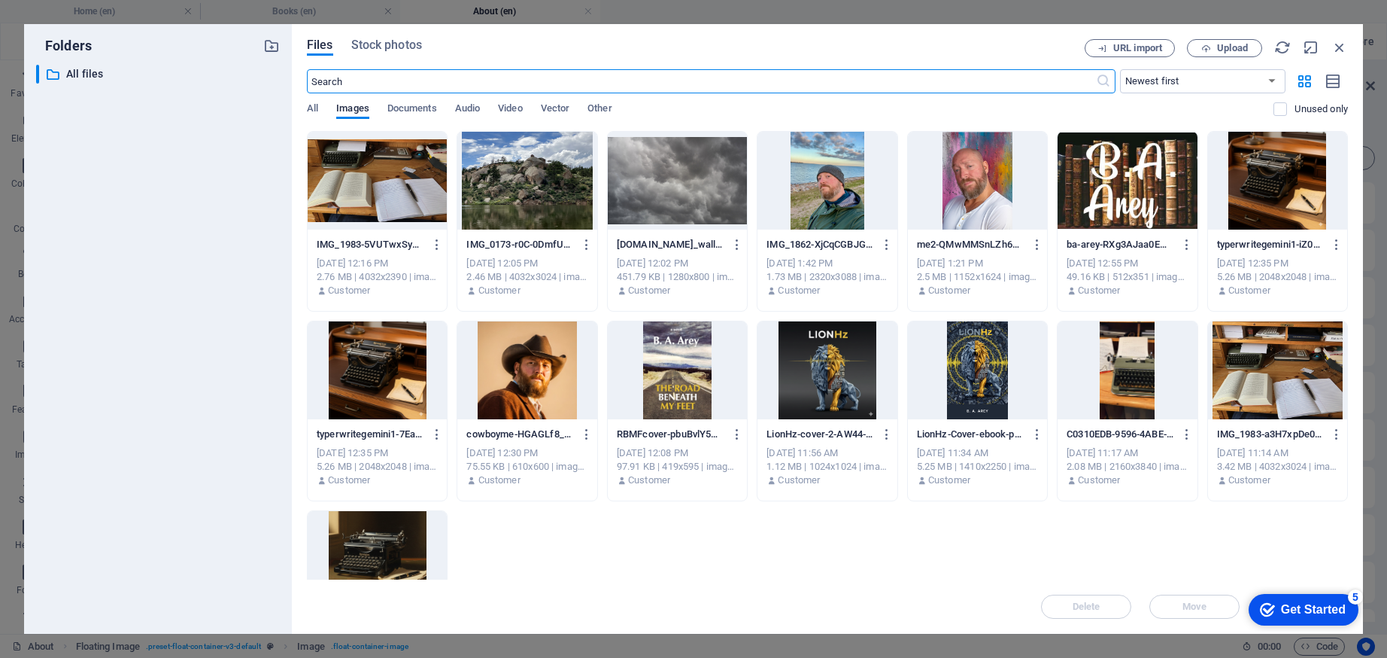
click at [541, 361] on div at bounding box center [526, 370] width 139 height 98
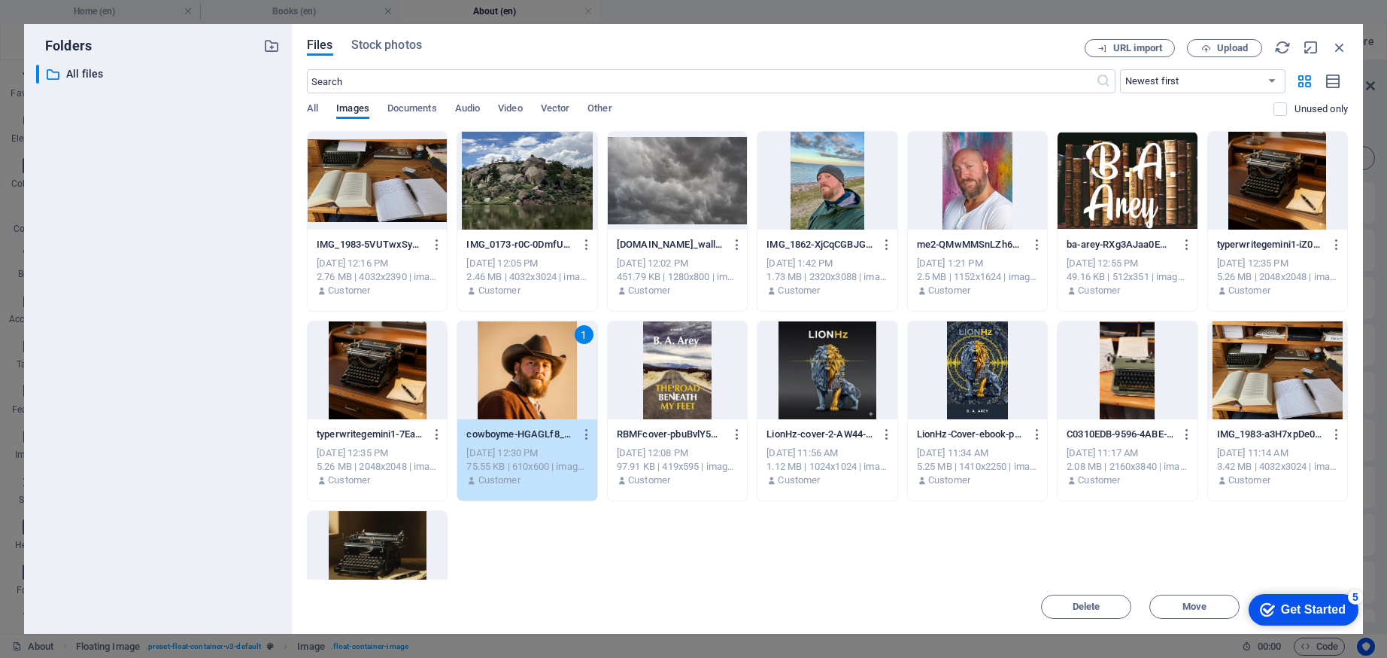
click at [541, 361] on div "1" at bounding box center [526, 370] width 139 height 98
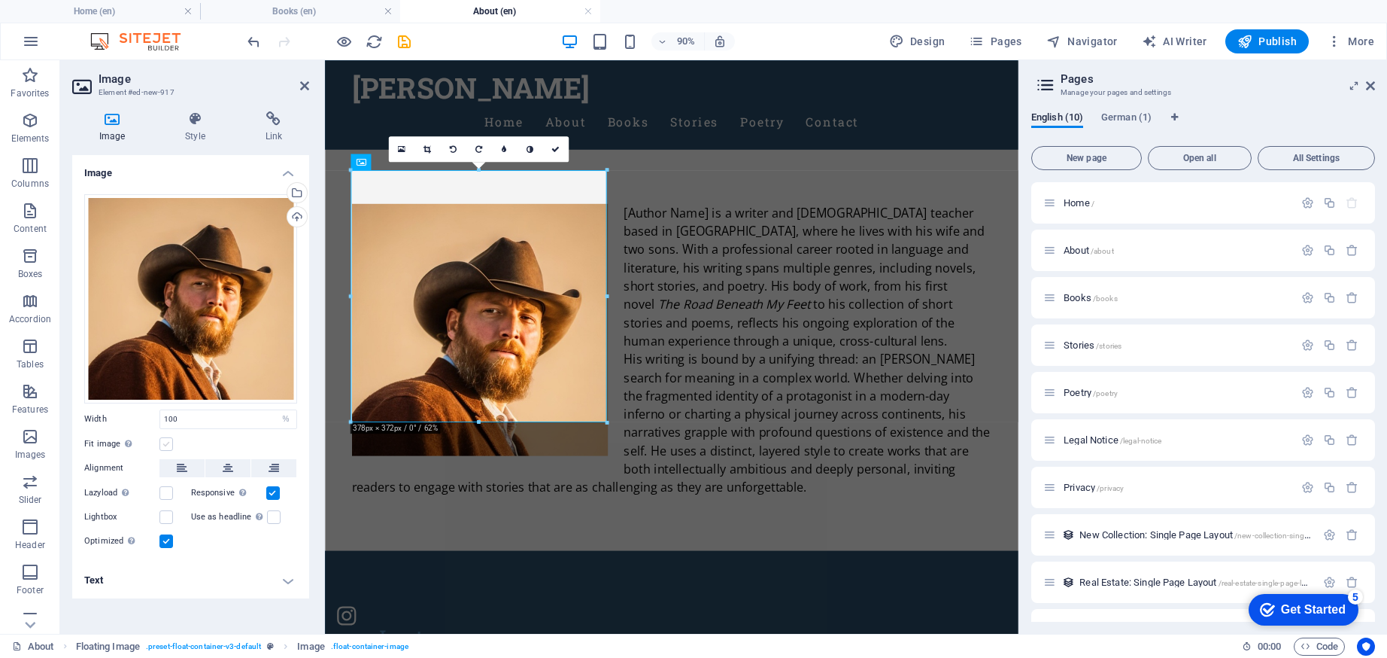
click at [171, 442] on label at bounding box center [166, 444] width 14 height 14
click at [0, 0] on input "Fit image Automatically fit image to a fixed width and height" at bounding box center [0, 0] width 0 height 0
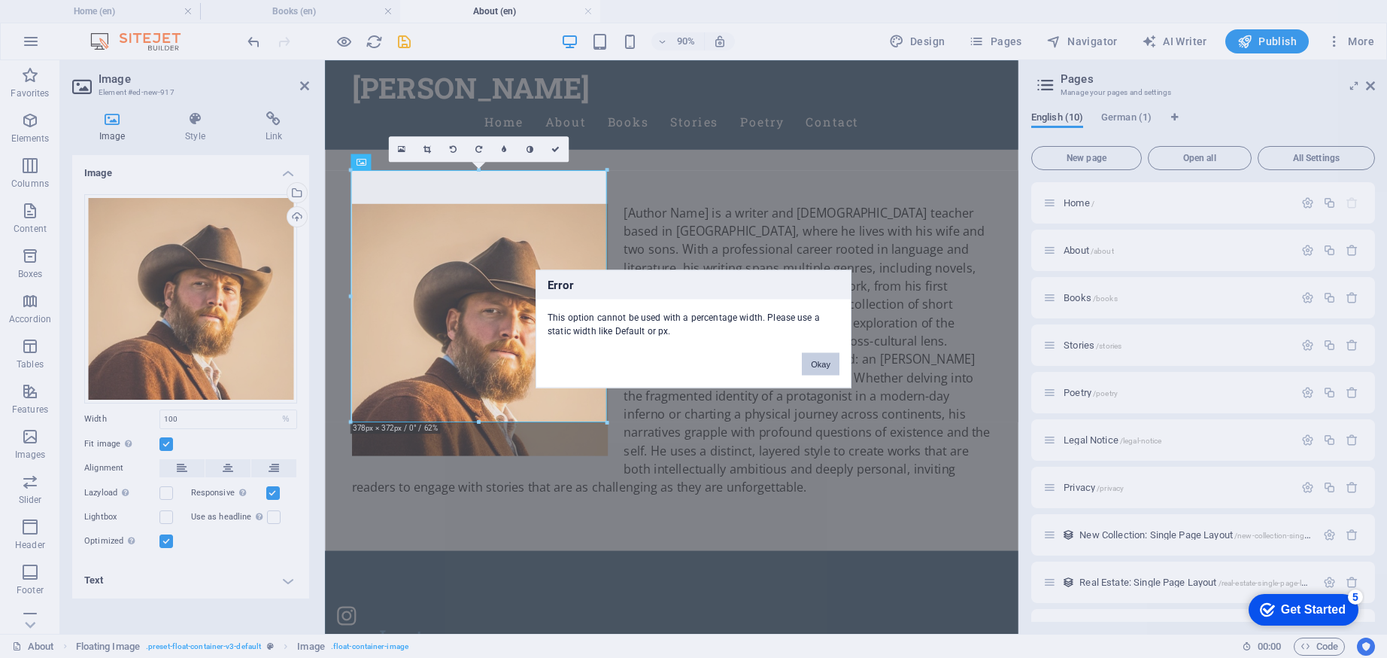
click at [829, 368] on button "Okay" at bounding box center [821, 364] width 38 height 23
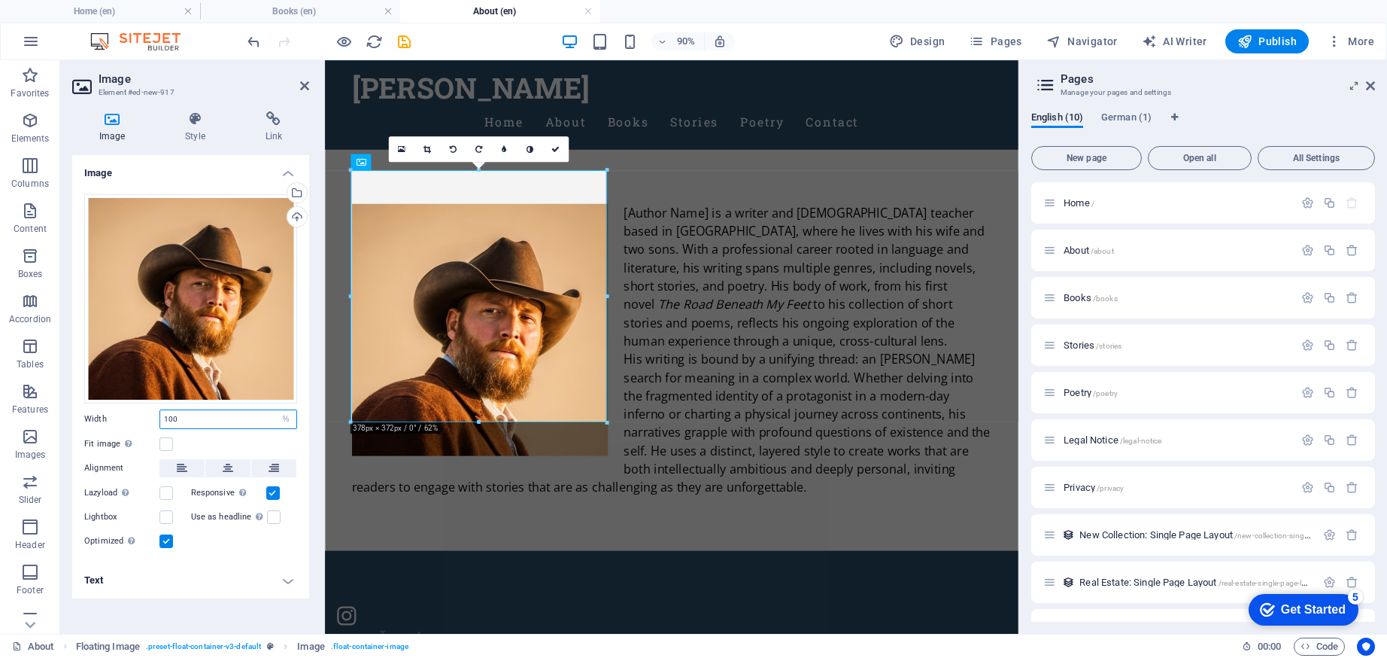
click at [176, 418] on input "100" at bounding box center [228, 419] width 136 height 18
click at [198, 418] on input "100" at bounding box center [228, 419] width 136 height 18
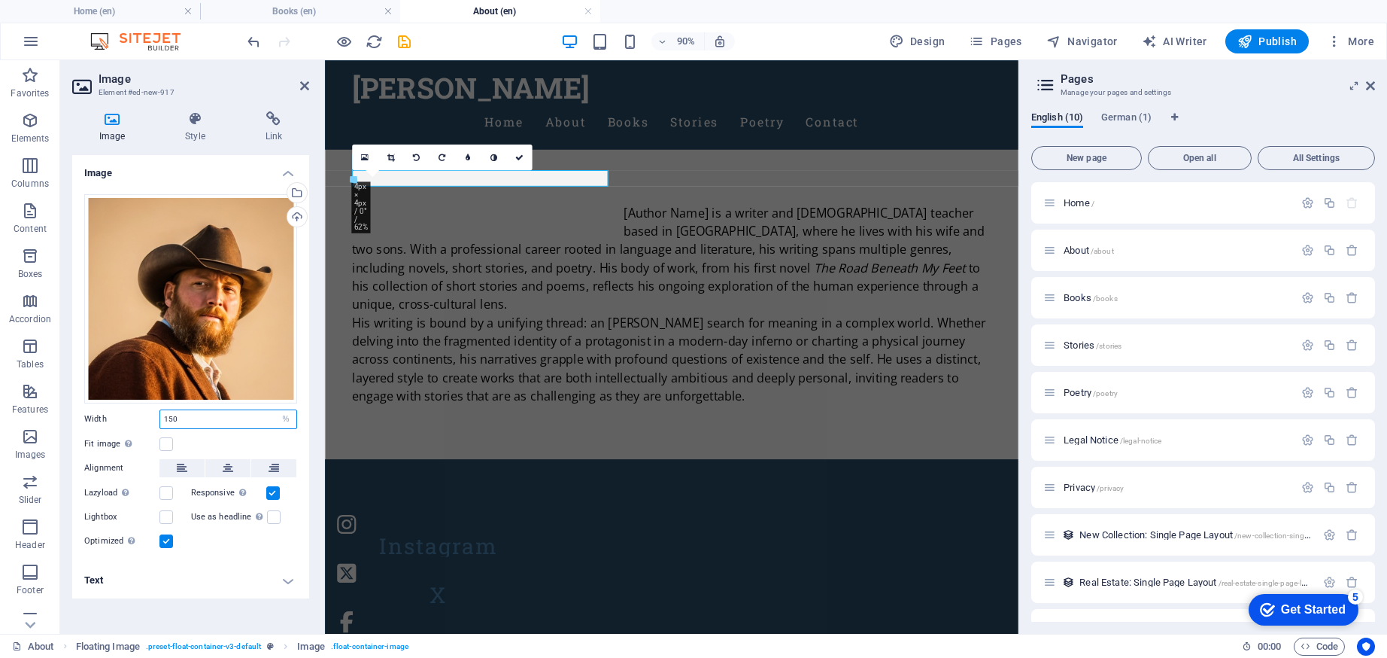
type input "100"
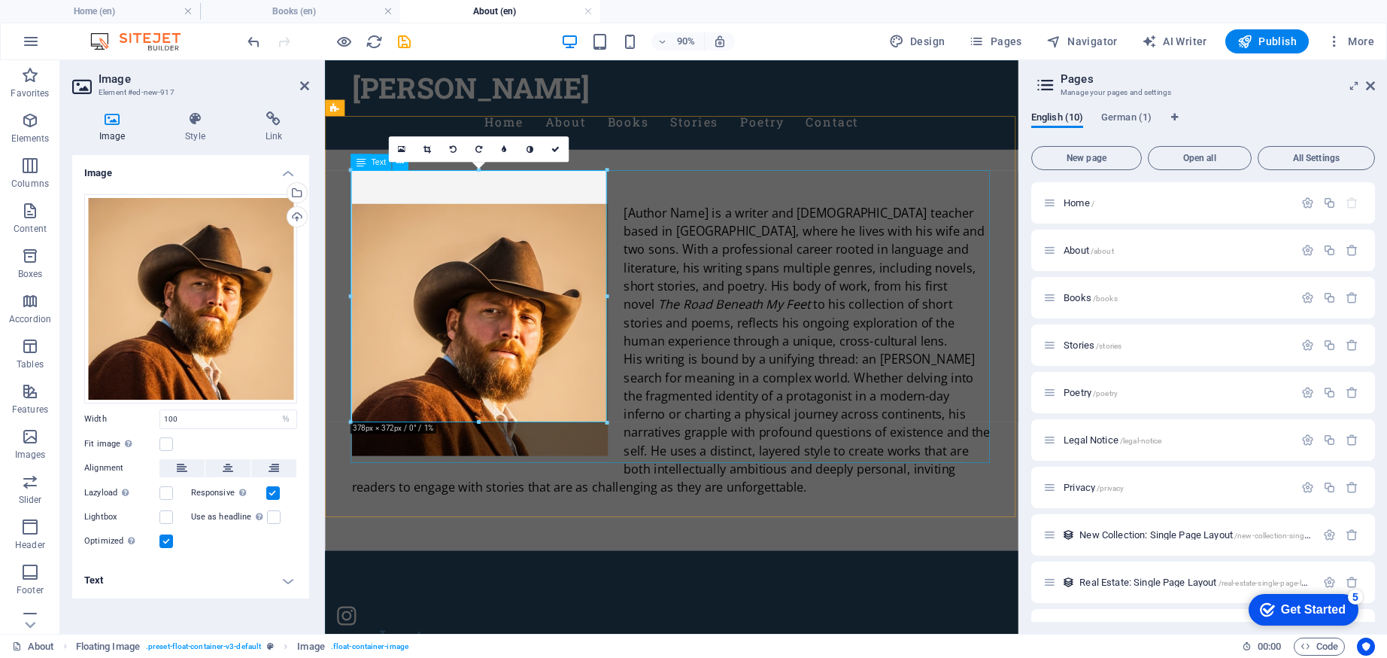
click at [836, 438] on div "[Author Name] is a writer and [DEMOGRAPHIC_DATA] teacher based in [GEOGRAPHIC_D…" at bounding box center [710, 382] width 710 height 325
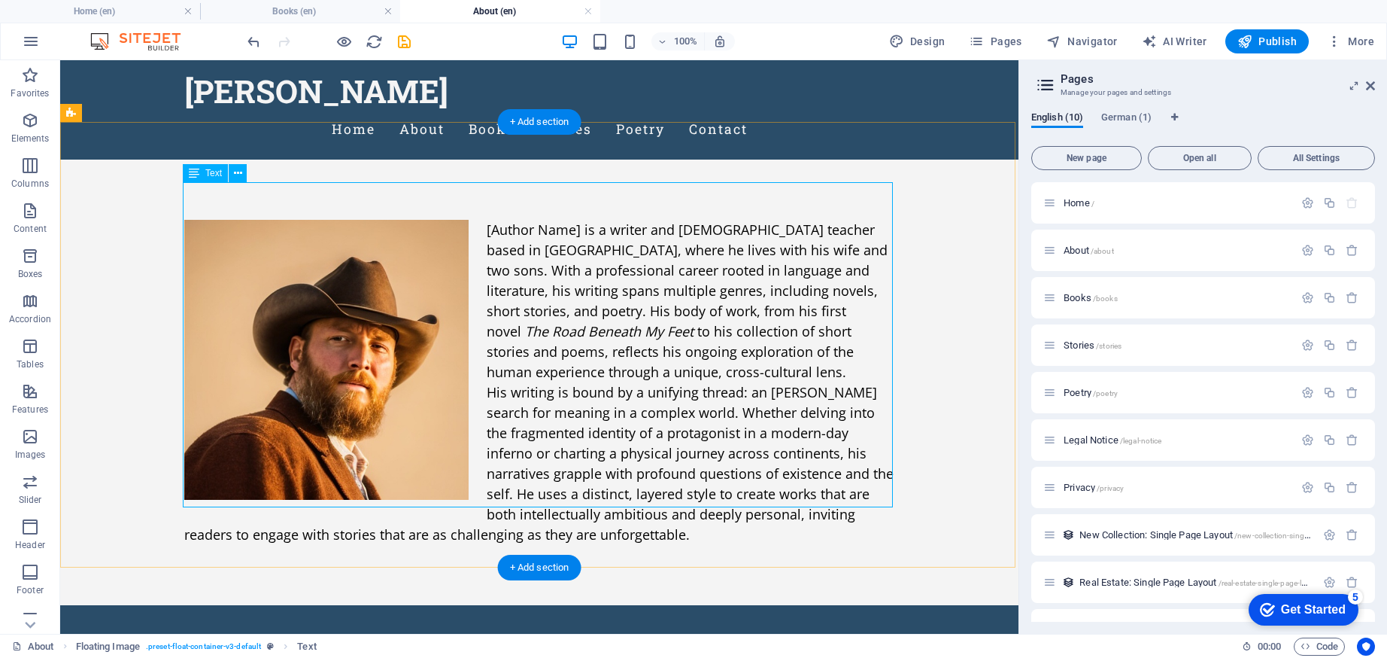
click at [578, 220] on div "[Author Name] is a writer and [DEMOGRAPHIC_DATA] teacher based in [GEOGRAPHIC_D…" at bounding box center [539, 382] width 710 height 325
click at [566, 220] on div "[Author Name] is a writer and [DEMOGRAPHIC_DATA] teacher based in [GEOGRAPHIC_D…" at bounding box center [539, 382] width 710 height 325
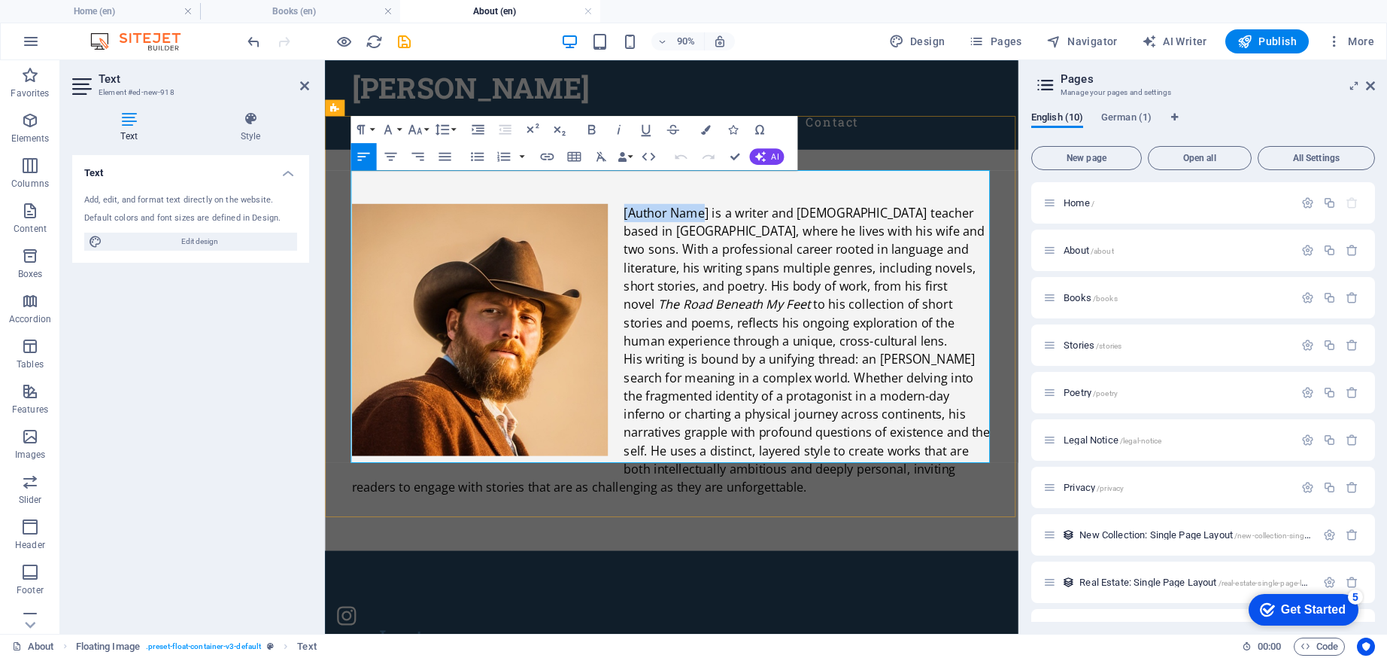
drag, startPoint x: 747, startPoint y: 191, endPoint x: 658, endPoint y: 196, distance: 89.7
click at [658, 220] on span "[Author Name] is a writer and [DEMOGRAPHIC_DATA] teacher based in [GEOGRAPHIC_D…" at bounding box center [858, 280] width 401 height 120
drag, startPoint x: 986, startPoint y: 271, endPoint x: 1007, endPoint y: 284, distance: 25.3
click at [767, 322] on span at bounding box center [765, 331] width 4 height 18
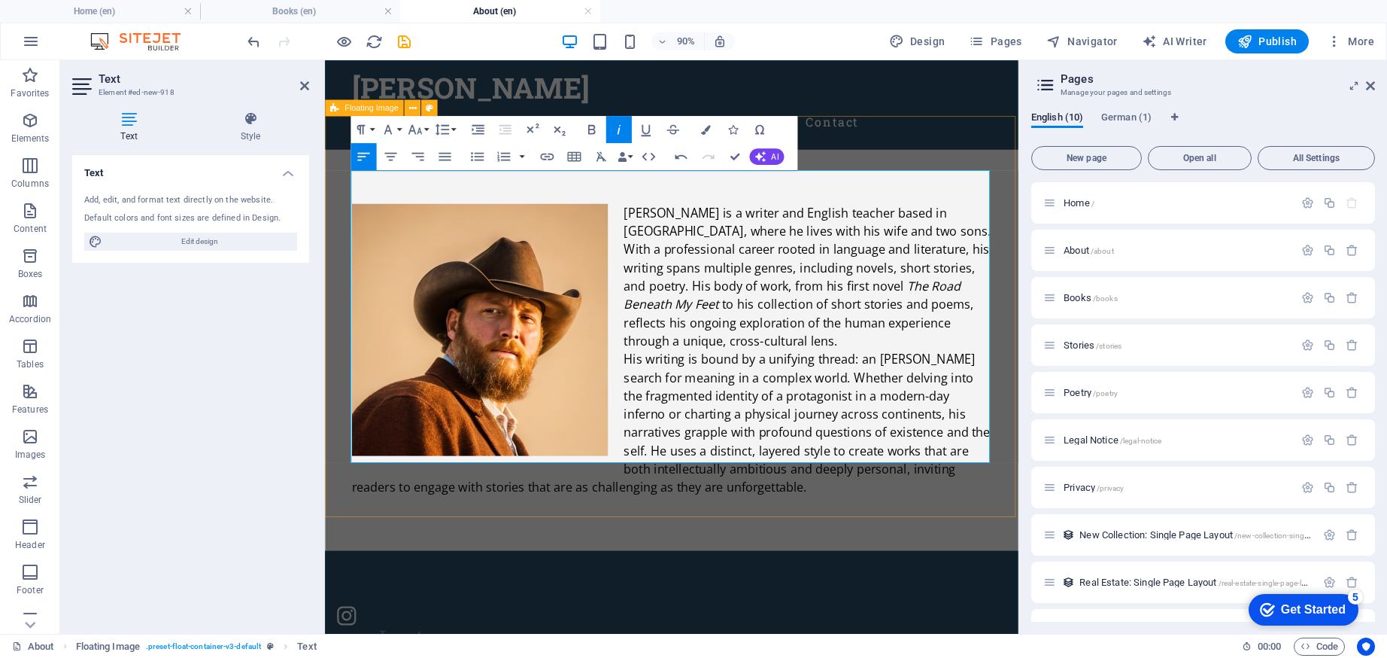
click at [619, 130] on icon "button" at bounding box center [618, 130] width 3 height 10
click at [621, 131] on icon "button" at bounding box center [619, 129] width 17 height 17
click at [617, 131] on icon "button" at bounding box center [619, 129] width 17 height 17
click at [621, 130] on icon "button" at bounding box center [619, 129] width 17 height 17
drag, startPoint x: 694, startPoint y: 296, endPoint x: 995, endPoint y: 269, distance: 302.8
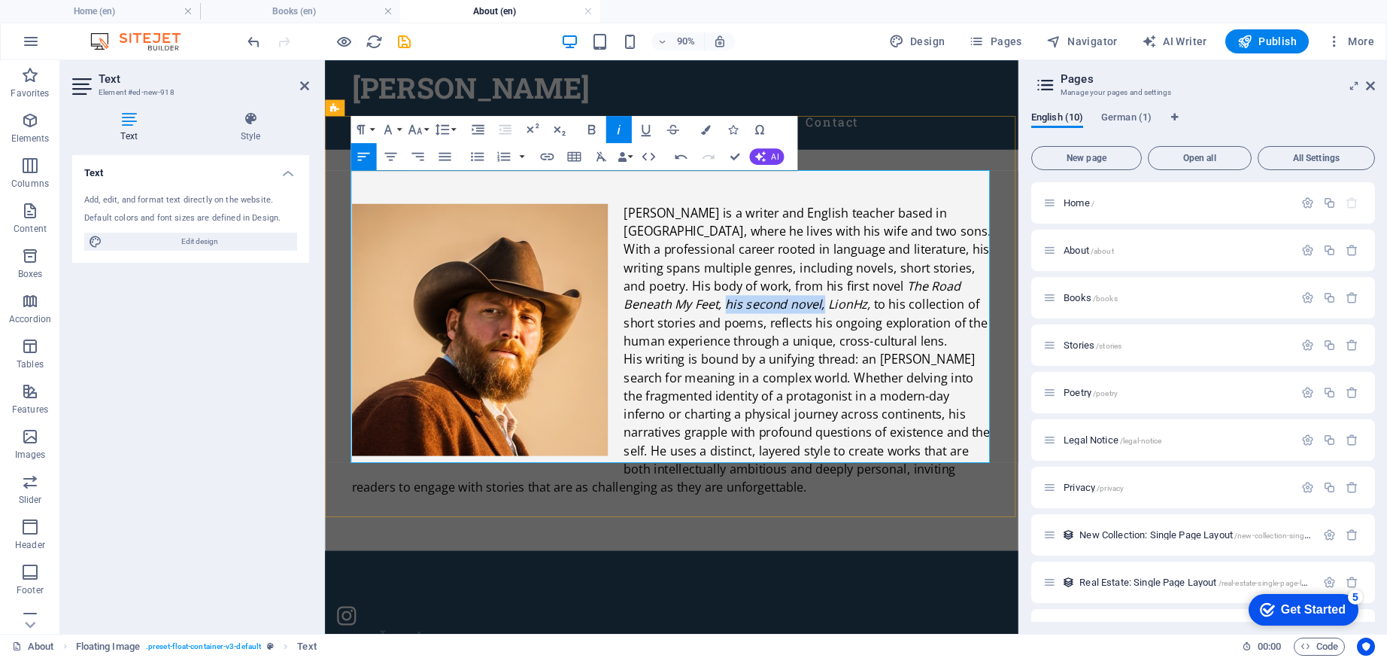
click at [995, 302] on em "The Road Beneath My Feet, his second novel, LionHz," at bounding box center [845, 321] width 374 height 38
click at [627, 129] on icon "button" at bounding box center [619, 129] width 17 height 17
click at [742, 296] on p "[PERSON_NAME] is a writer and English teacher based in [GEOGRAPHIC_DATA], where…" at bounding box center [710, 301] width 710 height 163
click at [621, 135] on icon "button" at bounding box center [619, 129] width 17 height 17
click at [793, 326] on span "to his collection of short stories and poems, reflects his ongoing exploration …" at bounding box center [860, 351] width 404 height 59
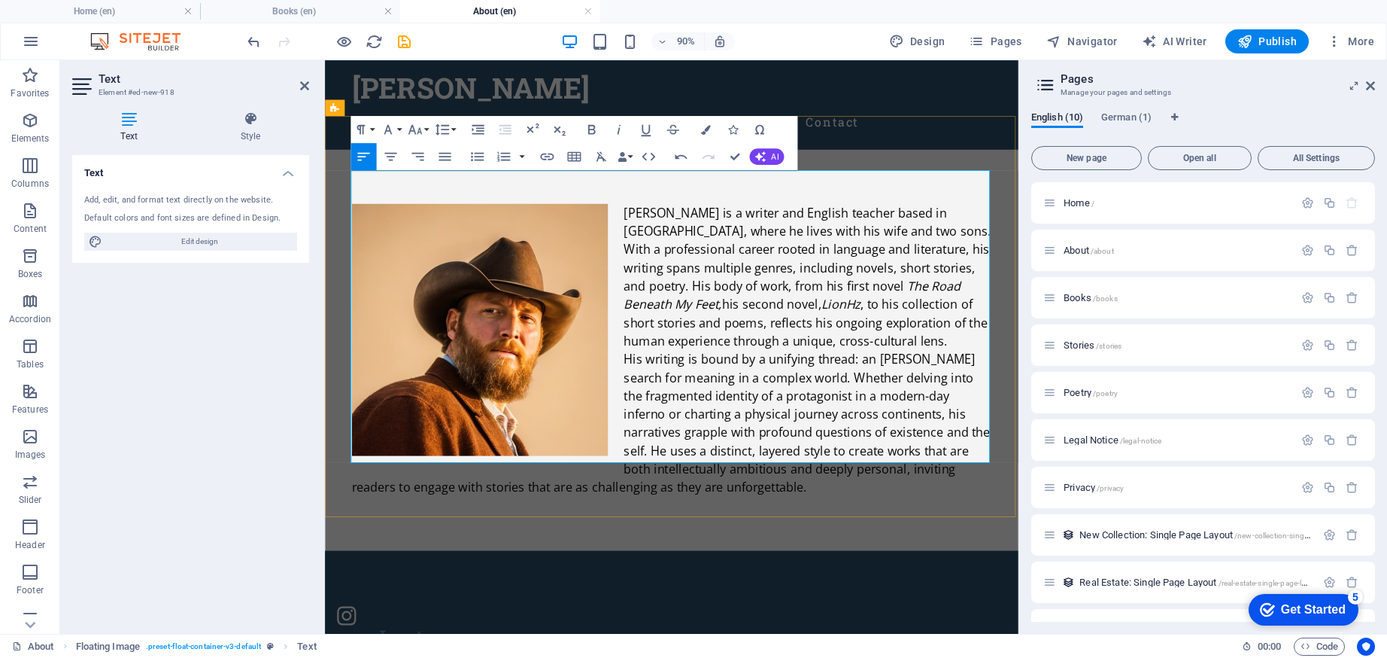
click at [355, 496] on span "His writing is bound by a unifying thread: an [PERSON_NAME] search for meaning …" at bounding box center [709, 463] width 709 height 160
click at [416, 159] on icon "button" at bounding box center [418, 156] width 17 height 17
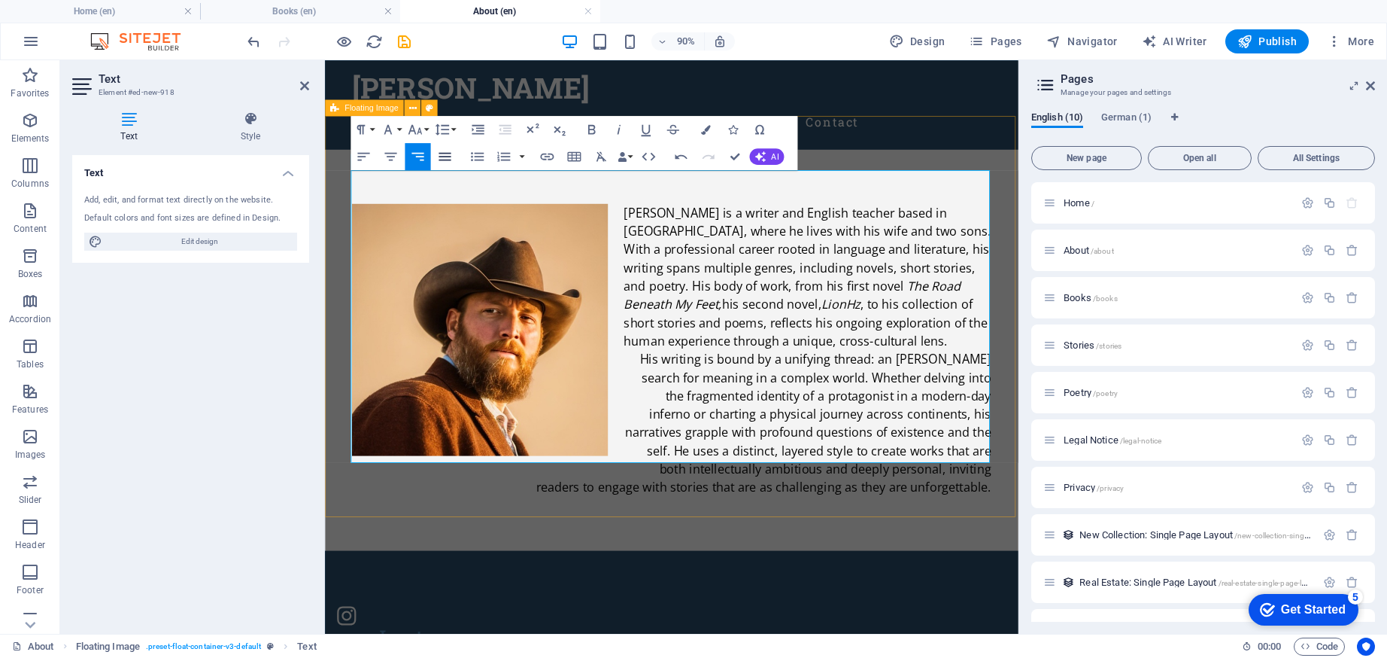
click at [438, 155] on icon "button" at bounding box center [445, 156] width 17 height 17
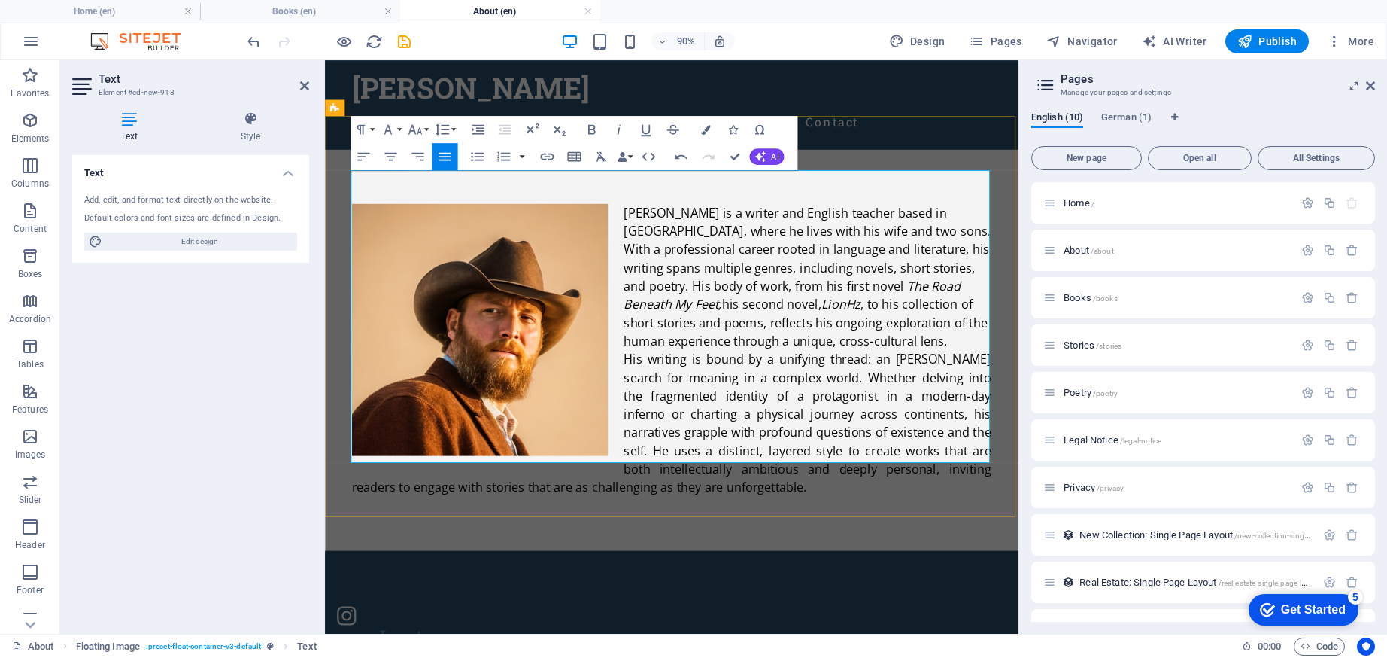
click at [900, 330] on p "[PERSON_NAME] is a writer and English teacher based in [GEOGRAPHIC_DATA], where…" at bounding box center [710, 301] width 710 height 163
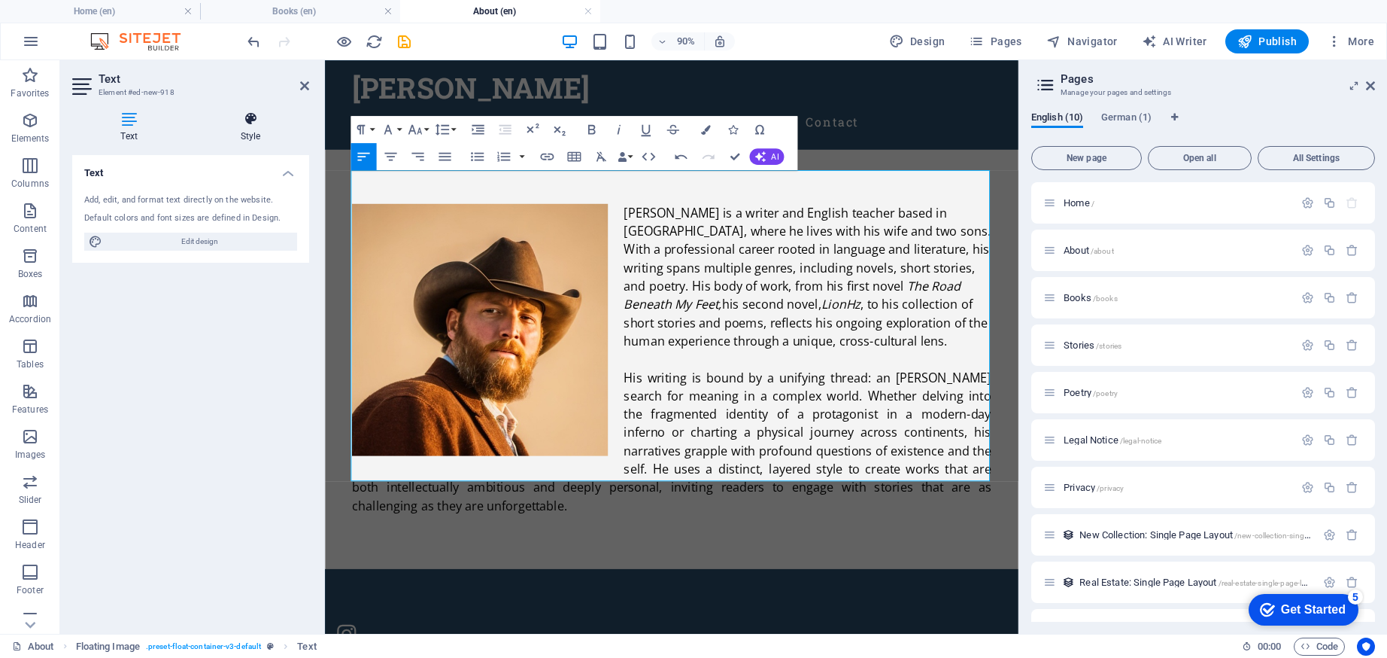
click at [266, 120] on icon at bounding box center [250, 118] width 117 height 15
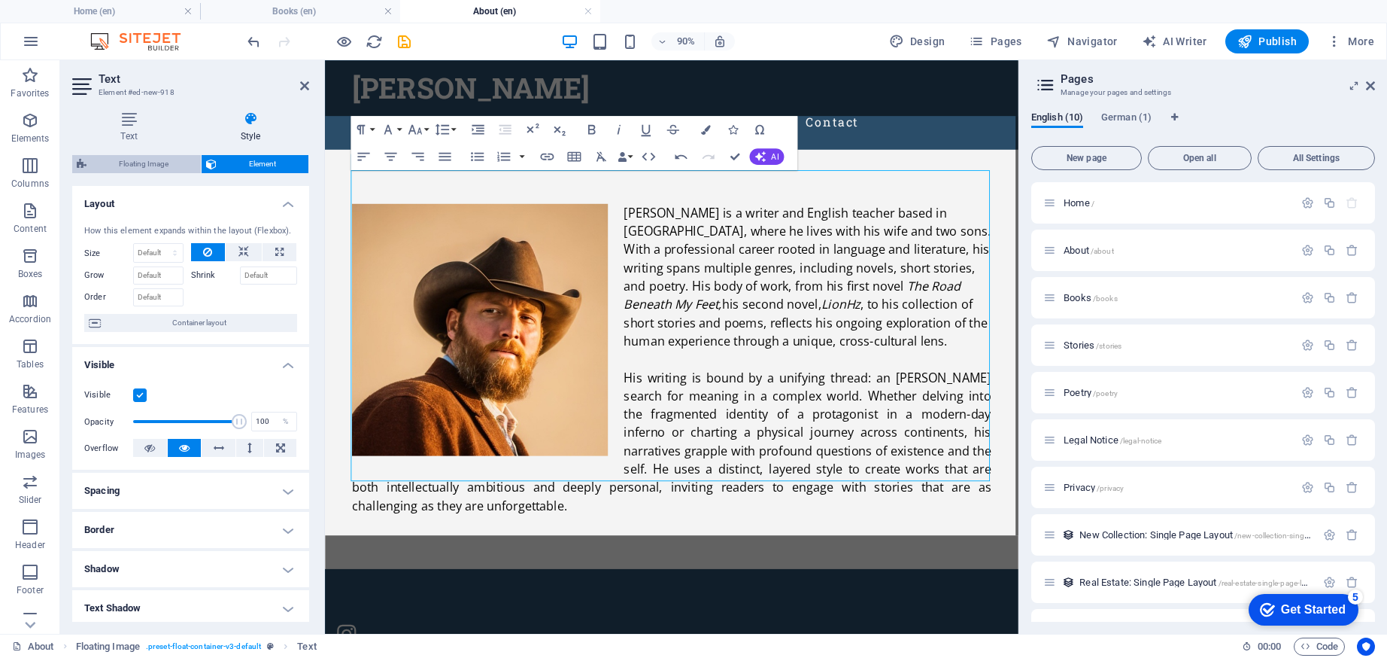
click at [150, 163] on span "Floating Image" at bounding box center [143, 164] width 105 height 18
select select "%"
select select "rem"
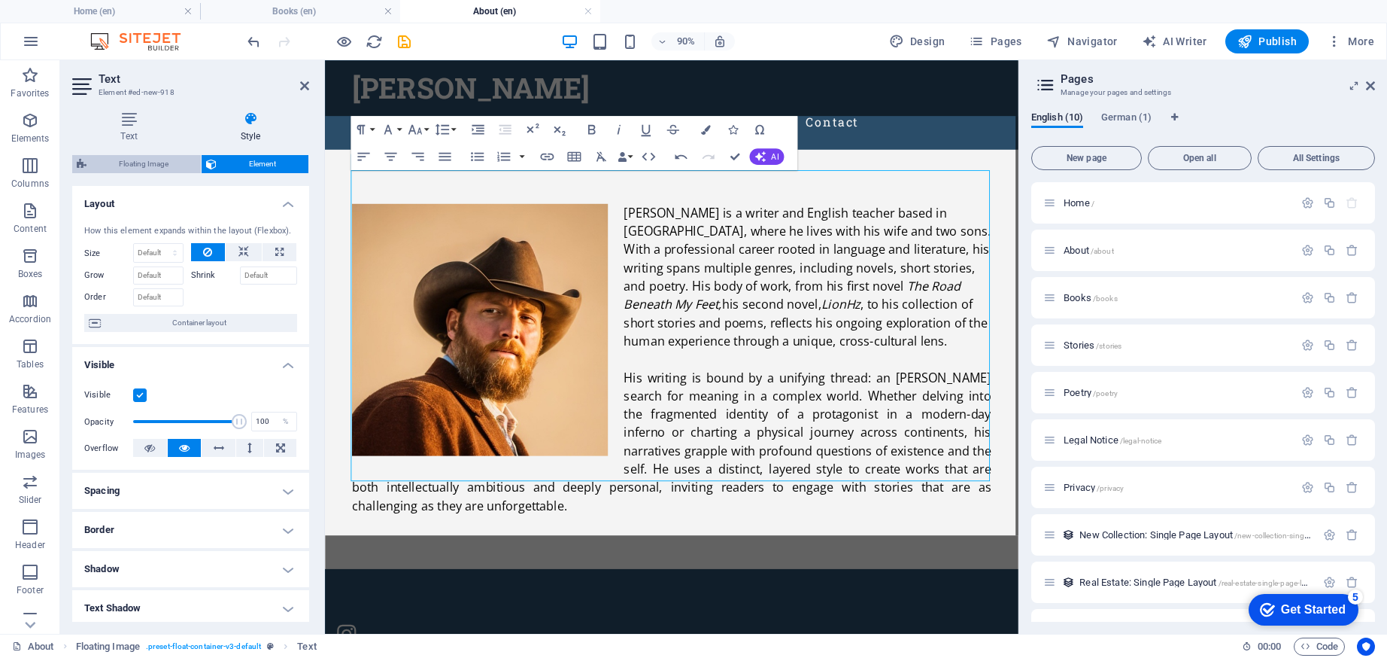
select select "rem"
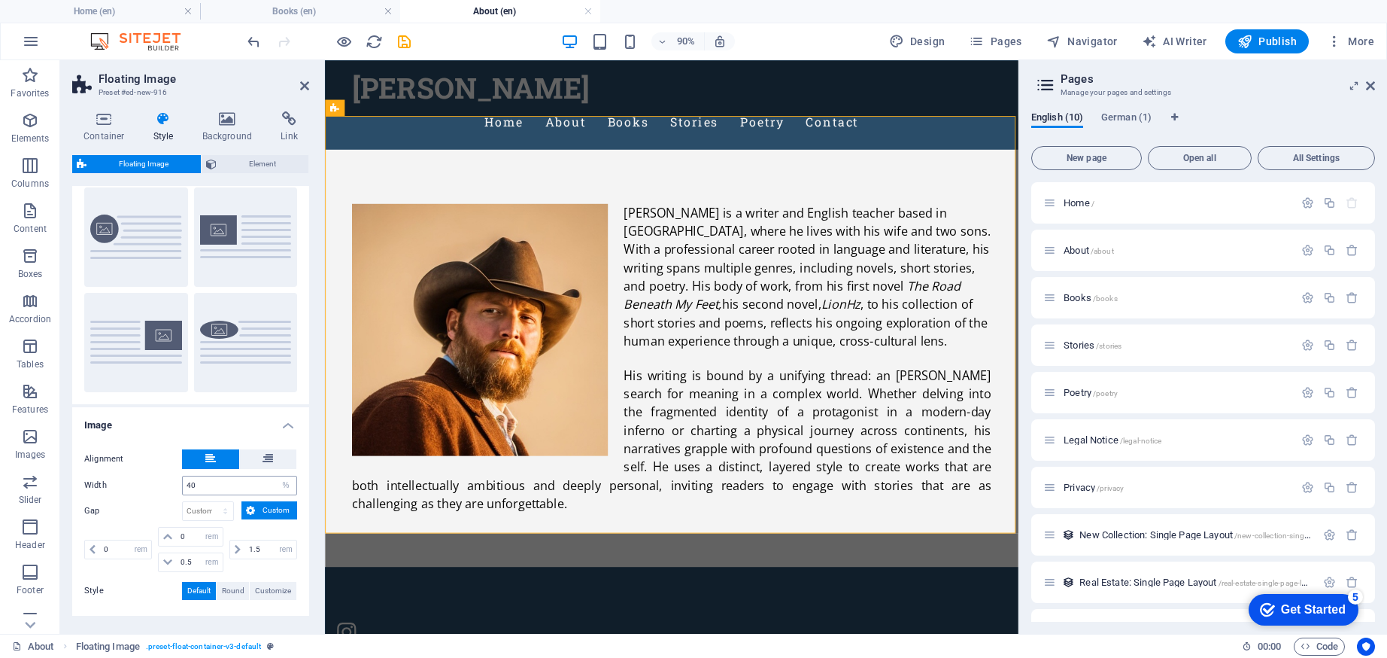
scroll to position [46, 0]
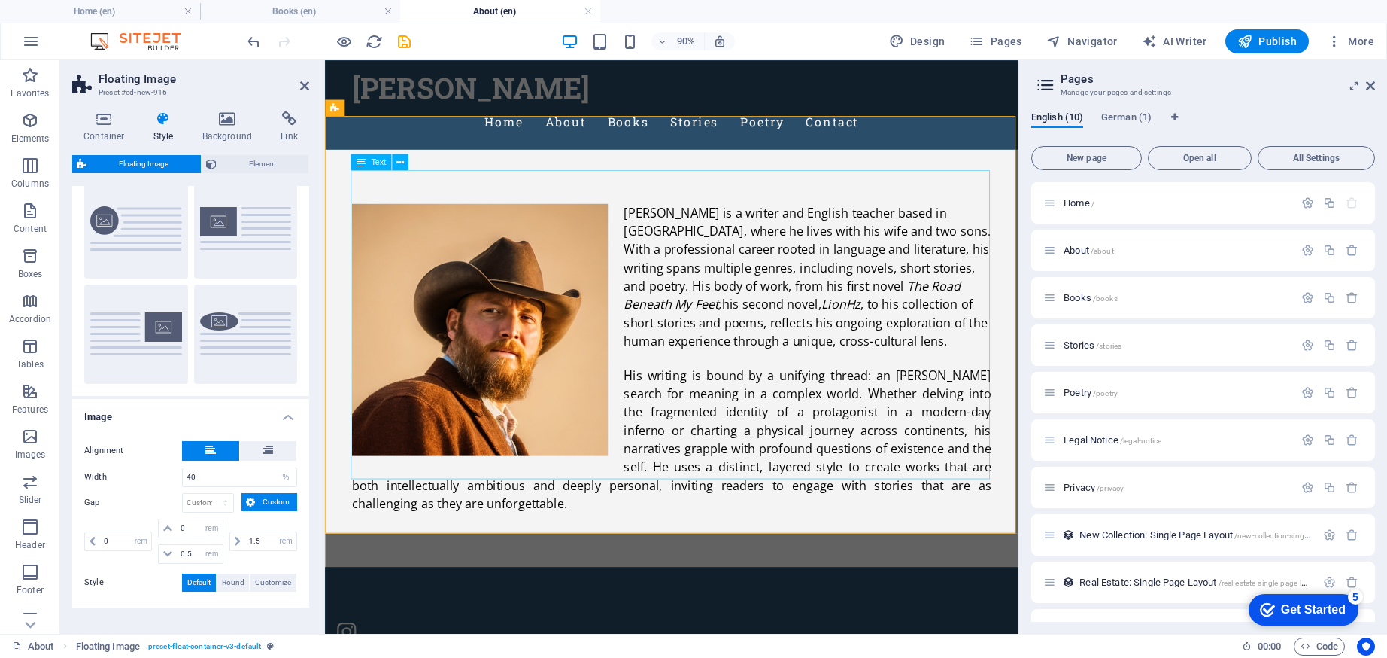
click at [883, 438] on div "[PERSON_NAME] is a writer and English teacher based in [GEOGRAPHIC_DATA], where…" at bounding box center [710, 391] width 710 height 343
click at [884, 442] on div "[PERSON_NAME] is a writer and English teacher based in [GEOGRAPHIC_DATA], where…" at bounding box center [710, 391] width 710 height 343
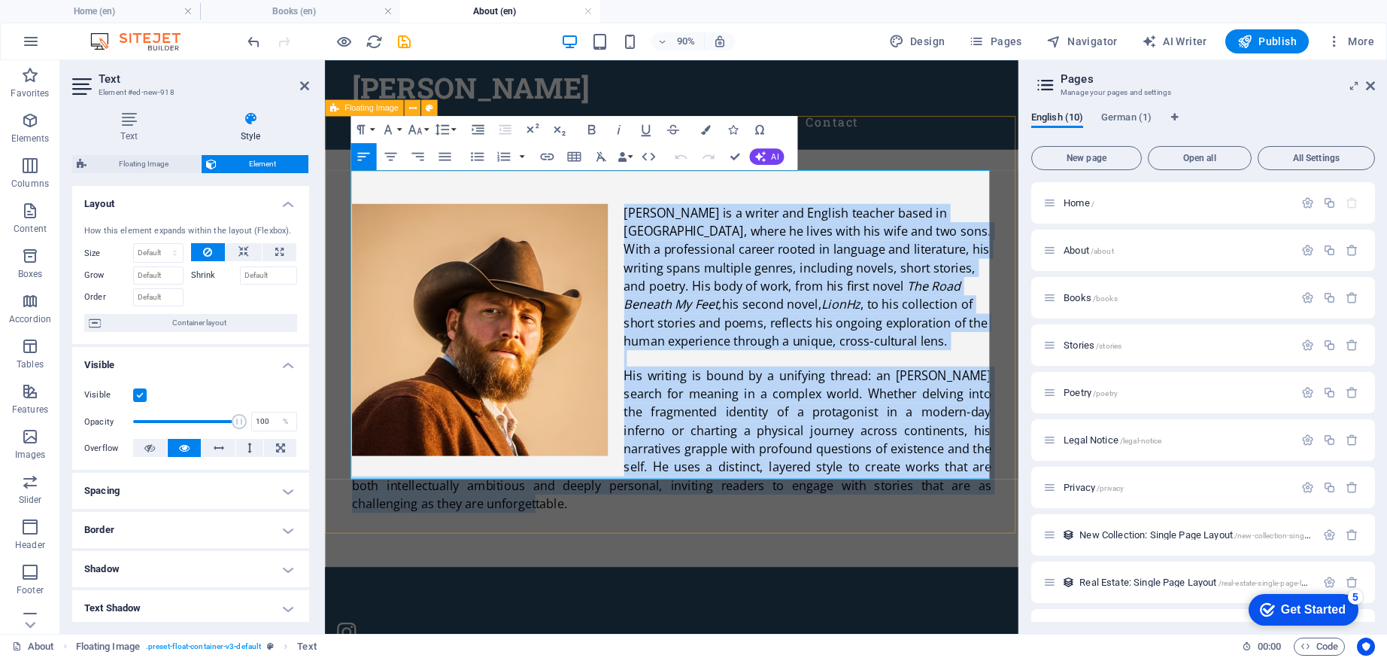
click at [1070, 159] on div "[PERSON_NAME] is a writer and English teacher based in [GEOGRAPHIC_DATA], where…" at bounding box center [710, 390] width 770 height 463
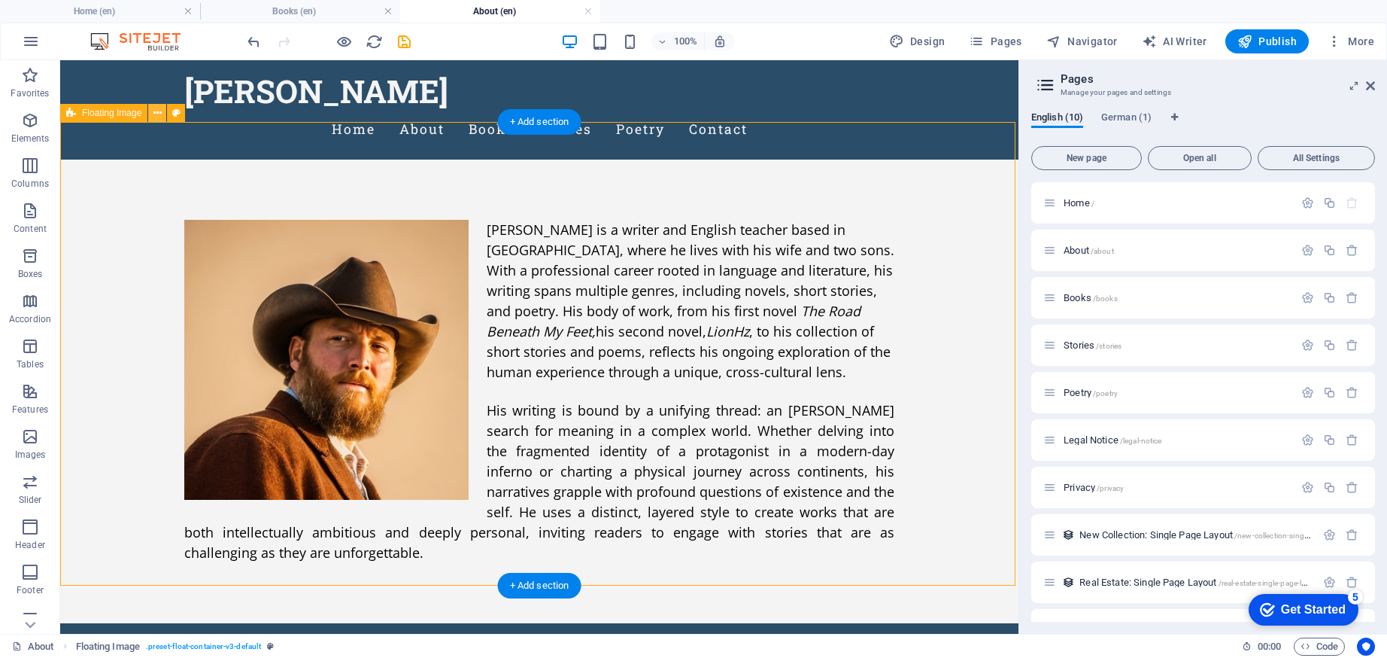
click at [156, 117] on icon at bounding box center [157, 113] width 8 height 16
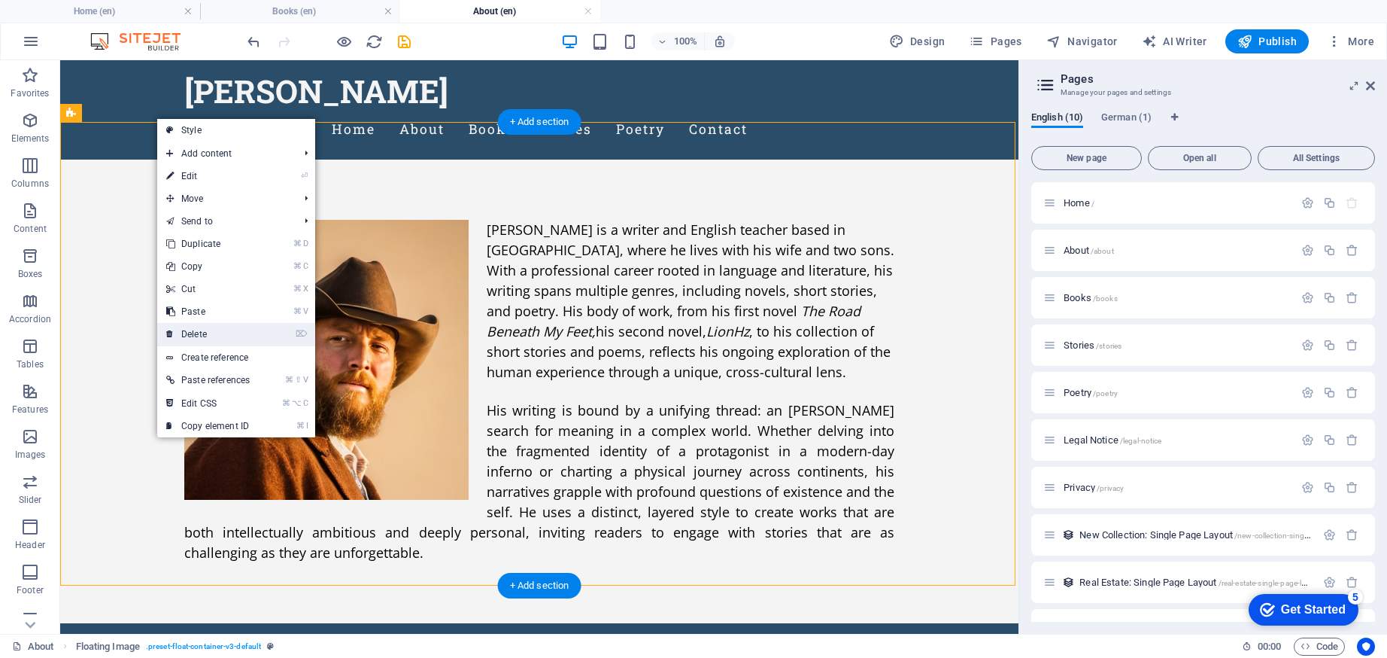
click at [225, 340] on link "⌦ Delete" at bounding box center [208, 334] width 102 height 23
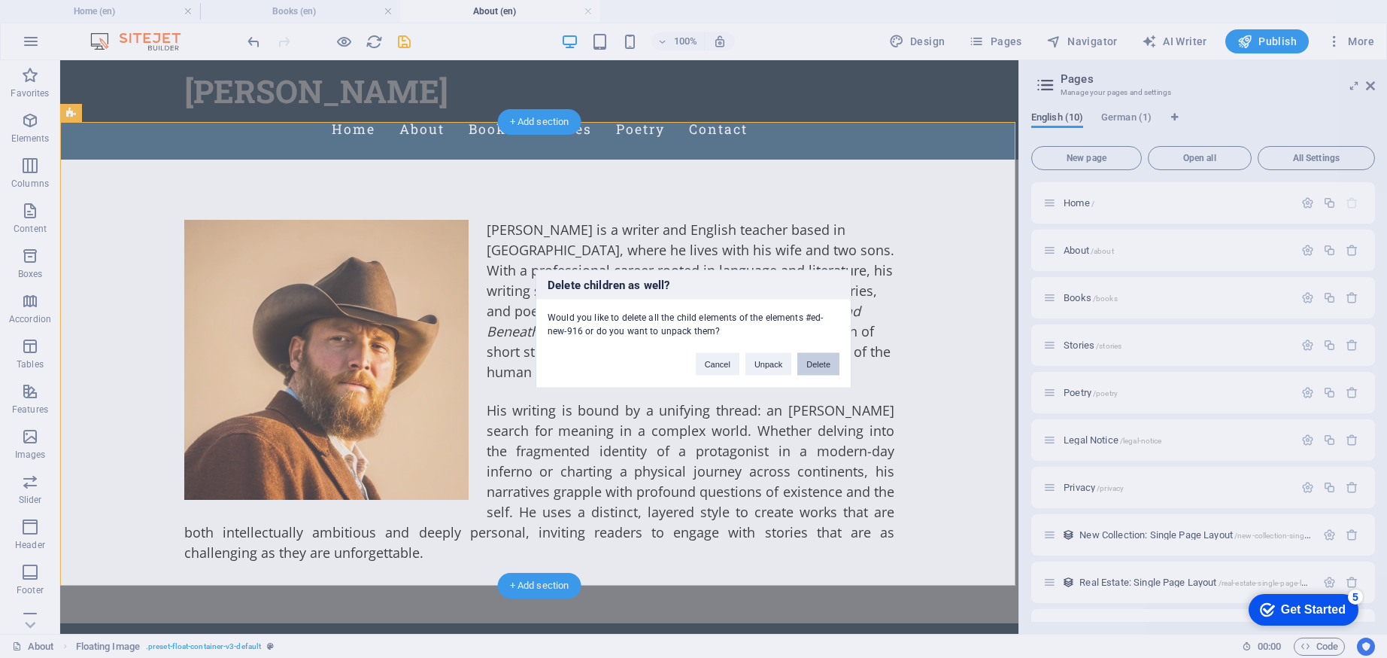
click at [811, 362] on button "Delete" at bounding box center [818, 364] width 42 height 23
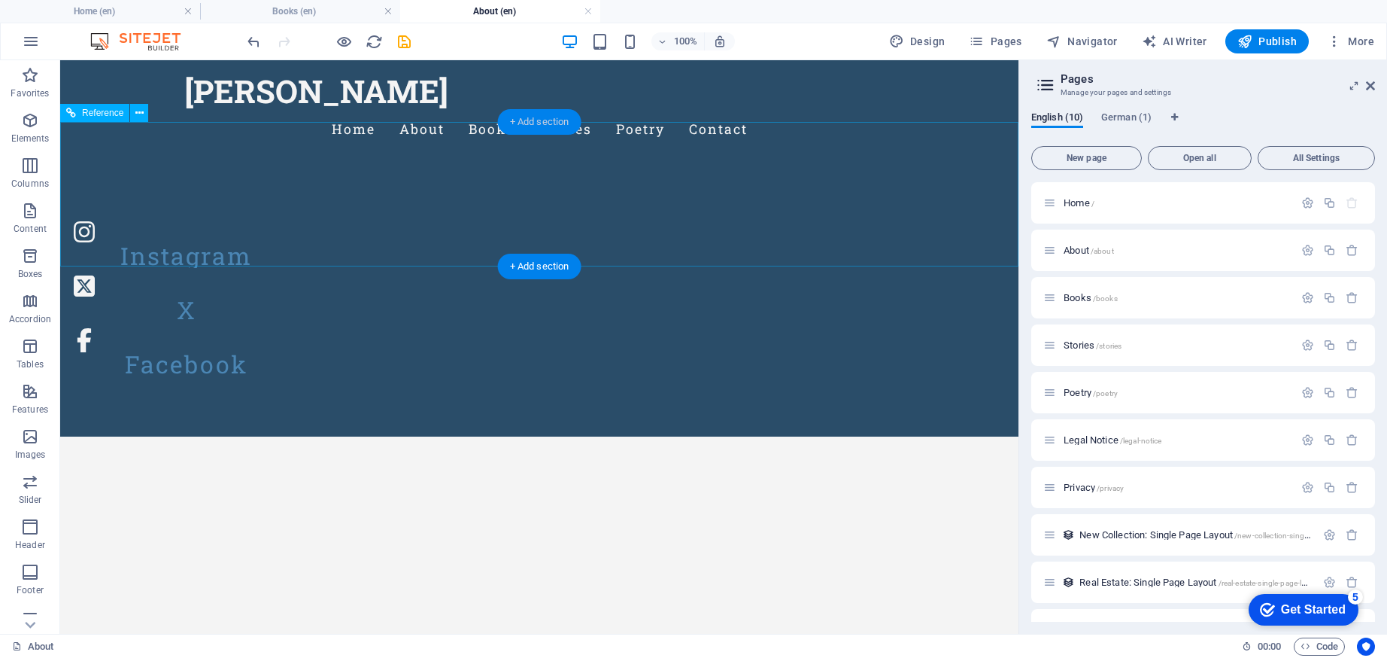
click at [557, 122] on div "+ Add section" at bounding box center [540, 122] width 84 height 26
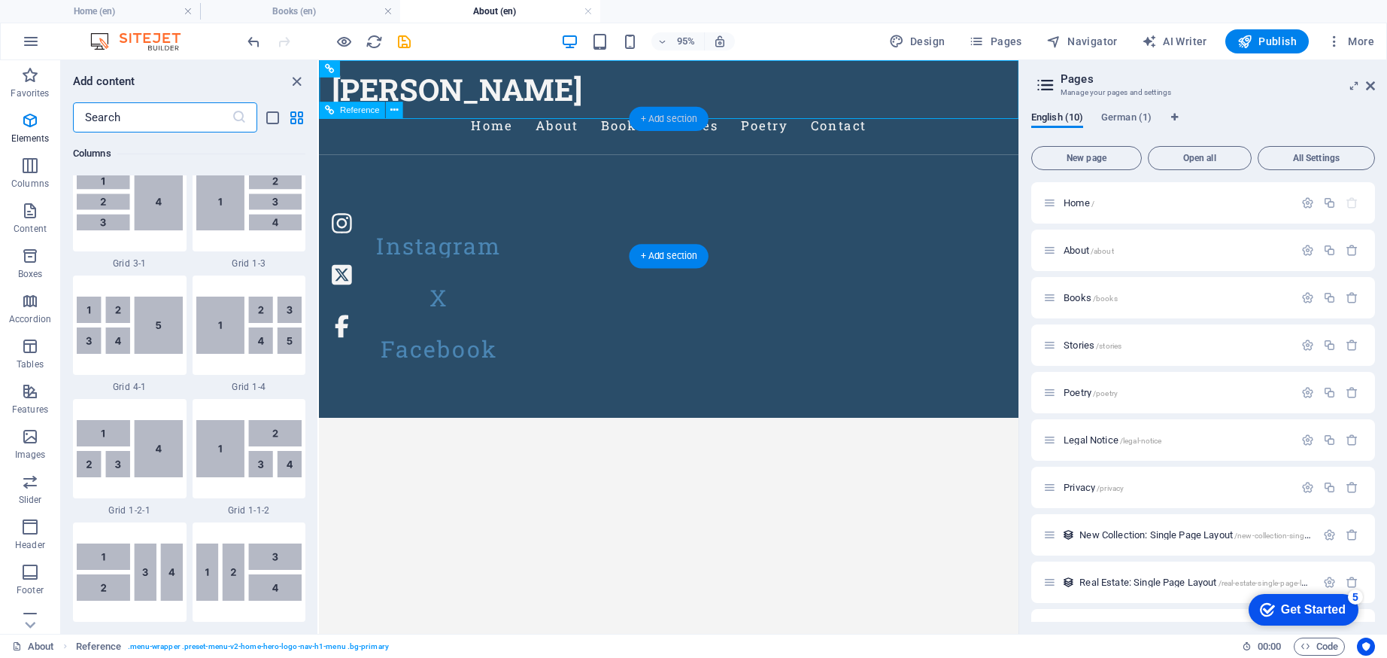
scroll to position [2632, 0]
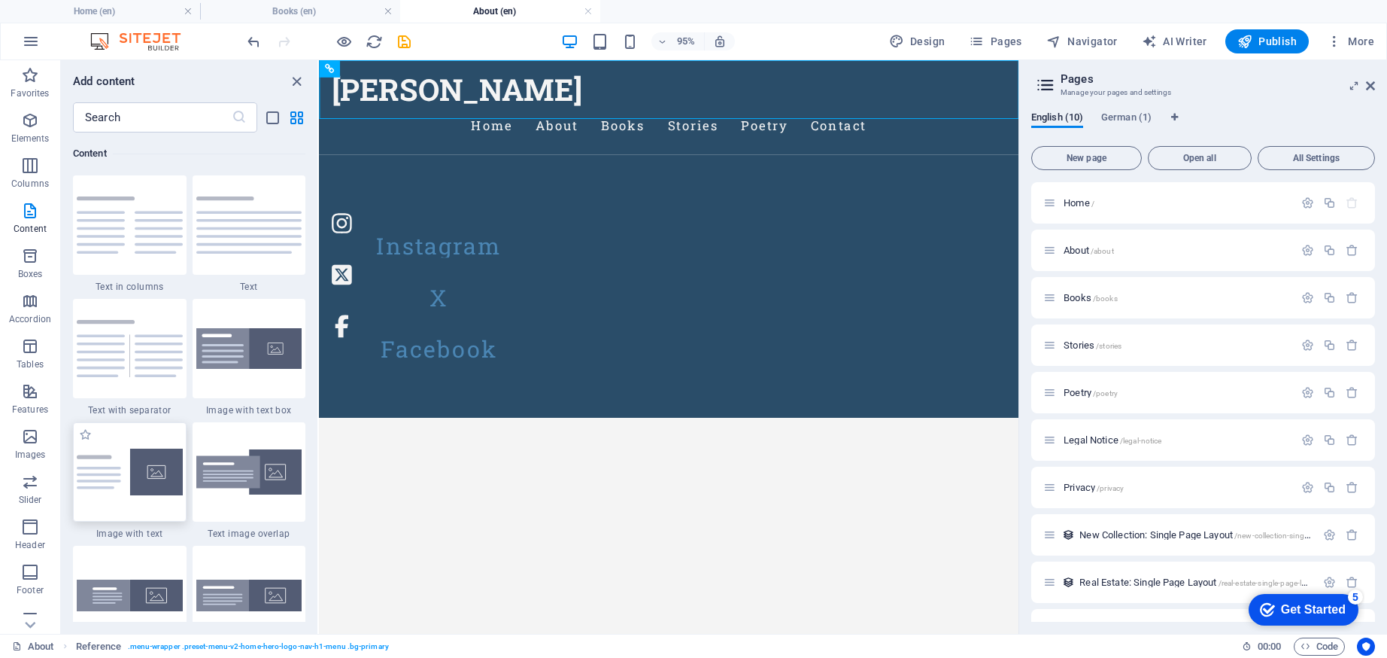
click at [111, 493] on img at bounding box center [130, 471] width 106 height 47
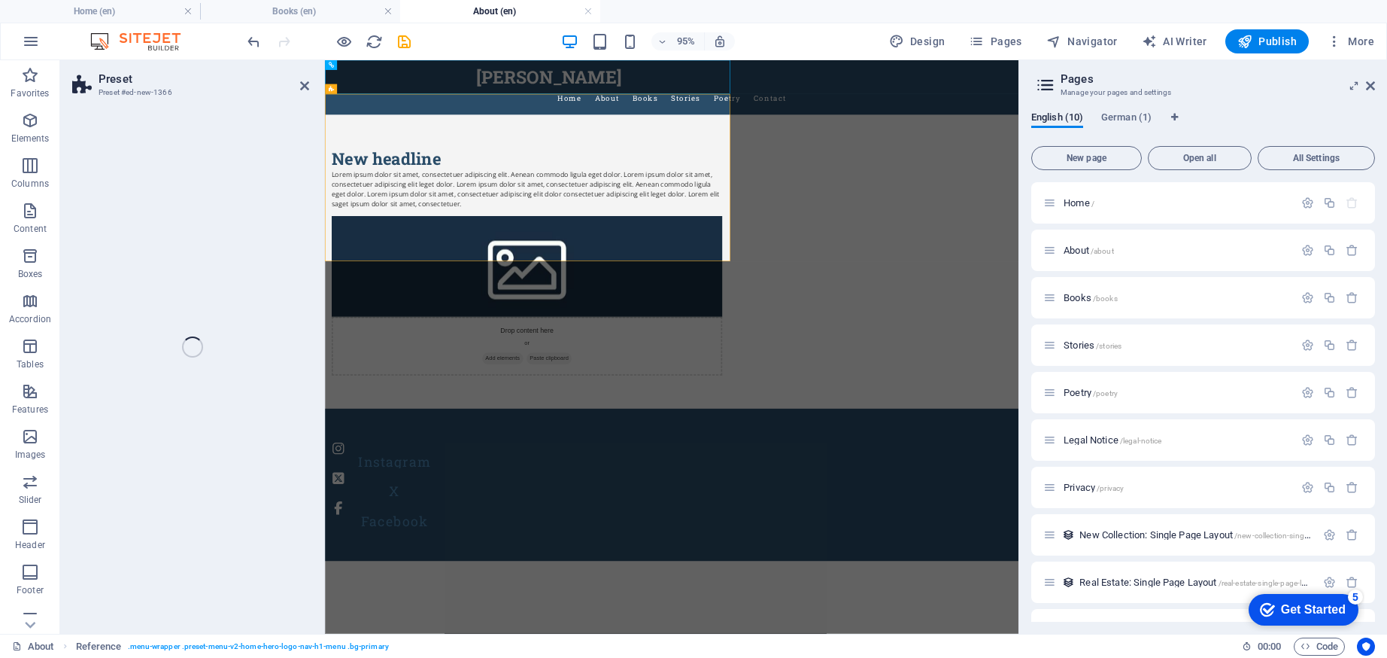
select select "rem"
select select "px"
select select "preset-text-with-image-v4-default"
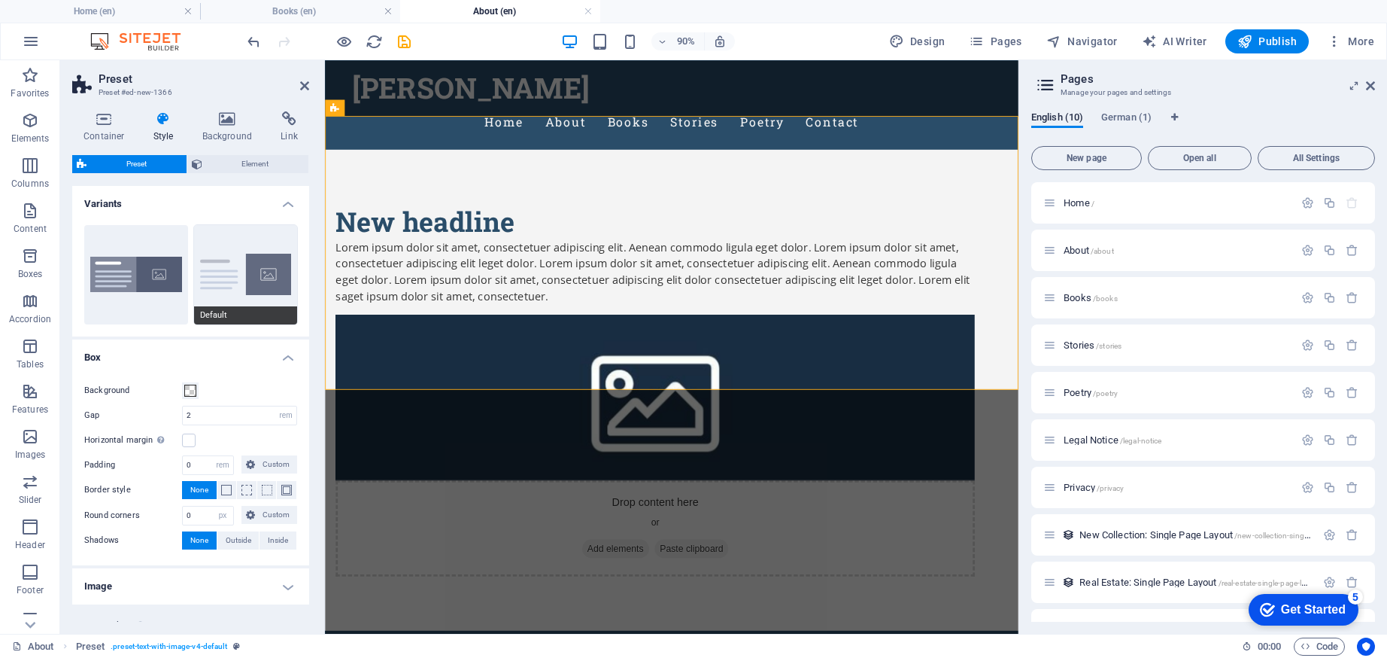
click at [265, 293] on button "Default" at bounding box center [246, 274] width 104 height 99
click at [245, 168] on span "Element" at bounding box center [256, 164] width 98 height 18
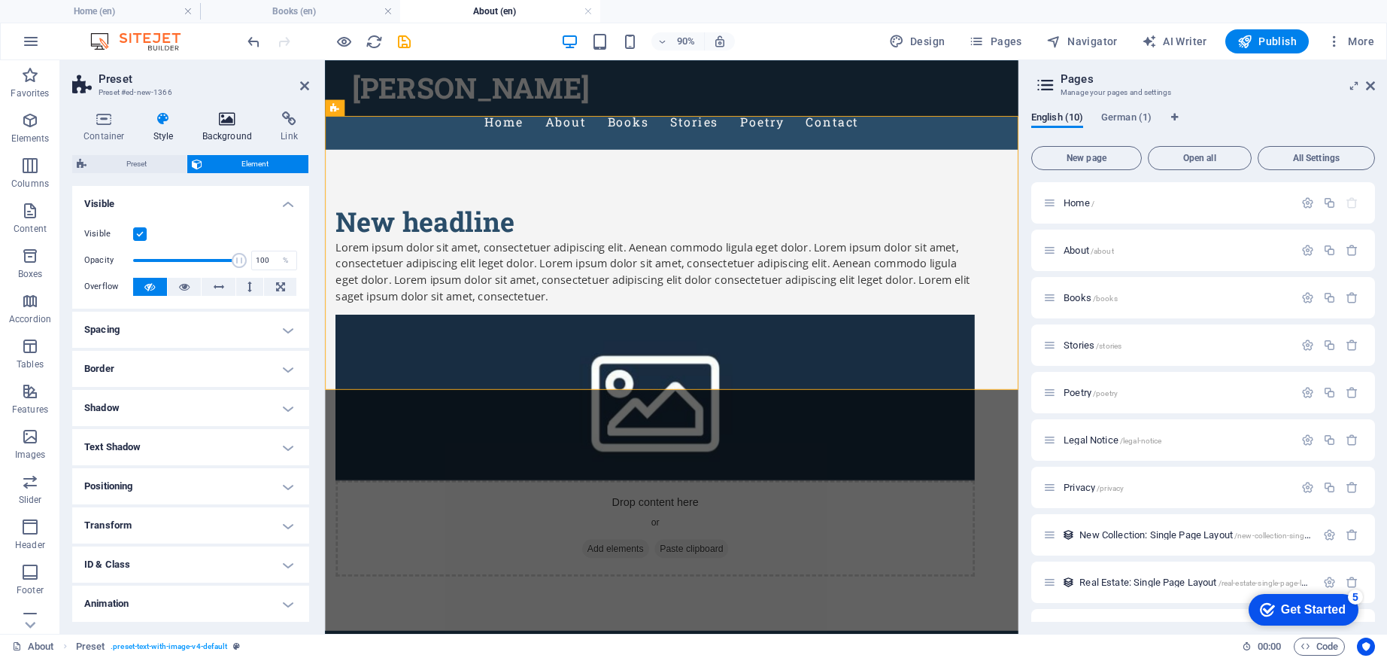
click at [204, 122] on icon at bounding box center [227, 118] width 73 height 15
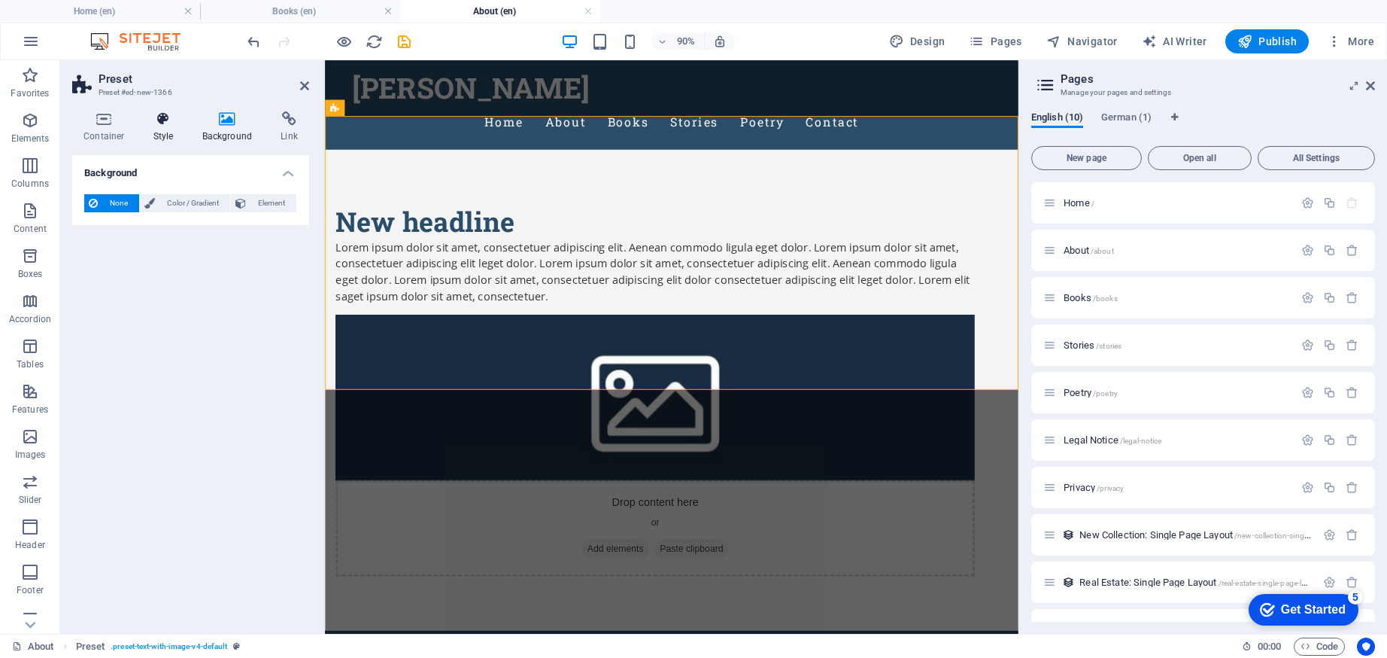
click at [160, 123] on icon at bounding box center [163, 118] width 43 height 15
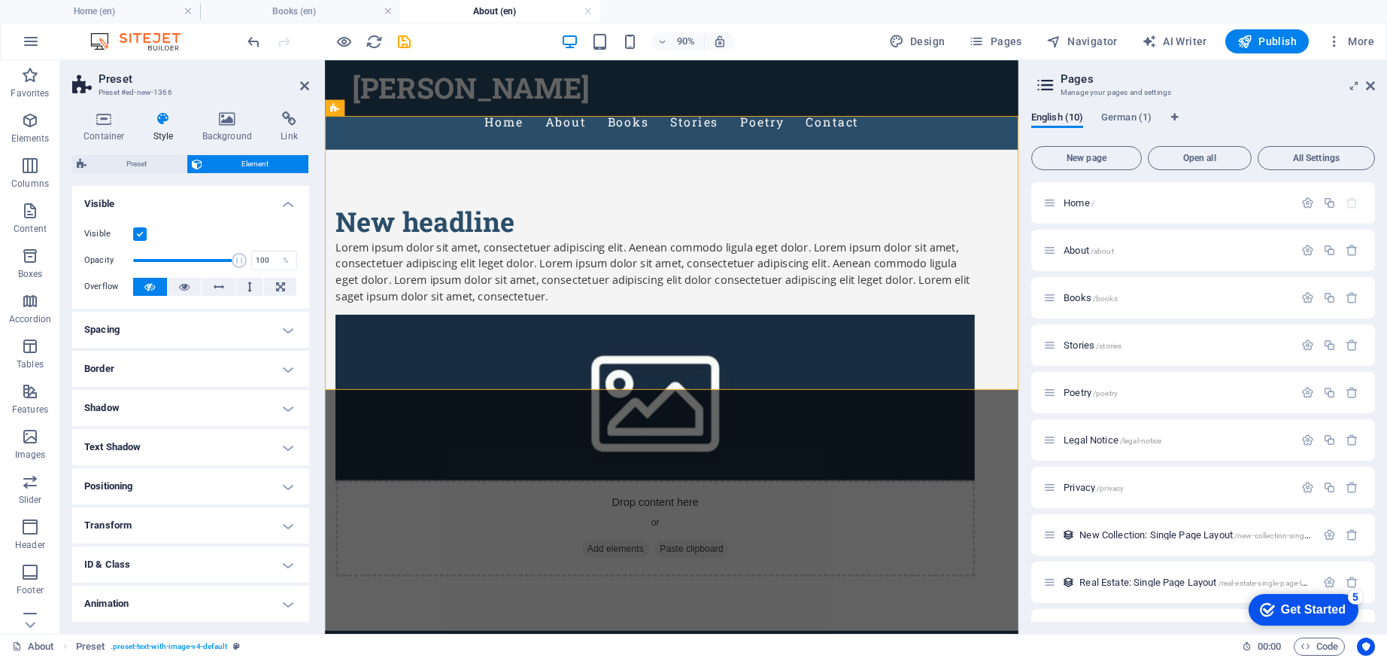
click at [857, 343] on figure at bounding box center [692, 435] width 710 height 184
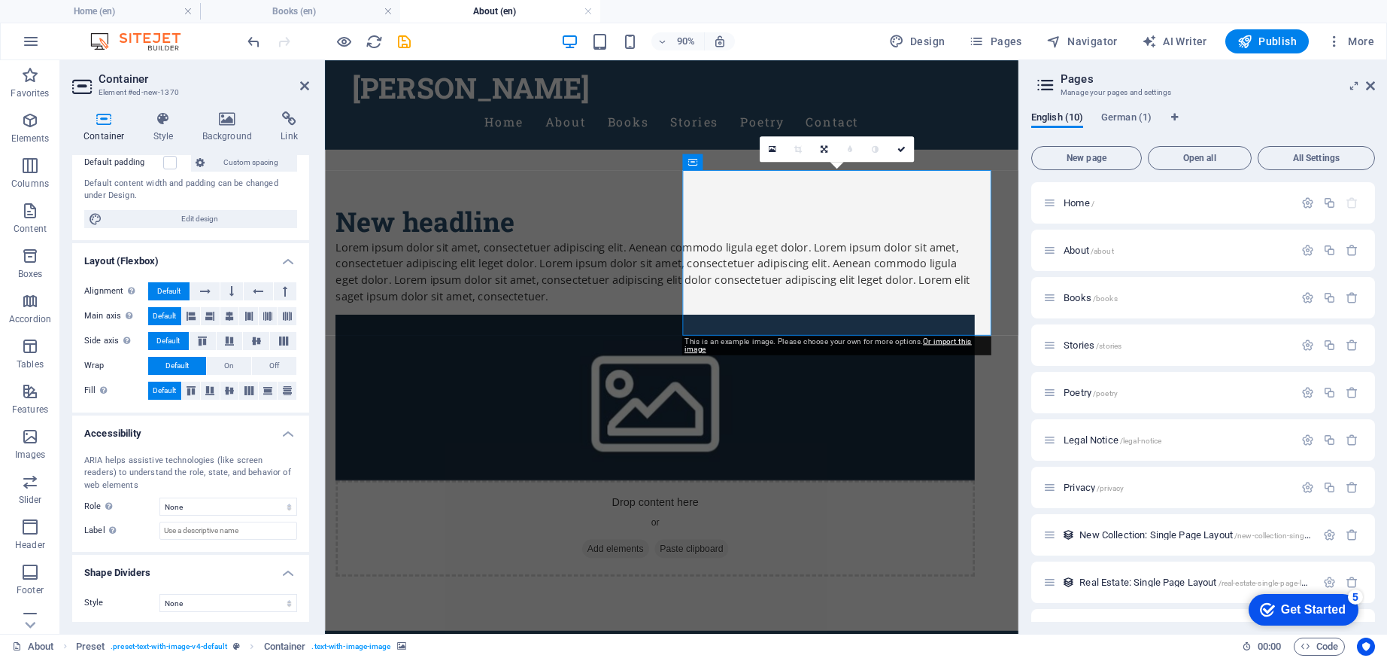
scroll to position [0, 0]
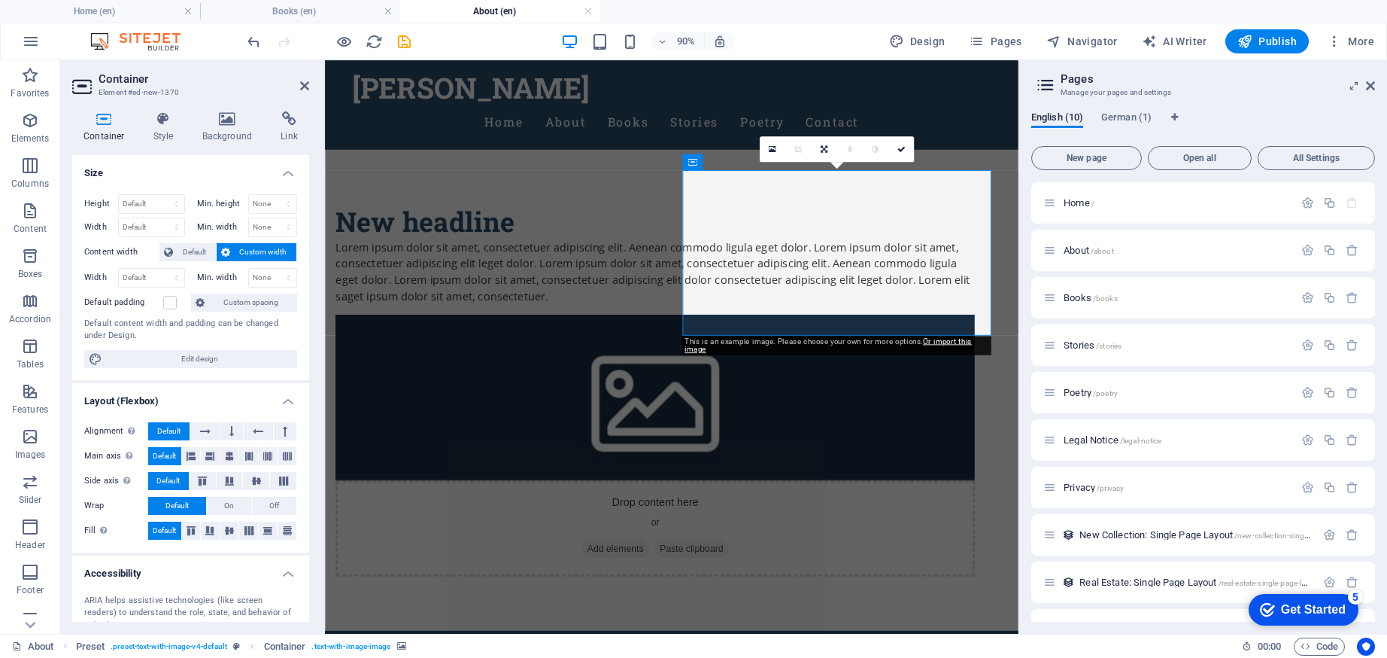
click at [162, 142] on div "Container Style Background Link Size Height Default px rem % vh vw Min. height …" at bounding box center [190, 366] width 237 height 510
click at [159, 131] on h4 "Style" at bounding box center [166, 127] width 49 height 32
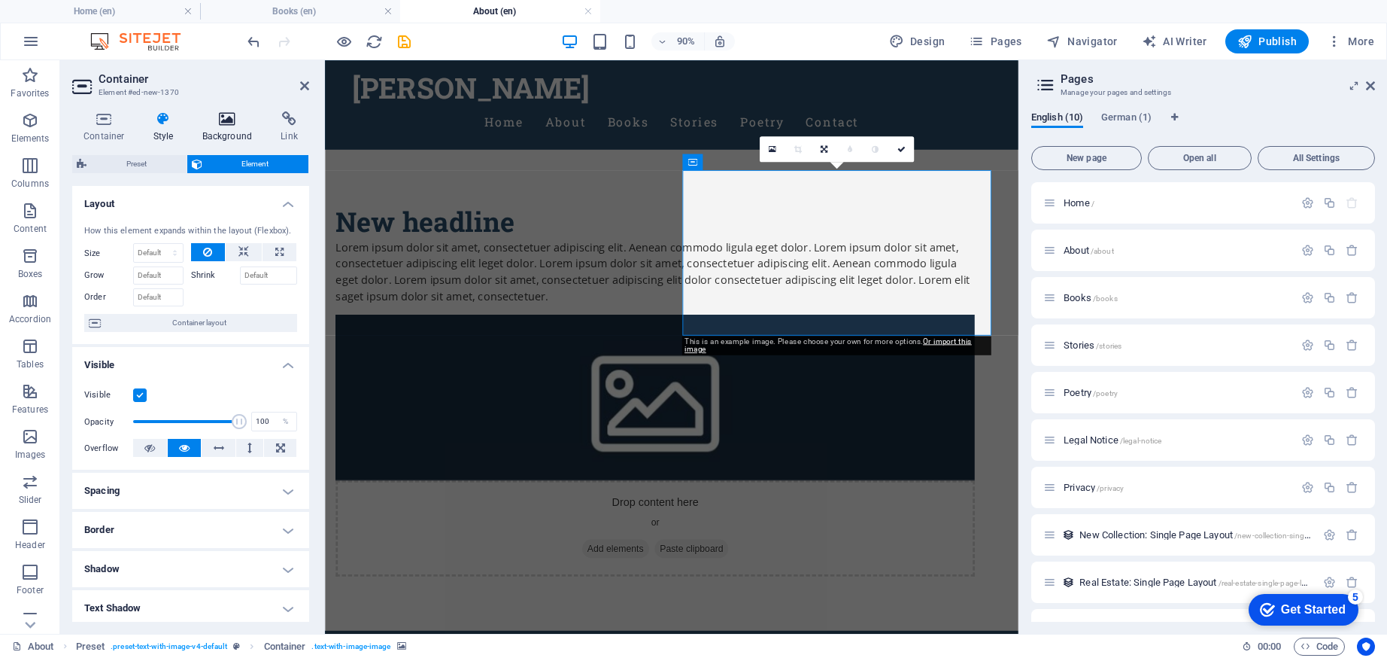
click at [234, 126] on h4 "Background" at bounding box center [230, 127] width 79 height 32
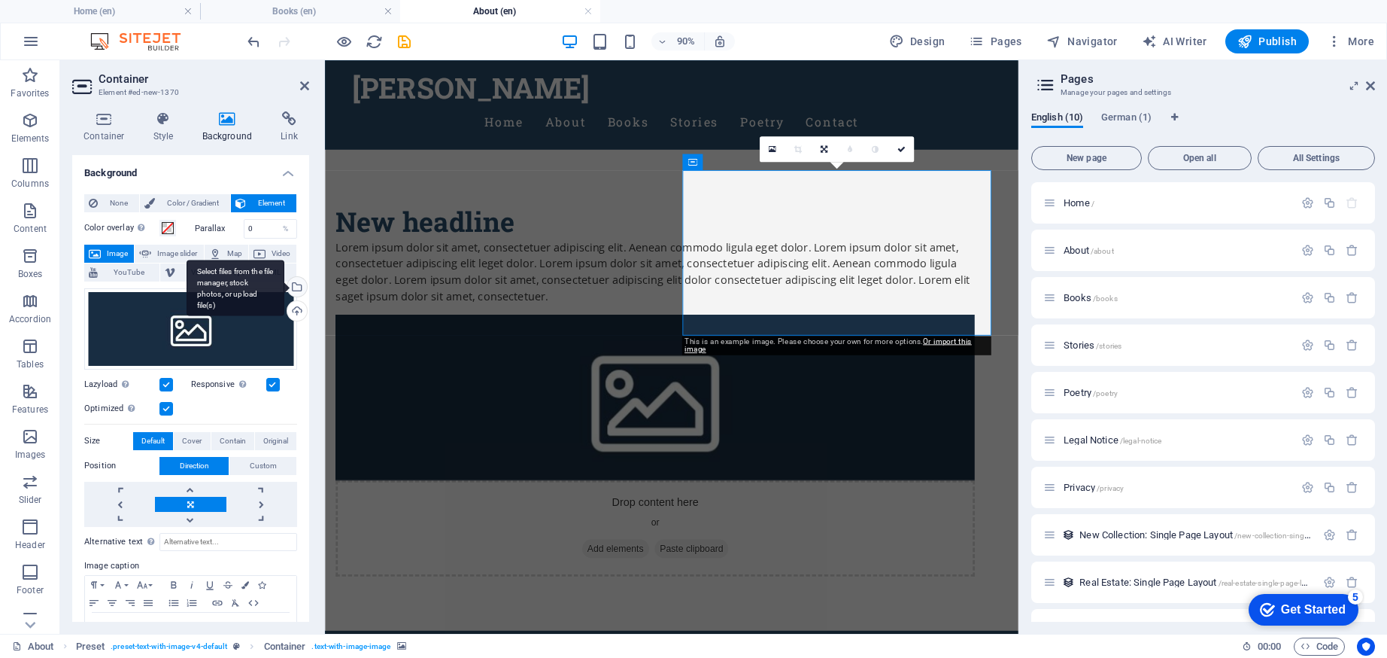
click at [284, 290] on div "Select files from the file manager, stock photos, or upload file(s)" at bounding box center [236, 288] width 98 height 56
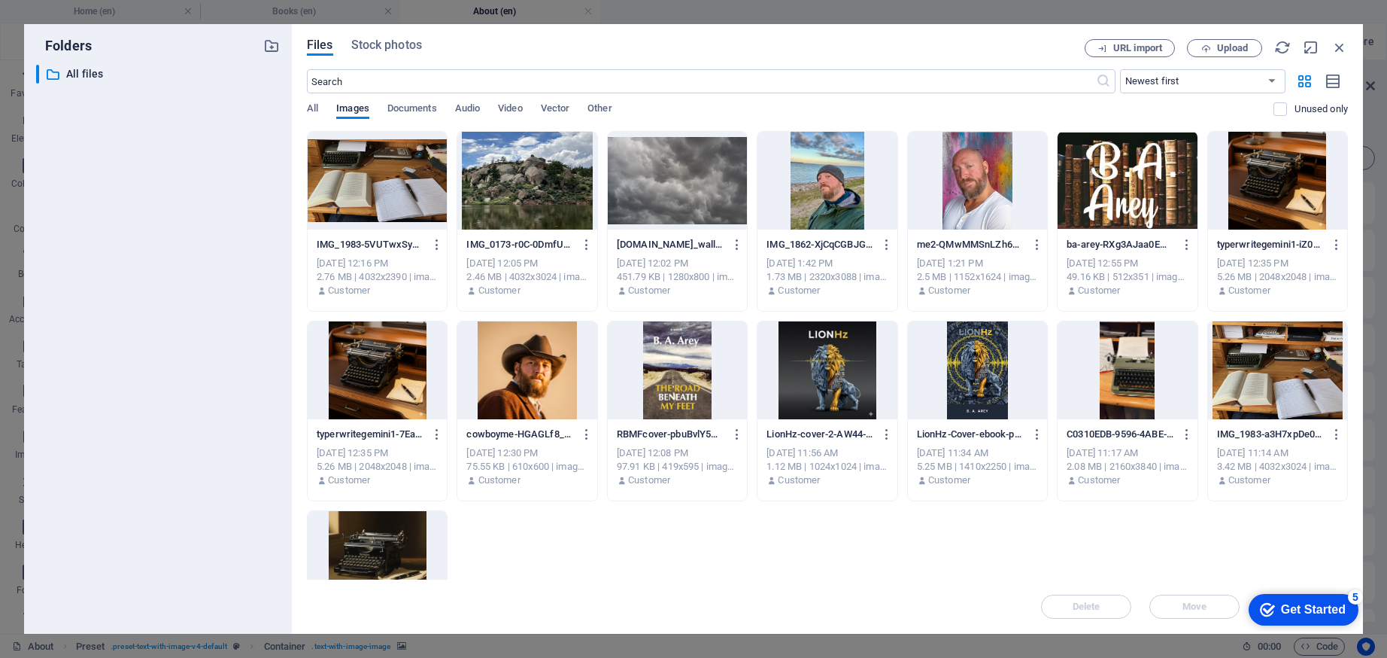
click at [530, 358] on div at bounding box center [526, 370] width 139 height 98
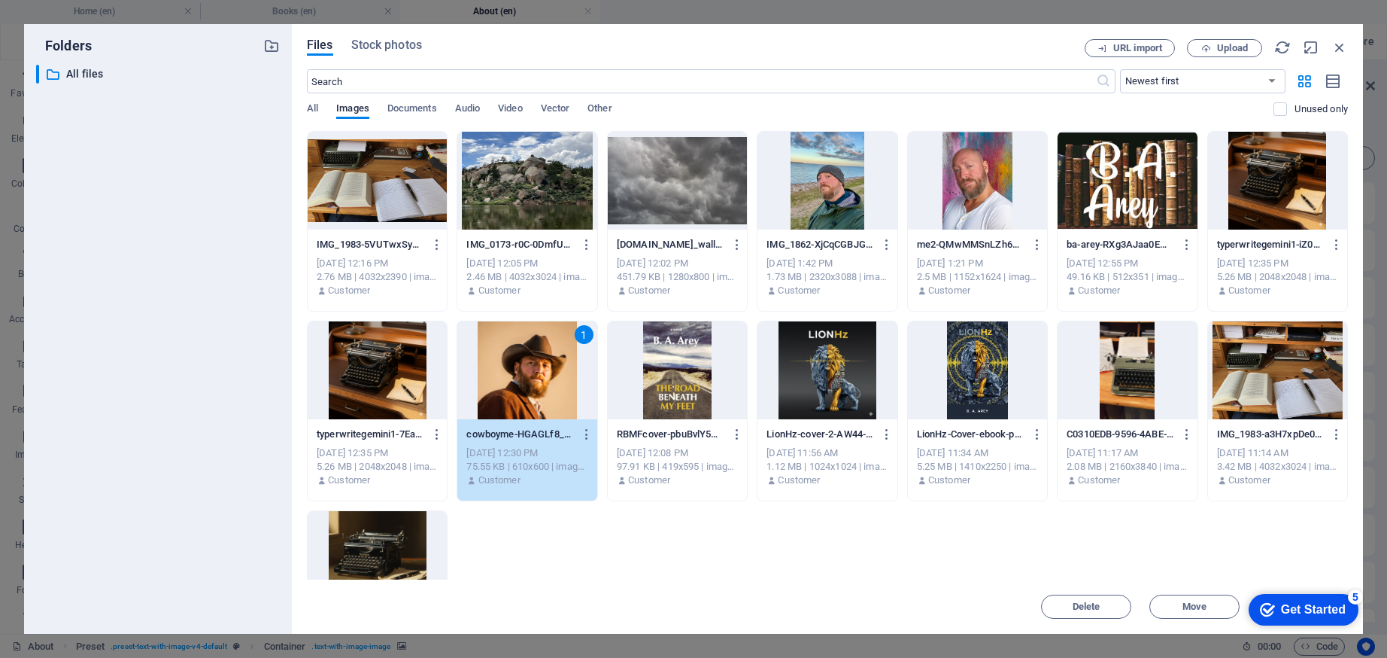
click at [527, 357] on div "1" at bounding box center [526, 370] width 139 height 98
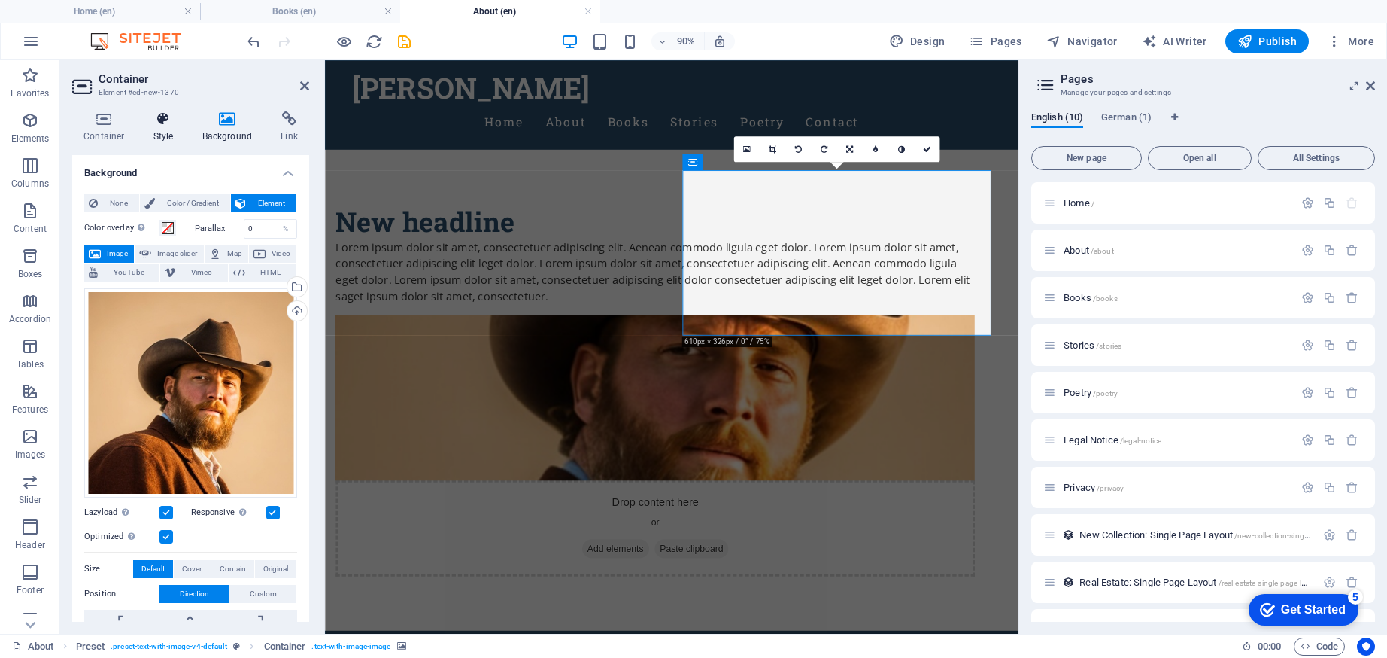
click at [166, 132] on h4 "Style" at bounding box center [166, 127] width 49 height 32
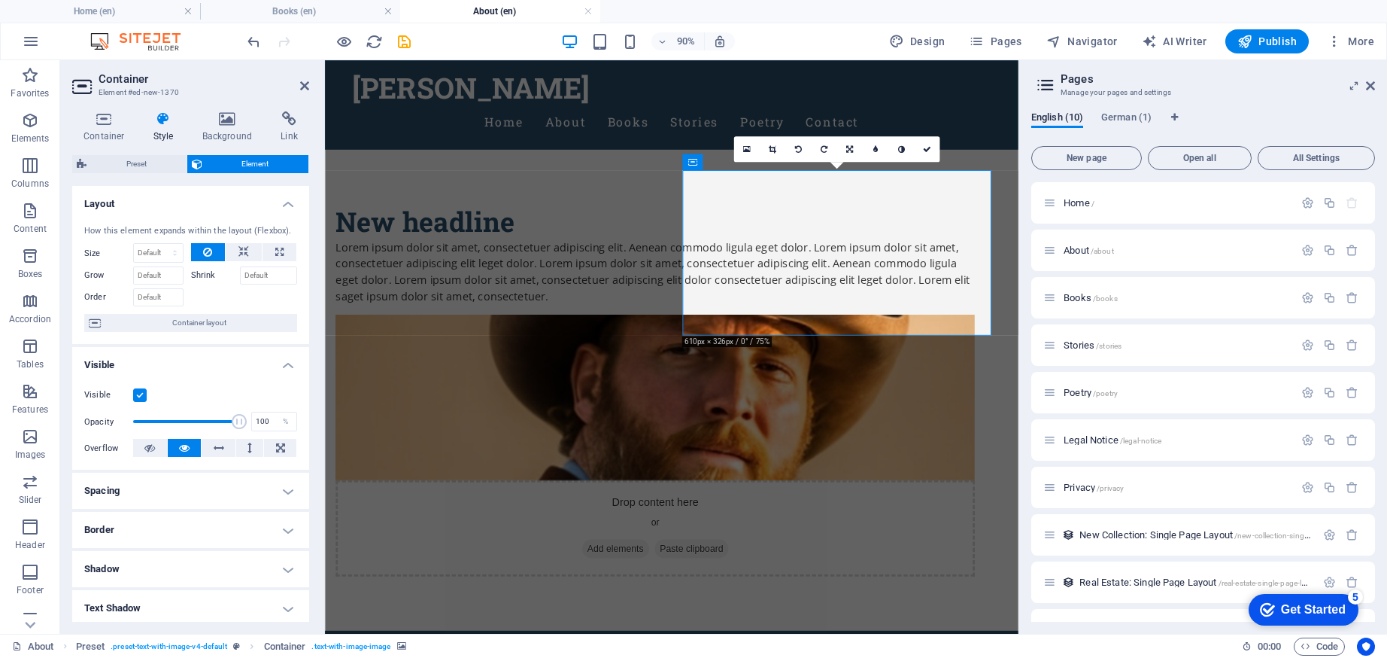
click at [137, 393] on label at bounding box center [140, 395] width 14 height 14
click at [0, 0] on input "Visible" at bounding box center [0, 0] width 0 height 0
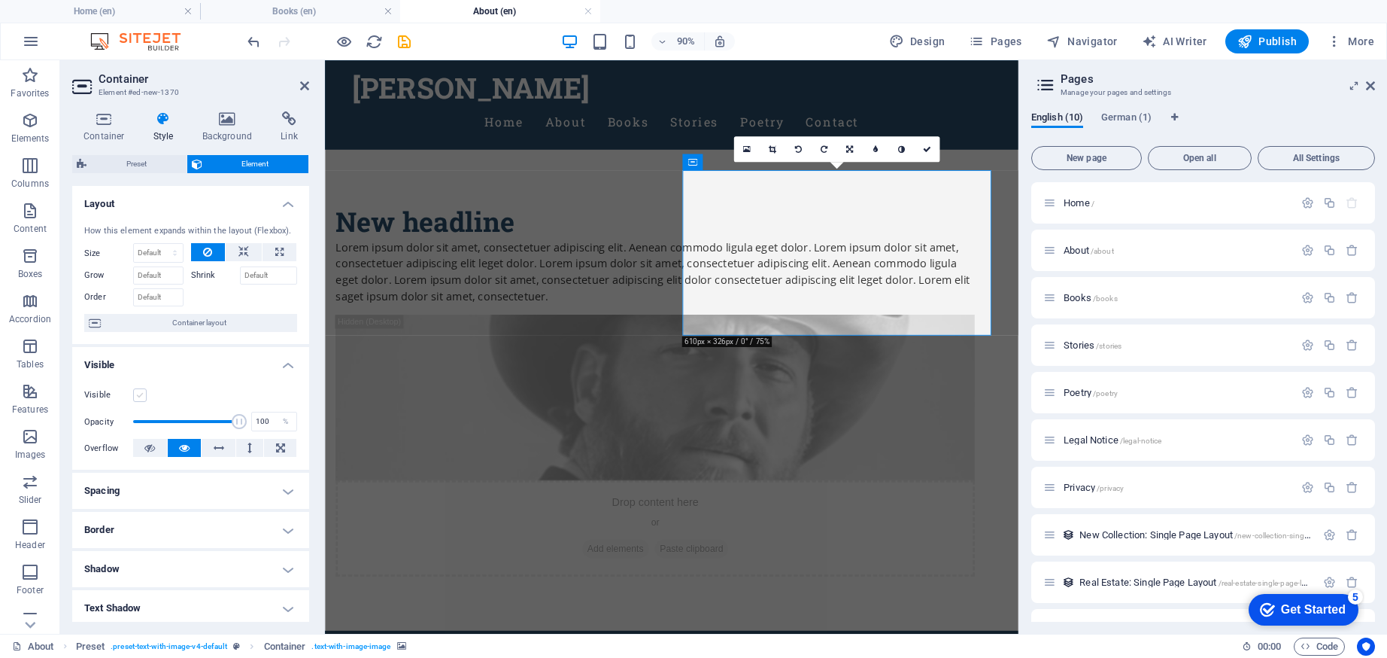
click at [137, 395] on label at bounding box center [140, 395] width 14 height 14
click at [0, 0] on input "Visible" at bounding box center [0, 0] width 0 height 0
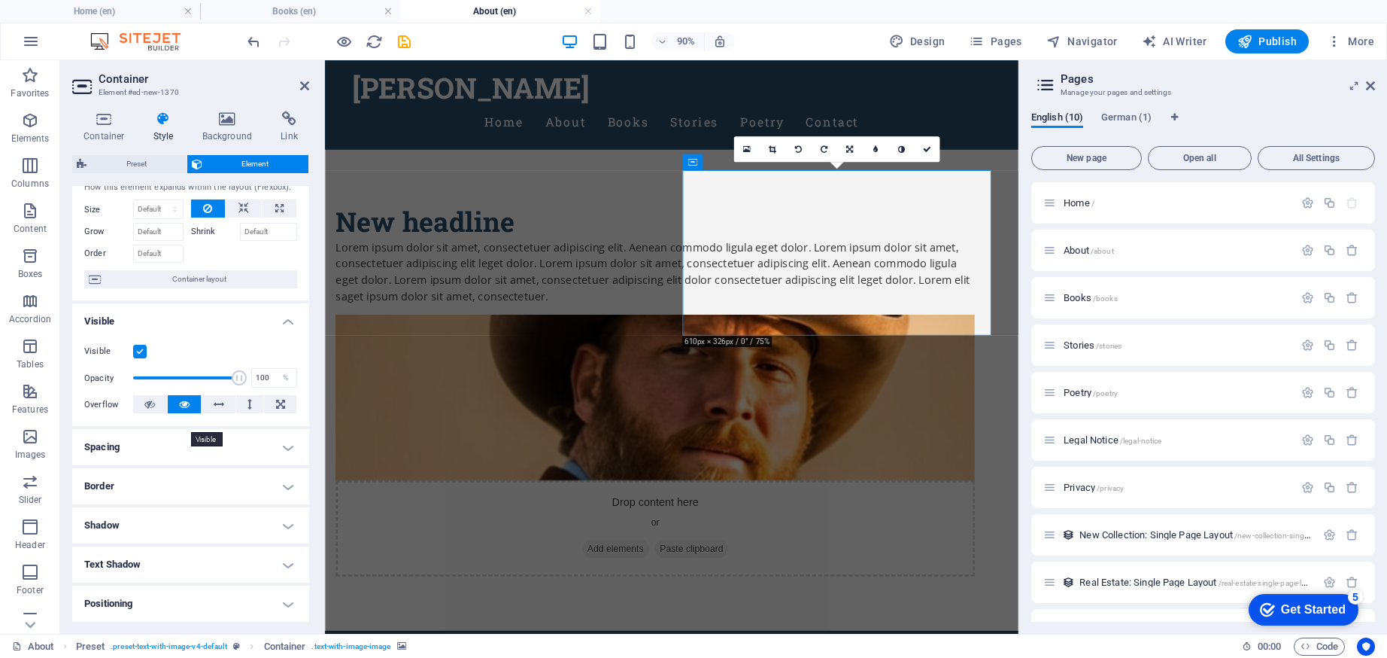
scroll to position [68, 0]
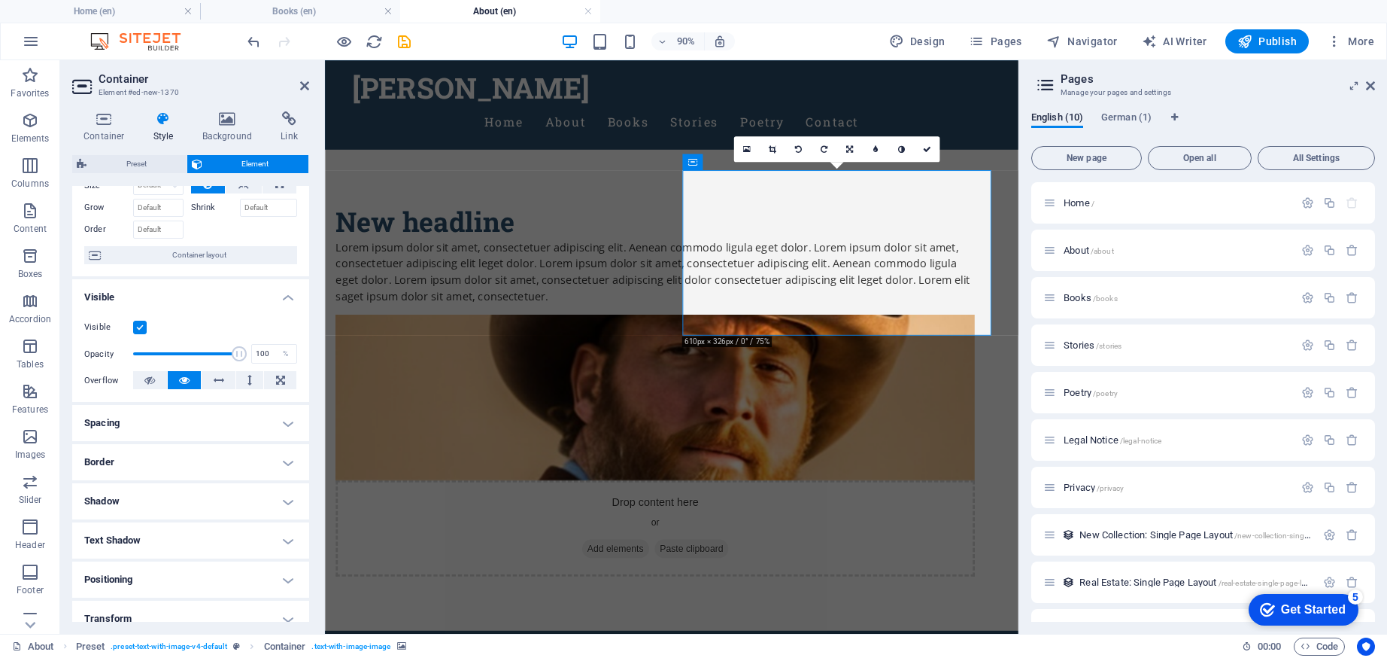
click at [169, 427] on h4 "Spacing" at bounding box center [190, 423] width 237 height 36
click at [168, 427] on h4 "Spacing" at bounding box center [190, 418] width 237 height 27
click at [167, 456] on h4 "Border" at bounding box center [190, 462] width 237 height 36
click at [167, 456] on h4 "Border" at bounding box center [190, 457] width 237 height 27
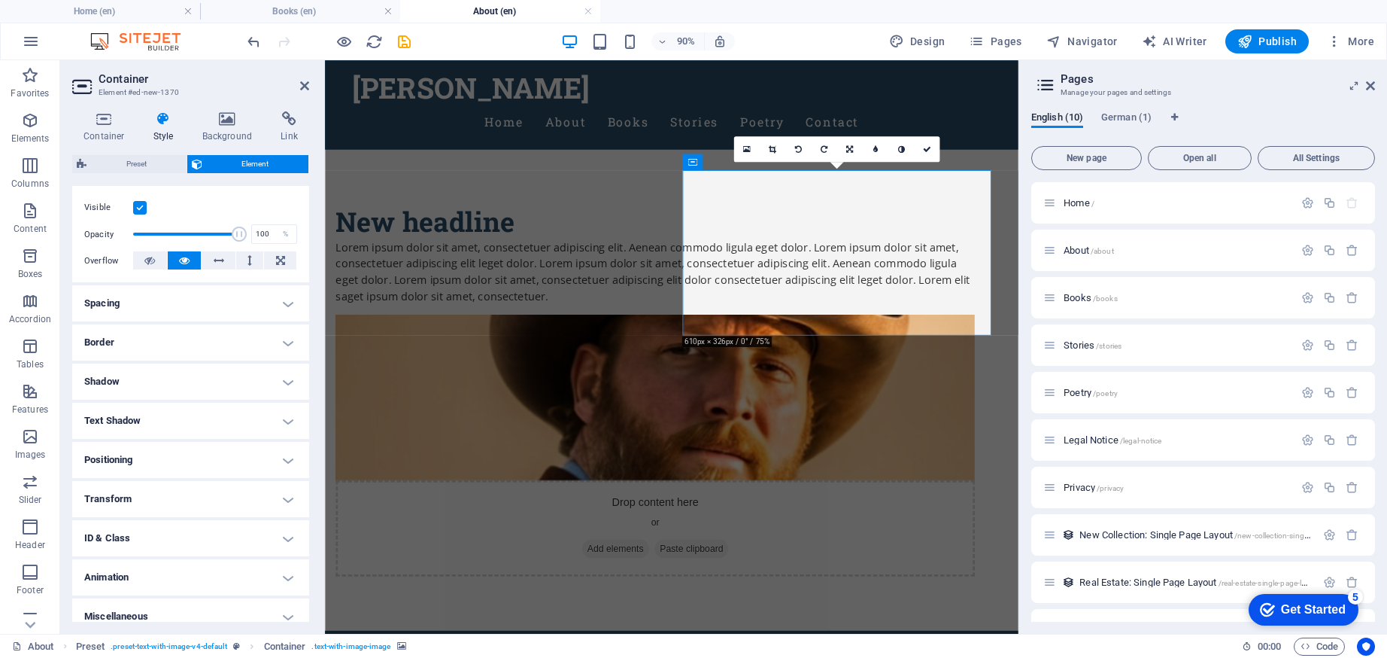
scroll to position [199, 0]
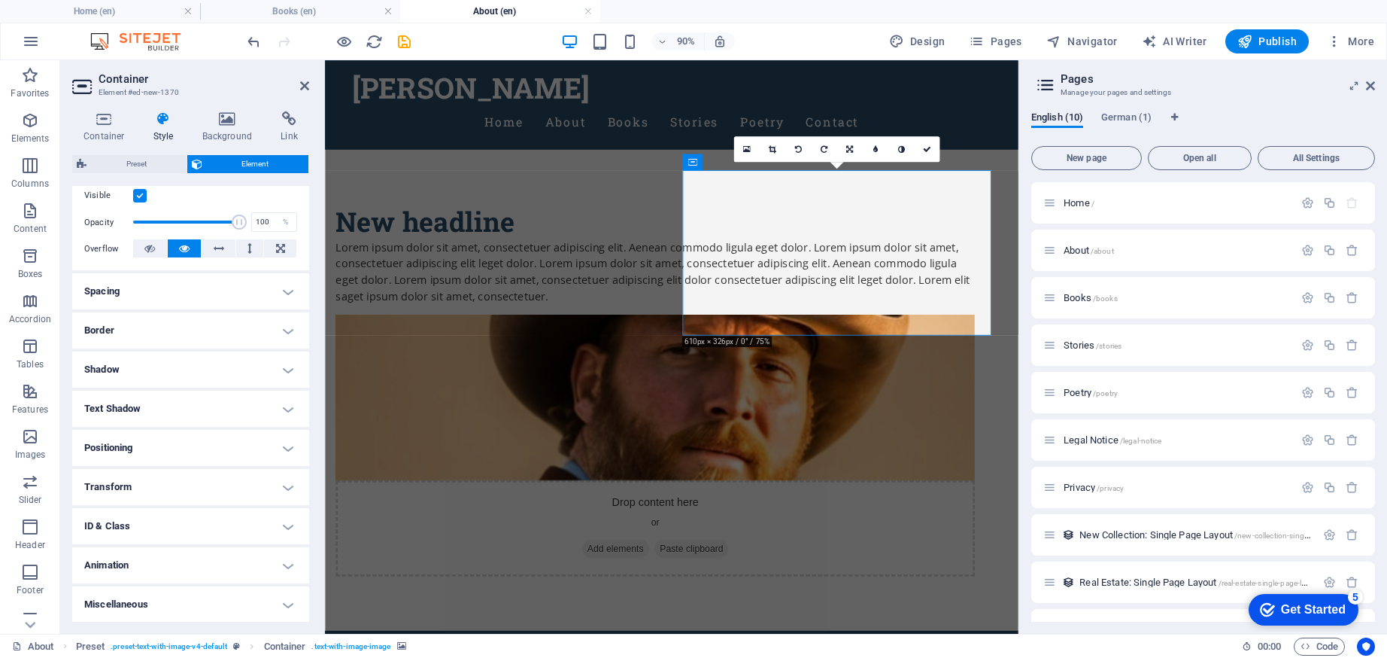
click at [157, 519] on h4 "ID & Class" at bounding box center [190, 526] width 237 height 36
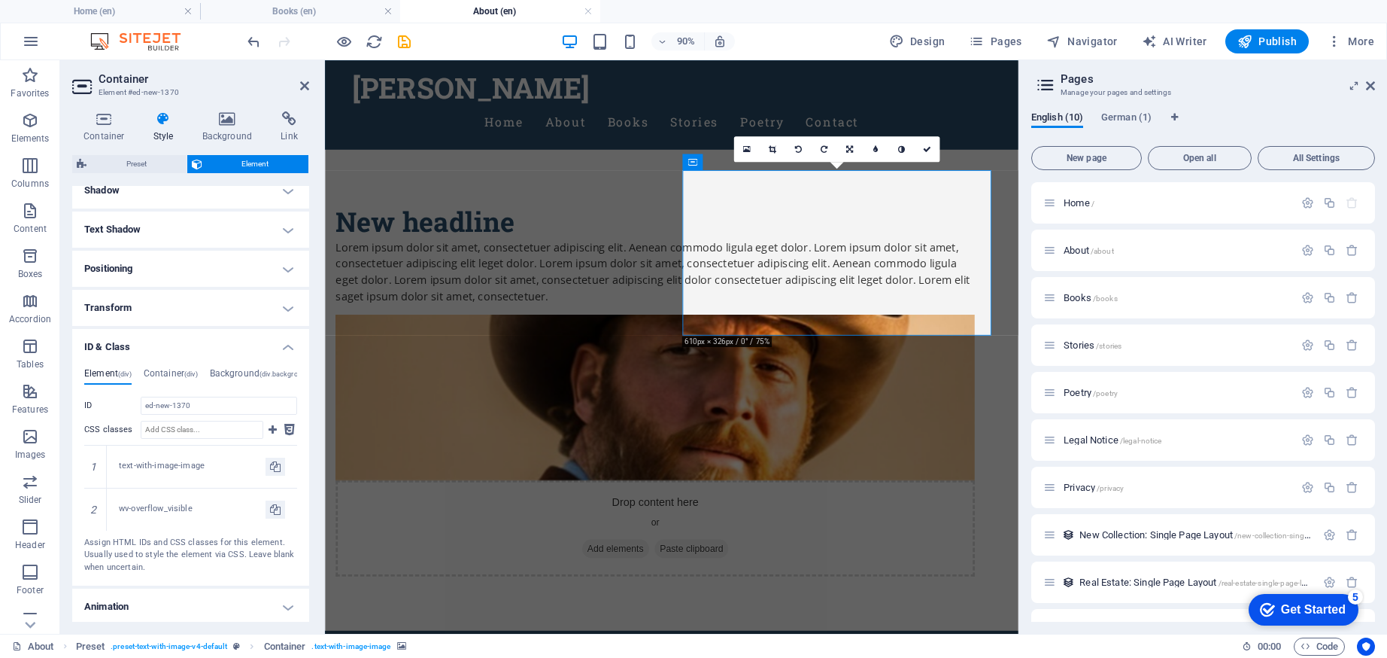
scroll to position [363, 0]
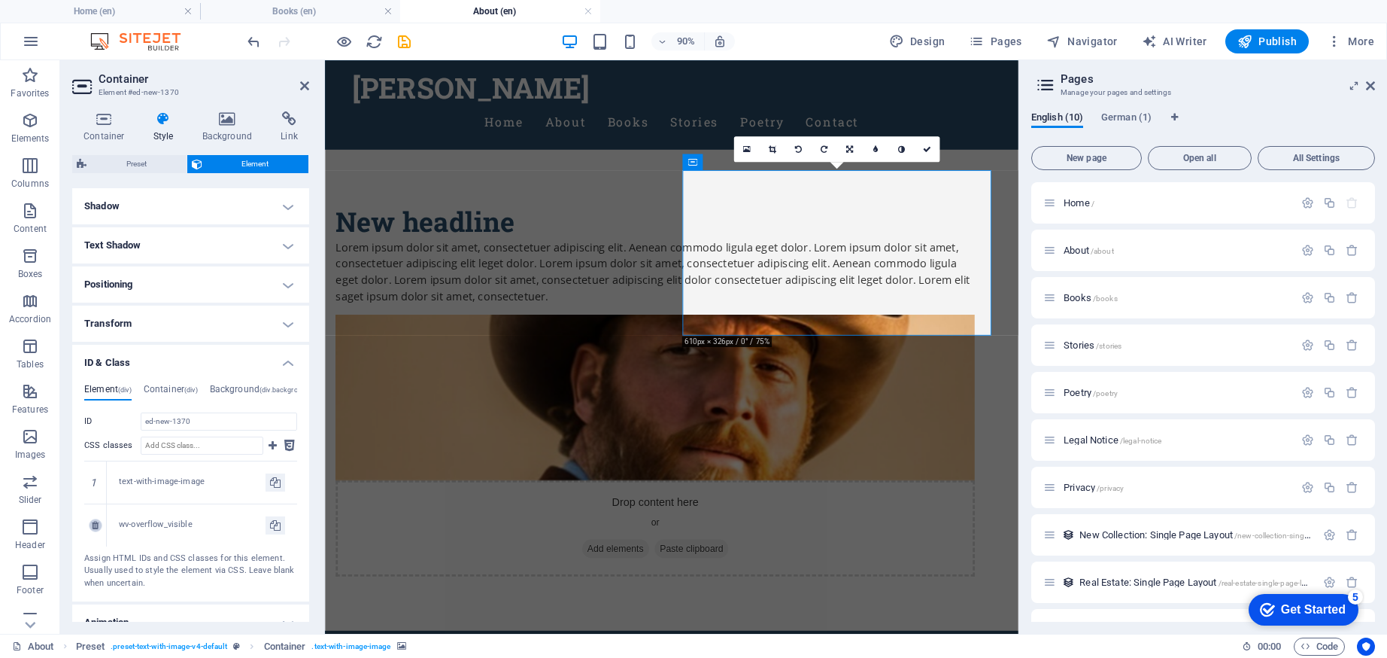
click at [97, 524] on icon at bounding box center [95, 525] width 7 height 9
click at [93, 478] on icon at bounding box center [95, 482] width 7 height 9
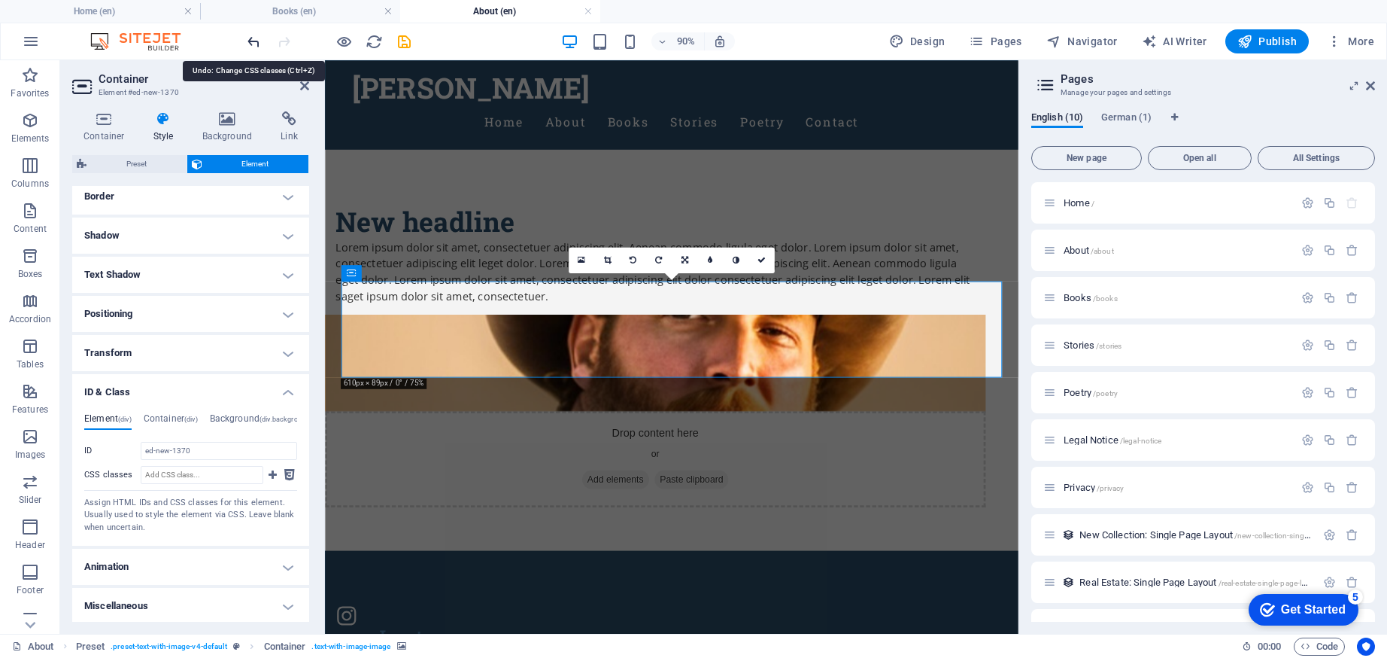
click at [259, 41] on icon "undo" at bounding box center [253, 41] width 17 height 17
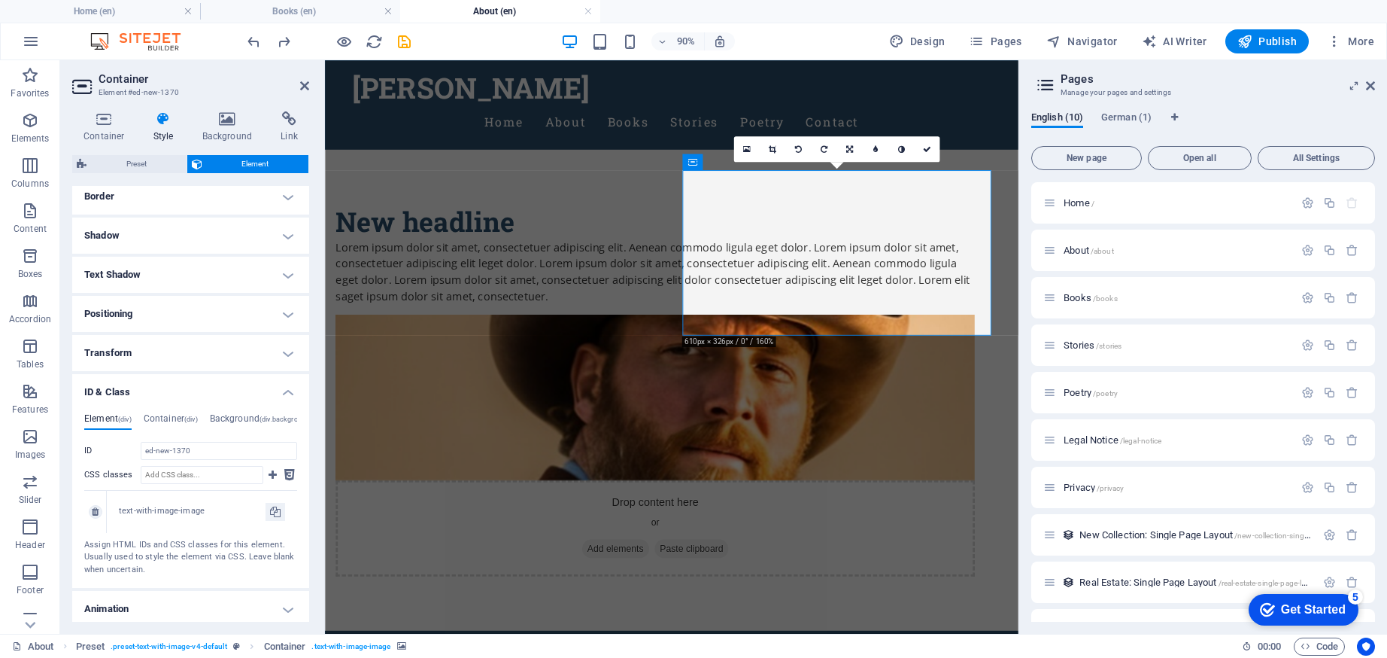
click at [168, 509] on div "text-with-image-image" at bounding box center [192, 511] width 147 height 13
click at [193, 447] on input "ed-new-1370" at bounding box center [219, 451] width 156 height 18
click at [193, 446] on input "ed-new-1370" at bounding box center [219, 451] width 156 height 18
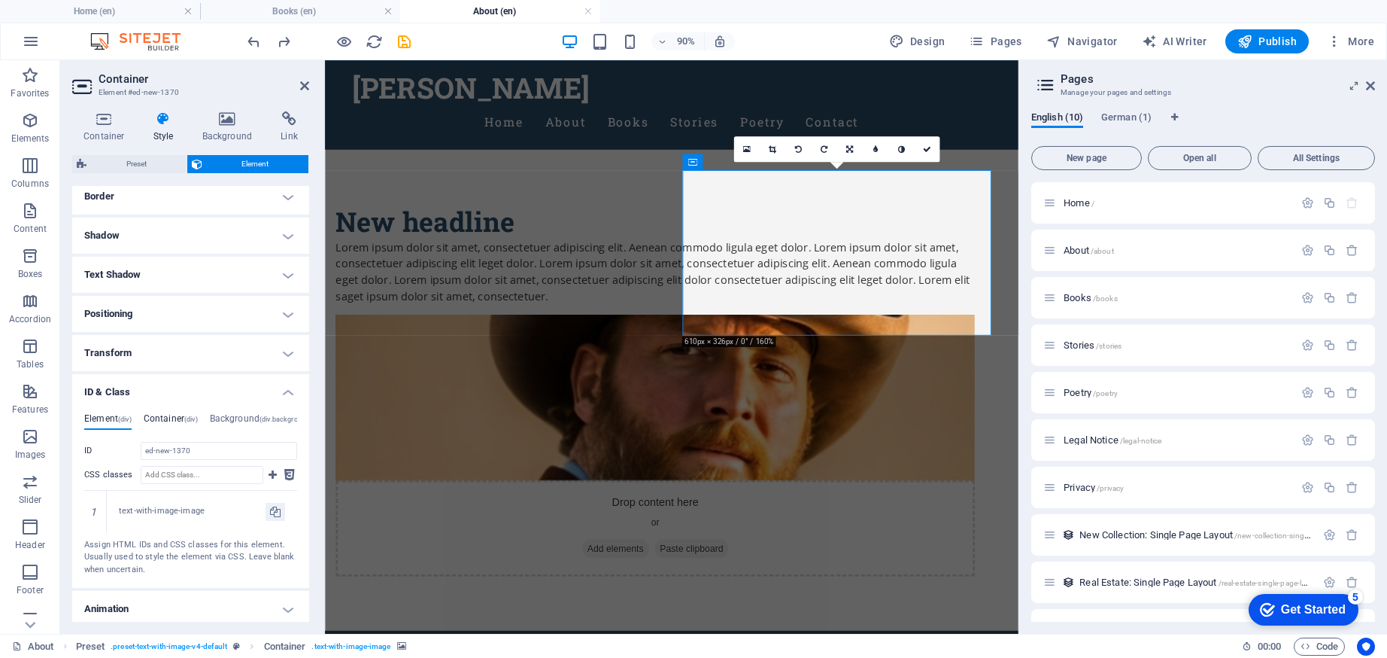
click at [176, 424] on h4 "Container (div)" at bounding box center [171, 421] width 54 height 17
click at [220, 415] on h4 "Background (div.background)" at bounding box center [261, 421] width 102 height 17
click at [115, 413] on h4 "Element (div)" at bounding box center [107, 421] width 47 height 17
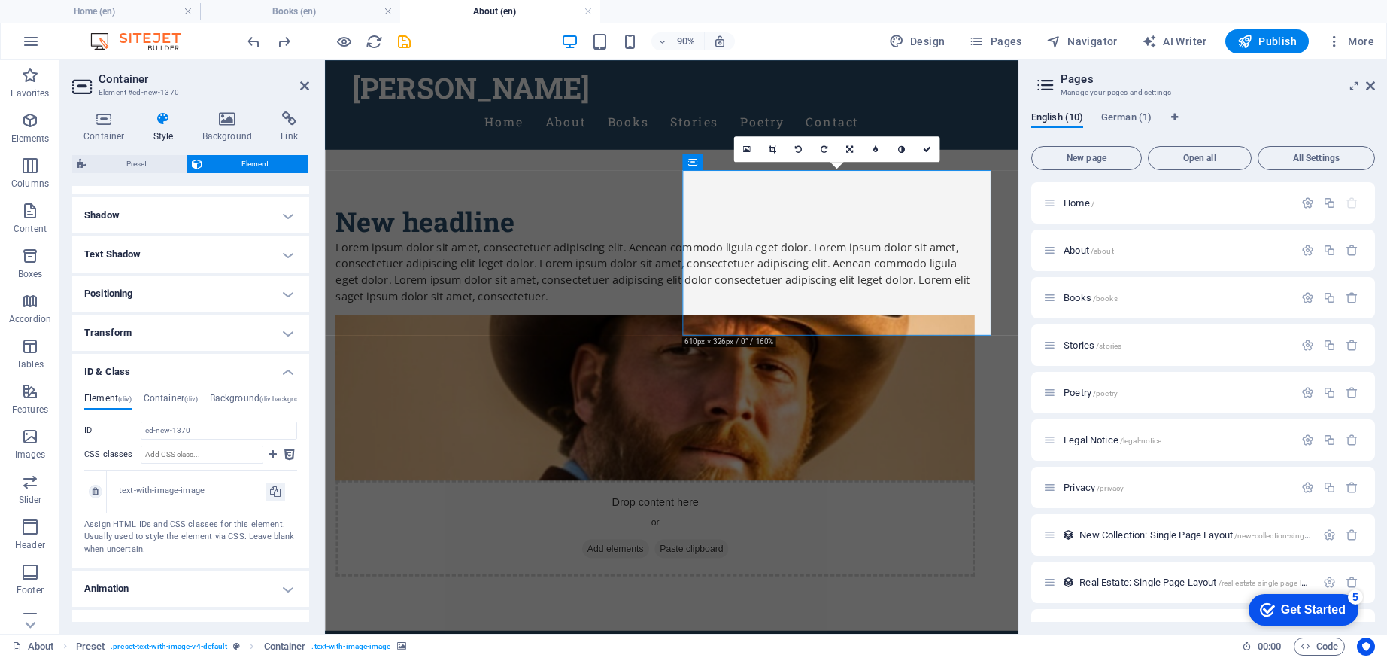
scroll to position [311, 0]
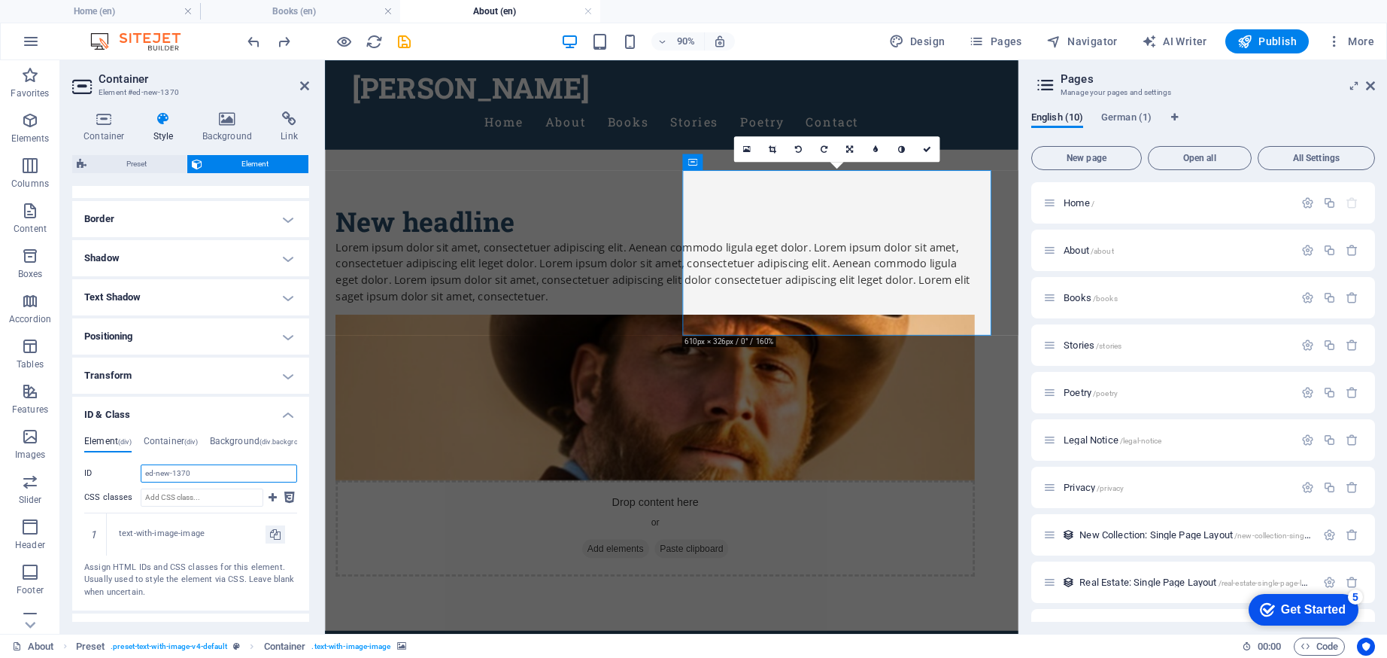
click at [198, 471] on input "ed-new-1370" at bounding box center [219, 473] width 156 height 18
click at [226, 469] on input "ed-new-1370" at bounding box center [219, 473] width 156 height 18
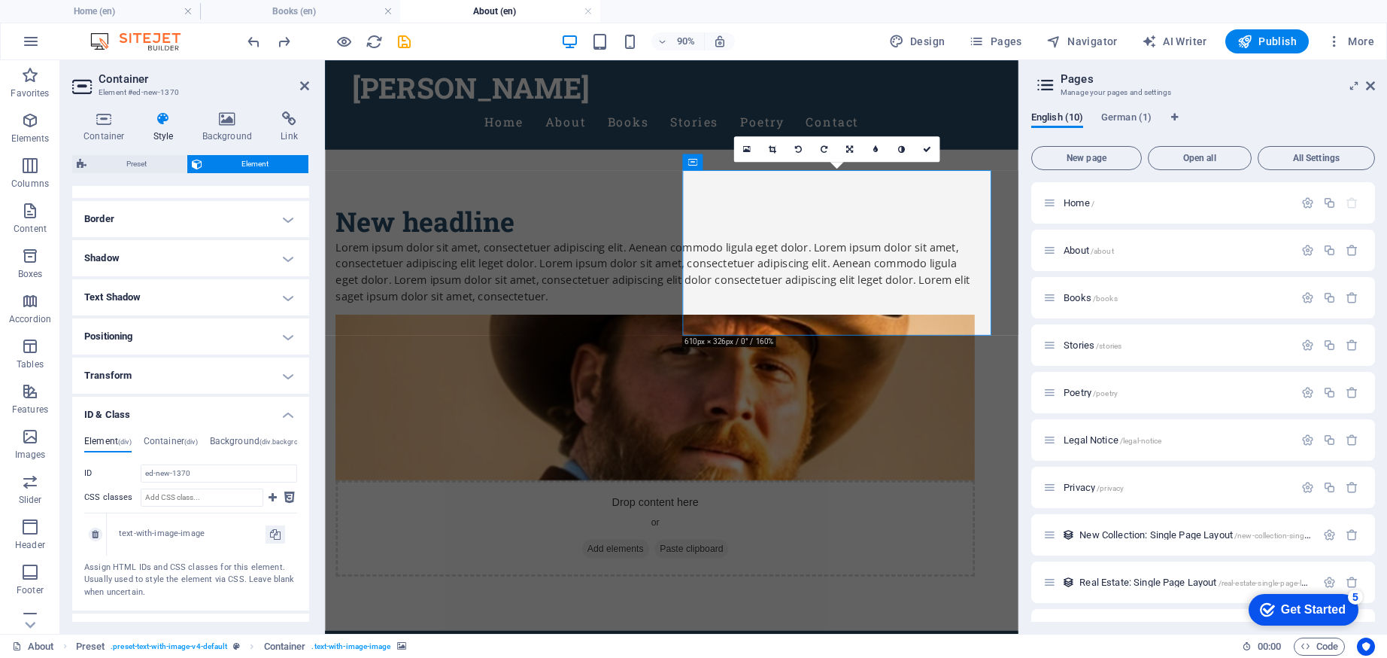
click at [156, 536] on div "text-with-image-image" at bounding box center [192, 533] width 147 height 13
click at [187, 533] on div "text-with-image-image" at bounding box center [192, 533] width 147 height 13
drag, startPoint x: 178, startPoint y: 532, endPoint x: 117, endPoint y: 528, distance: 60.3
click at [117, 528] on div "text-with-image-image" at bounding box center [202, 534] width 190 height 42
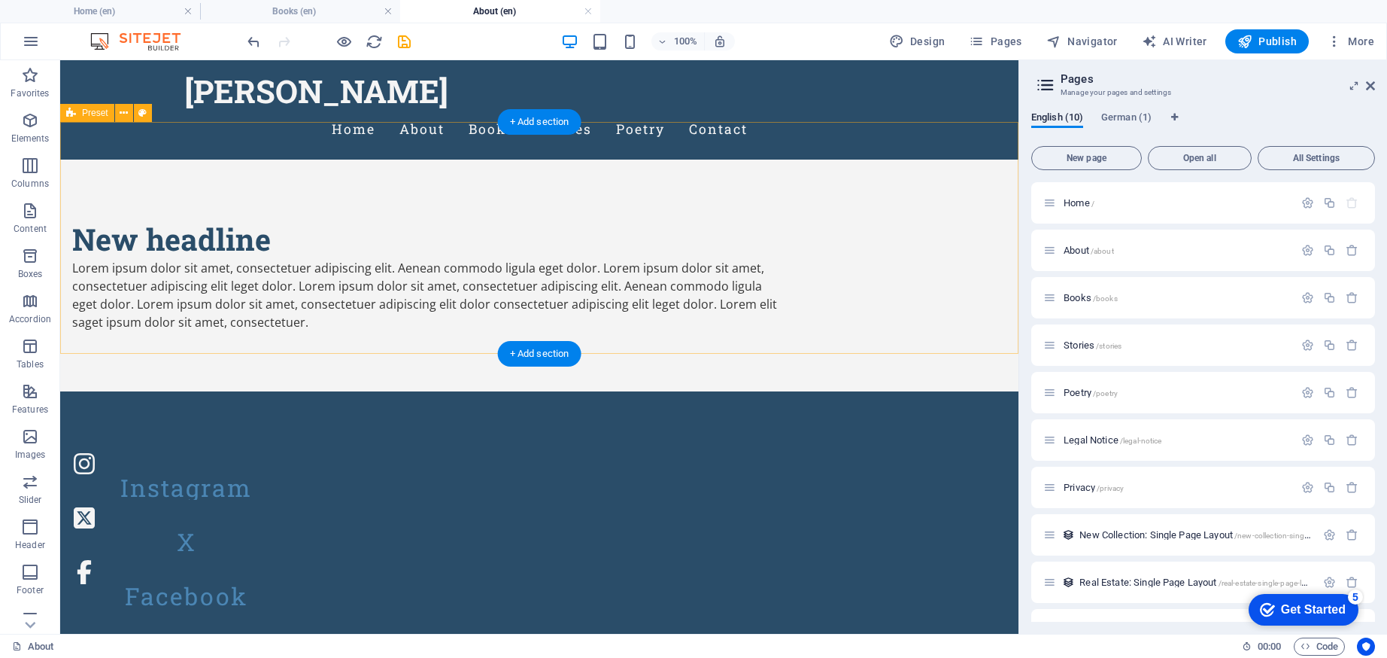
click at [76, 113] on div "Preset" at bounding box center [87, 113] width 54 height 18
click at [93, 113] on span "Preset" at bounding box center [95, 112] width 26 height 9
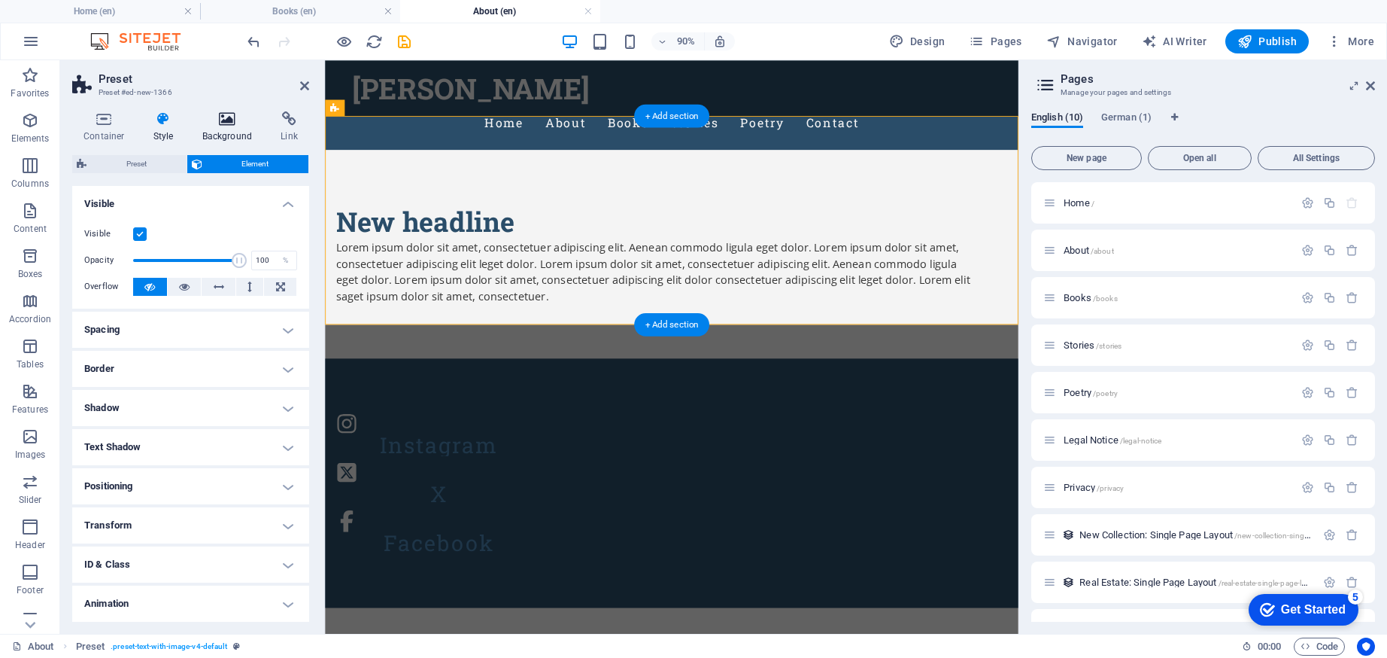
click at [217, 124] on icon at bounding box center [227, 118] width 73 height 15
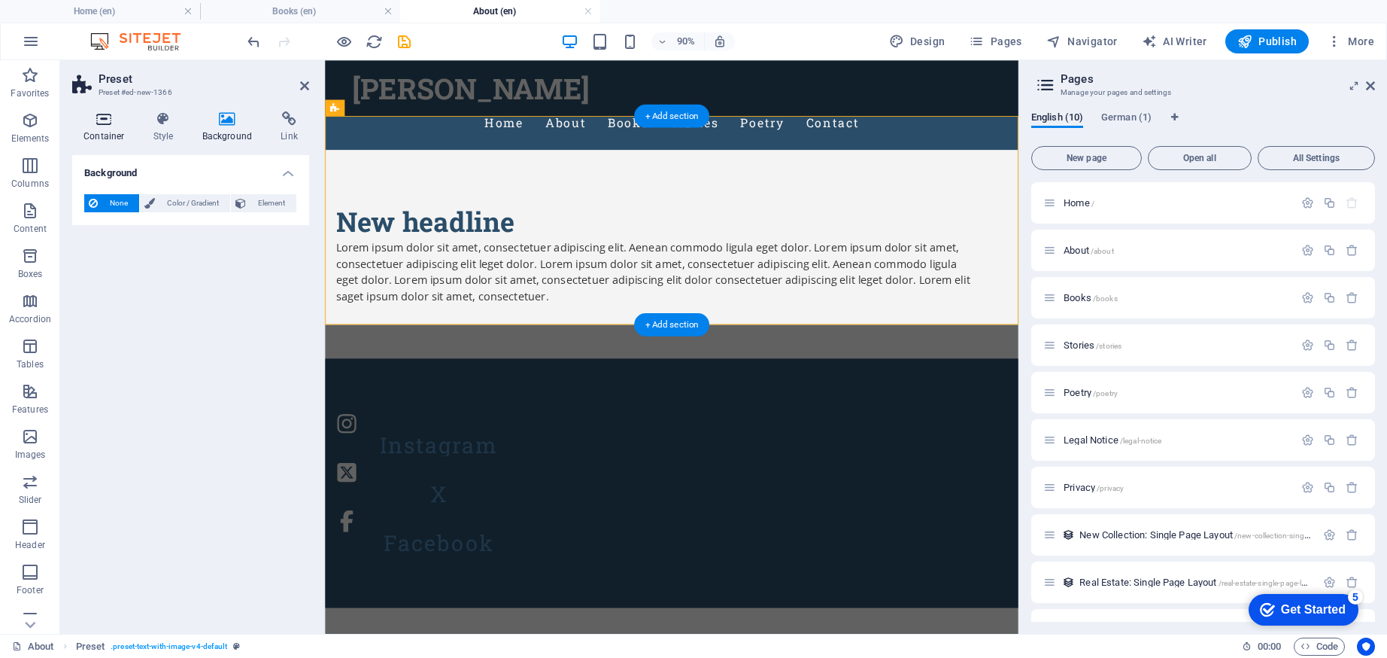
click at [140, 140] on h4 "Container" at bounding box center [107, 127] width 70 height 32
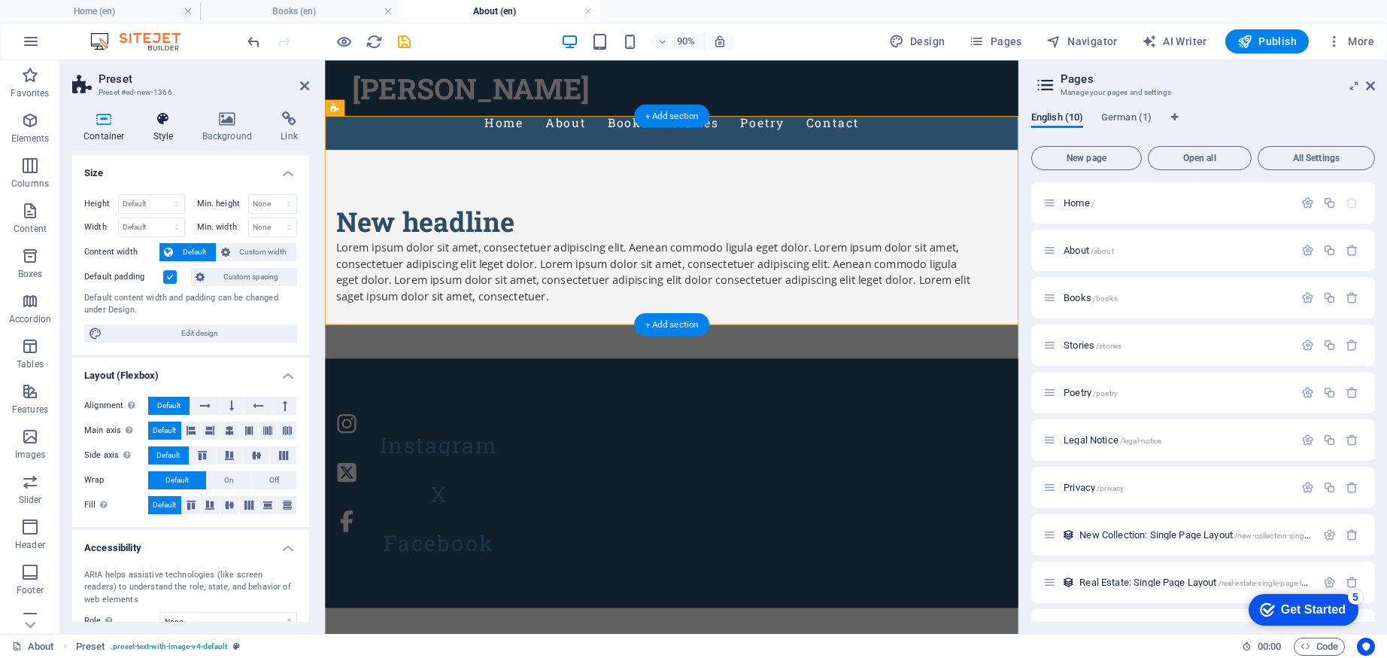
click at [148, 128] on h4 "Style" at bounding box center [166, 127] width 49 height 32
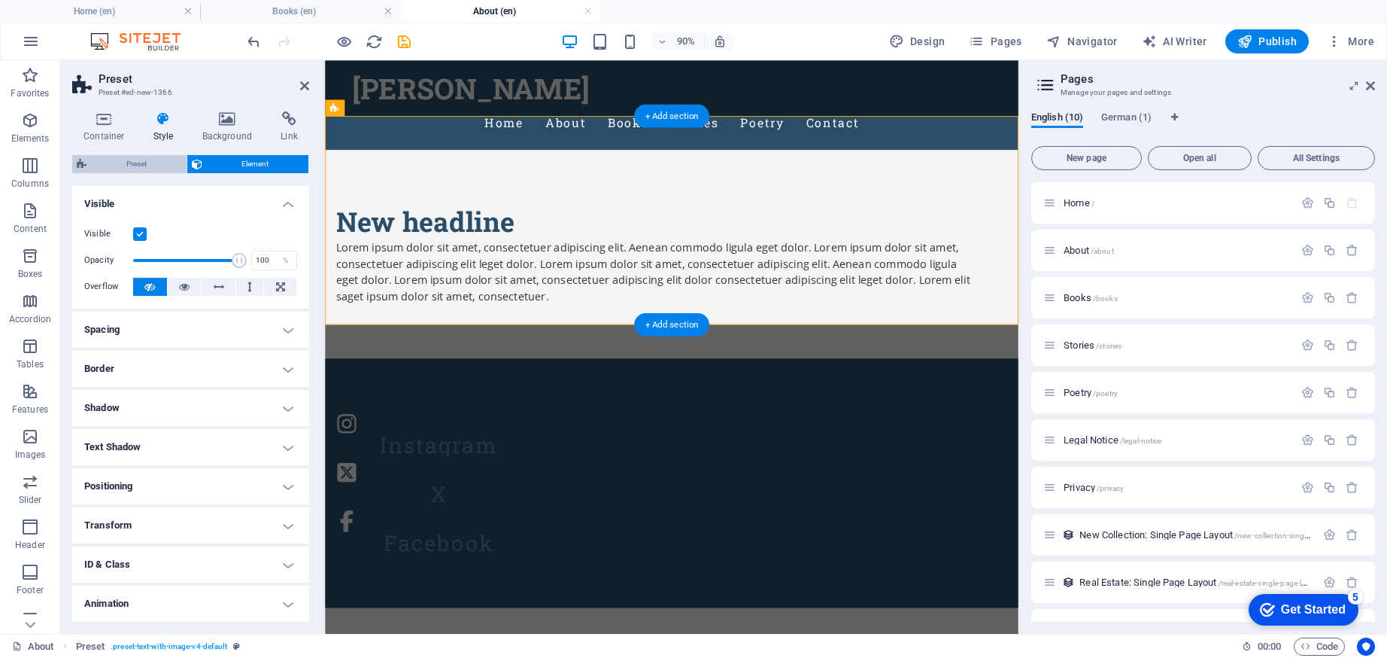
click at [161, 165] on span "Preset" at bounding box center [136, 164] width 91 height 18
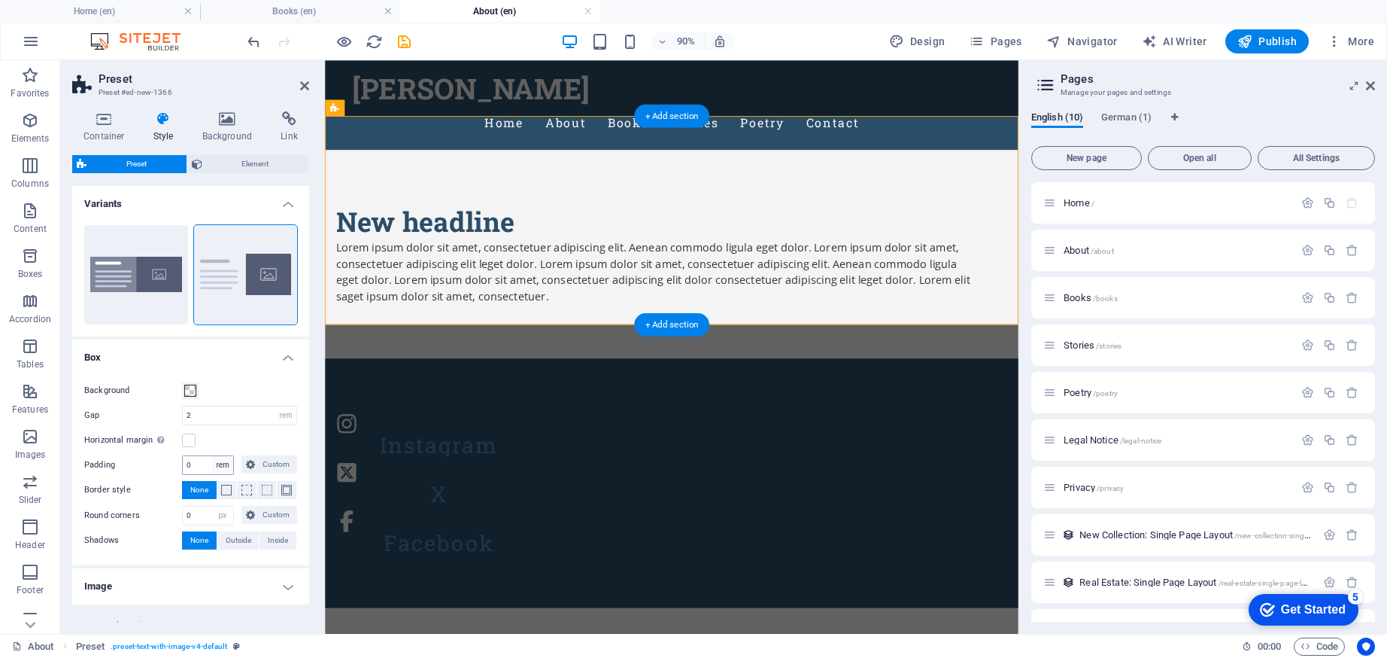
scroll to position [42, 0]
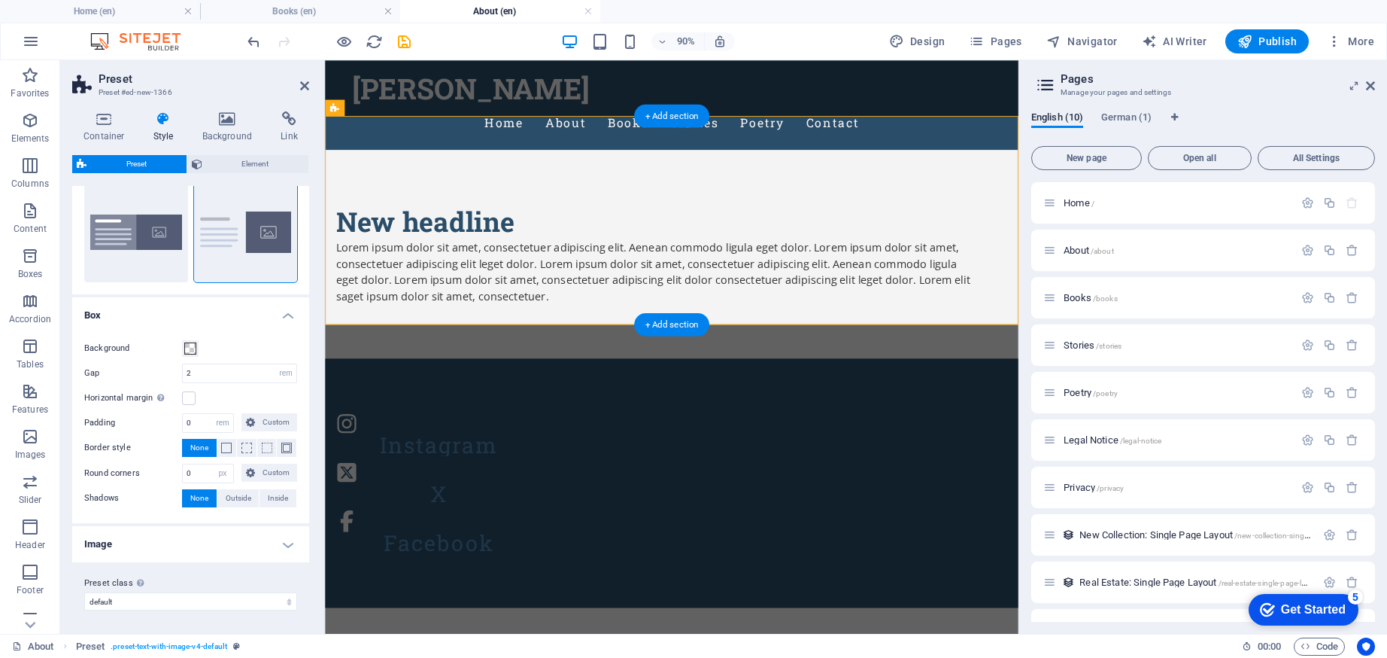
click at [264, 539] on h4 "Image" at bounding box center [190, 544] width 237 height 36
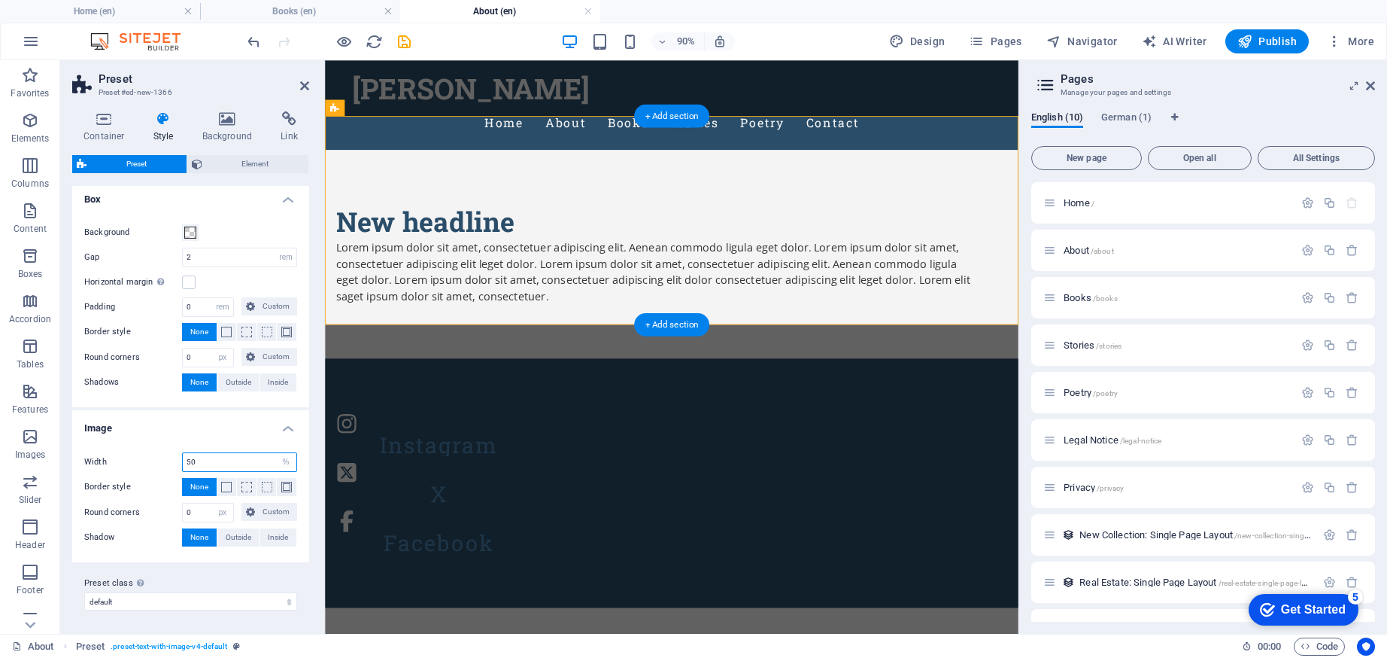
click at [208, 458] on input "50" at bounding box center [240, 462] width 114 height 18
type input "100"
click at [164, 439] on div "Width 100 rem px % vh vw Border style None Border width 1 px rem vh vw Custom C…" at bounding box center [190, 499] width 243 height 125
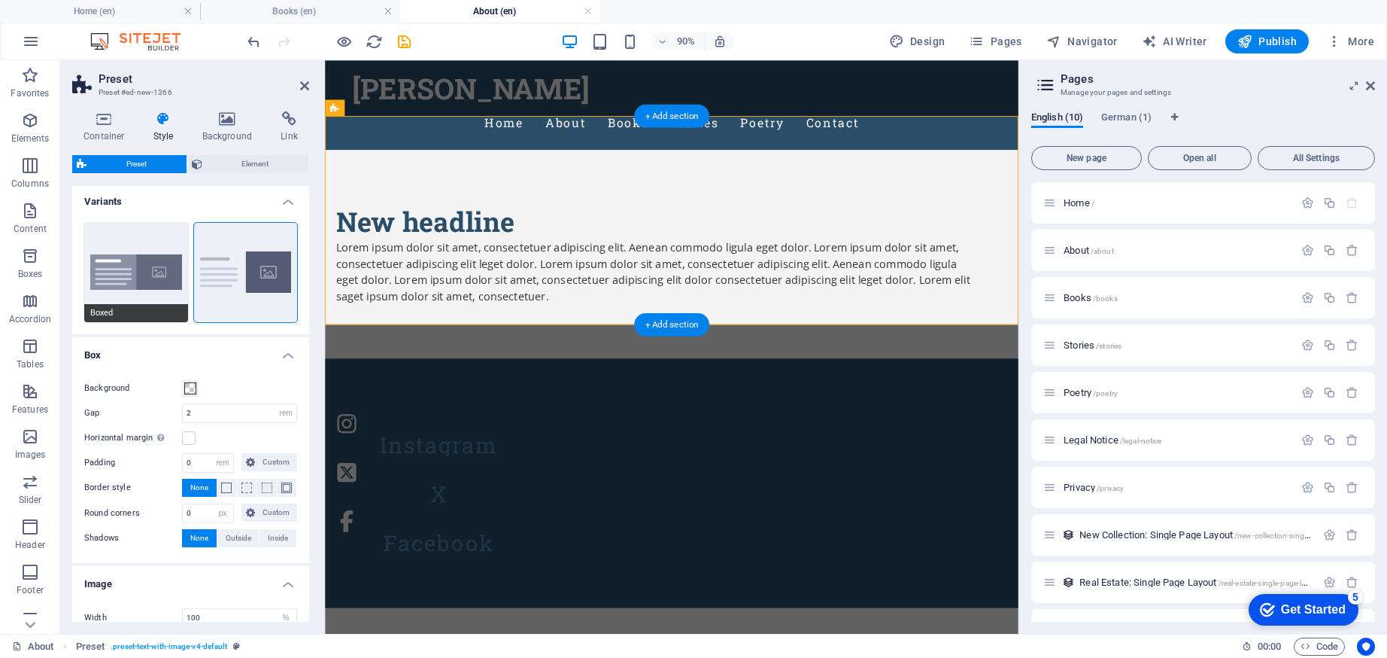
scroll to position [0, 0]
click at [240, 161] on span "Element" at bounding box center [256, 164] width 98 height 18
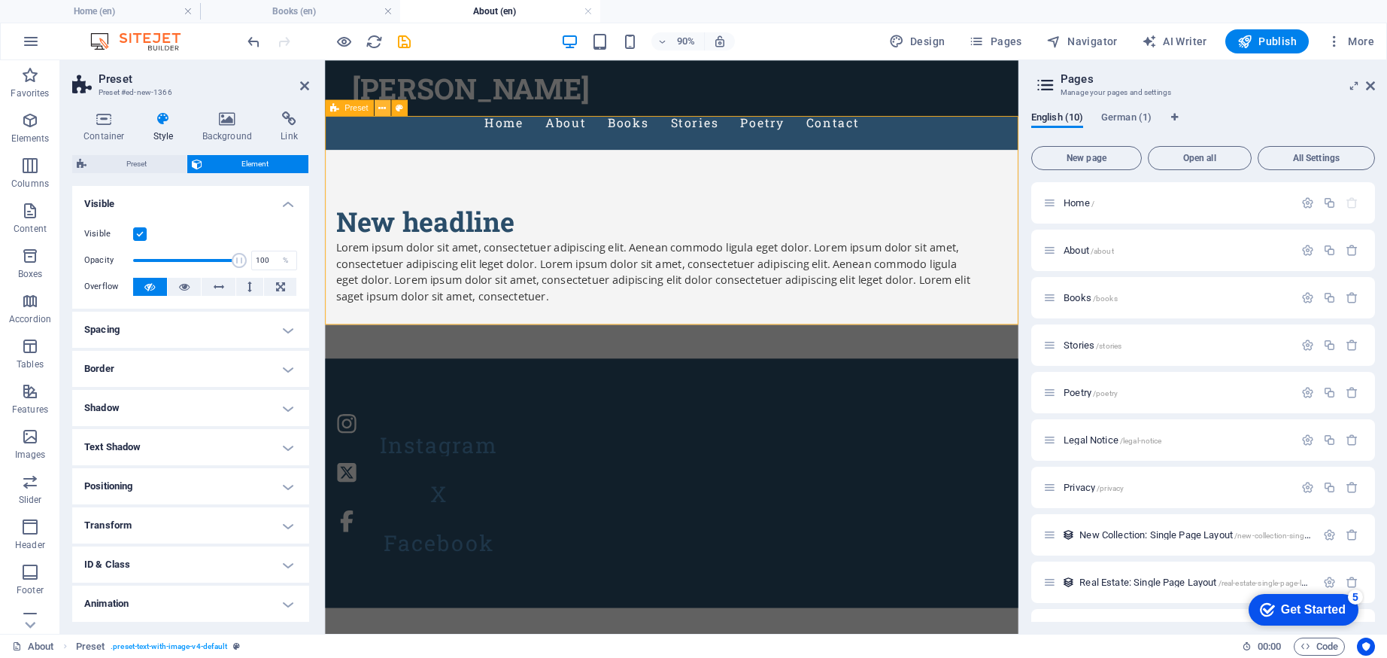
click at [381, 103] on icon at bounding box center [382, 108] width 8 height 14
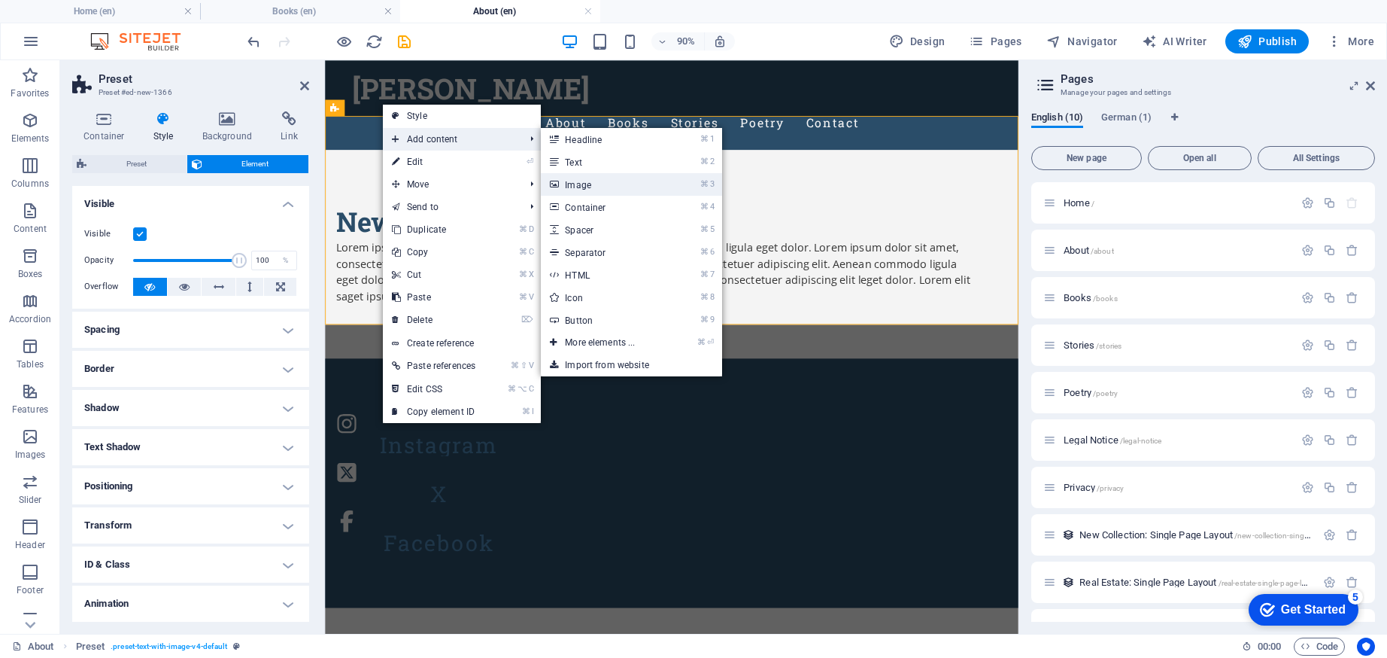
click at [585, 190] on link "⌘ 3 Image" at bounding box center [603, 184] width 124 height 23
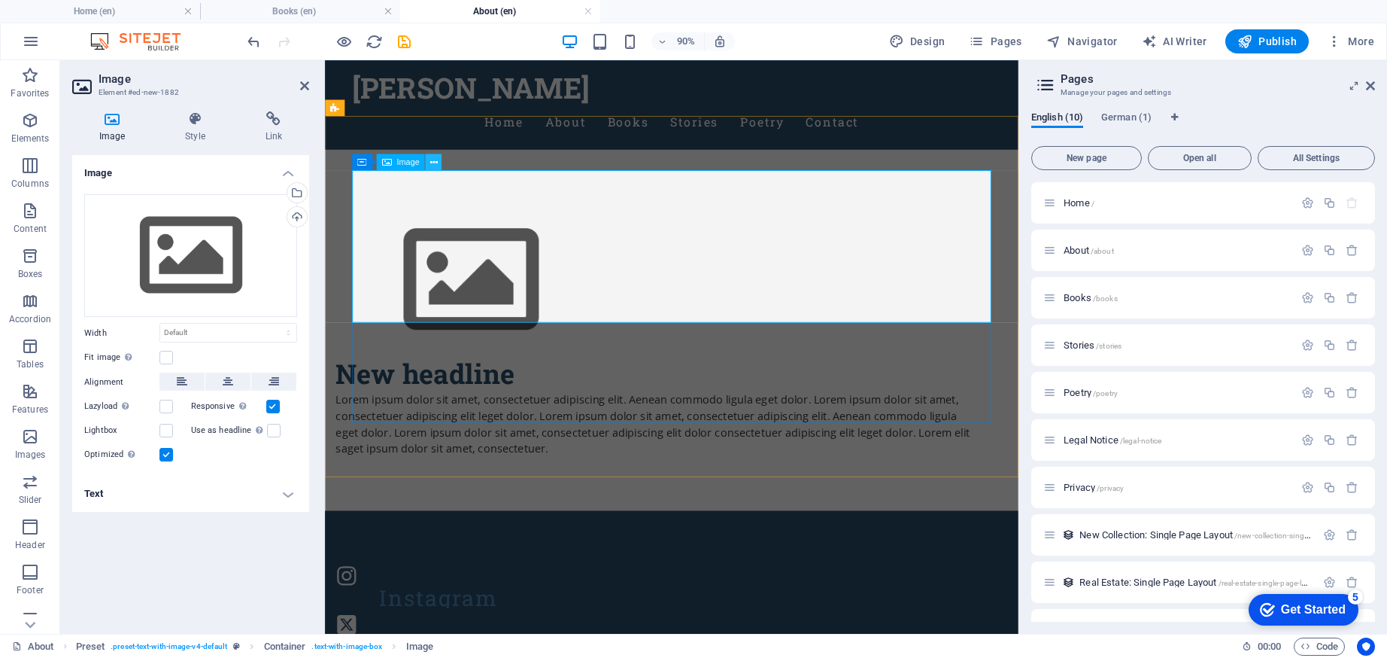
click at [435, 165] on icon at bounding box center [434, 162] width 8 height 14
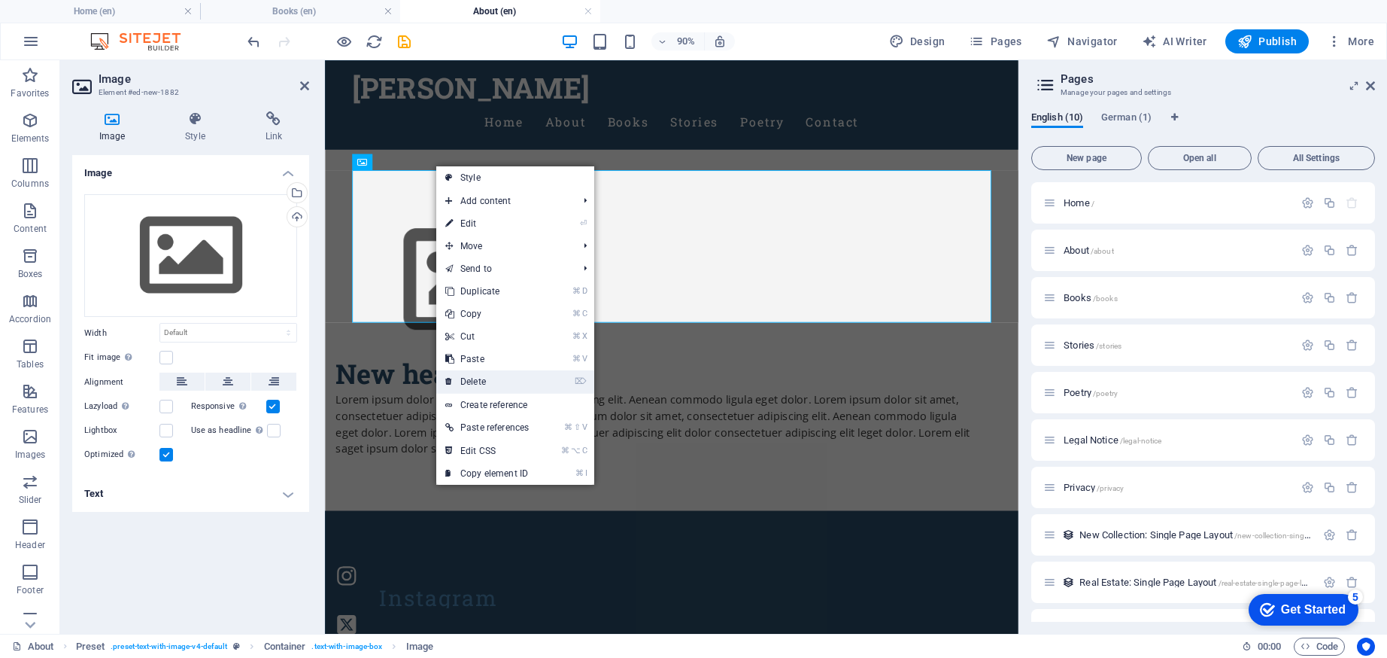
click at [485, 381] on link "⌦ Delete" at bounding box center [487, 381] width 102 height 23
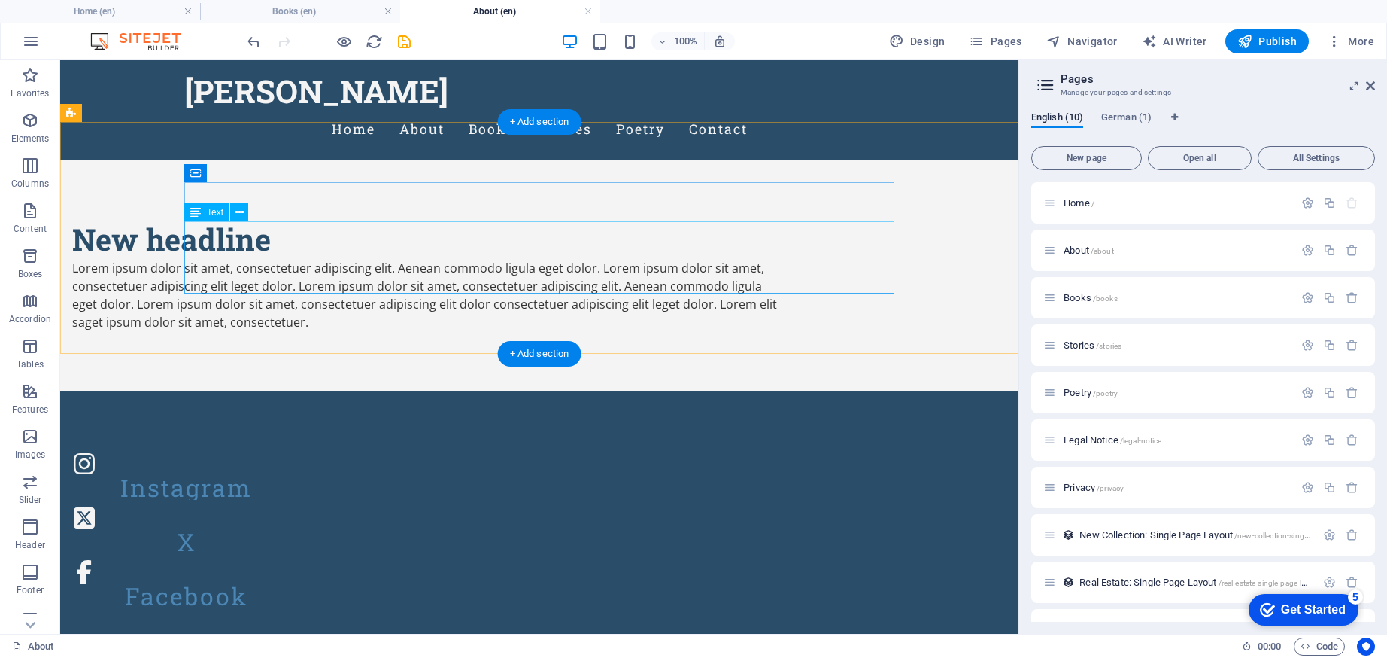
click at [541, 259] on div "Lorem ipsum dolor sit amet, consectetuer adipiscing elit. Aenean commodo ligula…" at bounding box center [427, 295] width 710 height 72
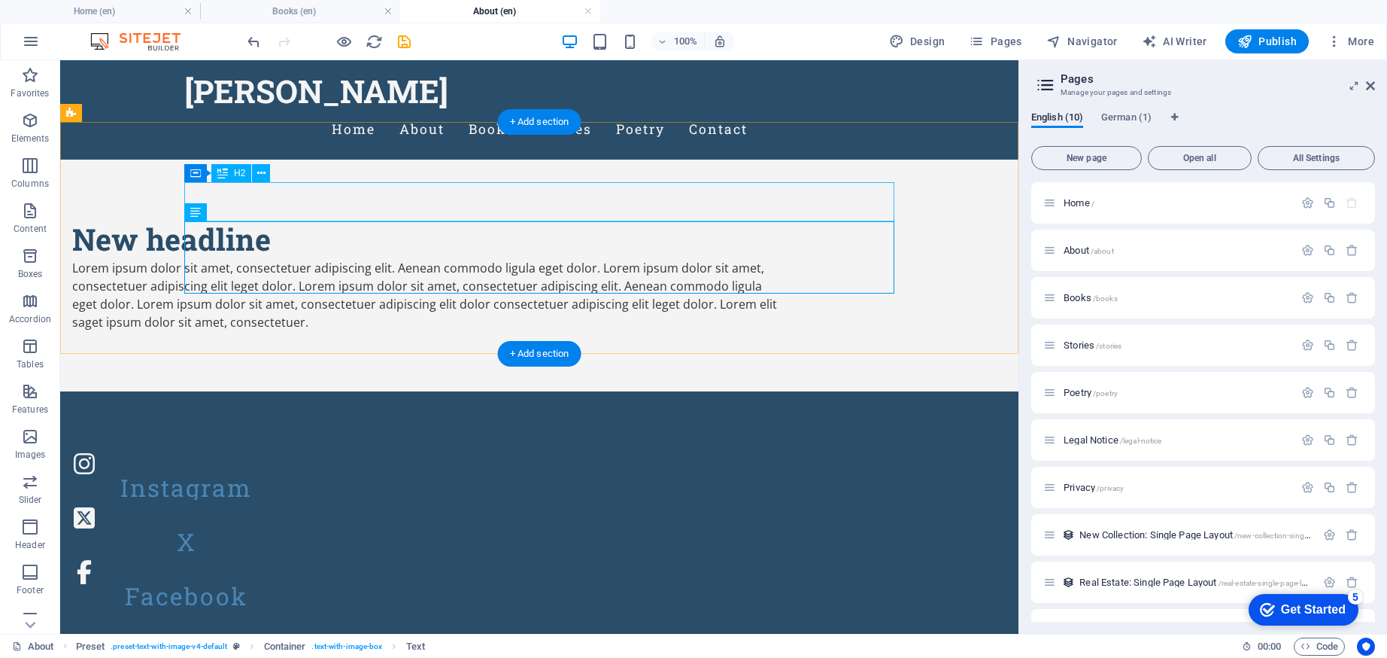
click at [515, 220] on div "New headline" at bounding box center [427, 239] width 710 height 39
click at [515, 277] on div "Lorem ipsum dolor sit amet, consectetuer adipiscing elit. Aenean commodo ligula…" at bounding box center [427, 295] width 710 height 72
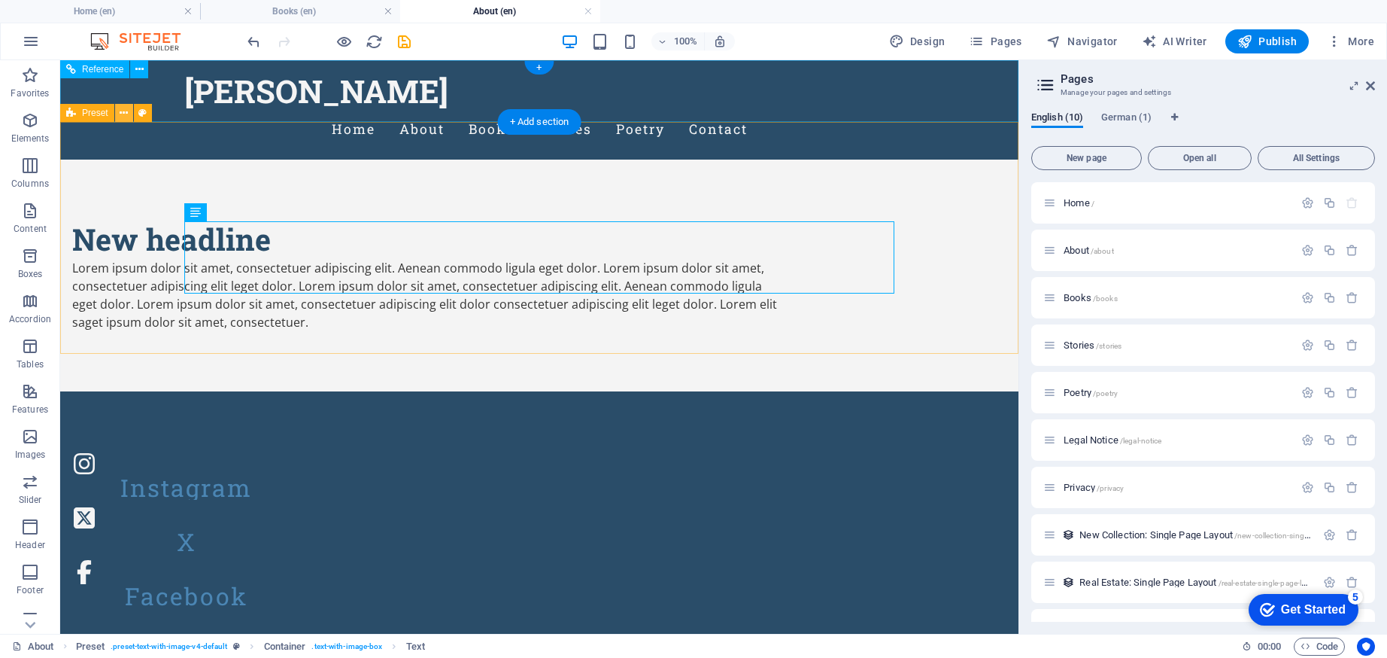
click at [124, 112] on icon at bounding box center [124, 113] width 8 height 16
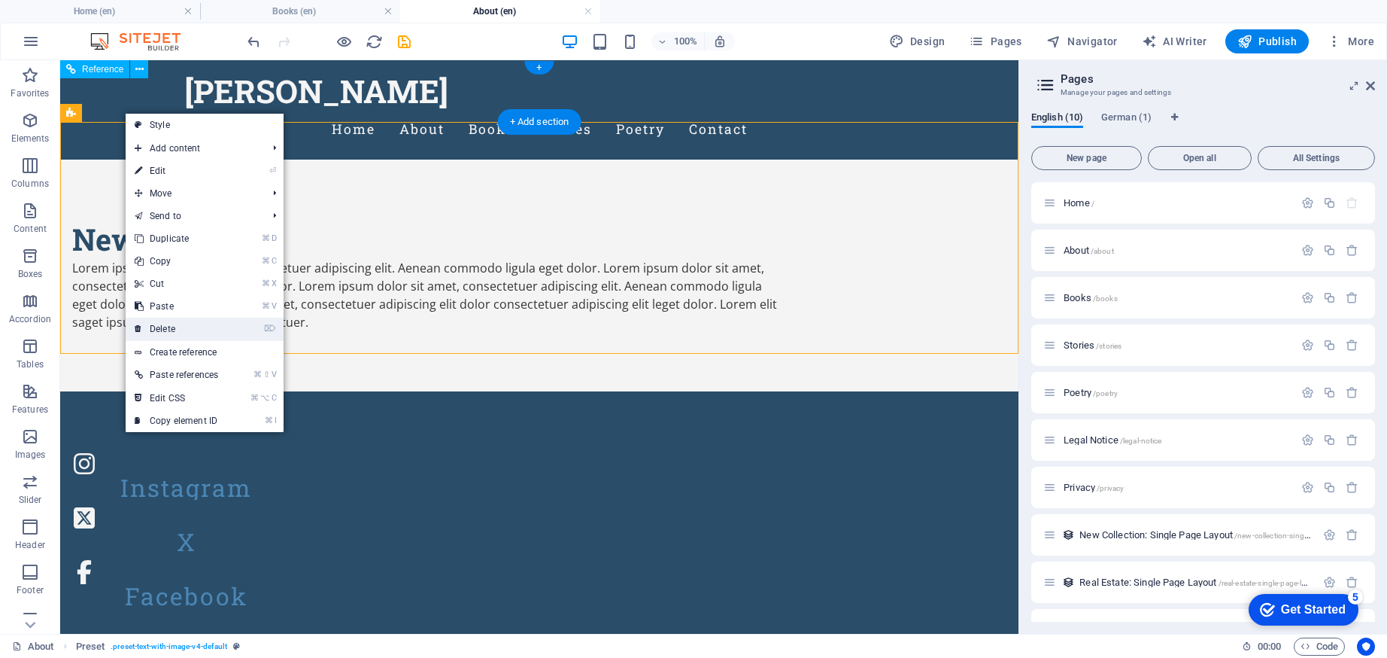
click at [192, 331] on link "⌦ Delete" at bounding box center [177, 328] width 102 height 23
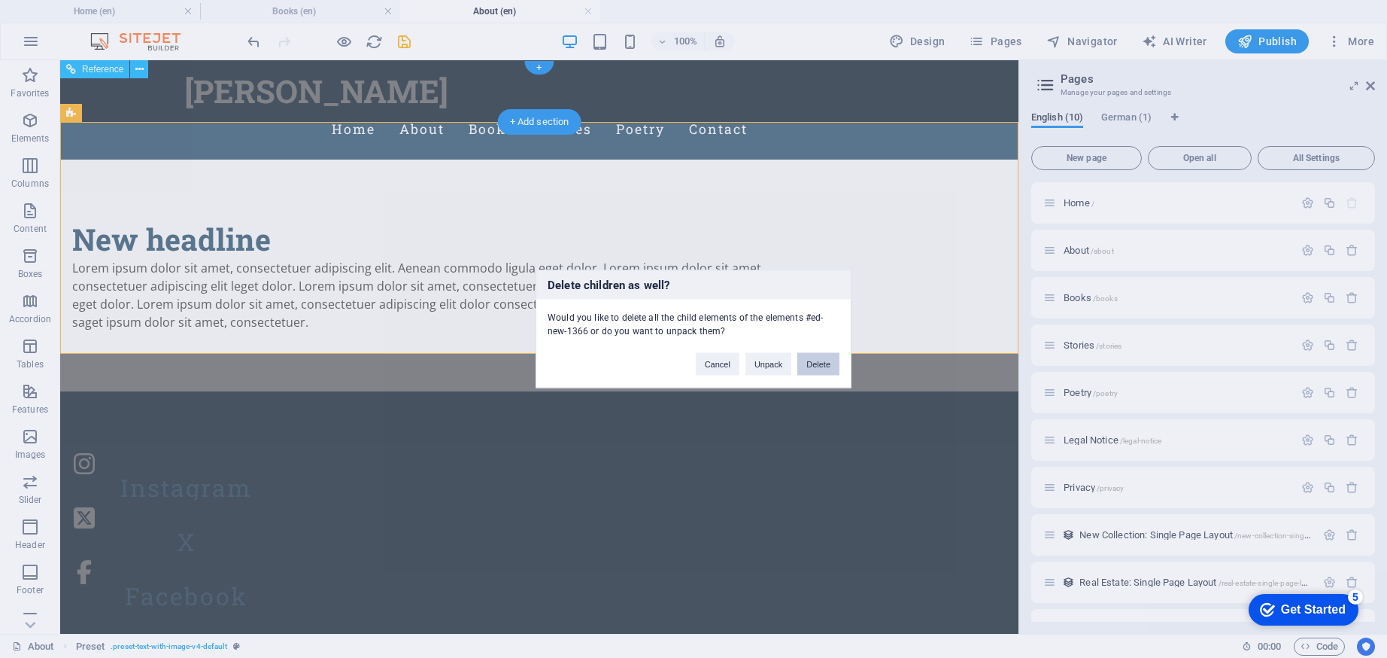
click at [818, 369] on button "Delete" at bounding box center [818, 364] width 42 height 23
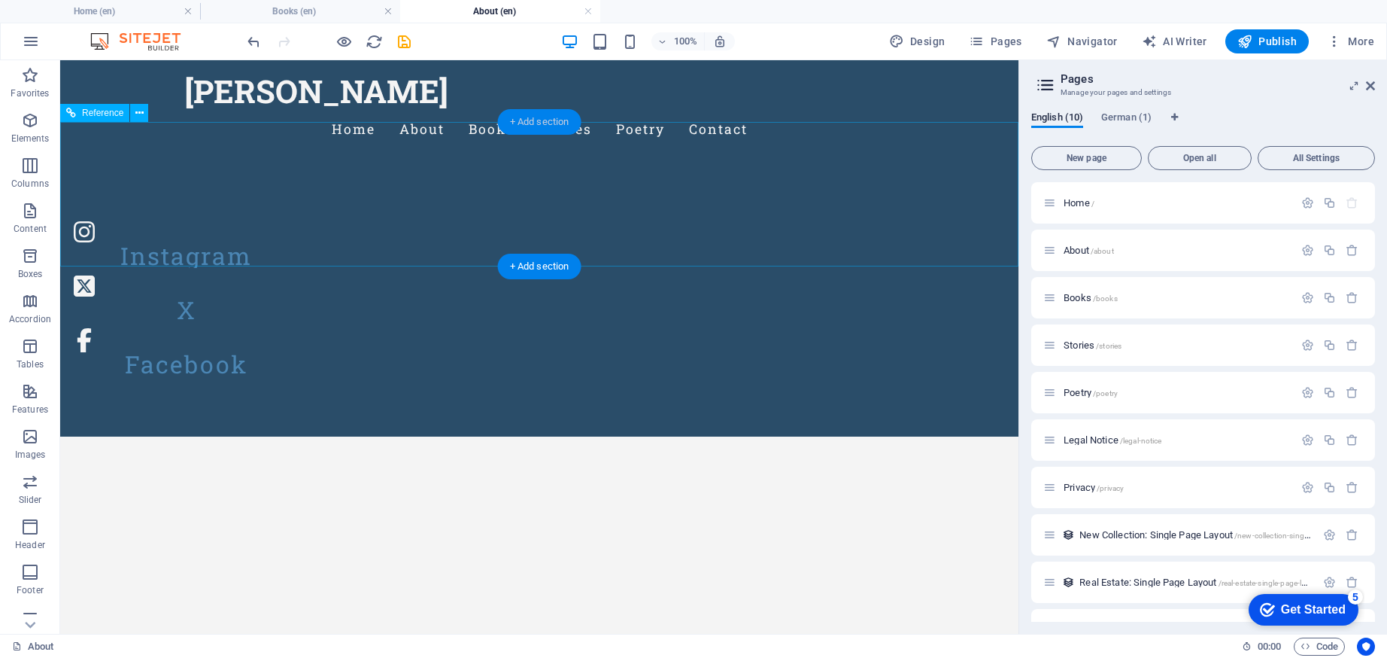
click at [551, 123] on div "+ Add section" at bounding box center [540, 122] width 84 height 26
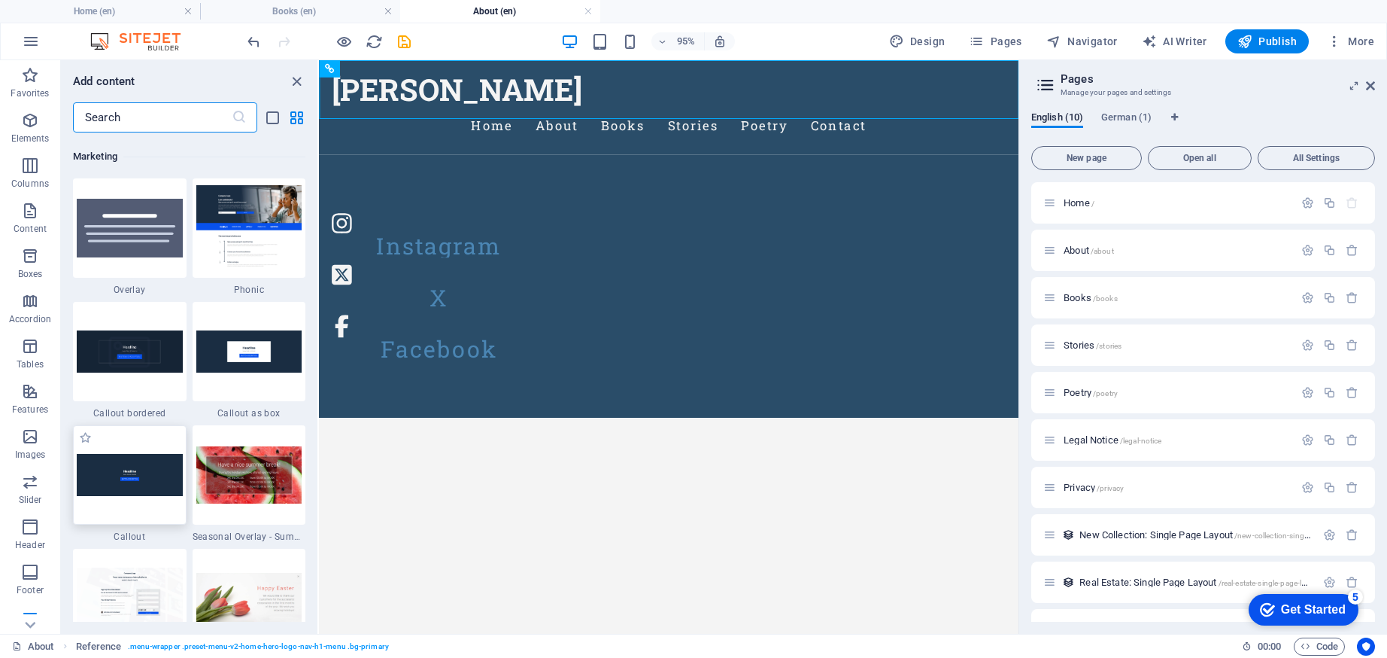
scroll to position [12111, 0]
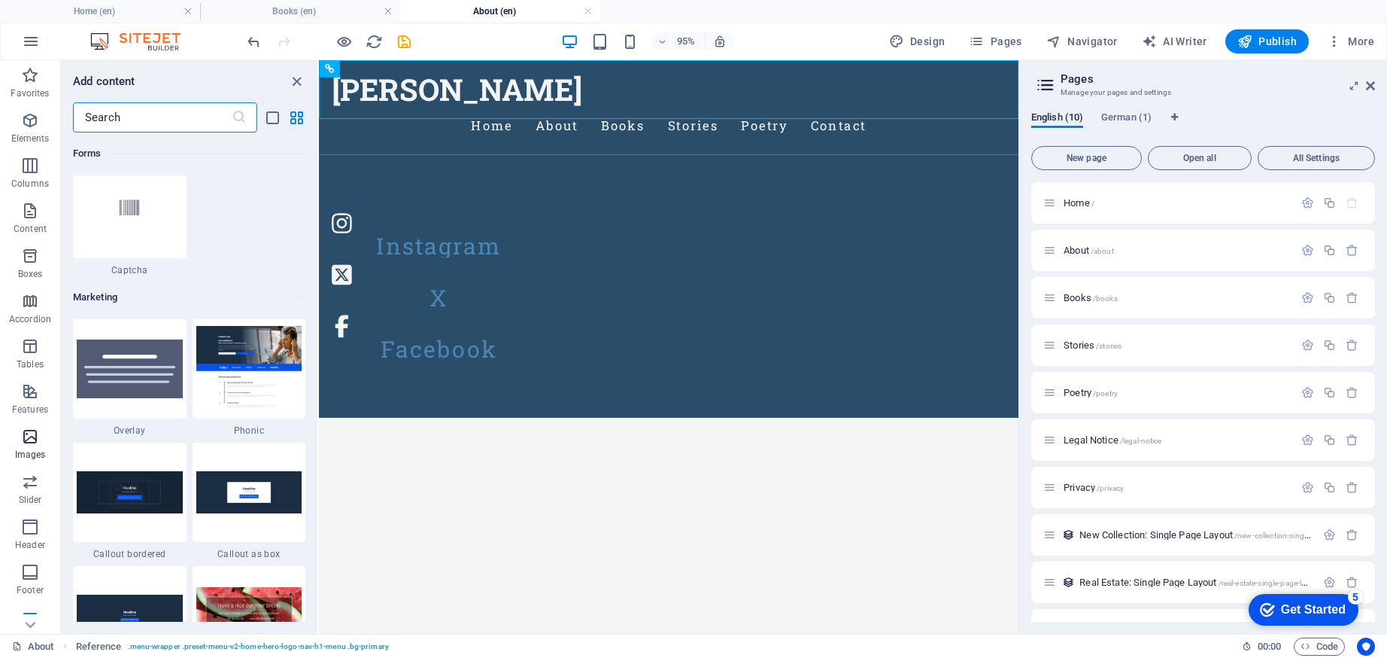
click at [25, 436] on icon "button" at bounding box center [30, 436] width 18 height 18
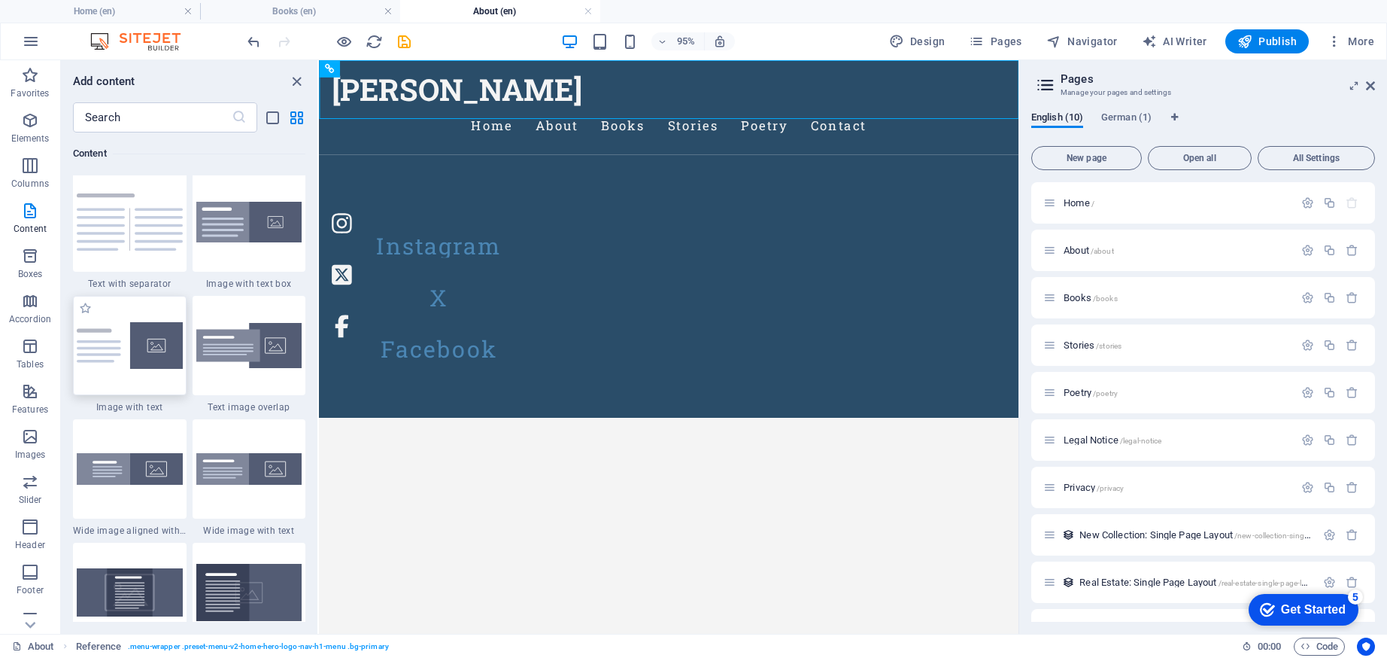
scroll to position [2787, 0]
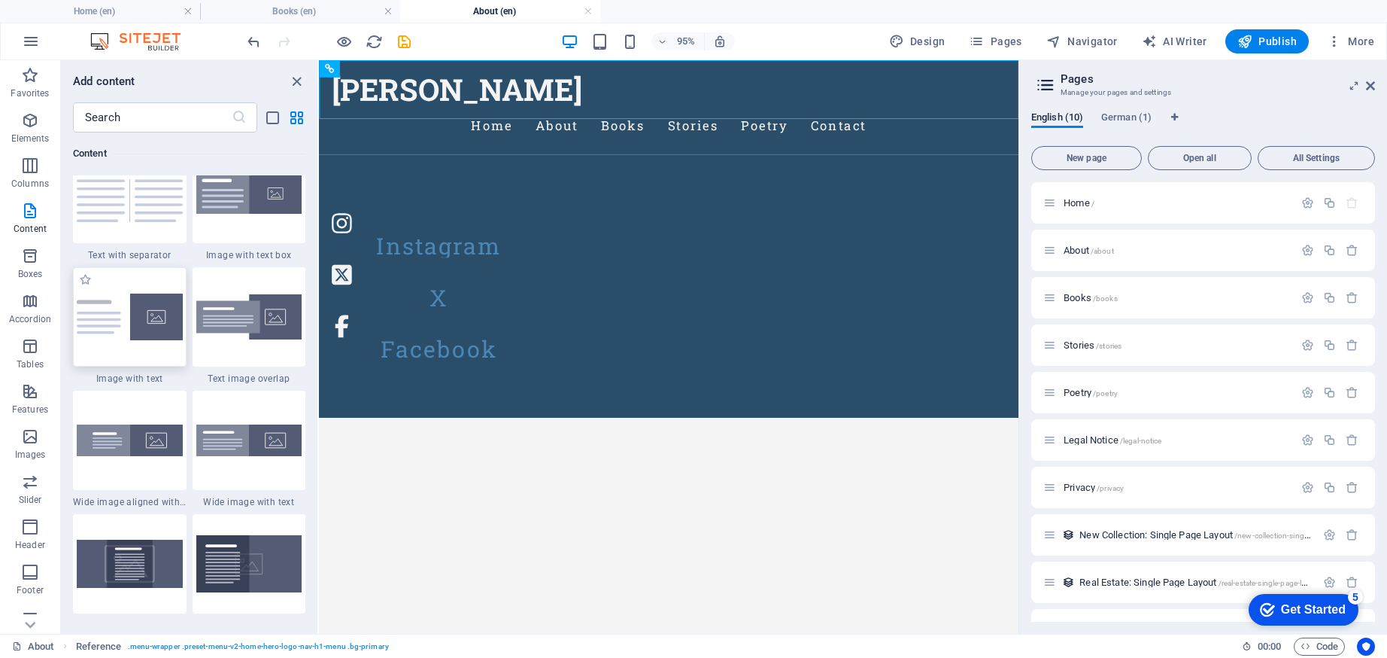
click at [141, 330] on img at bounding box center [130, 316] width 106 height 47
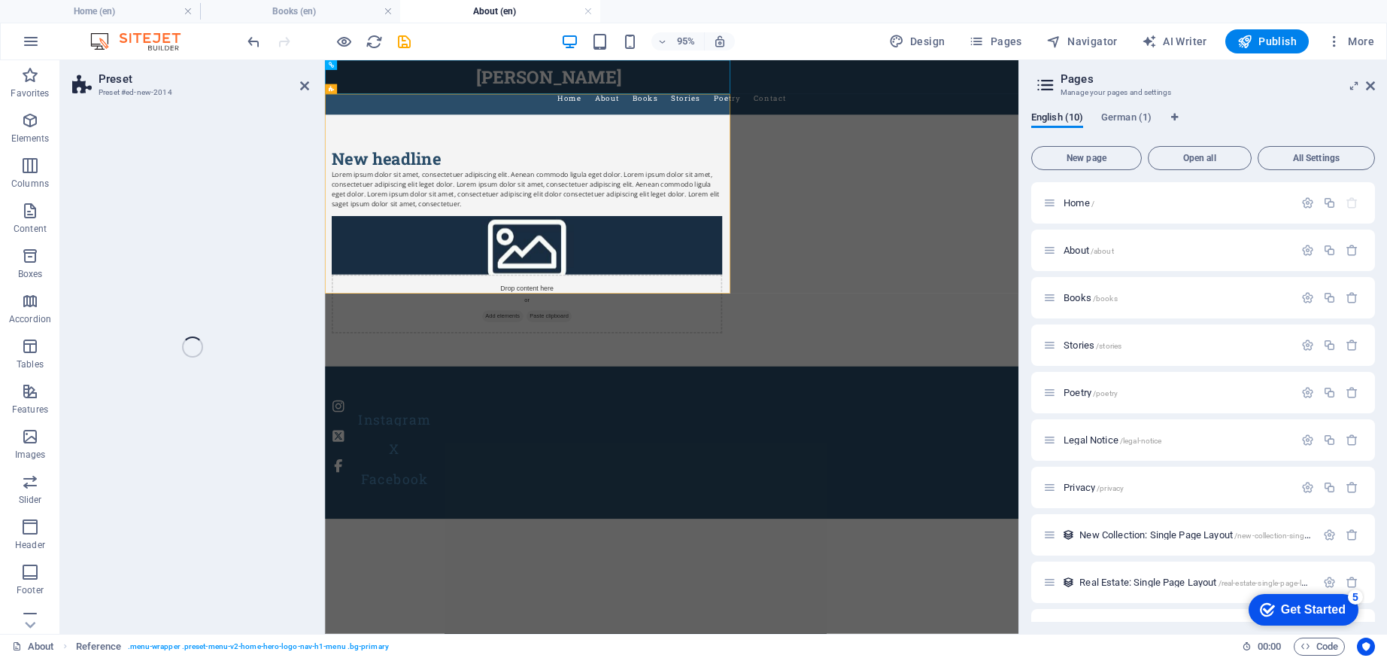
select select "rem"
select select "px"
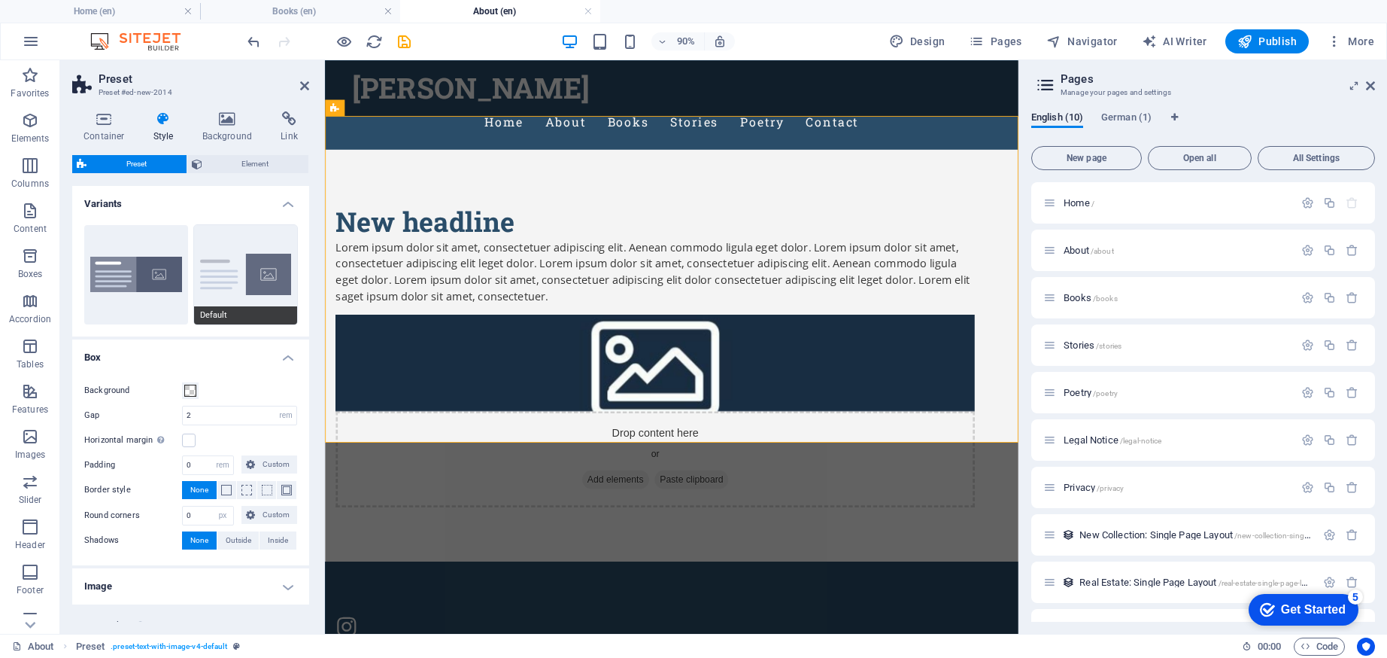
click at [229, 290] on button "Default" at bounding box center [246, 274] width 104 height 99
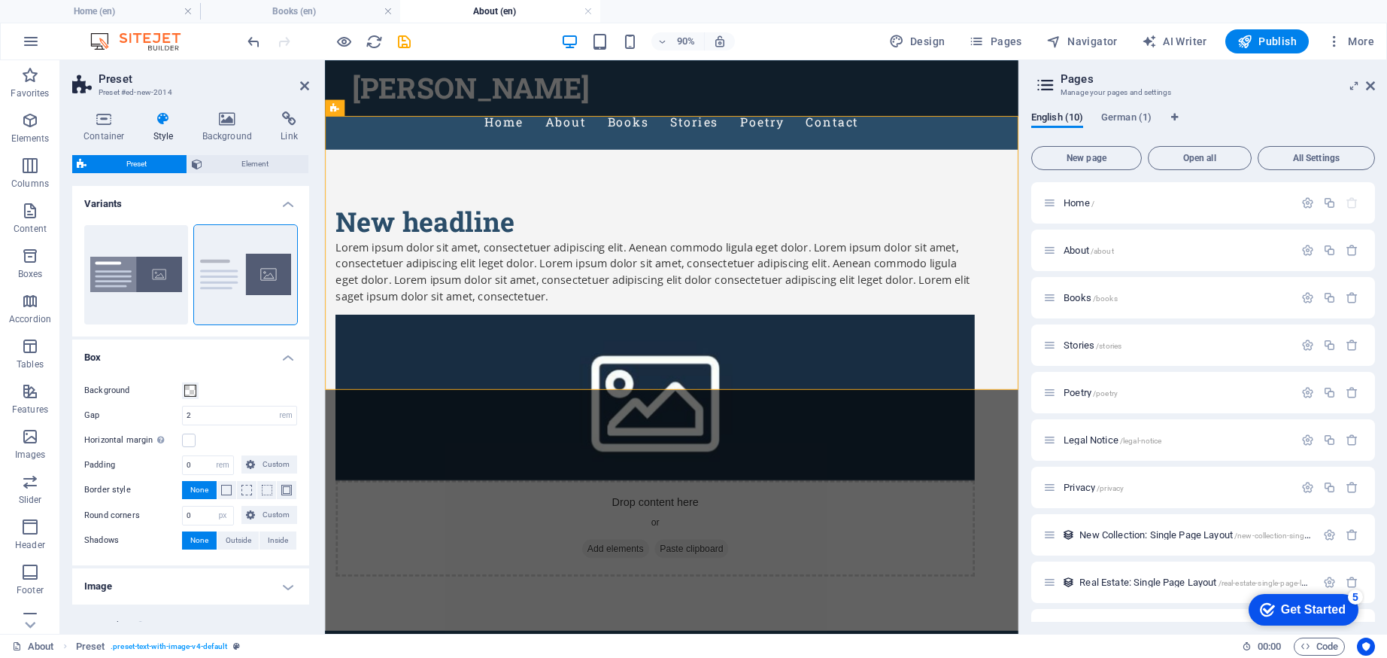
scroll to position [42, 0]
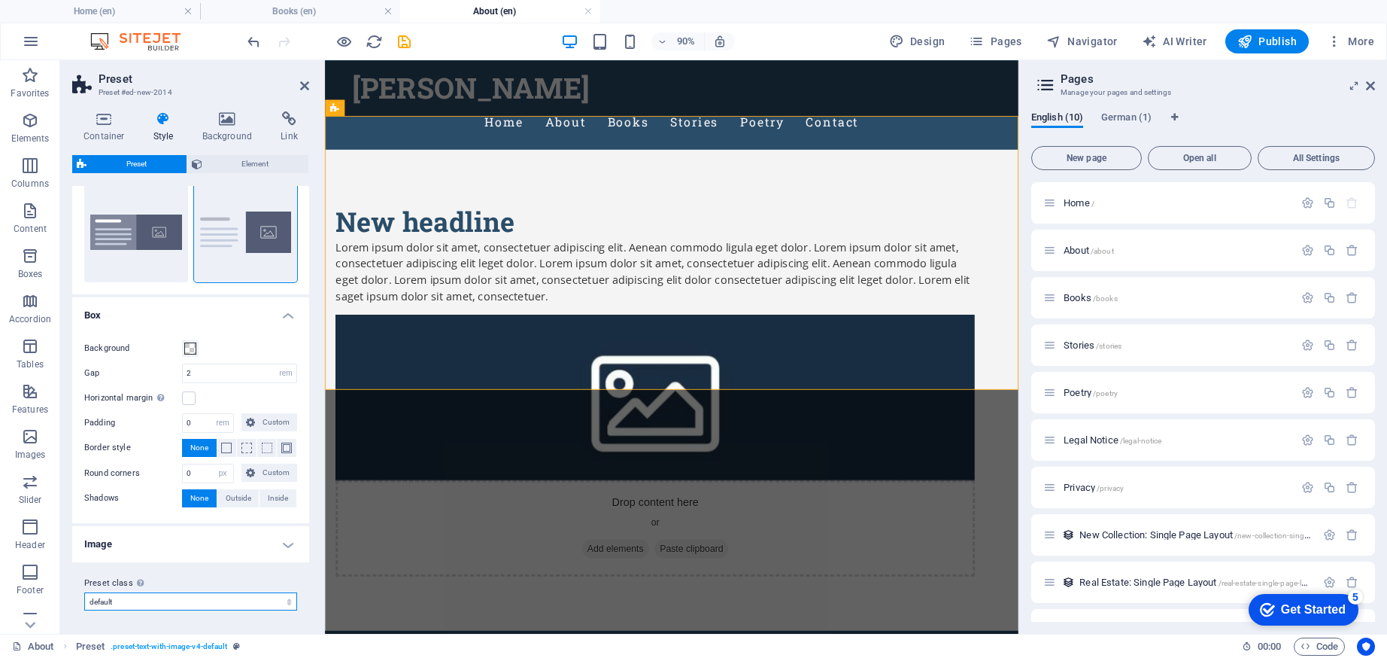
select select "preset-text-with-image-v4-about-image-text"
type input "2"
select select "preset-text-with-image-v4-about-image-text"
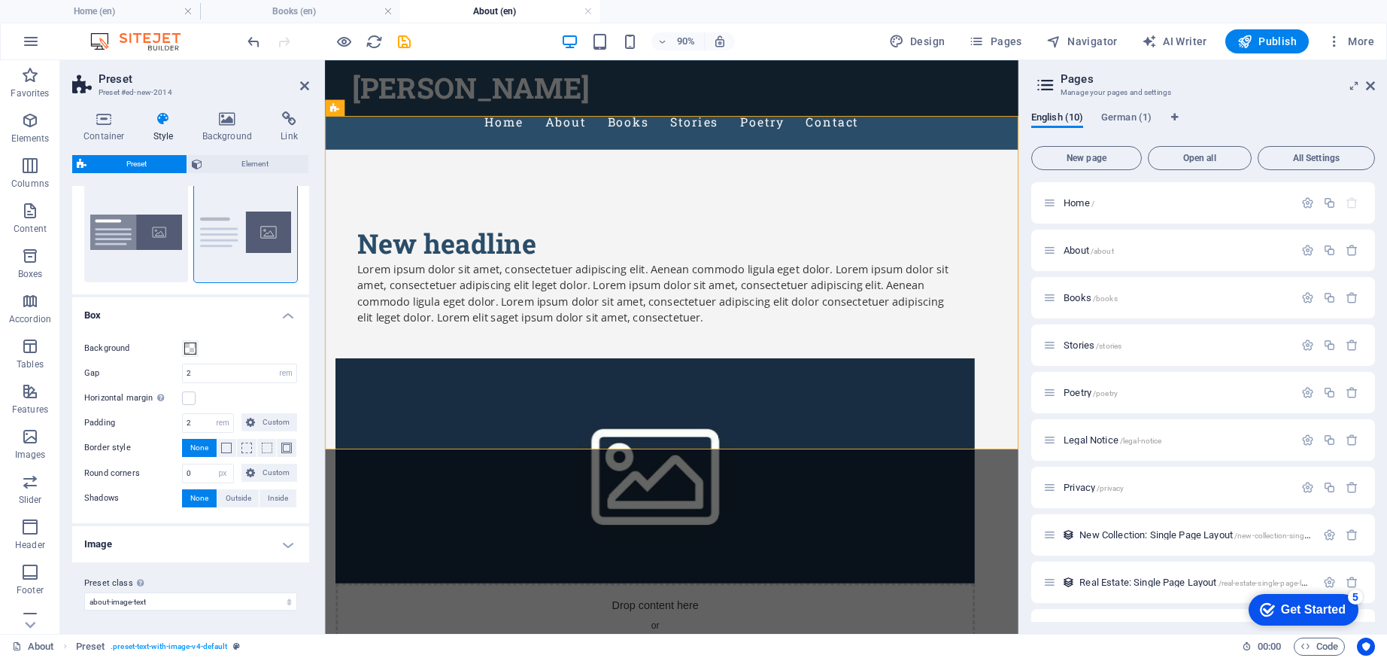
click at [287, 544] on h4 "Image" at bounding box center [190, 544] width 237 height 36
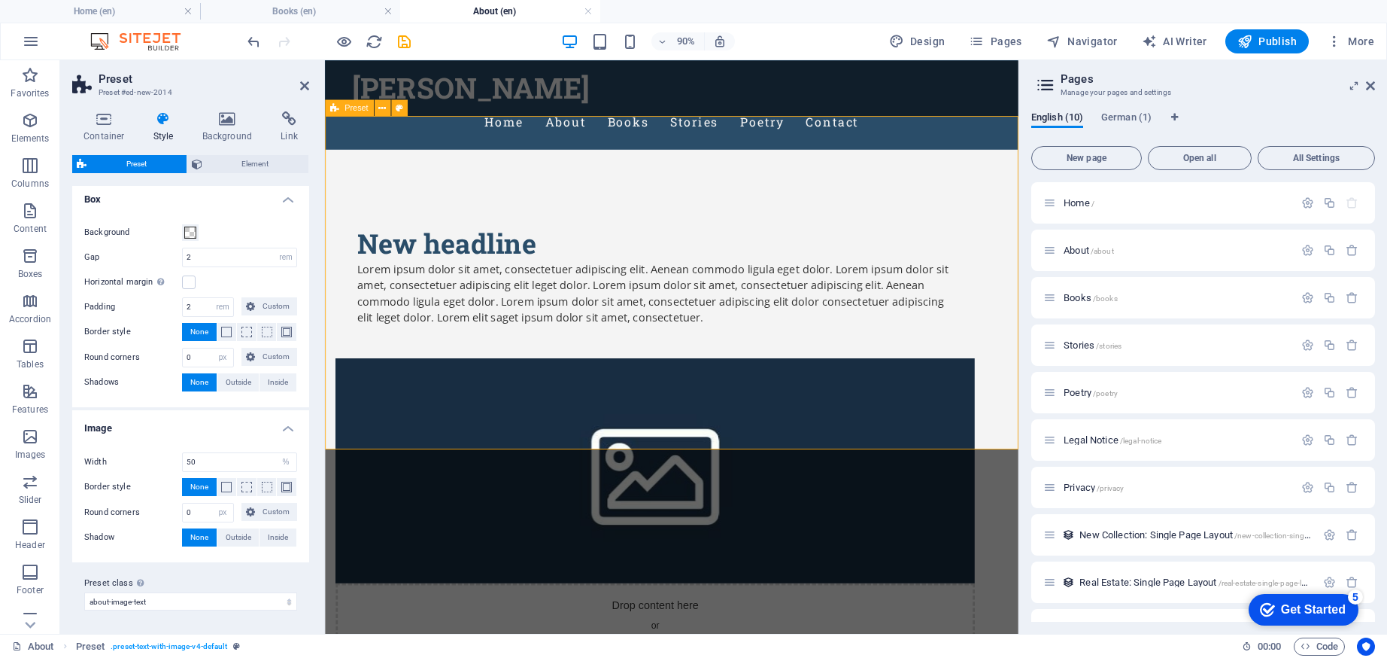
click at [895, 391] on figure at bounding box center [692, 516] width 710 height 250
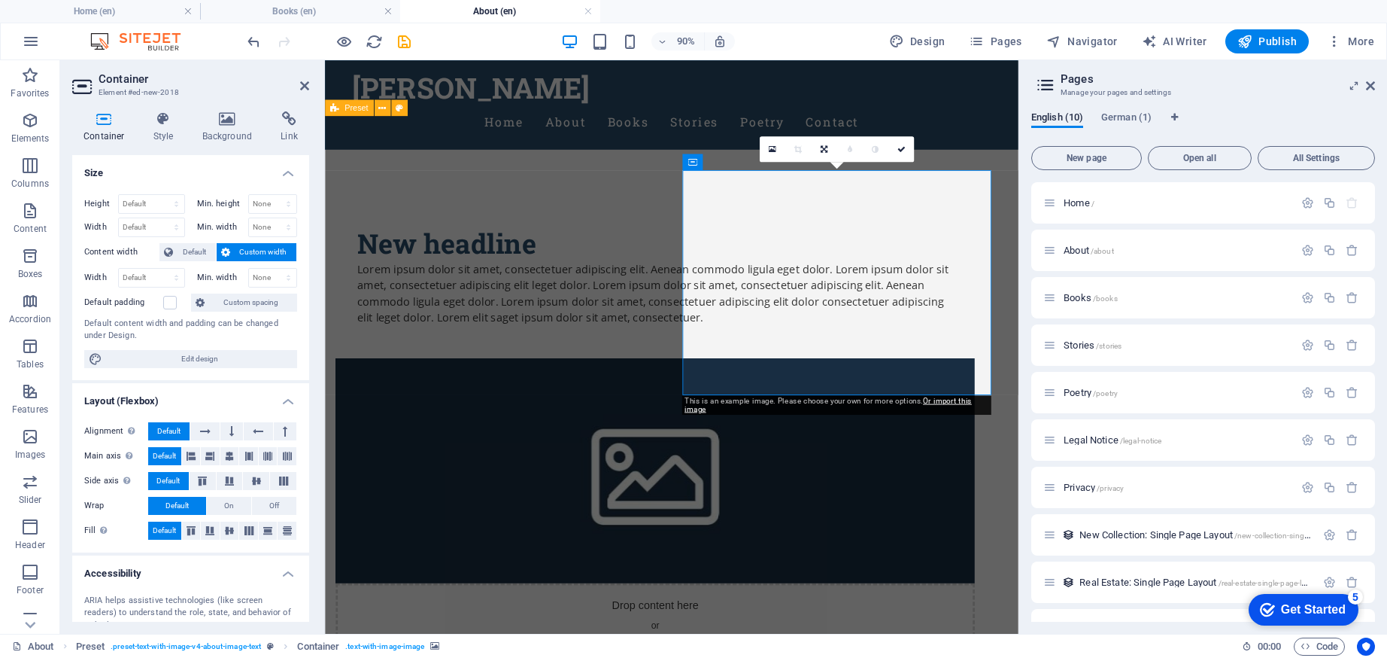
click at [892, 391] on figure at bounding box center [692, 516] width 710 height 250
click at [241, 126] on h4 "Background" at bounding box center [230, 127] width 79 height 32
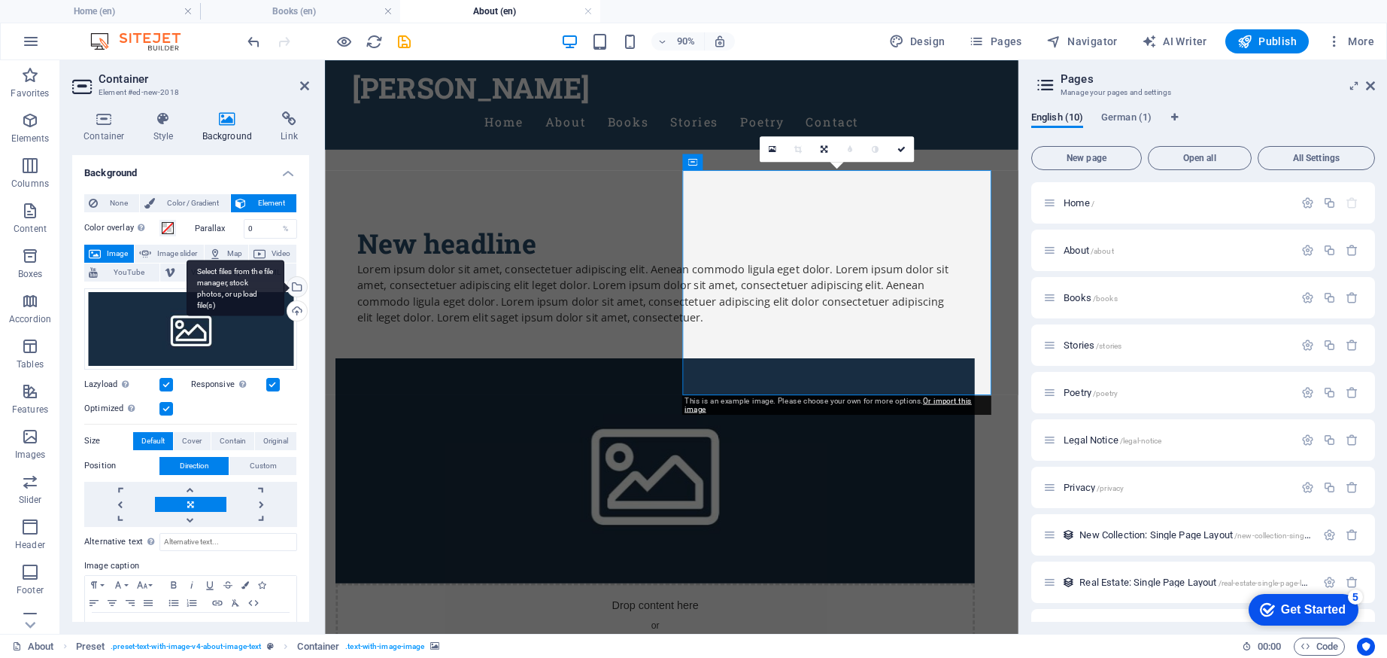
click at [284, 286] on div "Select files from the file manager, stock photos, or upload file(s)" at bounding box center [236, 288] width 98 height 56
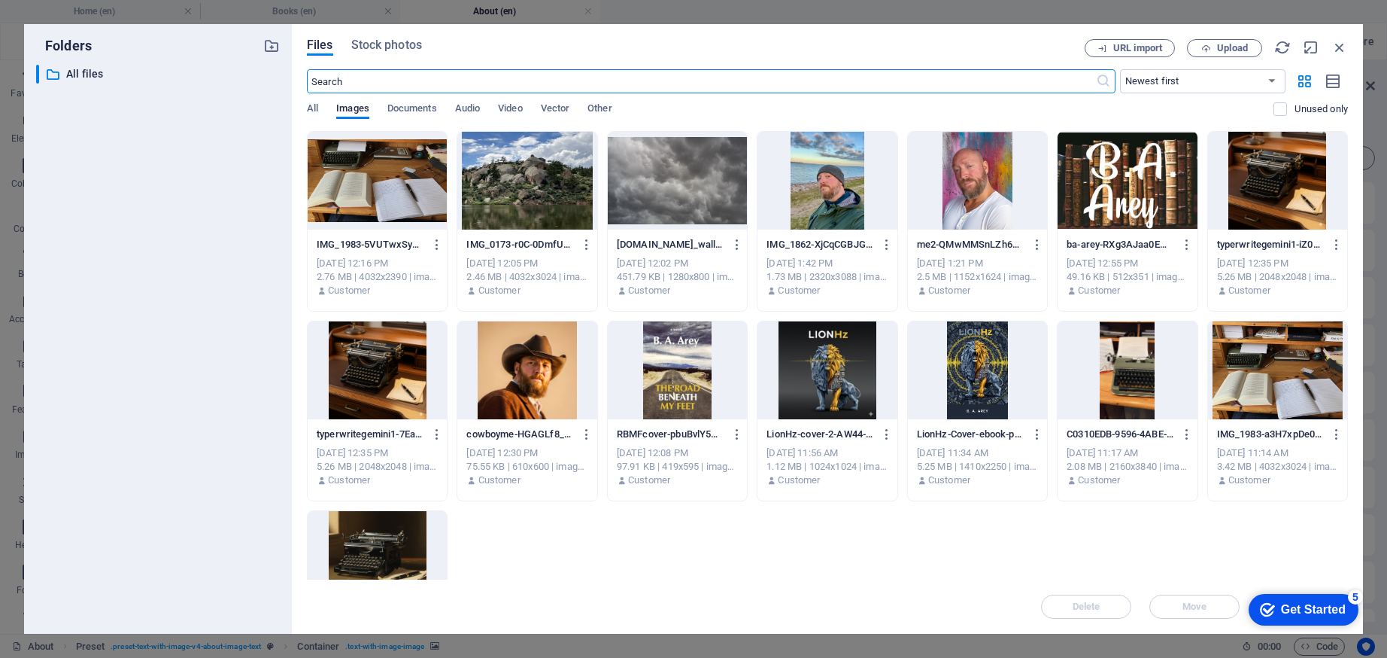
click at [551, 379] on div at bounding box center [526, 370] width 139 height 98
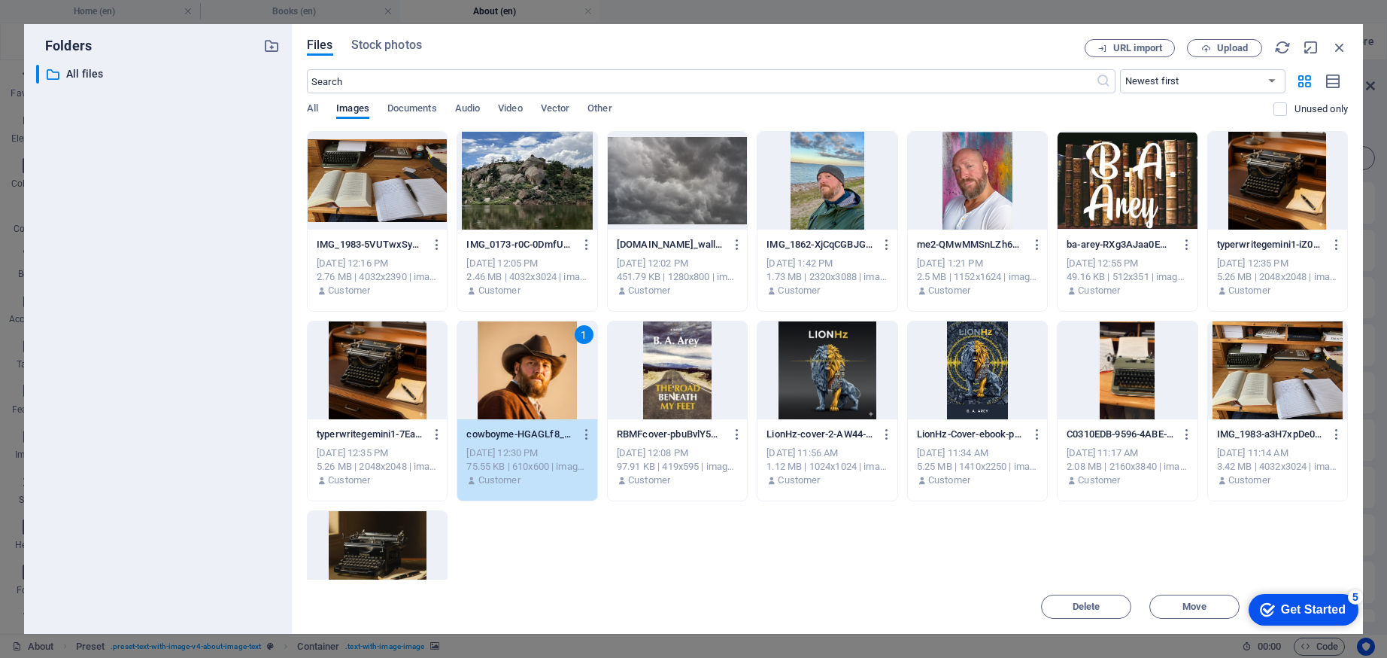
click at [551, 379] on div "1" at bounding box center [526, 370] width 139 height 98
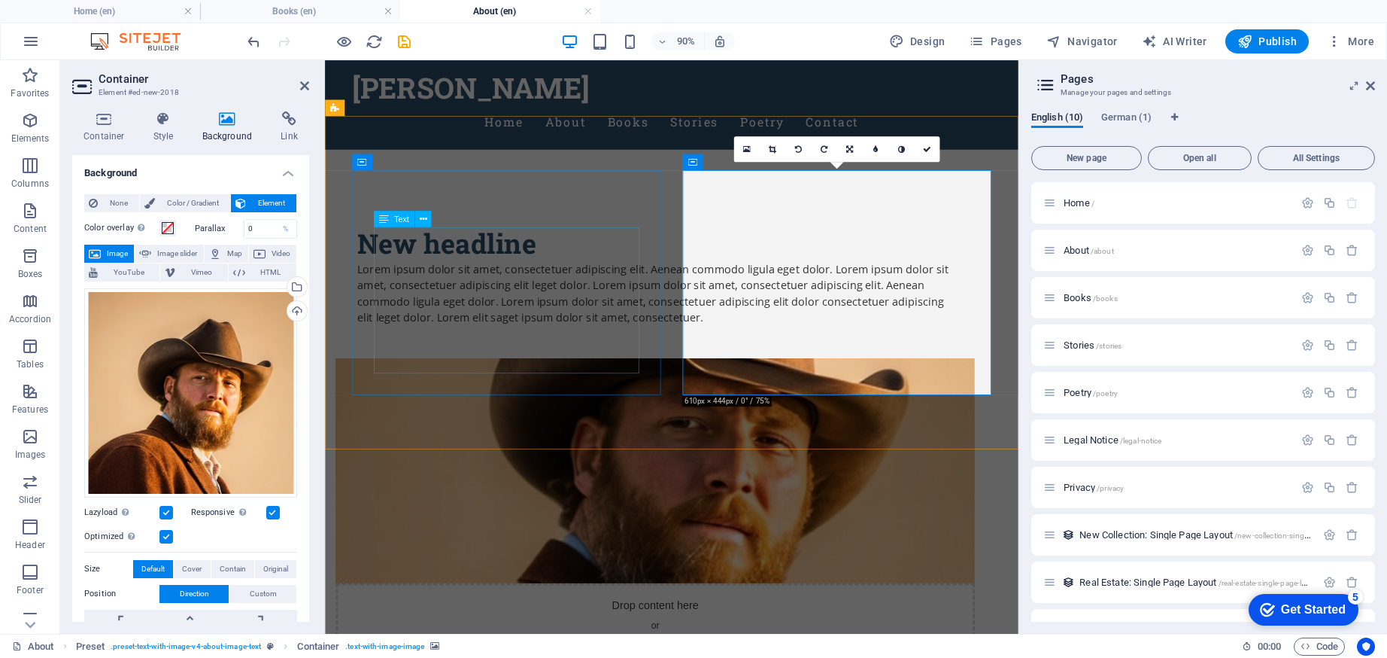
click at [472, 311] on div "Lorem ipsum dolor sit amet, consectetuer adipiscing elit. Aenean commodo ligula…" at bounding box center [692, 319] width 662 height 72
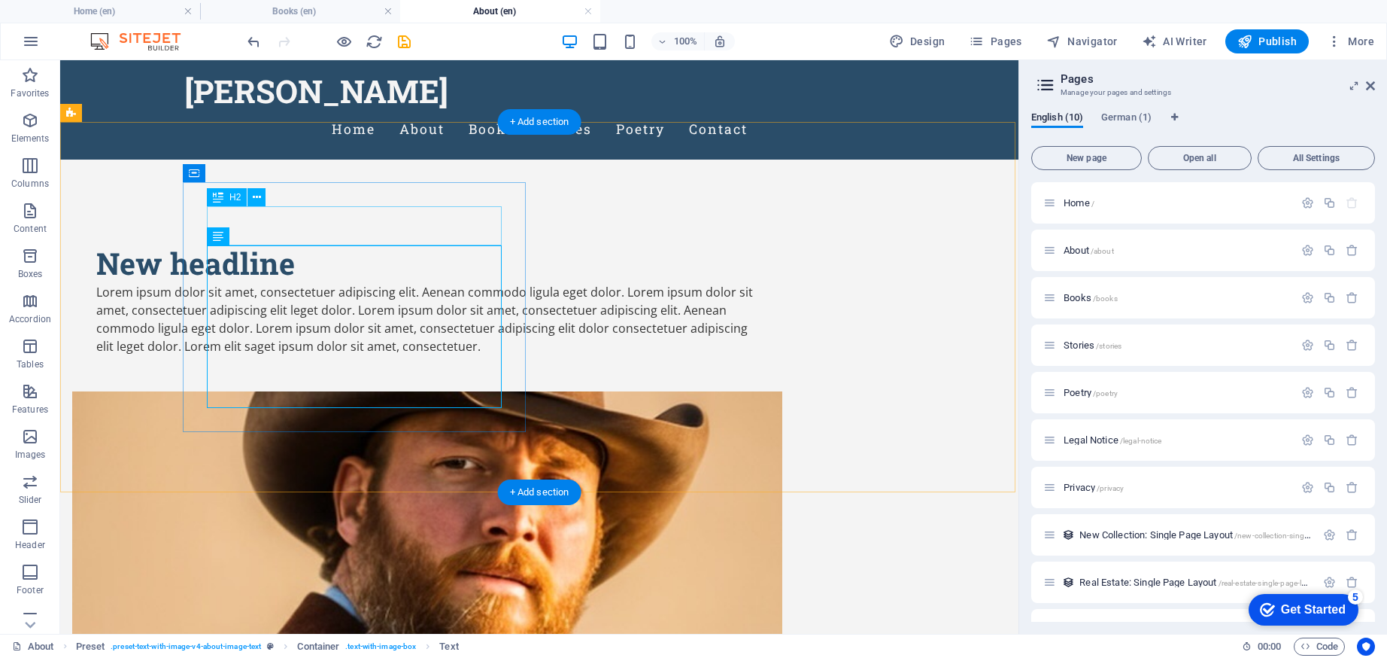
click at [348, 244] on div "New headline" at bounding box center [427, 263] width 662 height 39
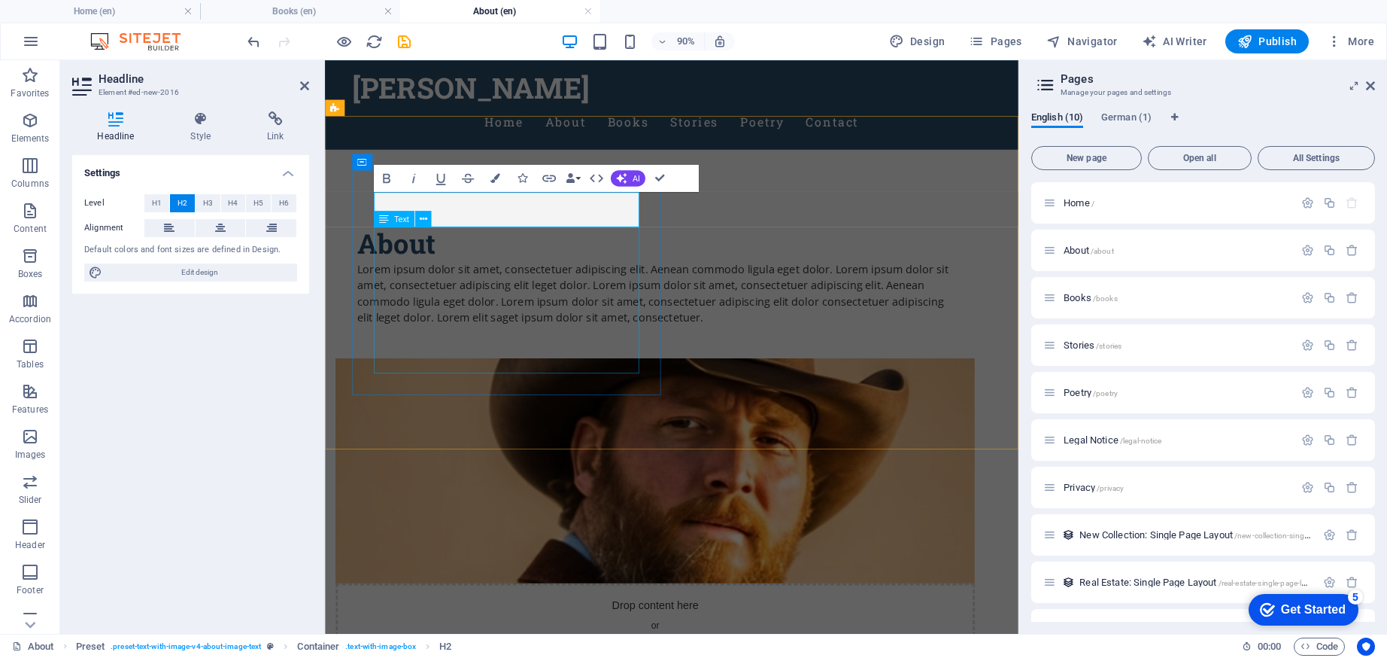
click at [457, 308] on div "Lorem ipsum dolor sit amet, consectetuer adipiscing elit. Aenean commodo ligula…" at bounding box center [692, 319] width 662 height 72
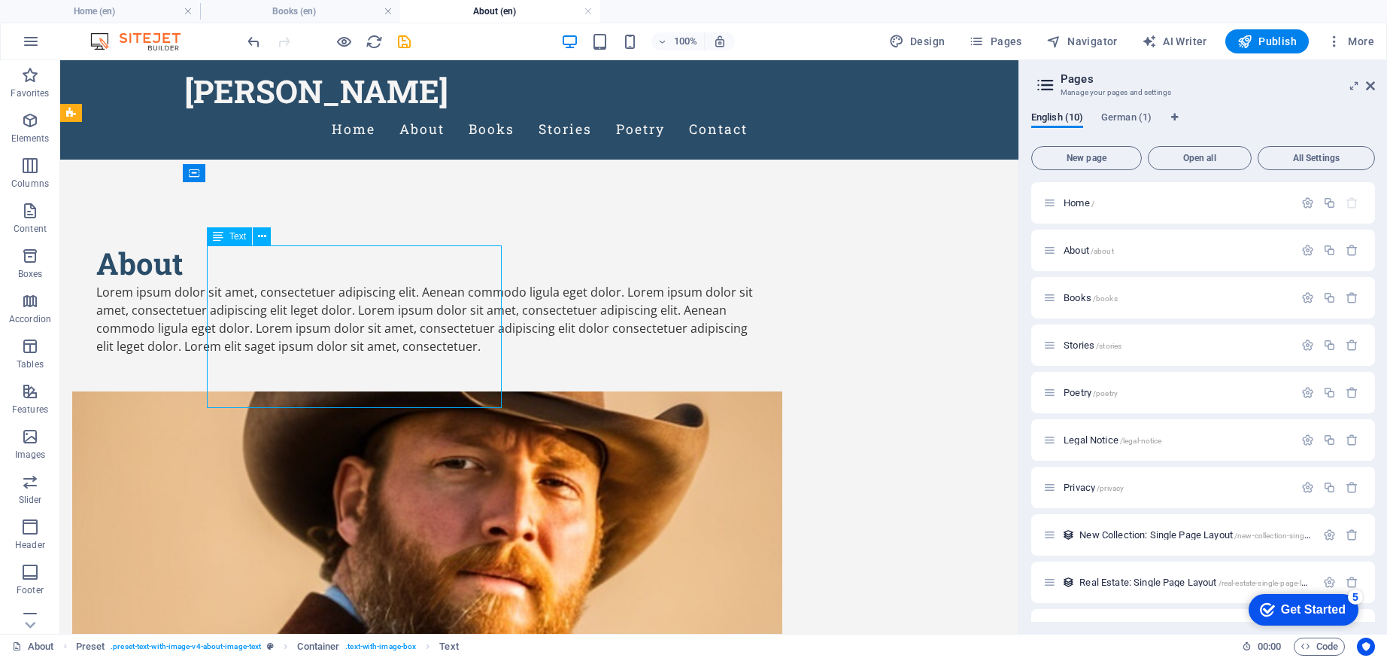
click at [391, 355] on div "Lorem ipsum dolor sit amet, consectetuer adipiscing elit. Aenean commodo ligula…" at bounding box center [427, 319] width 662 height 72
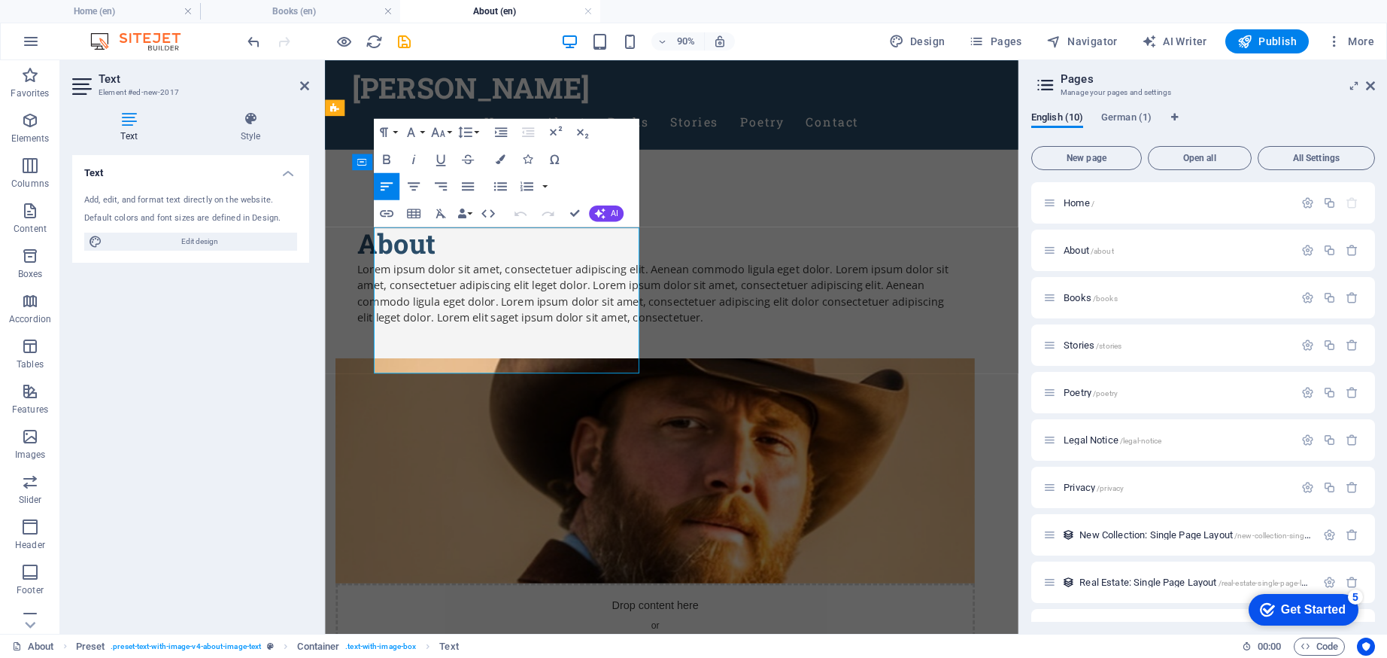
click at [406, 355] on p "Lorem ipsum dolor sit amet, consectetuer adipiscing elit. Aenean commodo ligula…" at bounding box center [692, 319] width 662 height 72
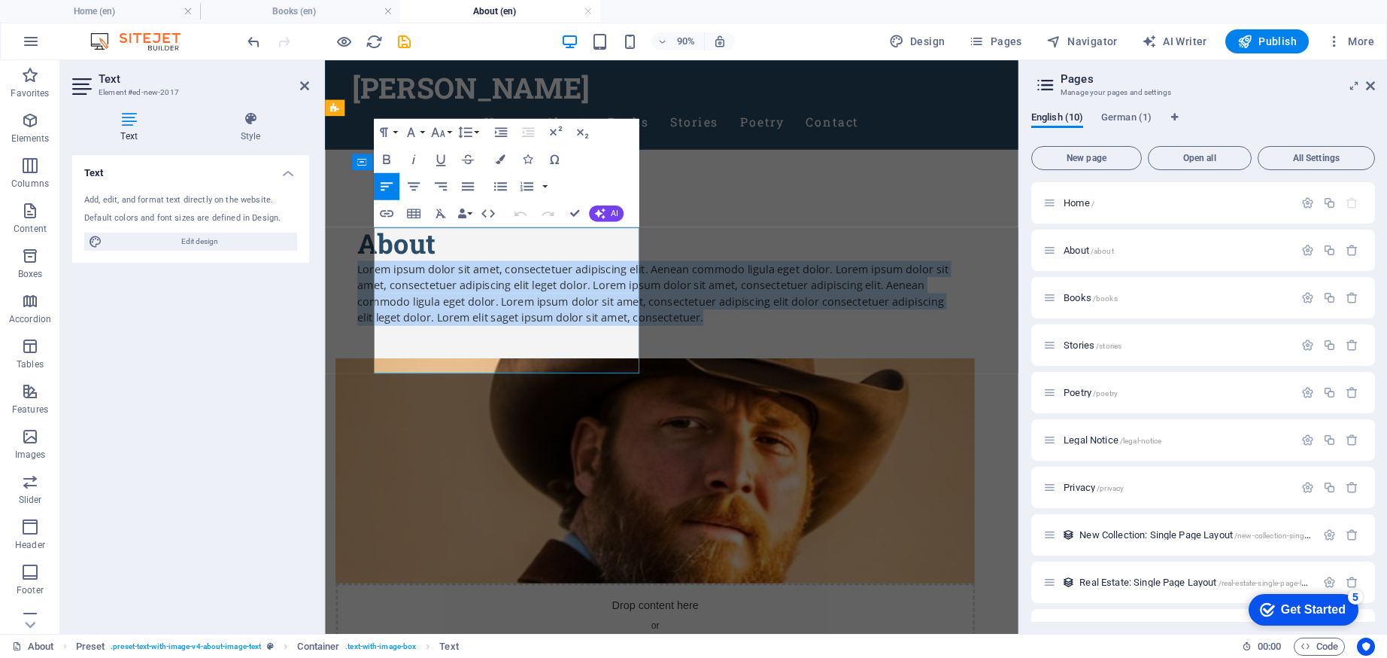
click at [406, 355] on p "Lorem ipsum dolor sit amet, consectetuer adipiscing elit. Aenean commodo ligula…" at bounding box center [692, 319] width 662 height 72
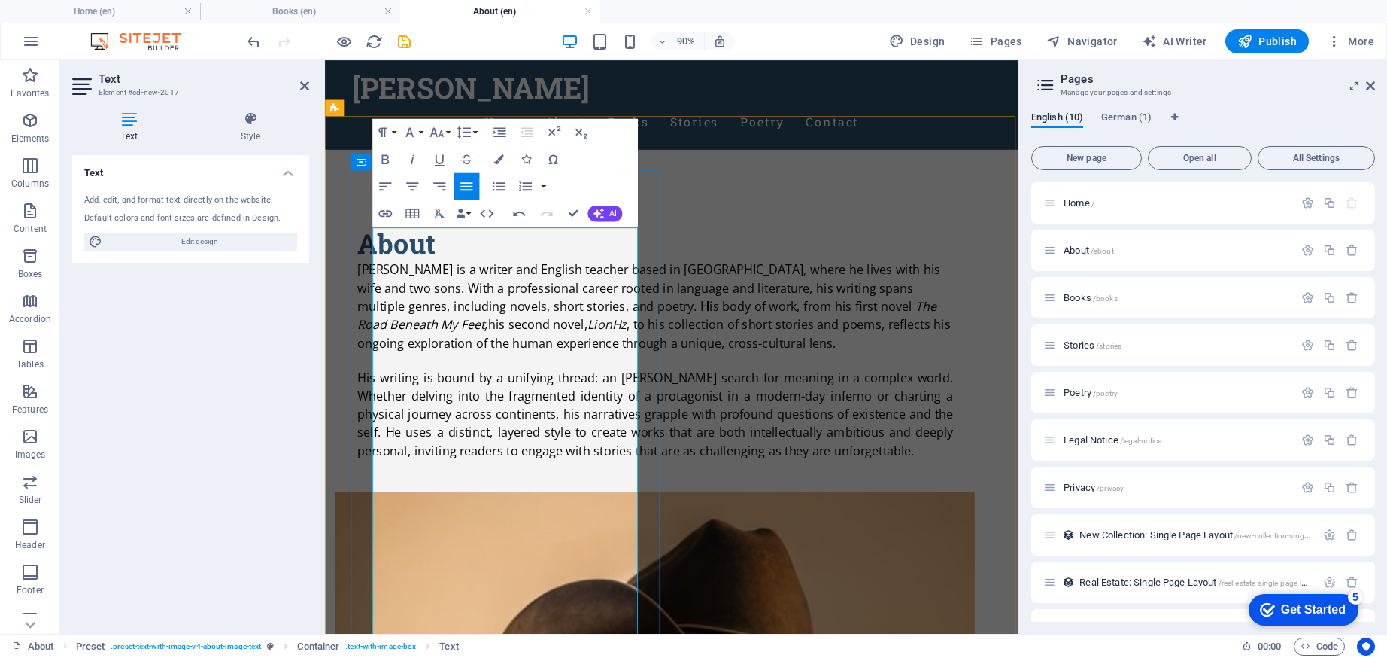
click at [491, 342] on span "[PERSON_NAME] is a writer and English teacher based in [GEOGRAPHIC_DATA], where…" at bounding box center [685, 313] width 648 height 59
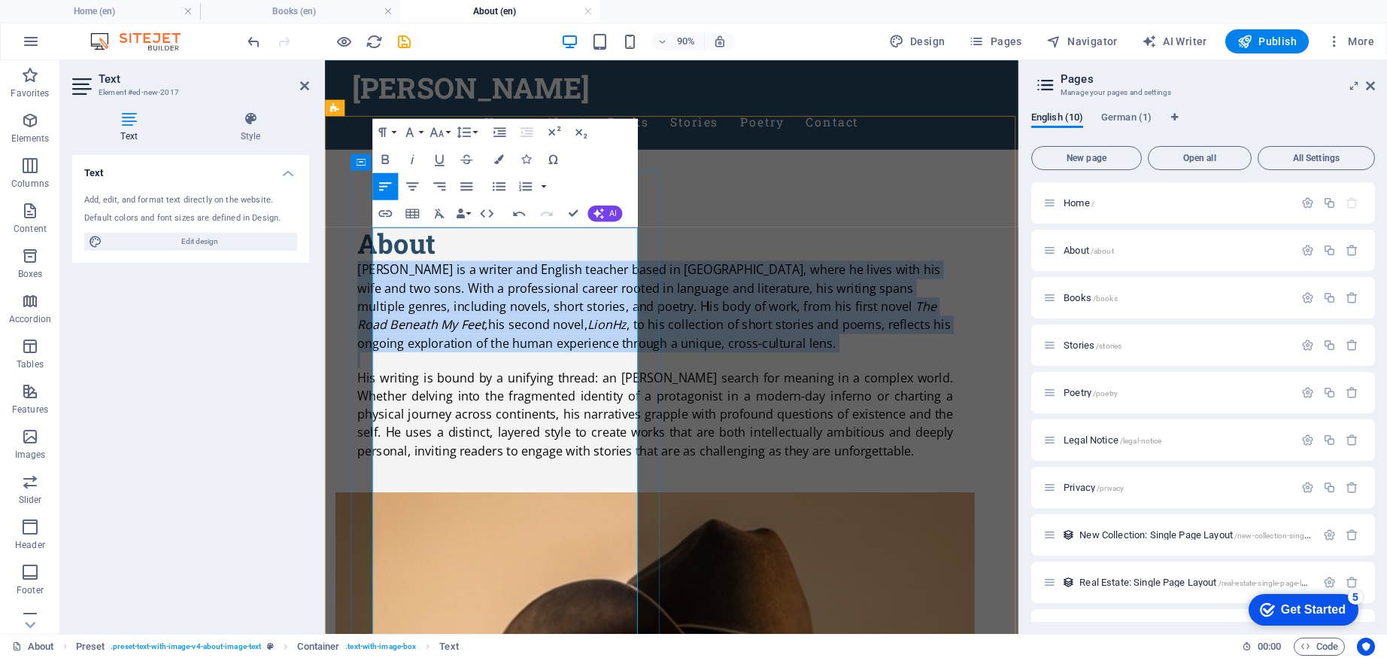
click at [491, 342] on span "[PERSON_NAME] is a writer and English teacher based in [GEOGRAPHIC_DATA], where…" at bounding box center [685, 313] width 648 height 59
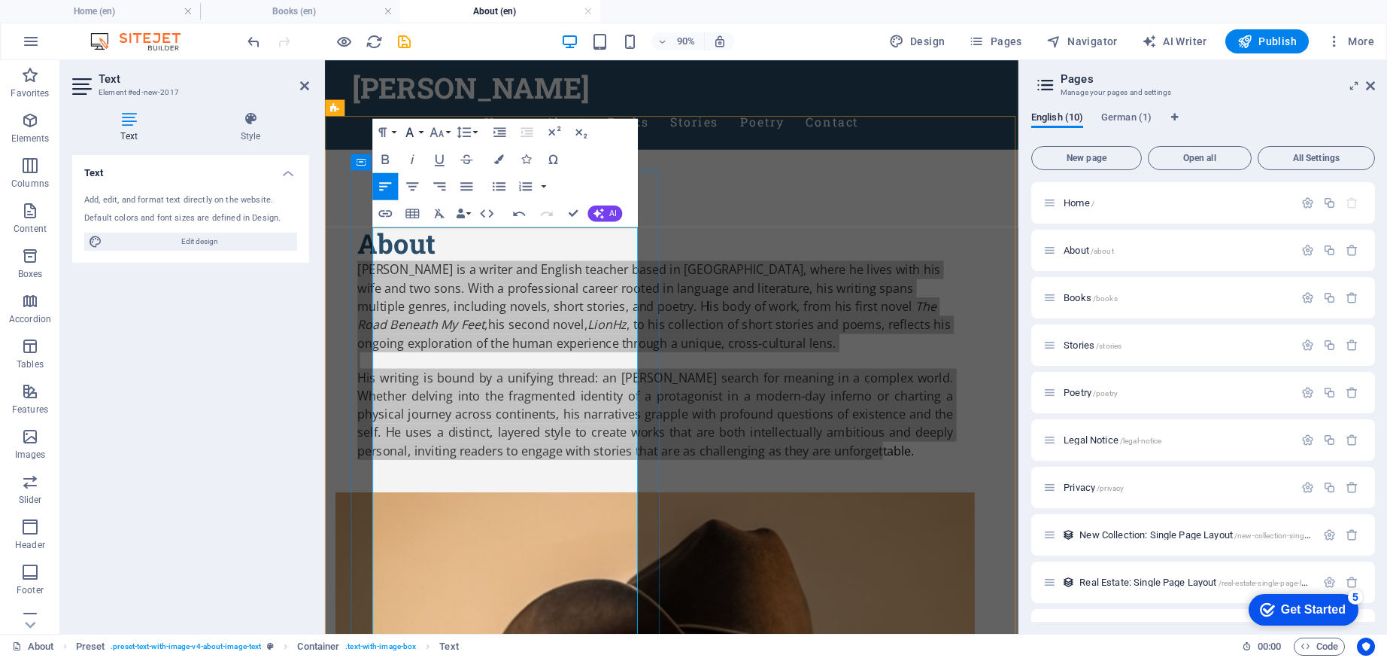
click at [412, 133] on icon "button" at bounding box center [410, 132] width 8 height 10
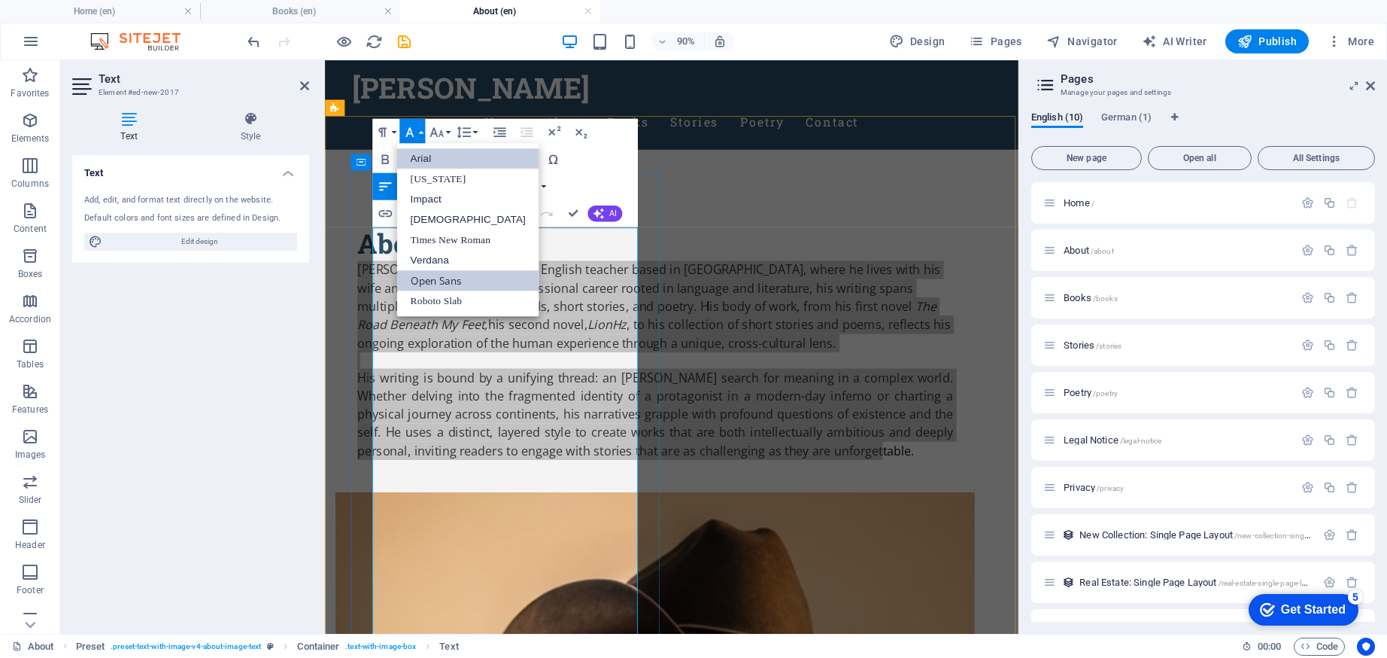
scroll to position [0, 0]
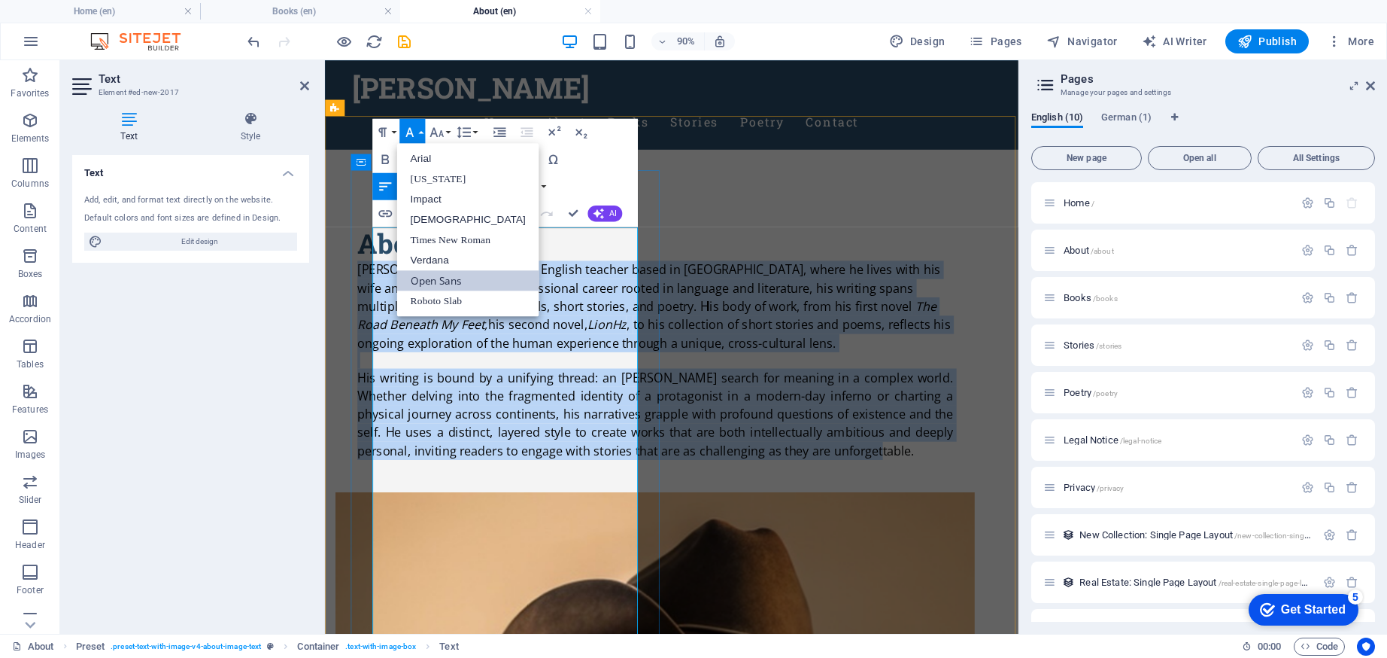
click at [445, 276] on link "Open Sans" at bounding box center [467, 280] width 142 height 20
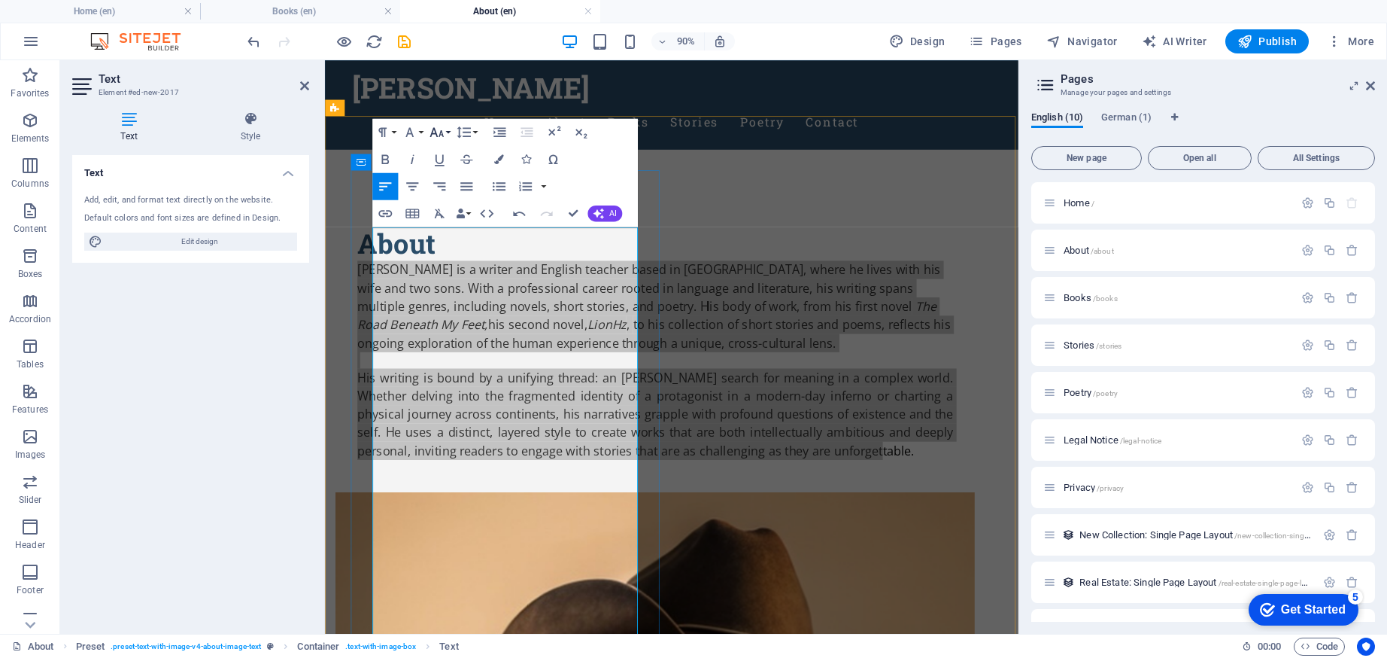
click at [433, 131] on icon "button" at bounding box center [437, 132] width 14 height 10
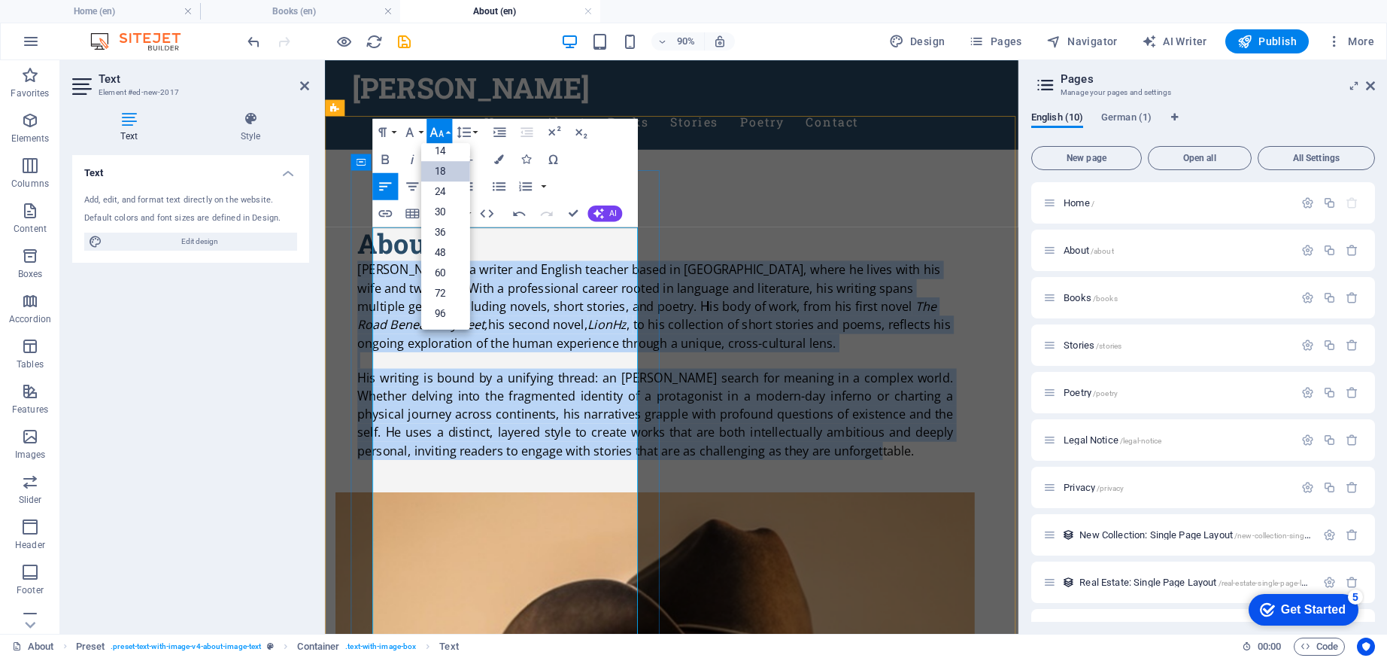
click at [441, 169] on link "18" at bounding box center [445, 171] width 49 height 20
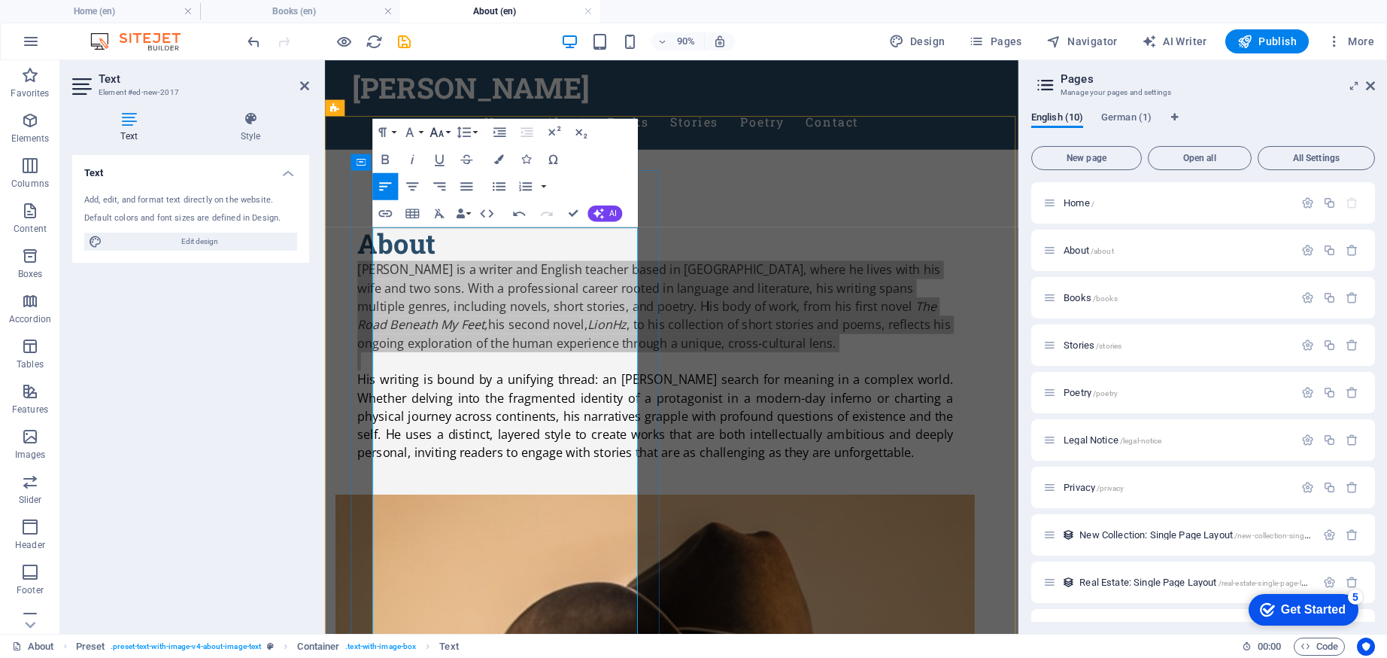
click at [440, 135] on icon "button" at bounding box center [437, 132] width 17 height 17
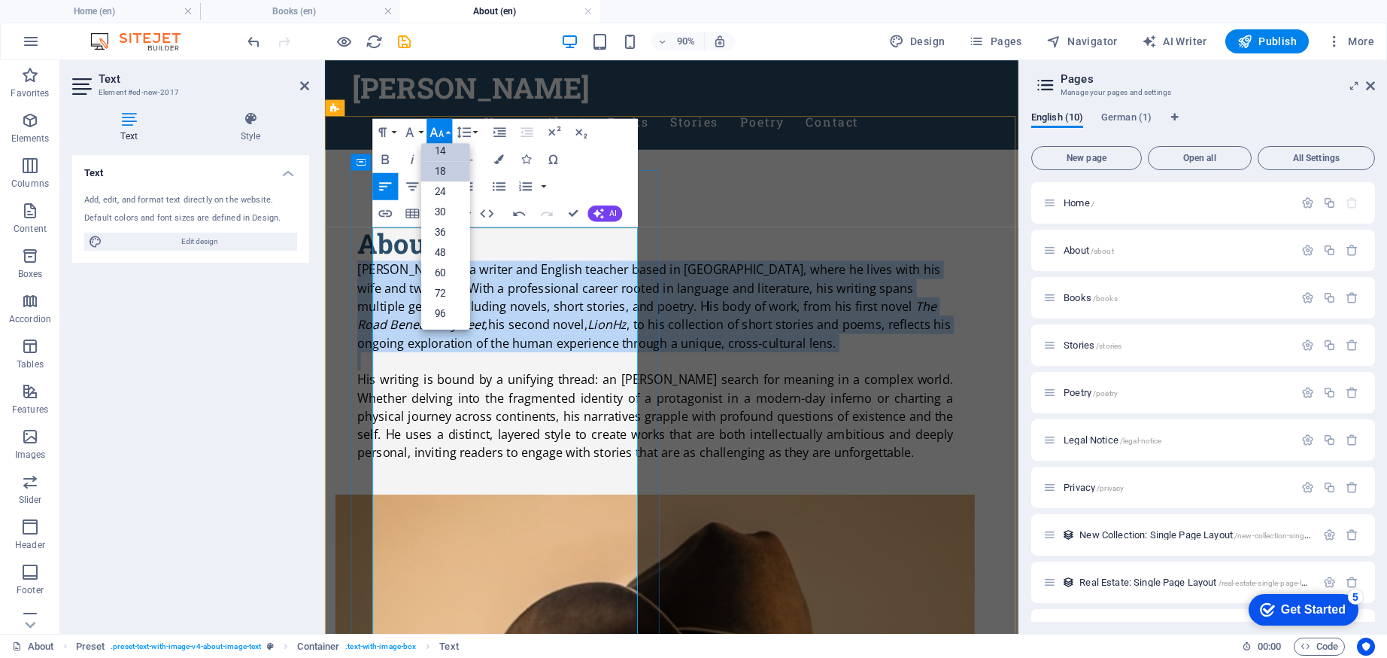
click at [442, 151] on link "14" at bounding box center [445, 151] width 49 height 20
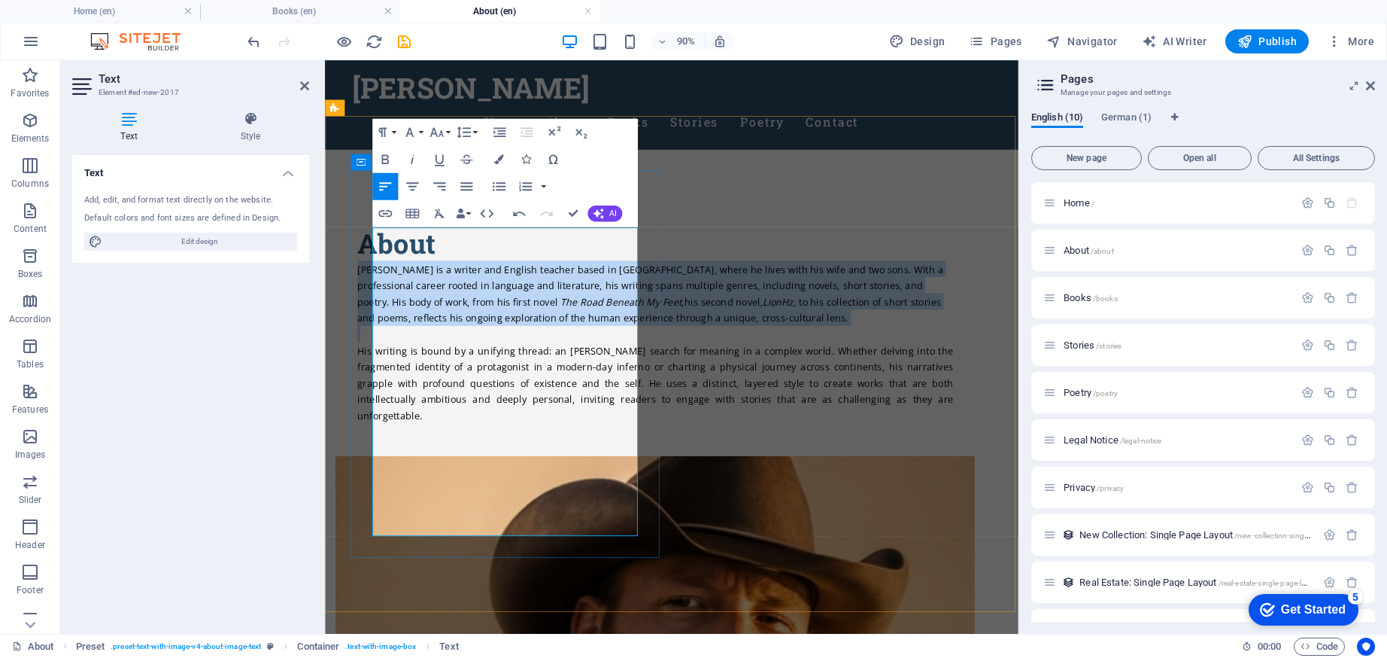
click at [559, 373] on p at bounding box center [692, 364] width 662 height 18
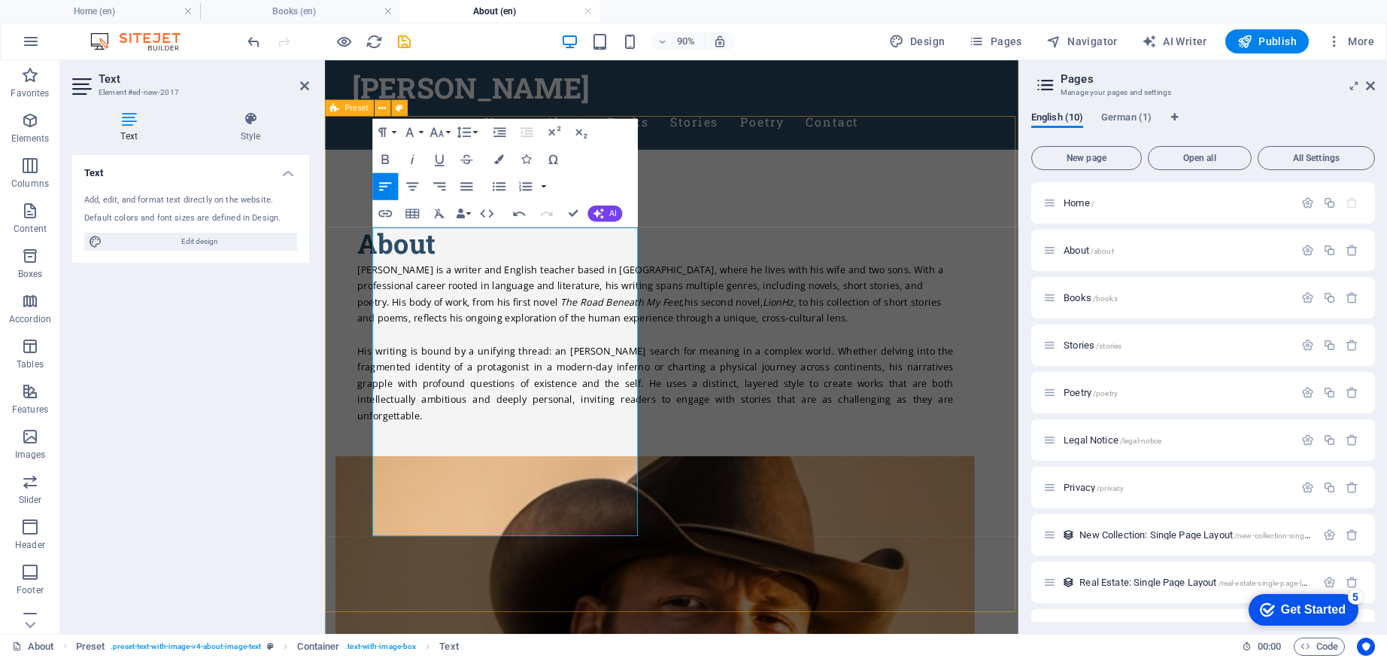
click at [618, 657] on div "About [PERSON_NAME] is a writer and [DEMOGRAPHIC_DATA] teacher based in [GEOGRA…" at bounding box center [710, 627] width 770 height 937
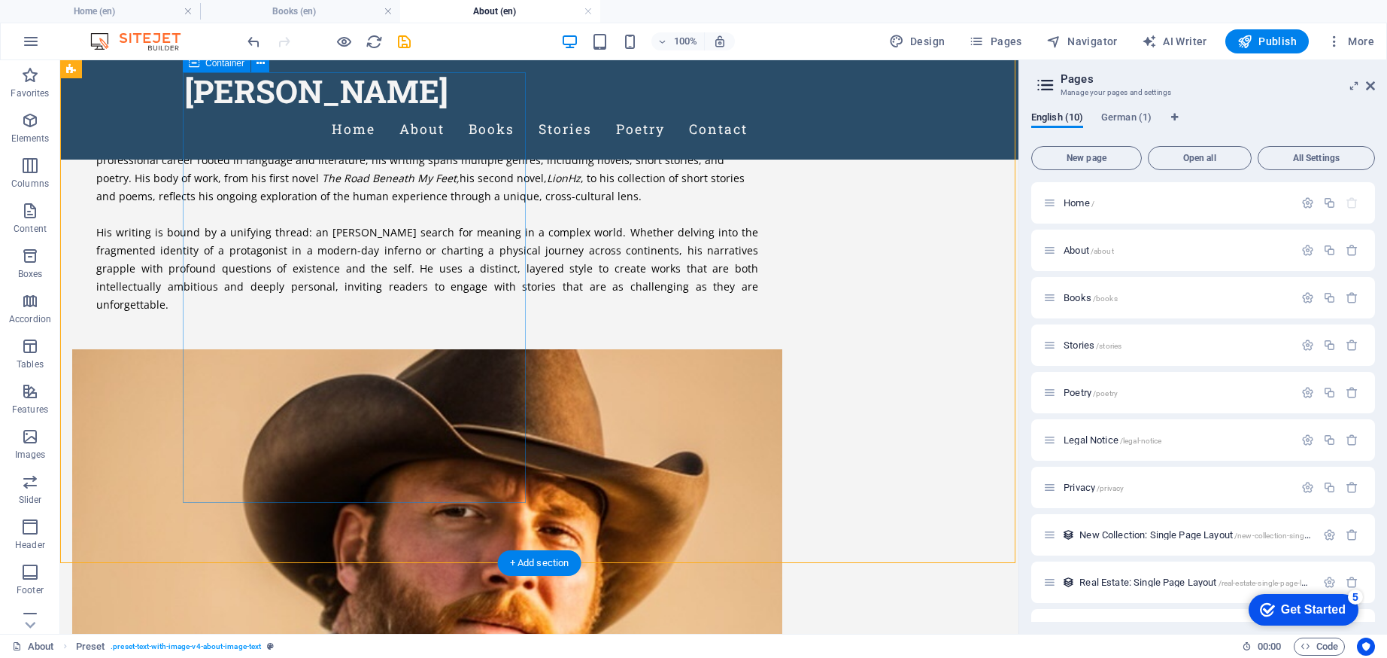
scroll to position [41, 0]
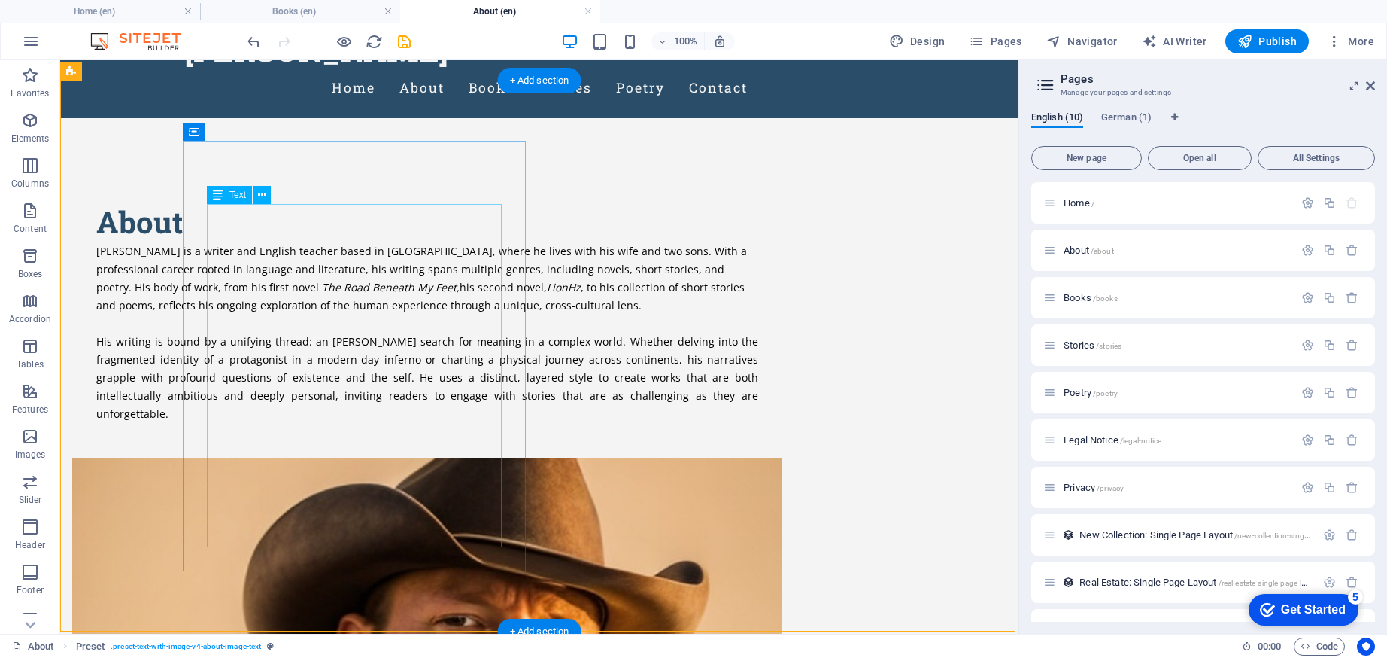
click at [386, 422] on div "[PERSON_NAME] is a writer and English teacher based in [GEOGRAPHIC_DATA], where…" at bounding box center [427, 331] width 662 height 181
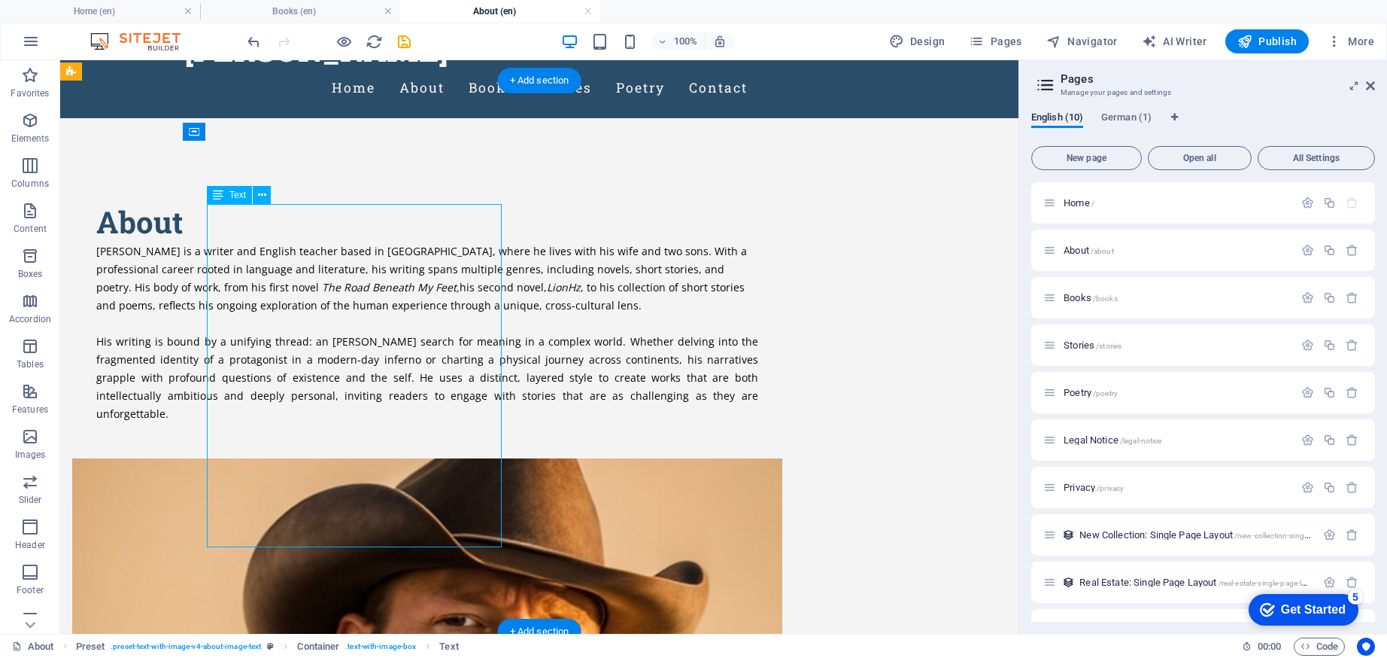
click at [386, 422] on div "[PERSON_NAME] is a writer and English teacher based in [GEOGRAPHIC_DATA], where…" at bounding box center [427, 331] width 662 height 181
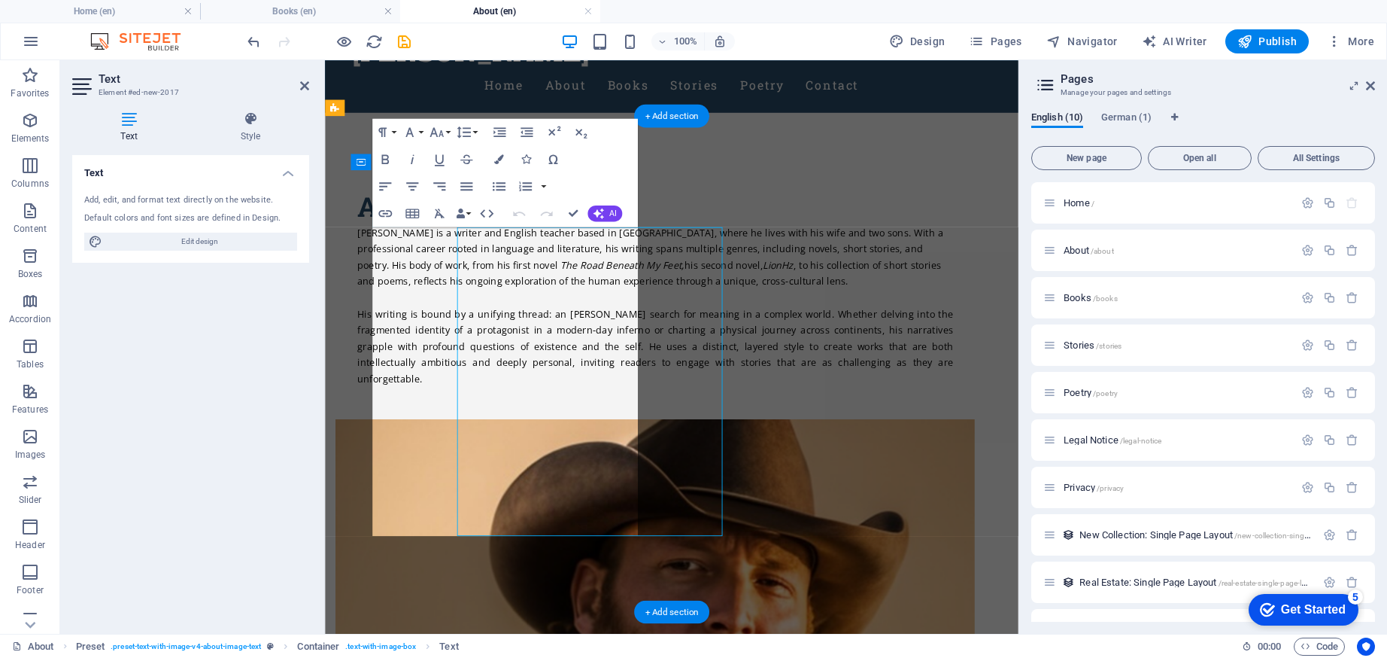
click at [393, 421] on span "His writing is bound by a unifying thread: an [PERSON_NAME] search for meaning …" at bounding box center [692, 377] width 662 height 87
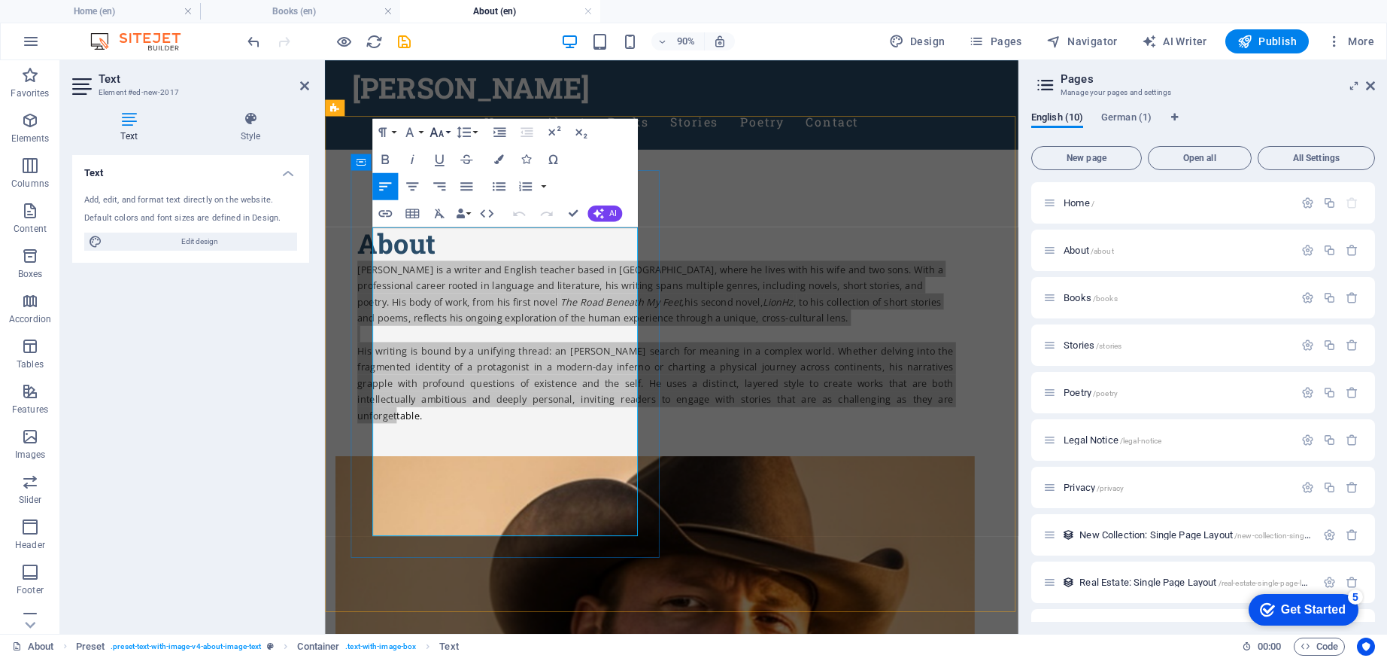
click at [436, 130] on icon "button" at bounding box center [437, 132] width 17 height 17
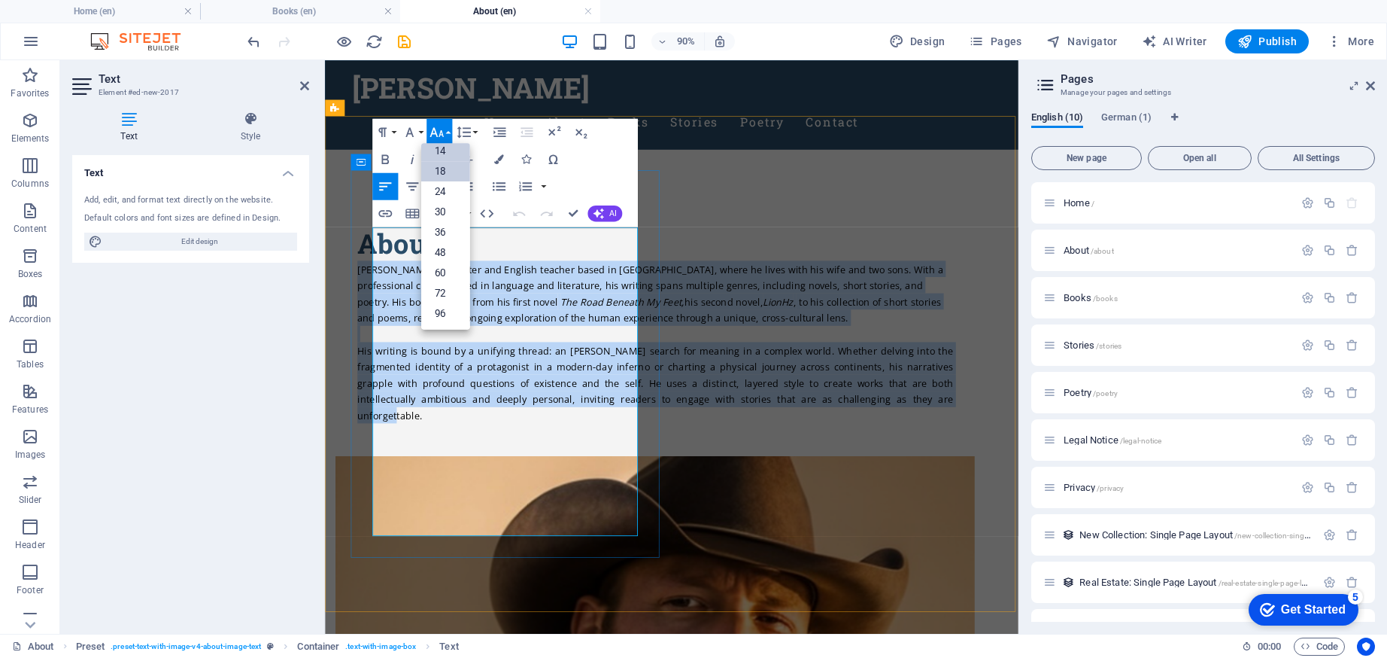
click at [445, 172] on link "18" at bounding box center [445, 171] width 49 height 20
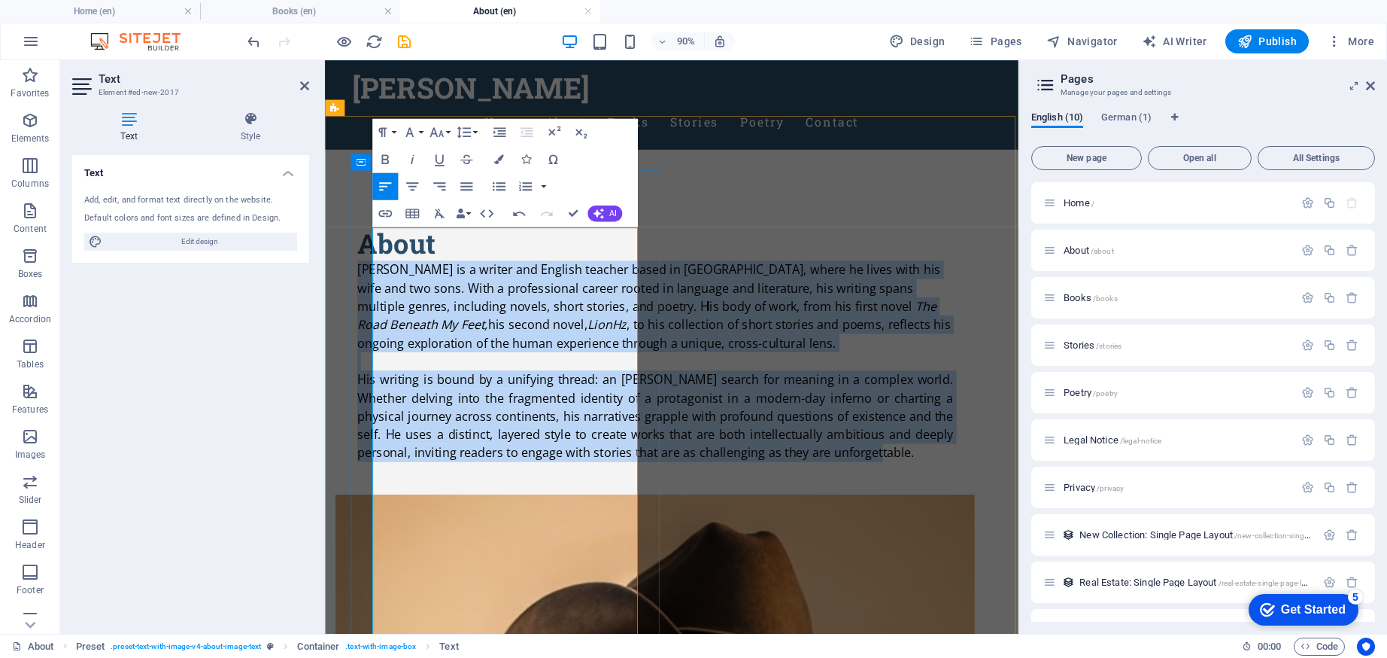
click at [497, 363] on em "The Road Beneath My Feet," at bounding box center [682, 343] width 643 height 38
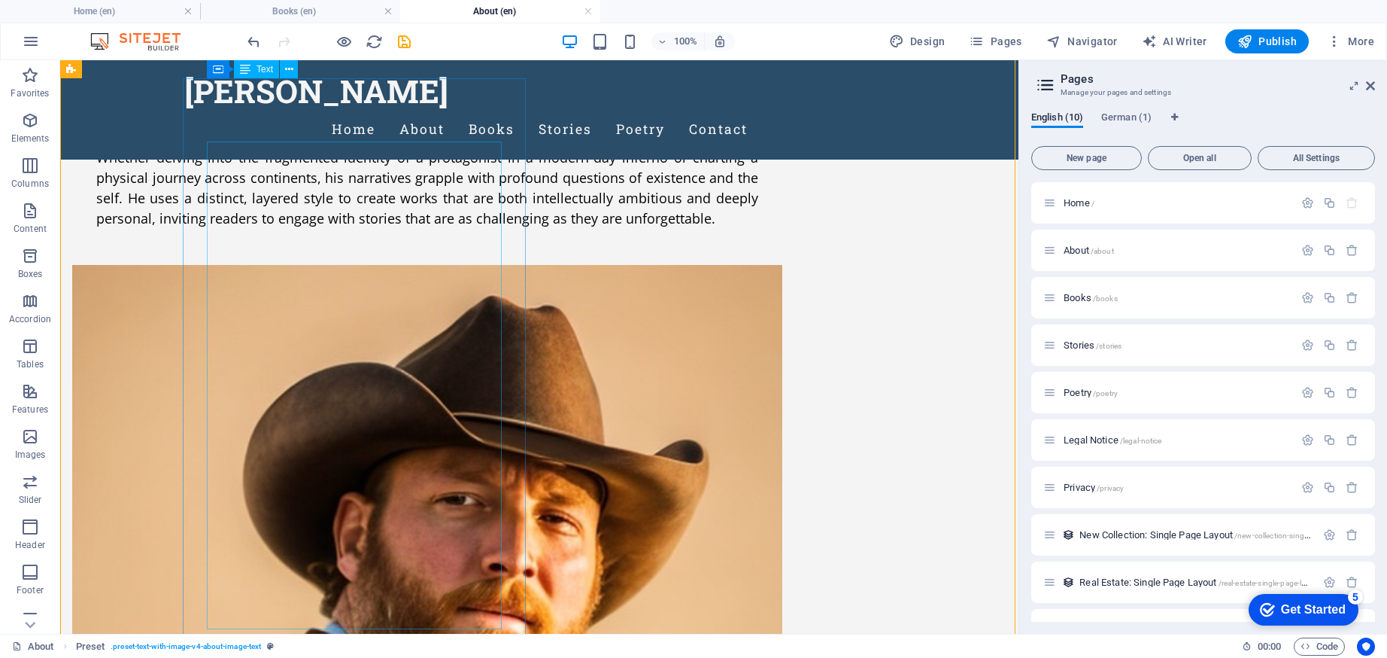
scroll to position [0, 0]
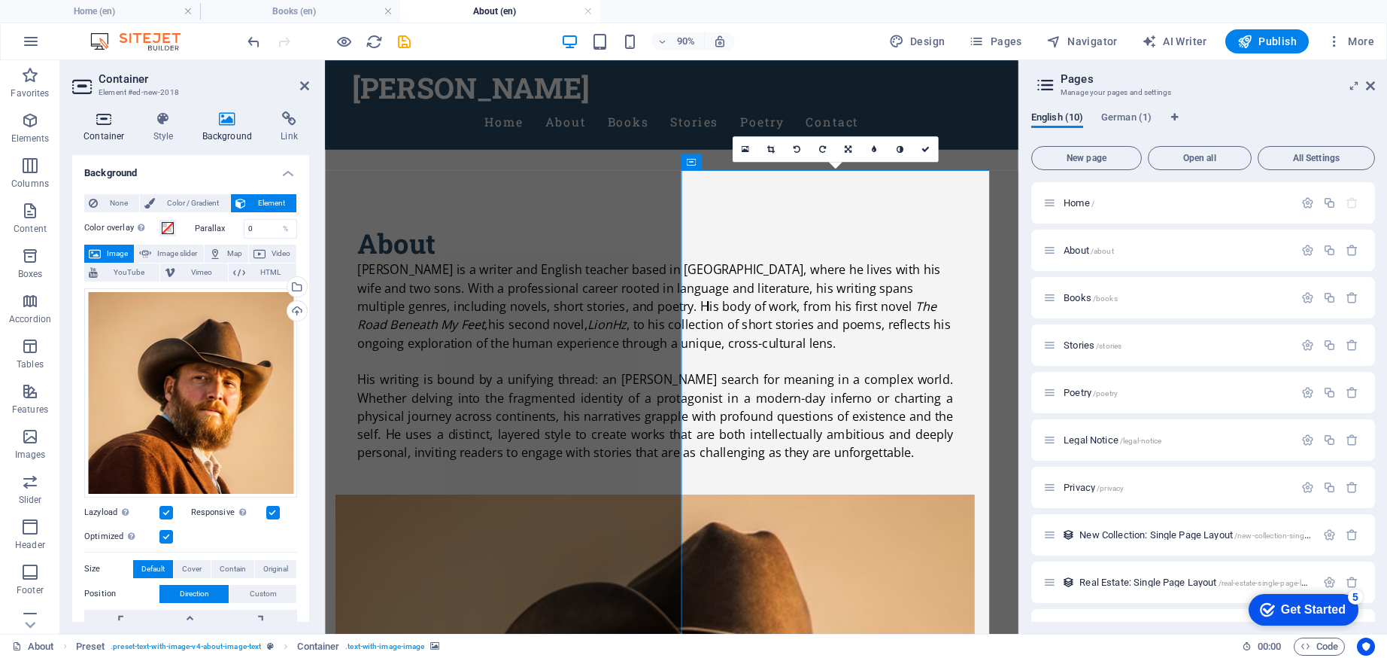
click at [101, 114] on icon at bounding box center [104, 118] width 64 height 15
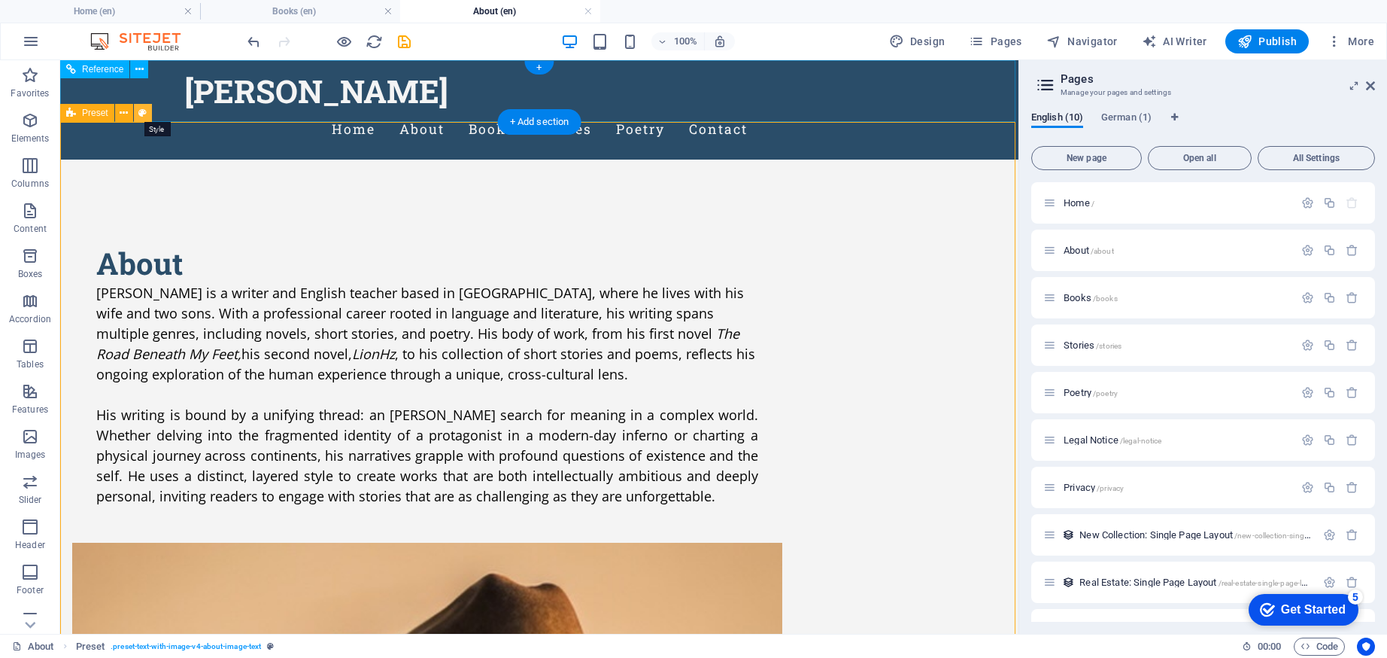
click at [142, 107] on icon at bounding box center [142, 113] width 8 height 16
select select "rem"
select select "px"
select select "%"
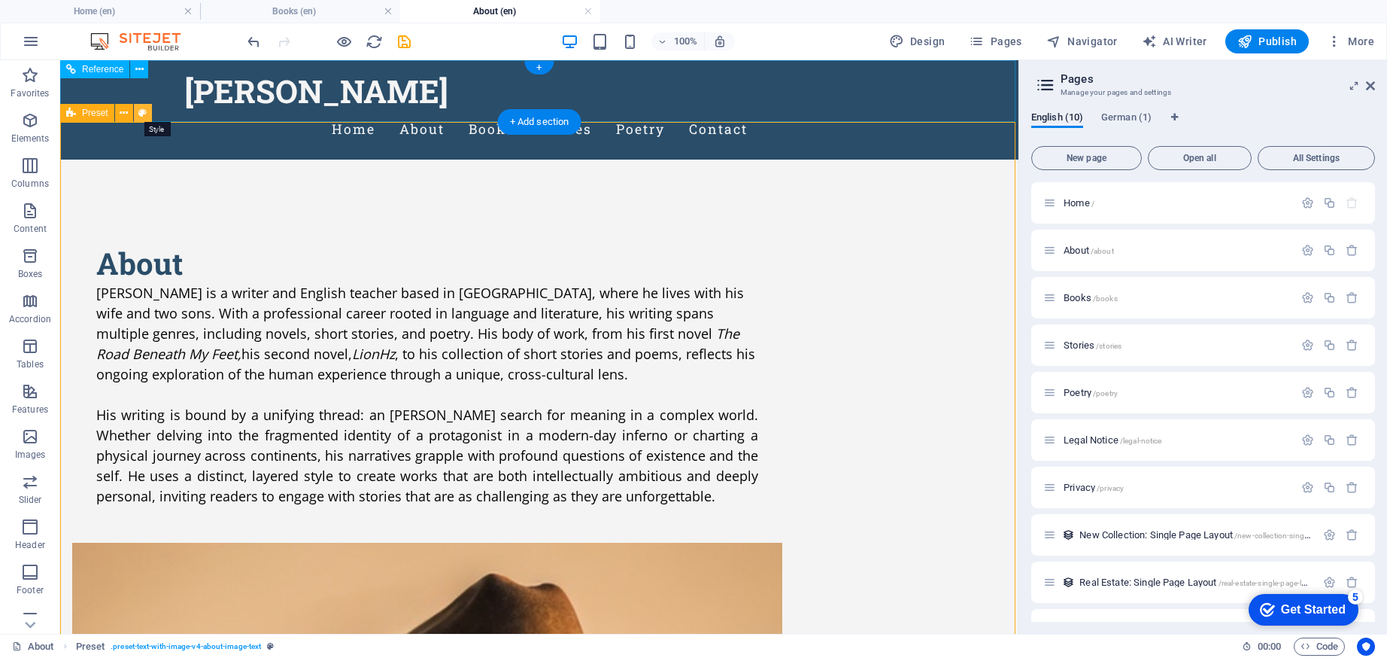
select select "px"
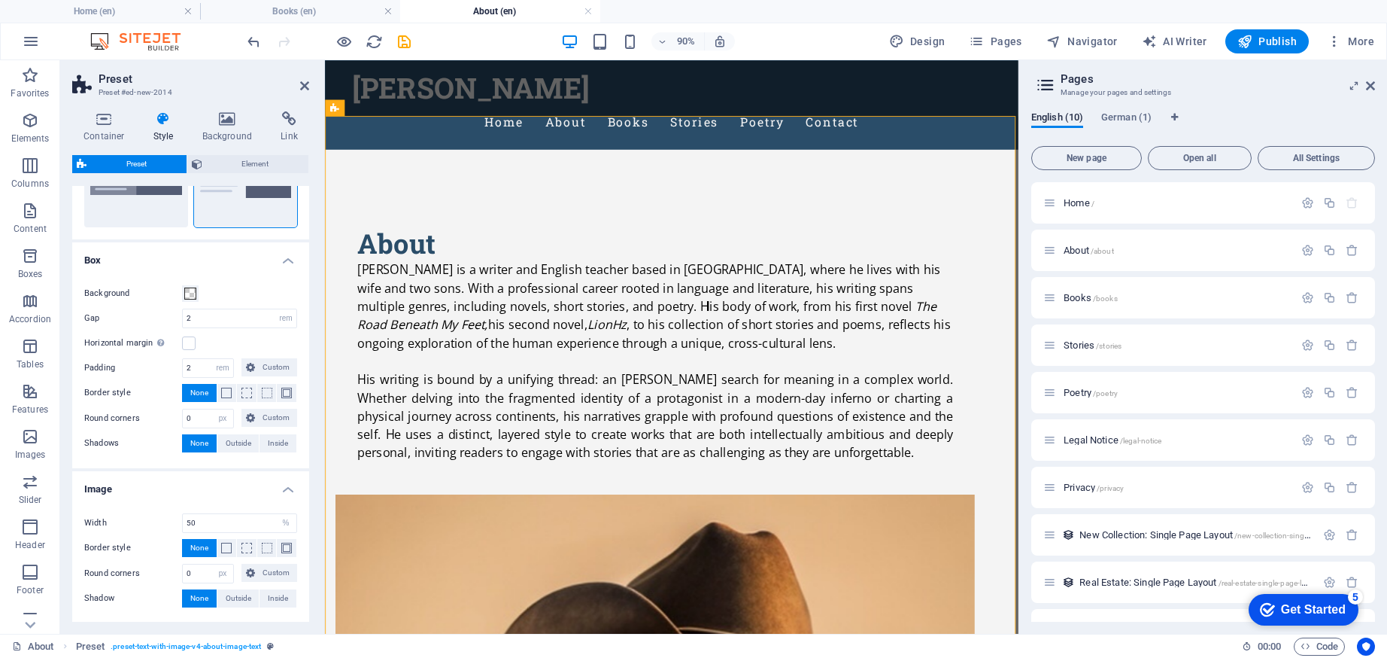
scroll to position [158, 0]
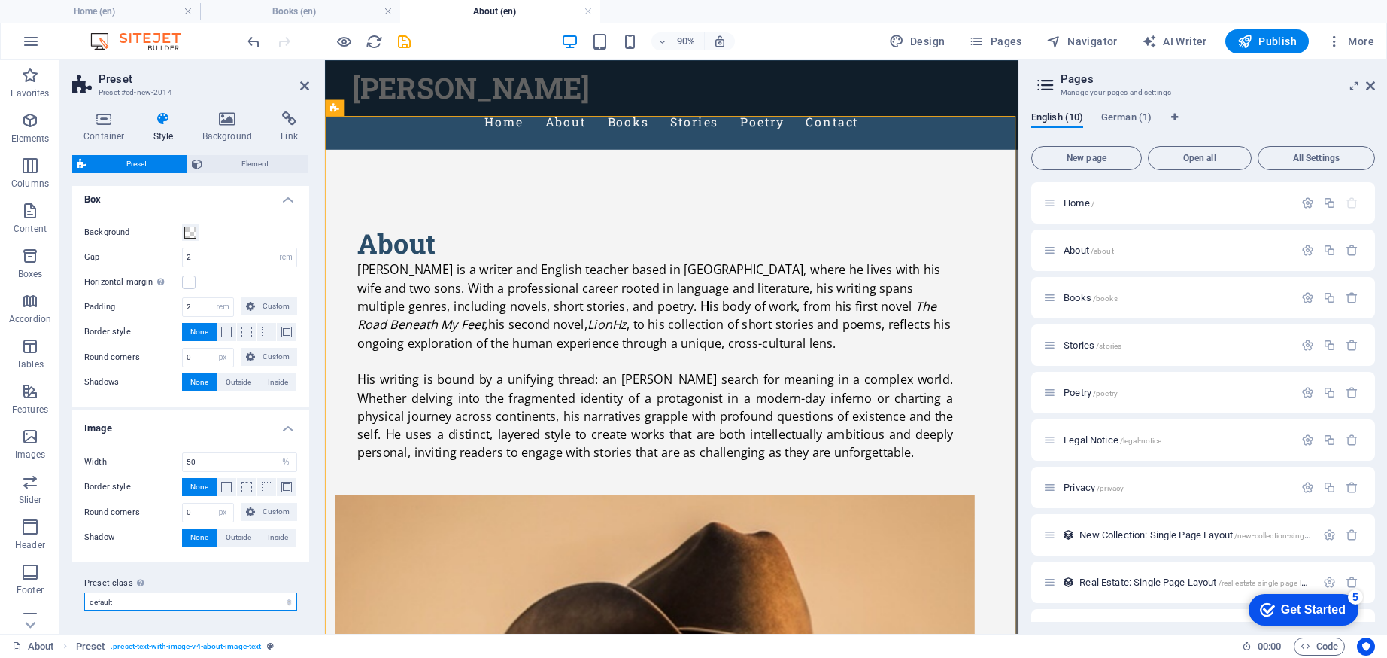
select select "preset-text-with-image-v4-default"
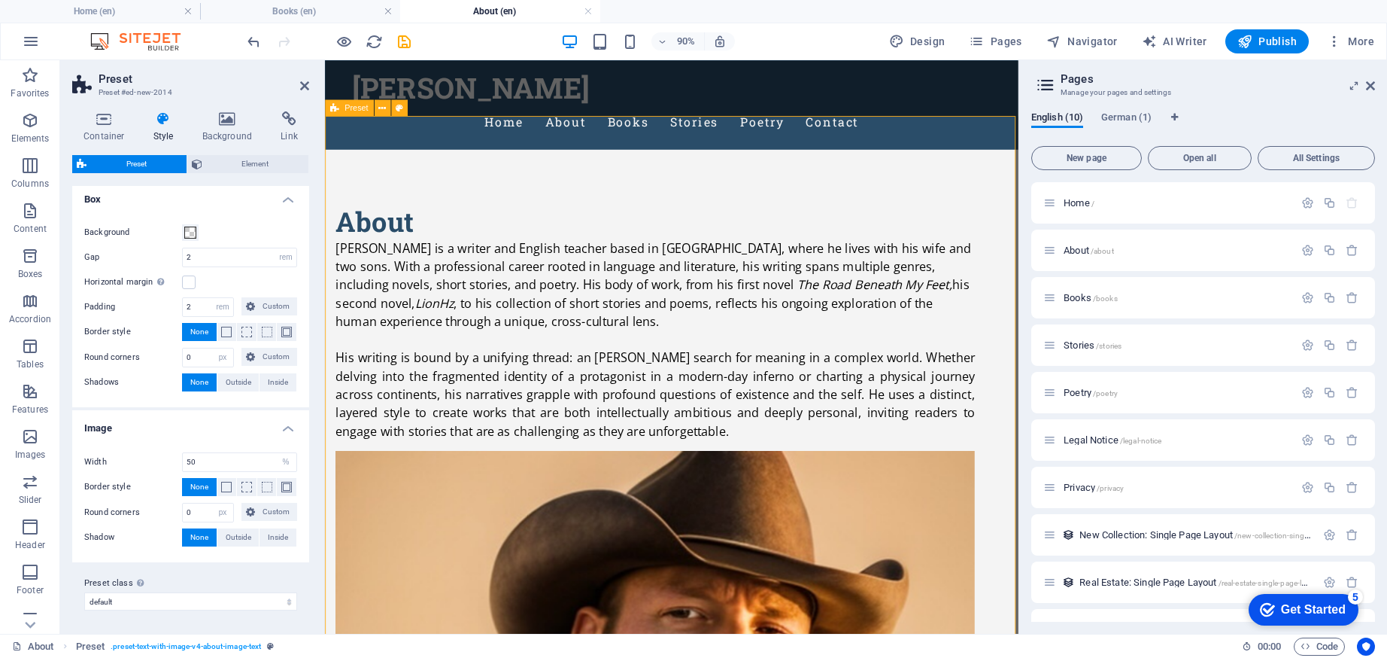
click at [492, 159] on div "About [PERSON_NAME] is a writer and [DEMOGRAPHIC_DATA] teacher based in [GEOGRA…" at bounding box center [710, 642] width 770 height 967
click at [241, 130] on h4 "Background" at bounding box center [230, 127] width 79 height 32
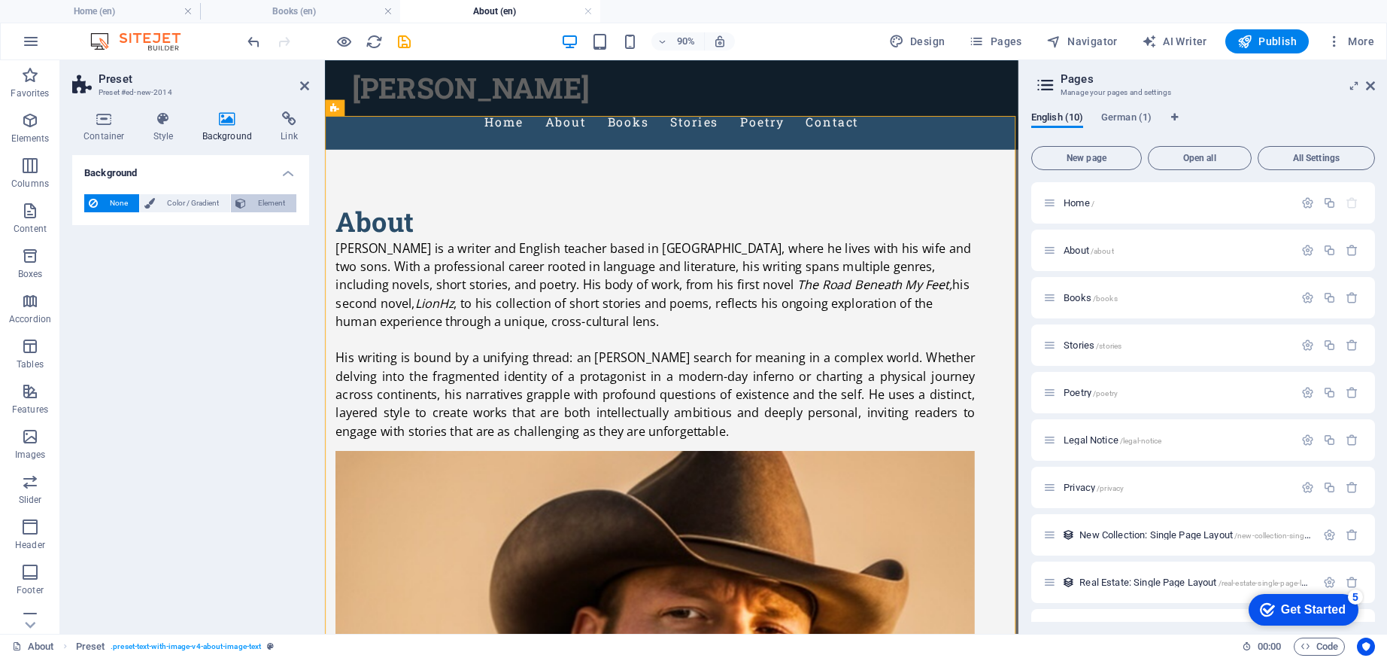
click at [276, 209] on span "Element" at bounding box center [271, 203] width 41 height 18
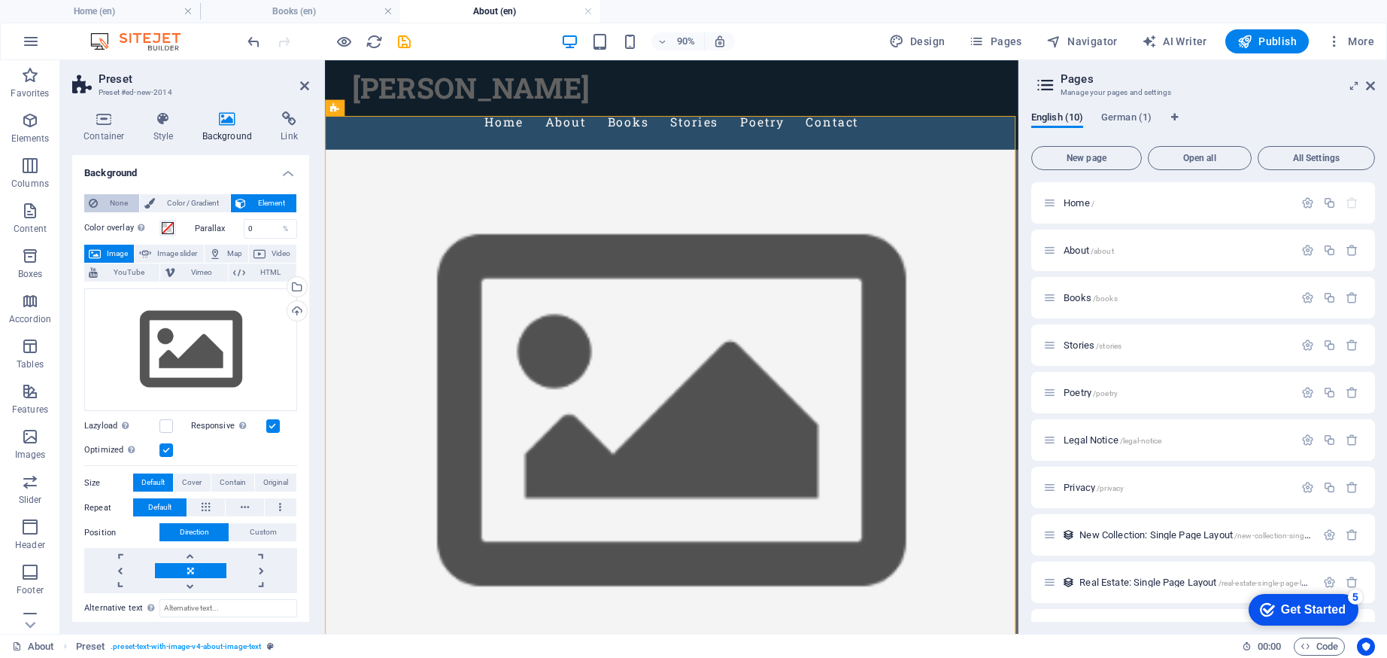
click at [124, 199] on span "None" at bounding box center [118, 203] width 32 height 18
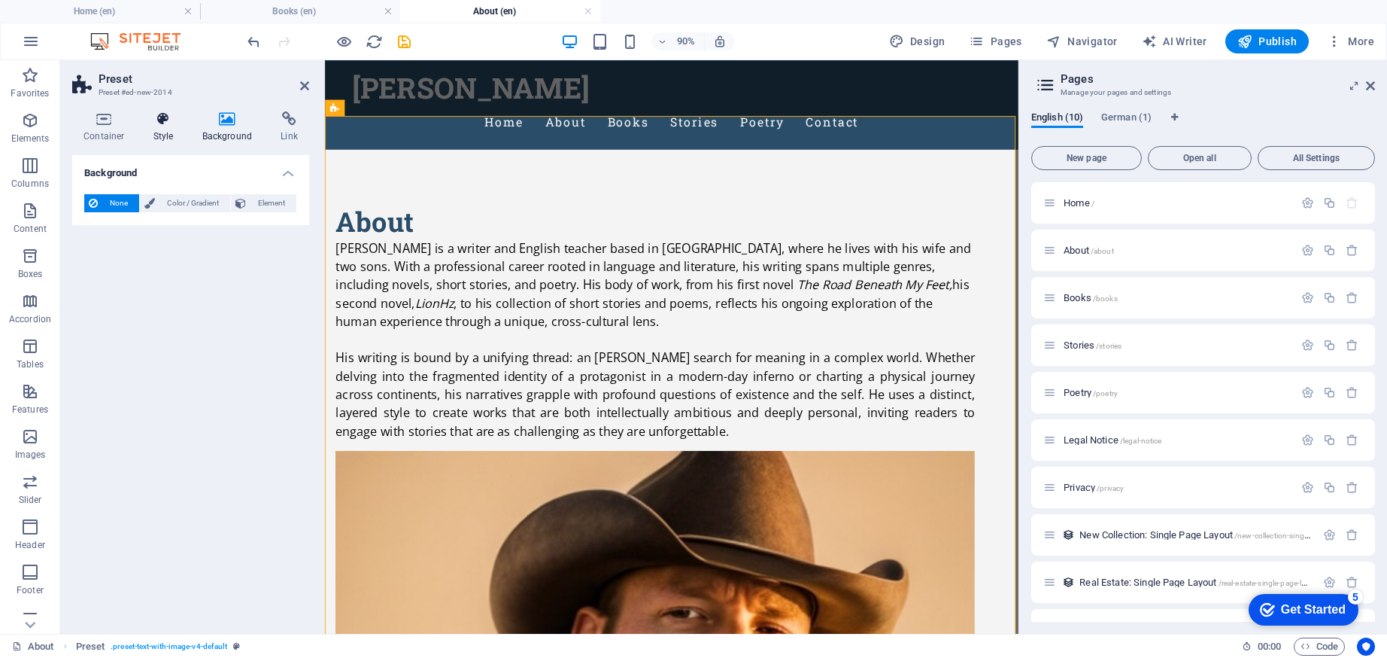
click at [174, 124] on icon at bounding box center [163, 118] width 43 height 15
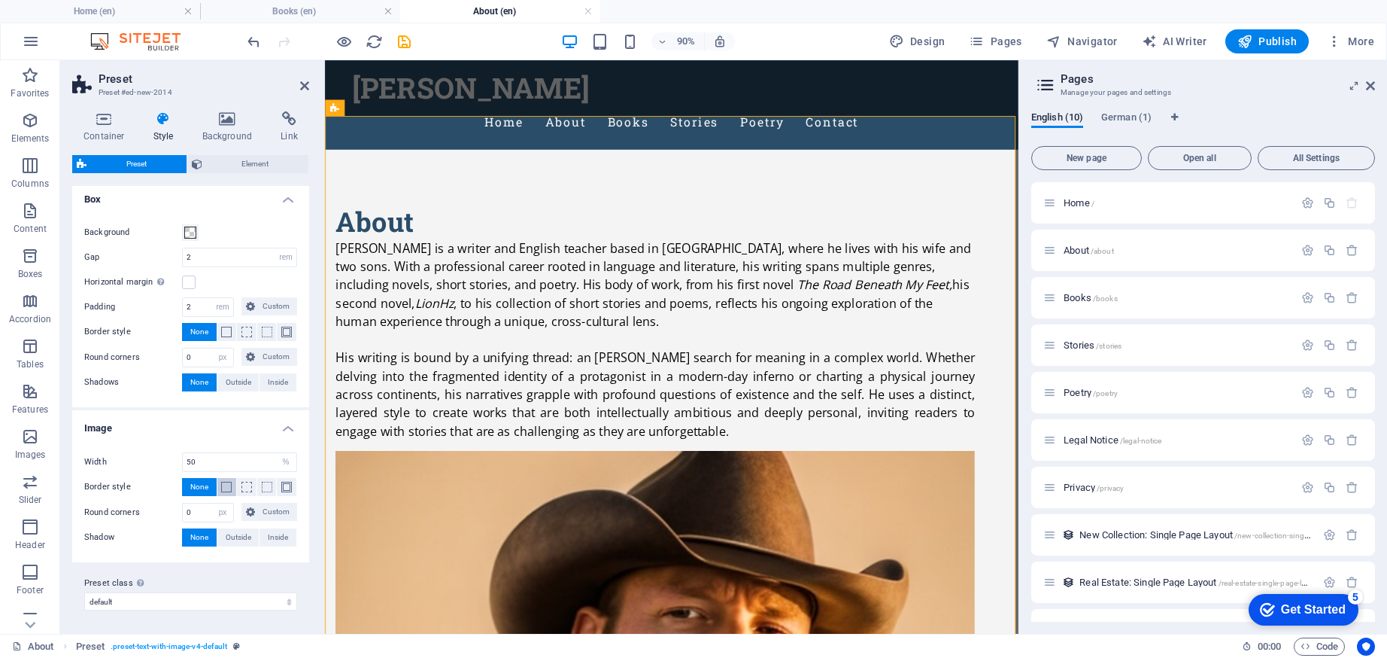
click at [224, 488] on span at bounding box center [226, 486] width 11 height 11
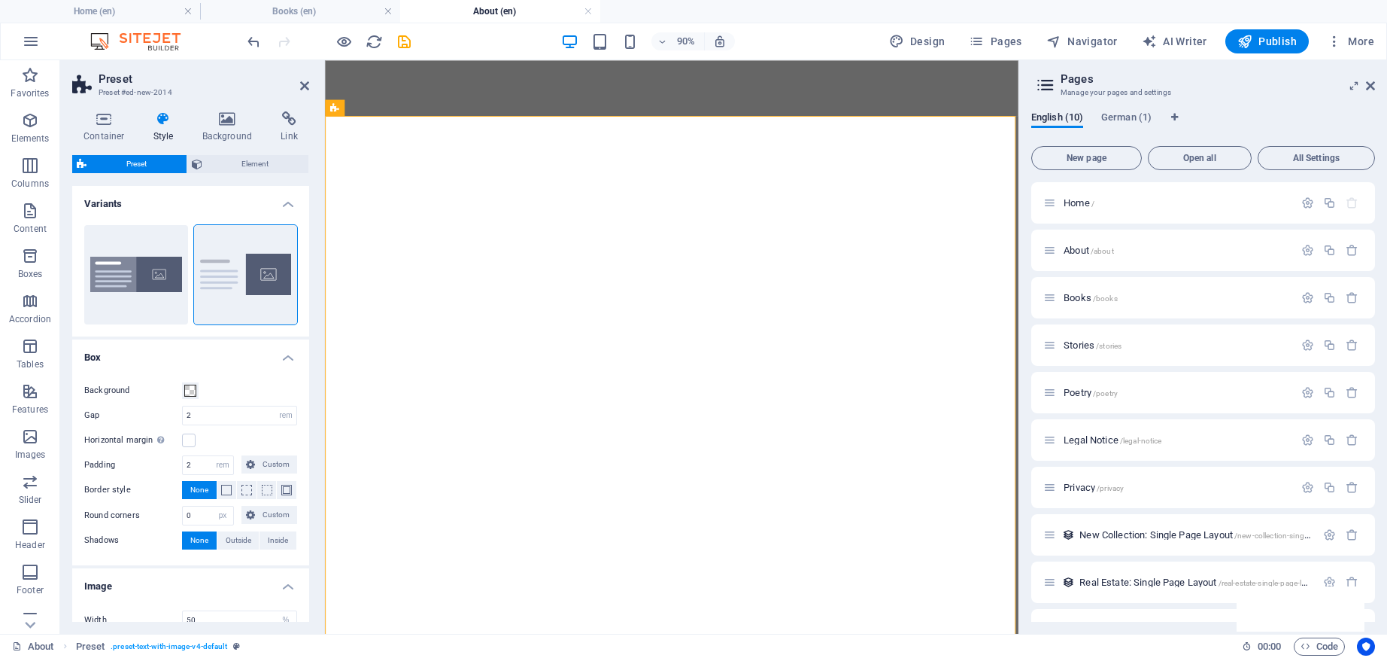
select select "rem"
select select "px"
select select "%"
select select "px"
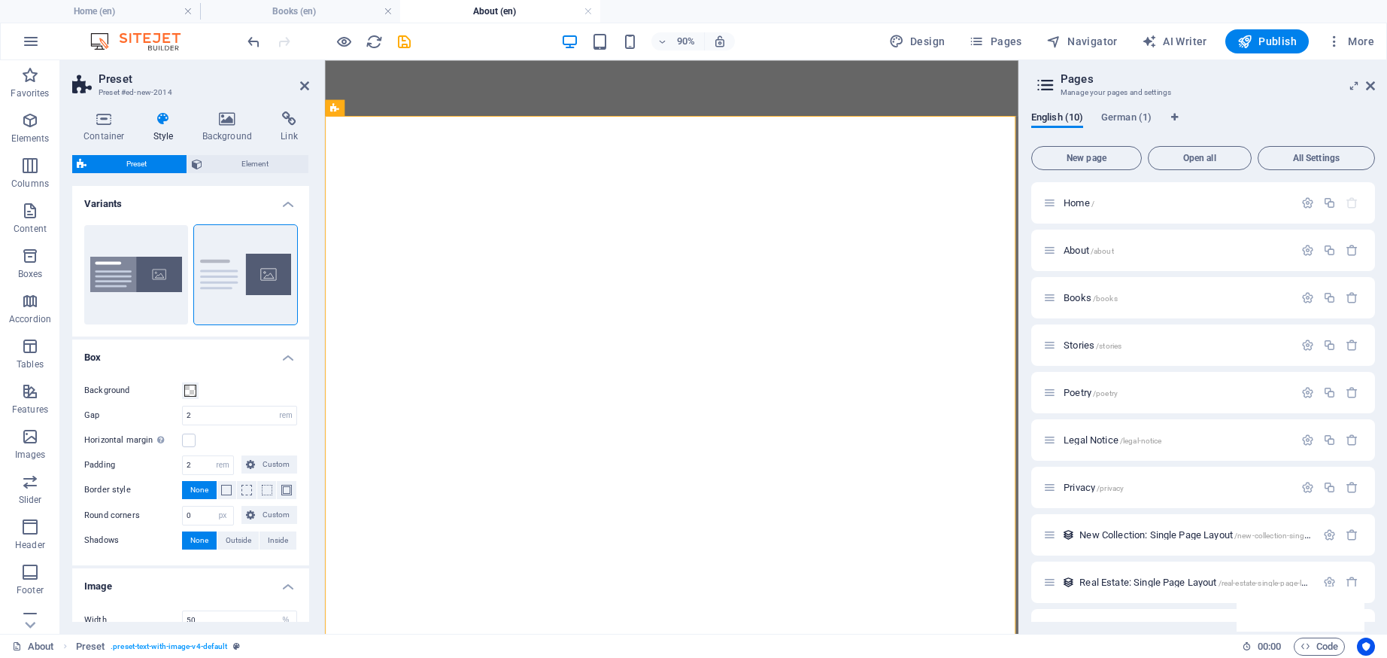
select select "px"
select select "preset-text-with-image-v4-default"
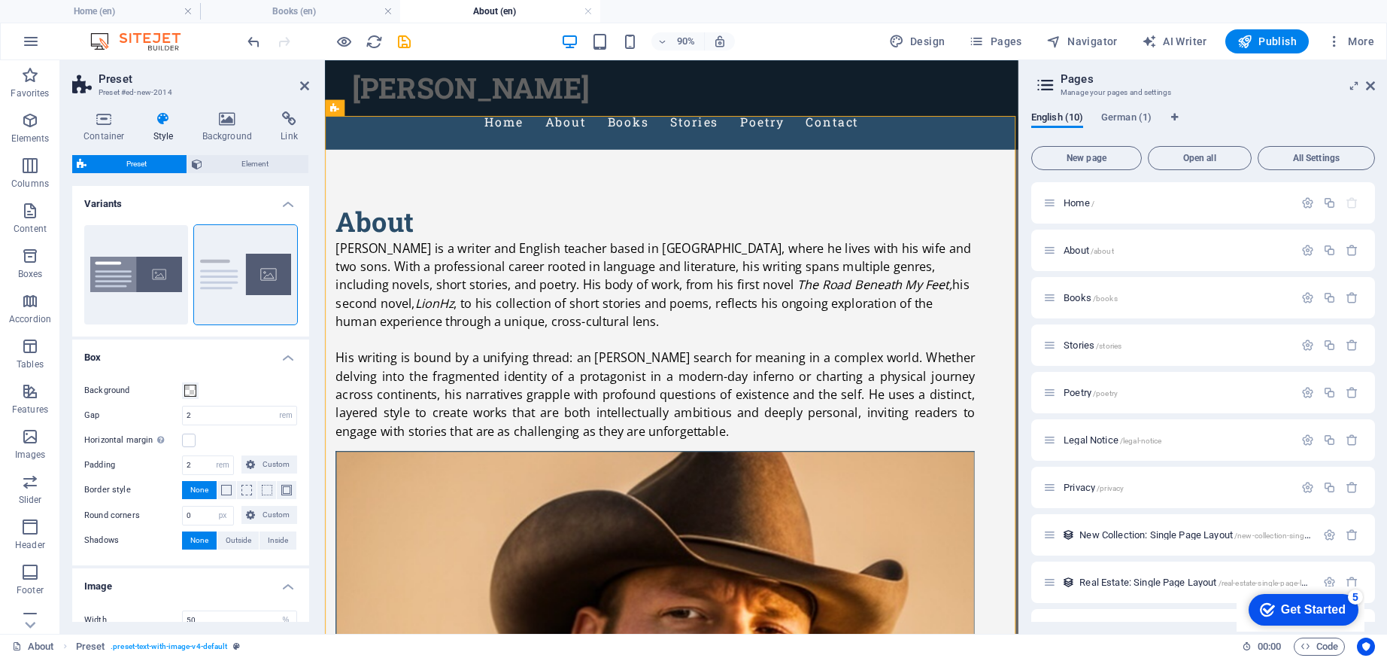
click at [223, 639] on span at bounding box center [226, 644] width 11 height 11
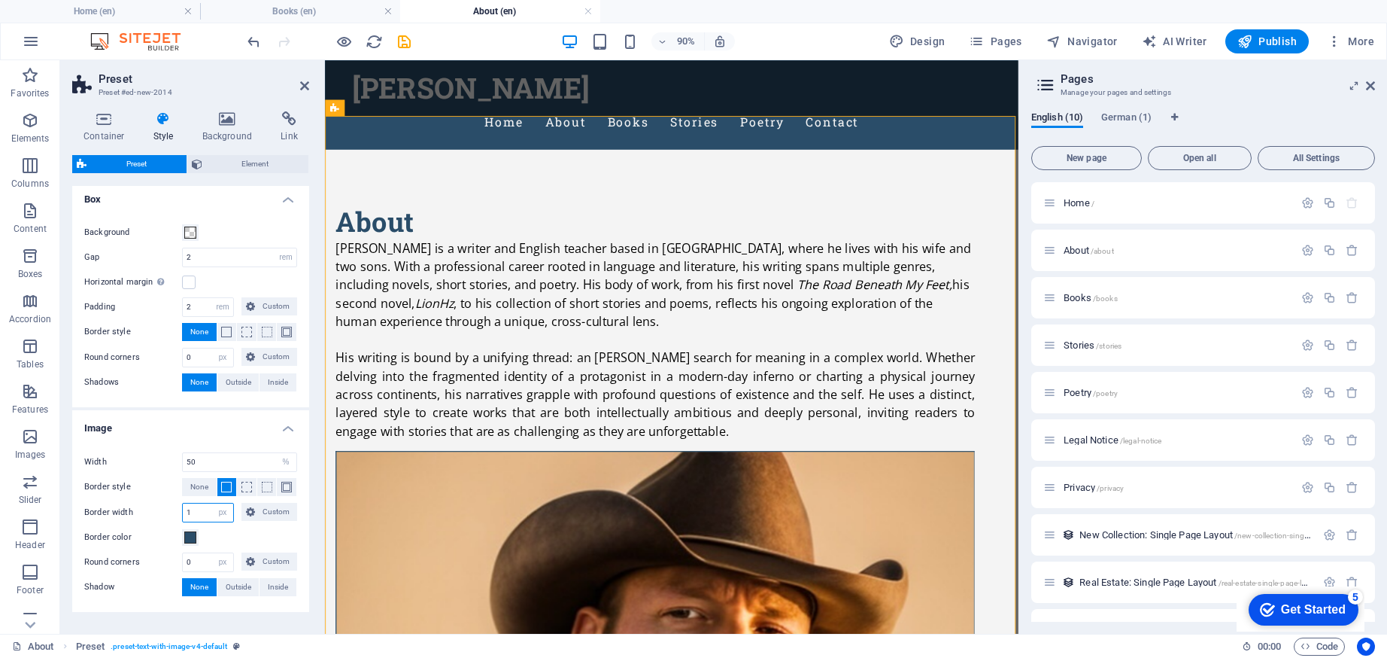
click at [200, 512] on input "1" at bounding box center [208, 512] width 50 height 18
type input "5"
click at [244, 529] on div "Border color" at bounding box center [190, 537] width 213 height 18
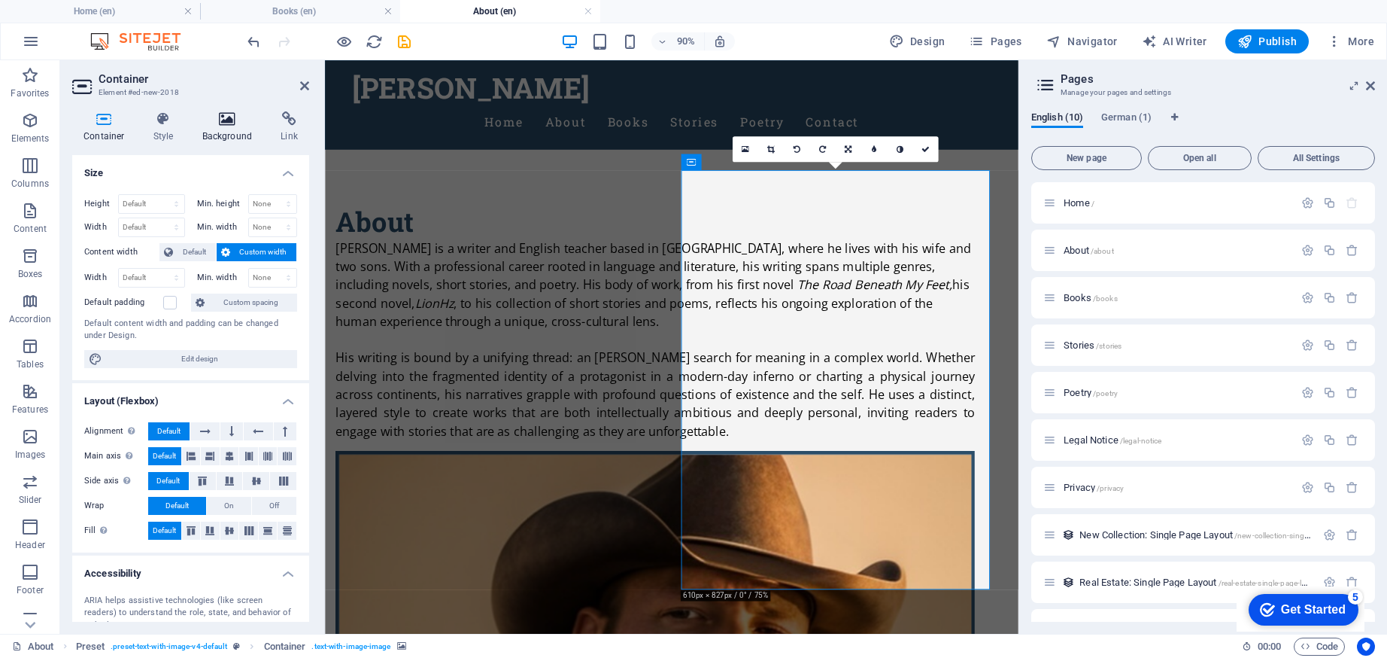
click at [217, 120] on icon at bounding box center [227, 118] width 73 height 15
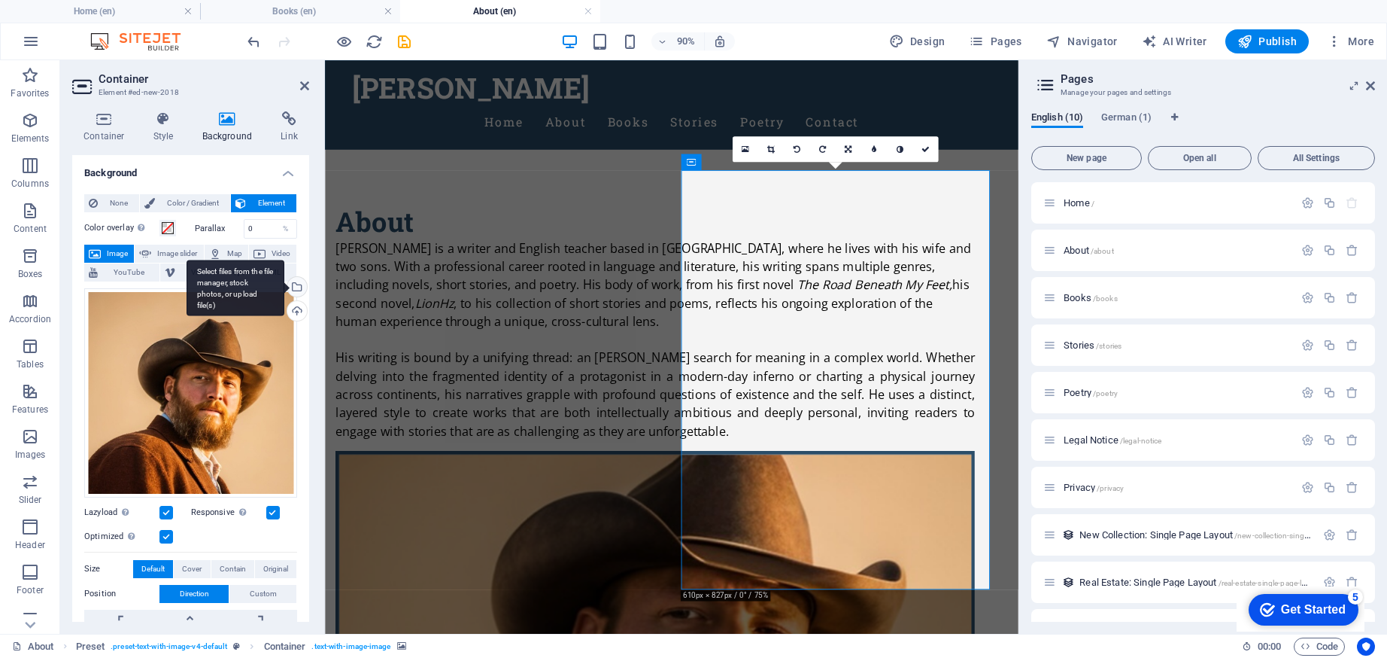
click at [296, 289] on div "Select files from the file manager, stock photos, or upload file(s)" at bounding box center [295, 288] width 23 height 23
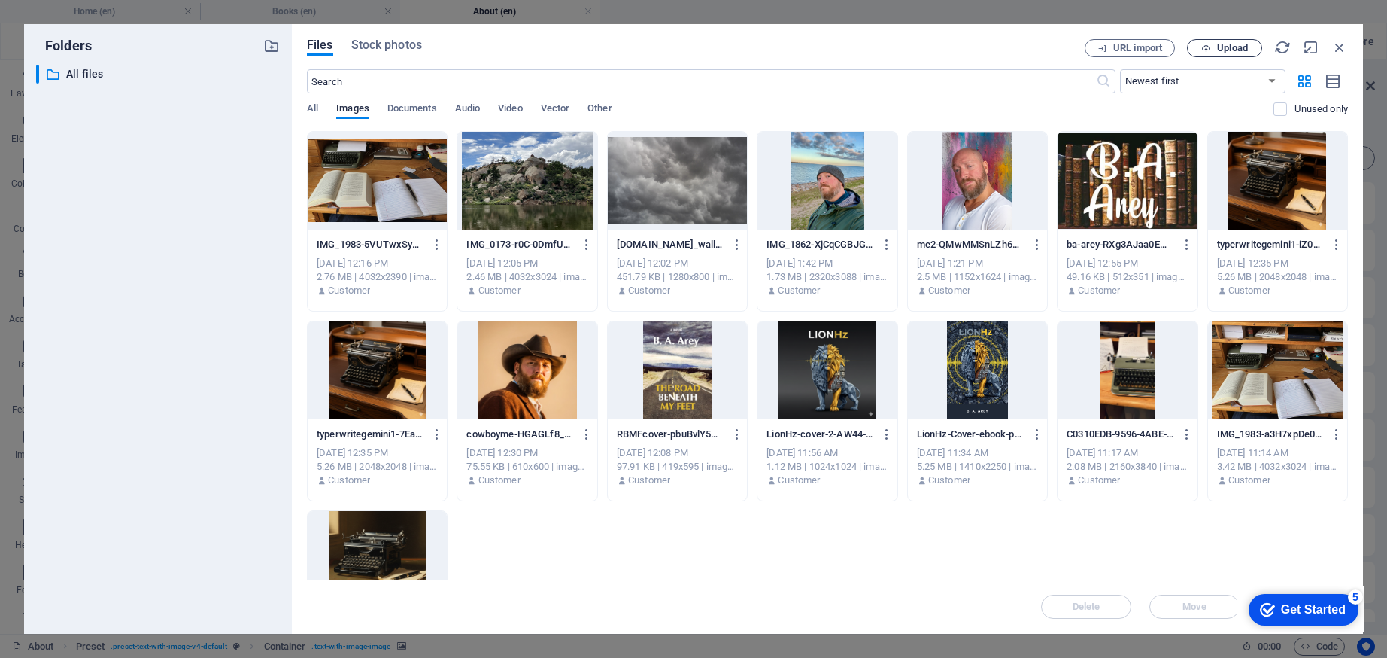
click at [1241, 44] on span "Upload" at bounding box center [1232, 48] width 31 height 9
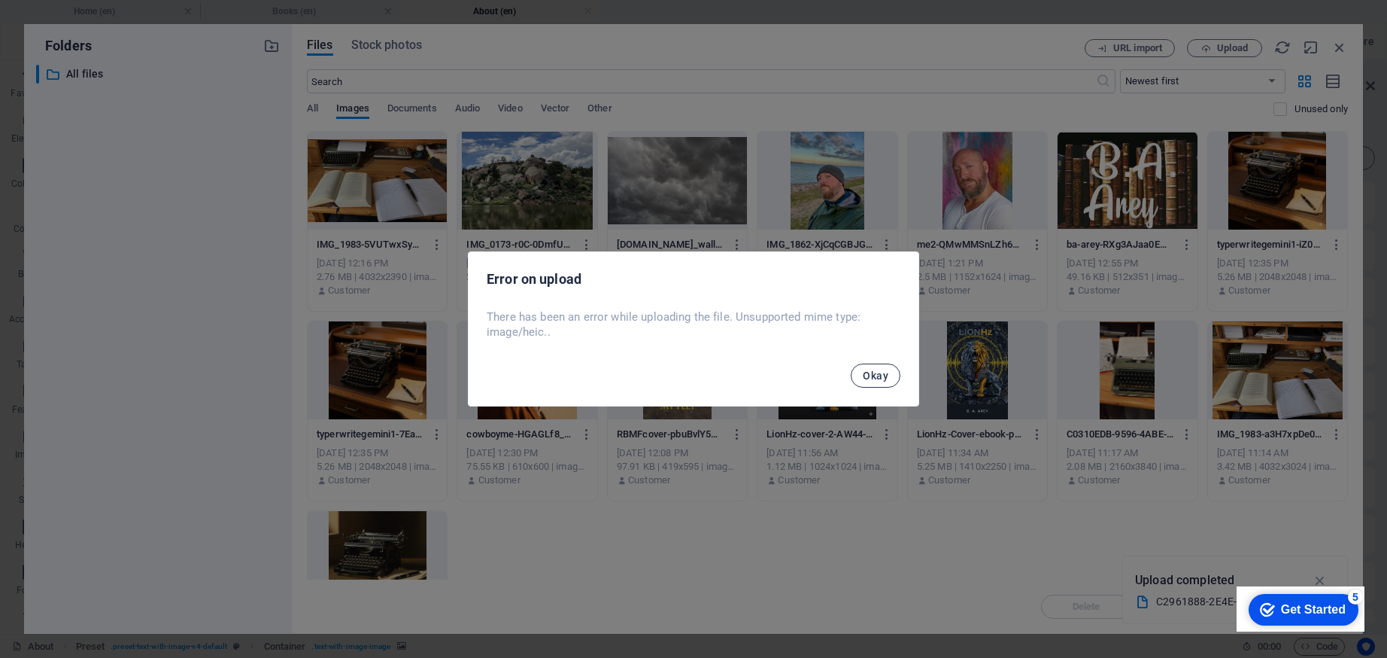
click at [873, 378] on span "Okay" at bounding box center [876, 375] width 26 height 12
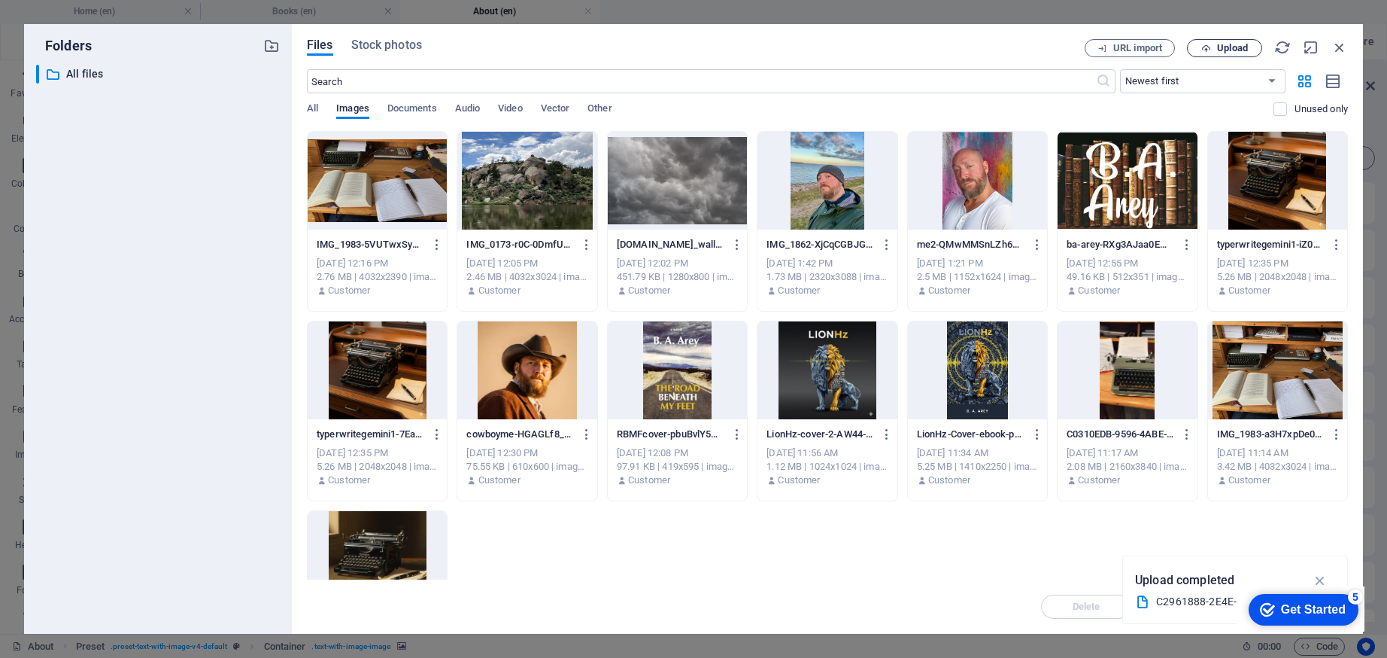
click at [1217, 41] on button "Upload" at bounding box center [1224, 48] width 75 height 18
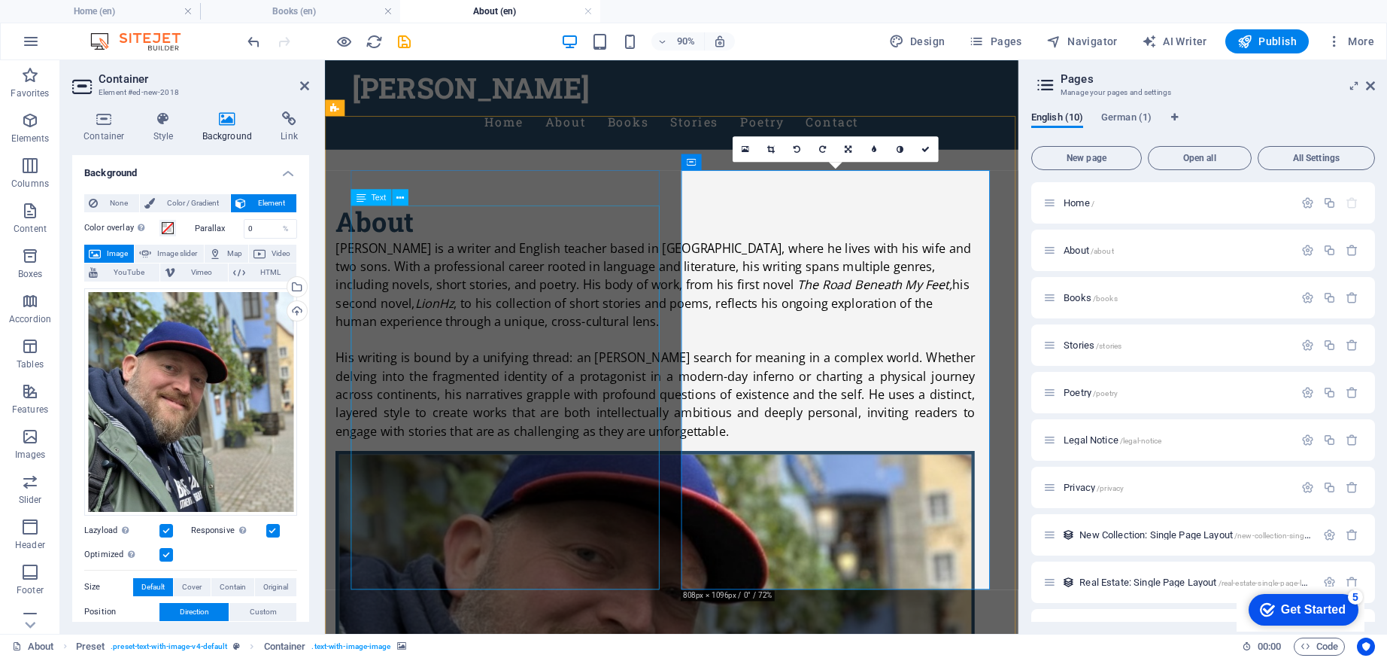
click at [614, 426] on div "[PERSON_NAME] is a writer and English teacher based in [GEOGRAPHIC_DATA], where…" at bounding box center [692, 370] width 710 height 223
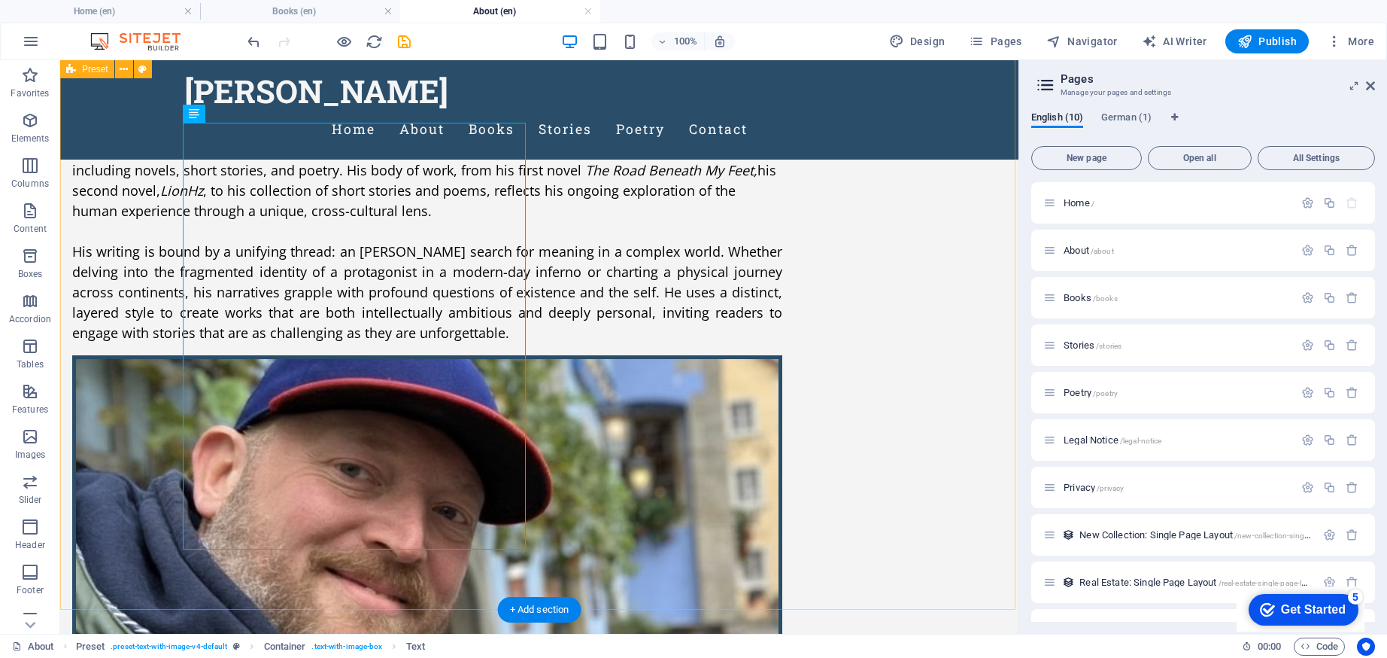
scroll to position [30, 0]
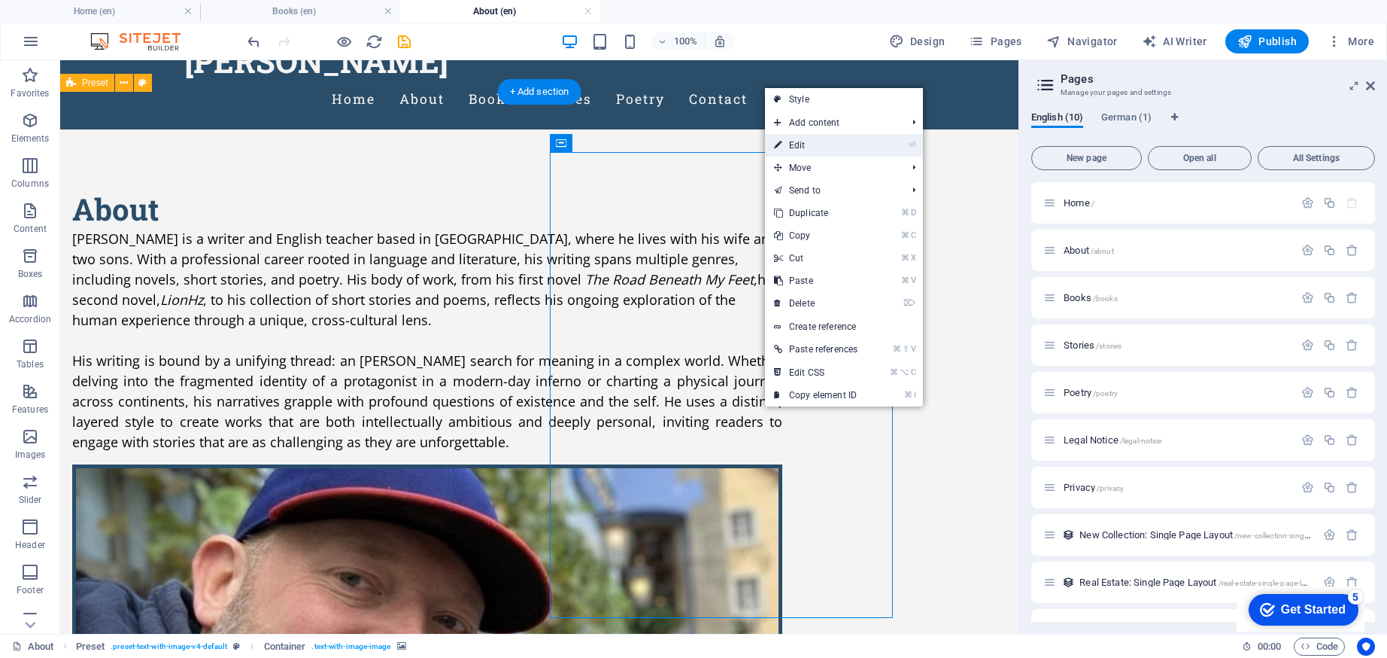
click at [795, 153] on link "⏎ Edit" at bounding box center [816, 145] width 102 height 23
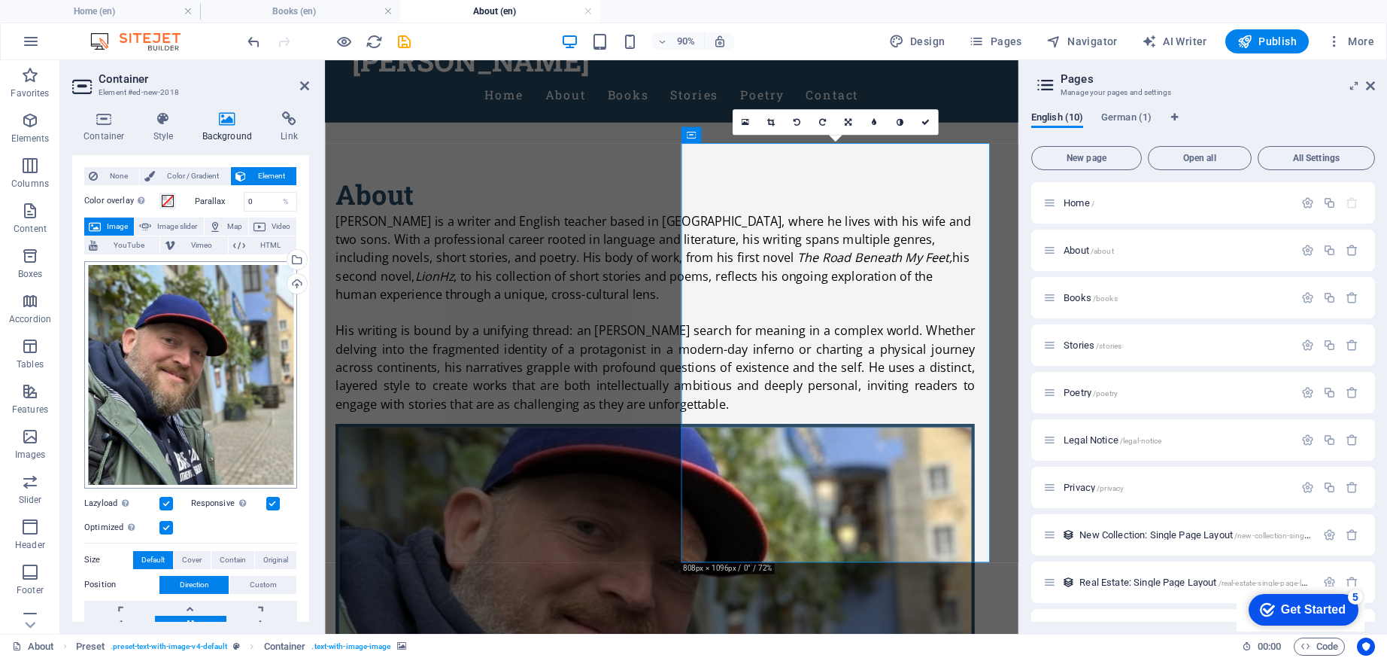
scroll to position [56, 0]
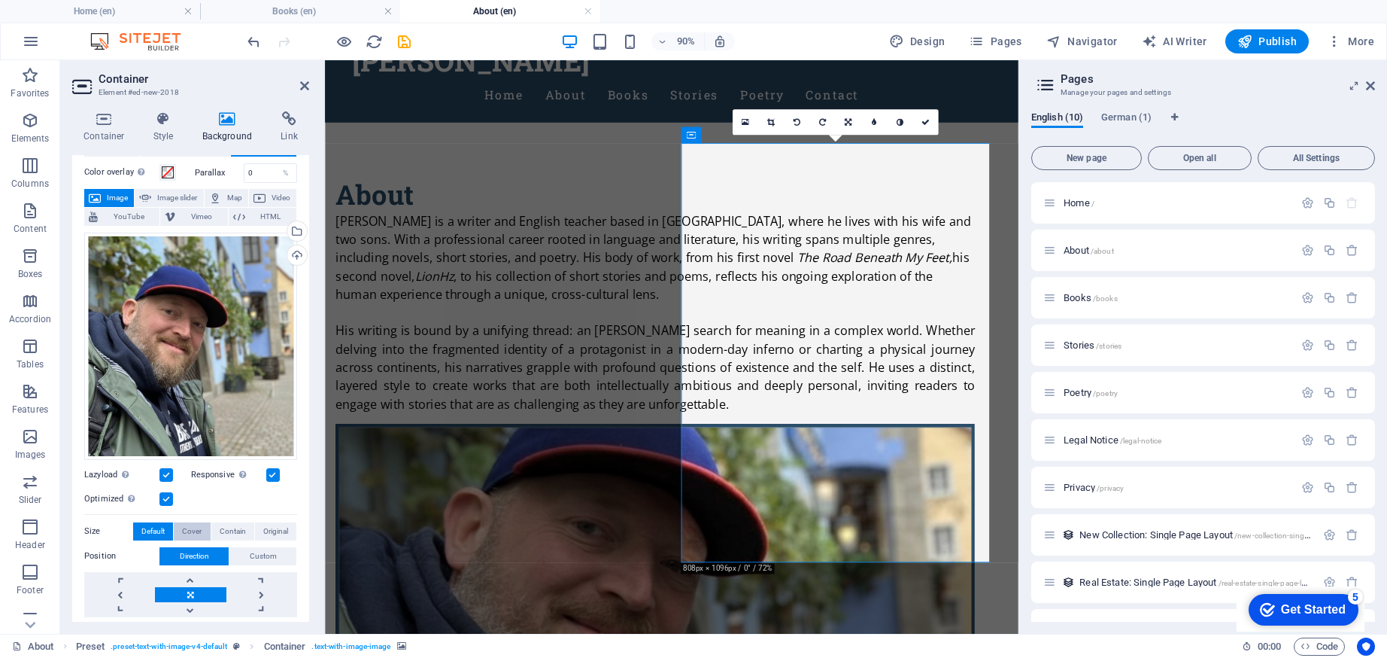
click at [199, 529] on span "Cover" at bounding box center [192, 531] width 20 height 18
click at [263, 529] on span "Original" at bounding box center [275, 531] width 25 height 18
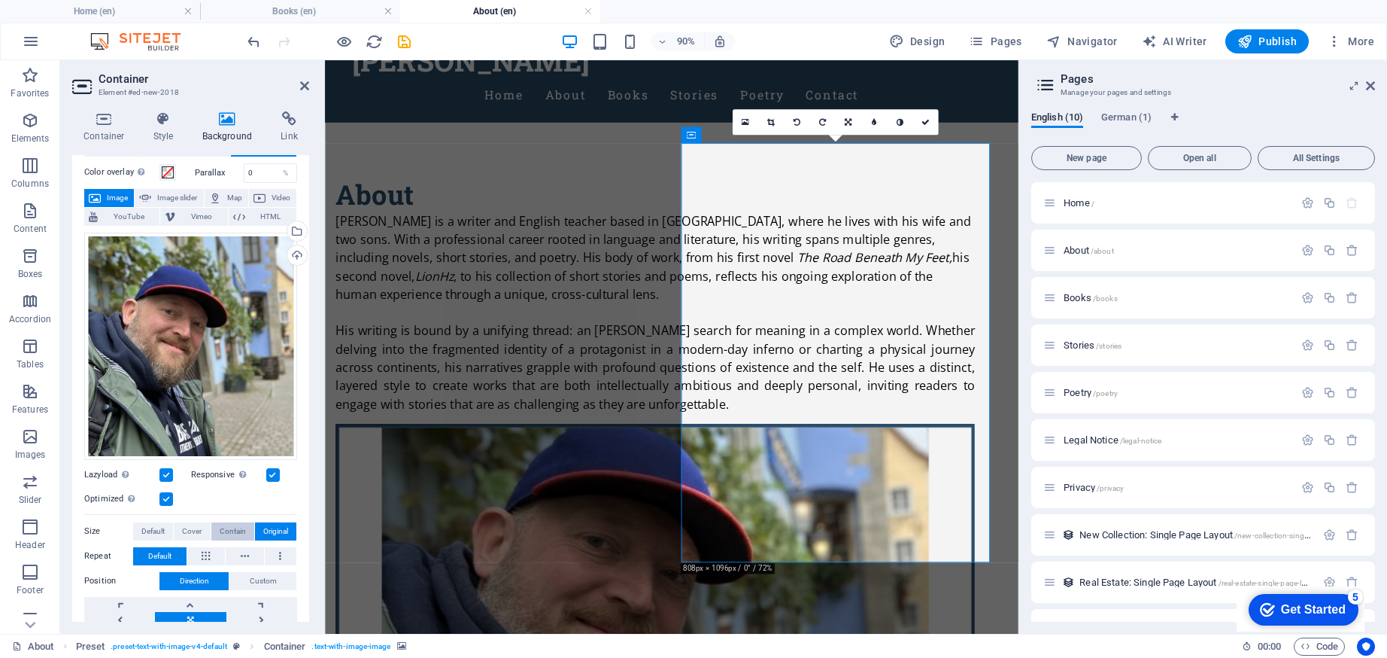
click at [244, 528] on button "Contain" at bounding box center [232, 531] width 43 height 18
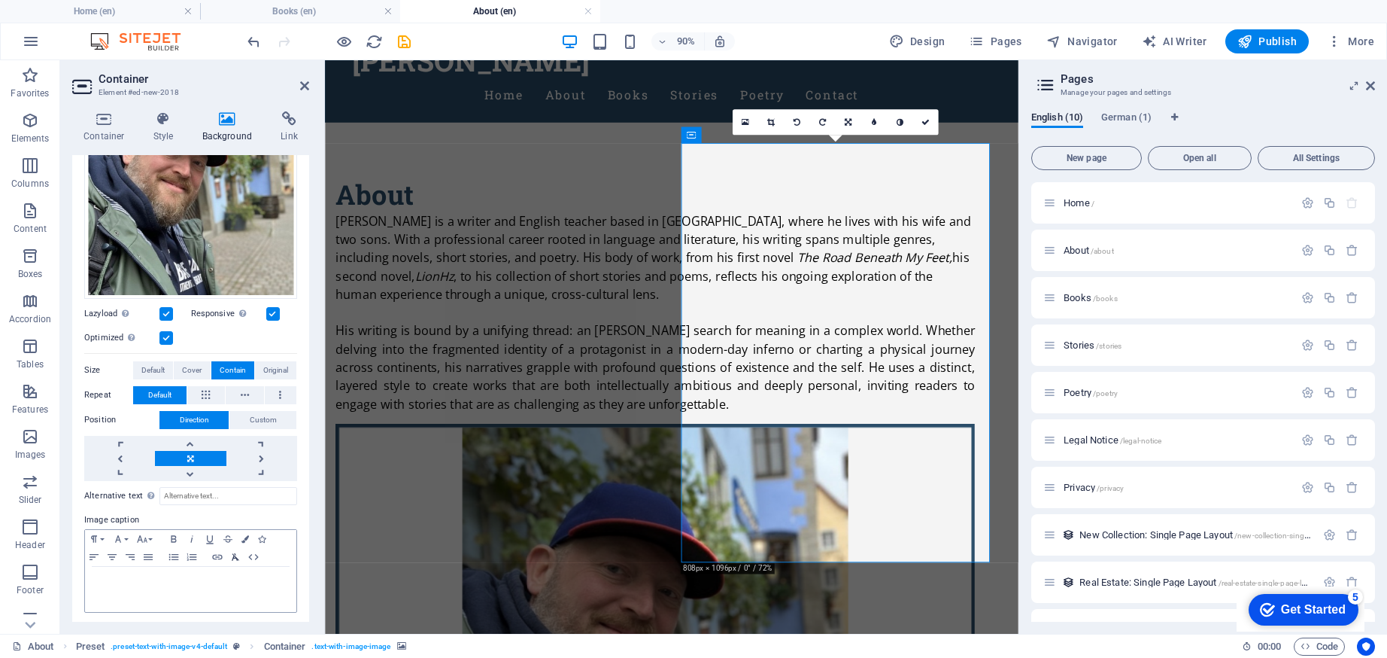
scroll to position [188, 0]
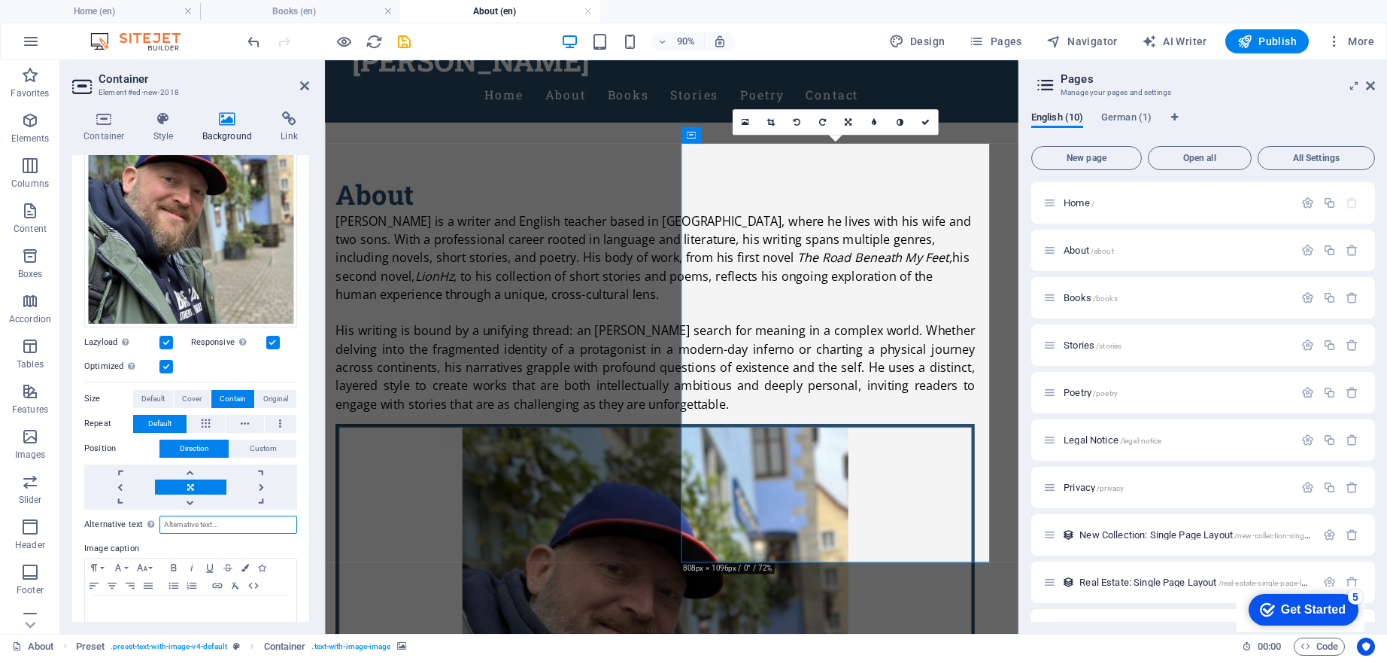
click at [208, 526] on input "Alternative text The alternative text is used by devices that cannot display im…" at bounding box center [228, 524] width 138 height 18
click at [191, 399] on span "Cover" at bounding box center [192, 399] width 20 height 18
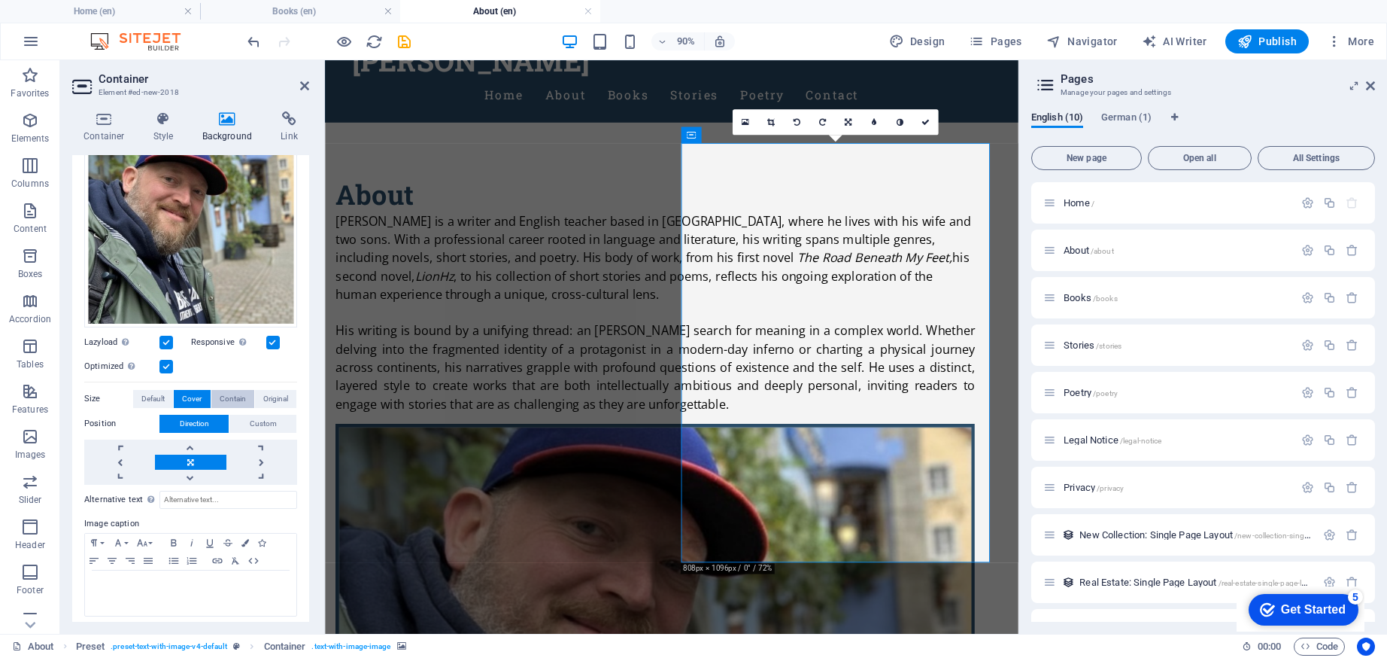
click at [222, 396] on span "Contain" at bounding box center [233, 399] width 26 height 18
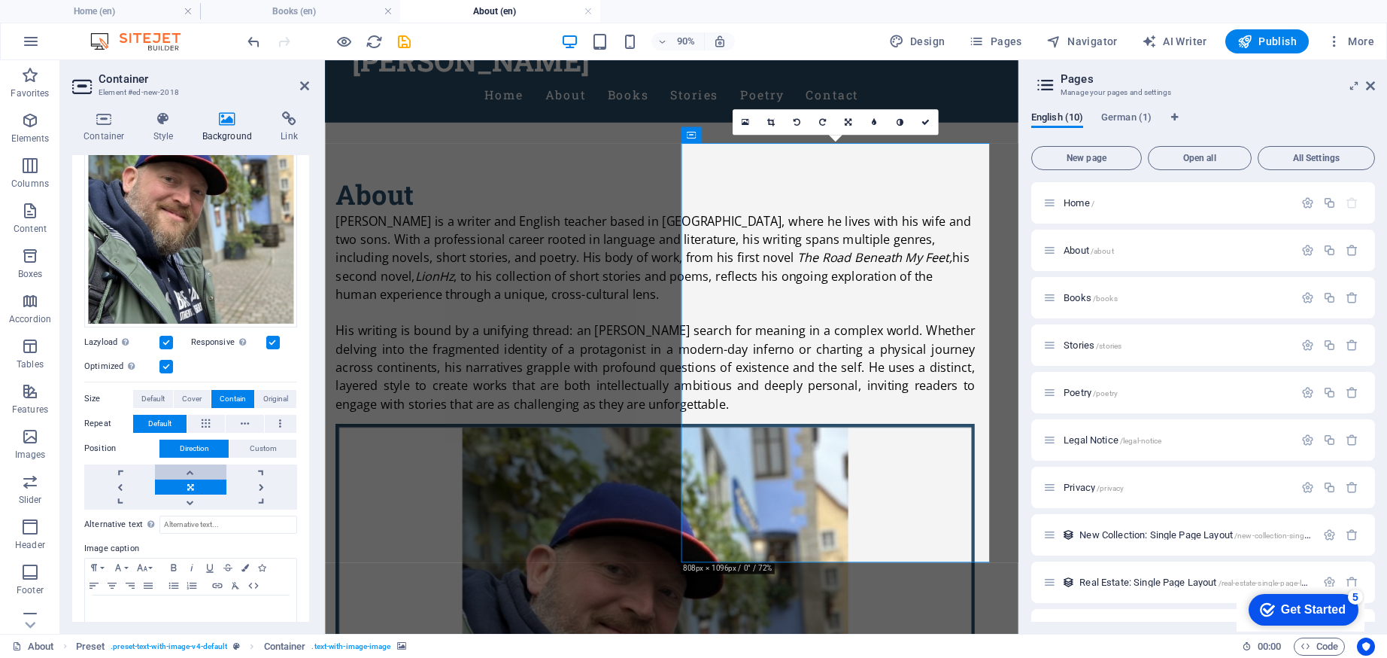
scroll to position [217, 0]
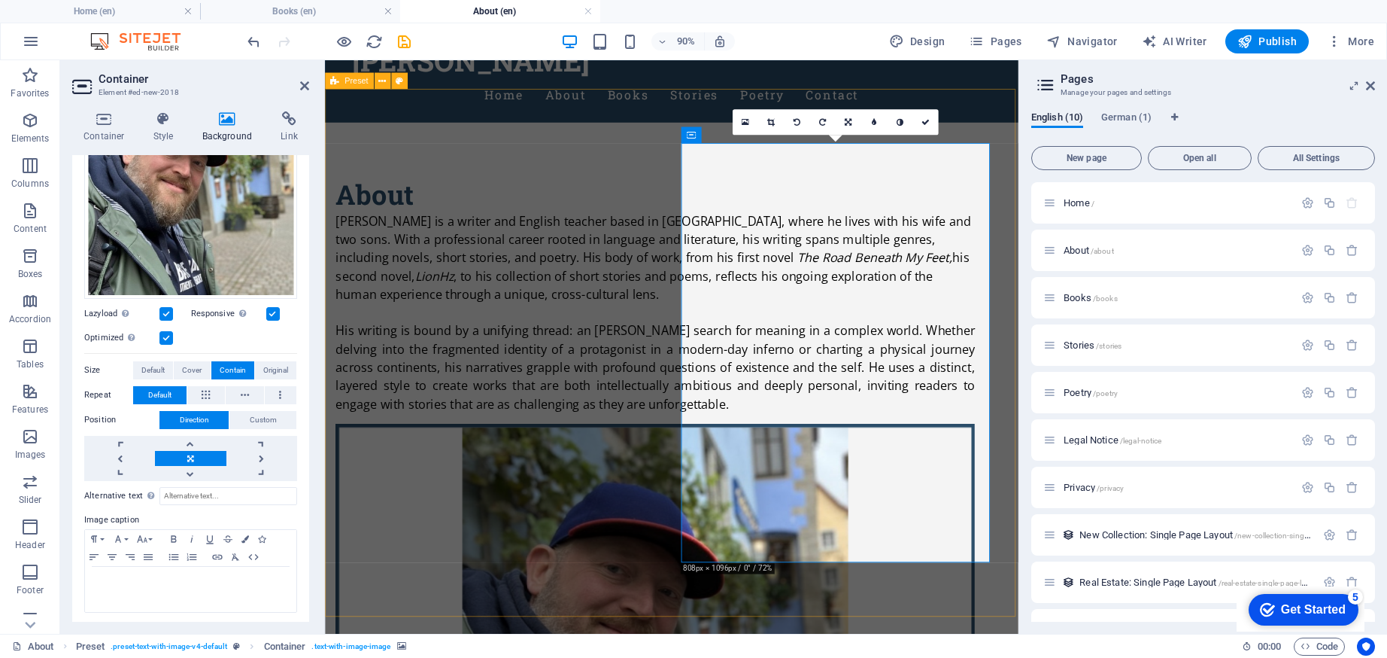
click at [509, 129] on div "About [PERSON_NAME] is a writer and [DEMOGRAPHIC_DATA] teacher based in [GEOGRA…" at bounding box center [710, 612] width 770 height 967
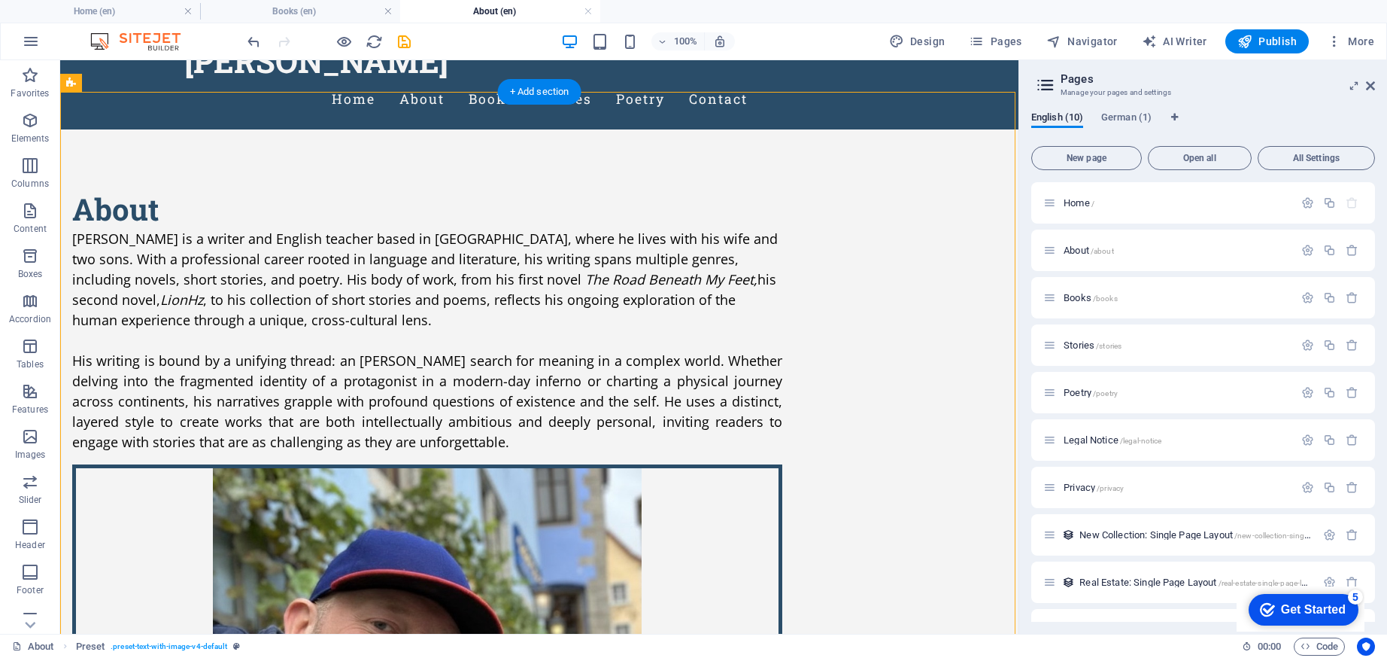
click at [706, 129] on div "About [PERSON_NAME] is a writer and [DEMOGRAPHIC_DATA] teacher based in [GEOGRA…" at bounding box center [539, 612] width 958 height 967
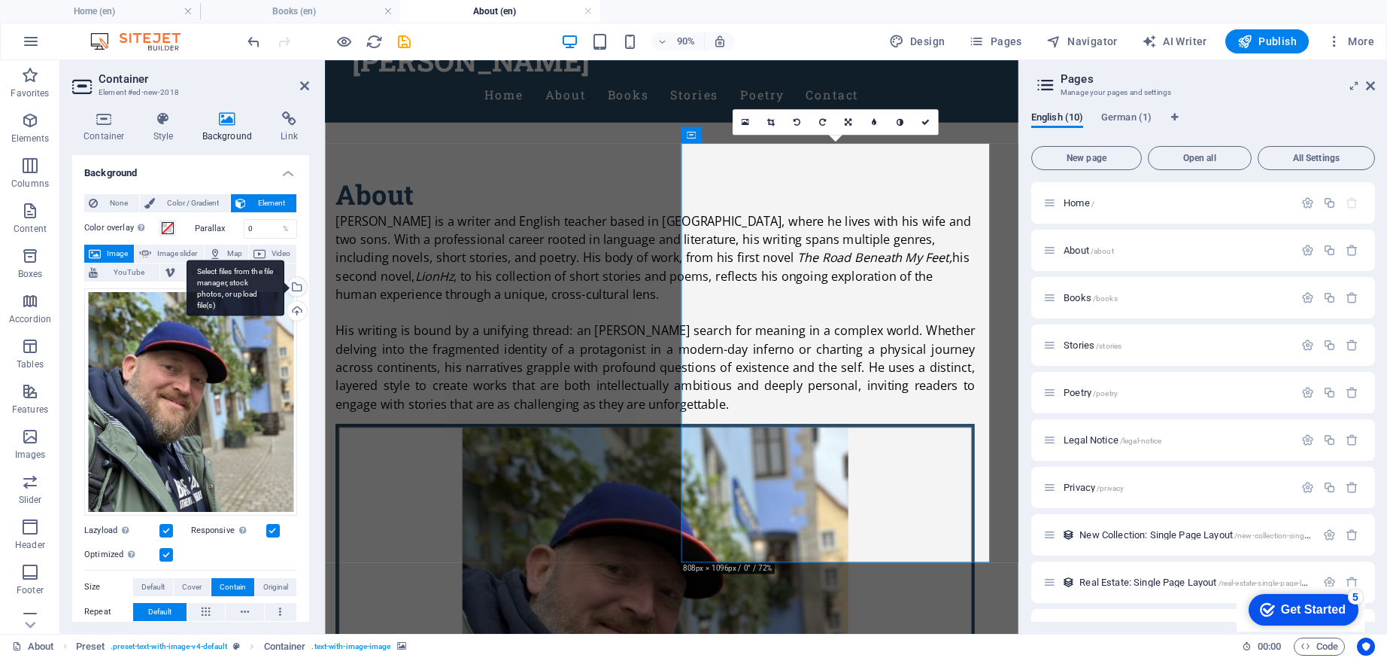
click at [284, 283] on div "Select files from the file manager, stock photos, or upload file(s)" at bounding box center [236, 288] width 98 height 56
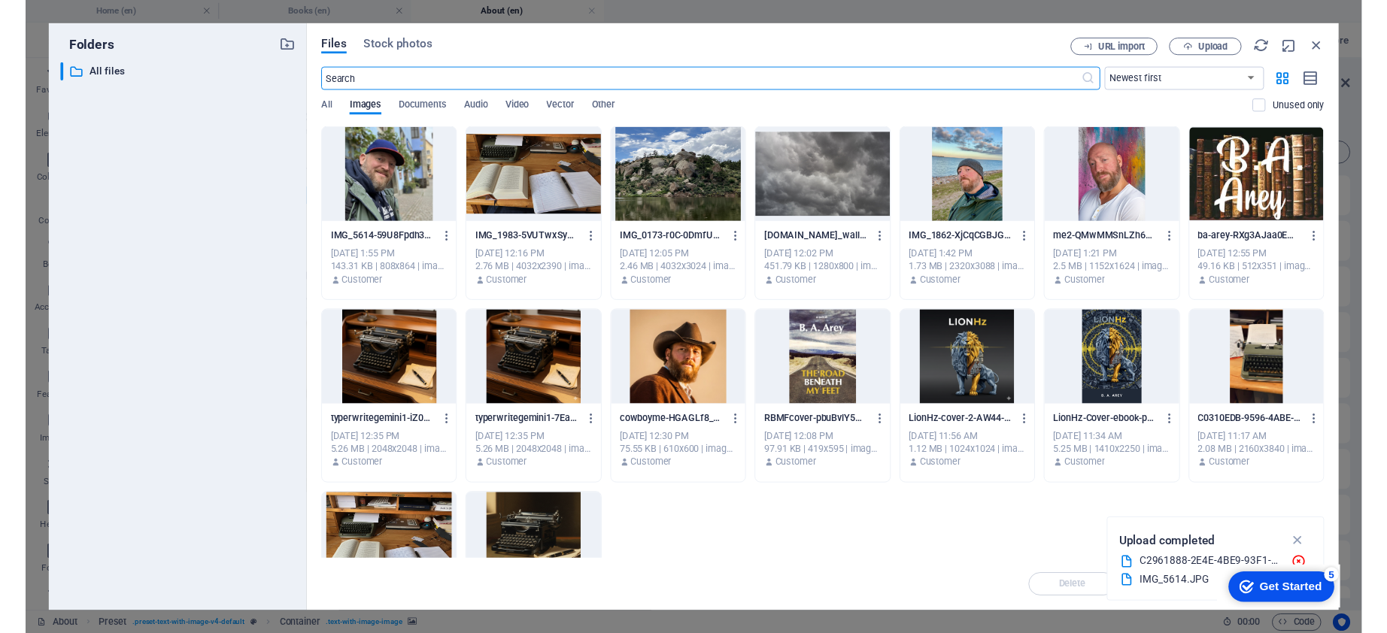
scroll to position [0, 0]
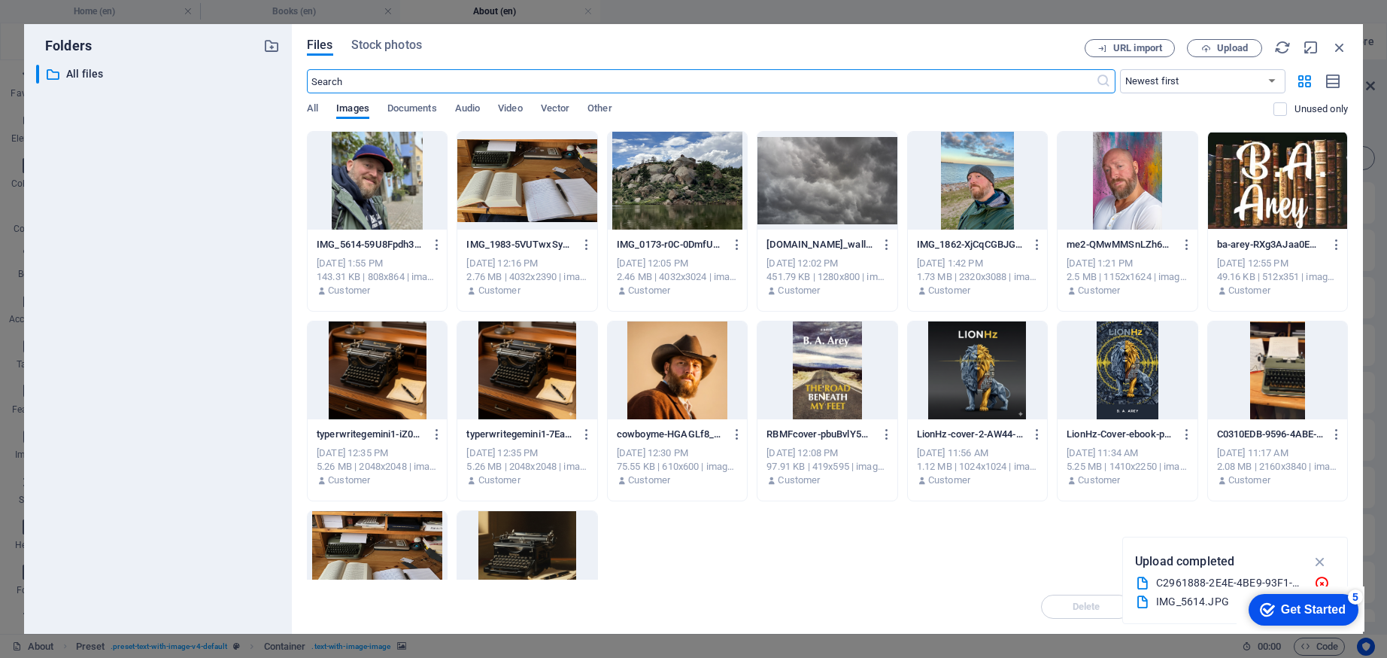
click at [671, 361] on div at bounding box center [677, 370] width 139 height 98
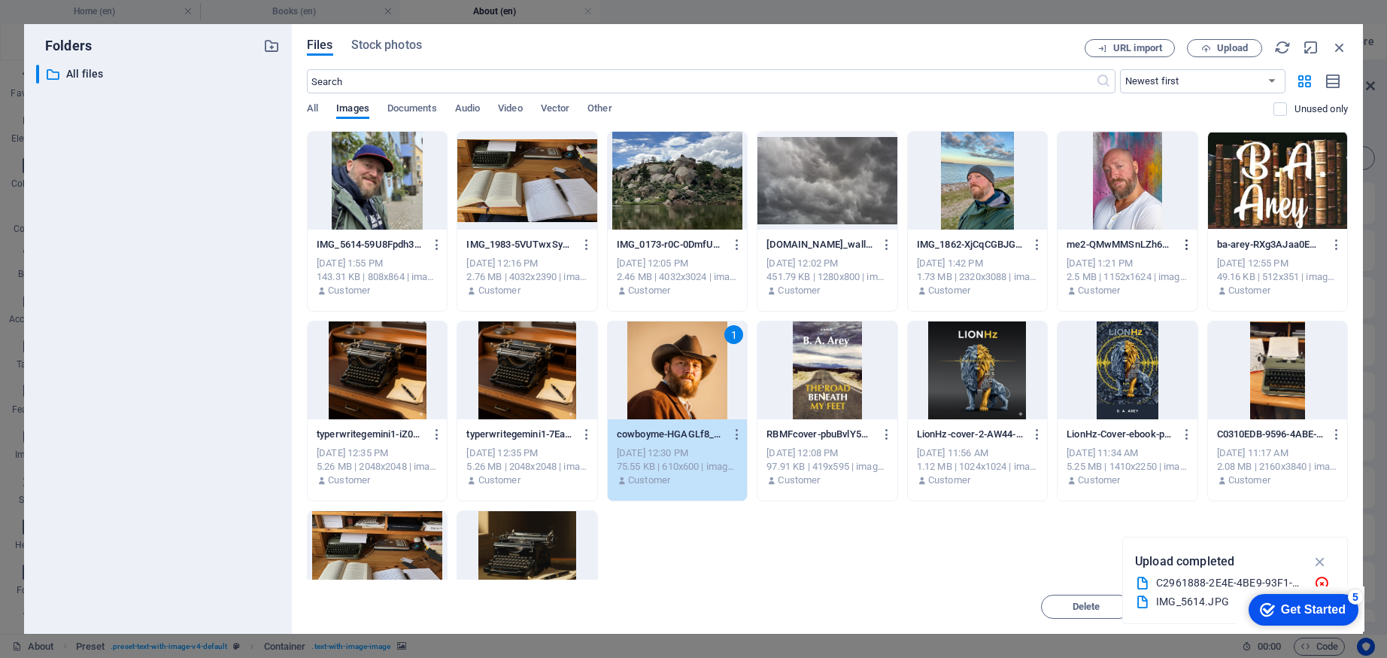
click at [1186, 242] on icon "button" at bounding box center [1187, 245] width 14 height 14
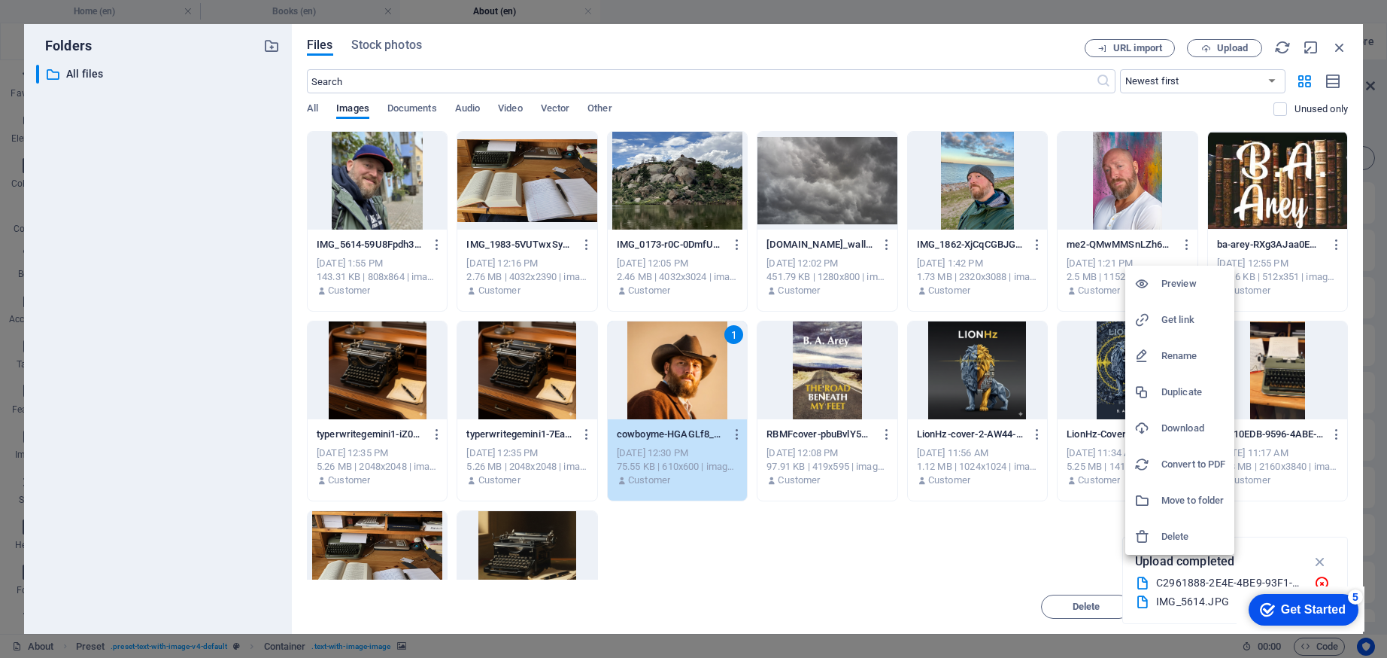
click at [1184, 536] on h6 "Delete" at bounding box center [1194, 536] width 64 height 18
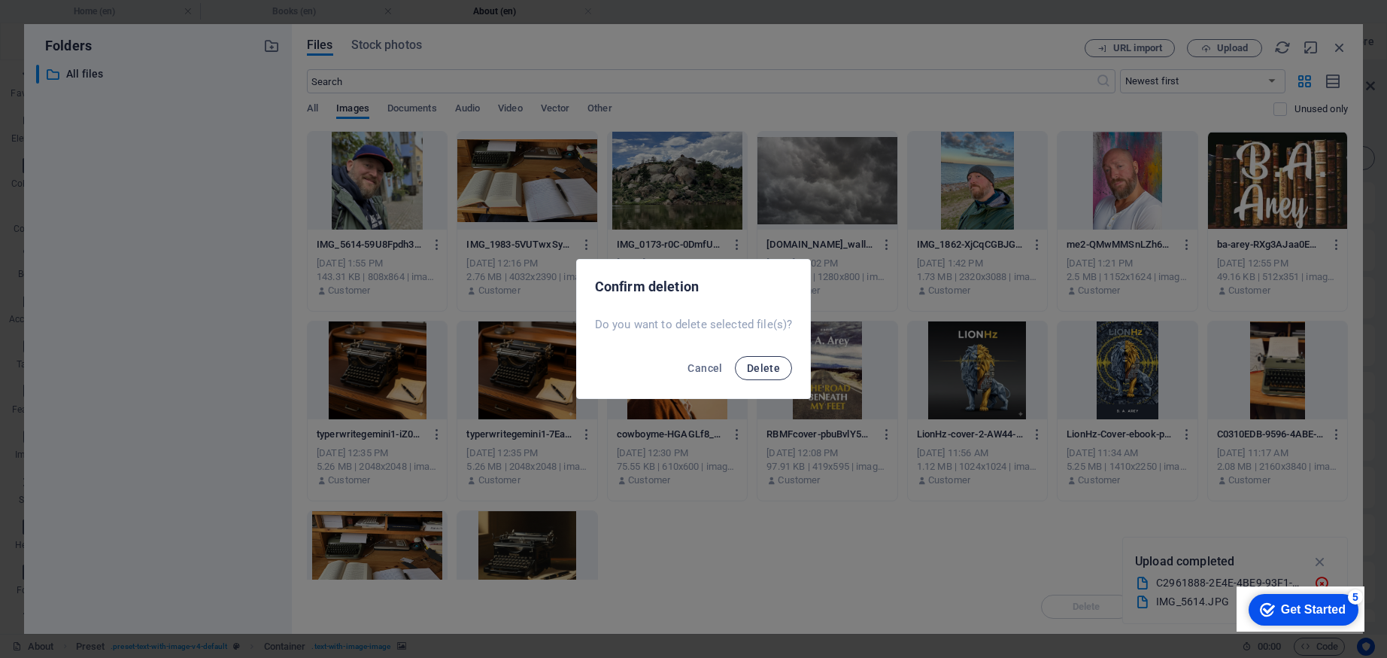
click at [765, 361] on button "Delete" at bounding box center [763, 368] width 57 height 24
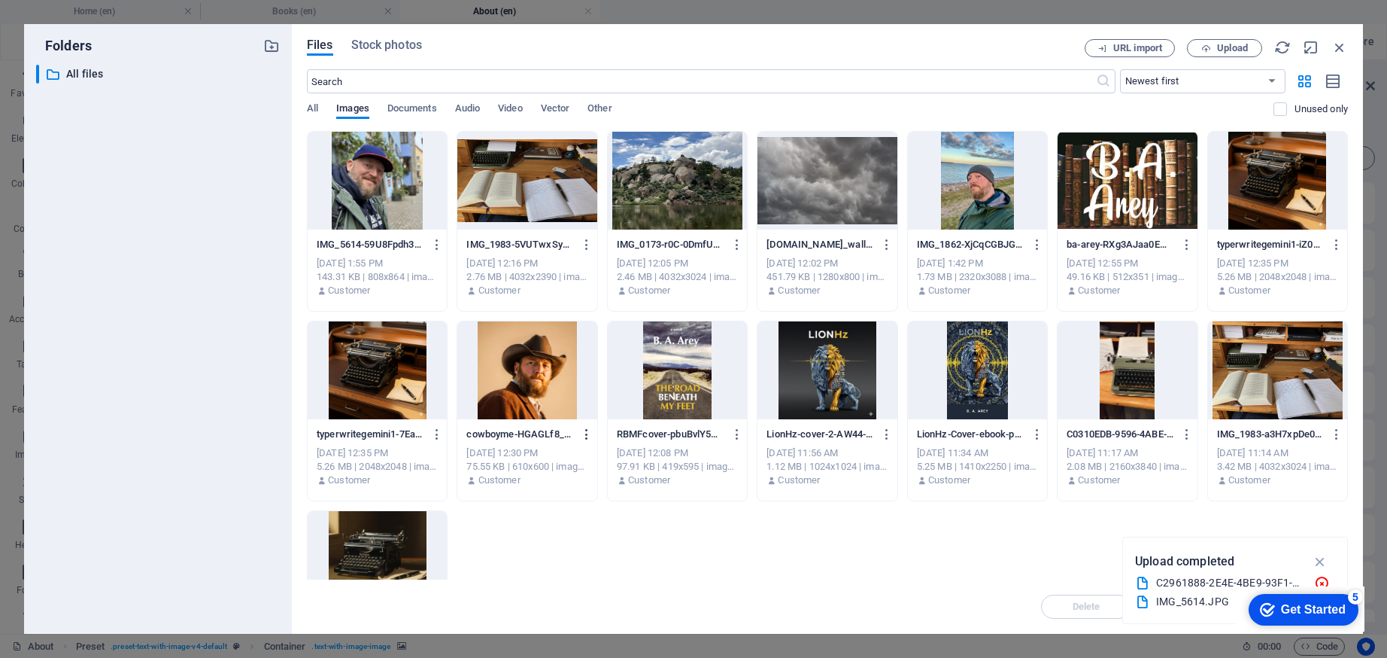
click at [588, 432] on icon "button" at bounding box center [587, 434] width 14 height 14
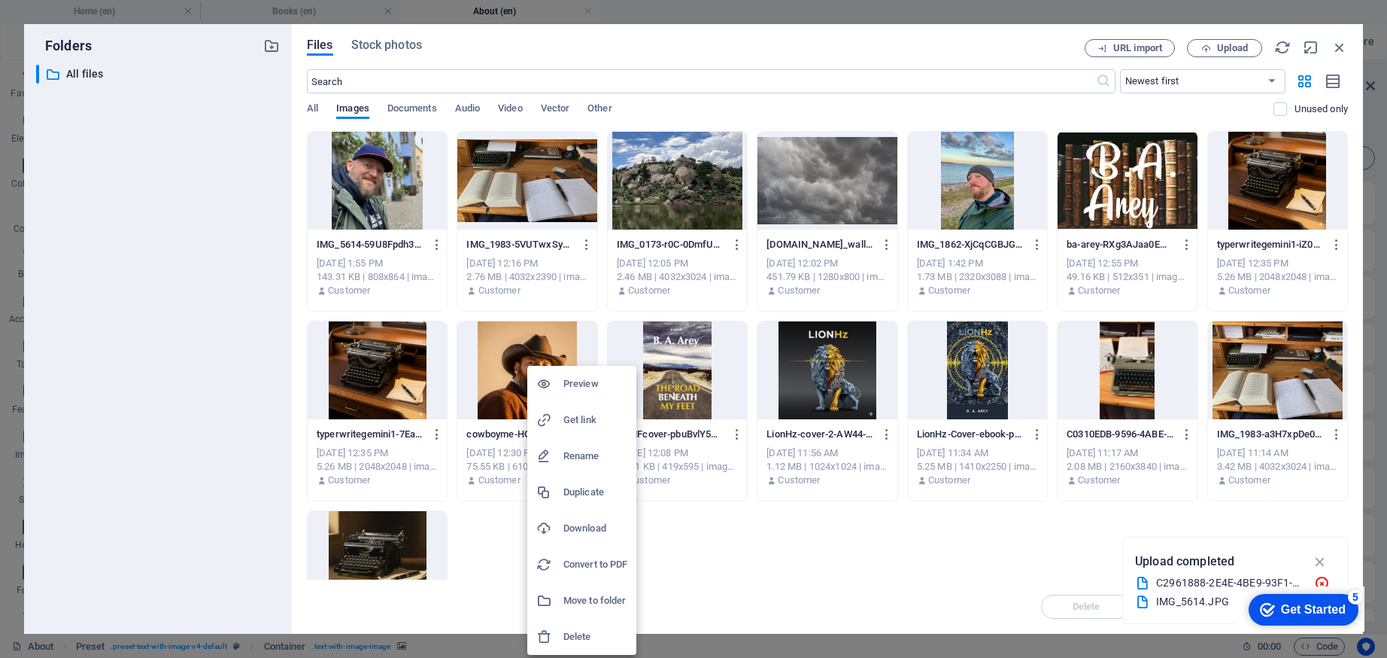
click at [581, 630] on h6 "Delete" at bounding box center [595, 636] width 64 height 18
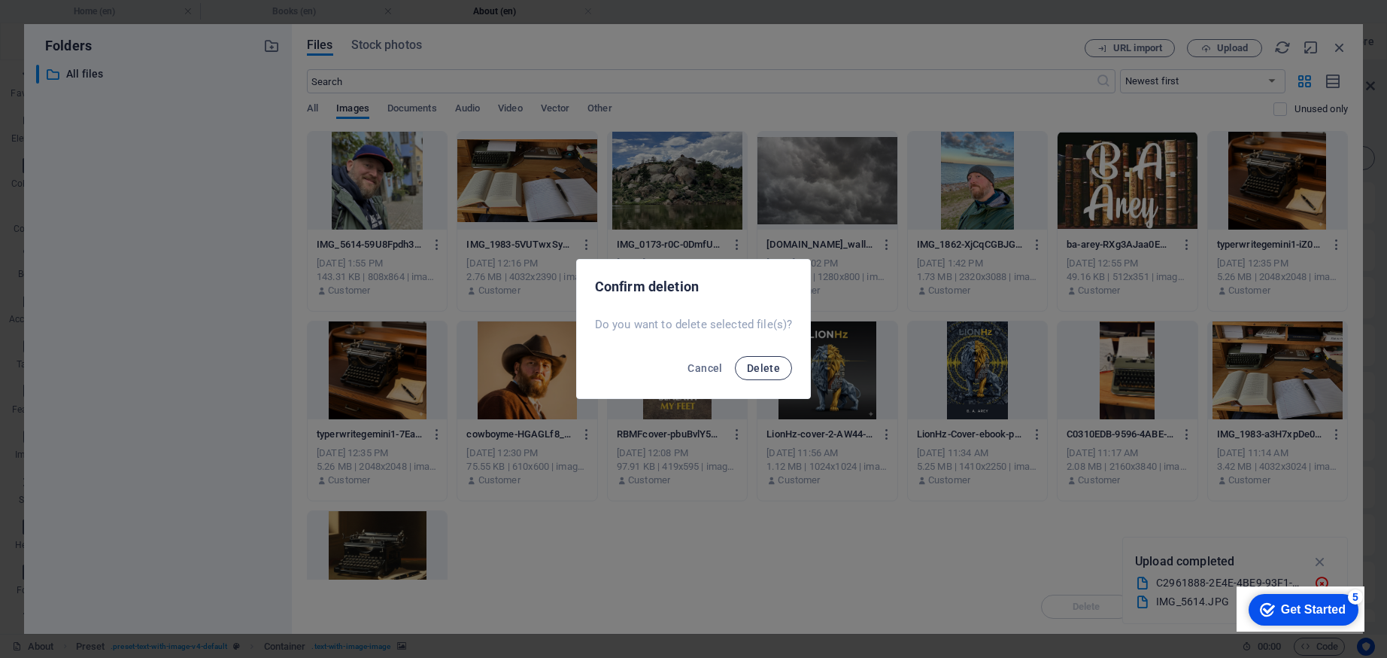
click at [758, 367] on span "Delete" at bounding box center [763, 368] width 33 height 12
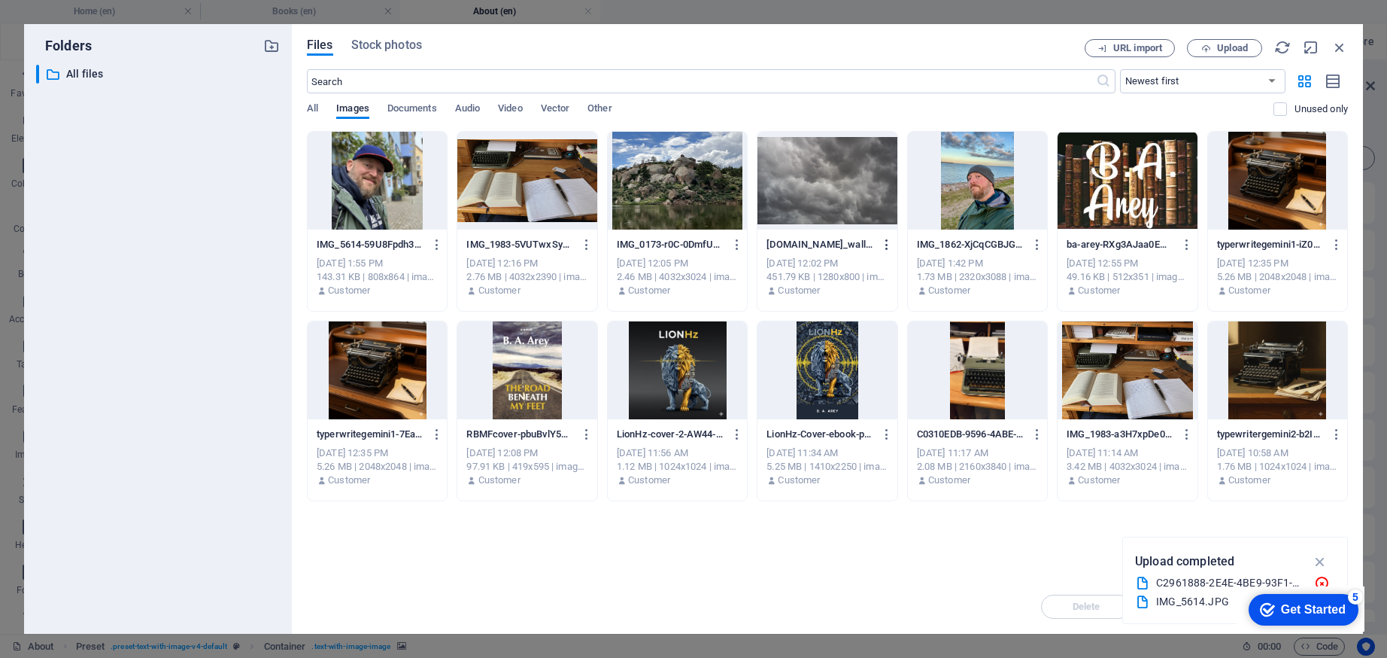
click at [890, 240] on icon "button" at bounding box center [887, 245] width 14 height 14
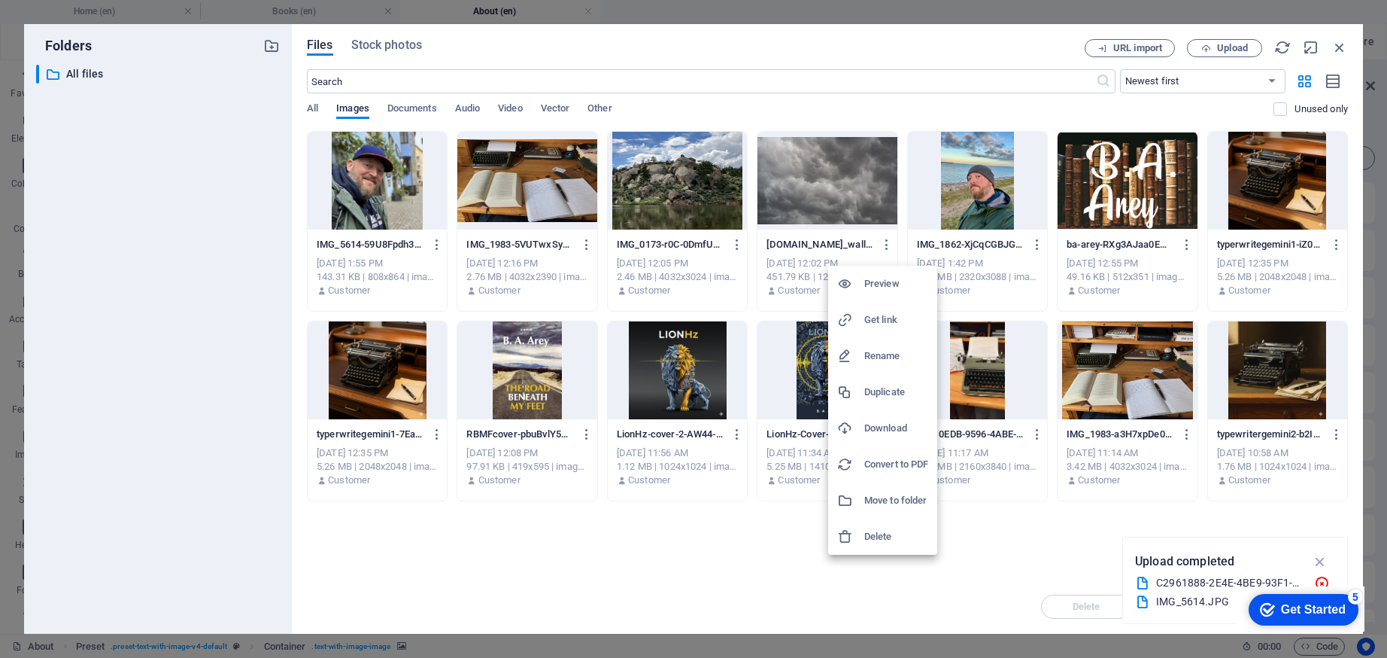
click at [891, 532] on h6 "Delete" at bounding box center [896, 536] width 64 height 18
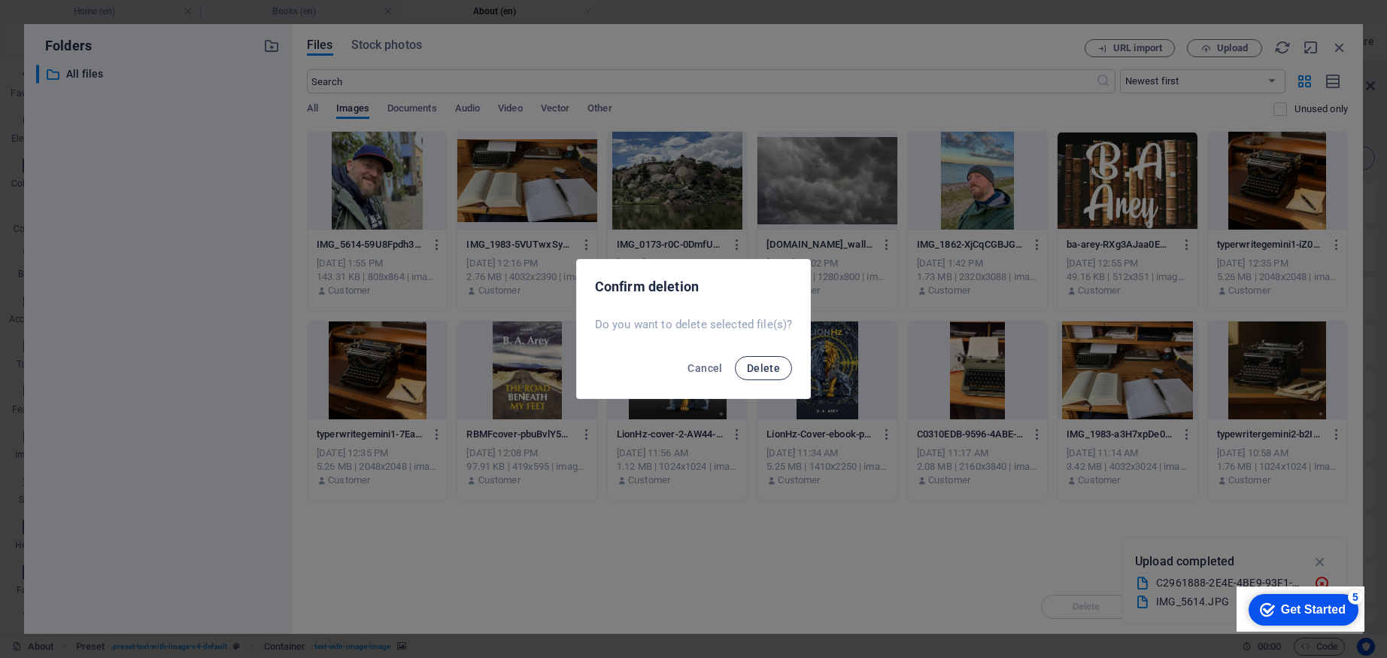
click at [775, 371] on span "Delete" at bounding box center [763, 368] width 33 height 12
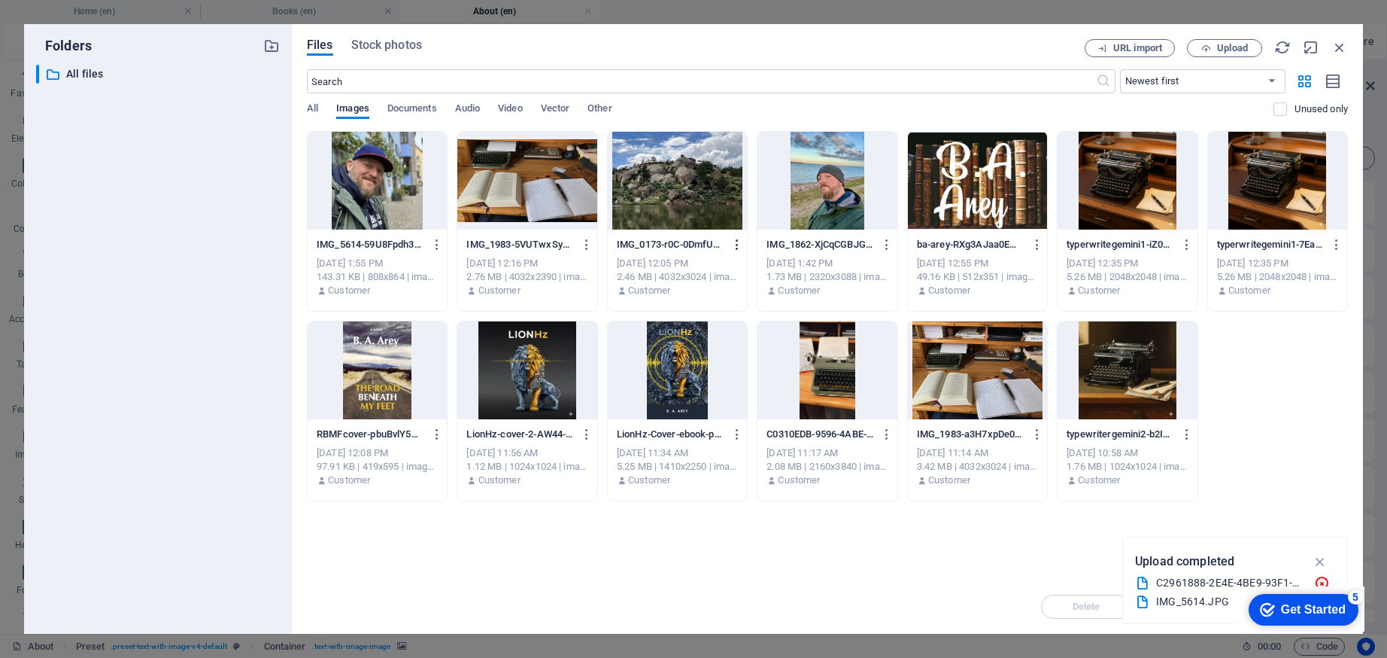
click at [738, 241] on icon "button" at bounding box center [738, 245] width 14 height 14
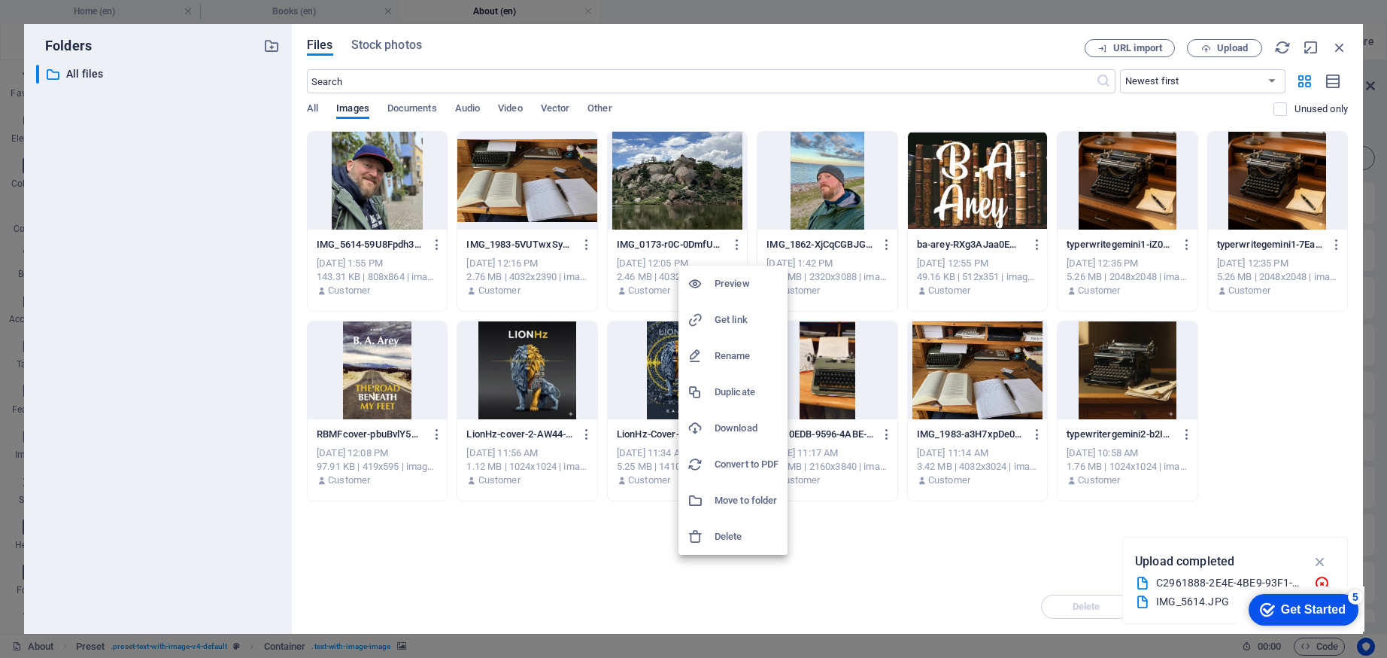
click at [724, 525] on li "Delete" at bounding box center [733, 536] width 109 height 36
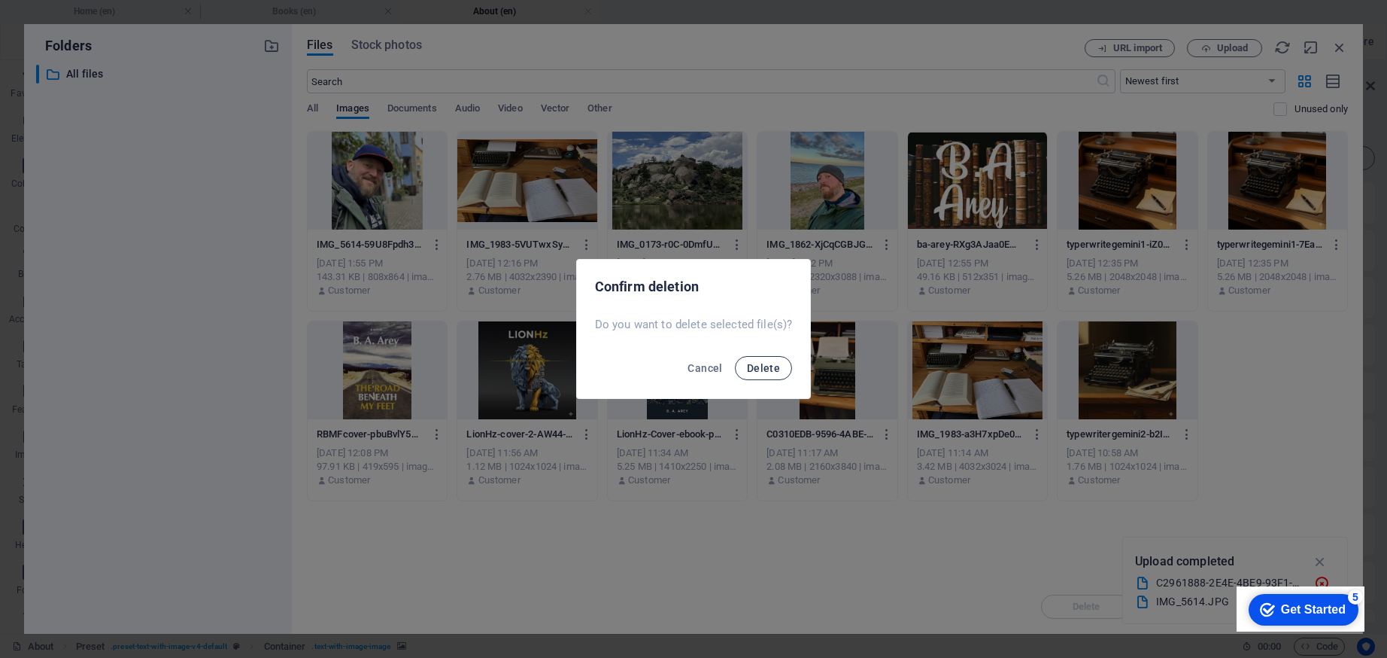
click at [752, 364] on span "Delete" at bounding box center [763, 368] width 33 height 12
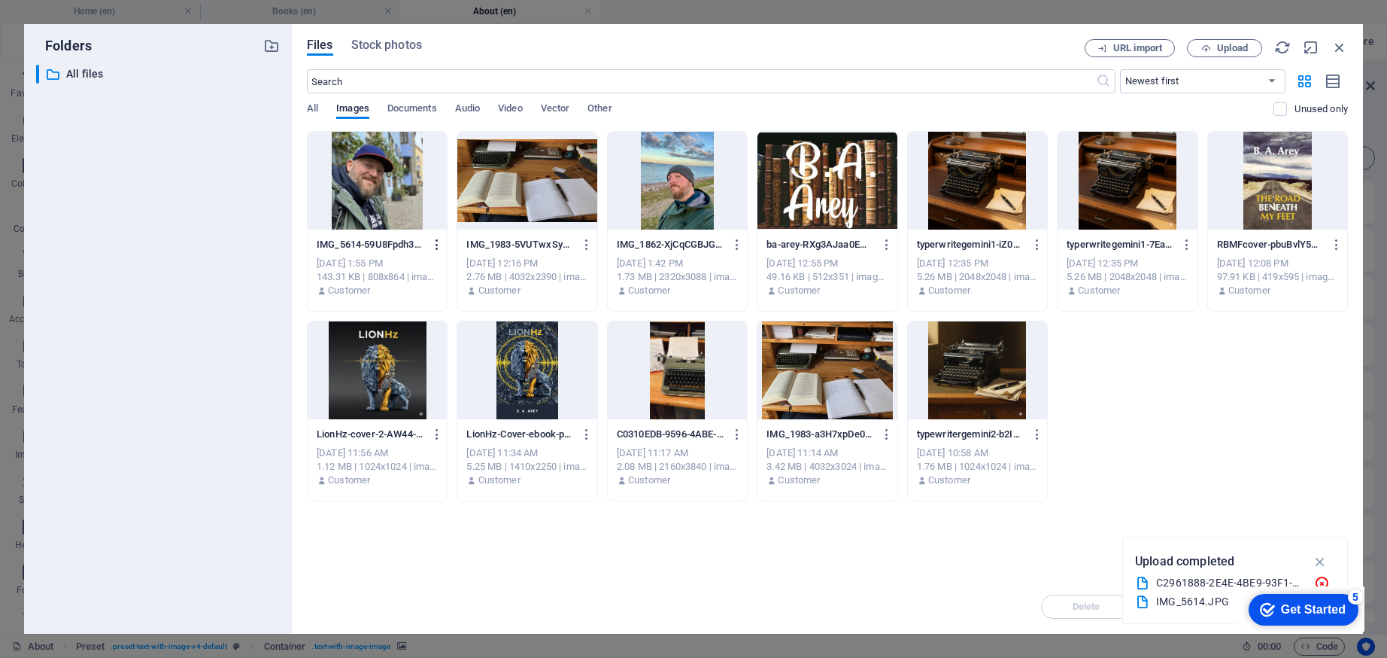
click at [436, 244] on icon "button" at bounding box center [437, 245] width 14 height 14
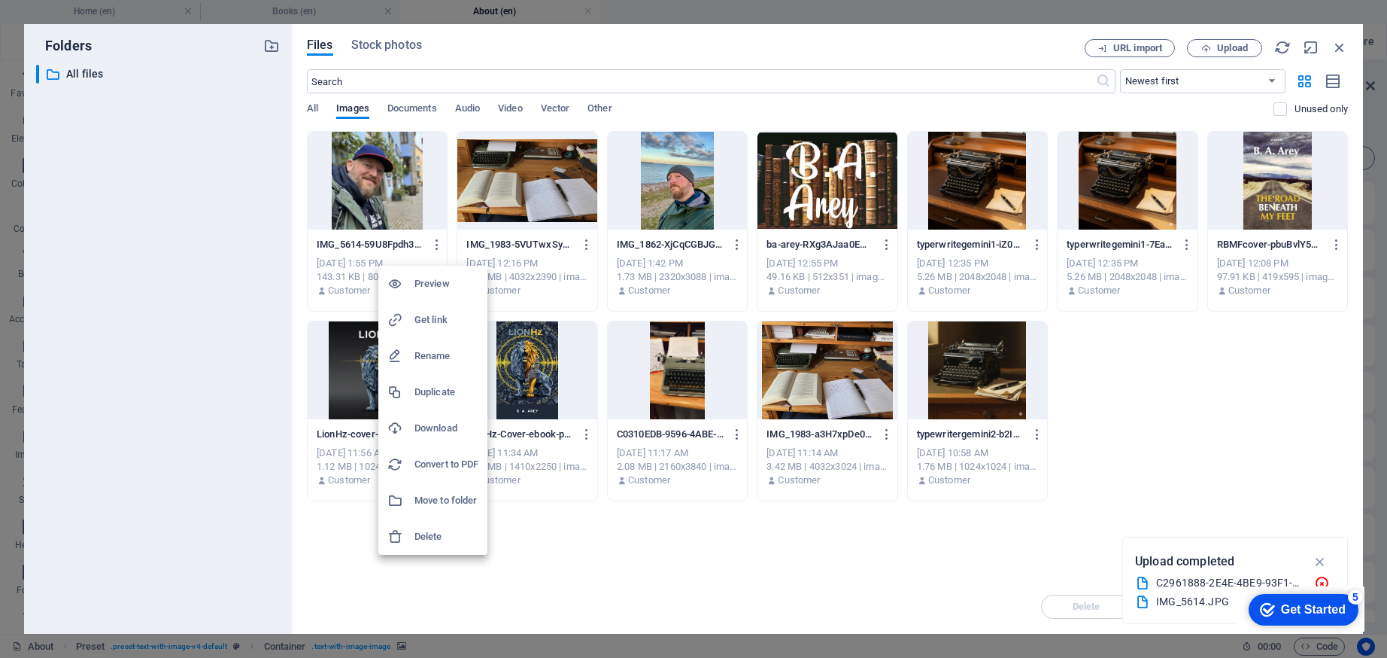
click at [214, 217] on div at bounding box center [693, 329] width 1387 height 658
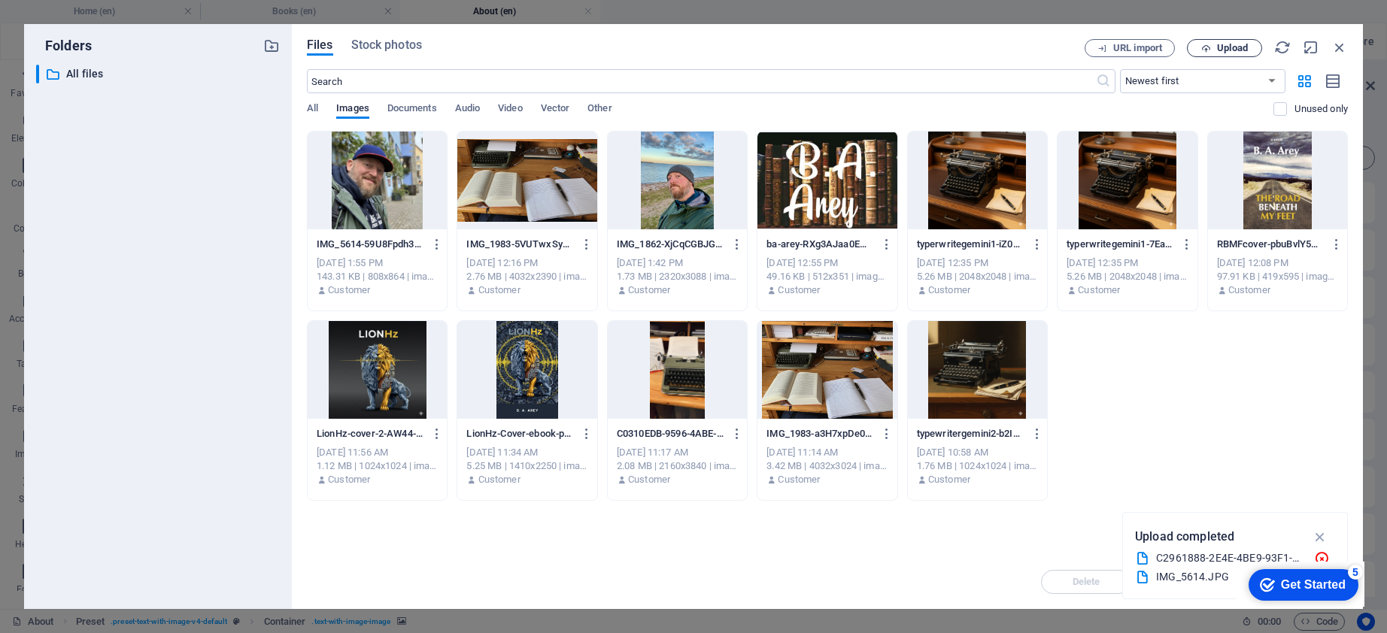
click at [1223, 44] on span "Upload" at bounding box center [1232, 48] width 31 height 9
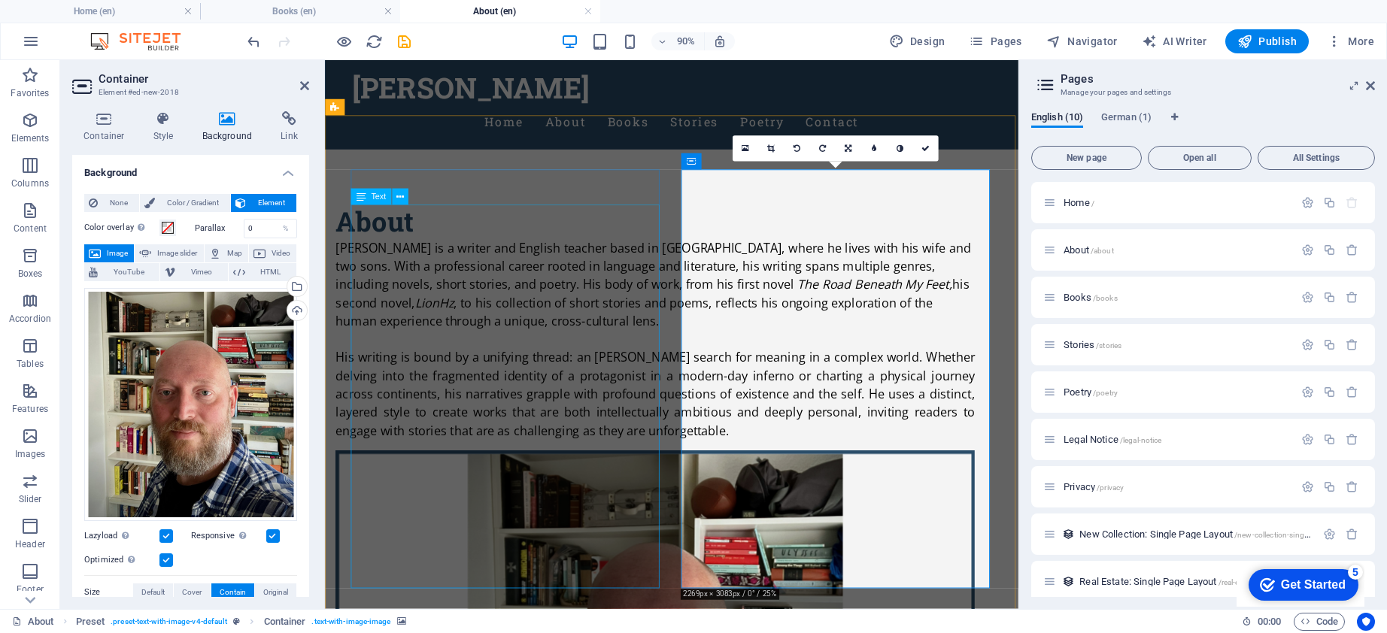
click at [608, 399] on div "[PERSON_NAME] is a writer and English teacher based in [GEOGRAPHIC_DATA], where…" at bounding box center [692, 370] width 710 height 223
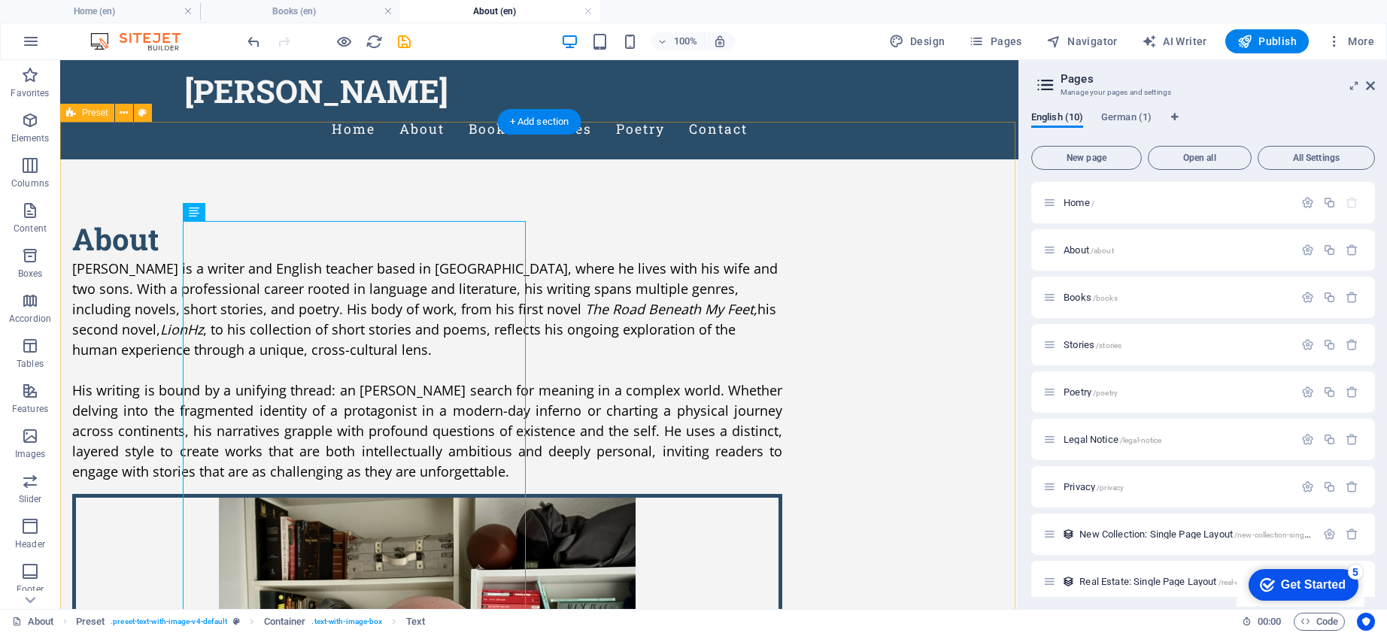
click at [952, 159] on div "About [PERSON_NAME] is a writer and [DEMOGRAPHIC_DATA] teacher based in [GEOGRA…" at bounding box center [539, 642] width 958 height 967
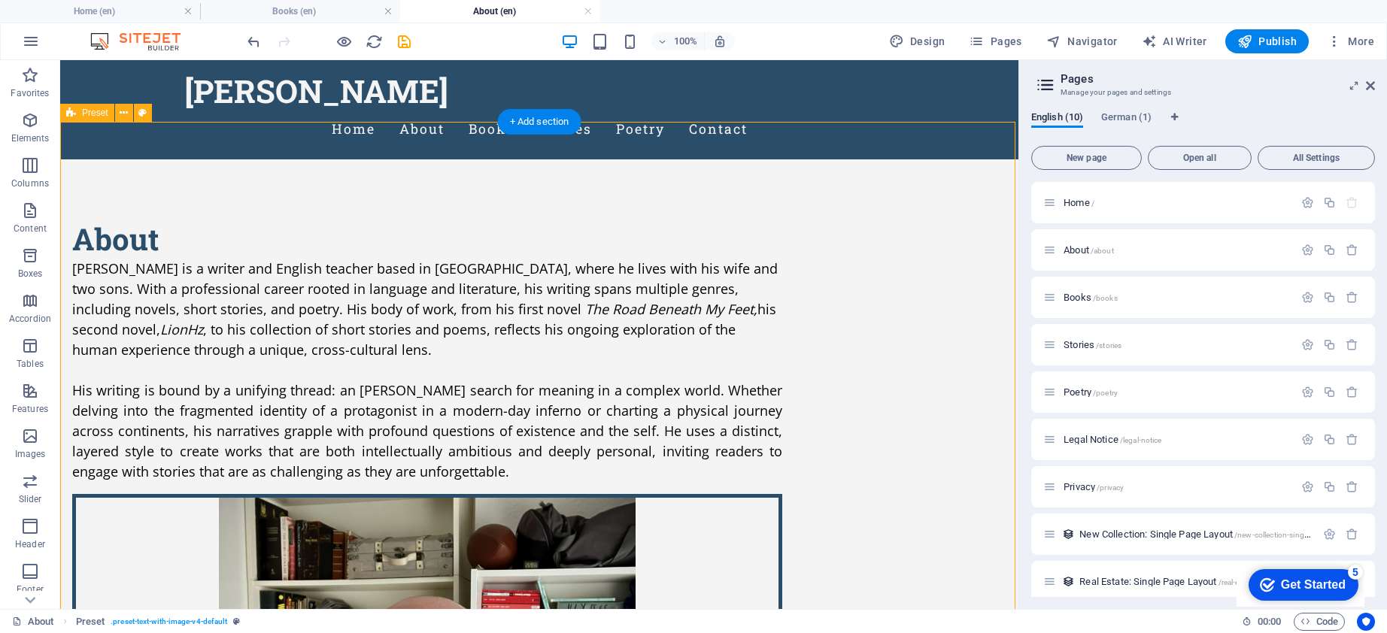
click at [401, 163] on div "About [PERSON_NAME] is a writer and [DEMOGRAPHIC_DATA] teacher based in [GEOGRA…" at bounding box center [539, 642] width 958 height 967
click at [201, 259] on div "[PERSON_NAME] is a writer and English teacher based in [GEOGRAPHIC_DATA], where…" at bounding box center [427, 370] width 710 height 223
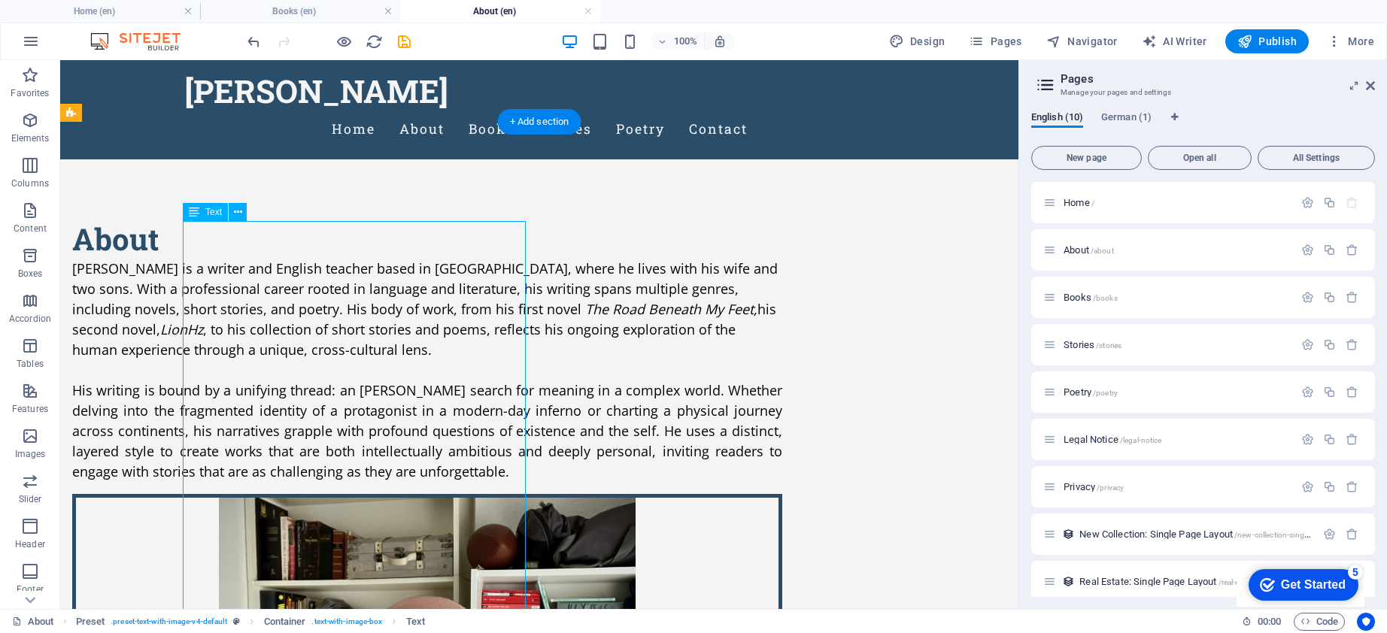
click at [201, 259] on div "[PERSON_NAME] is a writer and English teacher based in [GEOGRAPHIC_DATA], where…" at bounding box center [427, 370] width 710 height 223
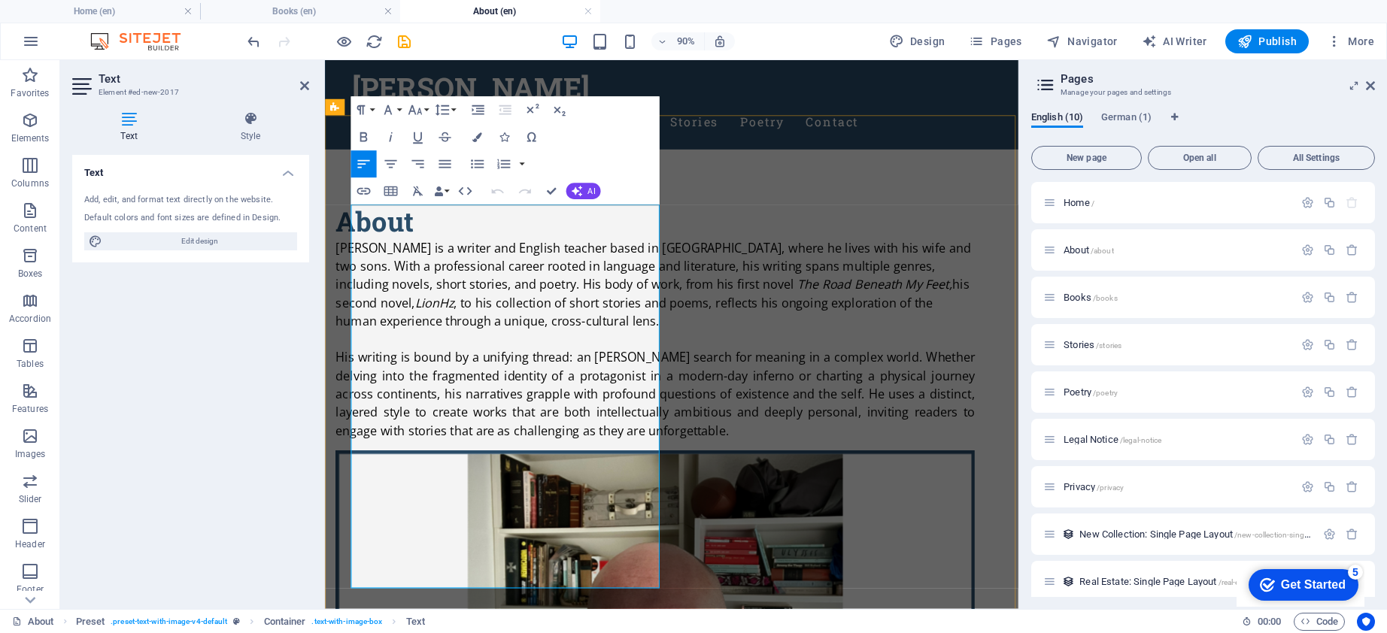
click at [356, 260] on span "[PERSON_NAME] is a writer and English teacher based in [GEOGRAPHIC_DATA], where…" at bounding box center [690, 289] width 706 height 59
click at [481, 359] on span "to his collection of short stories and poems, reflects his ongoing exploration …" at bounding box center [669, 339] width 664 height 38
click at [819, 159] on div "About B. A. Arey is a writer and English teacher based in Germany, where he liv…" at bounding box center [710, 642] width 770 height 967
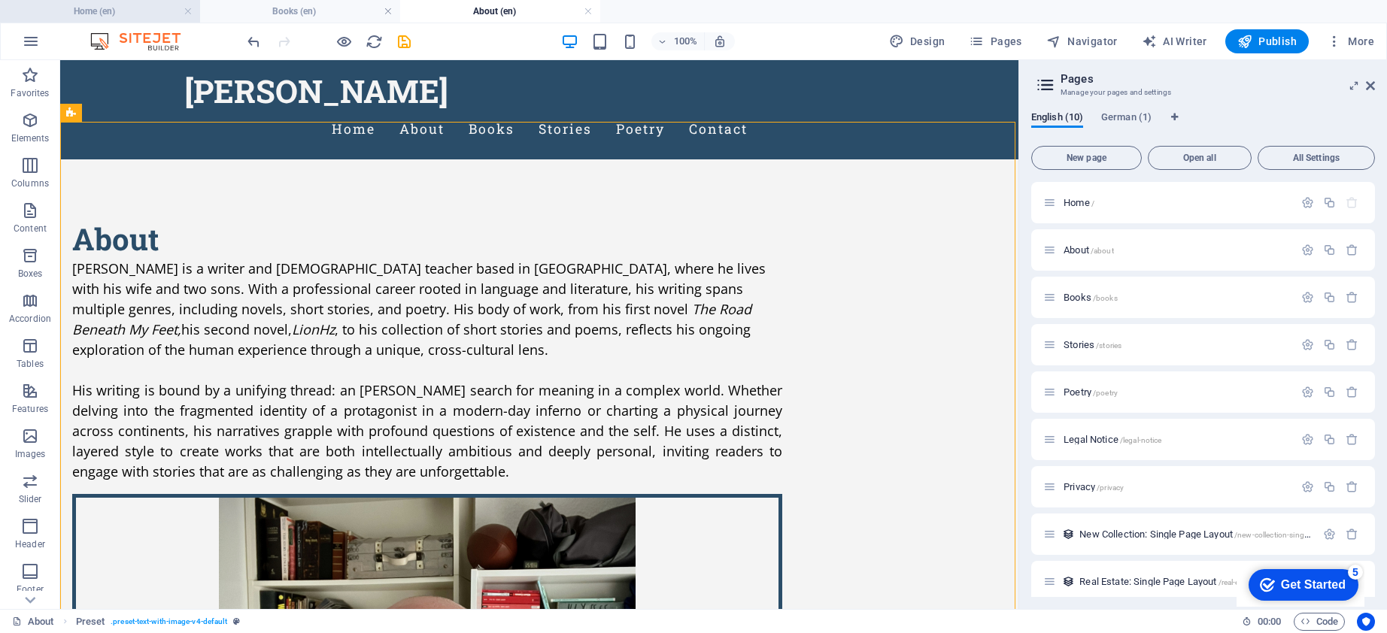
click at [137, 14] on h4 "Home (en)" at bounding box center [100, 11] width 200 height 17
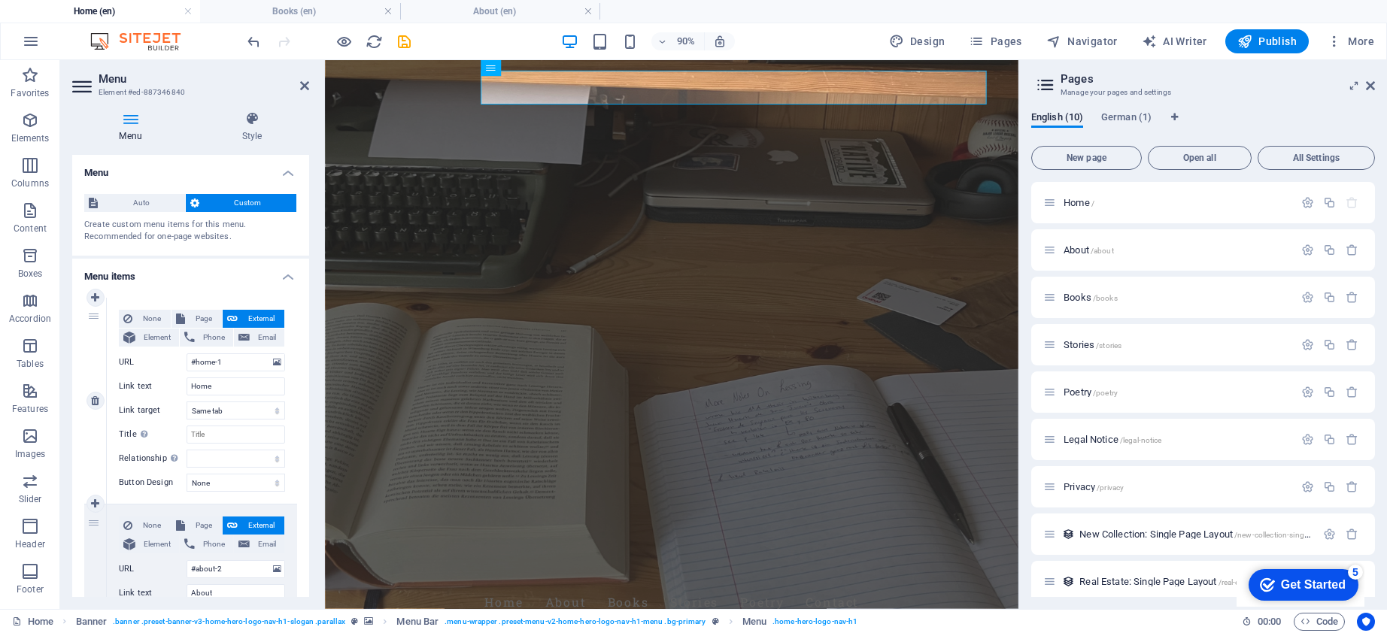
scroll to position [80, 0]
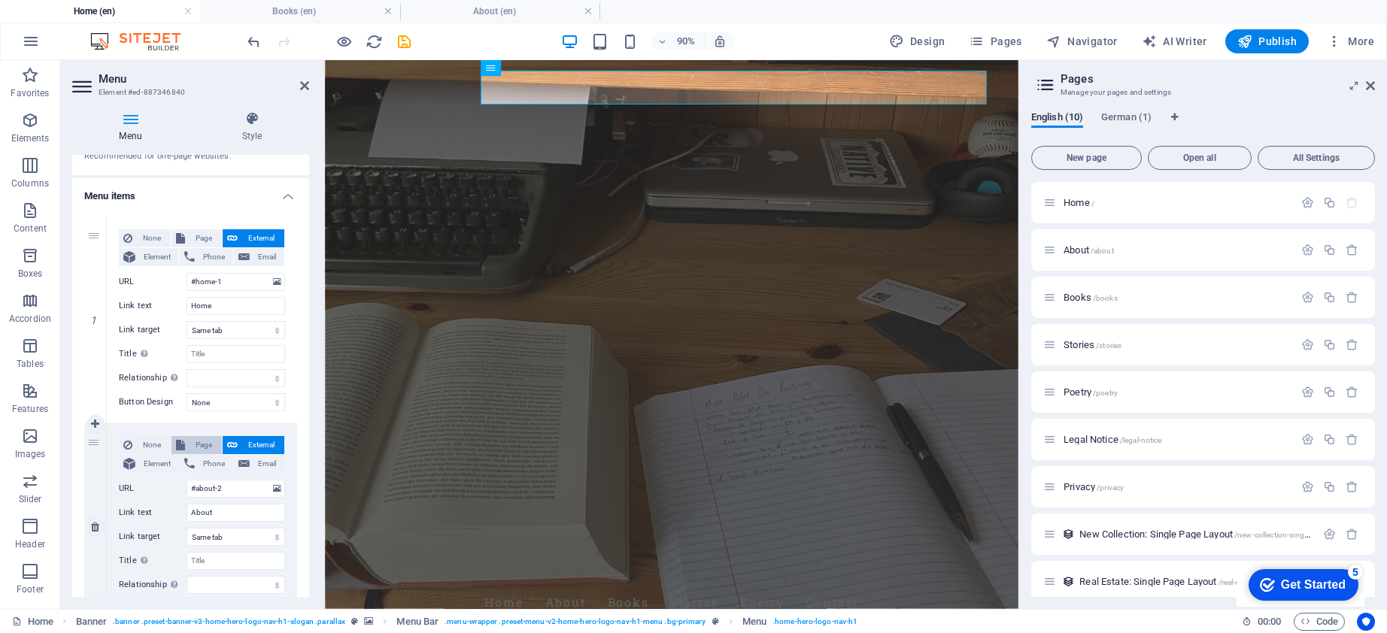
click at [190, 439] on span "Page" at bounding box center [204, 445] width 28 height 18
select select
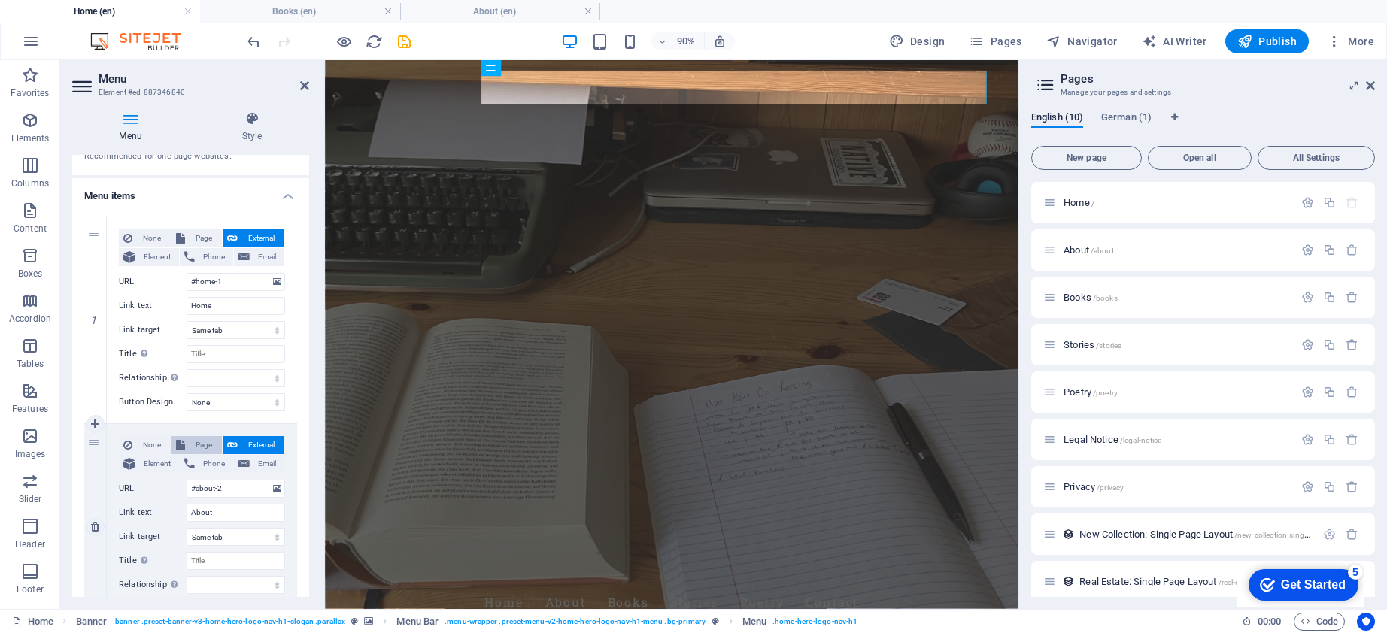
select select
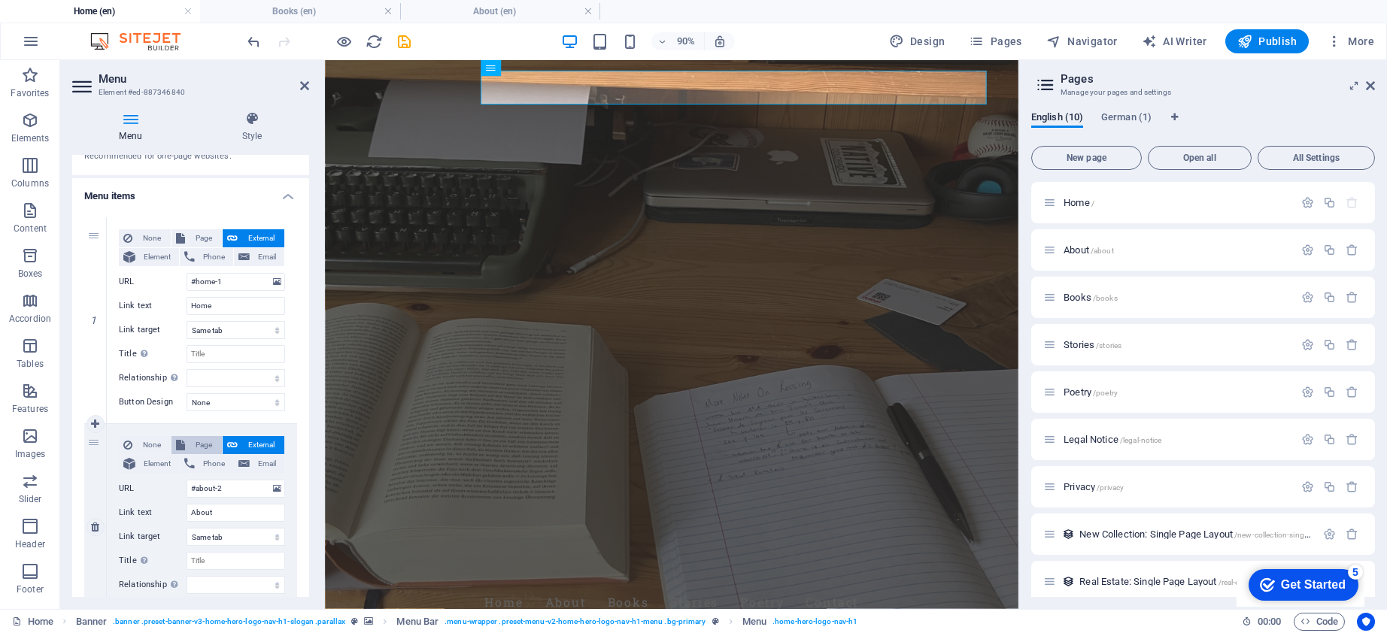
select select
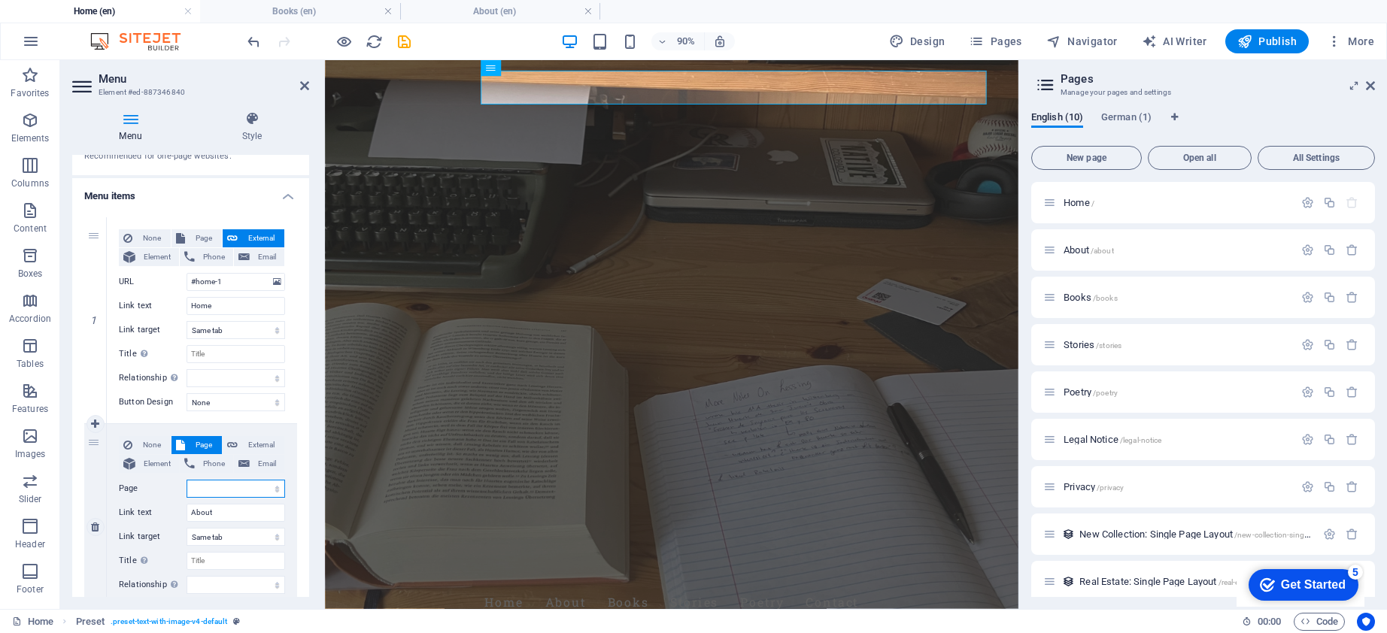
select select "1"
select select
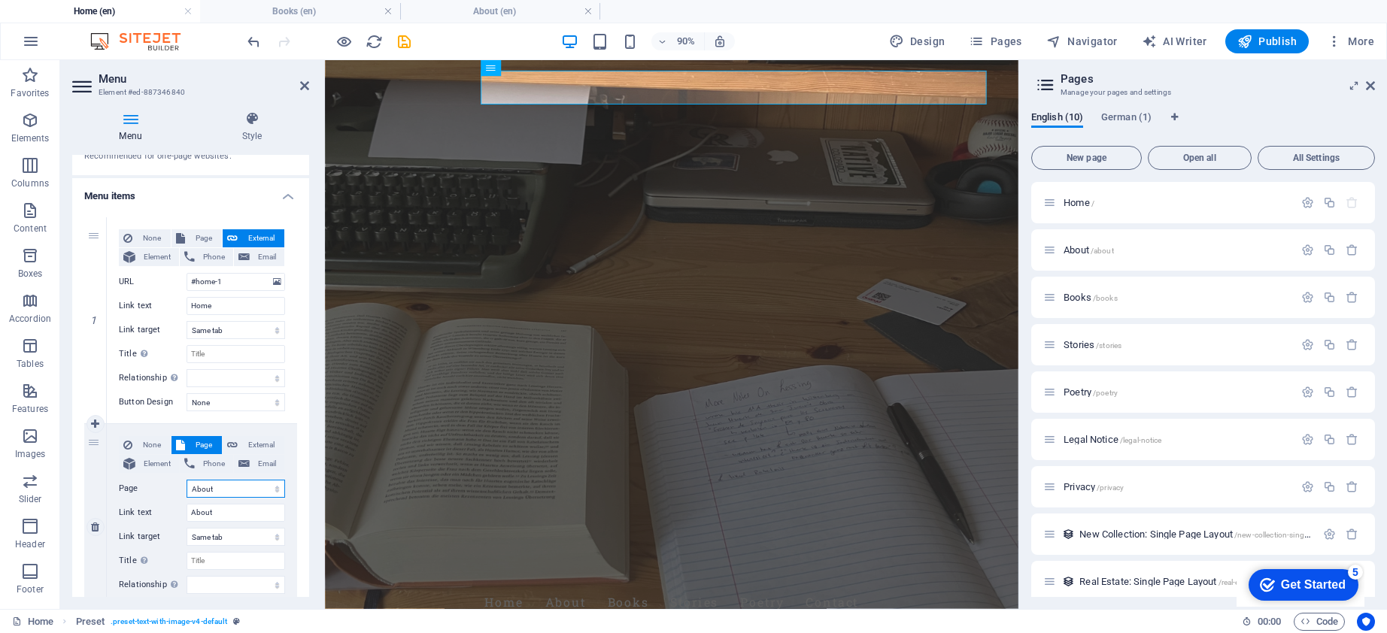
select select
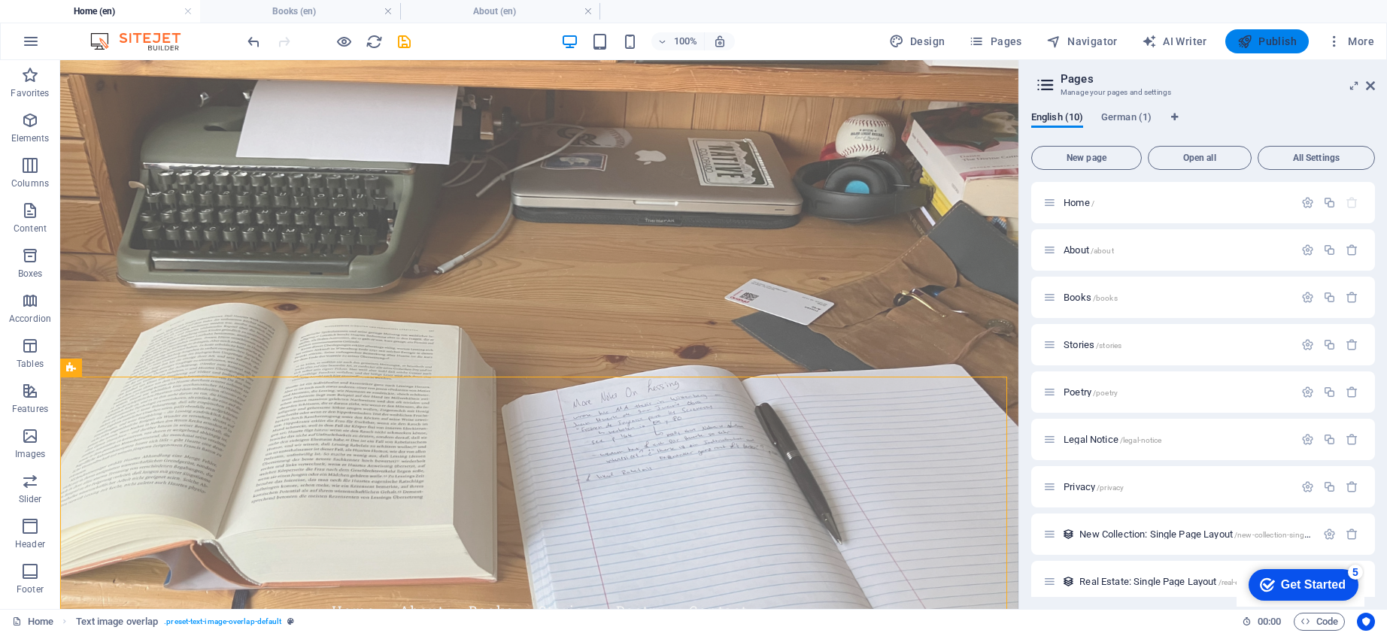
click at [1255, 44] on span "Publish" at bounding box center [1267, 41] width 59 height 15
